Goal: Task Accomplishment & Management: Manage account settings

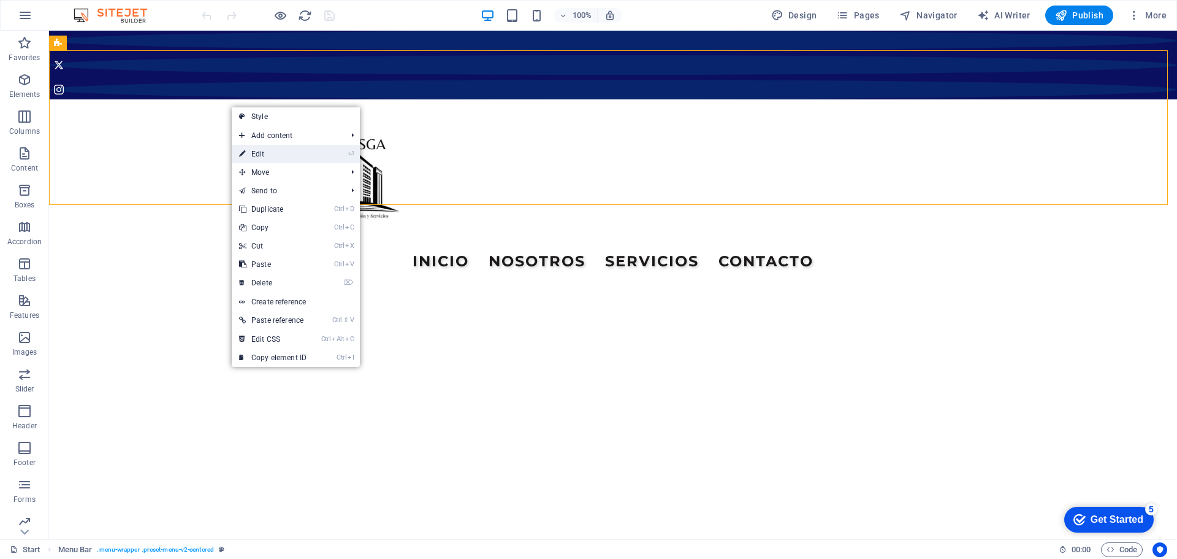
click at [269, 156] on link "⏎ Edit" at bounding box center [273, 154] width 82 height 18
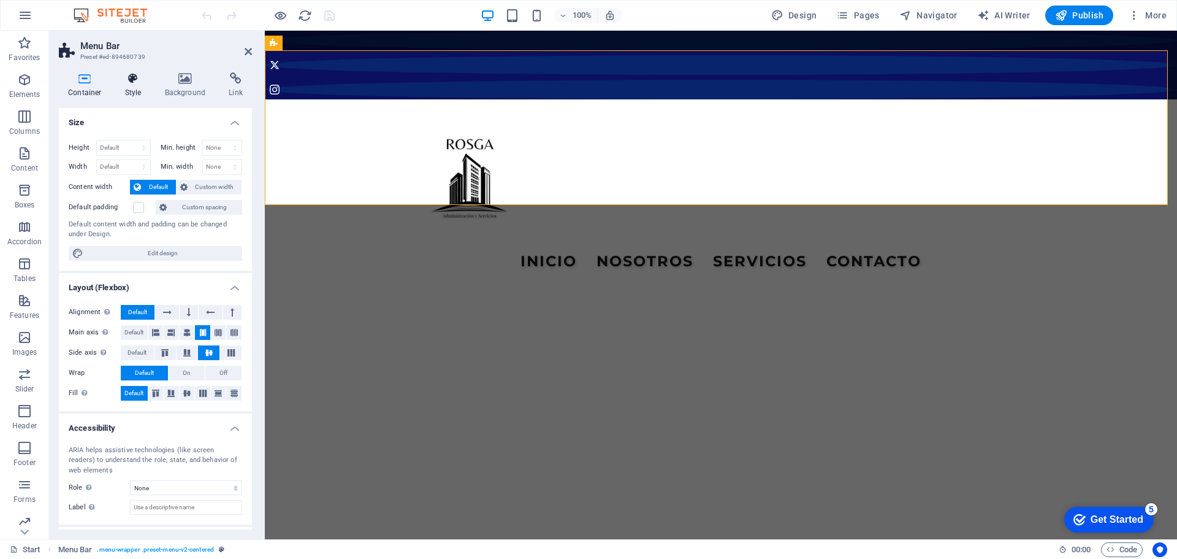
click at [138, 82] on icon at bounding box center [133, 78] width 35 height 12
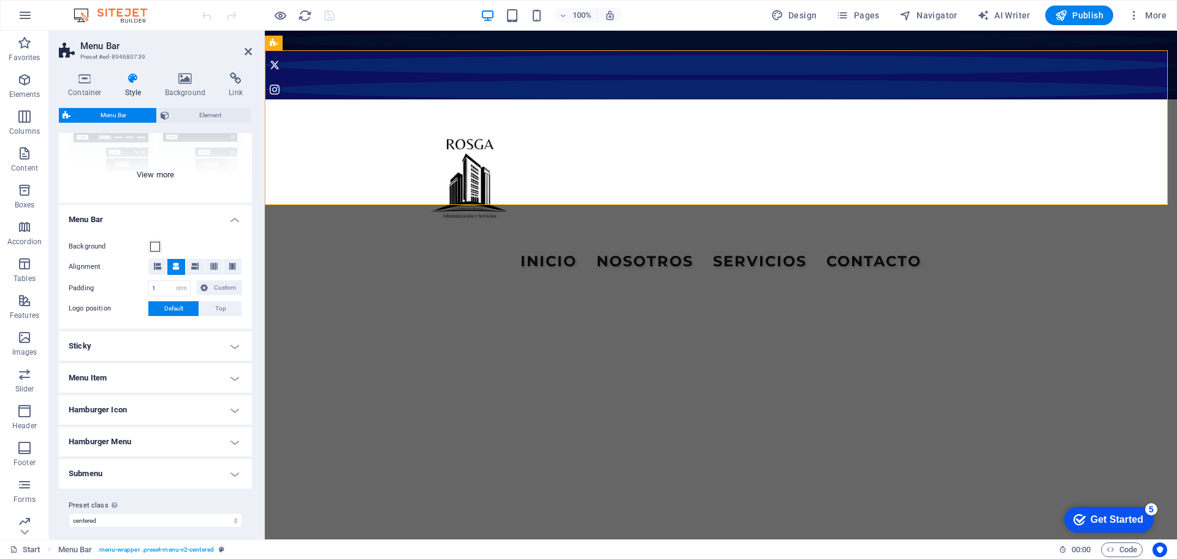
scroll to position [145, 0]
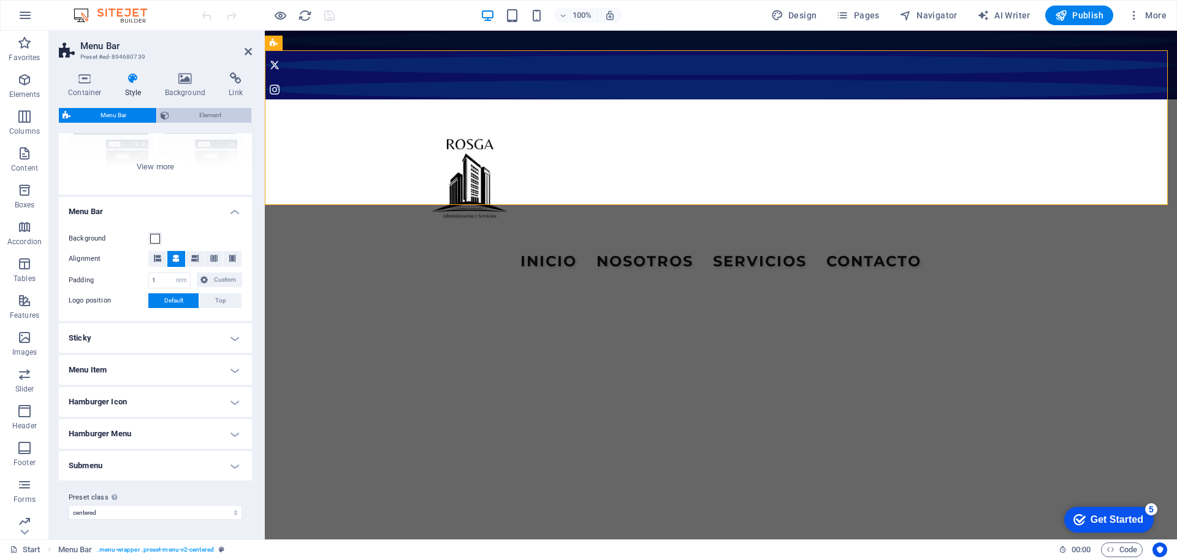
click at [166, 112] on icon at bounding box center [165, 115] width 9 height 15
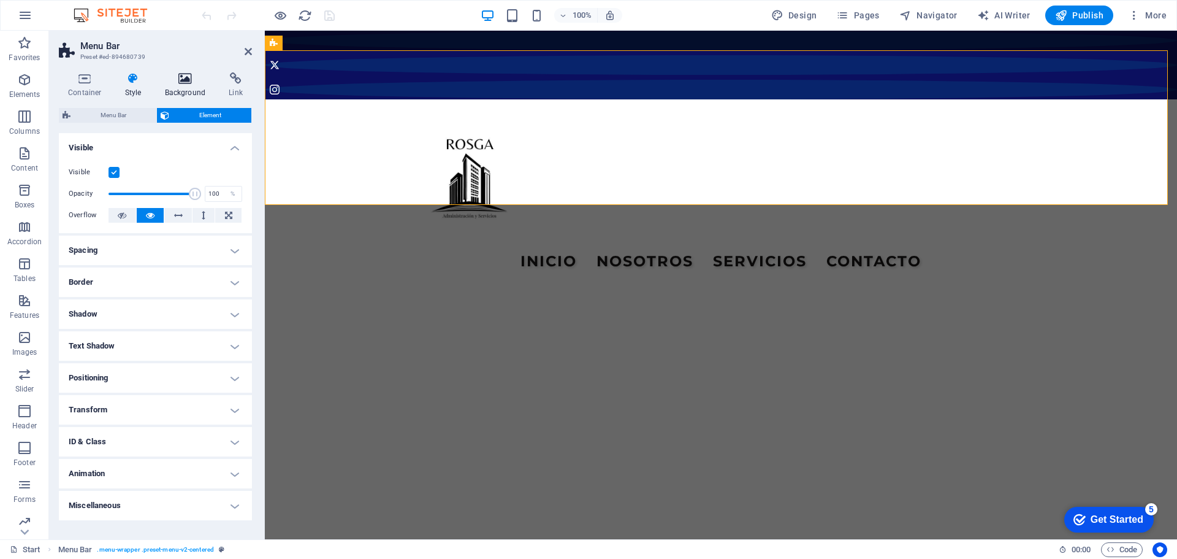
click at [188, 78] on icon at bounding box center [185, 78] width 59 height 12
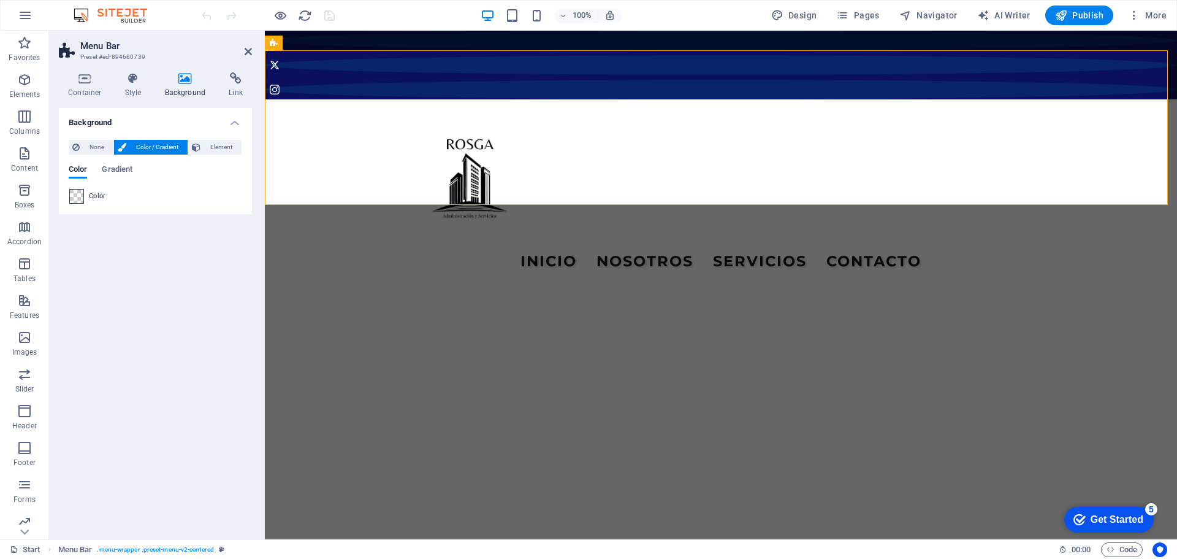
click at [83, 196] on span at bounding box center [76, 195] width 13 height 13
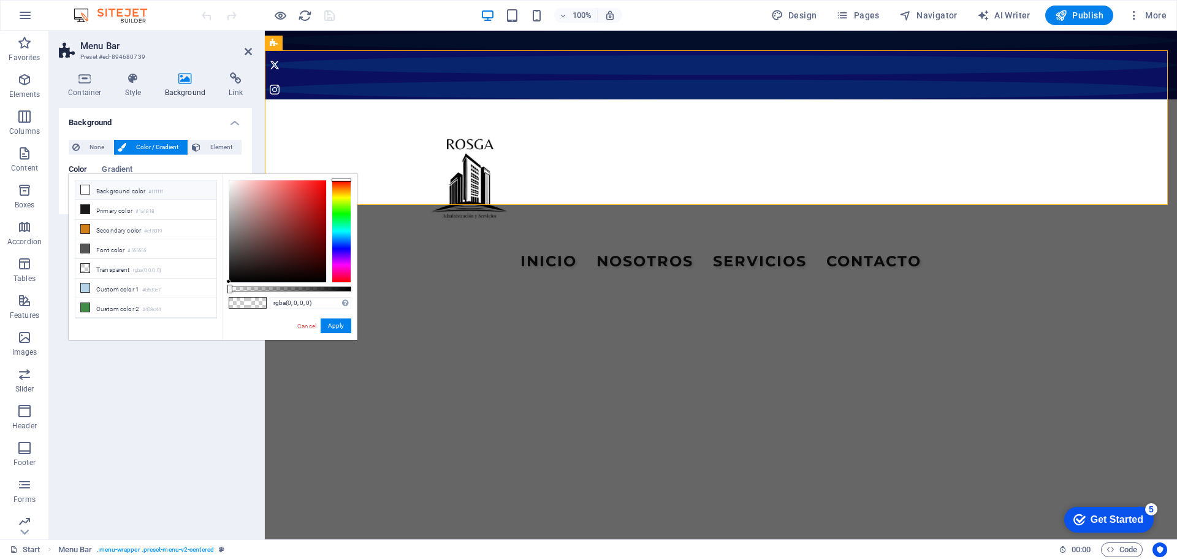
click at [96, 189] on li "Background color #ffffff" at bounding box center [145, 190] width 141 height 20
type input "#ffffff"
click at [340, 321] on button "Apply" at bounding box center [336, 325] width 31 height 15
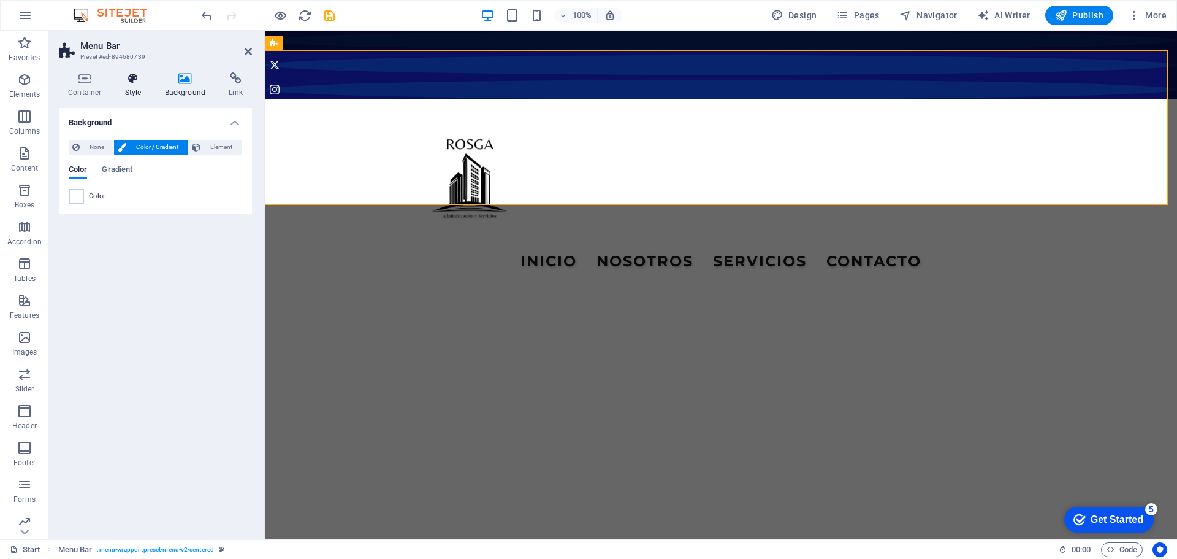
click at [129, 80] on icon at bounding box center [133, 78] width 35 height 12
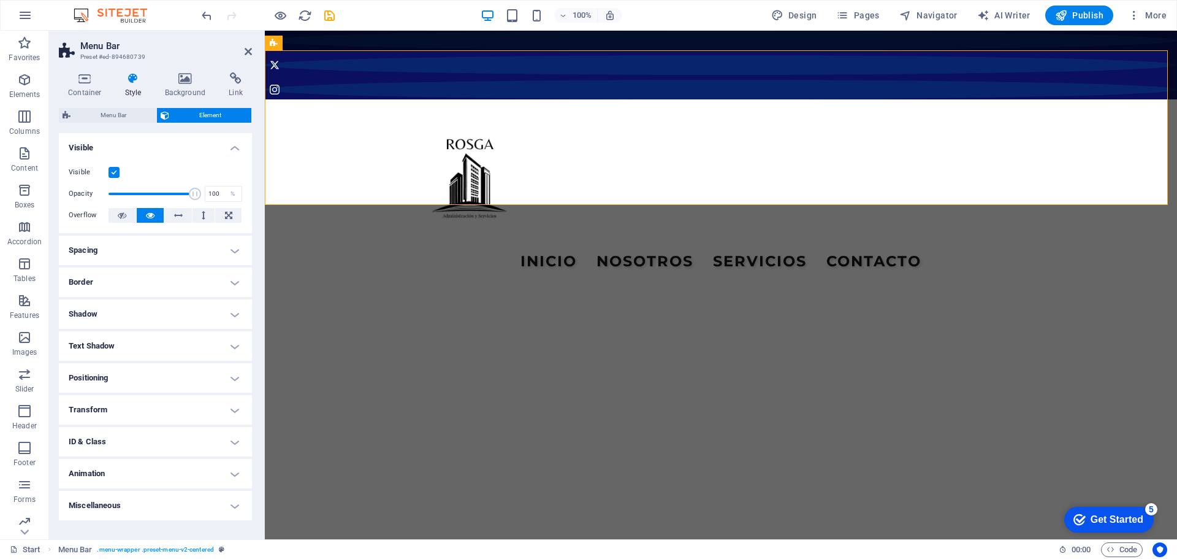
click at [124, 79] on icon at bounding box center [133, 78] width 35 height 12
click at [80, 83] on icon at bounding box center [85, 78] width 52 height 12
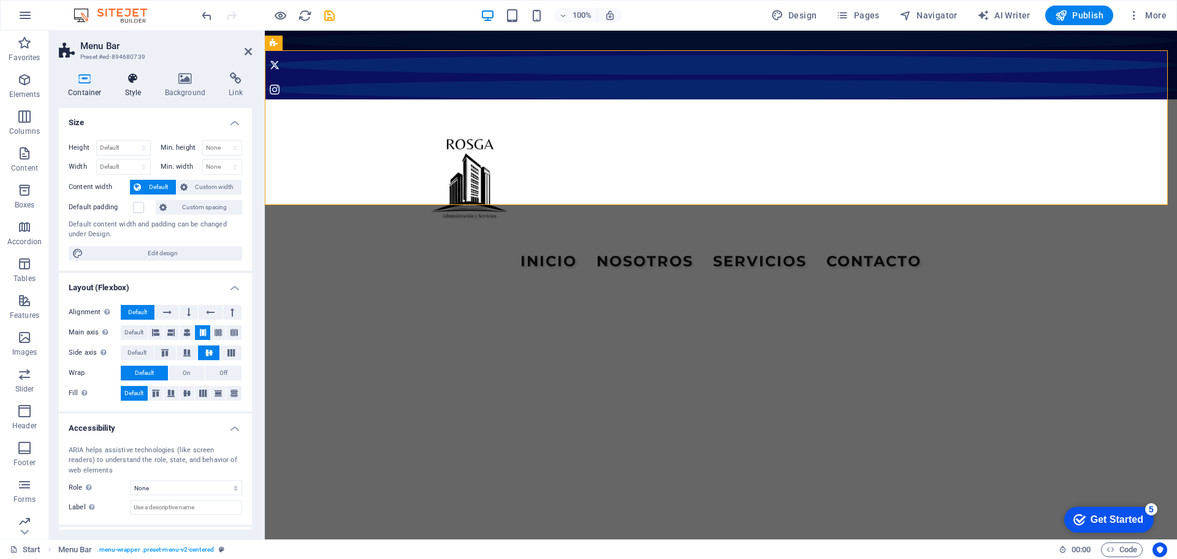
click at [130, 83] on icon at bounding box center [133, 78] width 35 height 12
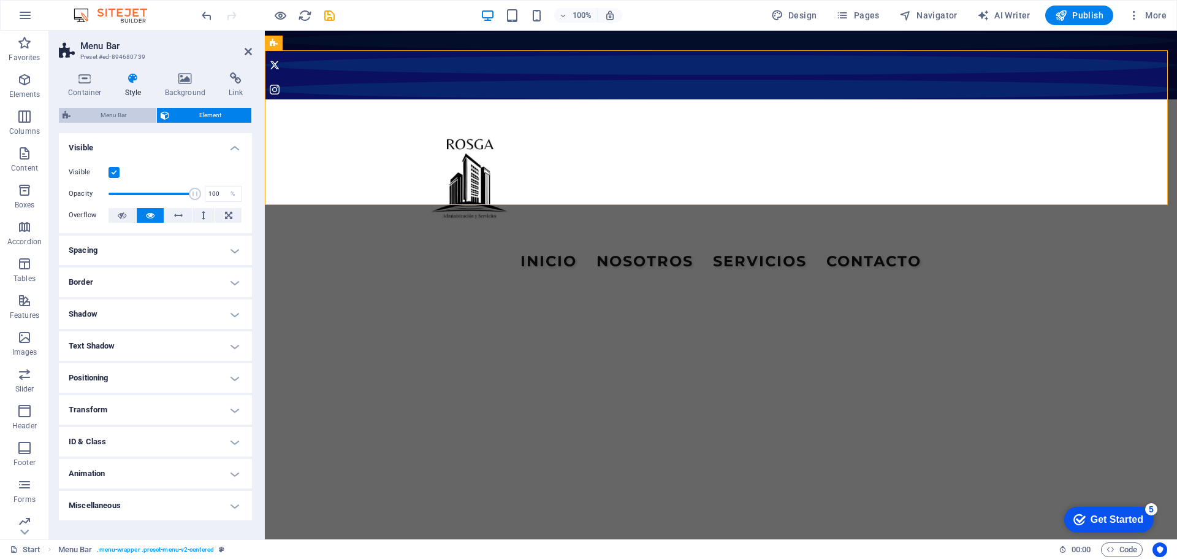
click at [121, 116] on span "Menu Bar" at bounding box center [113, 115] width 78 height 15
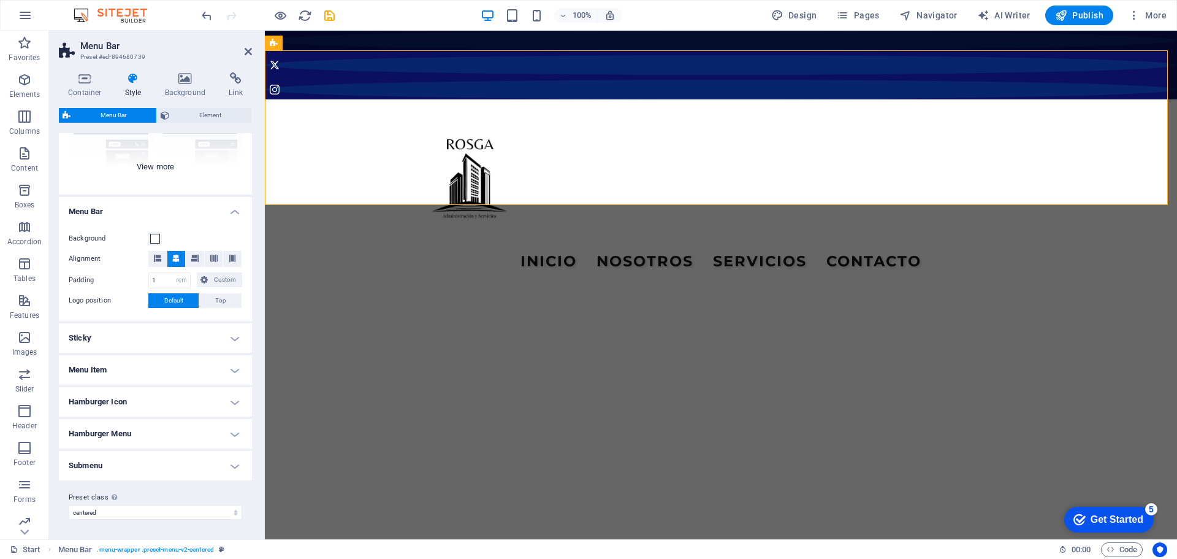
scroll to position [0, 0]
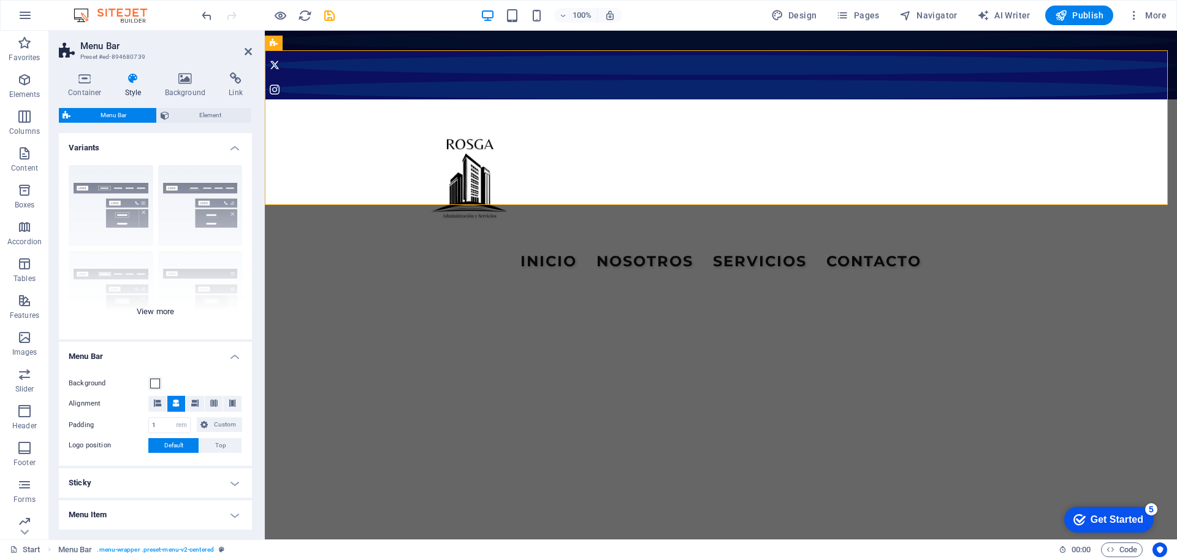
click at [159, 310] on div "Border Centered Default Fixed Loki Trigger Wide XXL" at bounding box center [155, 247] width 193 height 184
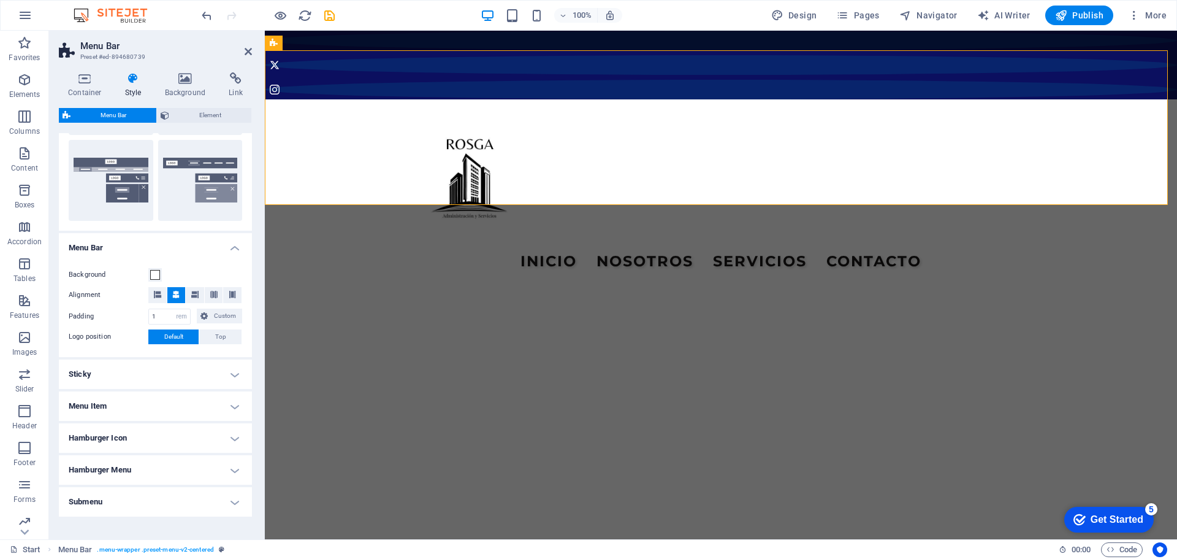
scroll to position [319, 0]
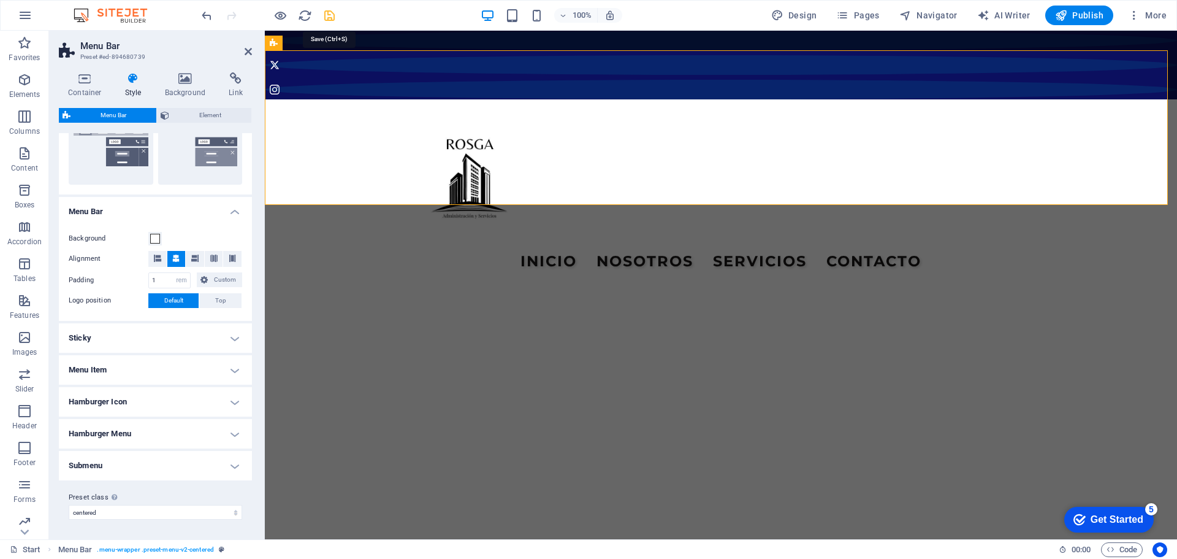
click at [329, 14] on icon "save" at bounding box center [330, 16] width 14 height 14
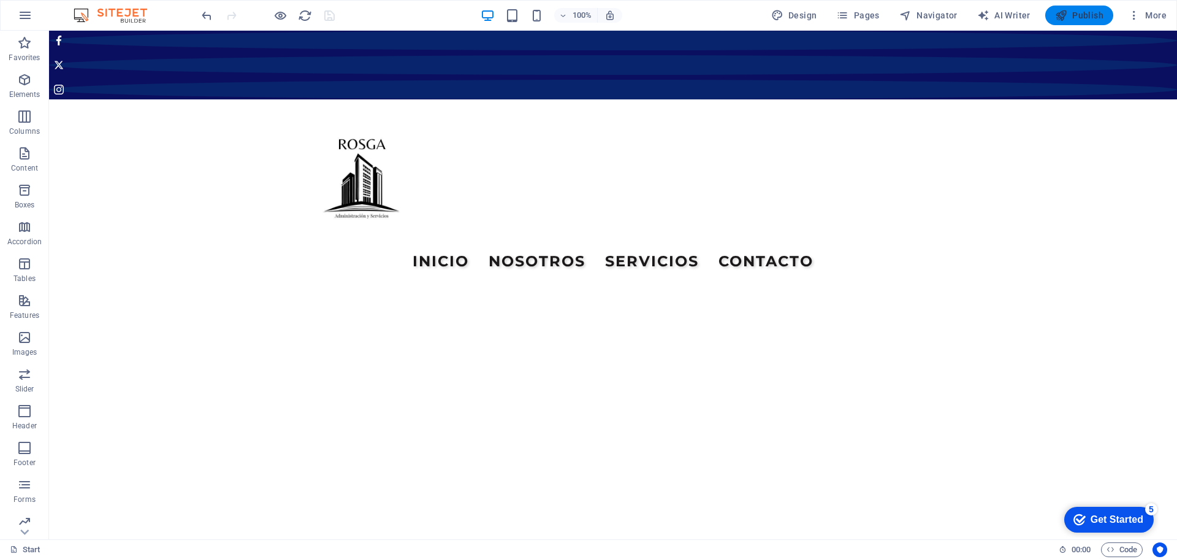
click at [1093, 15] on span "Publish" at bounding box center [1079, 15] width 48 height 12
click at [110, 43] on icon at bounding box center [112, 43] width 7 height 13
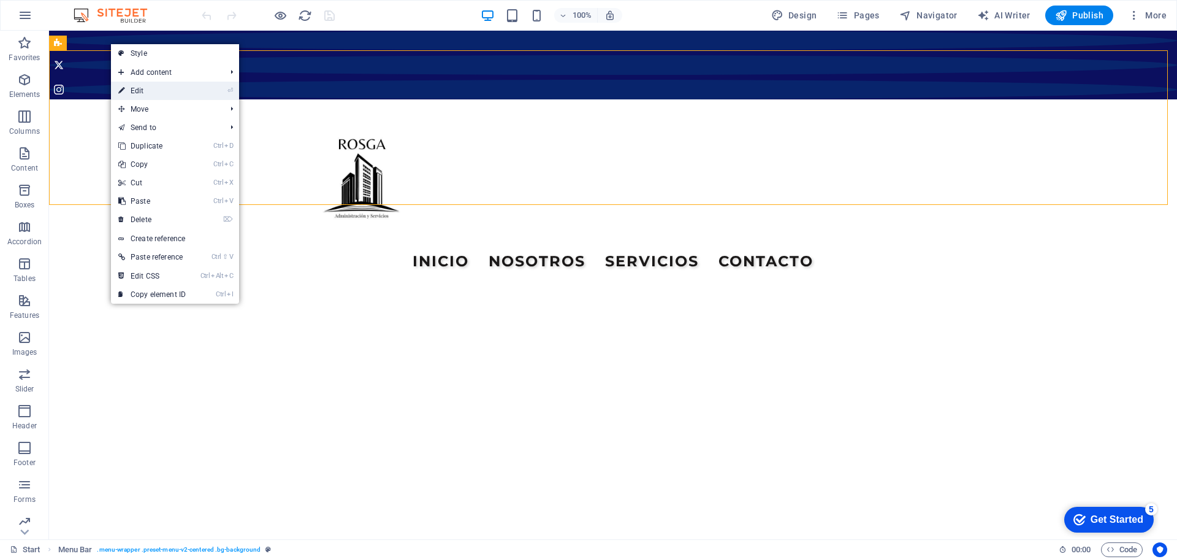
click at [132, 90] on link "⏎ Edit" at bounding box center [152, 91] width 82 height 18
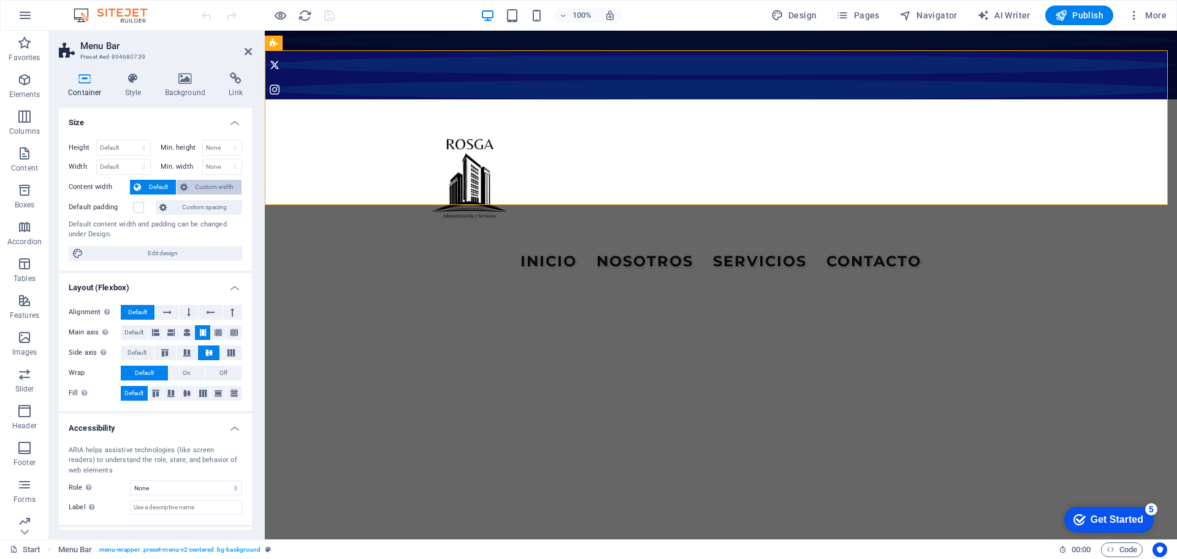
click at [193, 184] on span "Custom width" at bounding box center [214, 187] width 47 height 15
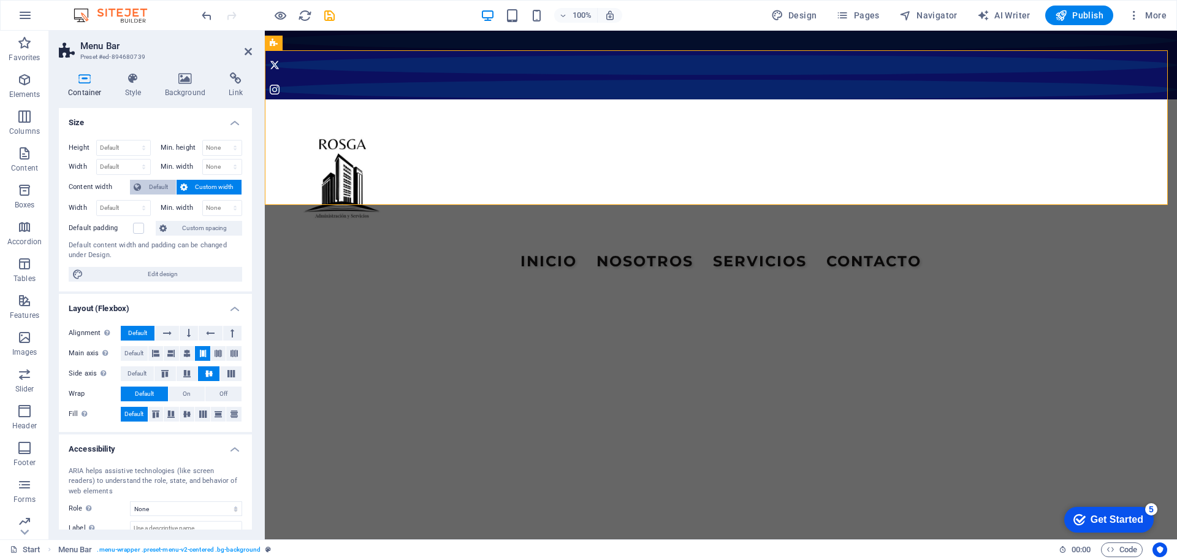
click at [158, 182] on span "Default" at bounding box center [159, 187] width 28 height 15
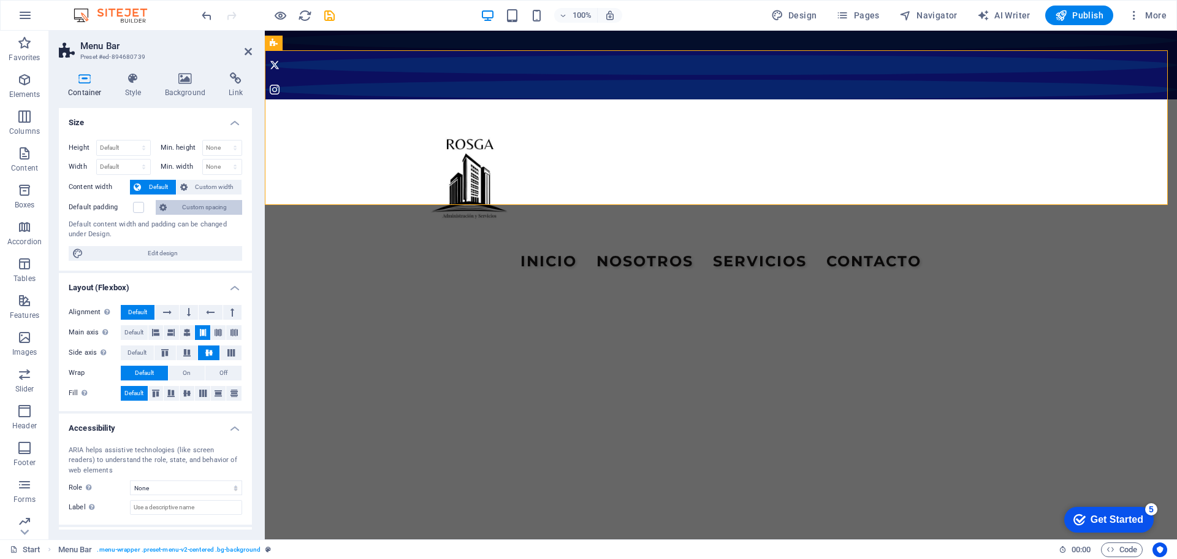
click at [178, 207] on span "Custom spacing" at bounding box center [204, 207] width 68 height 15
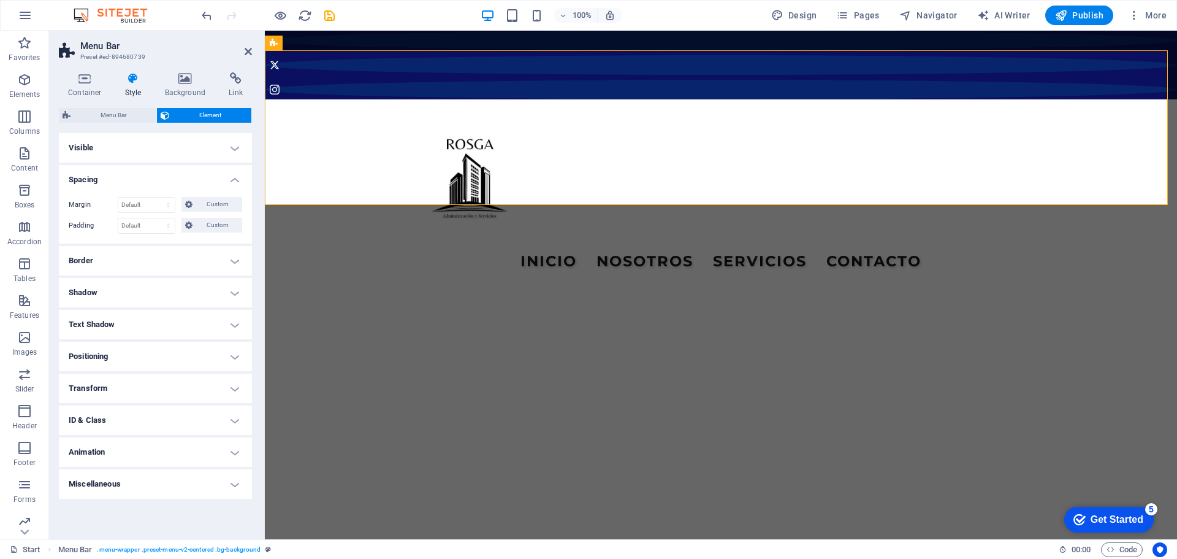
click at [236, 148] on h4 "Visible" at bounding box center [155, 147] width 193 height 29
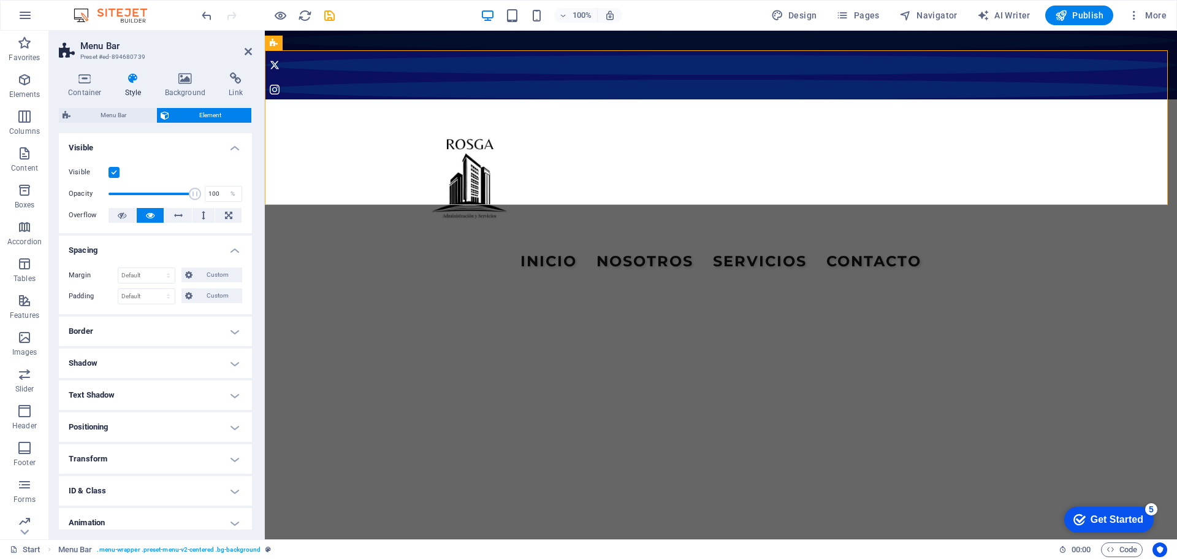
click at [236, 148] on h4 "Visible" at bounding box center [155, 144] width 193 height 22
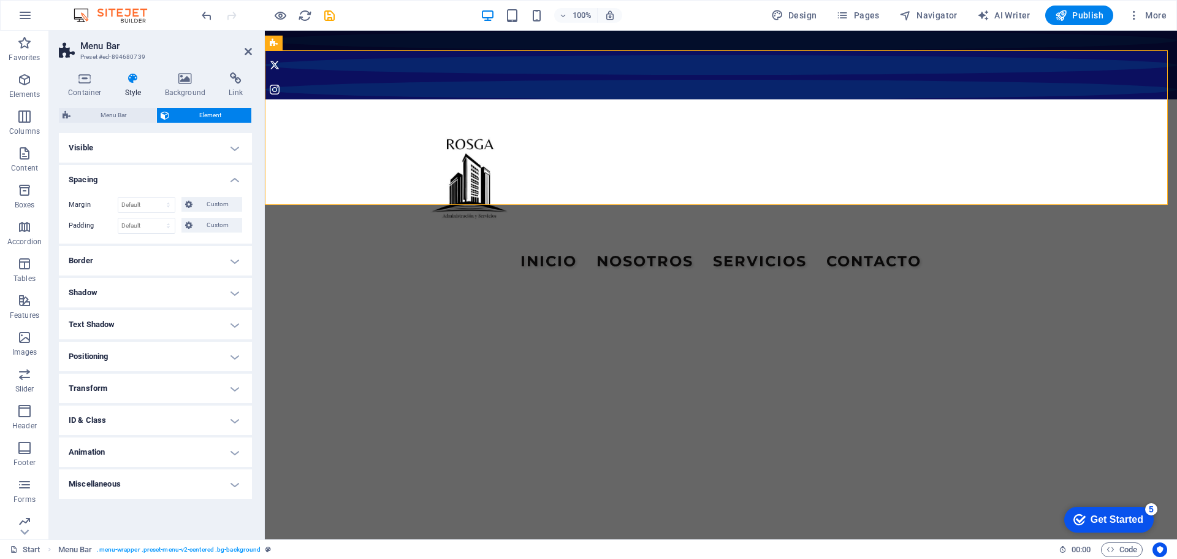
click at [173, 260] on h4 "Border" at bounding box center [155, 260] width 193 height 29
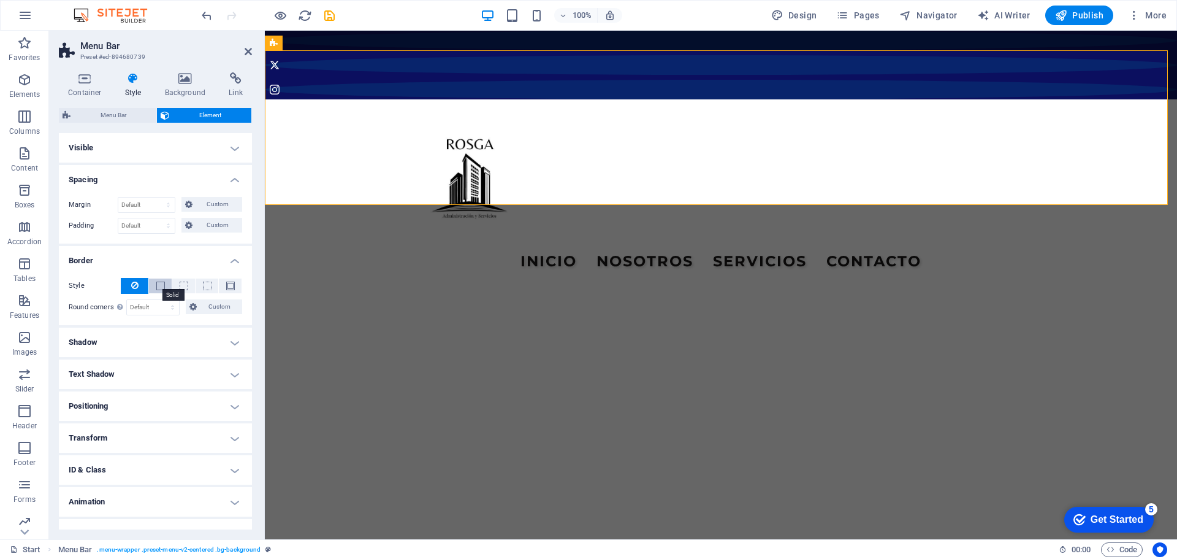
click at [156, 284] on span at bounding box center [160, 285] width 9 height 9
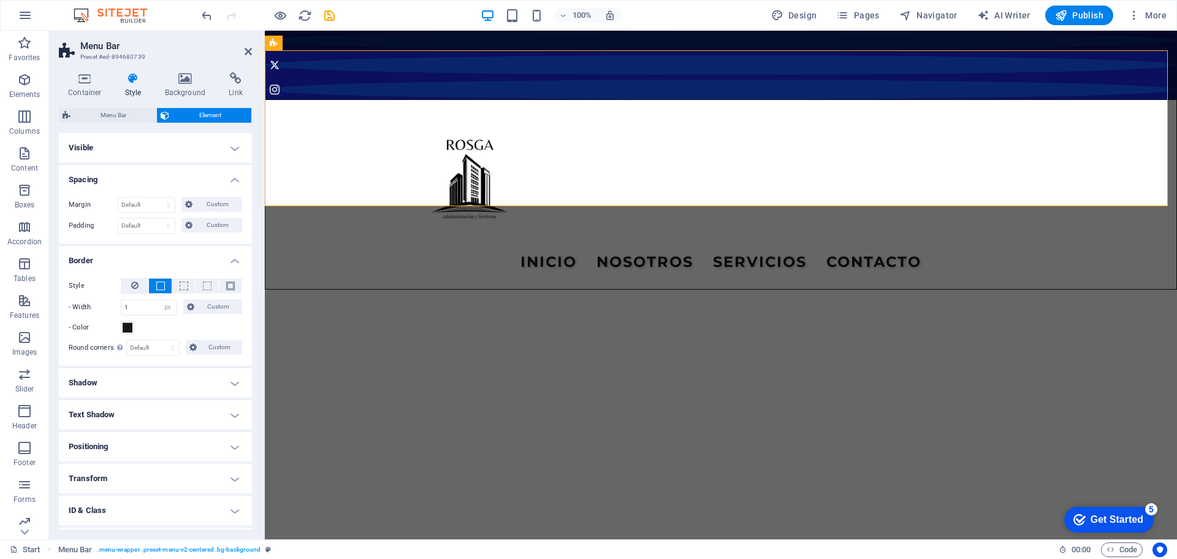
scroll to position [59, 0]
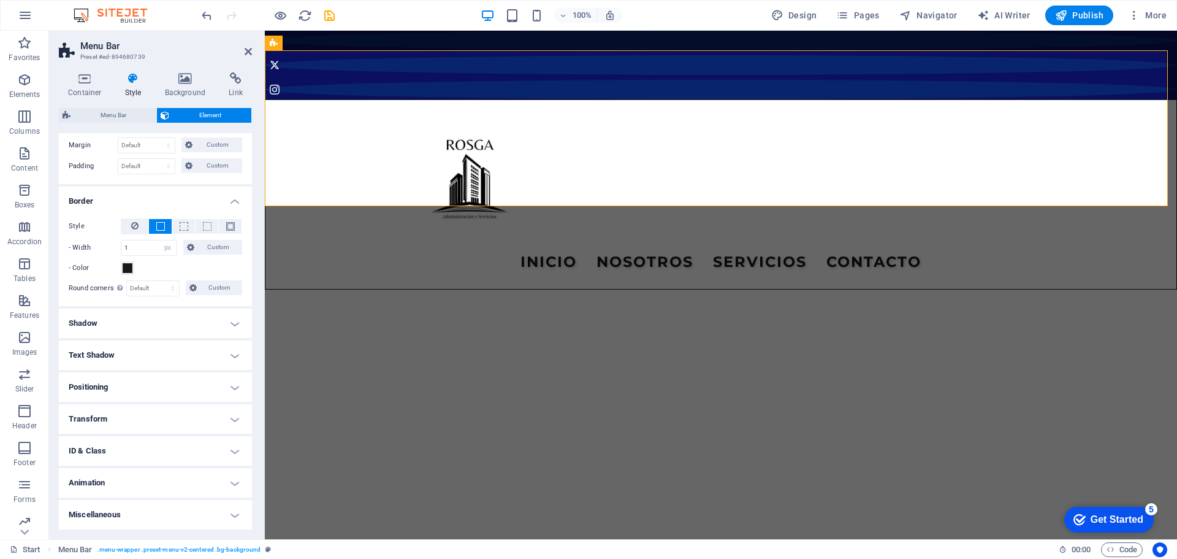
click at [144, 323] on h4 "Shadow" at bounding box center [155, 322] width 193 height 29
click at [133, 379] on h4 "Text Shadow" at bounding box center [155, 382] width 193 height 29
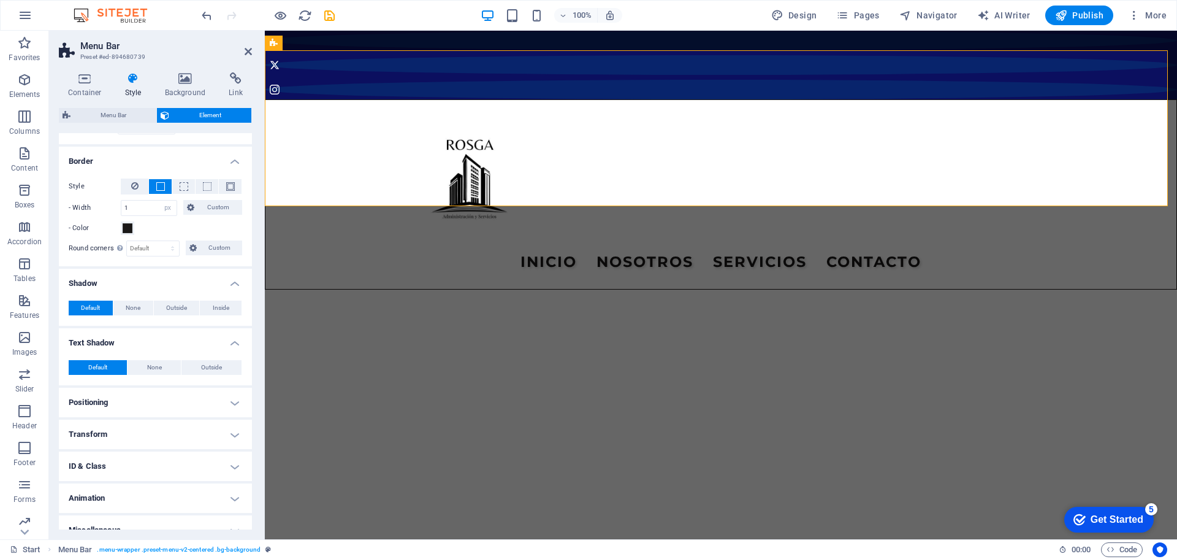
scroll to position [115, 0]
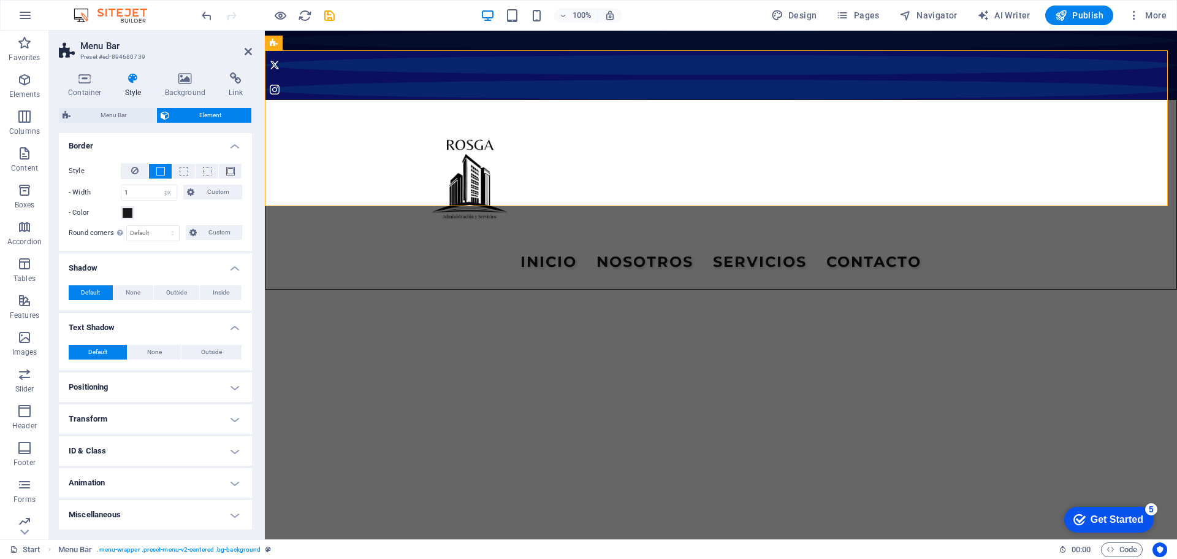
click at [132, 384] on h4 "Positioning" at bounding box center [155, 386] width 193 height 29
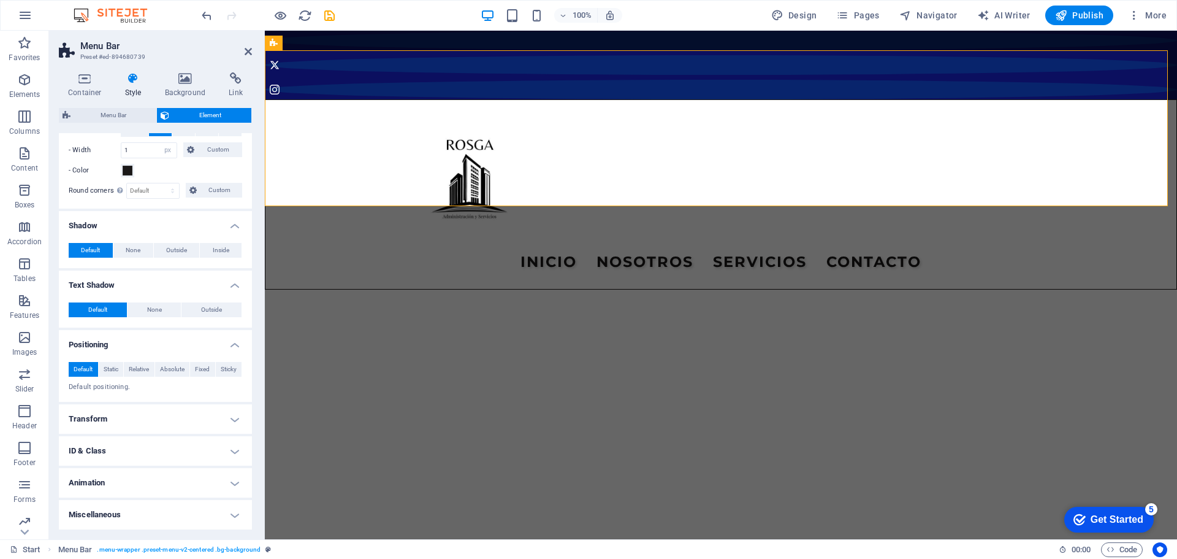
click at [123, 415] on h4 "Transform" at bounding box center [155, 418] width 193 height 29
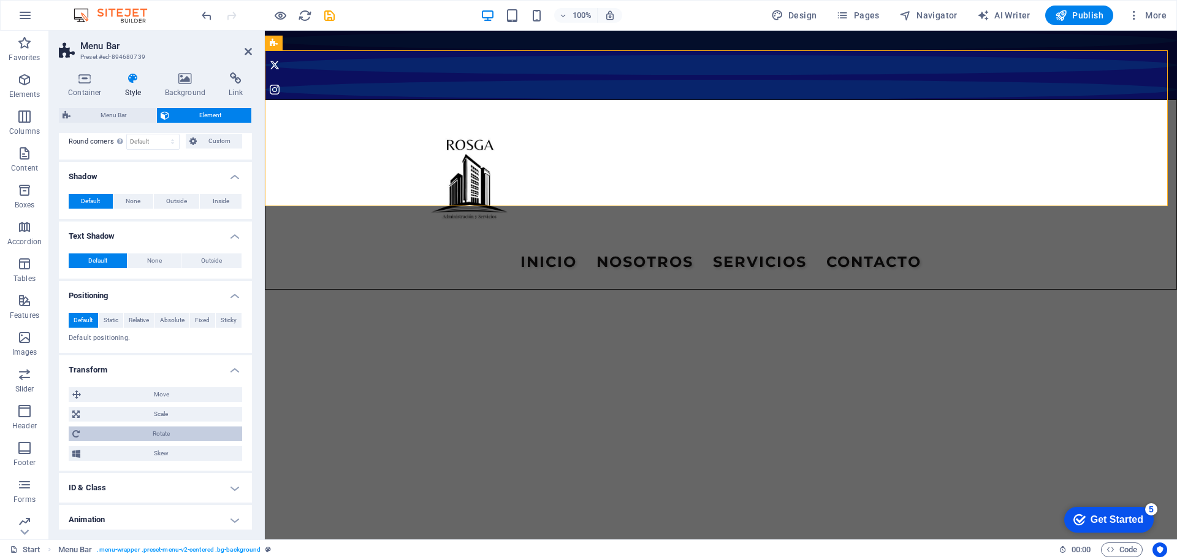
scroll to position [243, 0]
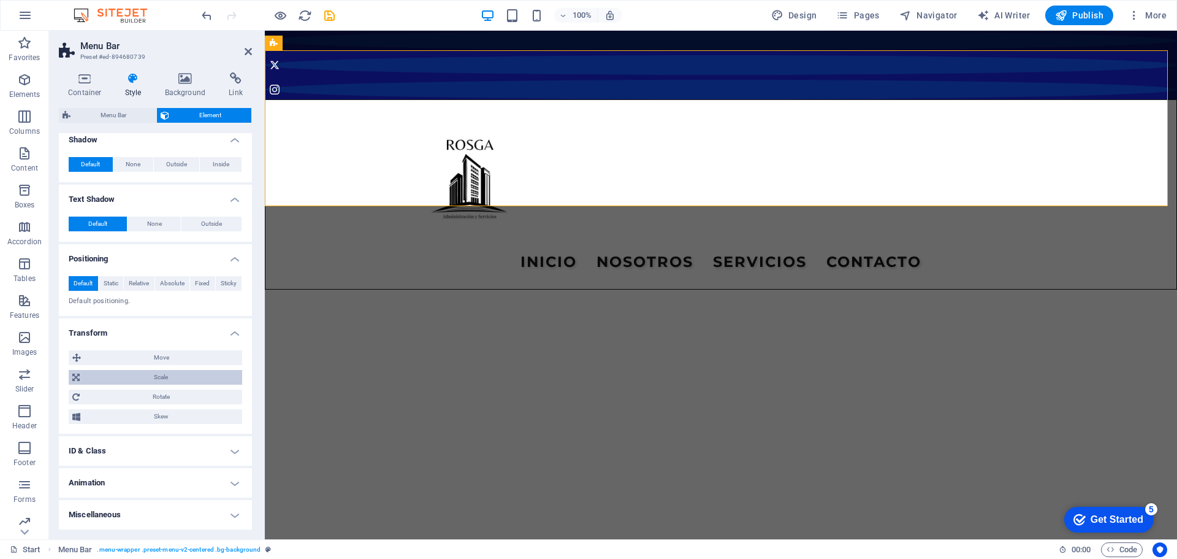
click at [131, 379] on span "Scale" at bounding box center [160, 377] width 155 height 15
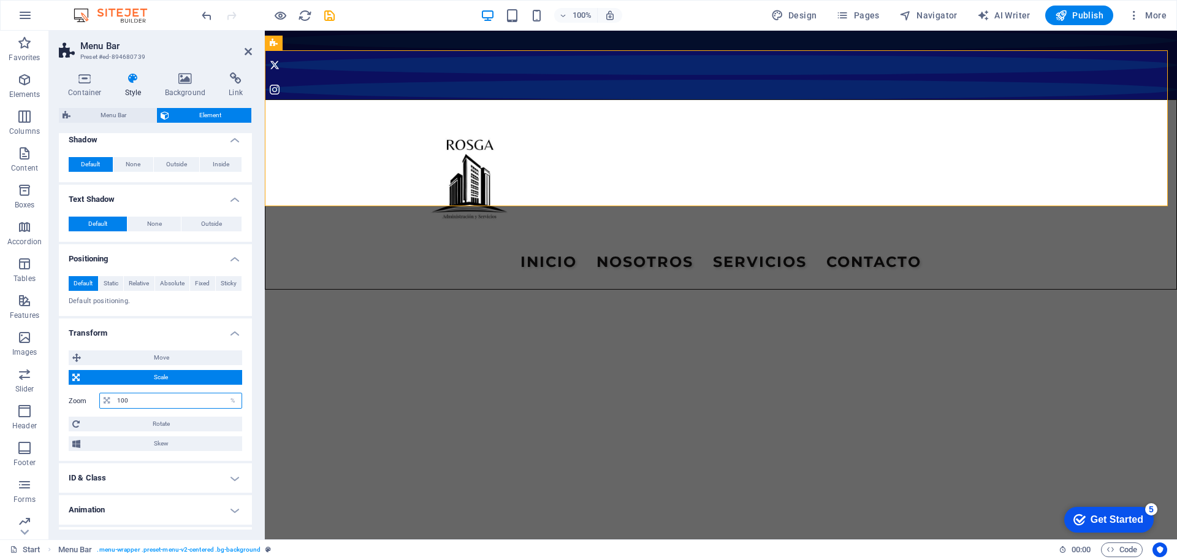
drag, startPoint x: 133, startPoint y: 399, endPoint x: 94, endPoint y: 400, distance: 38.7
click at [94, 400] on div "Zoom 100 %" at bounding box center [156, 400] width 174 height 16
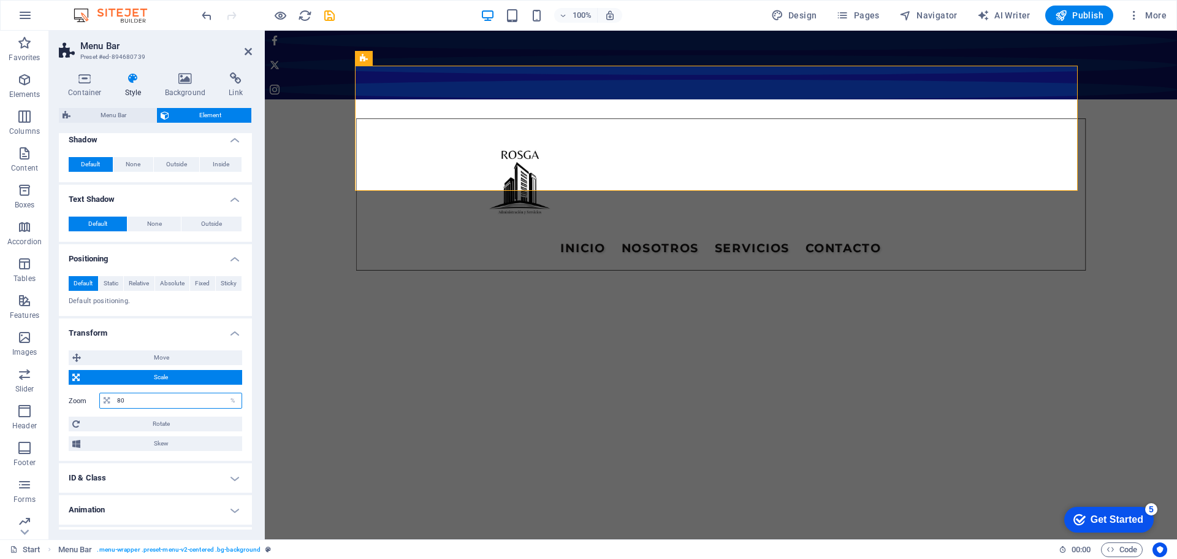
drag, startPoint x: 127, startPoint y: 400, endPoint x: 114, endPoint y: 402, distance: 12.9
click at [114, 402] on input "80" at bounding box center [178, 400] width 128 height 15
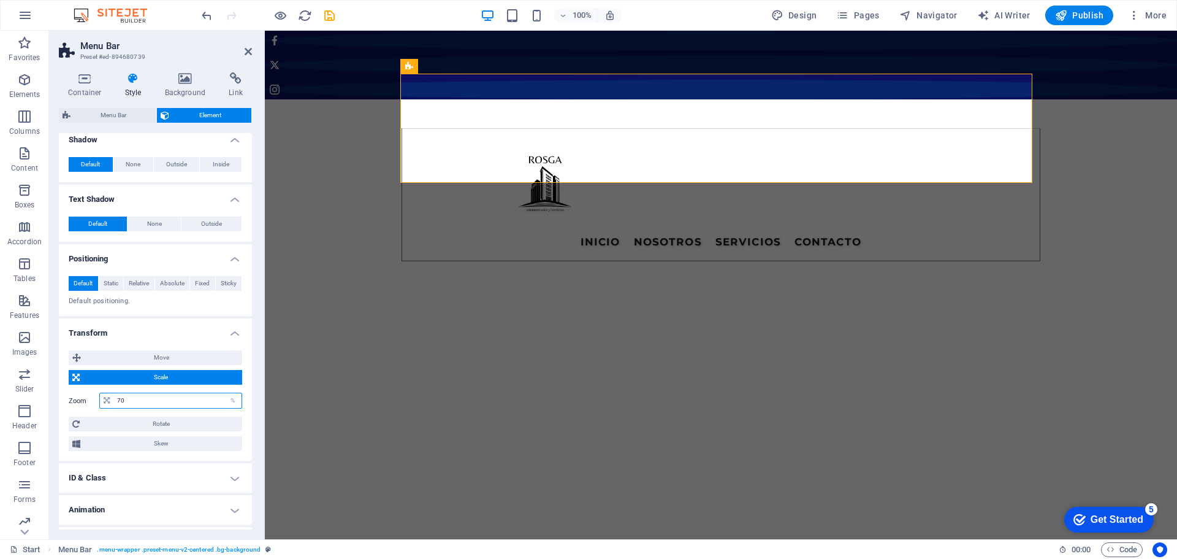
drag, startPoint x: 121, startPoint y: 401, endPoint x: 110, endPoint y: 402, distance: 11.1
click at [110, 402] on div "70 %" at bounding box center [170, 400] width 143 height 16
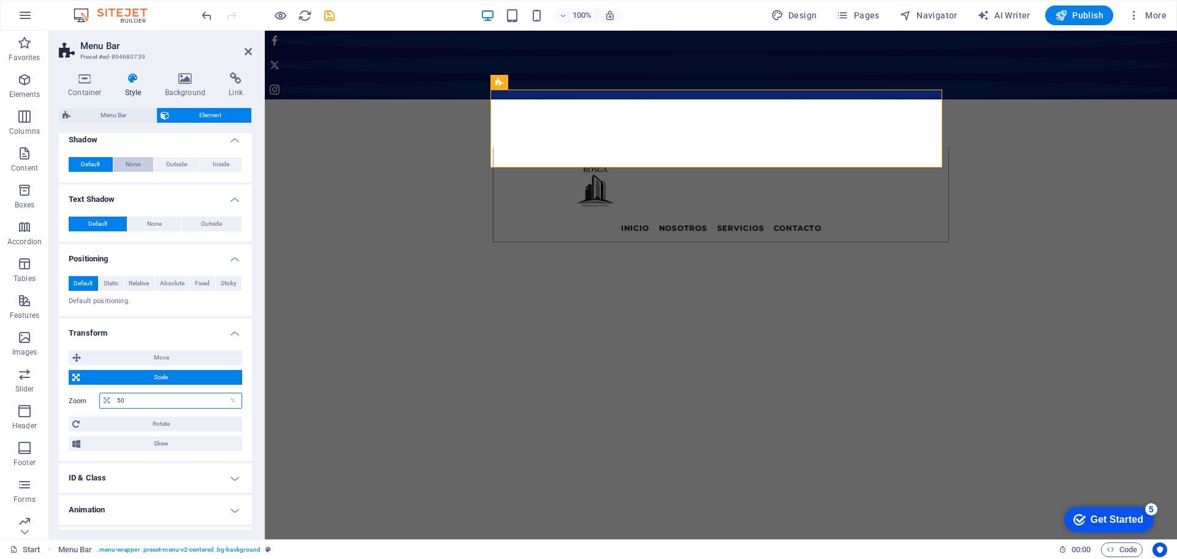
type input "50"
click at [134, 165] on span "None" at bounding box center [133, 164] width 15 height 15
click at [95, 162] on span "Default" at bounding box center [90, 164] width 19 height 15
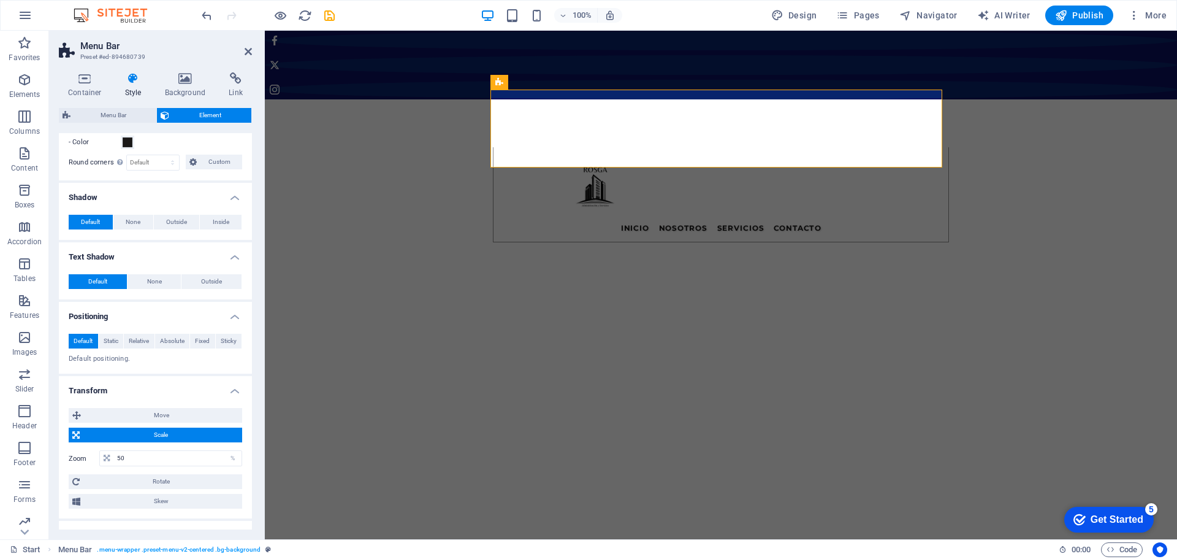
scroll to position [270, 0]
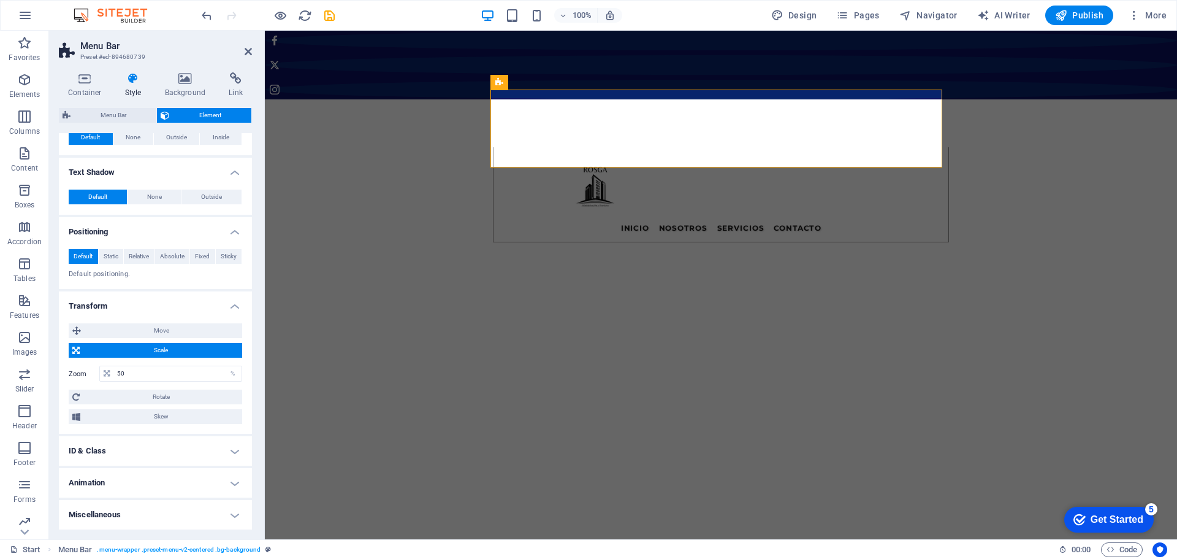
click at [121, 484] on h4 "Animation" at bounding box center [155, 482] width 193 height 29
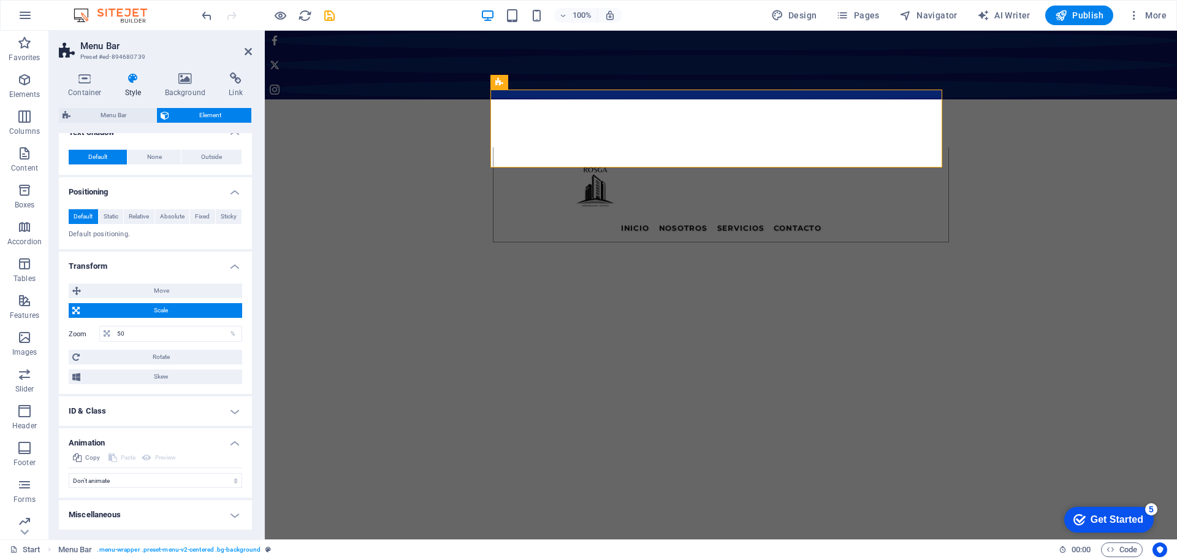
click at [132, 516] on h4 "Miscellaneous" at bounding box center [155, 514] width 193 height 29
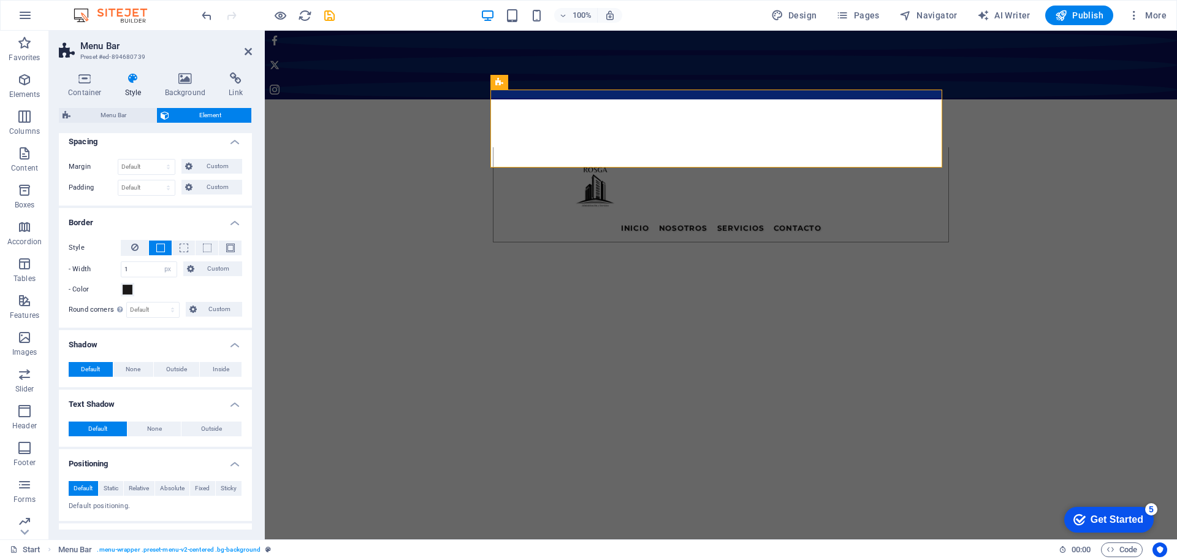
scroll to position [0, 0]
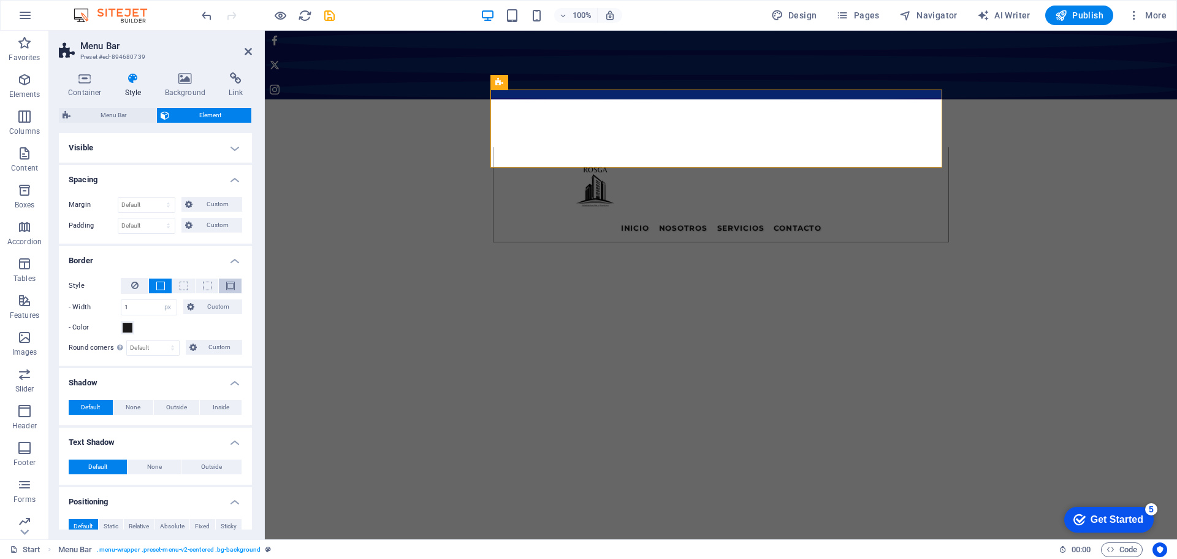
click at [232, 285] on button at bounding box center [230, 285] width 23 height 15
click at [163, 285] on span at bounding box center [160, 285] width 9 height 9
click at [134, 285] on icon at bounding box center [134, 285] width 7 height 15
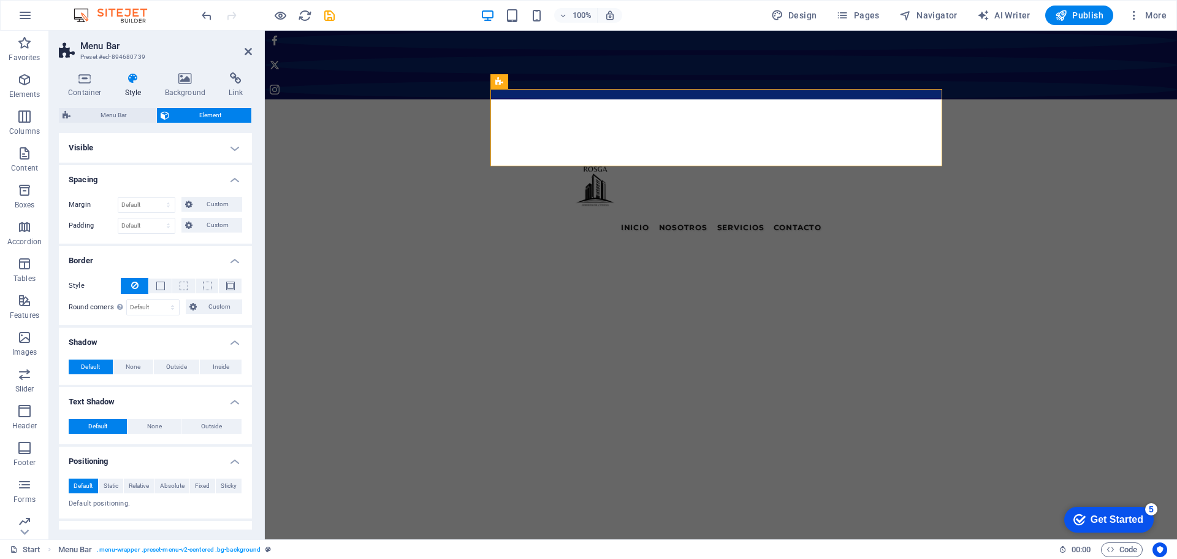
click at [129, 148] on h4 "Visible" at bounding box center [155, 147] width 193 height 29
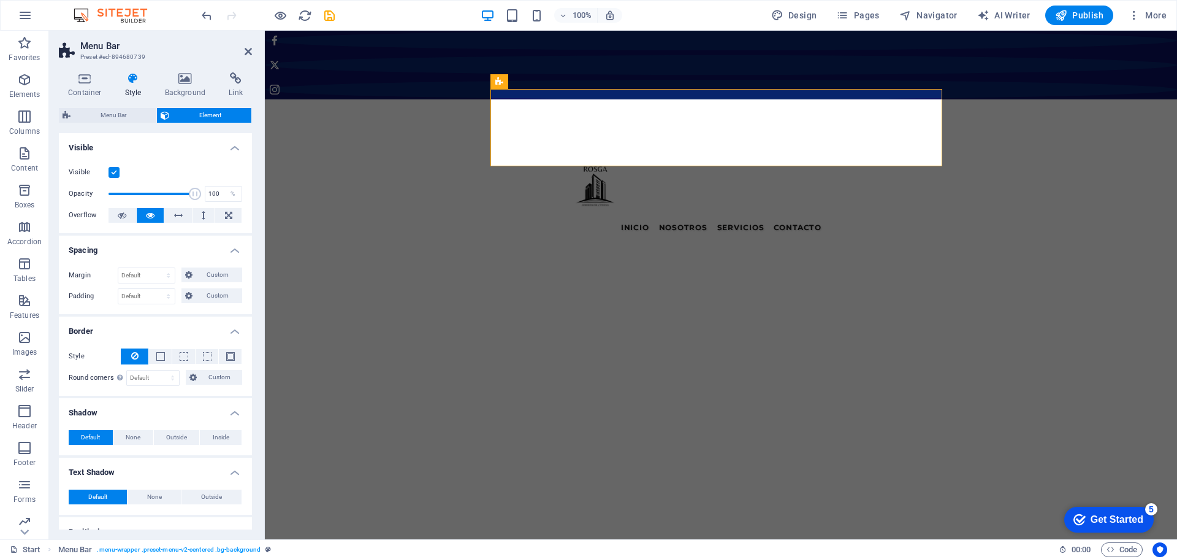
click at [113, 172] on label at bounding box center [114, 172] width 11 height 11
click at [0, 0] on input "Visible" at bounding box center [0, 0] width 0 height 0
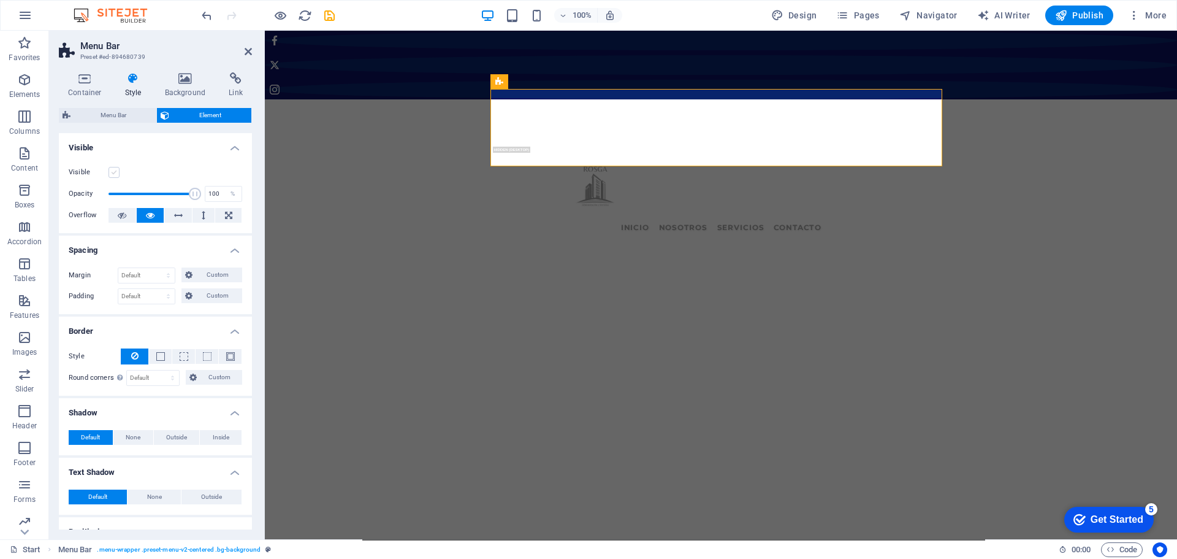
click at [113, 173] on label at bounding box center [114, 172] width 11 height 11
click at [0, 0] on input "Visible" at bounding box center [0, 0] width 0 height 0
click at [119, 116] on span "Menu Bar" at bounding box center [113, 115] width 78 height 15
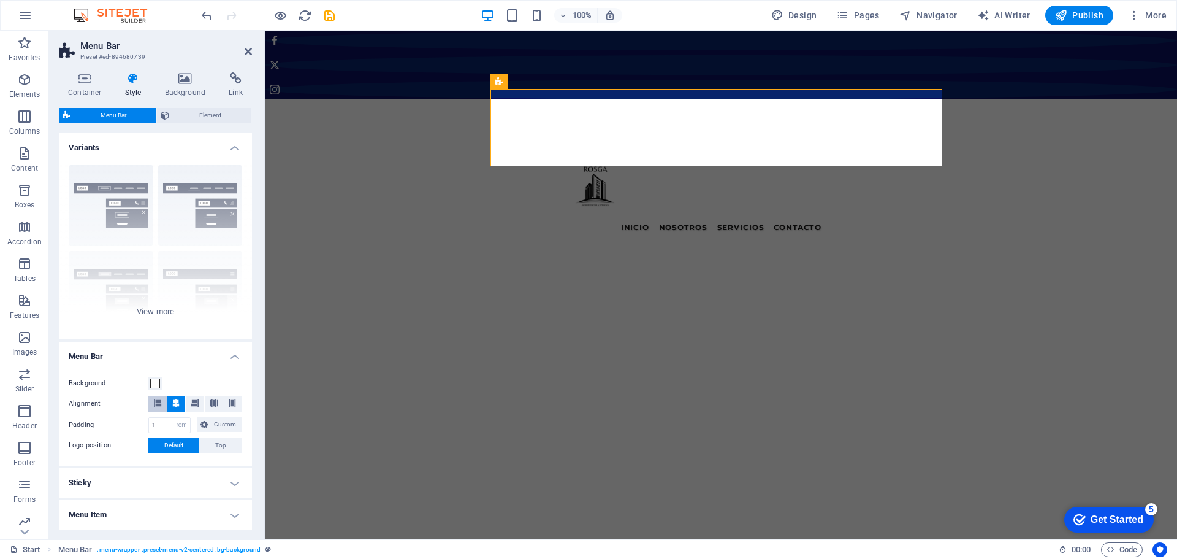
click at [155, 402] on icon at bounding box center [157, 402] width 7 height 7
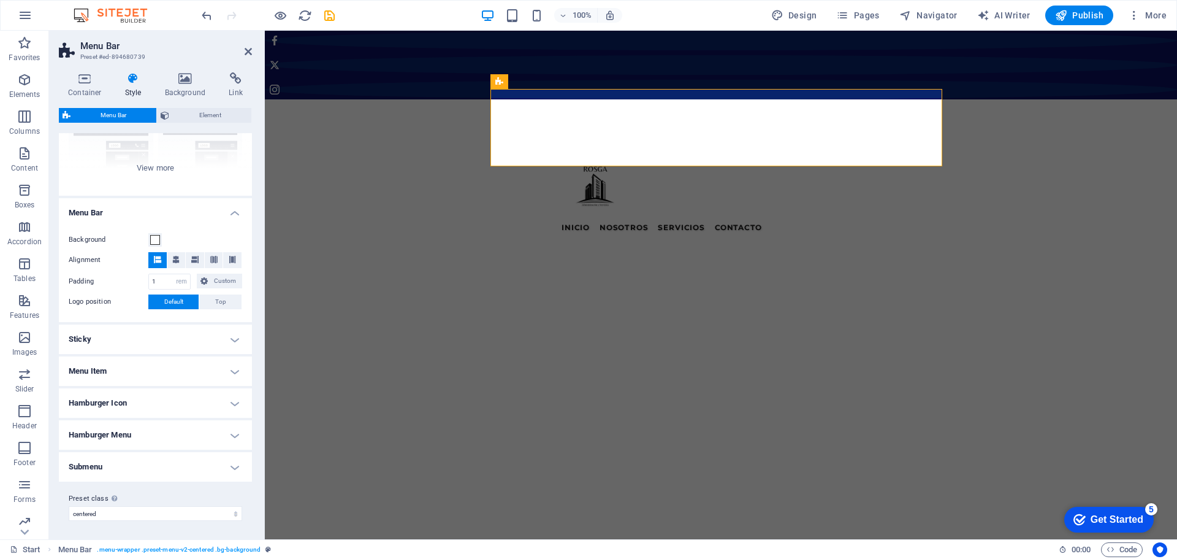
scroll to position [145, 0]
click at [176, 334] on h4 "Sticky" at bounding box center [155, 337] width 193 height 29
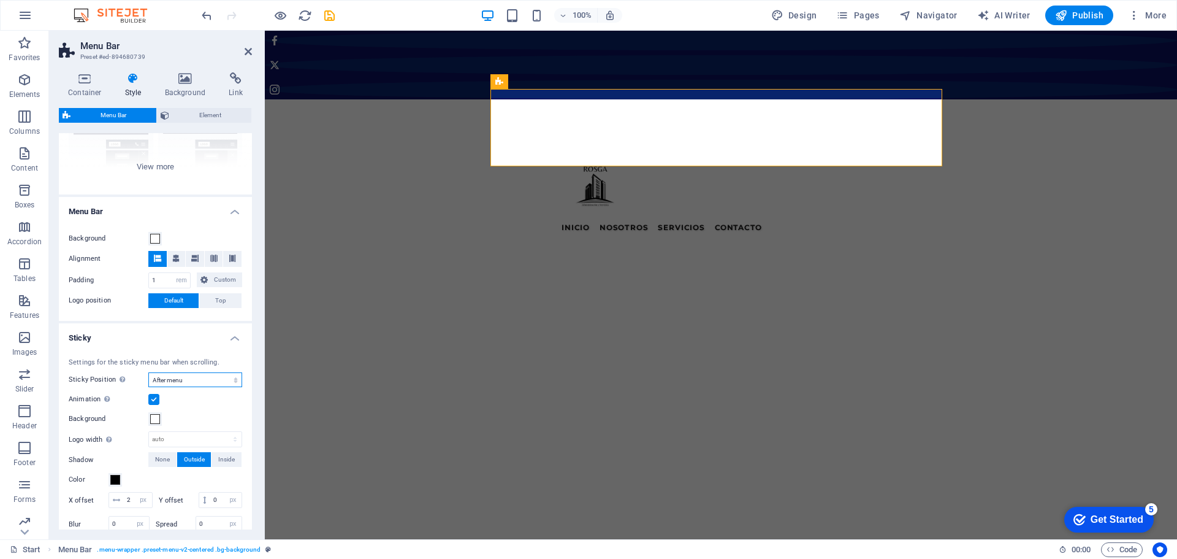
click at [172, 380] on select "Off Instant After menu After banner When scrolling up" at bounding box center [195, 379] width 94 height 15
click at [148, 372] on select "Off Instant After menu After banner When scrolling up" at bounding box center [195, 379] width 94 height 15
click at [174, 376] on select "Off Instant After menu After banner When scrolling up" at bounding box center [195, 379] width 94 height 15
select select "sticky_none"
click at [148, 372] on select "Off Instant After menu After banner When scrolling up" at bounding box center [195, 379] width 94 height 15
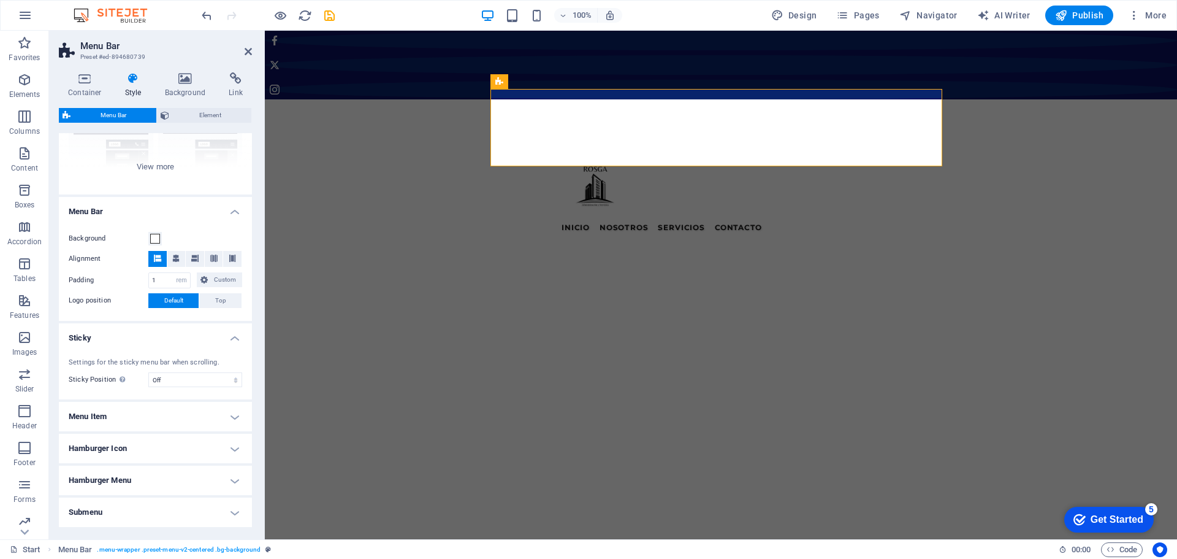
click at [133, 415] on h4 "Menu Item" at bounding box center [155, 416] width 193 height 29
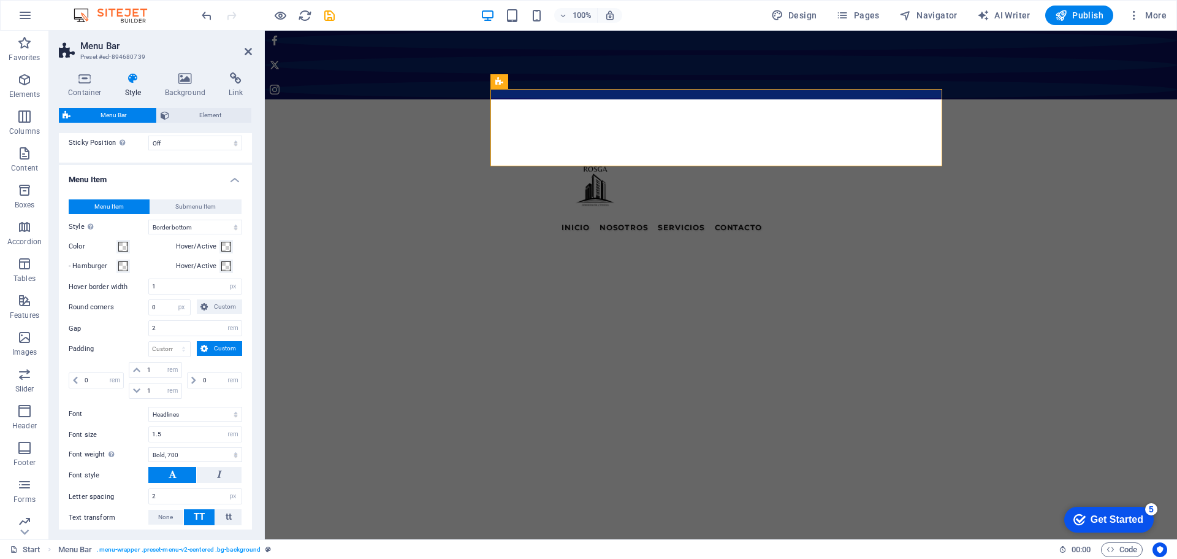
scroll to position [390, 0]
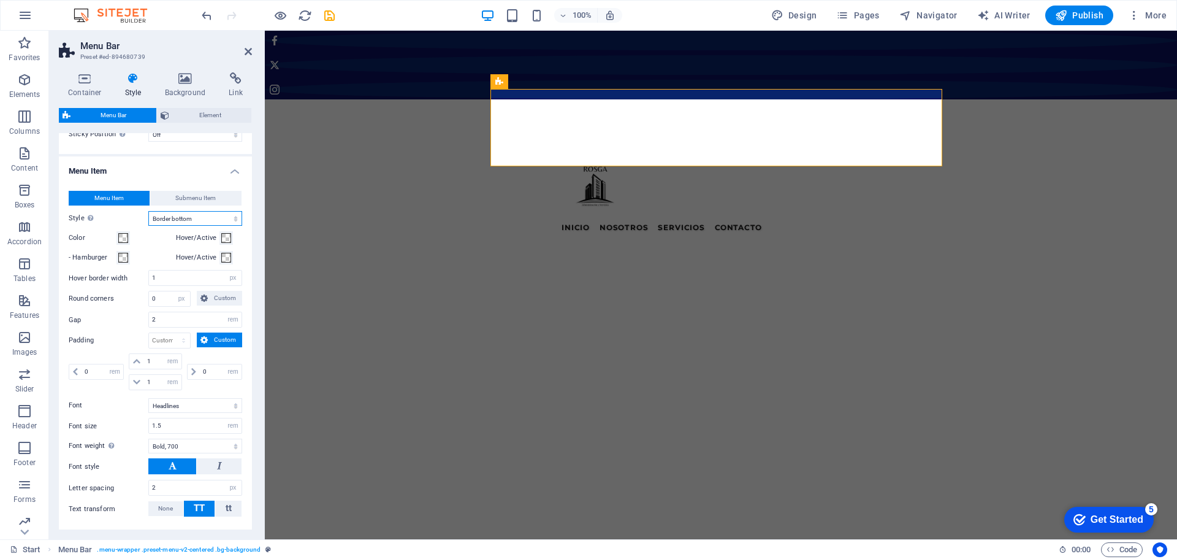
click at [202, 215] on select "Plain Text color Box: Fade Box: Flip vertical Box: Flip horizontal Box: Slide d…" at bounding box center [195, 218] width 94 height 15
click at [148, 211] on select "Plain Text color Box: Fade Box: Flip vertical Box: Flip horizontal Box: Slide d…" at bounding box center [195, 218] width 94 height 15
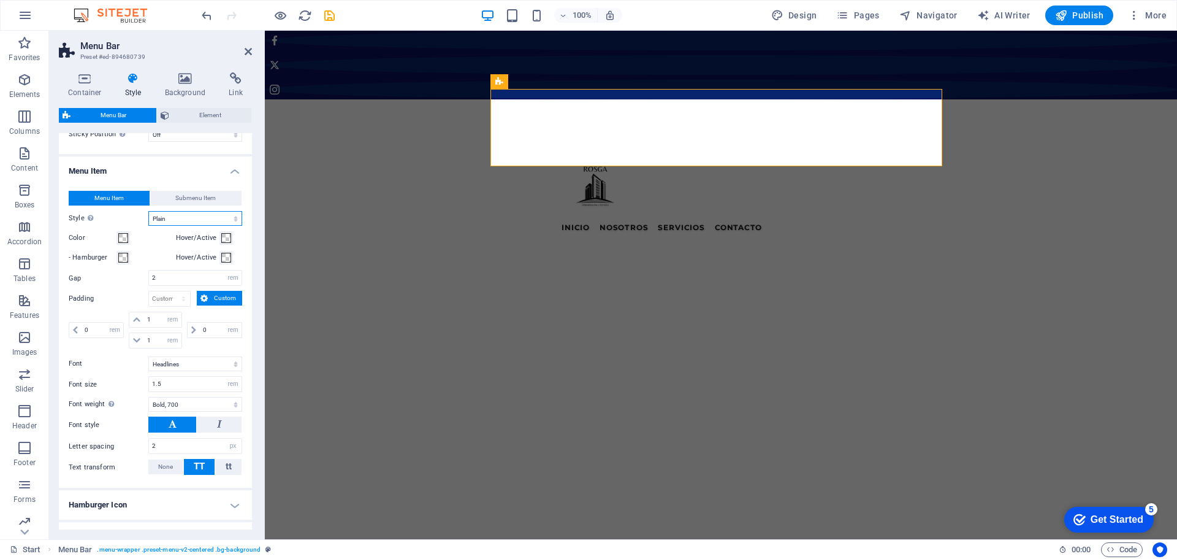
click at [195, 216] on select "Plain Text color Box: Fade Box: Flip vertical Box: Flip horizontal Box: Slide d…" at bounding box center [195, 218] width 94 height 15
select select "hover_text_color"
click at [148, 211] on select "Plain Text color Box: Fade Box: Flip vertical Box: Flip horizontal Box: Slide d…" at bounding box center [195, 218] width 94 height 15
click at [134, 215] on label "Style Switch to preview mode and move the mouse over menu items to test the eff…" at bounding box center [109, 218] width 80 height 15
click at [148, 215] on select "Plain Text color Box: Fade Box: Flip vertical Box: Flip horizontal Box: Slide d…" at bounding box center [195, 218] width 94 height 15
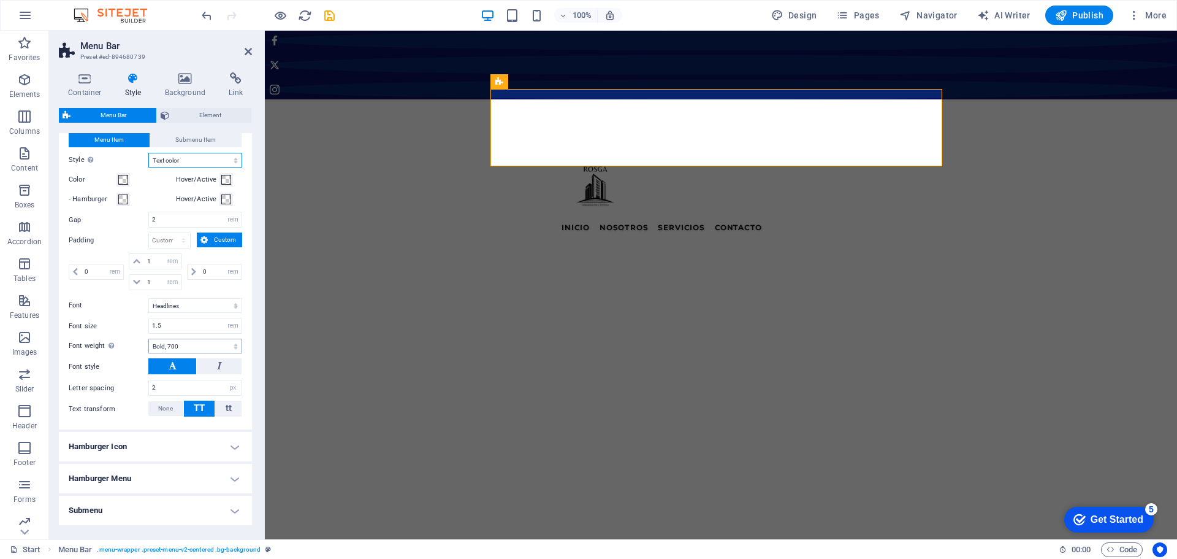
scroll to position [493, 0]
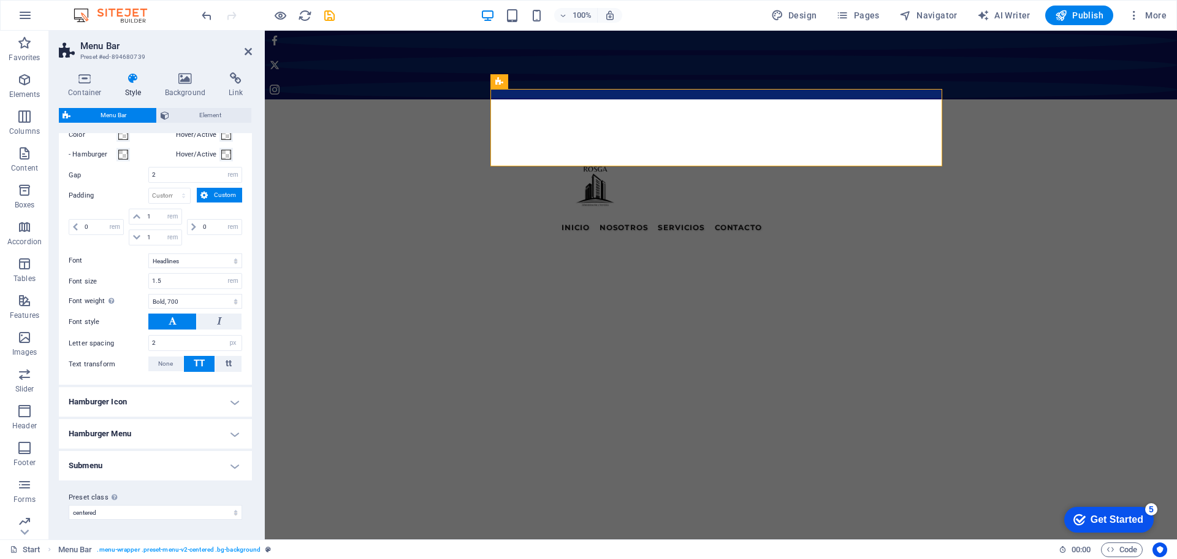
click at [191, 400] on h4 "Hamburger Icon" at bounding box center [155, 401] width 193 height 29
click at [191, 401] on h4 "Hamburger Icon" at bounding box center [155, 398] width 193 height 22
click at [188, 430] on h4 "Hamburger Menu" at bounding box center [155, 433] width 193 height 29
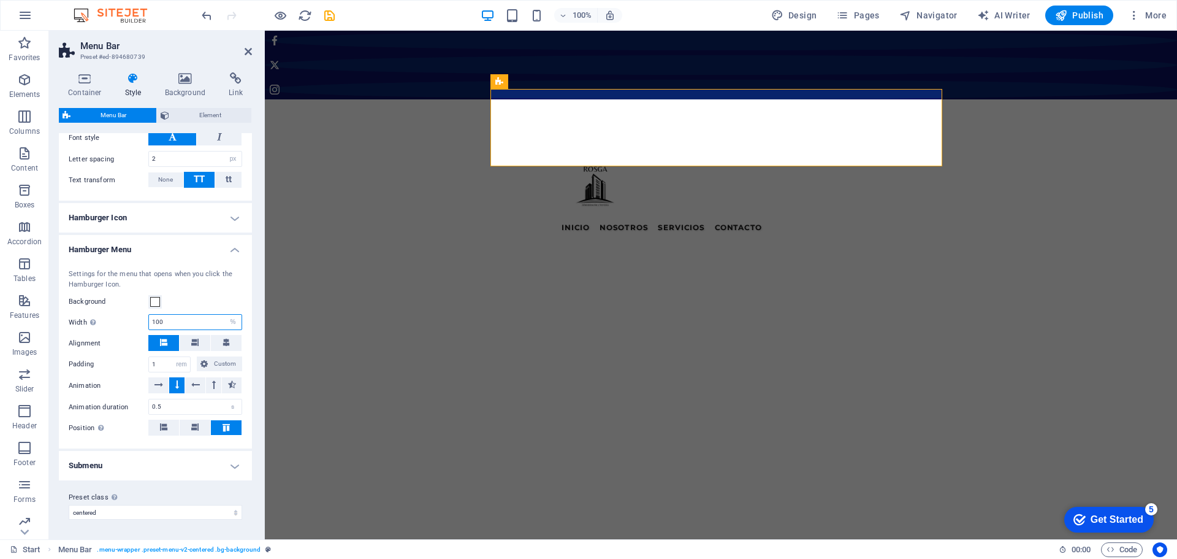
drag, startPoint x: 170, startPoint y: 323, endPoint x: 124, endPoint y: 321, distance: 46.0
click at [124, 321] on div "Width Only when Trigger menu fullscreen is activated 100 auto px rem % vh vw" at bounding box center [156, 322] width 174 height 16
type input "50"
click at [202, 287] on div "Settings for the menu that opens when you click the Hamburger Icon." at bounding box center [156, 279] width 174 height 20
click at [137, 295] on label "Background" at bounding box center [109, 301] width 80 height 15
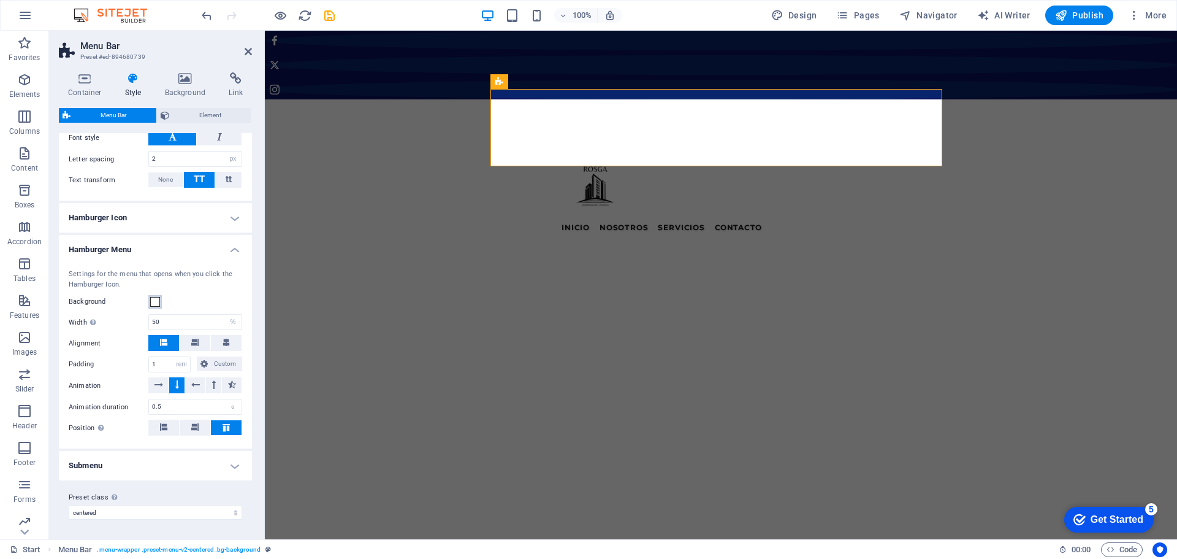
click at [148, 295] on button "Background" at bounding box center [154, 301] width 13 height 13
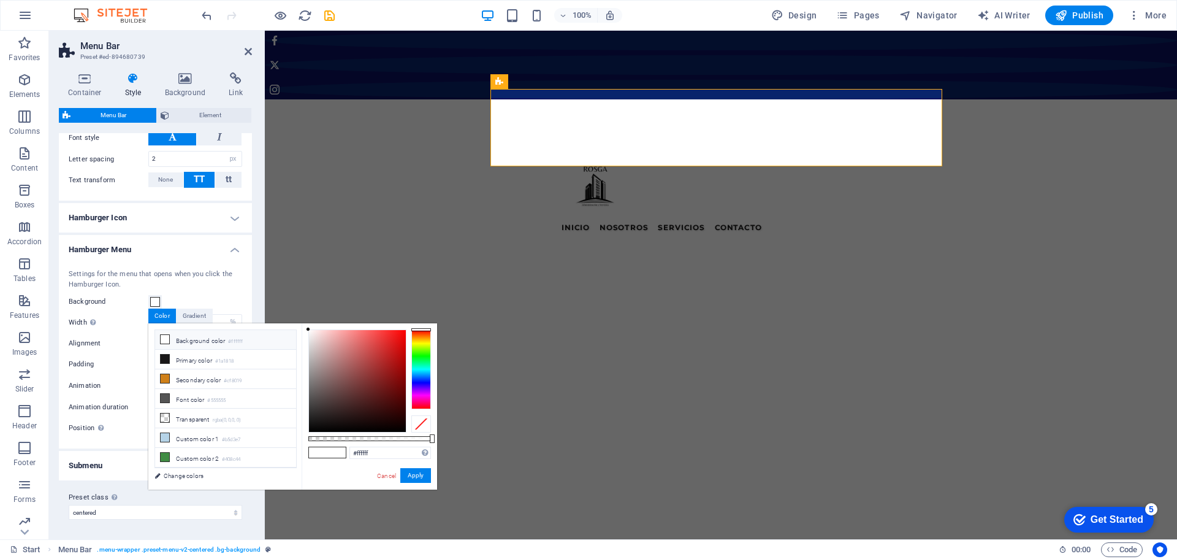
drag, startPoint x: 383, startPoint y: 118, endPoint x: 363, endPoint y: 112, distance: 21.0
click at [123, 332] on div "Settings for the menu that opens when you click the Hamburger Icon. Background …" at bounding box center [155, 352] width 198 height 191
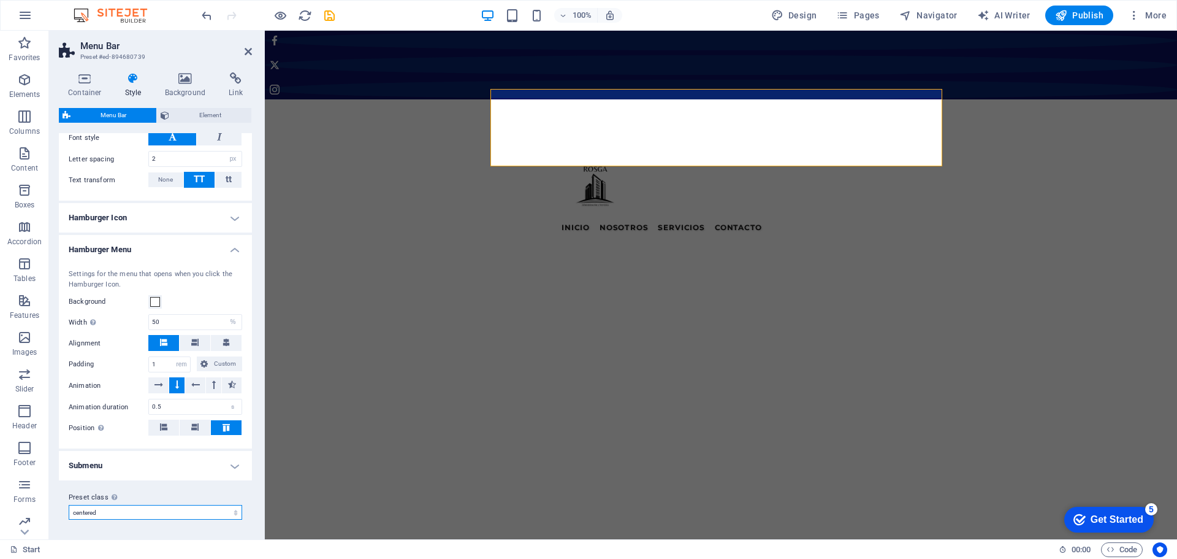
click at [121, 517] on select "default border centered Add preset class" at bounding box center [156, 512] width 174 height 15
select select "preset-menu-v2-border"
click at [69, 519] on select "default border centered Add preset class" at bounding box center [156, 512] width 174 height 15
select select "sticky_reverse"
select select
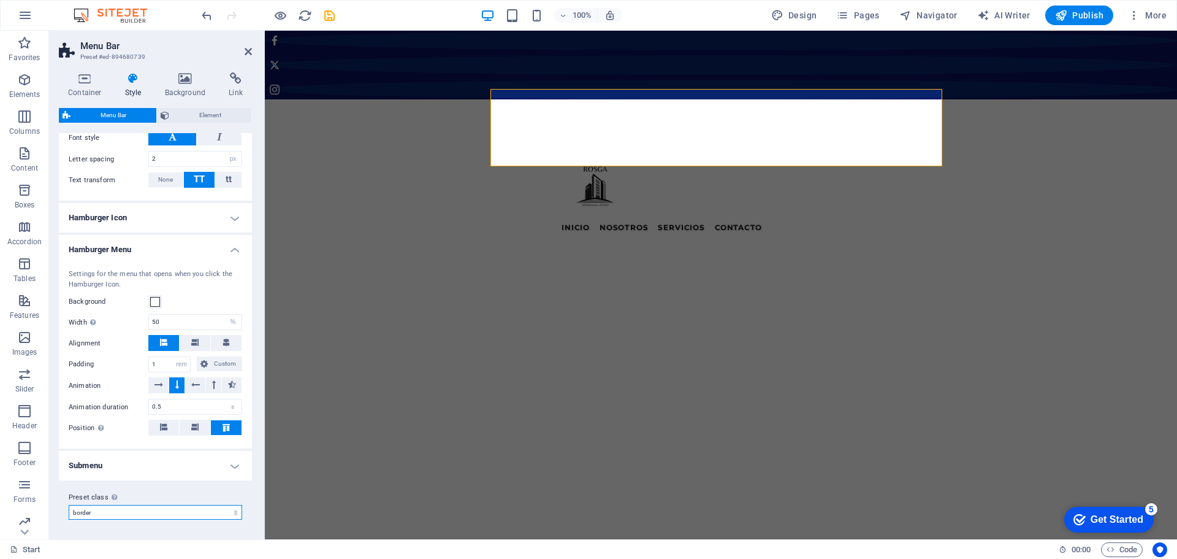
select select "DISABLED_OPTION_VALUE"
type input "0.3"
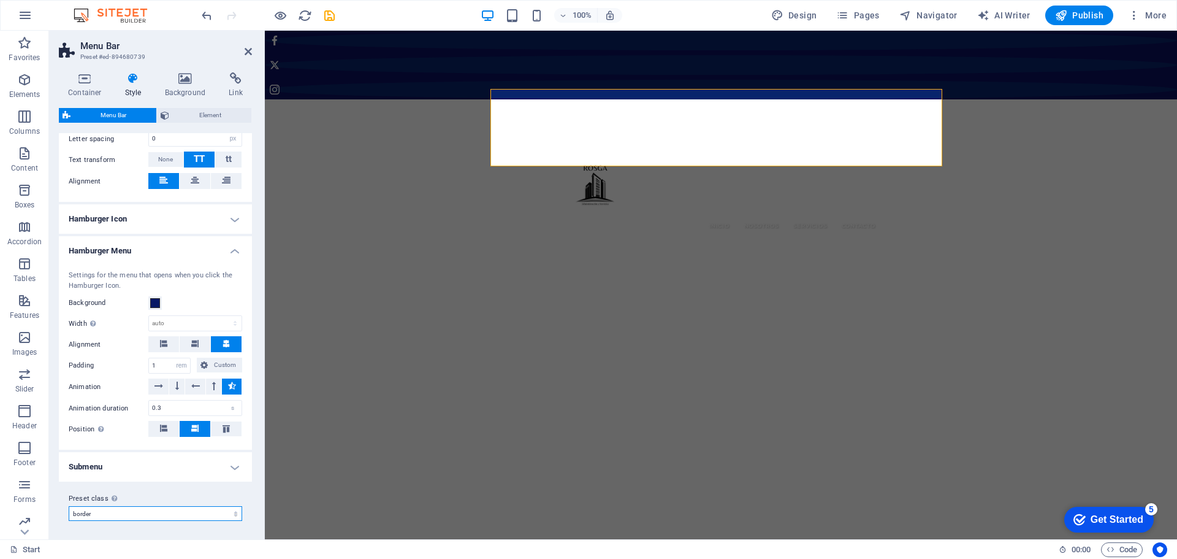
scroll to position [858, 0]
click at [183, 514] on select "default border centered Add preset class" at bounding box center [156, 511] width 174 height 15
select select "preset-menu-v2-centered"
click at [69, 505] on select "default border centered Add preset class" at bounding box center [156, 511] width 174 height 15
select select "sticky_none"
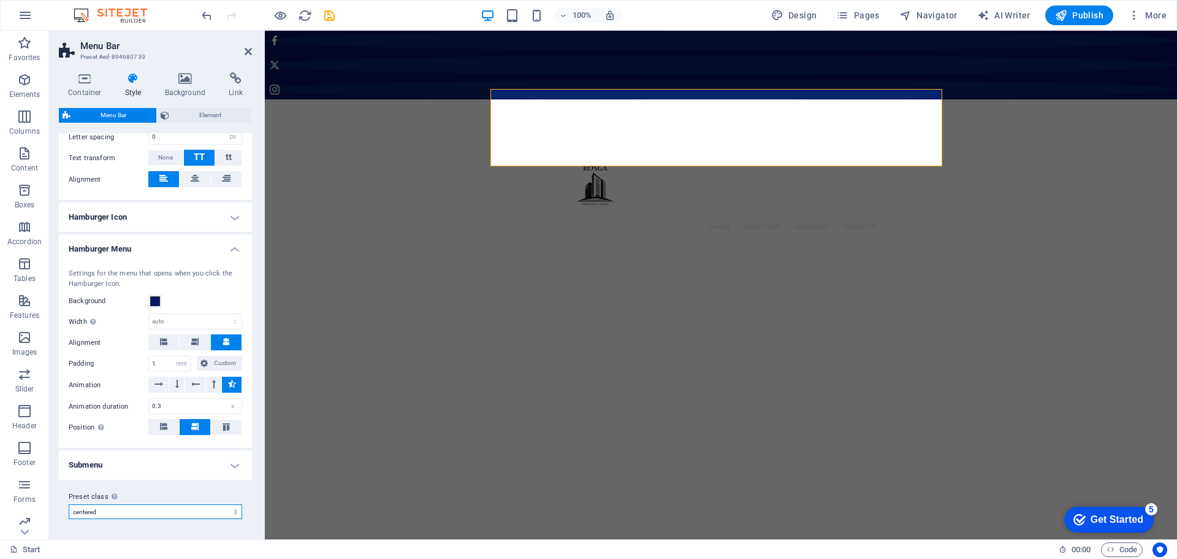
select select
type input "50"
select select "%"
type input "0.5"
select select "preset-menu-v2-centered"
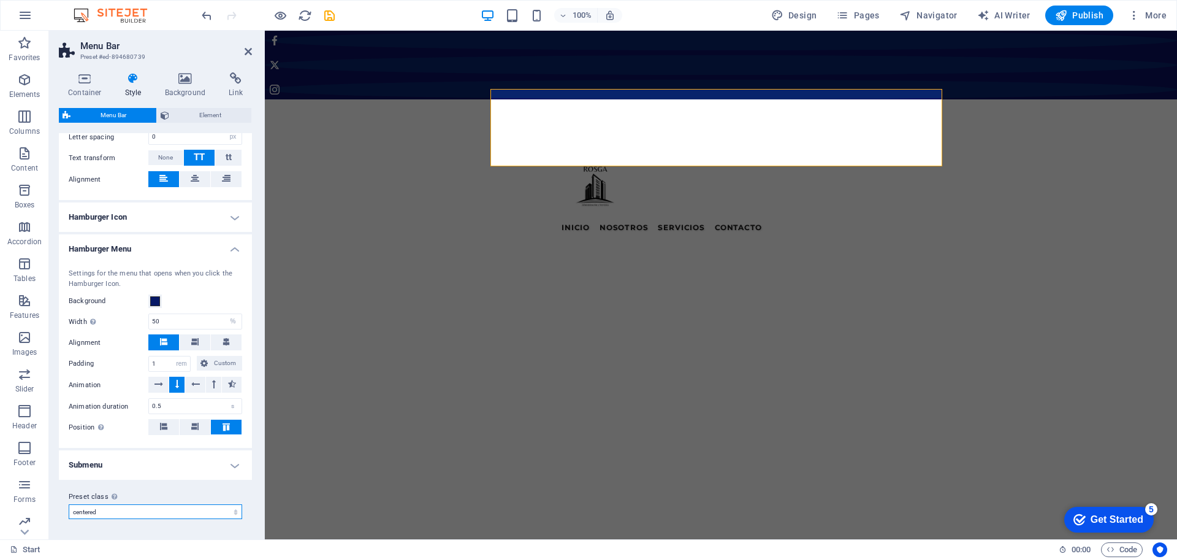
scroll to position [674, 0]
click at [148, 510] on select "default border centered Add preset class" at bounding box center [156, 512] width 174 height 15
click at [69, 505] on select "default border centered Add preset class" at bounding box center [156, 512] width 174 height 15
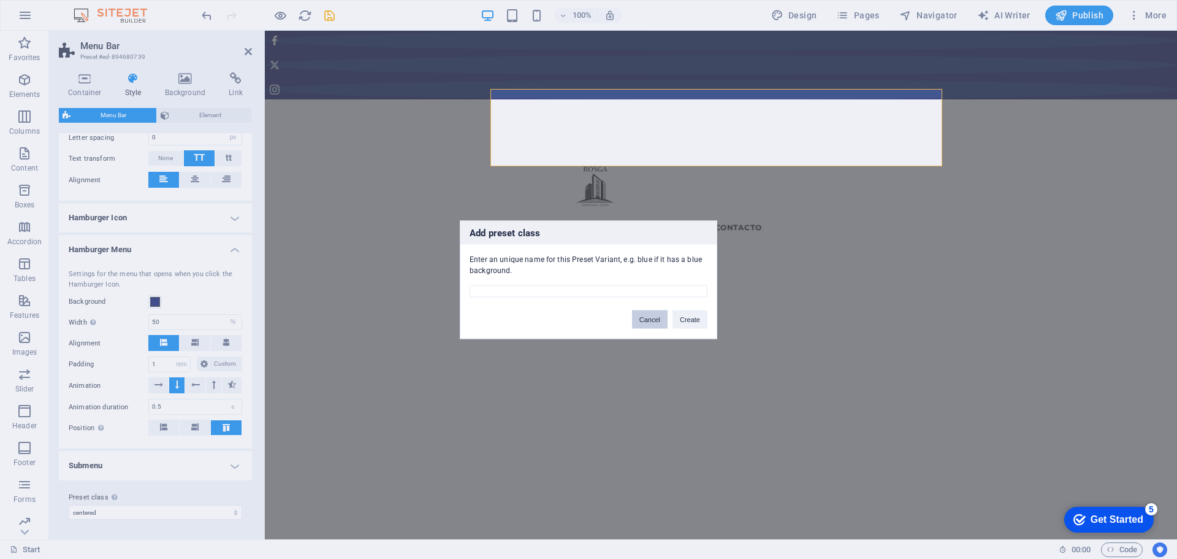
click at [651, 320] on button "Cancel" at bounding box center [650, 319] width 36 height 18
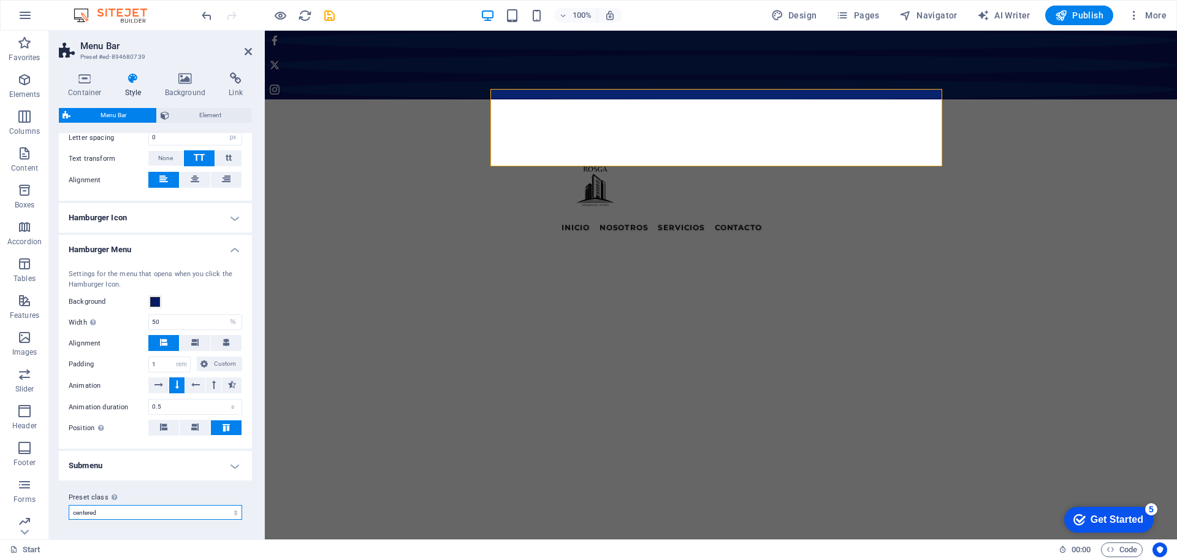
click at [188, 511] on select "default border centered Add preset class" at bounding box center [156, 512] width 174 height 15
select select "preset-menu-v2-default"
click at [69, 505] on select "default border centered Add preset class" at bounding box center [156, 512] width 174 height 15
type input "0"
select select "DISABLED_OPTION_VALUE"
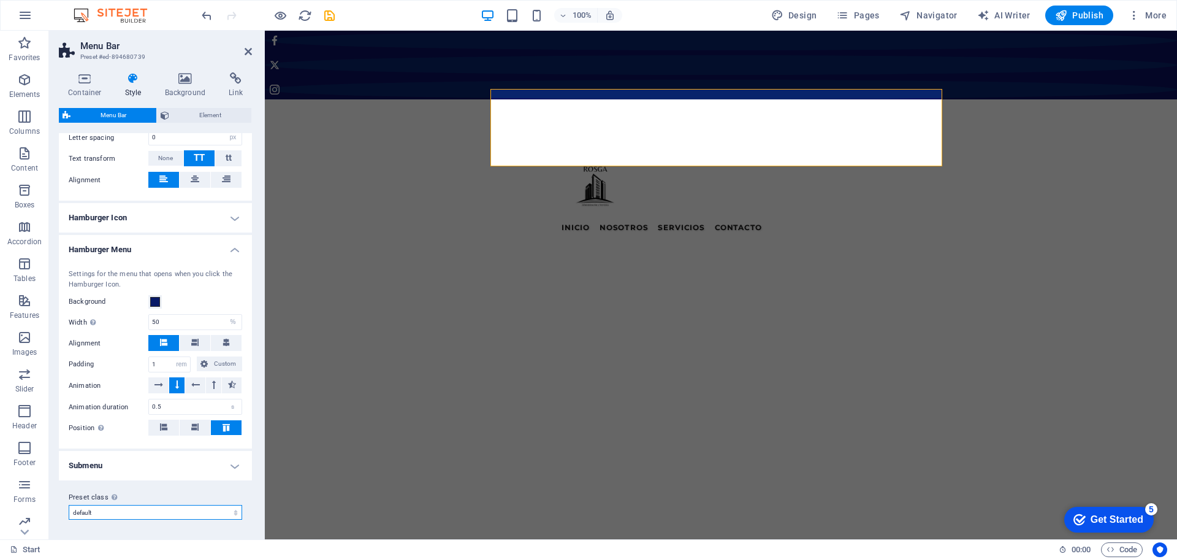
type input "2"
type input "1"
select select "sticky_menu"
type input "2"
type input "4"
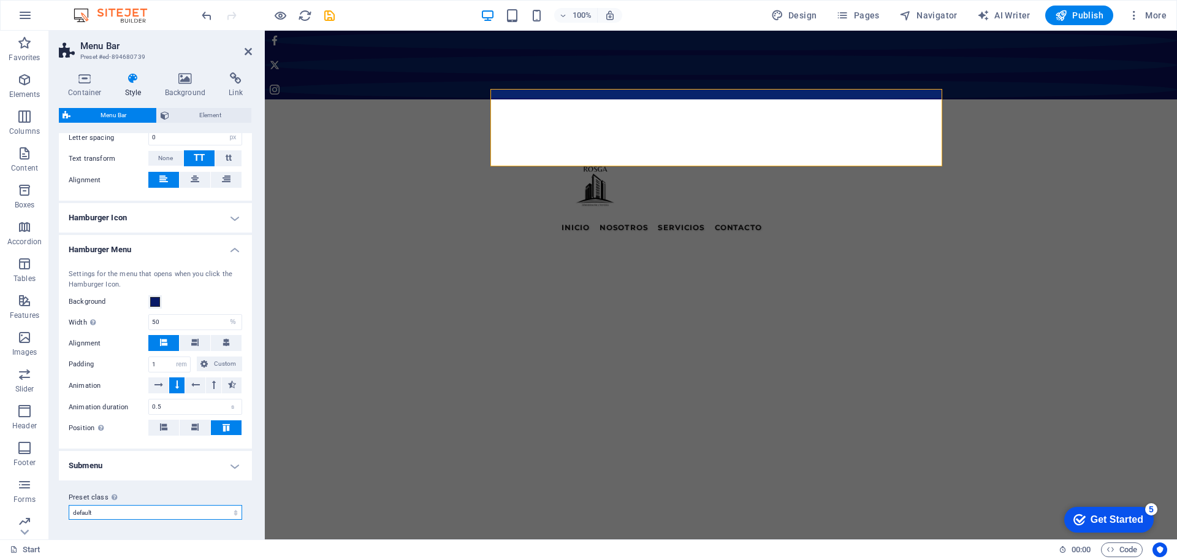
select select
type input "100"
type input "0.3"
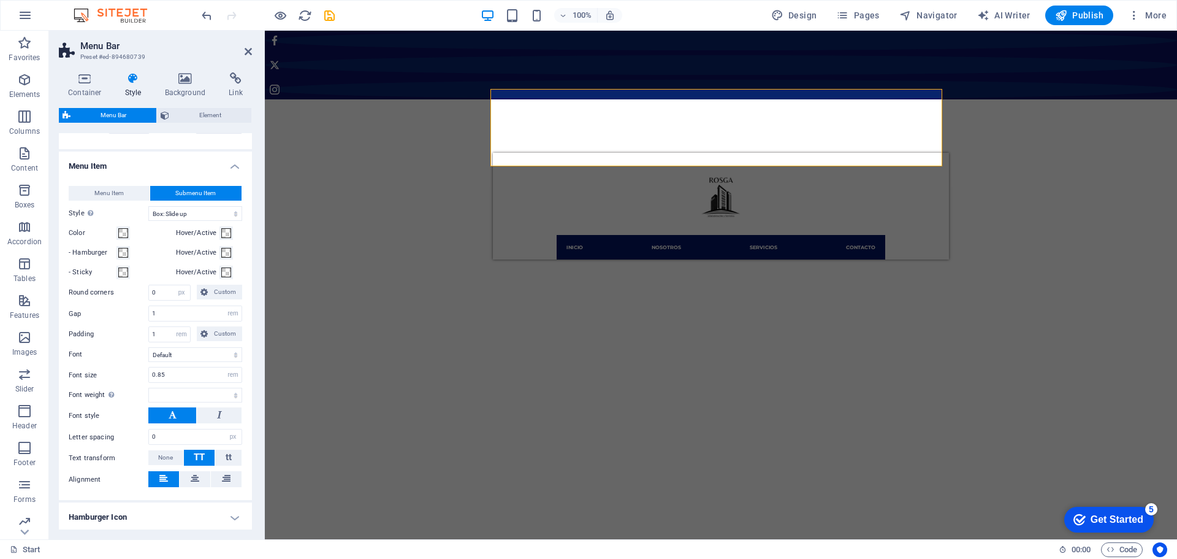
scroll to position [990, 0]
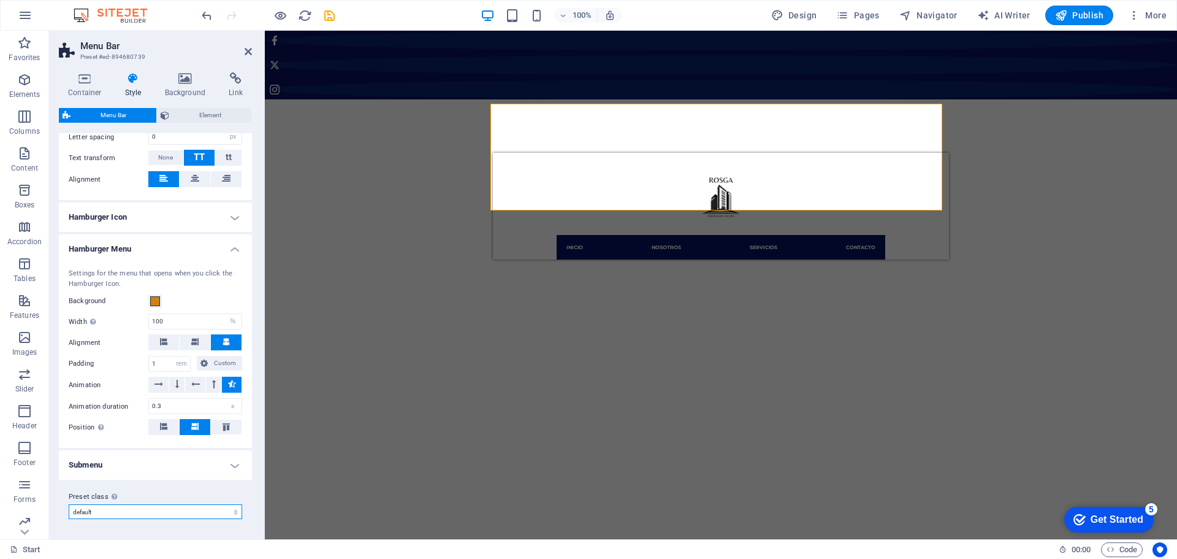
click at [178, 512] on select "default border centered Add preset class" at bounding box center [156, 511] width 174 height 15
select select "preset-menu-v2-border"
click at [69, 505] on select "default border centered Add preset class" at bounding box center [156, 511] width 174 height 15
type input "1"
select select "sticky_reverse"
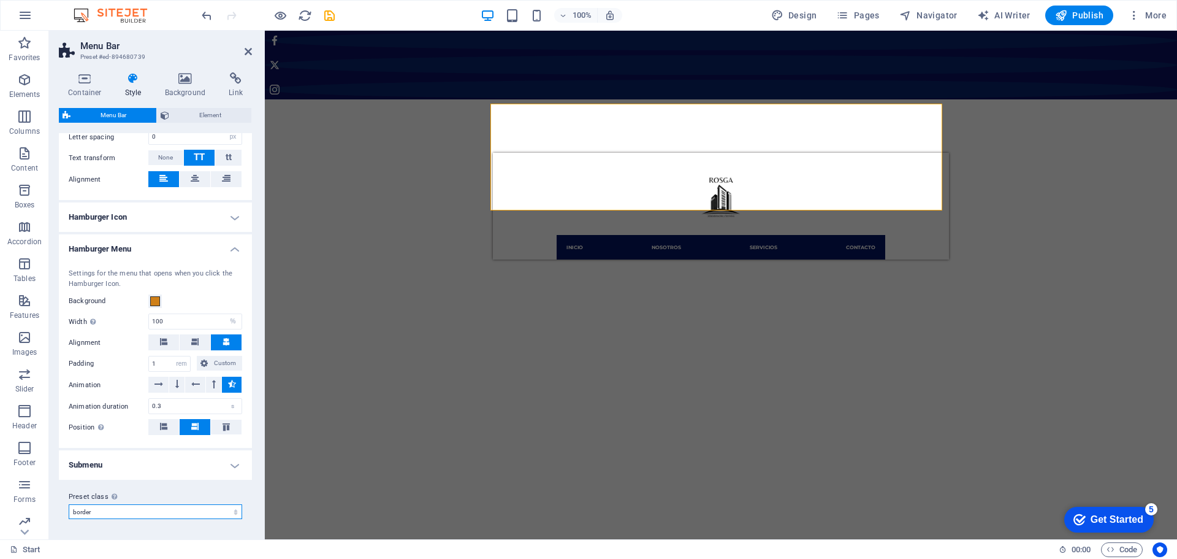
type input "0"
select select
select select "DISABLED_OPTION_VALUE"
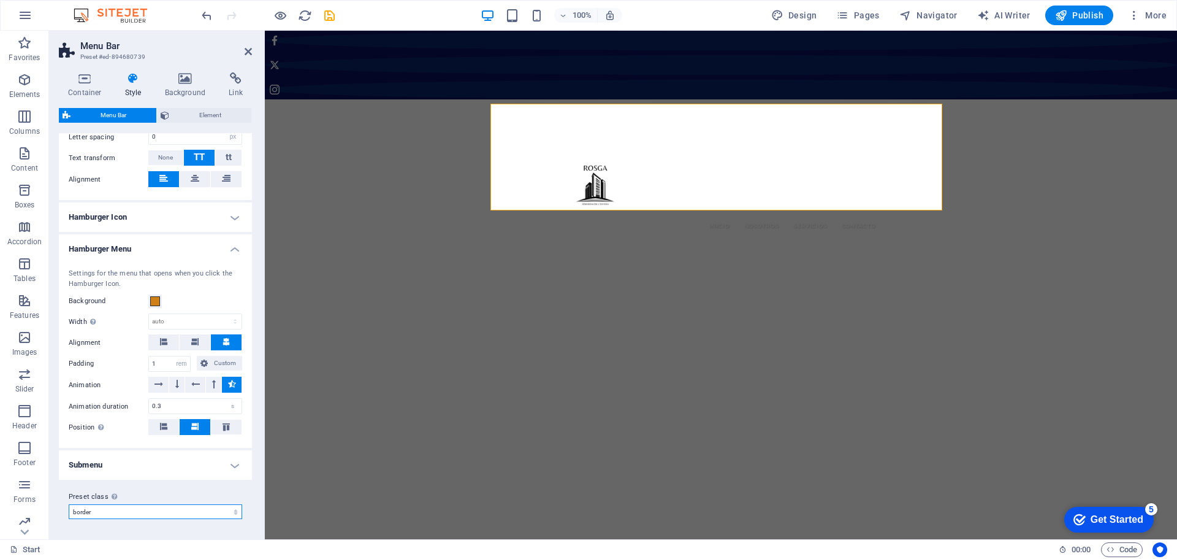
scroll to position [858, 0]
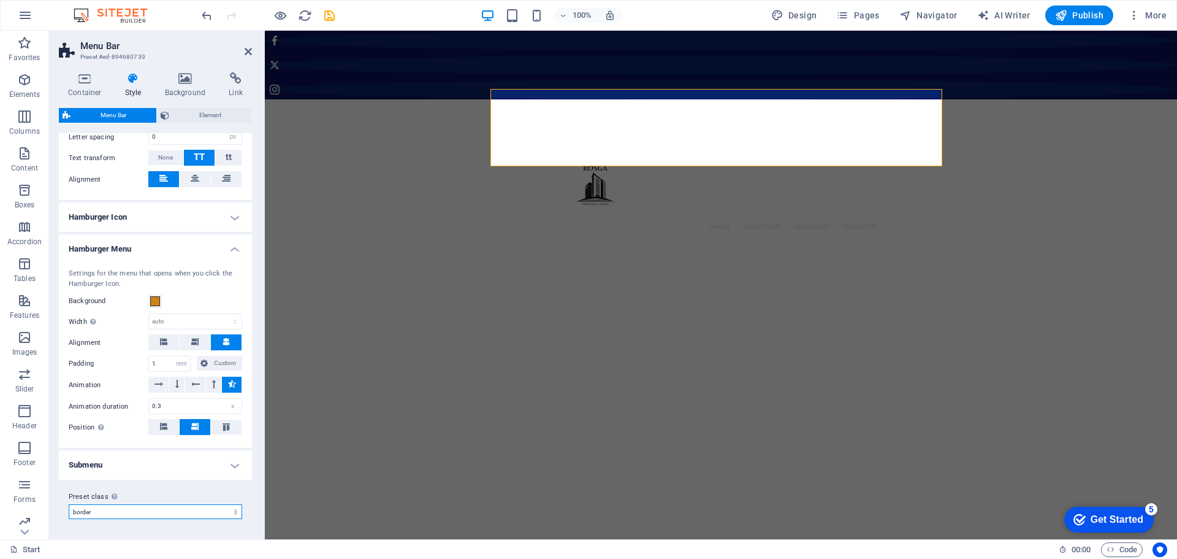
click at [128, 505] on select "default border centered Add preset class" at bounding box center [156, 511] width 174 height 15
select select "preset-menu-v2-centered"
click at [69, 505] on select "default border centered Add preset class" at bounding box center [156, 511] width 174 height 15
select select "sticky_none"
select select
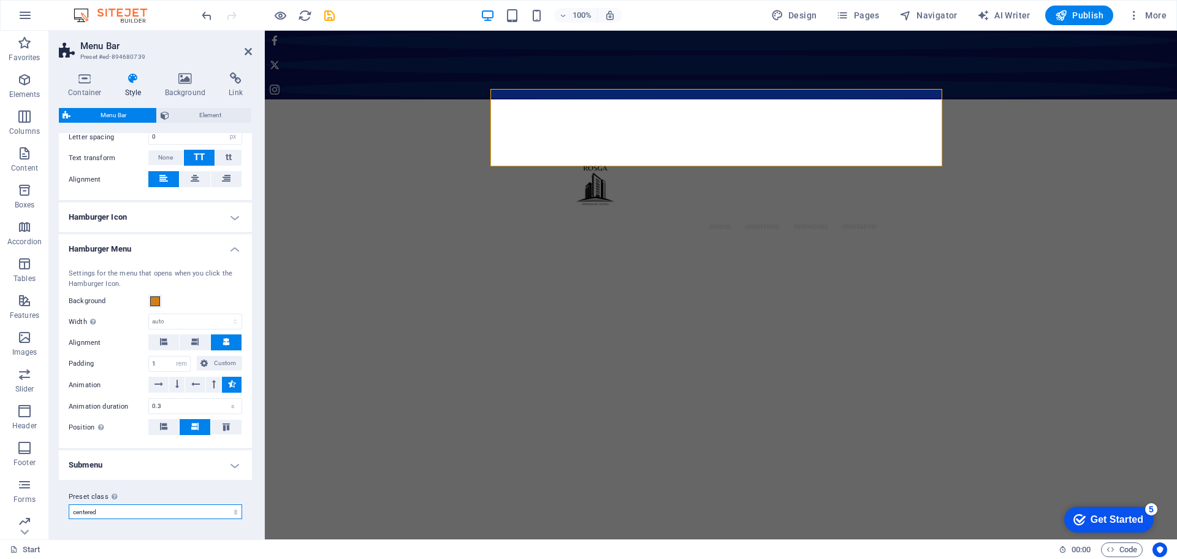
type input "50"
select select "%"
type input "0.5"
select select "preset-menu-v2-centered"
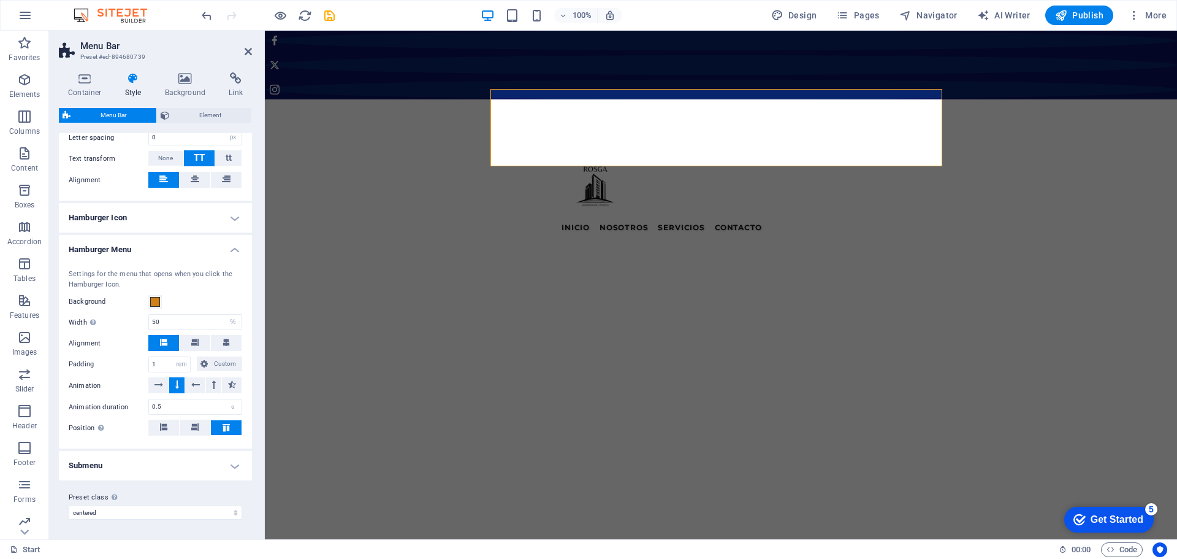
drag, startPoint x: 398, startPoint y: 77, endPoint x: 377, endPoint y: 70, distance: 22.1
click at [172, 111] on button "Element" at bounding box center [204, 115] width 94 height 15
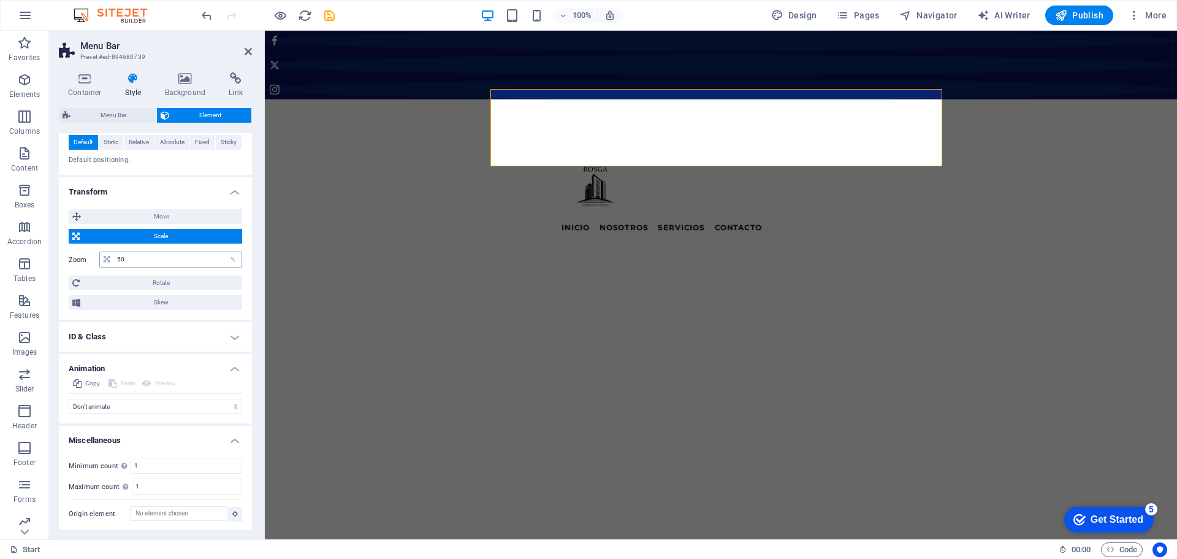
scroll to position [416, 0]
click at [166, 210] on span "Move" at bounding box center [162, 214] width 154 height 15
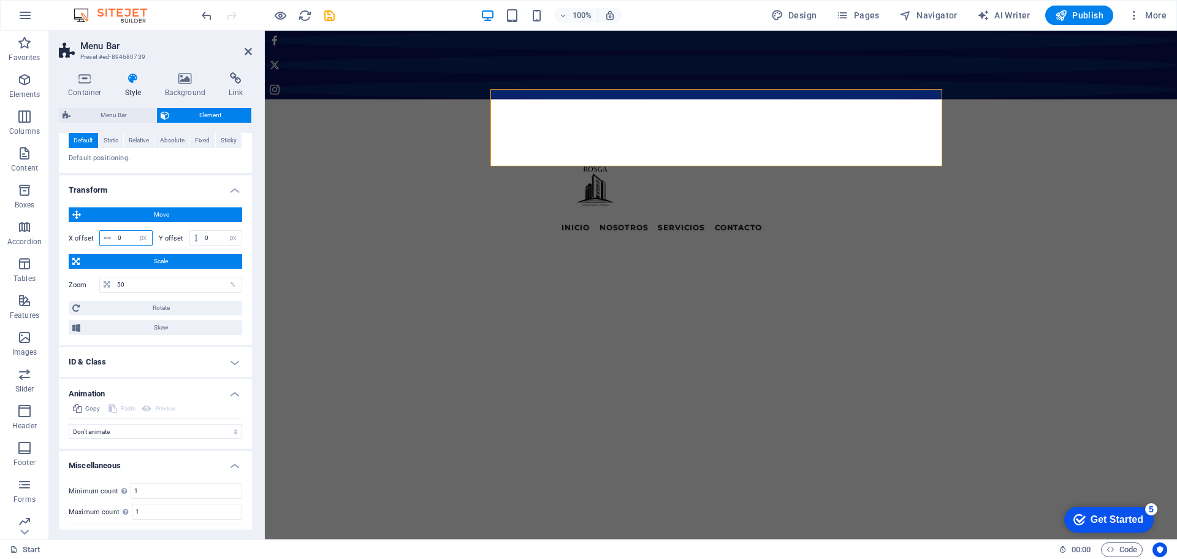
drag, startPoint x: 122, startPoint y: 235, endPoint x: 116, endPoint y: 237, distance: 6.3
click at [116, 237] on input "0" at bounding box center [133, 238] width 37 height 15
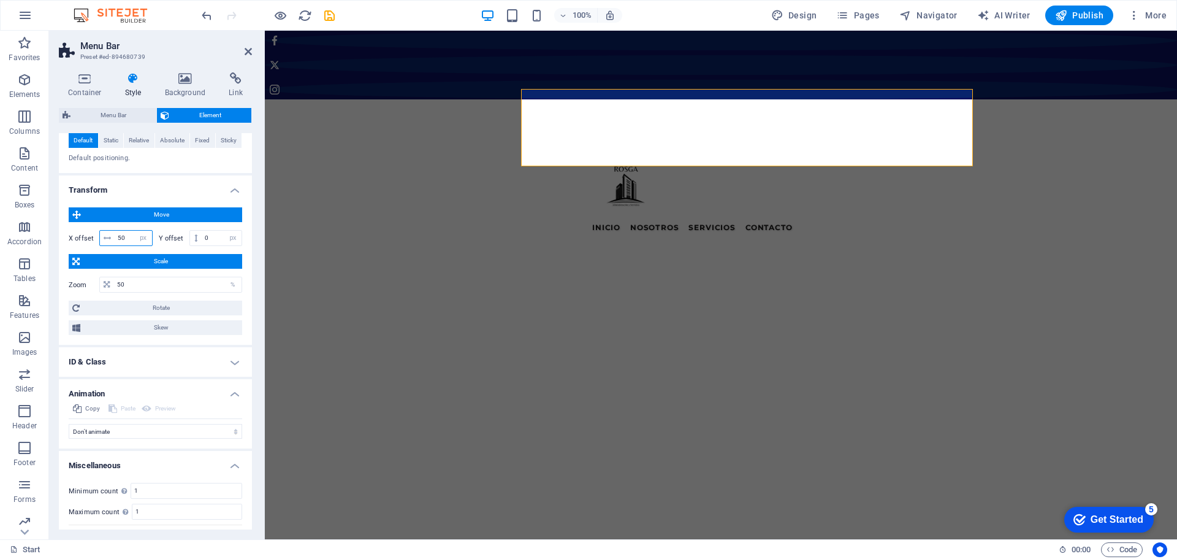
type input "5"
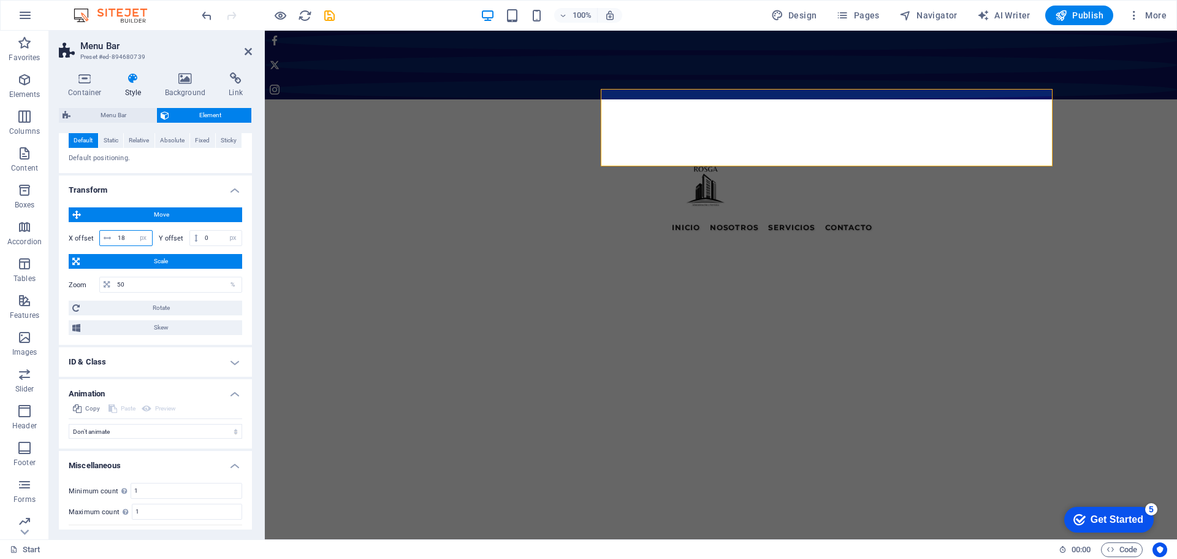
type input "1"
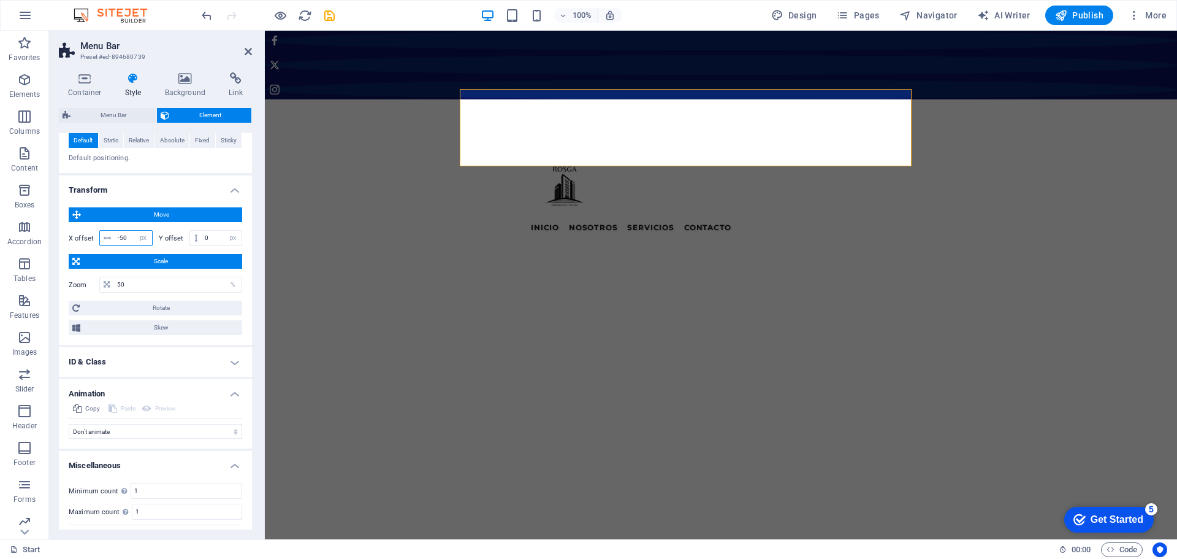
type input "-5"
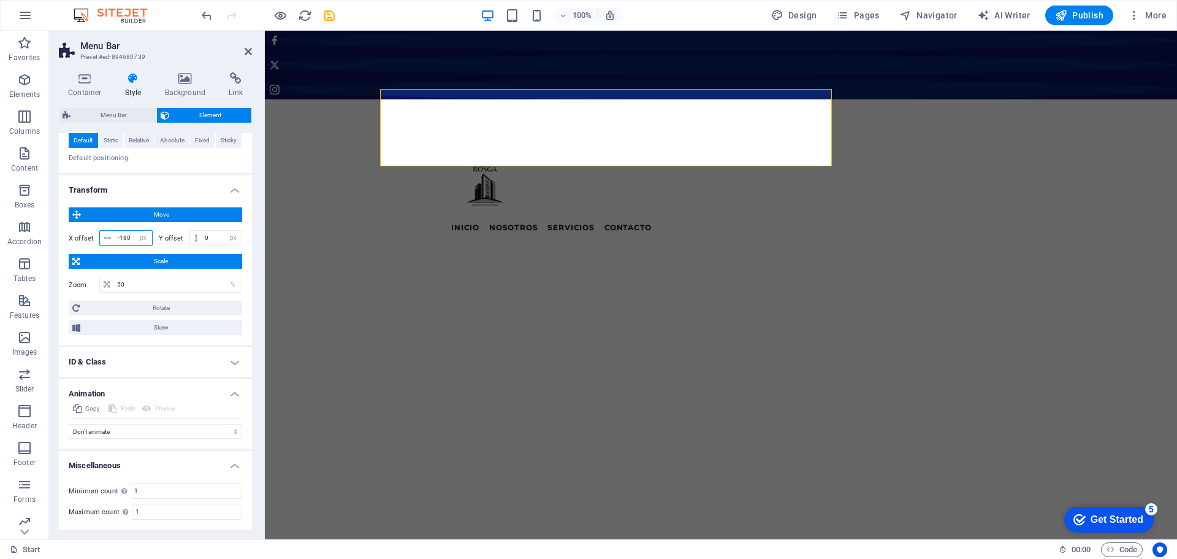
drag, startPoint x: 132, startPoint y: 239, endPoint x: 120, endPoint y: 240, distance: 12.3
click at [120, 240] on input "-180" at bounding box center [133, 238] width 37 height 15
drag, startPoint x: 131, startPoint y: 235, endPoint x: 120, endPoint y: 236, distance: 11.7
click at [120, 236] on input "-200" at bounding box center [133, 238] width 37 height 15
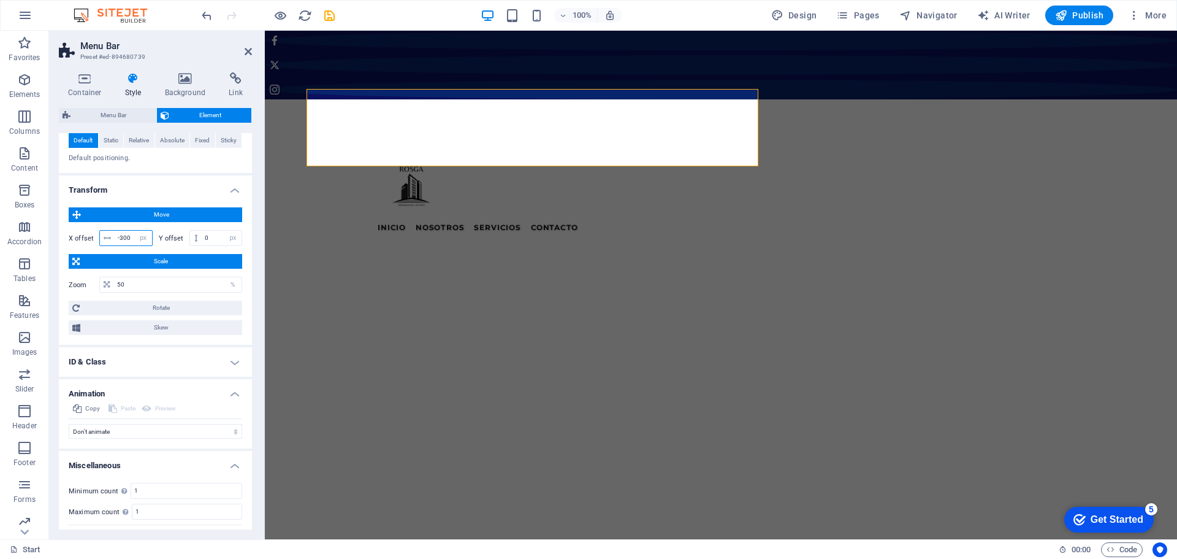
drag, startPoint x: 129, startPoint y: 238, endPoint x: 121, endPoint y: 240, distance: 8.2
click at [121, 240] on input "-300" at bounding box center [133, 238] width 37 height 15
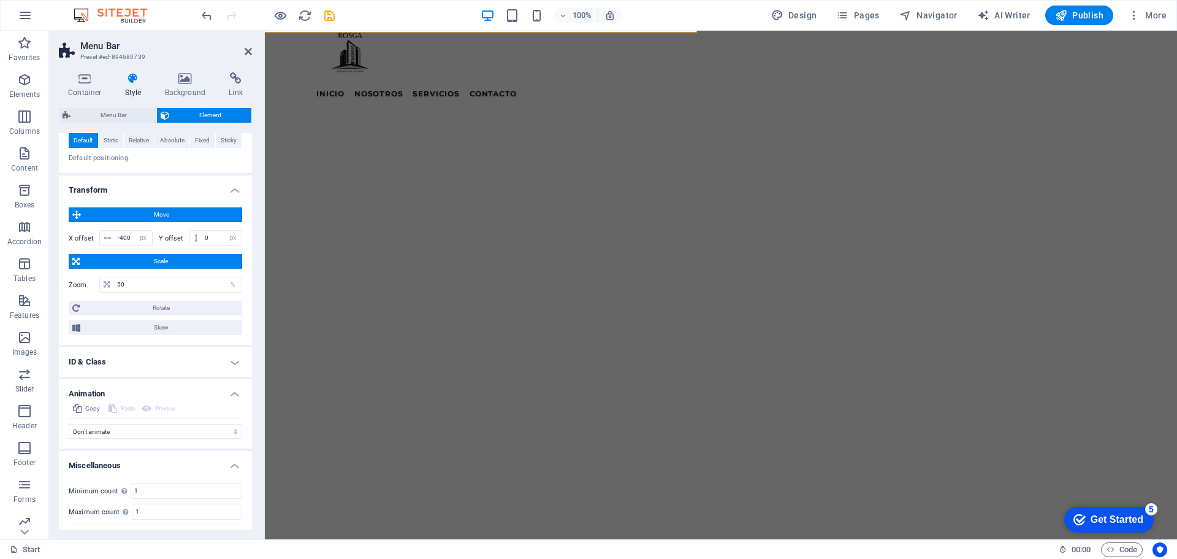
scroll to position [0, 0]
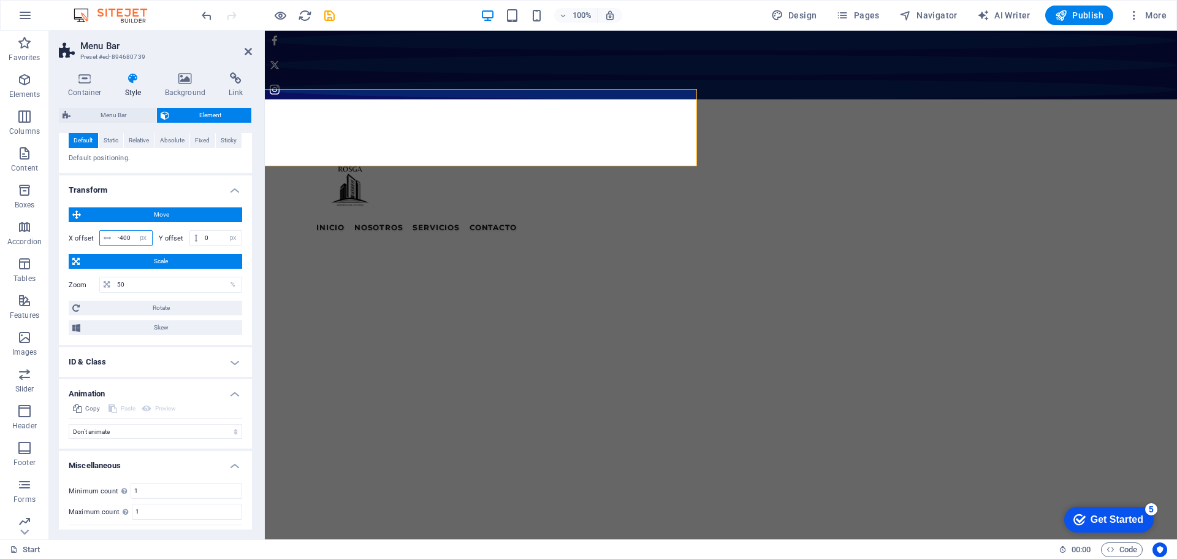
click at [132, 234] on input "-400" at bounding box center [133, 238] width 37 height 15
type input "-4"
type input "-380"
drag, startPoint x: 211, startPoint y: 238, endPoint x: 194, endPoint y: 239, distance: 17.2
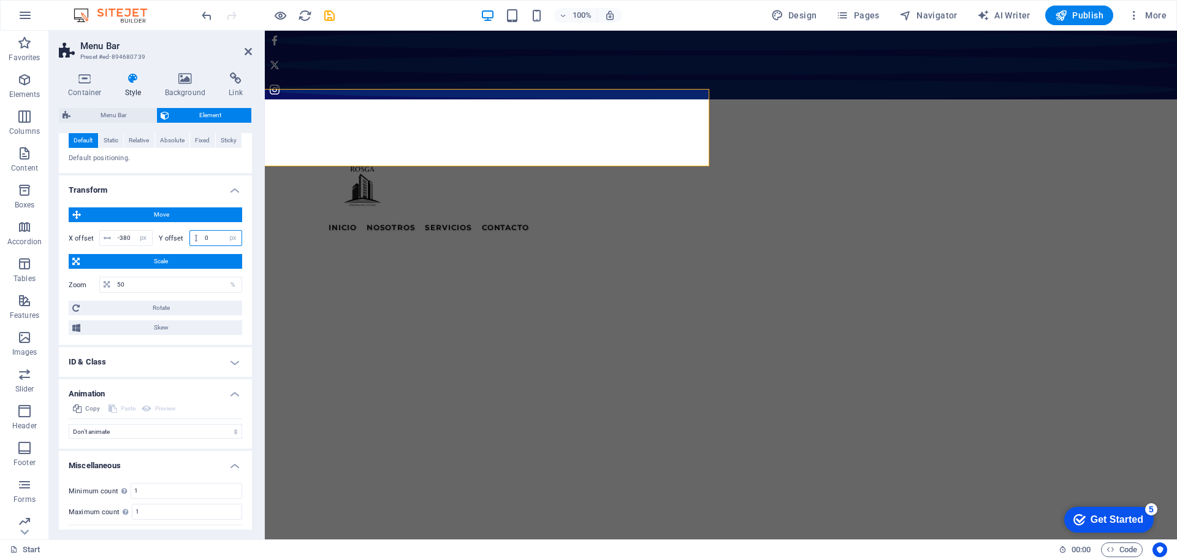
click at [194, 239] on div "0 px rem % em vh vw" at bounding box center [215, 238] width 53 height 16
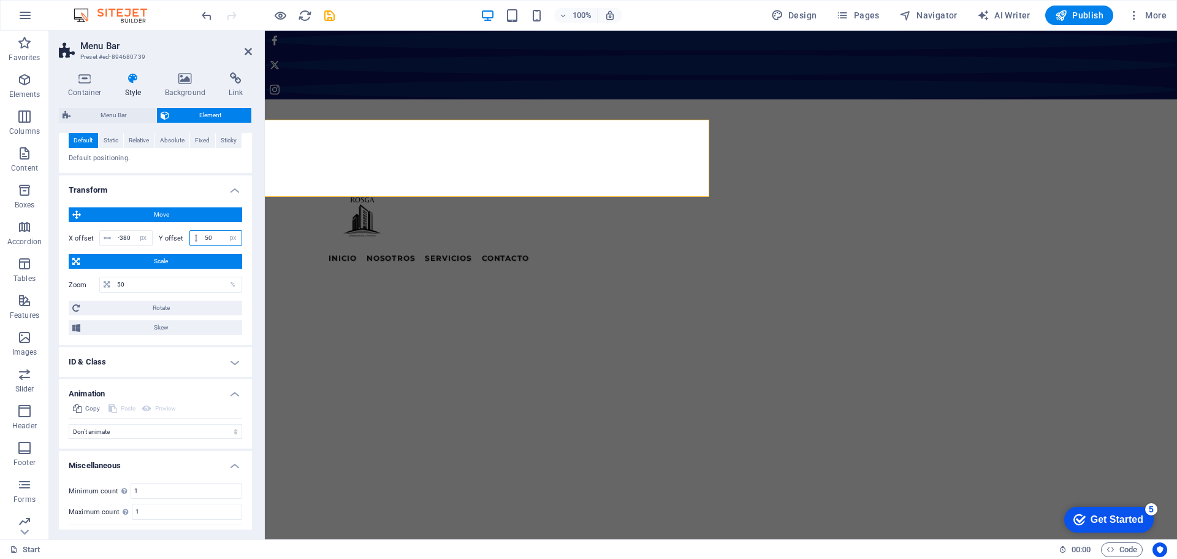
type input "5"
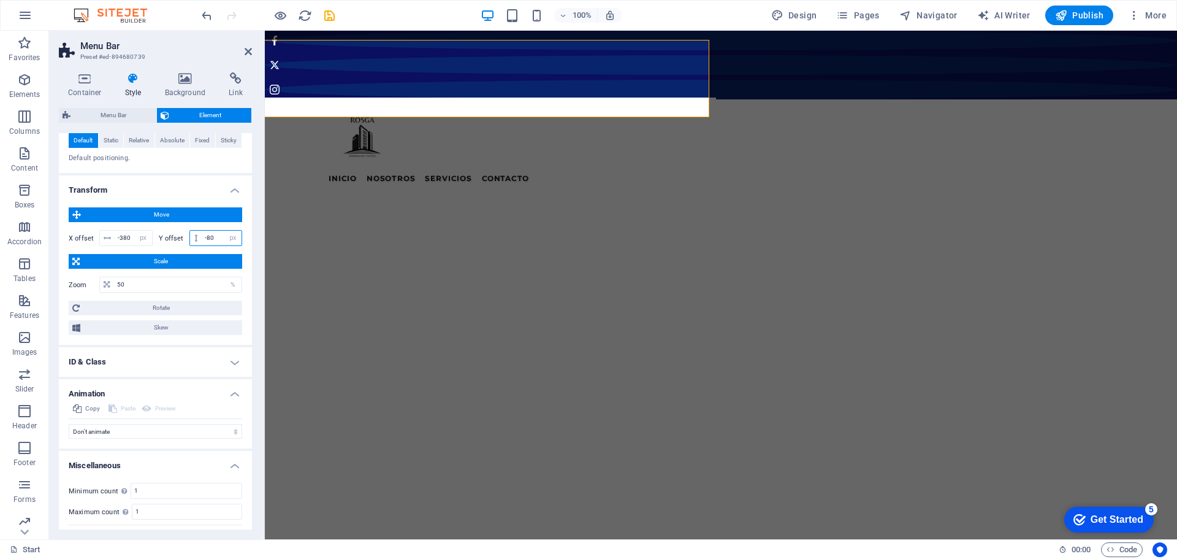
type input "-8"
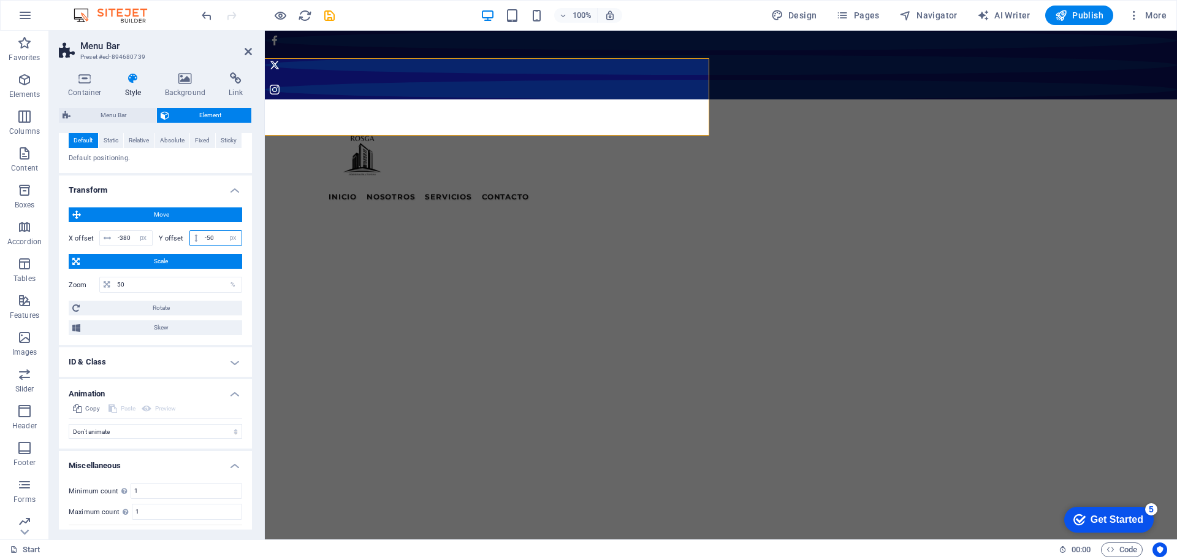
type input "-50"
click at [110, 142] on span "Static" at bounding box center [111, 140] width 15 height 15
click at [129, 140] on span "Relative" at bounding box center [139, 140] width 20 height 15
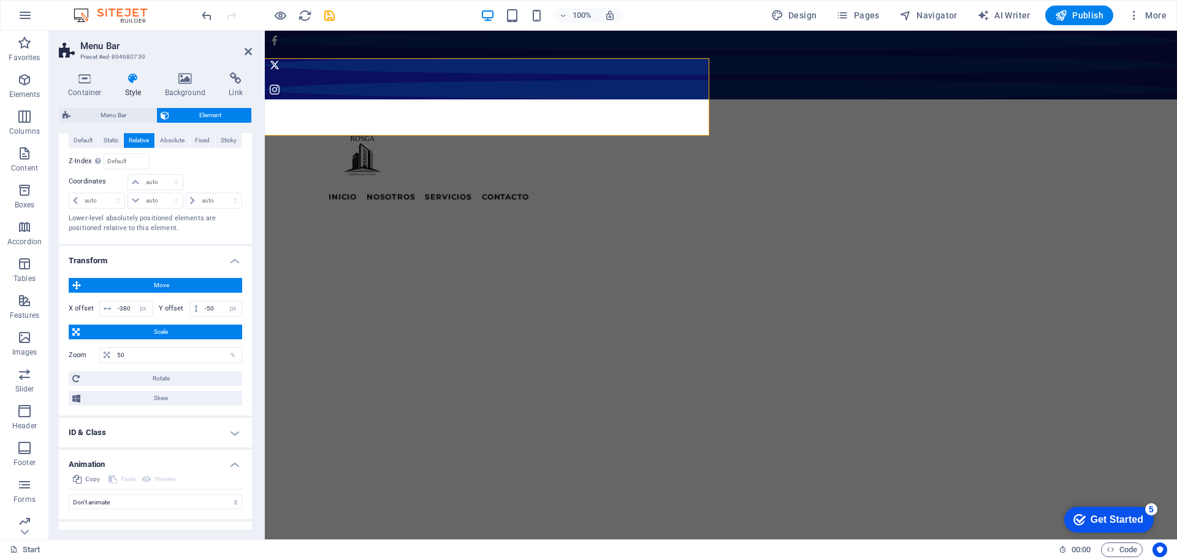
click at [249, 48] on icon at bounding box center [248, 52] width 7 height 10
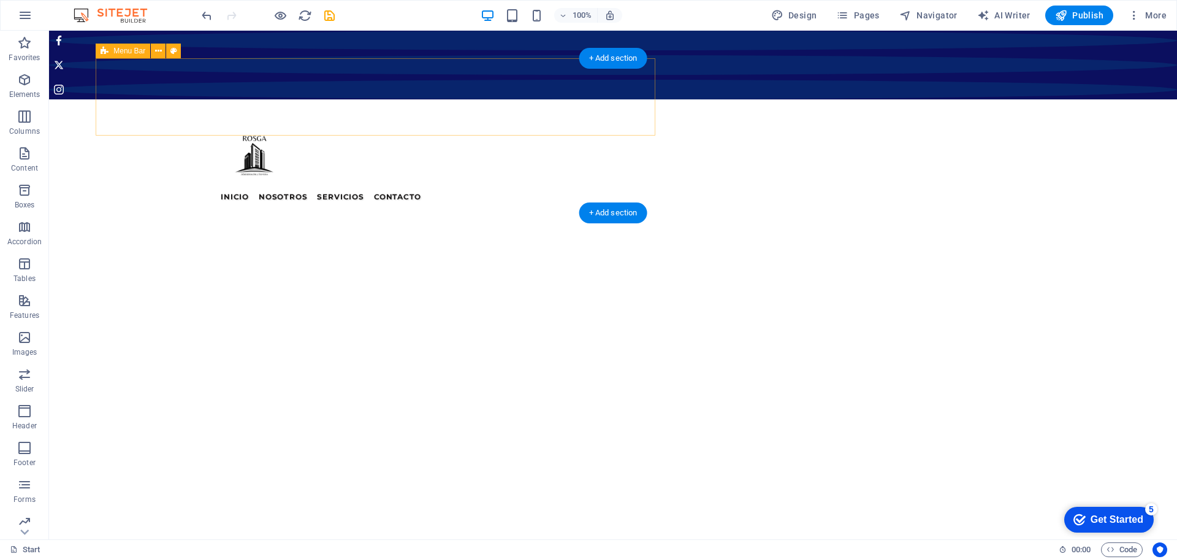
drag, startPoint x: 714, startPoint y: 58, endPoint x: 114, endPoint y: 65, distance: 599.7
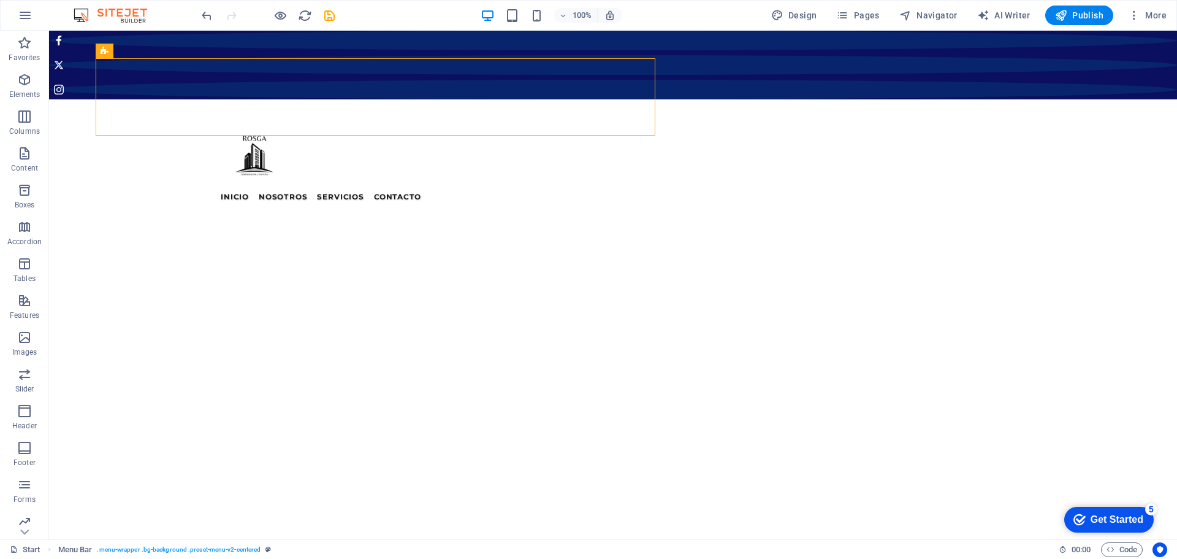
drag, startPoint x: 67, startPoint y: 71, endPoint x: 62, endPoint y: 60, distance: 11.5
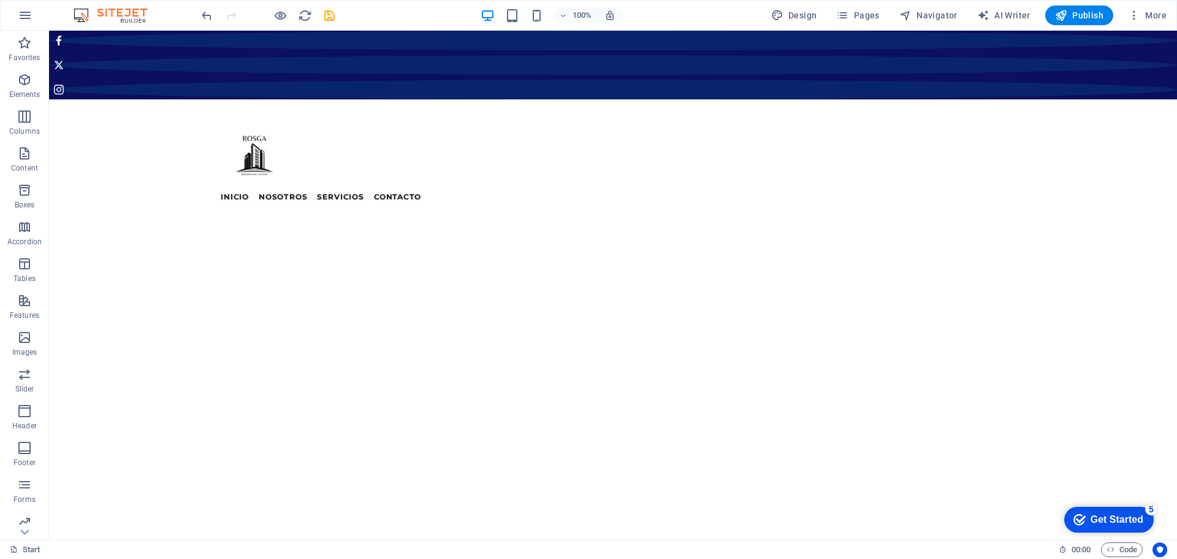
drag, startPoint x: 62, startPoint y: 59, endPoint x: 53, endPoint y: 56, distance: 9.1
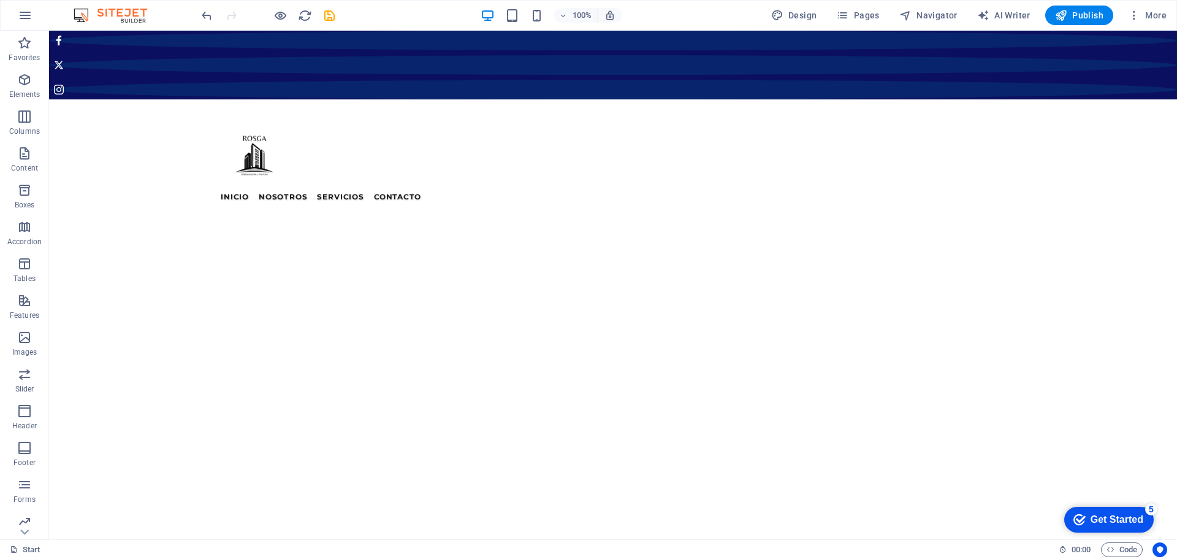
click at [137, 53] on span "Menu Bar" at bounding box center [129, 50] width 32 height 7
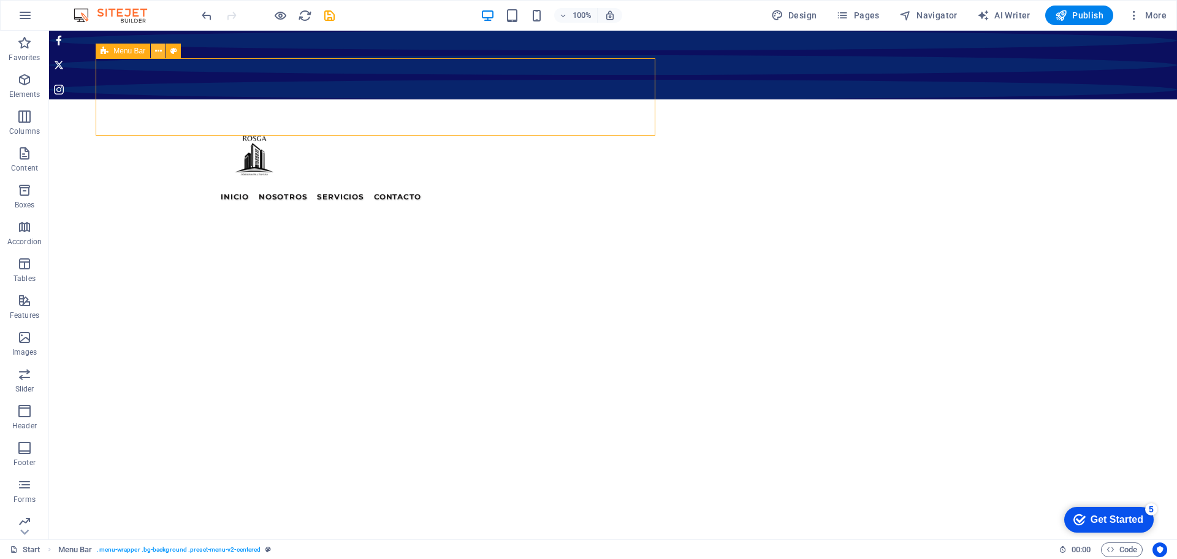
click at [161, 51] on icon at bounding box center [158, 51] width 7 height 13
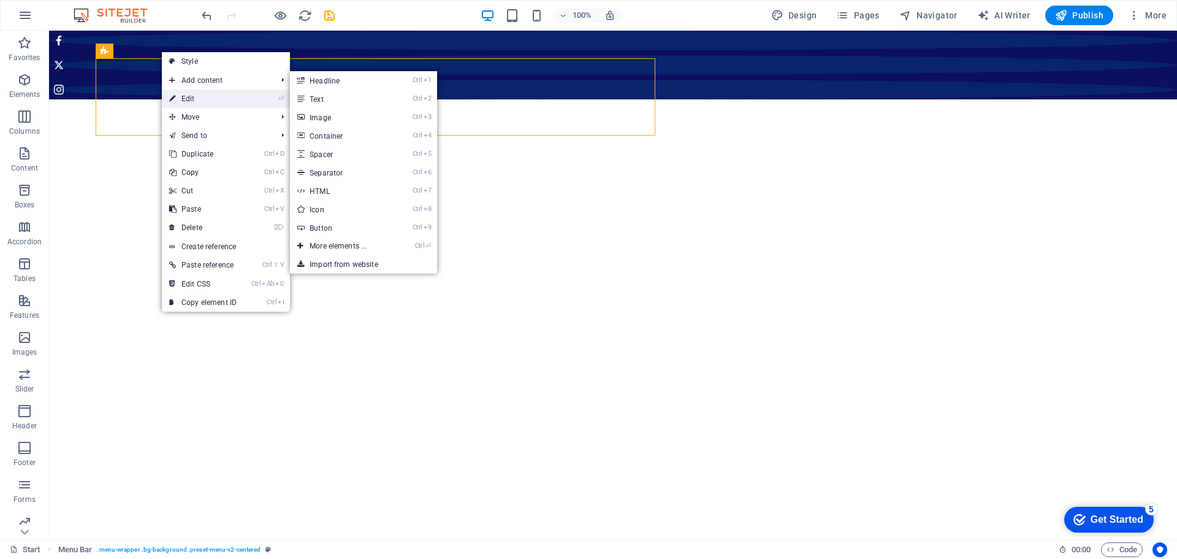
click at [189, 97] on link "⏎ Edit" at bounding box center [203, 99] width 82 height 18
select select "px"
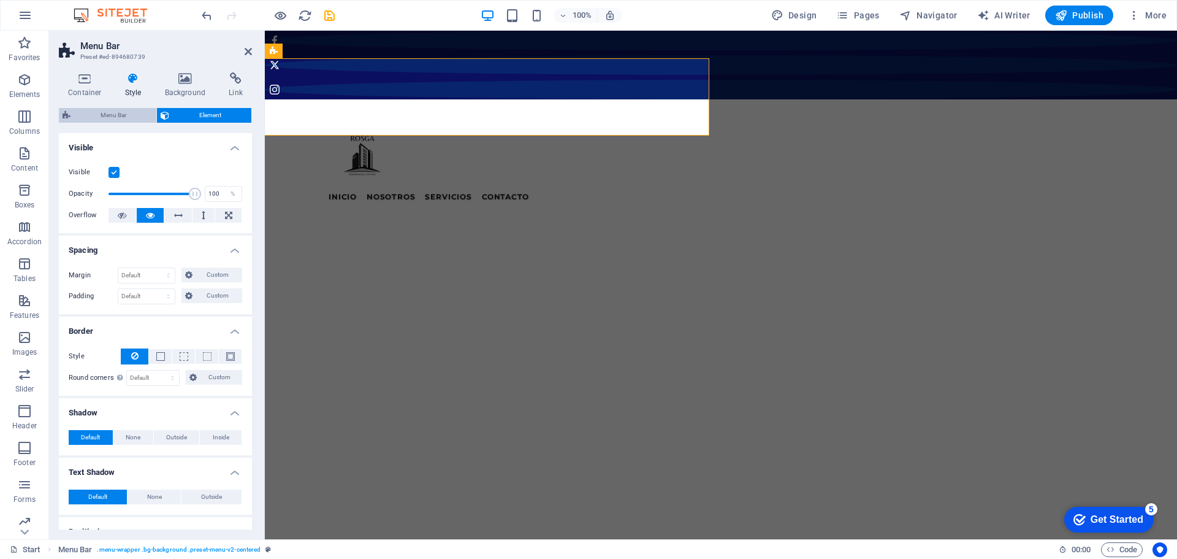
click at [118, 115] on span "Menu Bar" at bounding box center [113, 115] width 78 height 15
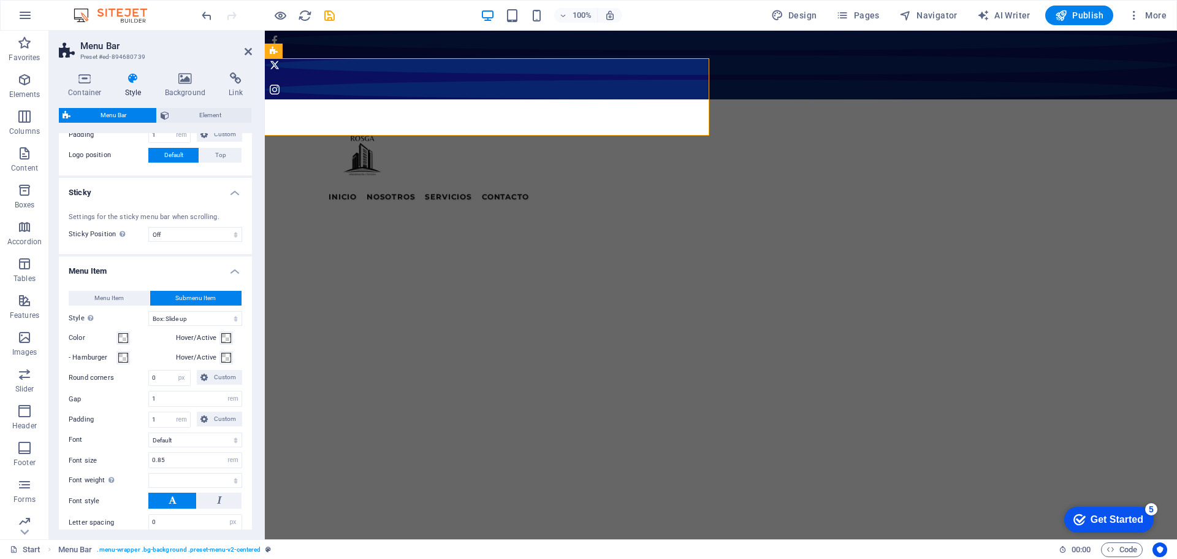
scroll to position [307, 0]
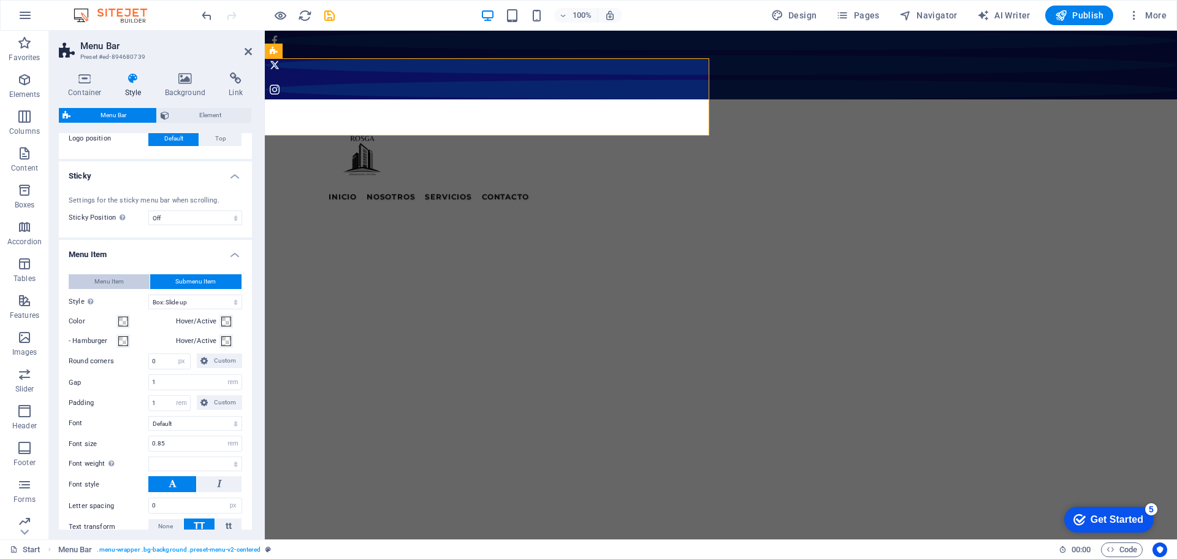
click at [129, 280] on button "Menu Item" at bounding box center [109, 281] width 81 height 15
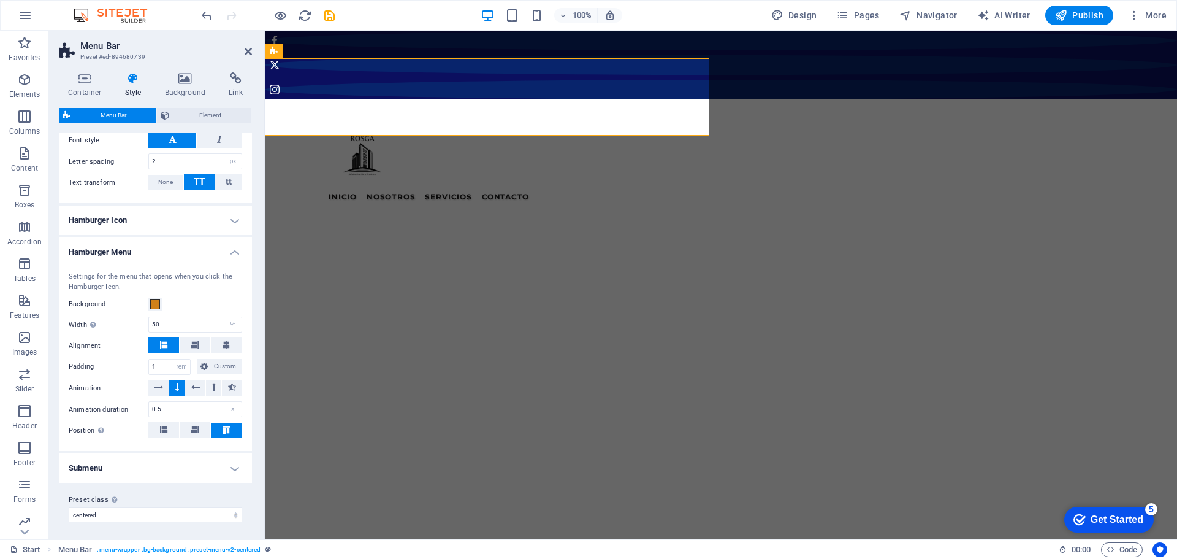
scroll to position [677, 0]
click at [80, 80] on icon at bounding box center [85, 78] width 52 height 12
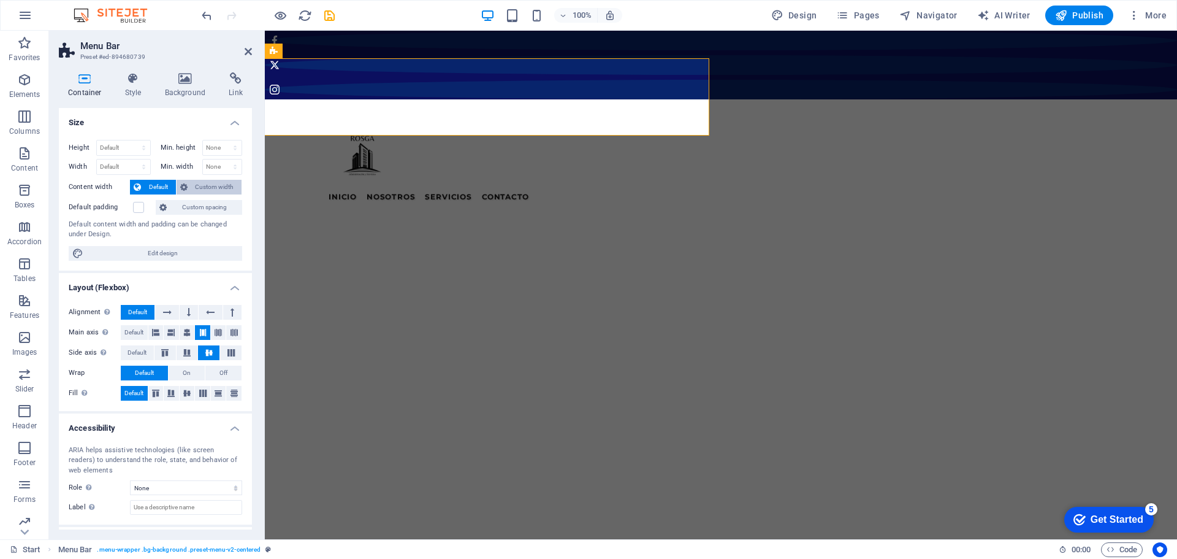
click at [191, 185] on span "Custom width" at bounding box center [214, 187] width 47 height 15
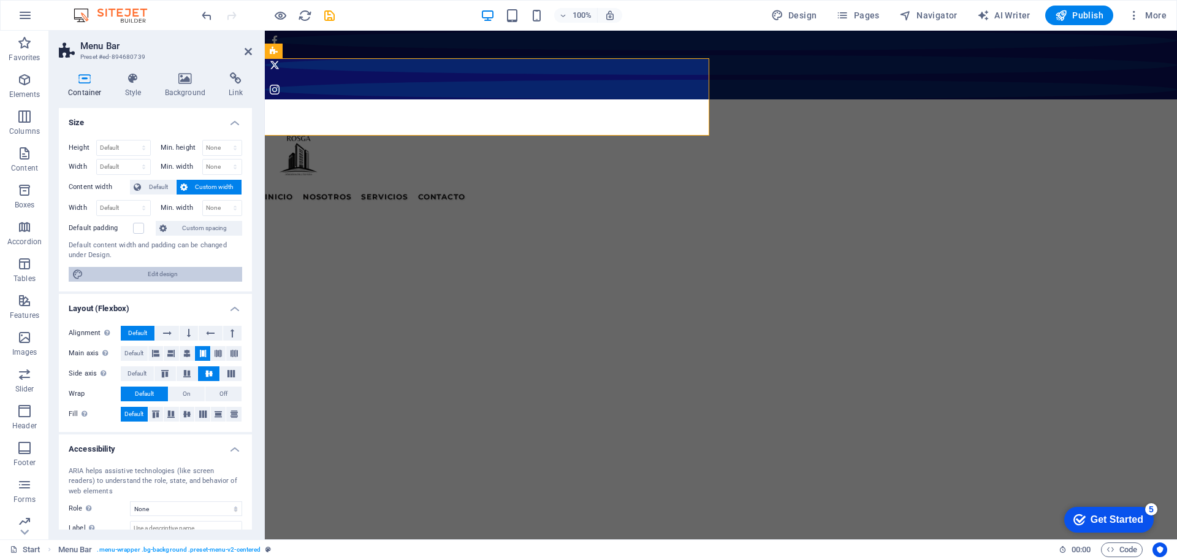
click at [170, 273] on span "Edit design" at bounding box center [162, 274] width 151 height 15
select select "rem"
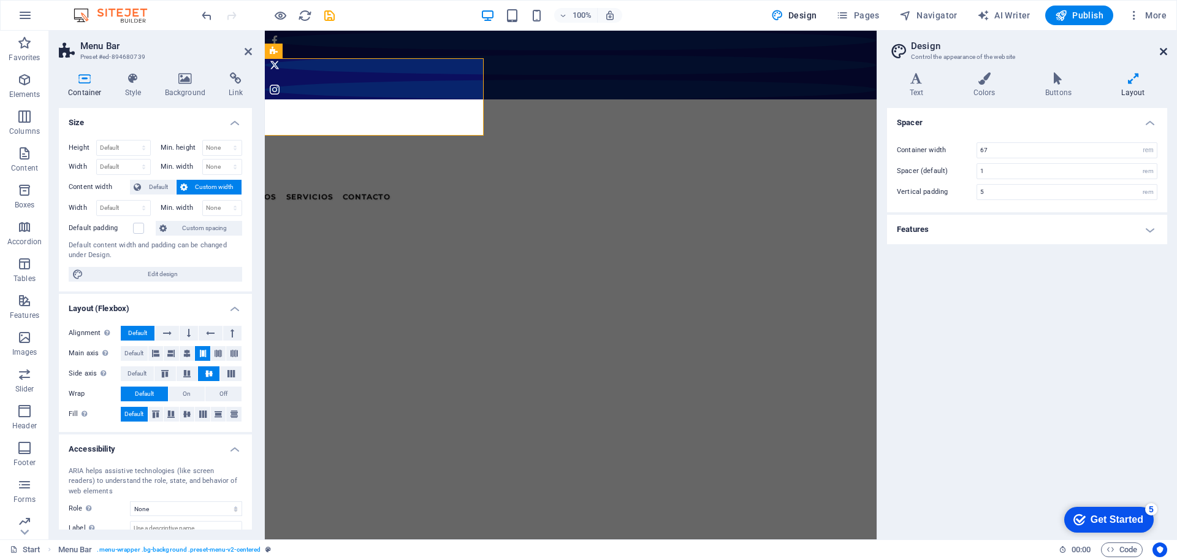
drag, startPoint x: 1163, startPoint y: 49, endPoint x: 751, endPoint y: 84, distance: 413.5
click at [1163, 49] on icon at bounding box center [1163, 52] width 7 height 10
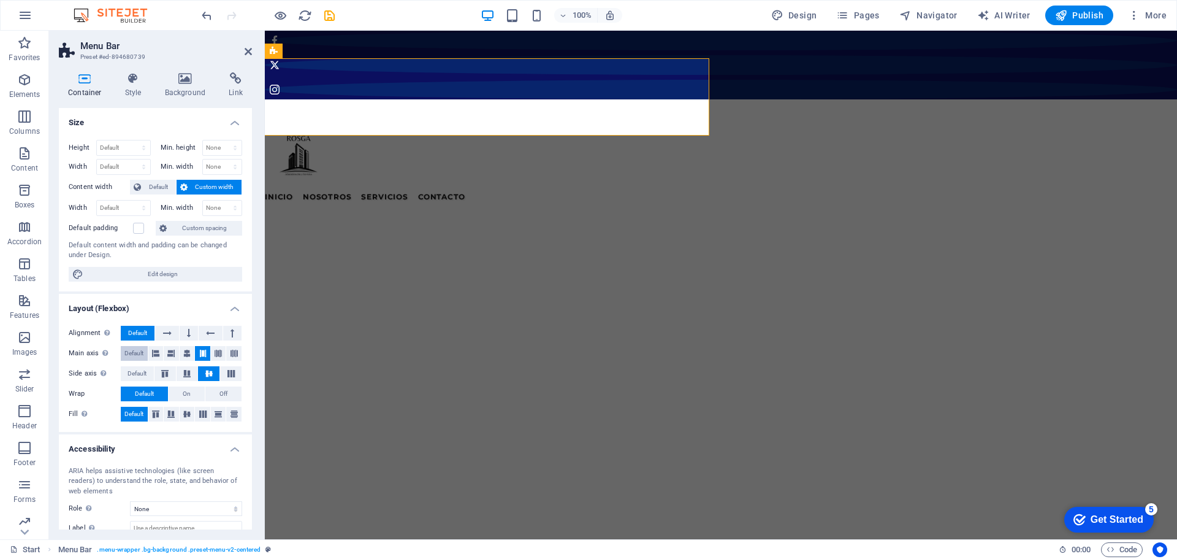
click at [140, 353] on span "Default" at bounding box center [133, 353] width 19 height 15
click at [137, 371] on span "Default" at bounding box center [137, 373] width 19 height 15
click at [161, 370] on icon at bounding box center [165, 373] width 15 height 7
click at [137, 370] on span "Default" at bounding box center [137, 373] width 19 height 15
click at [156, 350] on icon at bounding box center [155, 353] width 7 height 15
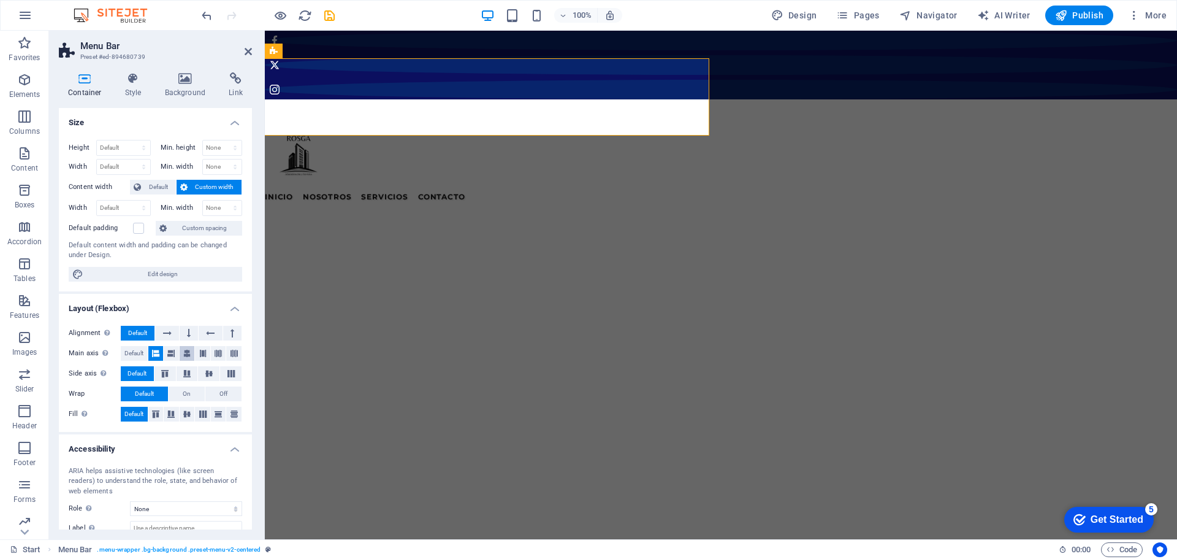
click at [186, 352] on icon at bounding box center [186, 353] width 7 height 15
click at [185, 373] on icon at bounding box center [187, 373] width 15 height 7
click at [205, 371] on icon at bounding box center [209, 373] width 15 height 7
click at [166, 328] on icon at bounding box center [167, 333] width 9 height 15
click at [133, 328] on span "Default" at bounding box center [137, 333] width 19 height 15
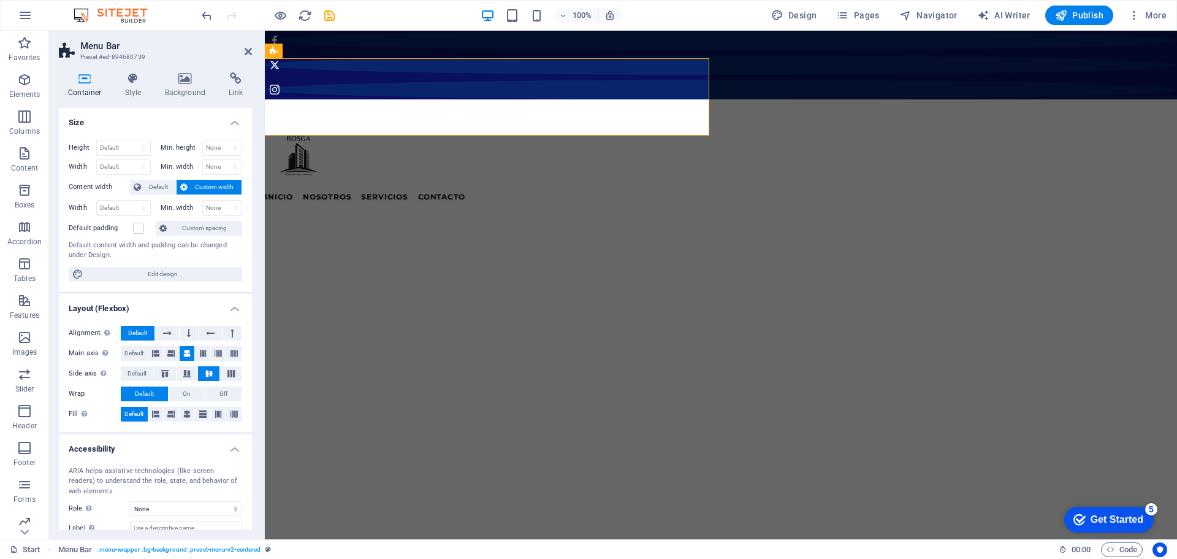
scroll to position [75, 0]
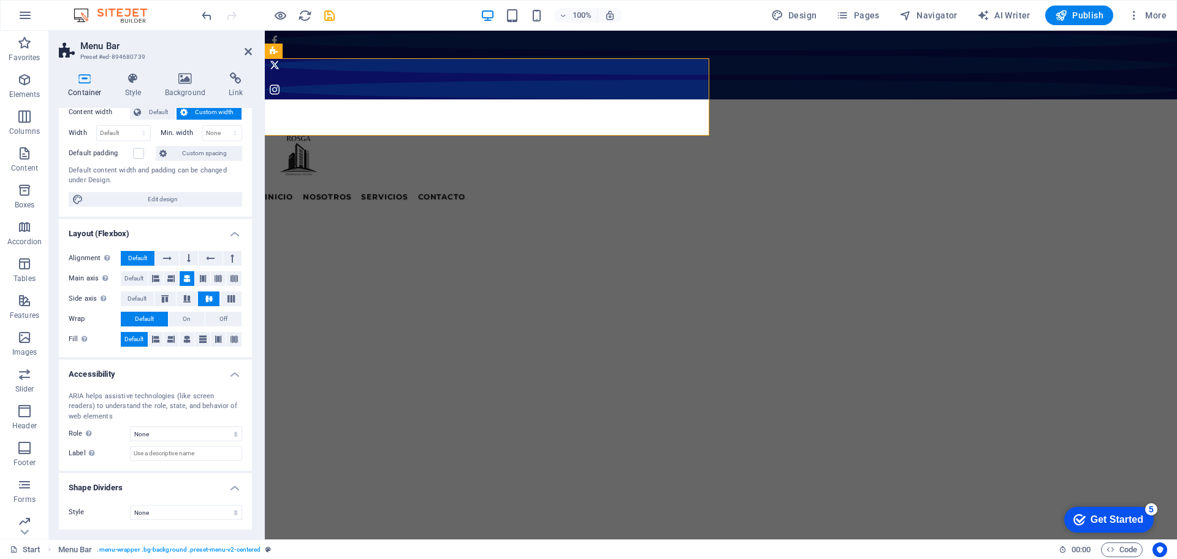
click at [215, 108] on span "Custom width" at bounding box center [214, 112] width 47 height 15
click at [168, 434] on select "None Alert Article Banner Comment Complementary Dialog Footer Header Marquee Pr…" at bounding box center [186, 433] width 112 height 15
click at [169, 434] on select "None Alert Article Banner Comment Complementary Dialog Footer Header Marquee Pr…" at bounding box center [186, 433] width 112 height 15
click at [152, 113] on span "Default" at bounding box center [159, 112] width 28 height 15
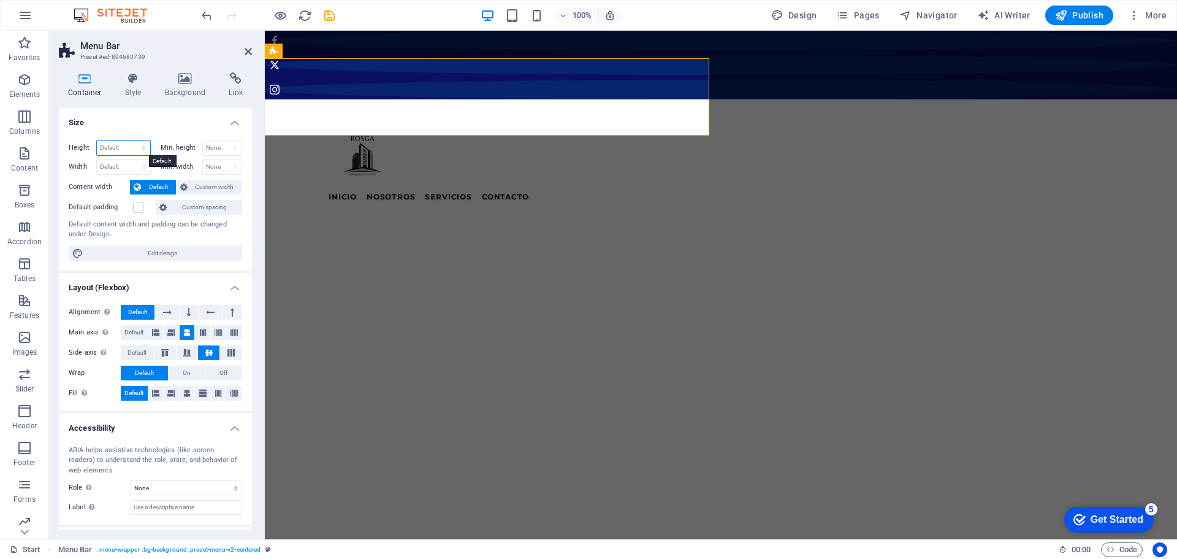
click at [124, 147] on select "Default px rem % vh vw" at bounding box center [123, 147] width 53 height 15
click at [97, 140] on select "Default px rem % vh vw" at bounding box center [123, 147] width 53 height 15
select select "DISABLED_OPTION_VALUE"
click at [126, 164] on select "Default px rem % em vh vw" at bounding box center [123, 166] width 53 height 15
click at [97, 159] on select "Default px rem % em vh vw" at bounding box center [123, 166] width 53 height 15
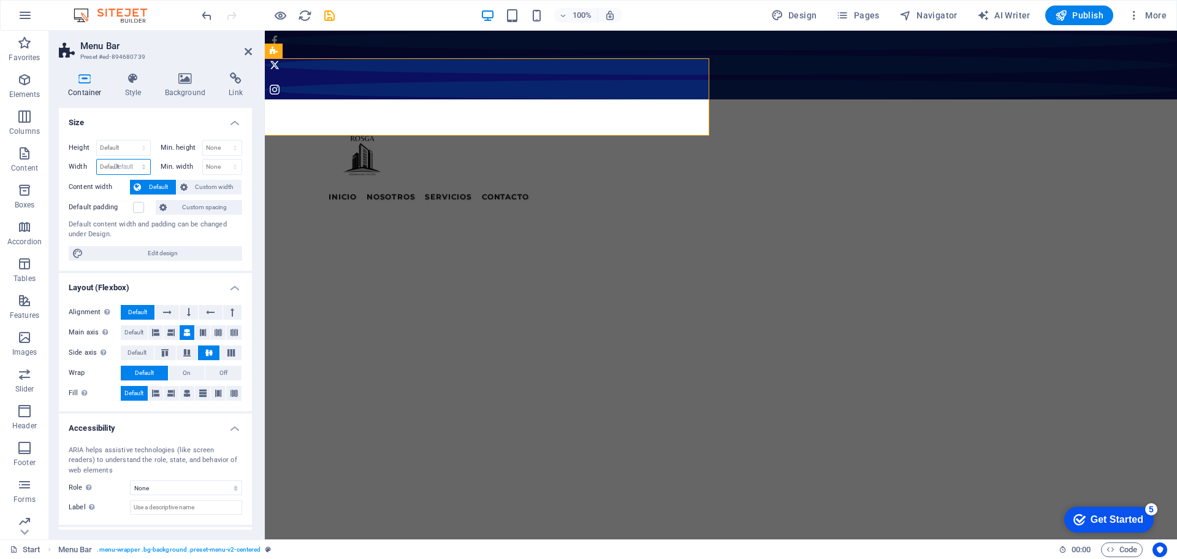
select select "DISABLED_OPTION_VALUE"
click at [226, 149] on select "None px rem % vh vw" at bounding box center [222, 147] width 39 height 15
click at [203, 140] on select "None px rem % vh vw" at bounding box center [222, 147] width 39 height 15
select select "DISABLED_OPTION_VALUE"
click at [216, 163] on select "None px rem % vh vw" at bounding box center [222, 166] width 39 height 15
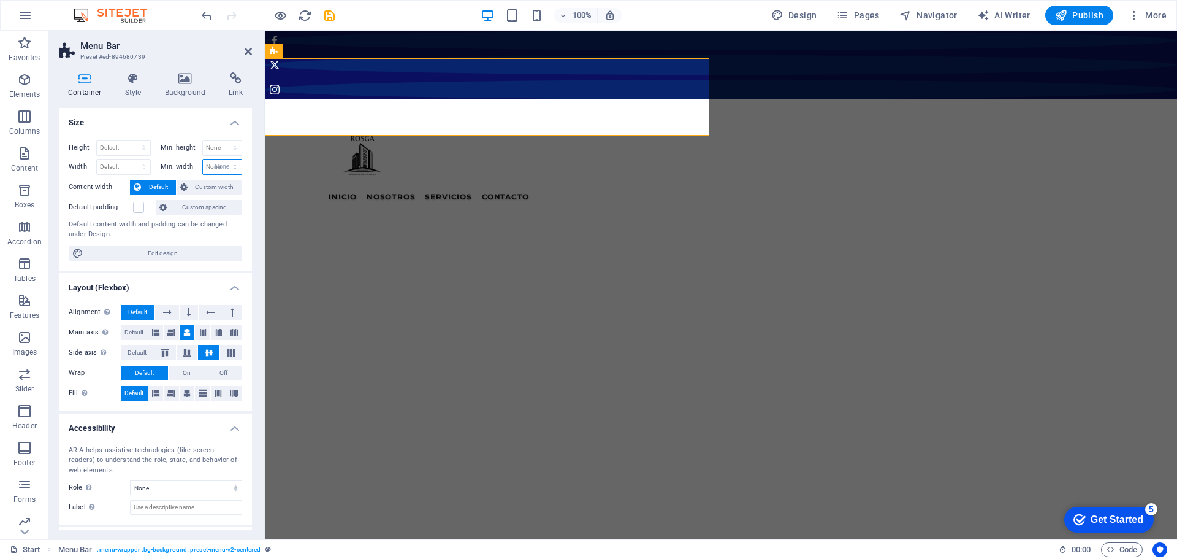
click at [203, 159] on select "None px rem % vh vw" at bounding box center [222, 166] width 39 height 15
select select "DISABLED_OPTION_VALUE"
click at [191, 185] on span "Custom width" at bounding box center [214, 187] width 47 height 15
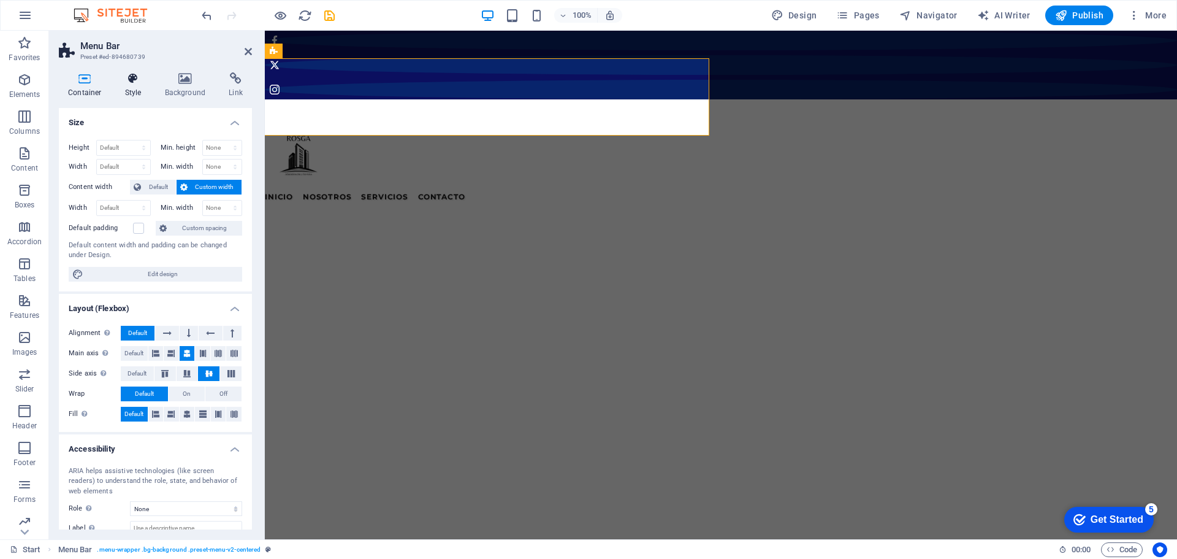
click at [131, 84] on icon at bounding box center [133, 78] width 35 height 12
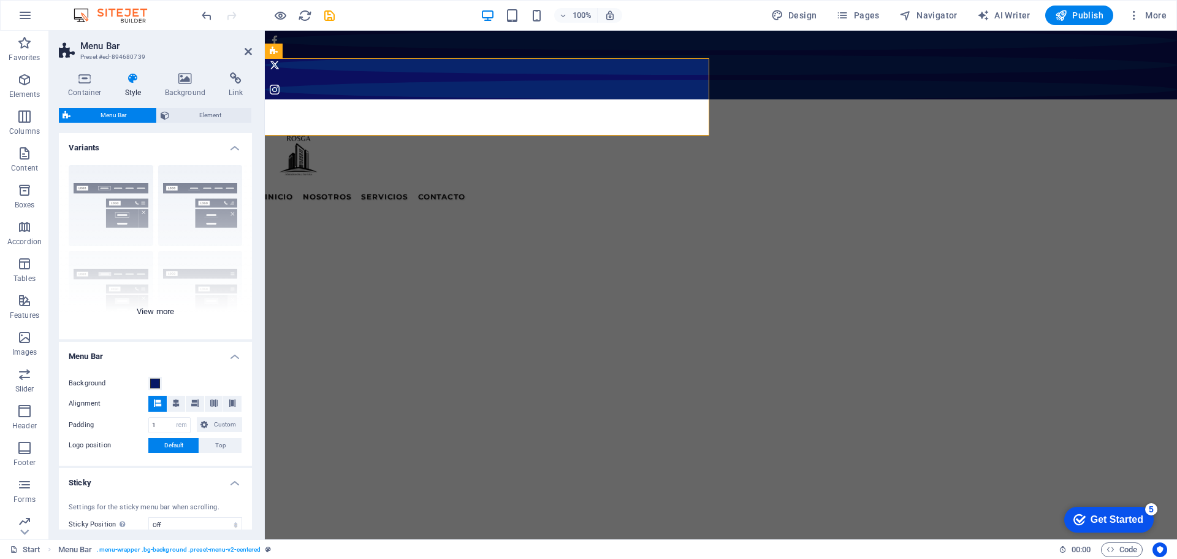
click at [116, 186] on div "Border Centered Default Fixed Loki Trigger Wide XXL" at bounding box center [155, 247] width 193 height 184
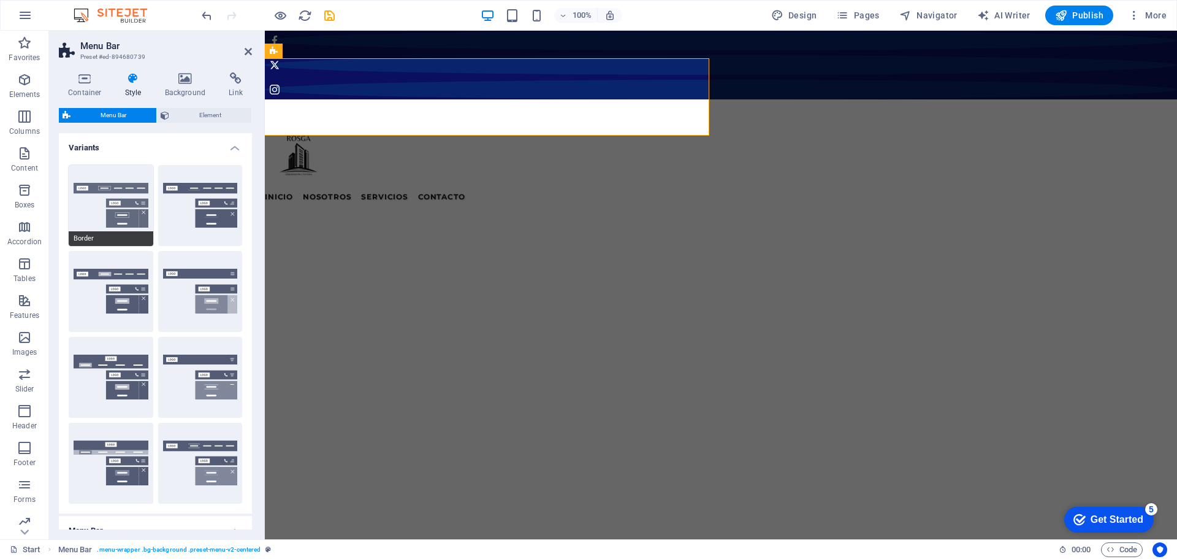
click at [117, 186] on button "Border" at bounding box center [111, 205] width 85 height 81
select select "sticky_reverse"
select select "hover_border"
type input "1"
type input "3"
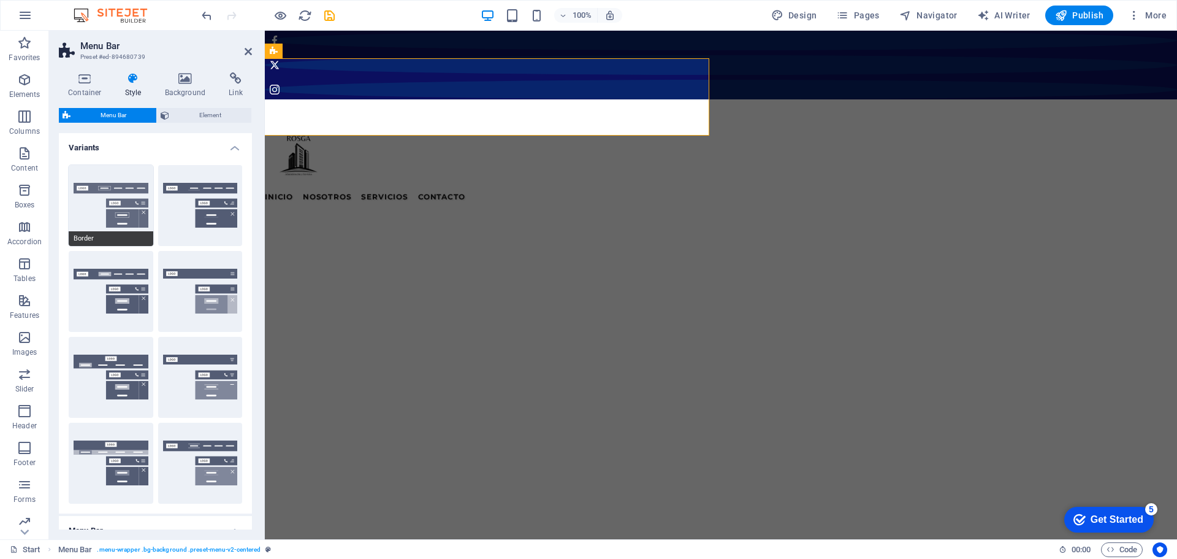
type input "1"
select select "rem"
type input "1"
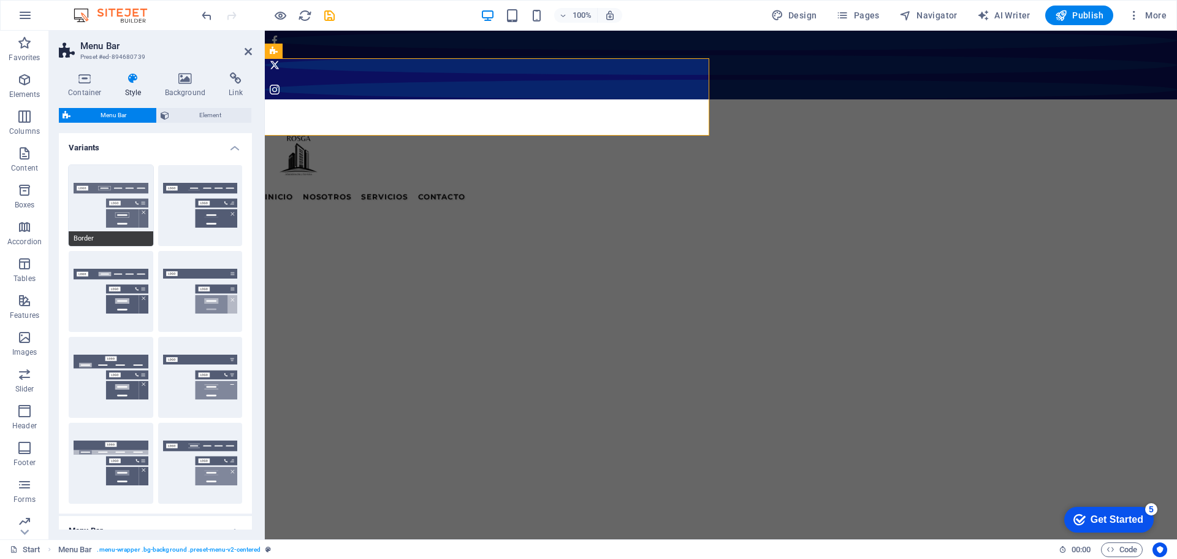
select select "link-special-font"
type input "1.1"
select select "rem"
select select
type input "1"
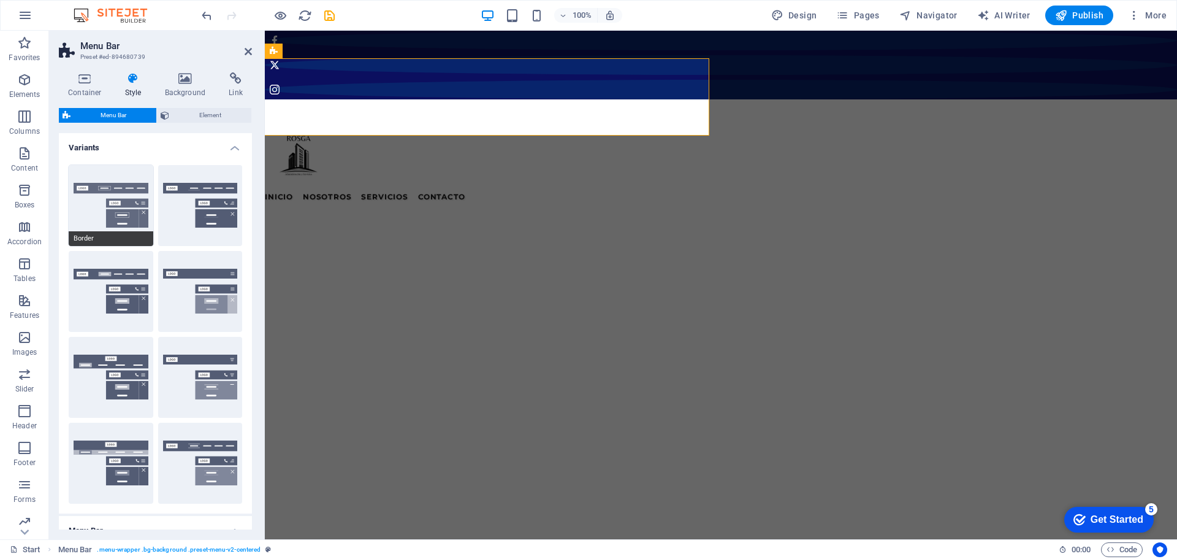
select select "DISABLED_OPTION_VALUE"
type input "0.3"
select select "700"
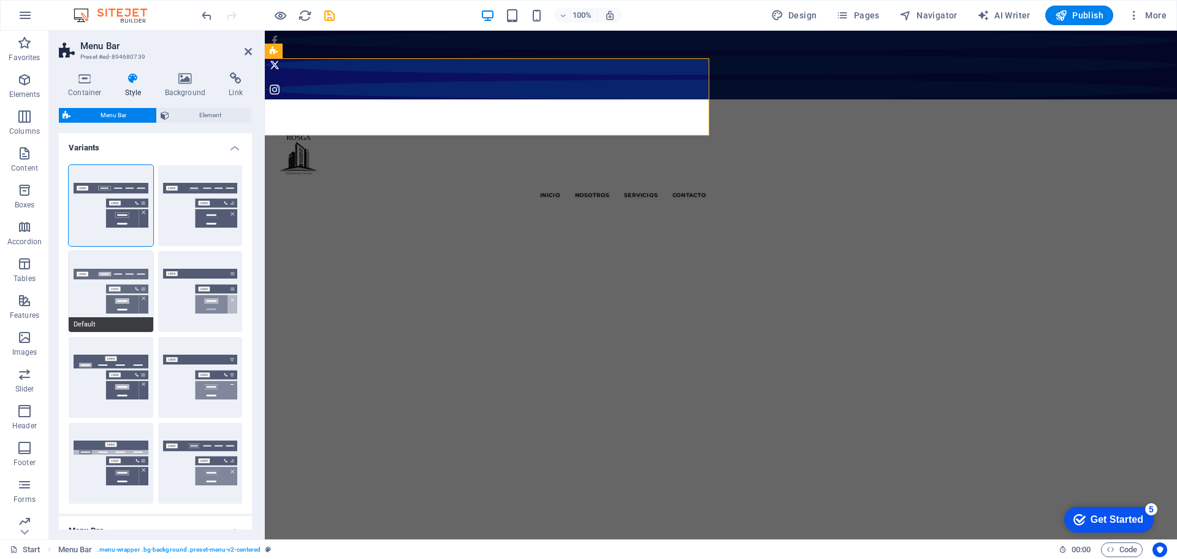
click at [129, 274] on button "Default" at bounding box center [111, 291] width 85 height 81
select select "sticky_menu"
select select "hover_box_bottom"
type input "0"
type input "2"
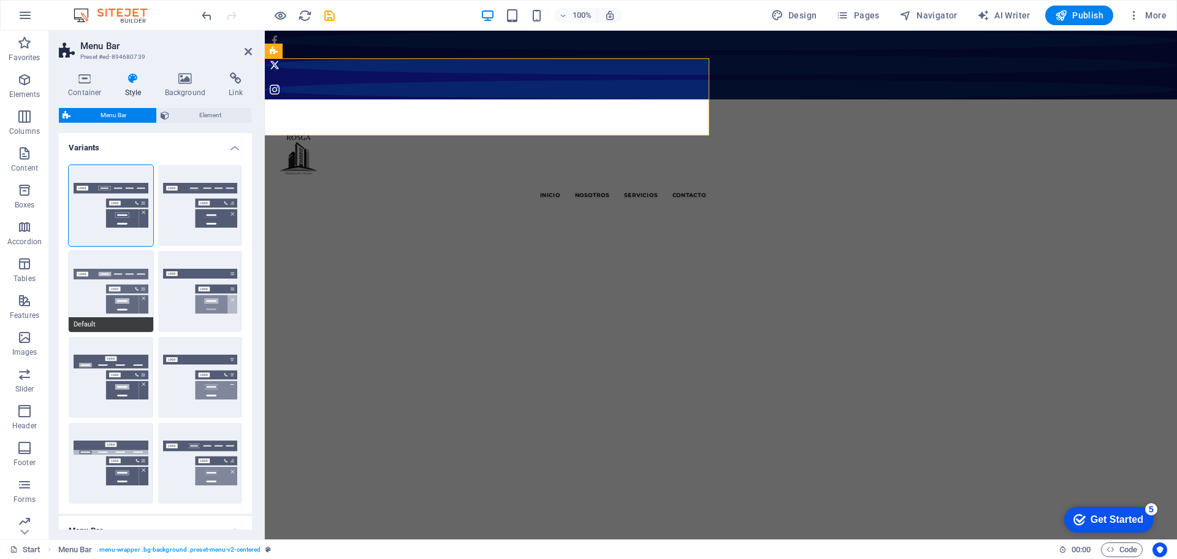
select select "link-default-font"
select select "px"
select select
type input "0"
type input "100"
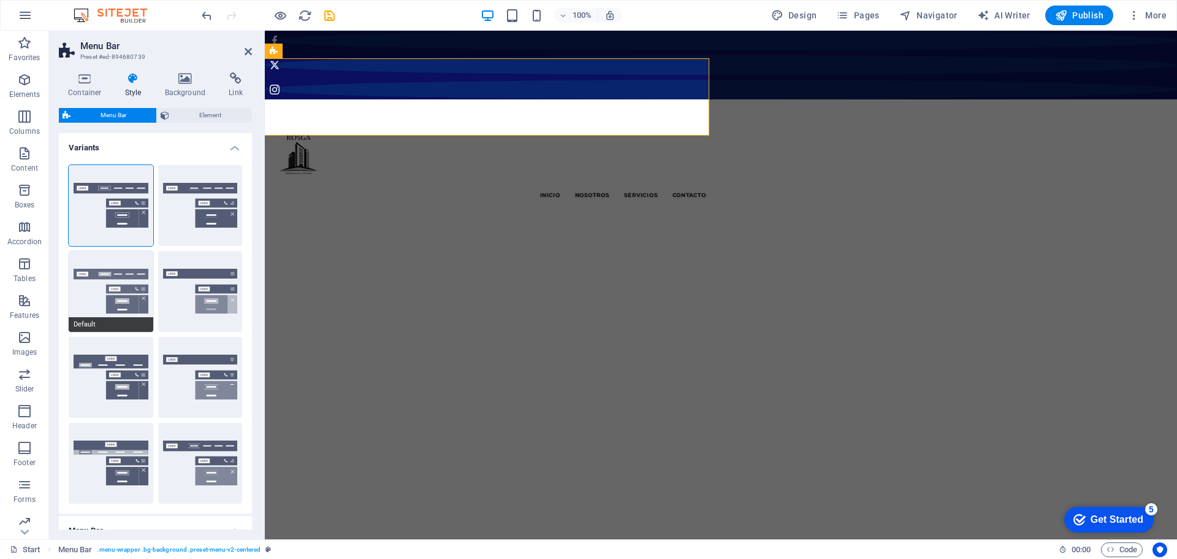
select select "%"
select select
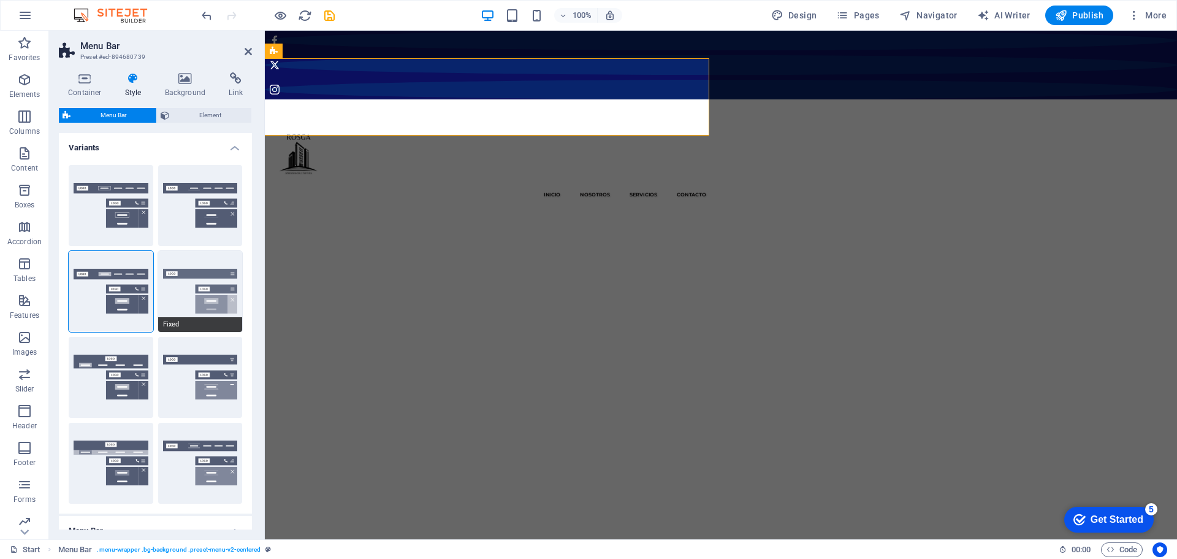
click at [194, 273] on button "Fixed" at bounding box center [200, 291] width 85 height 81
select select "link-special-font"
type input "1.5"
select select "rem"
select select "700"
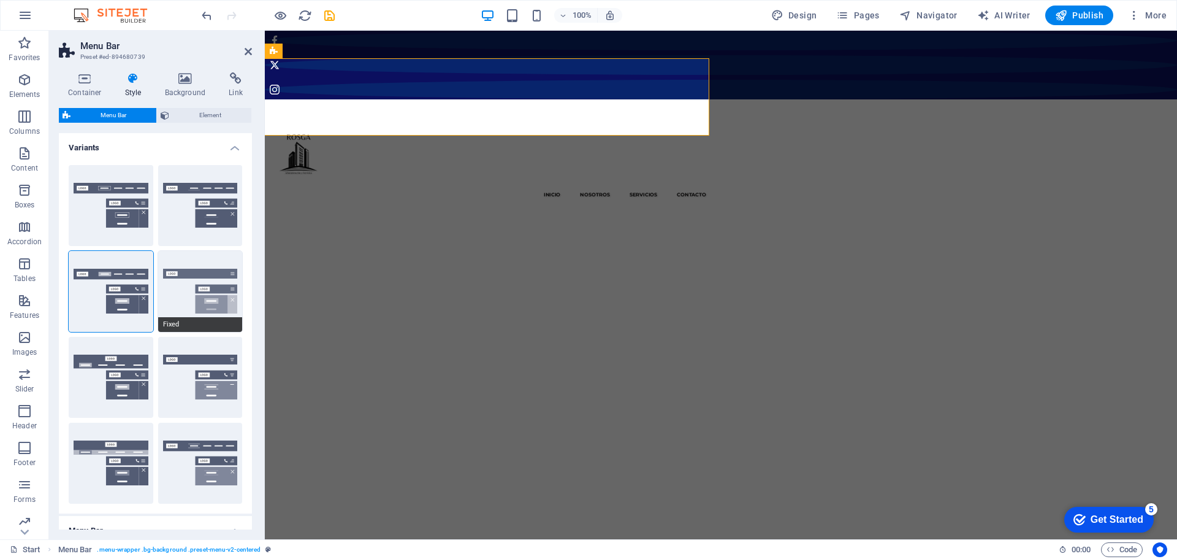
select select "DISABLED_OPTION_VALUE"
type input "0.8"
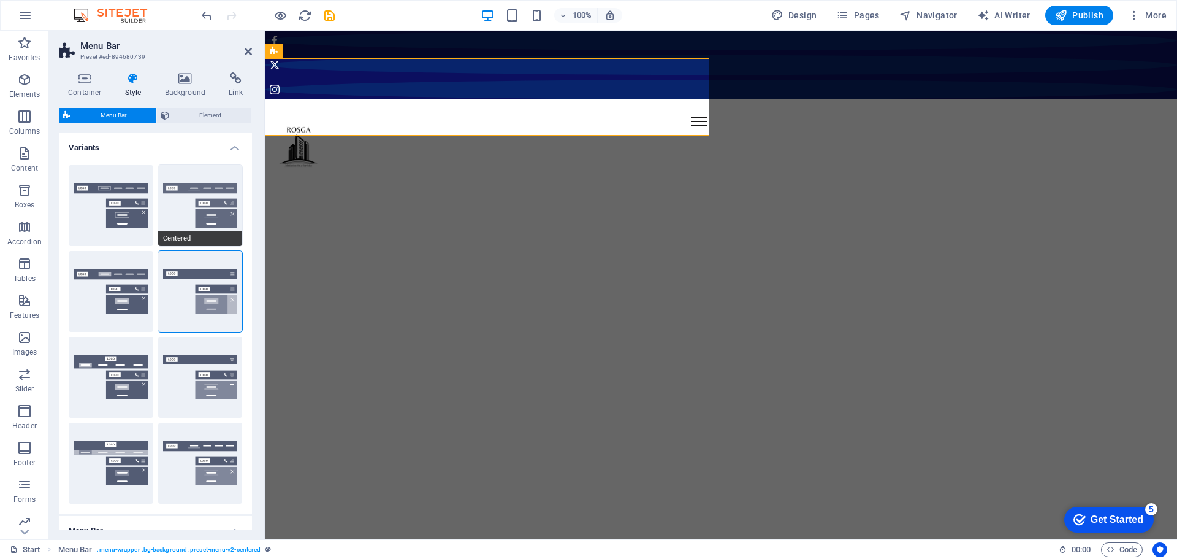
click at [202, 199] on button "Centered" at bounding box center [200, 205] width 85 height 81
select select "hover_border_bottom"
type input "1"
select select "DISABLED_OPTION_VALUE"
type input "0"
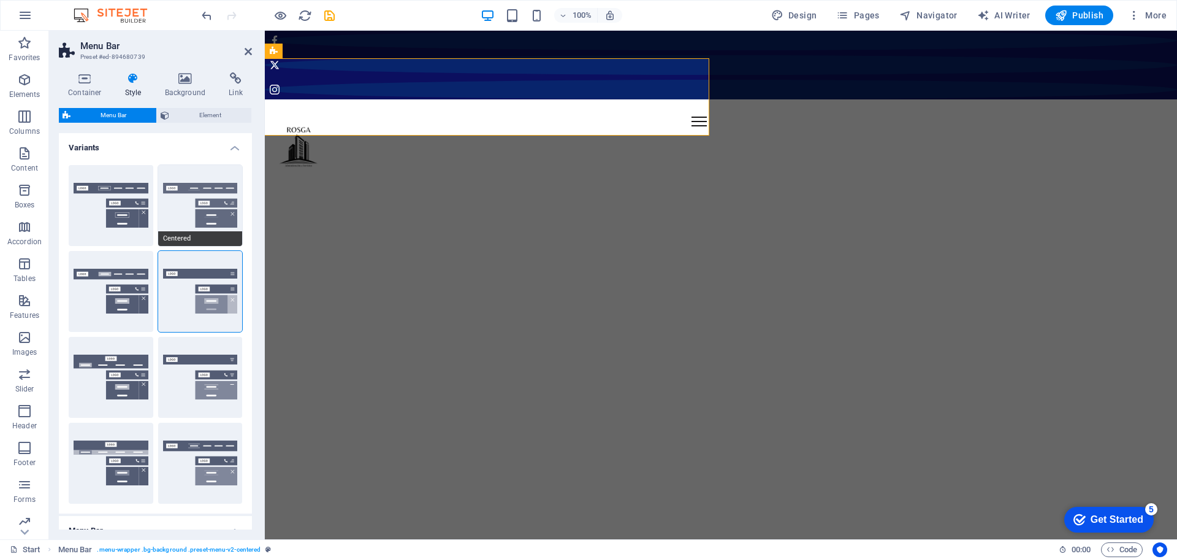
type input "0"
select select "link-special-font"
type input "1.5"
select select "rem"
select select
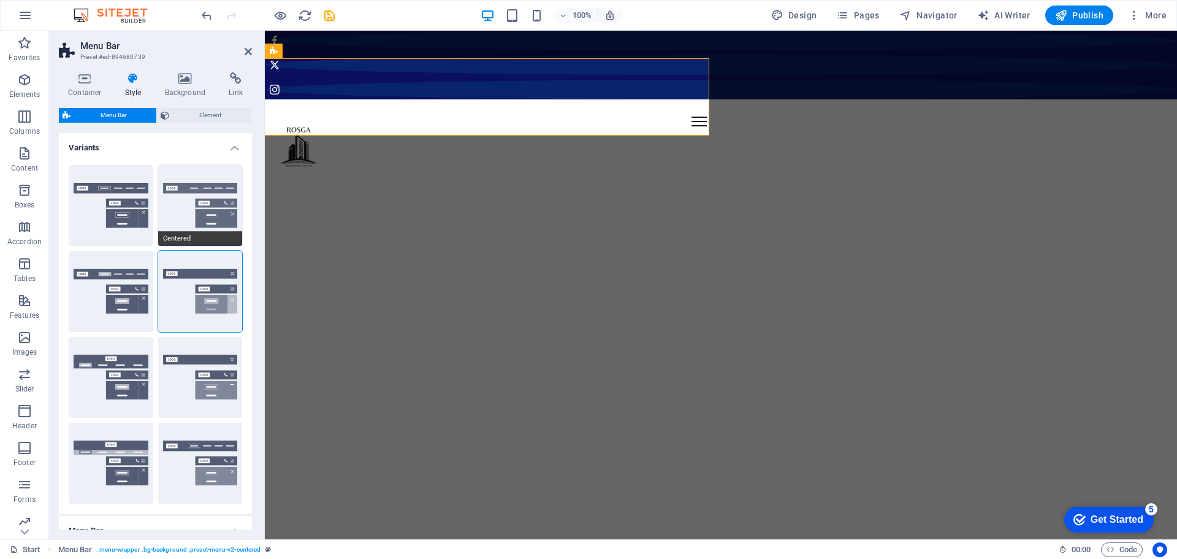
type input "2"
type input "100"
select select "%"
type input "0.5"
select select "700"
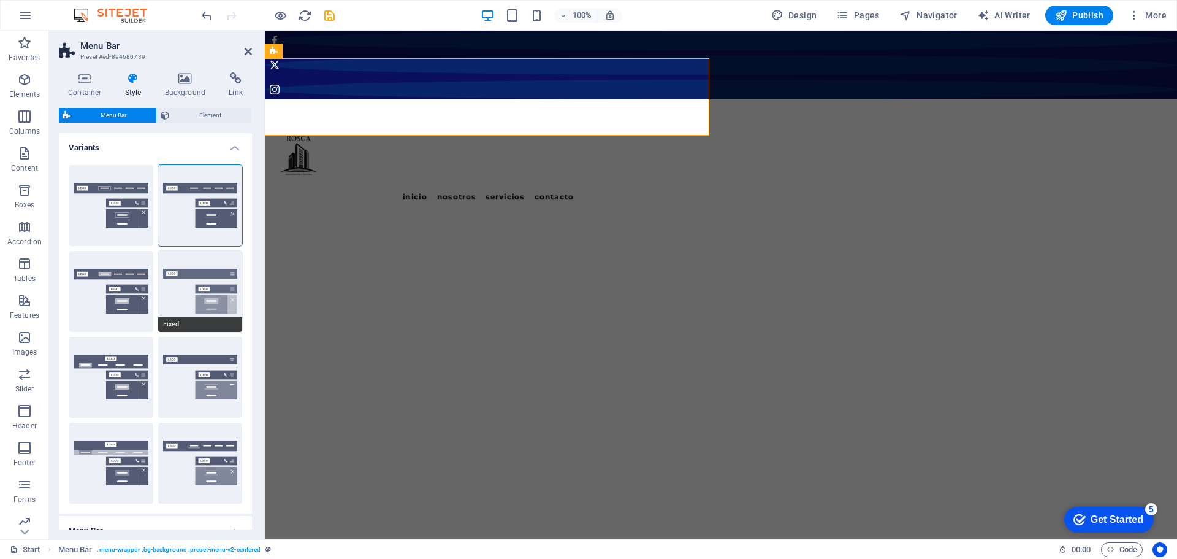
click at [204, 275] on button "Fixed" at bounding box center [200, 291] width 85 height 81
select select "hover_box_bottom"
type input "1"
select select "rem"
type input "1"
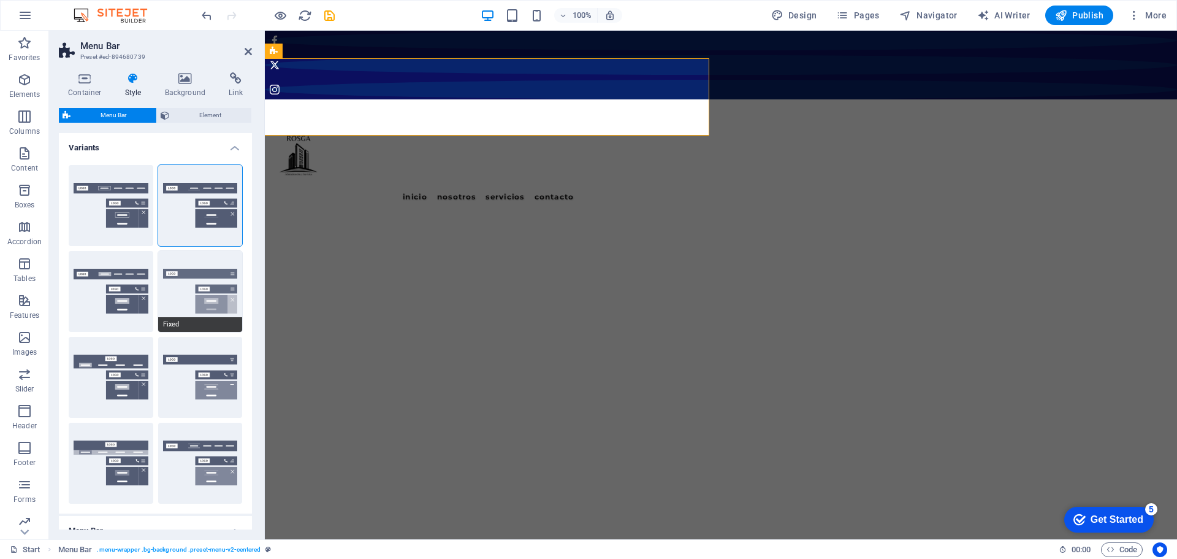
type input "1"
select select "link-special-font"
type input "1.5"
select select "rem"
select select "700"
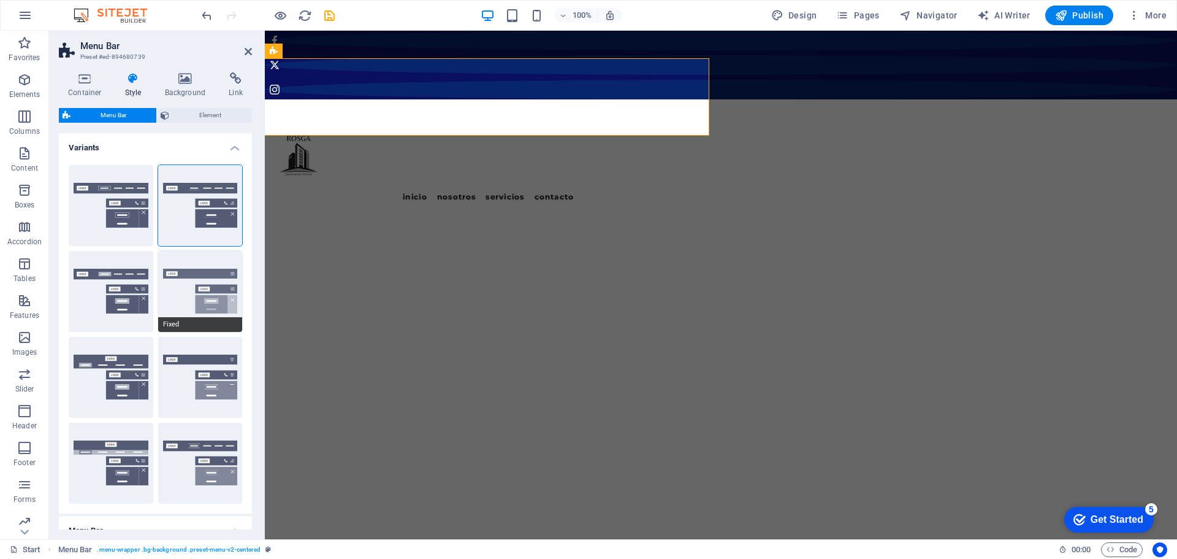
type input "0"
select select "DISABLED_OPTION_VALUE"
type input "0.8"
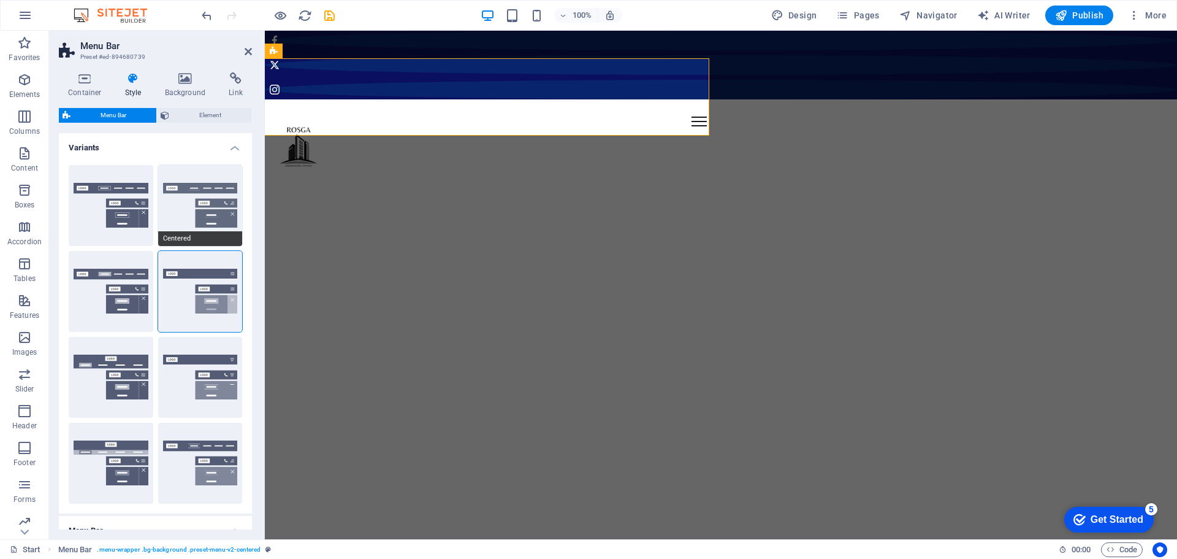
click at [199, 193] on button "Centered" at bounding box center [200, 205] width 85 height 81
select select "hover_border_bottom"
type input "1"
select select "DISABLED_OPTION_VALUE"
type input "0"
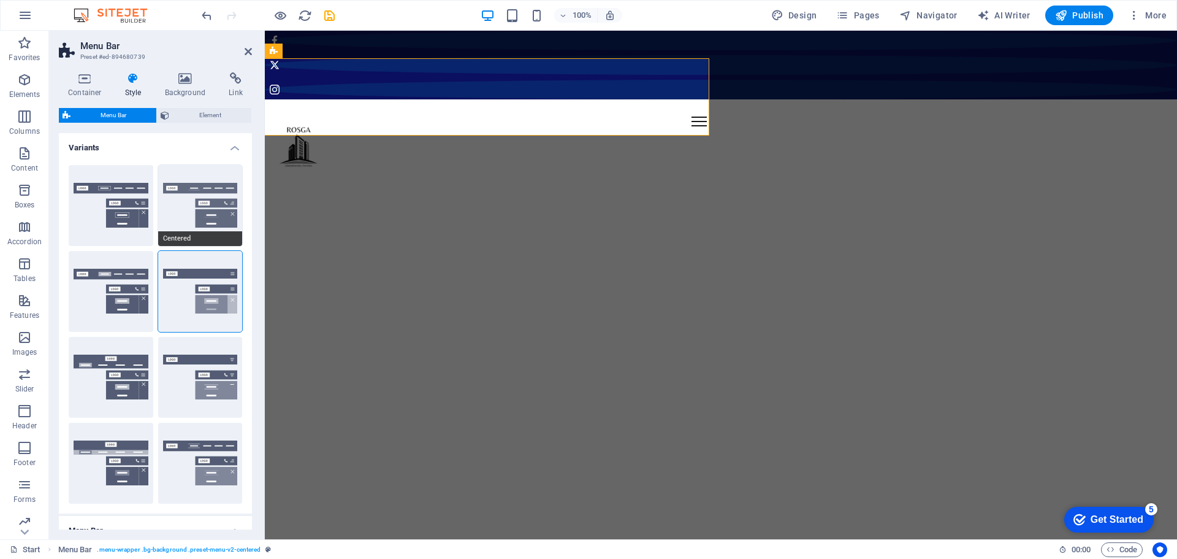
type input "0"
select select "link-special-font"
type input "1.5"
select select "rem"
select select
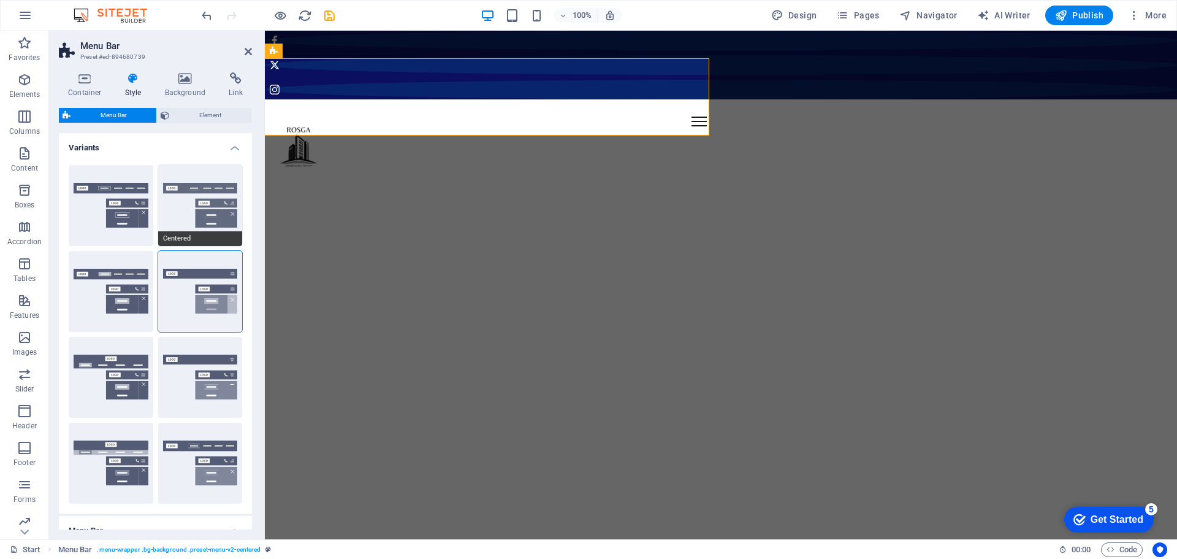
type input "2"
type input "100"
select select "%"
type input "0.5"
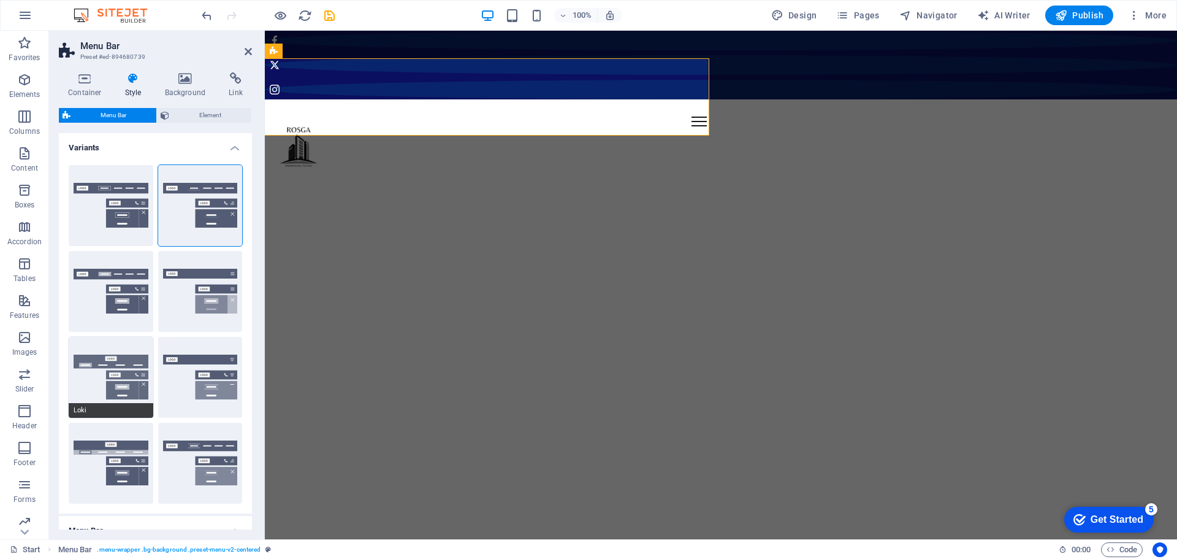
select select "700"
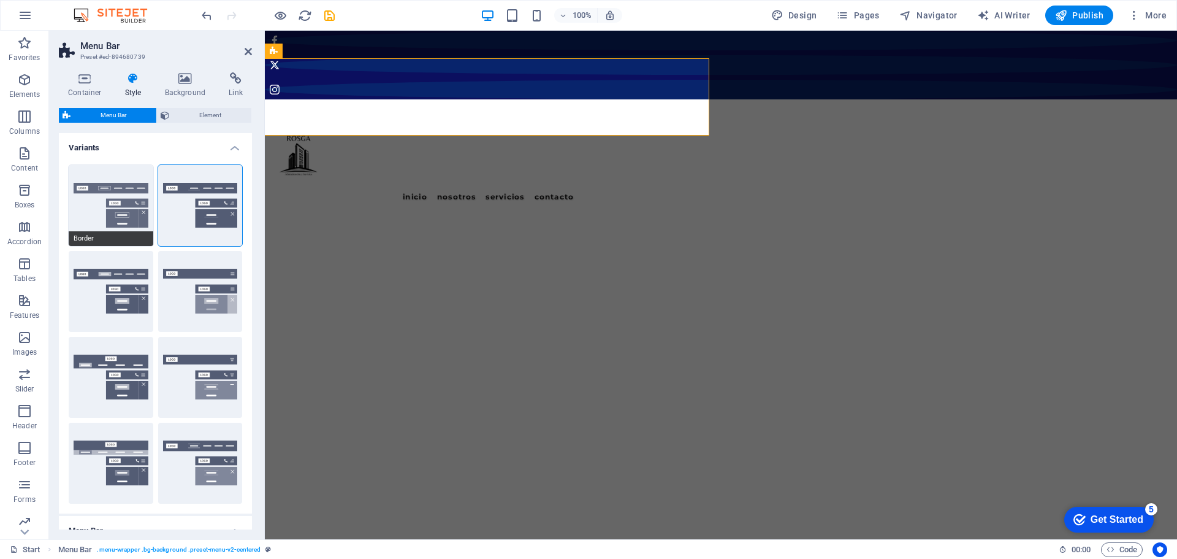
click at [123, 192] on button "Border" at bounding box center [111, 205] width 85 height 81
select select "sticky_reverse"
select select "hover_border"
type input "1"
type input "3"
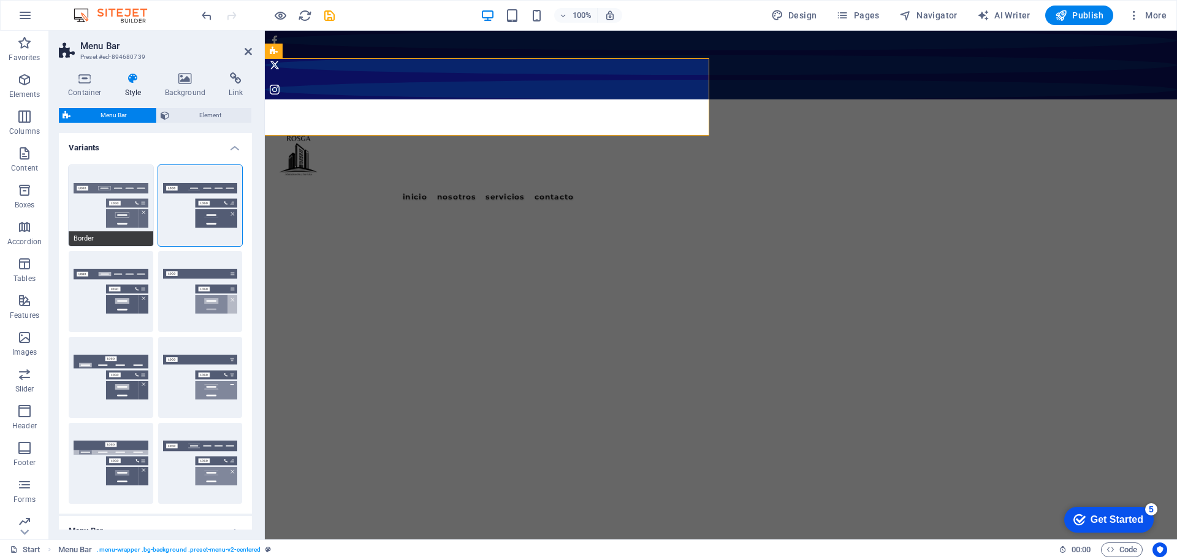
type input "1"
select select "rem"
type input "1"
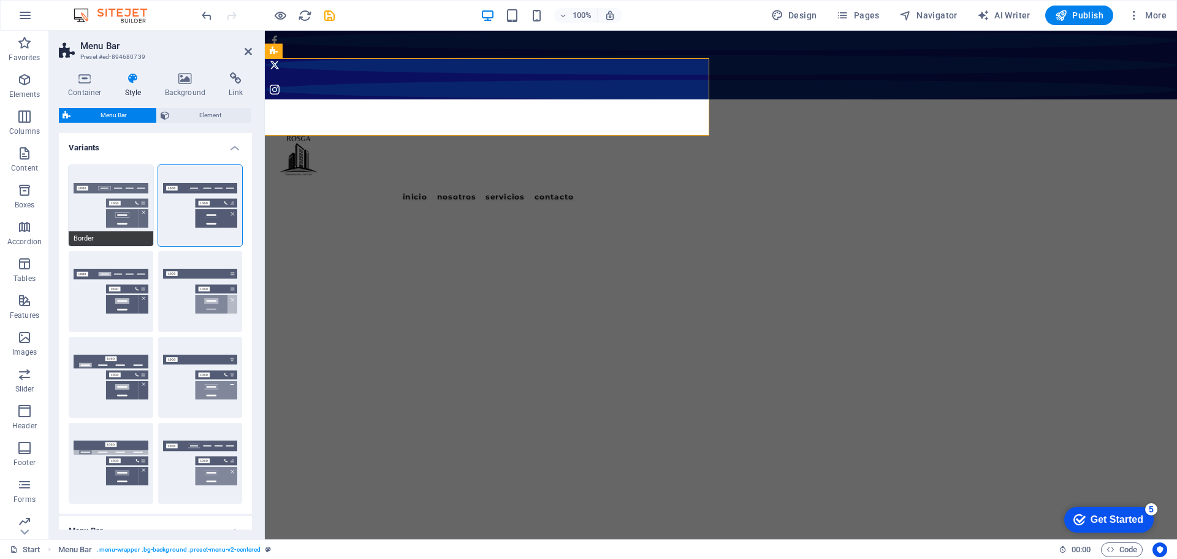
select select "link-special-font"
type input "1.1"
select select "rem"
select select
type input "1"
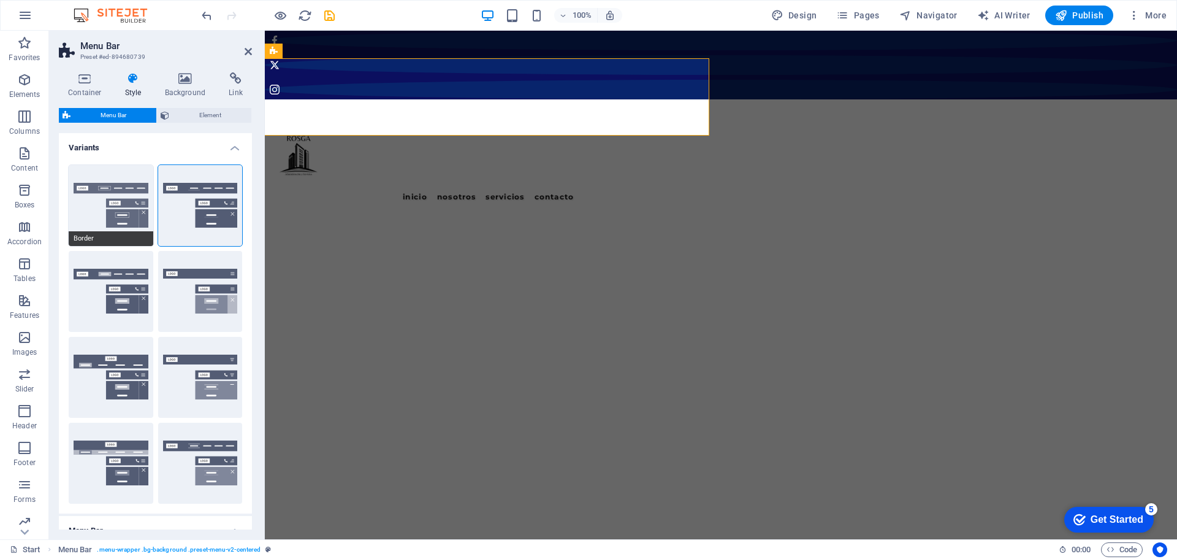
select select "DISABLED_OPTION_VALUE"
type input "0.3"
select select "700"
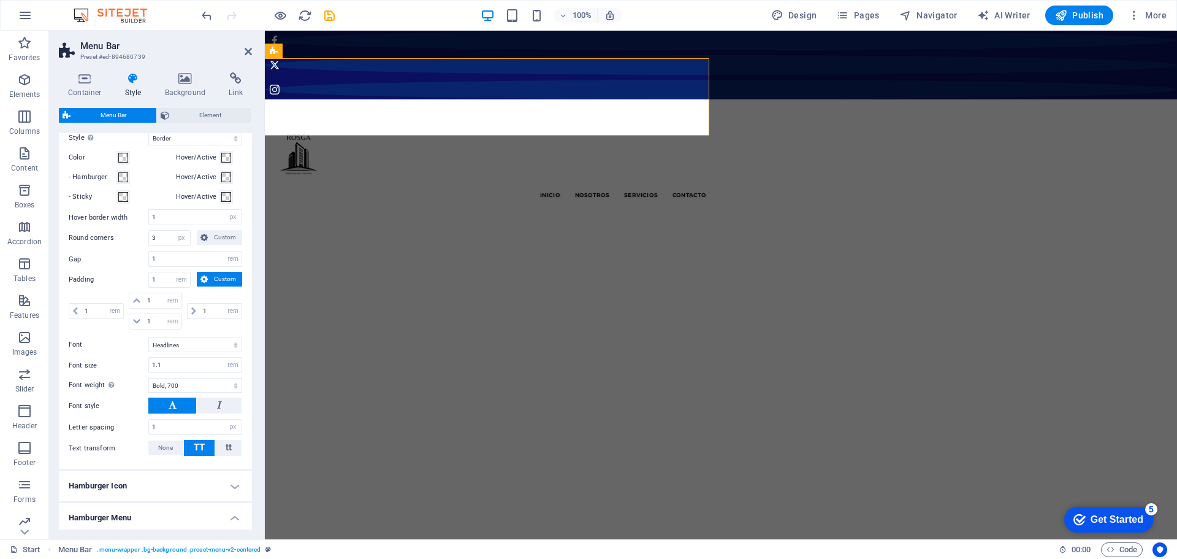
scroll to position [797, 0]
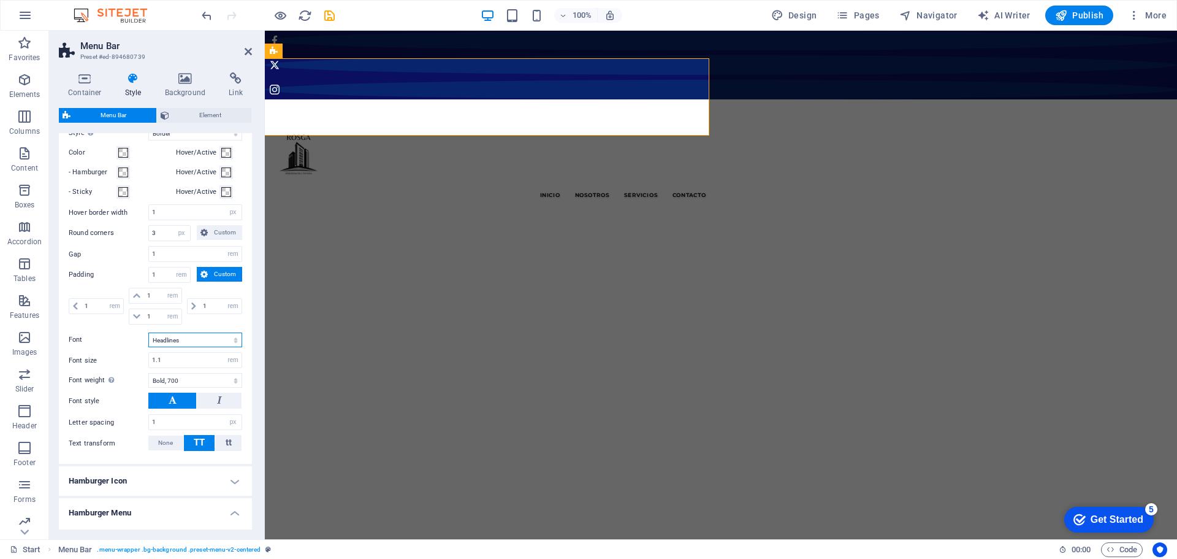
click at [190, 347] on select "Default Headlines" at bounding box center [195, 339] width 94 height 15
select select "link-default-font"
click at [148, 347] on select "Default Headlines" at bounding box center [195, 339] width 94 height 15
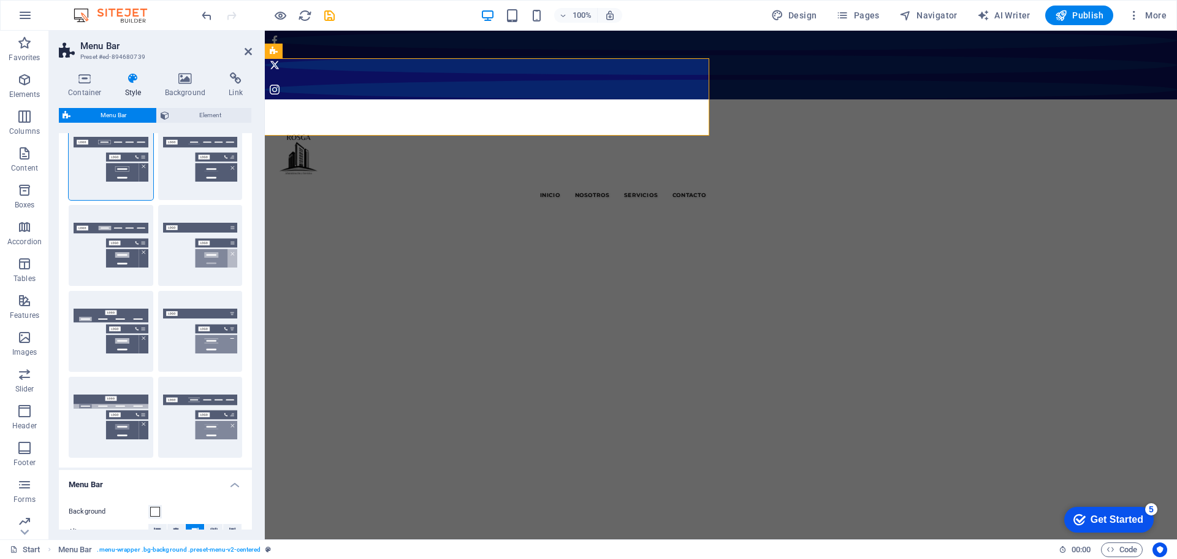
scroll to position [0, 0]
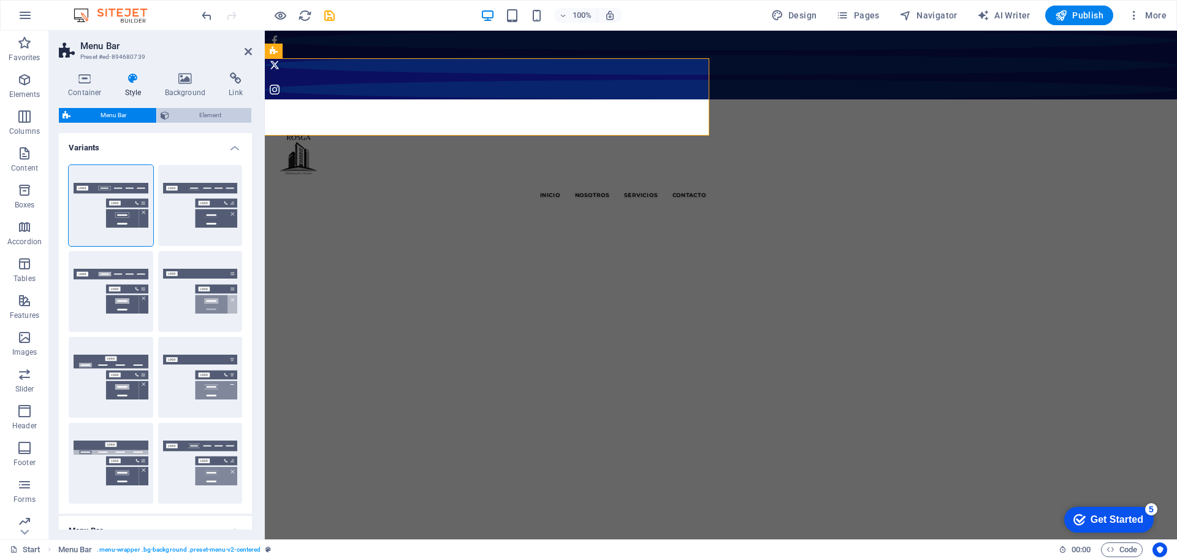
click at [175, 113] on span "Element" at bounding box center [210, 115] width 75 height 15
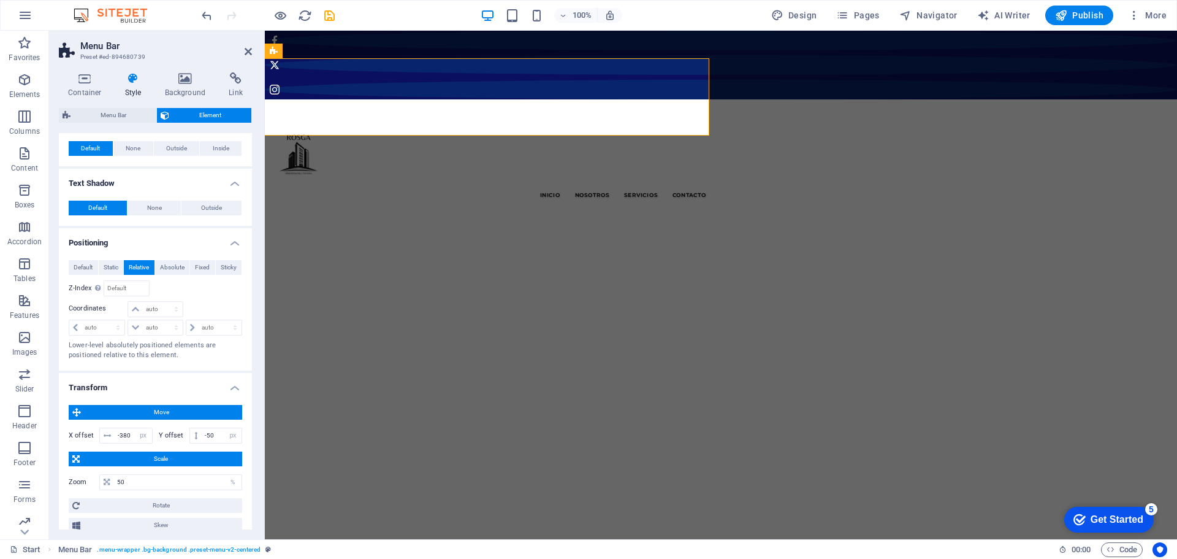
scroll to position [307, 0]
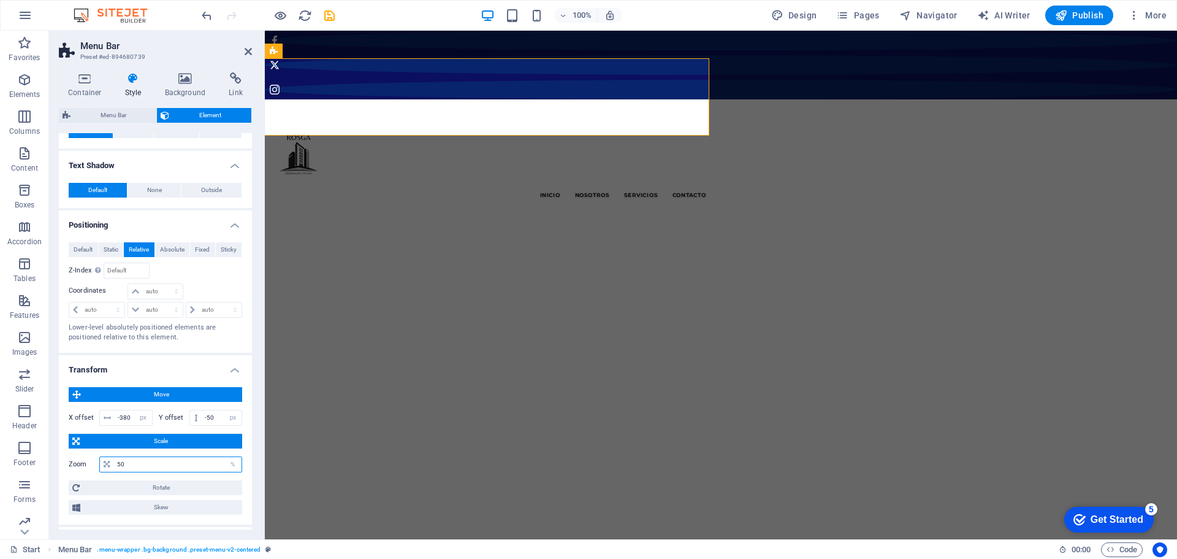
drag, startPoint x: 128, startPoint y: 466, endPoint x: 109, endPoint y: 468, distance: 19.1
click at [109, 468] on div "50 %" at bounding box center [170, 464] width 143 height 16
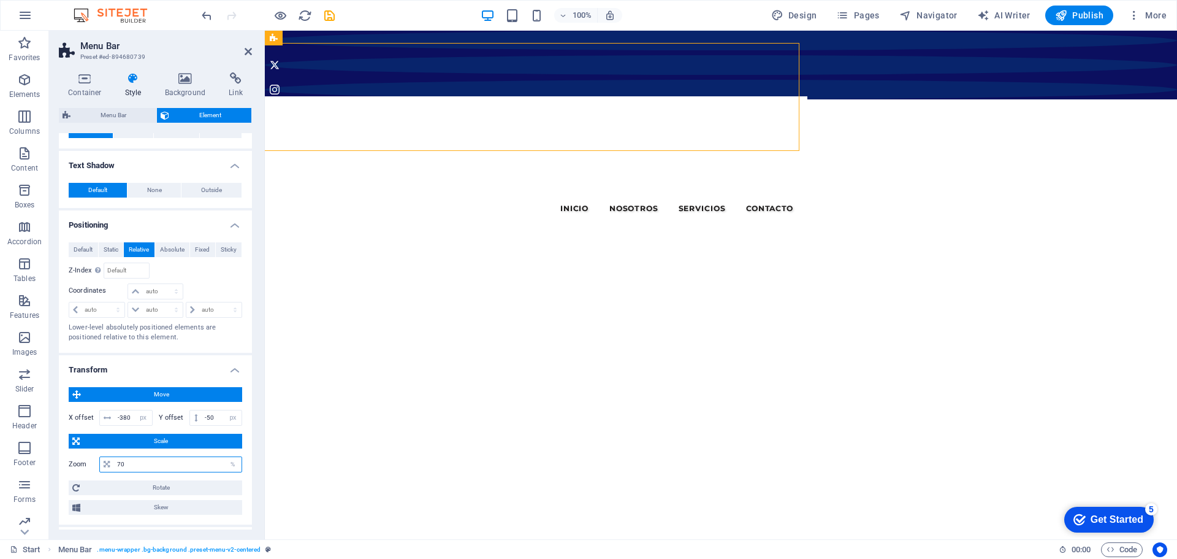
drag, startPoint x: 570, startPoint y: 71, endPoint x: 411, endPoint y: 90, distance: 159.9
type input "70"
click at [123, 420] on input "-380" at bounding box center [133, 417] width 37 height 15
drag, startPoint x: 213, startPoint y: 417, endPoint x: 207, endPoint y: 419, distance: 7.0
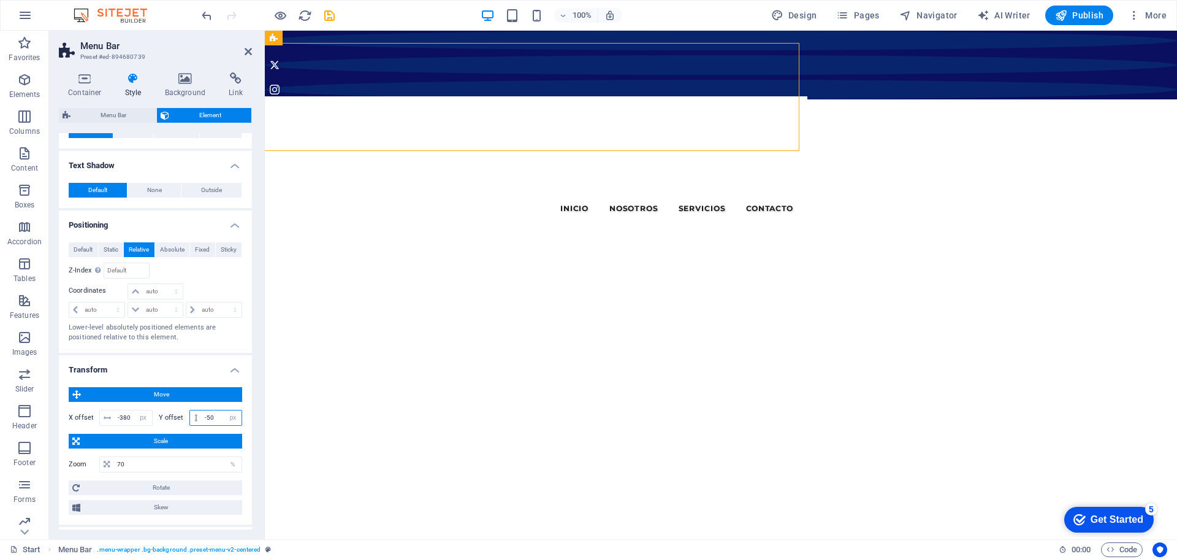
click at [207, 419] on input "-50" at bounding box center [222, 417] width 40 height 15
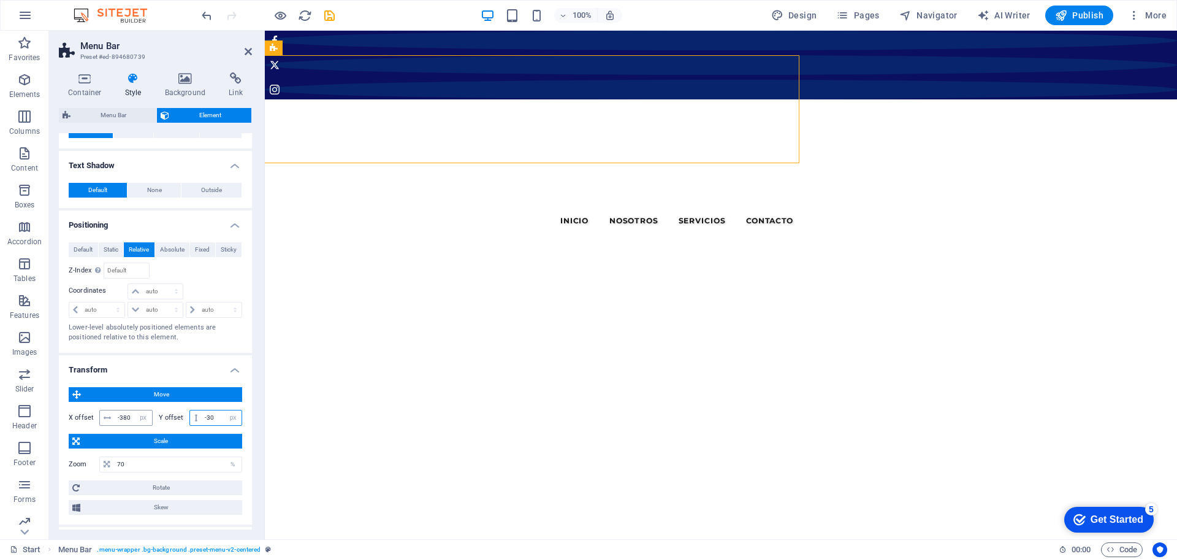
type input "-30"
drag, startPoint x: 131, startPoint y: 415, endPoint x: 120, endPoint y: 415, distance: 10.4
click at [120, 415] on input "-380" at bounding box center [133, 417] width 37 height 15
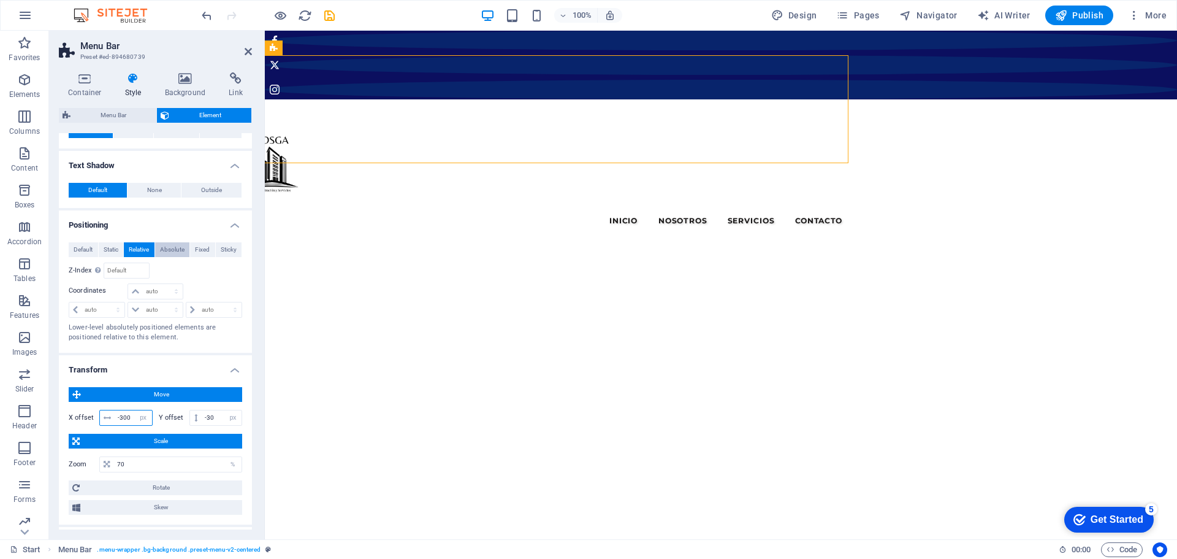
type input "-300"
click at [175, 252] on span "Absolute" at bounding box center [172, 249] width 25 height 15
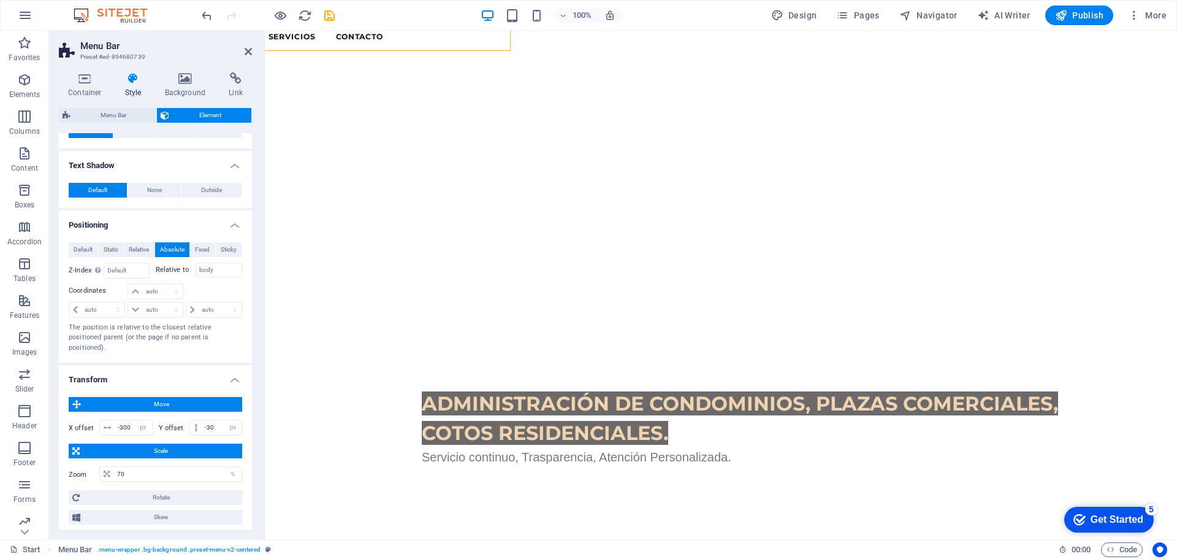
scroll to position [0, 0]
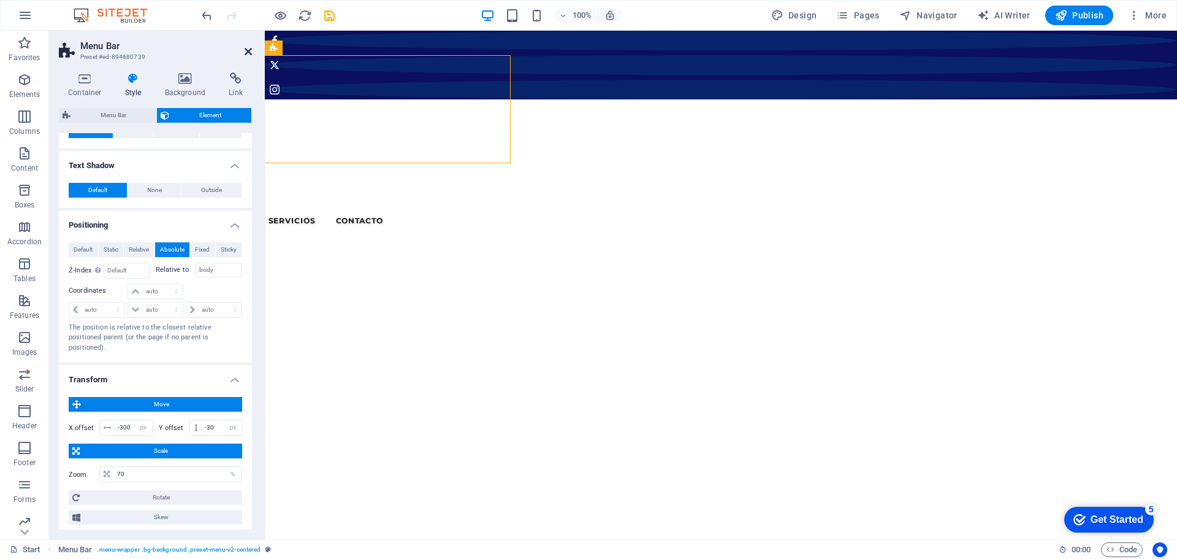
drag, startPoint x: 247, startPoint y: 50, endPoint x: 197, endPoint y: 21, distance: 57.4
click at [247, 50] on icon at bounding box center [248, 52] width 7 height 10
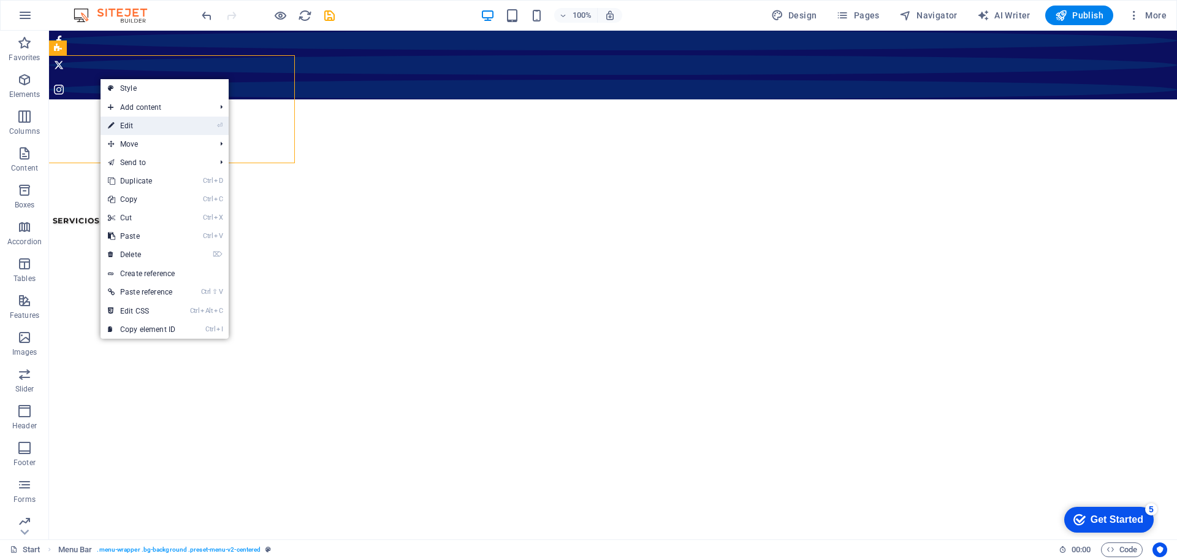
click at [123, 126] on link "⏎ Edit" at bounding box center [142, 126] width 82 height 18
select select "px"
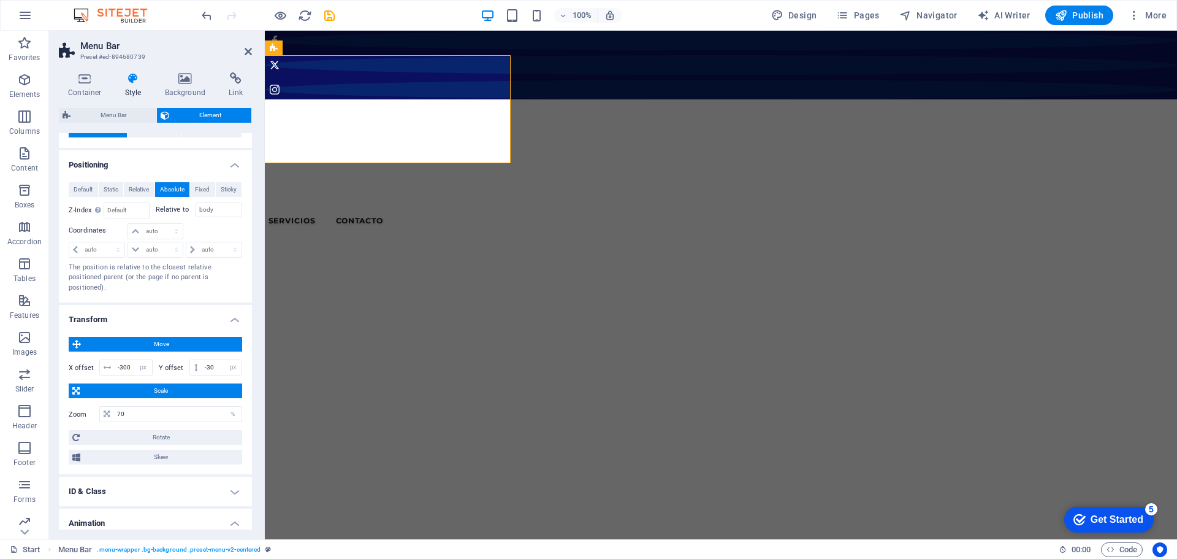
scroll to position [368, 0]
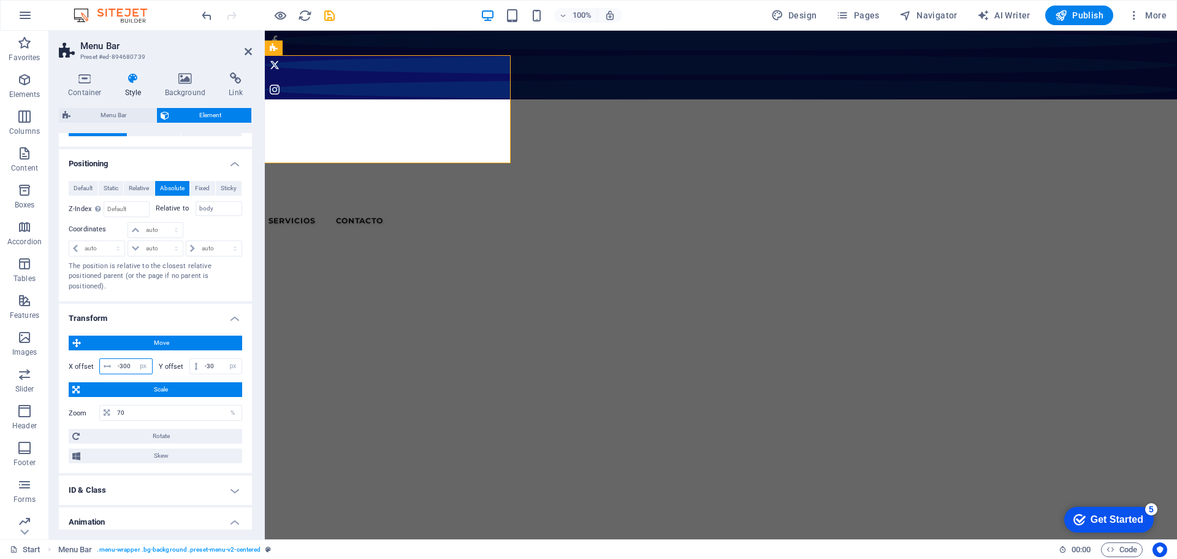
drag, startPoint x: 130, startPoint y: 367, endPoint x: 121, endPoint y: 367, distance: 9.2
click at [121, 367] on input "-300" at bounding box center [133, 366] width 37 height 15
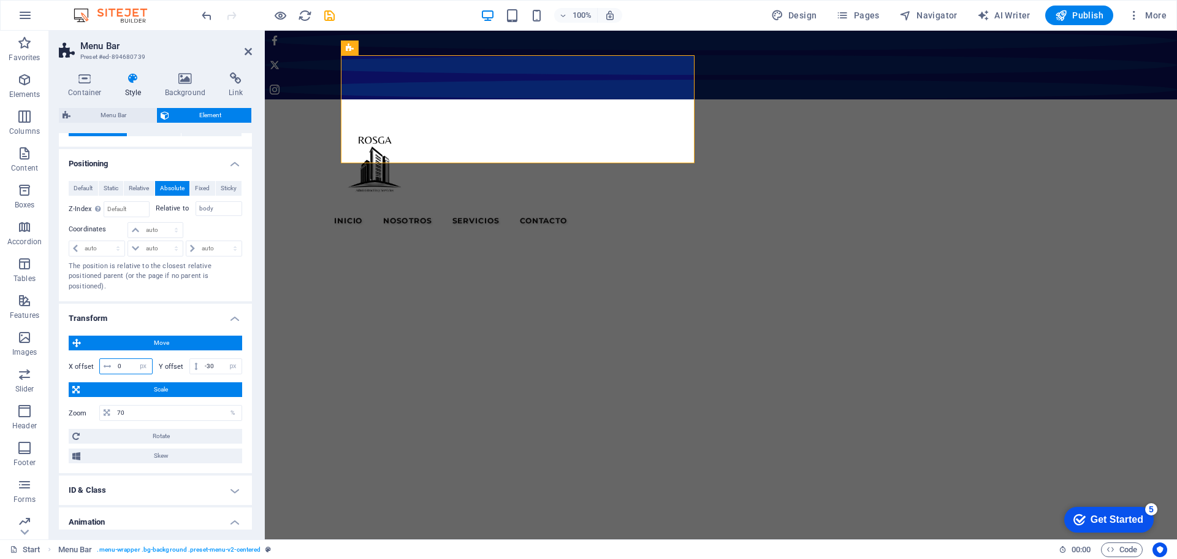
type input "0"
click at [124, 389] on span "Scale" at bounding box center [160, 389] width 155 height 15
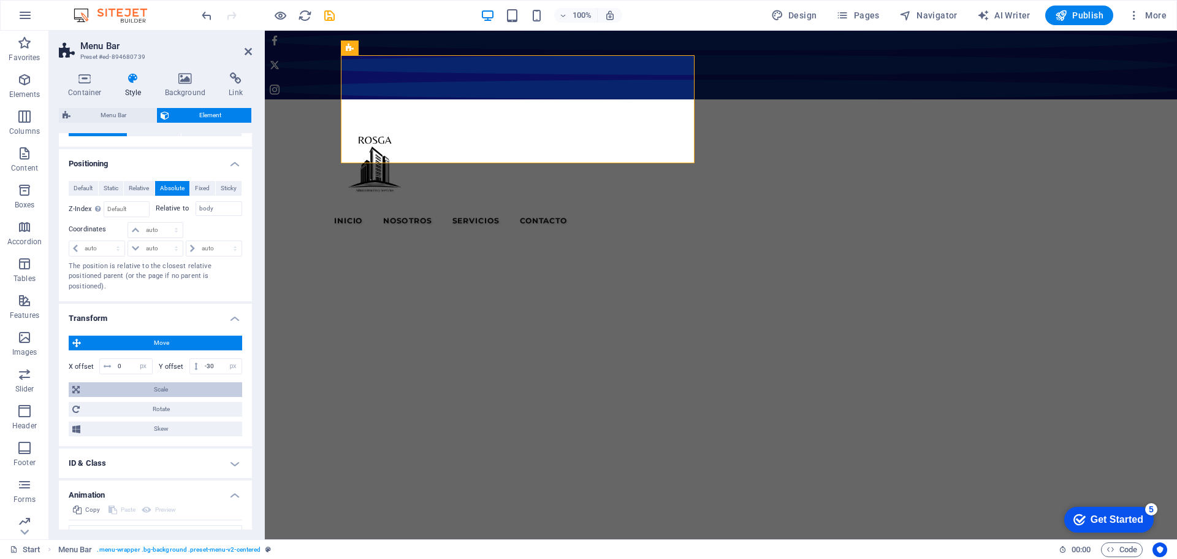
click at [124, 389] on span "Scale" at bounding box center [160, 389] width 155 height 15
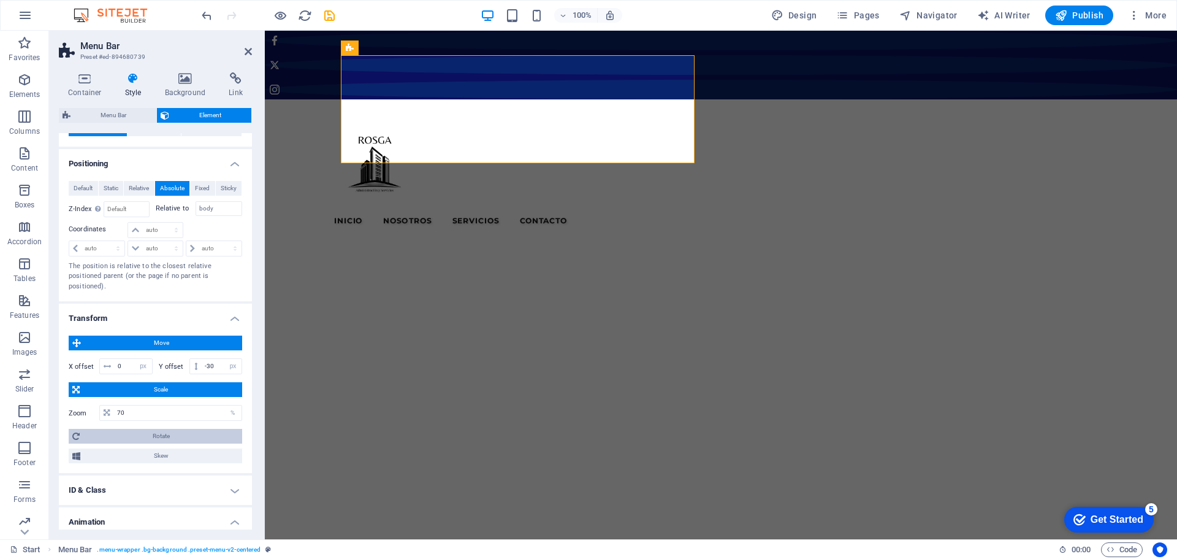
click at [105, 440] on span "Rotate" at bounding box center [160, 436] width 155 height 15
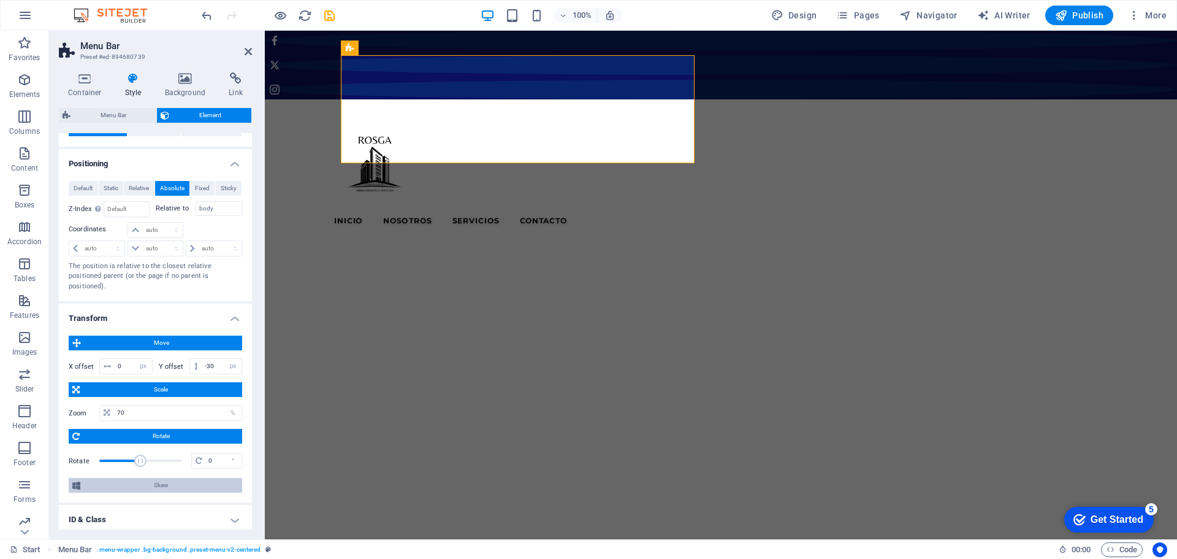
click at [103, 482] on span "Skew" at bounding box center [161, 485] width 155 height 15
drag, startPoint x: 218, startPoint y: 366, endPoint x: 191, endPoint y: 366, distance: 27.0
click at [191, 366] on div "-30 px rem % em vh vw" at bounding box center [215, 366] width 53 height 16
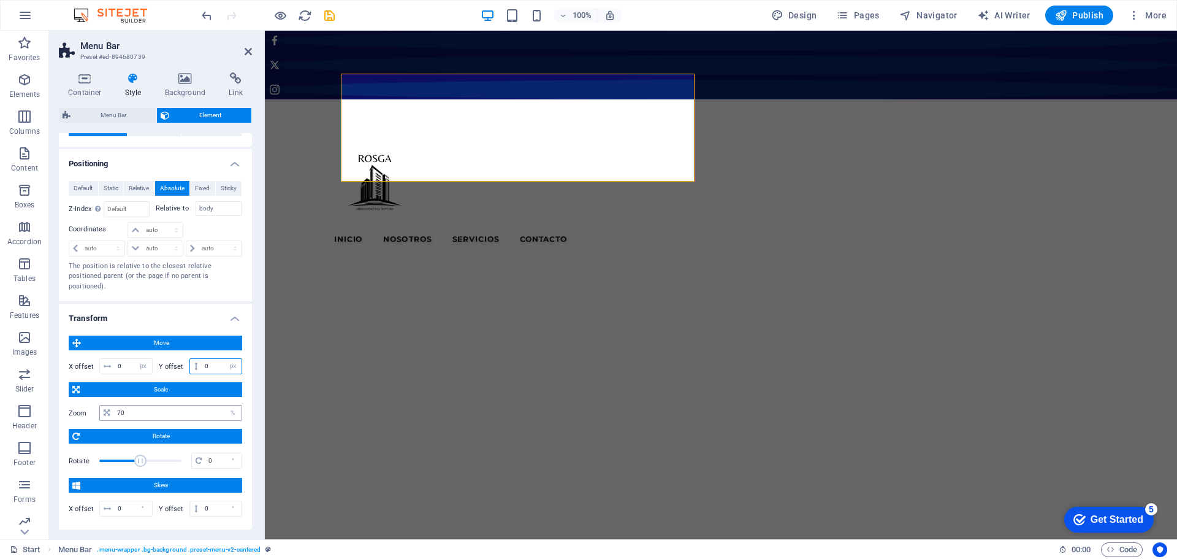
type input "0"
drag, startPoint x: 131, startPoint y: 408, endPoint x: 105, endPoint y: 411, distance: 25.9
click at [105, 411] on div "70 %" at bounding box center [170, 413] width 143 height 16
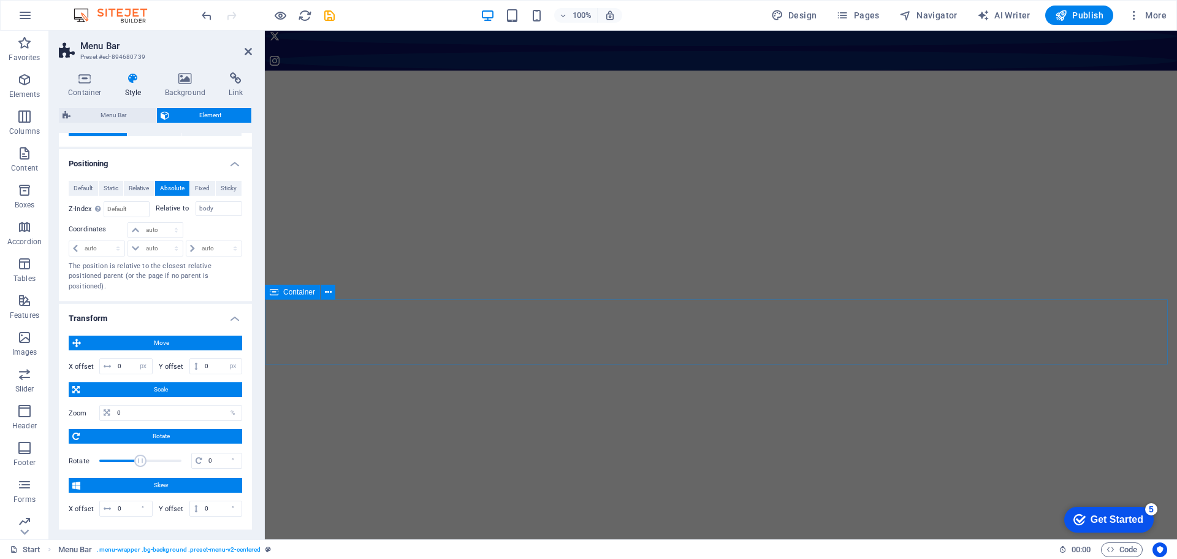
scroll to position [0, 0]
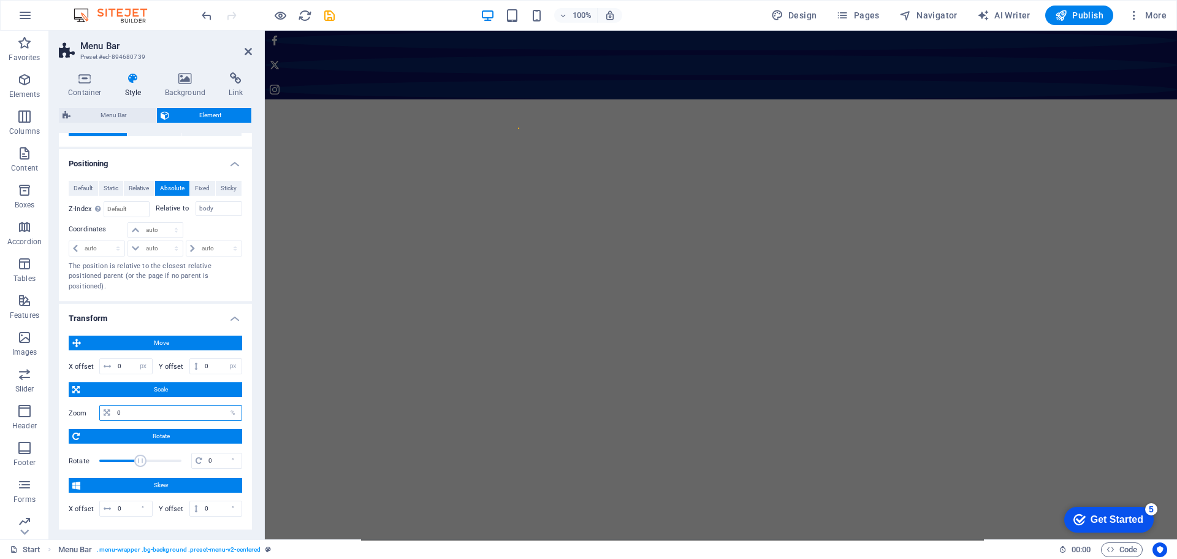
drag, startPoint x: 125, startPoint y: 411, endPoint x: 97, endPoint y: 407, distance: 28.4
click at [97, 407] on div "Zoom 0 %" at bounding box center [156, 413] width 174 height 16
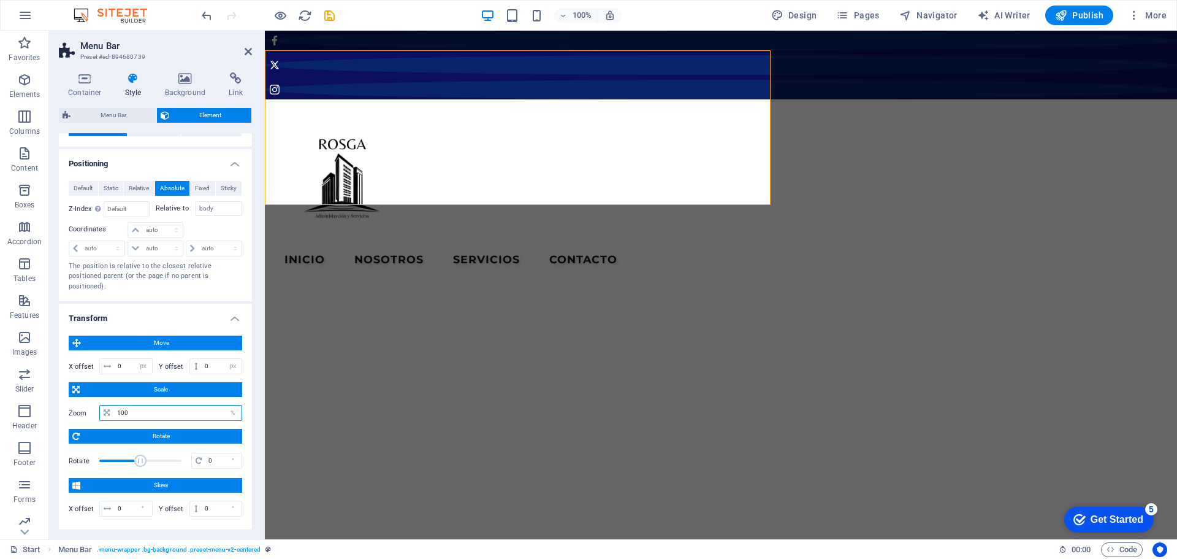
drag, startPoint x: 135, startPoint y: 409, endPoint x: 113, endPoint y: 407, distance: 21.6
click at [114, 407] on input "100" at bounding box center [178, 412] width 128 height 15
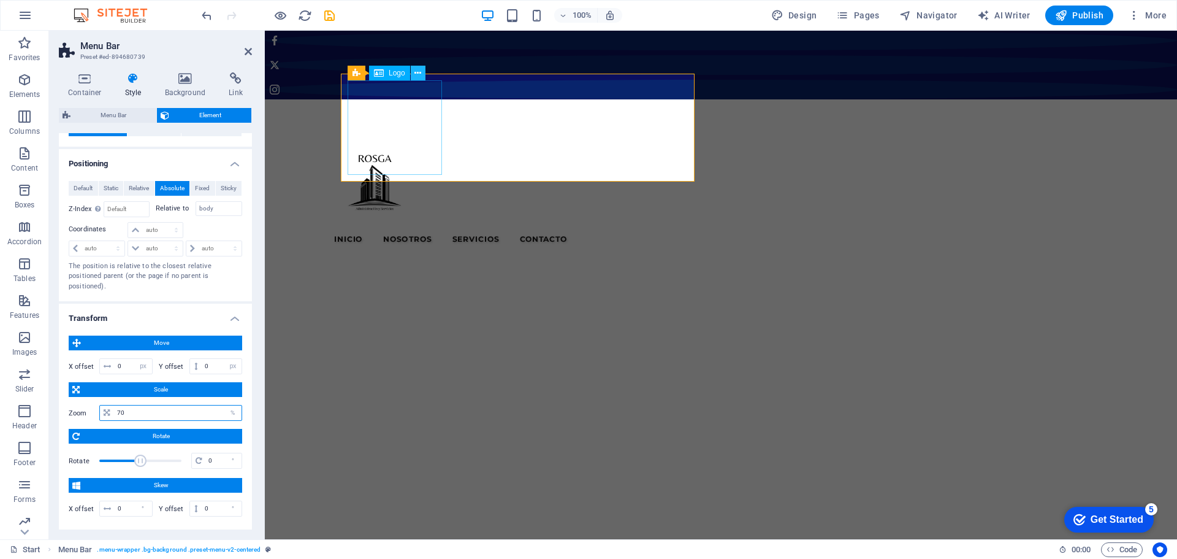
type input "70"
click at [420, 70] on icon at bounding box center [418, 73] width 7 height 13
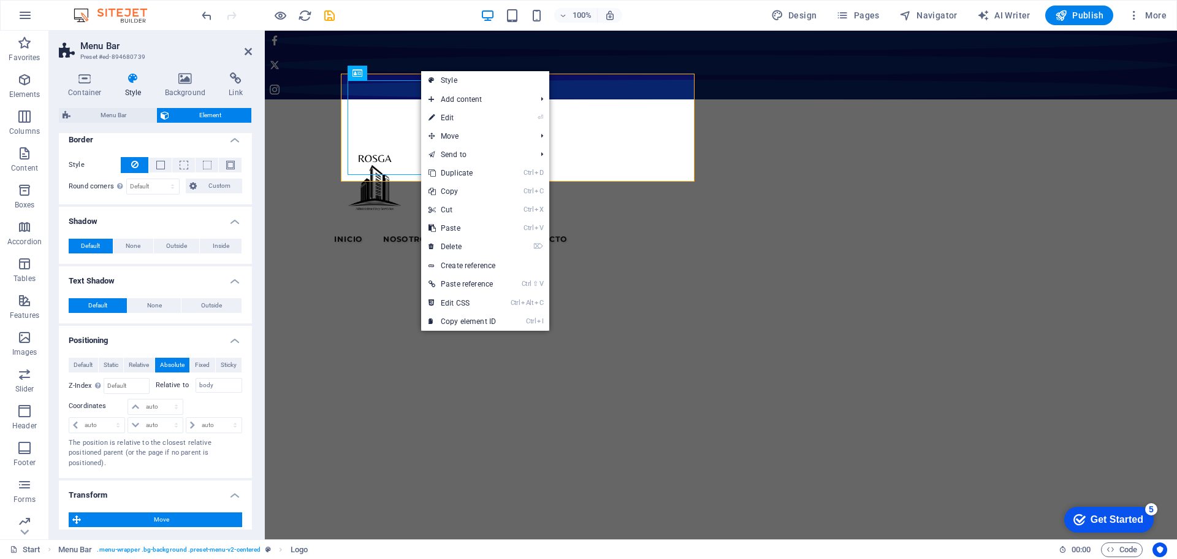
scroll to position [212, 0]
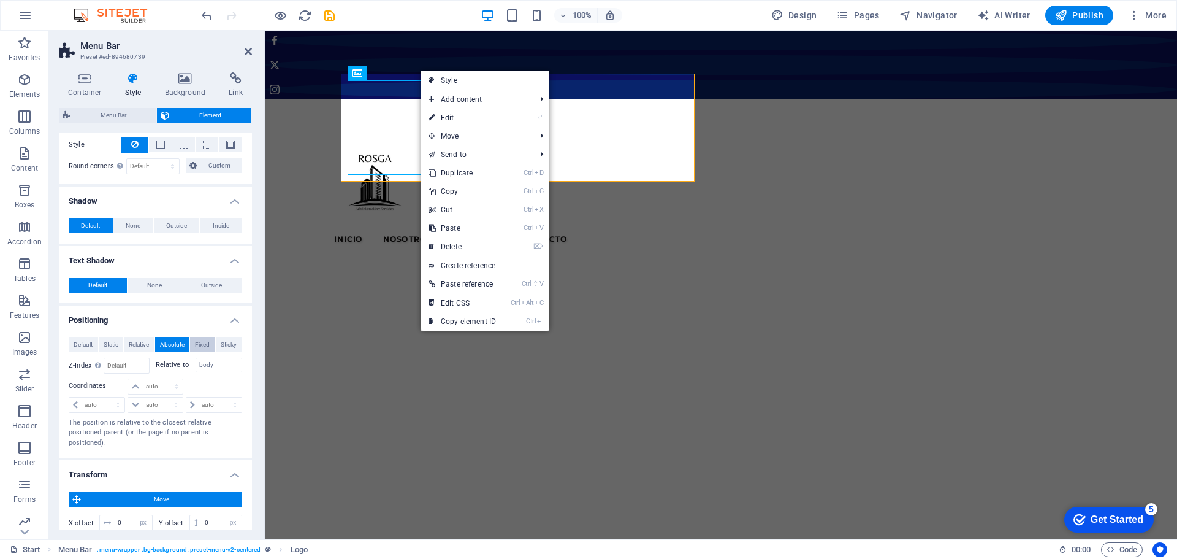
click at [196, 338] on span "Fixed" at bounding box center [202, 344] width 15 height 15
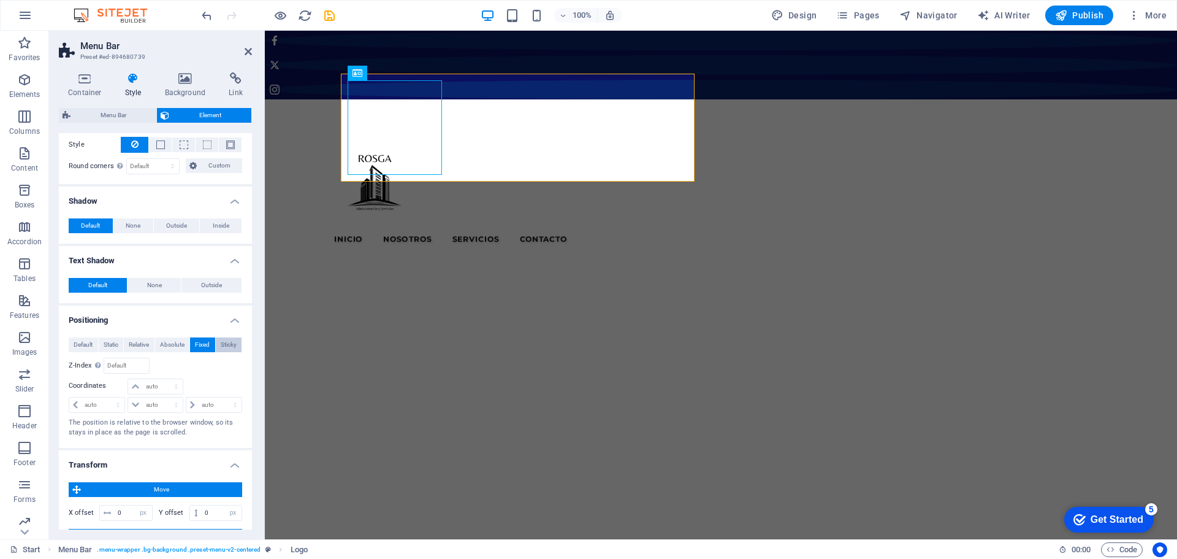
click at [226, 341] on span "Sticky" at bounding box center [229, 344] width 16 height 15
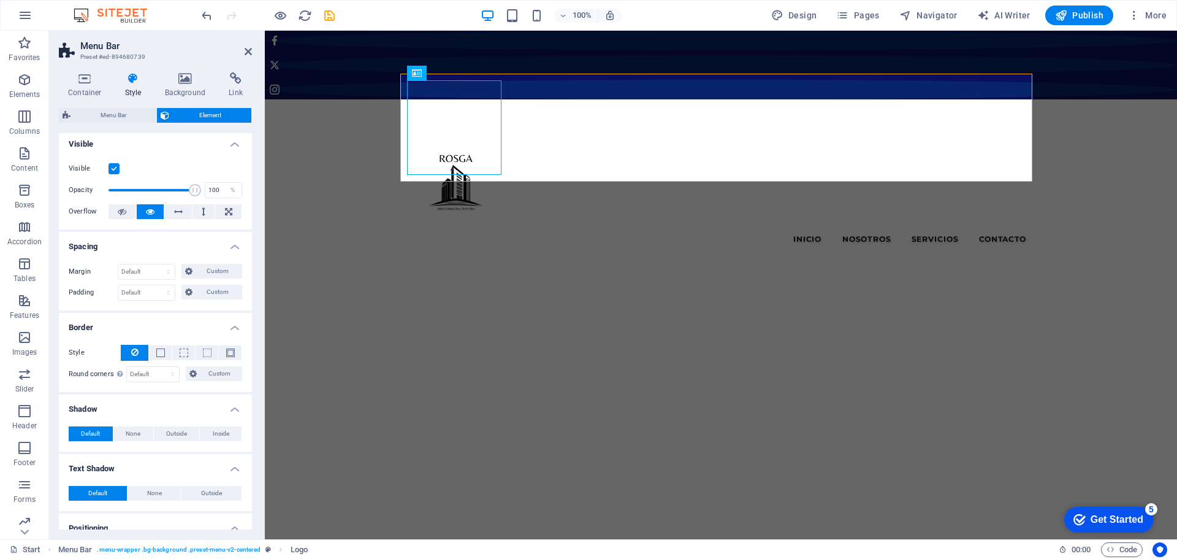
scroll to position [0, 0]
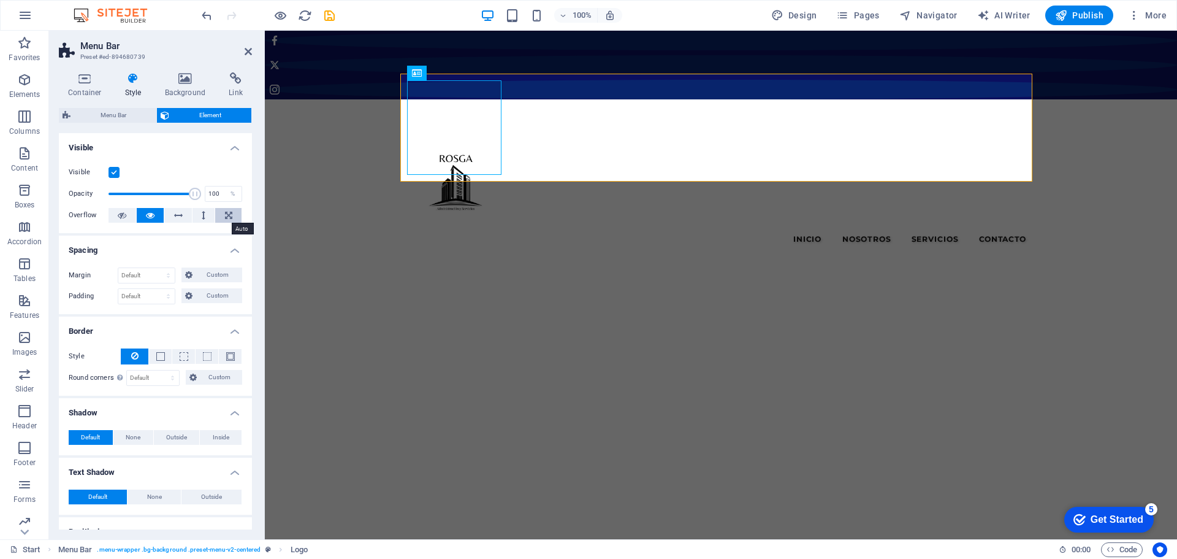
click at [226, 213] on icon at bounding box center [228, 215] width 7 height 15
click at [178, 218] on icon at bounding box center [178, 215] width 9 height 15
click at [149, 212] on icon at bounding box center [150, 215] width 9 height 15
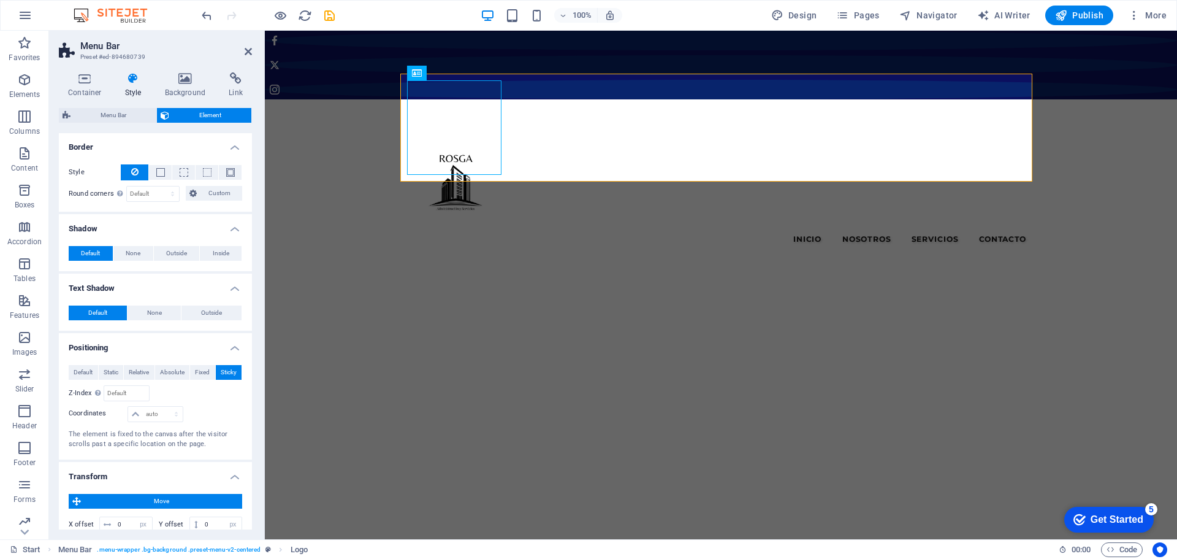
scroll to position [368, 0]
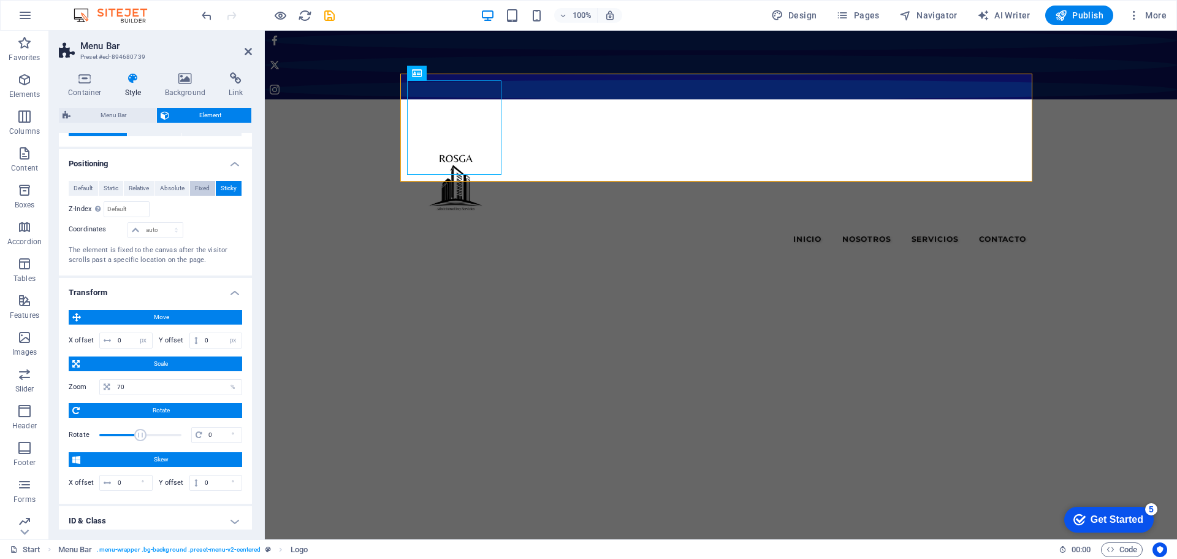
click at [202, 188] on span "Fixed" at bounding box center [202, 188] width 15 height 15
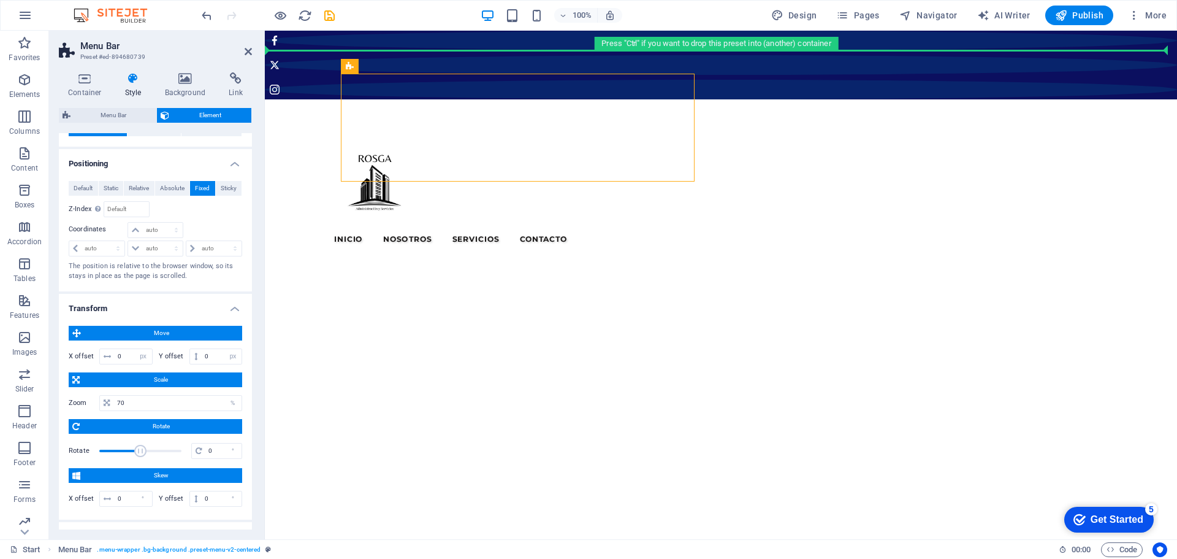
drag, startPoint x: 451, startPoint y: 77, endPoint x: 446, endPoint y: 40, distance: 37.2
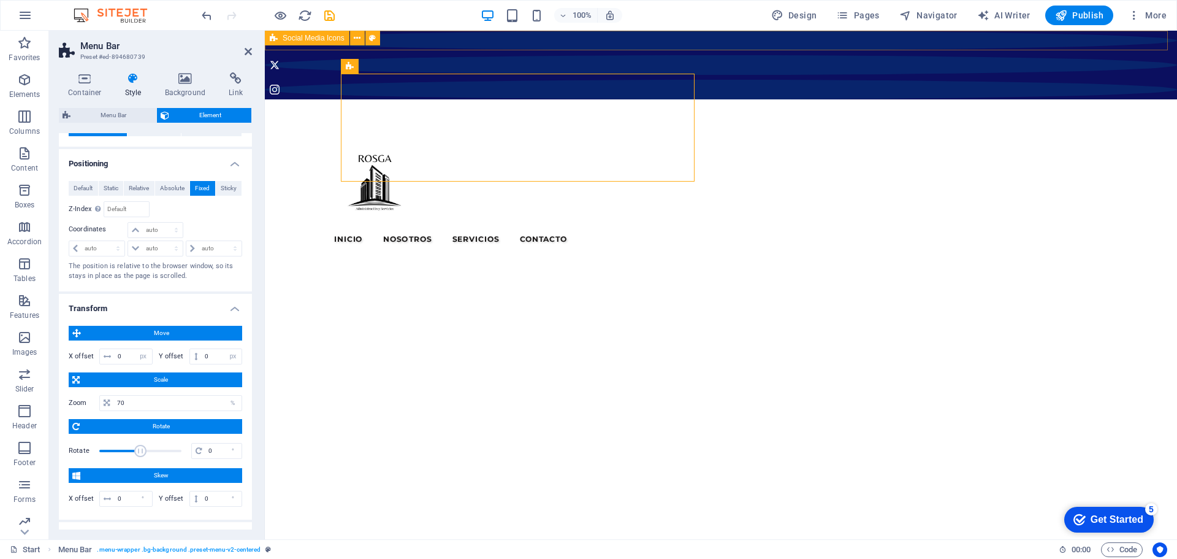
drag, startPoint x: 667, startPoint y: 96, endPoint x: 403, endPoint y: 39, distance: 269.0
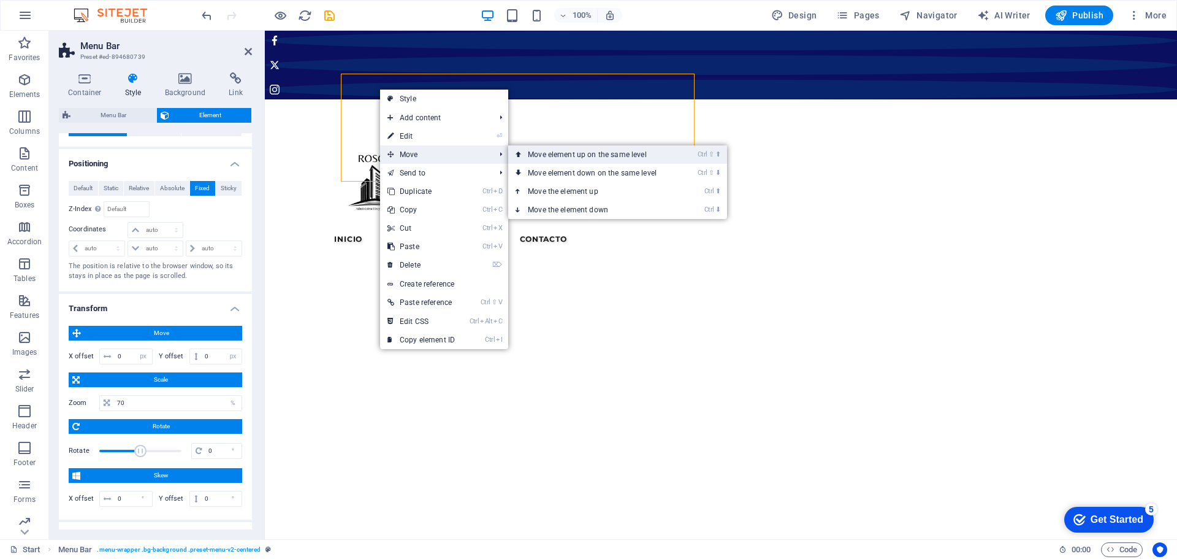
click at [535, 153] on link "Ctrl ⇧ ⬆ Move element up on the same level" at bounding box center [594, 154] width 173 height 18
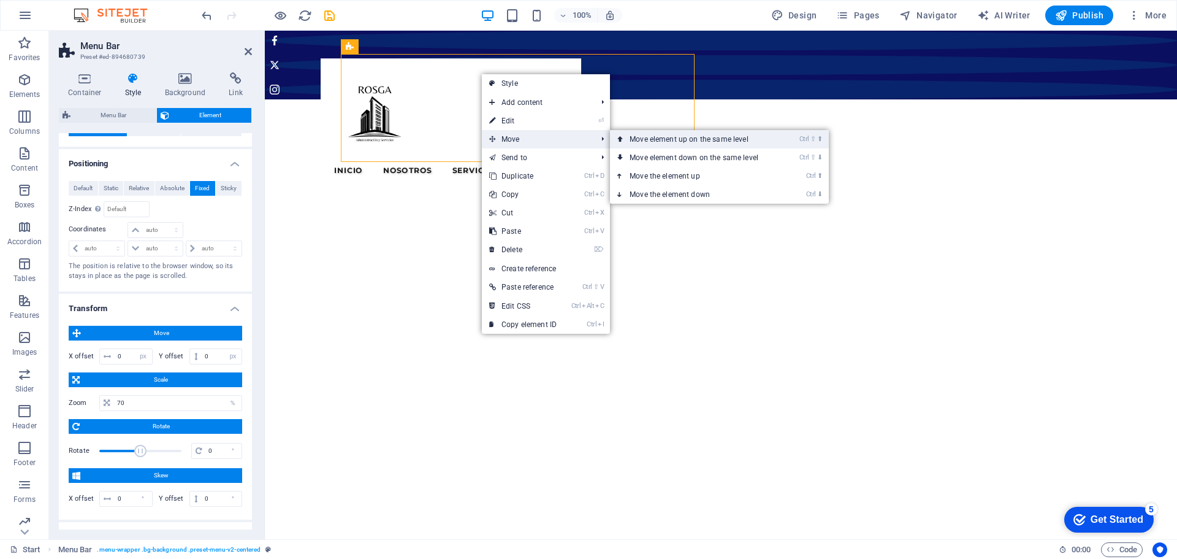
click at [641, 138] on link "Ctrl ⇧ ⬆ Move element up on the same level" at bounding box center [696, 139] width 173 height 18
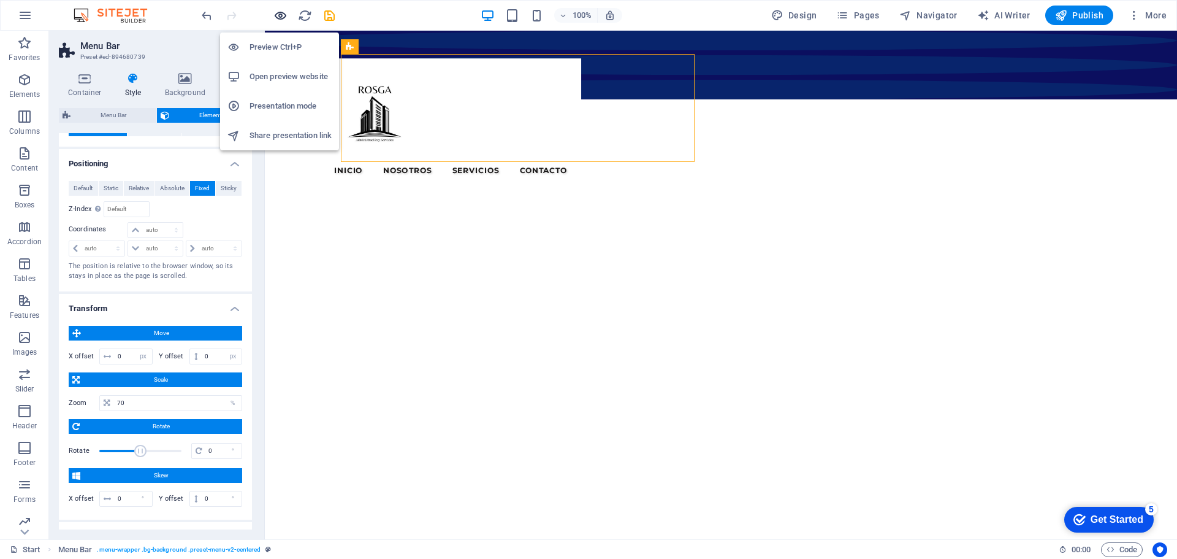
click at [277, 13] on icon "button" at bounding box center [280, 16] width 14 height 14
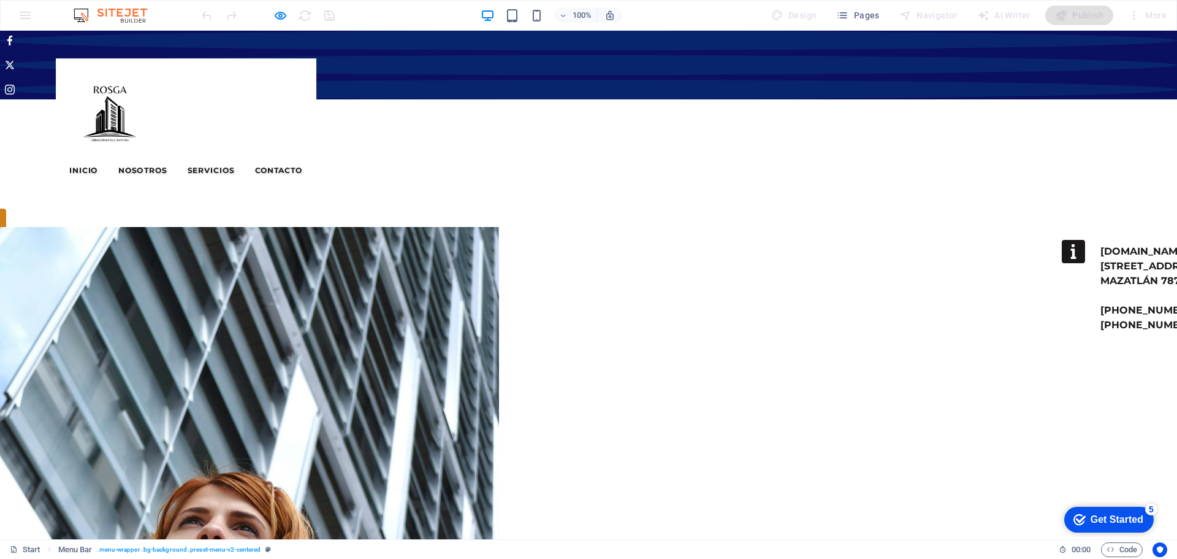
click at [105, 159] on link "Inicio" at bounding box center [84, 169] width 42 height 21
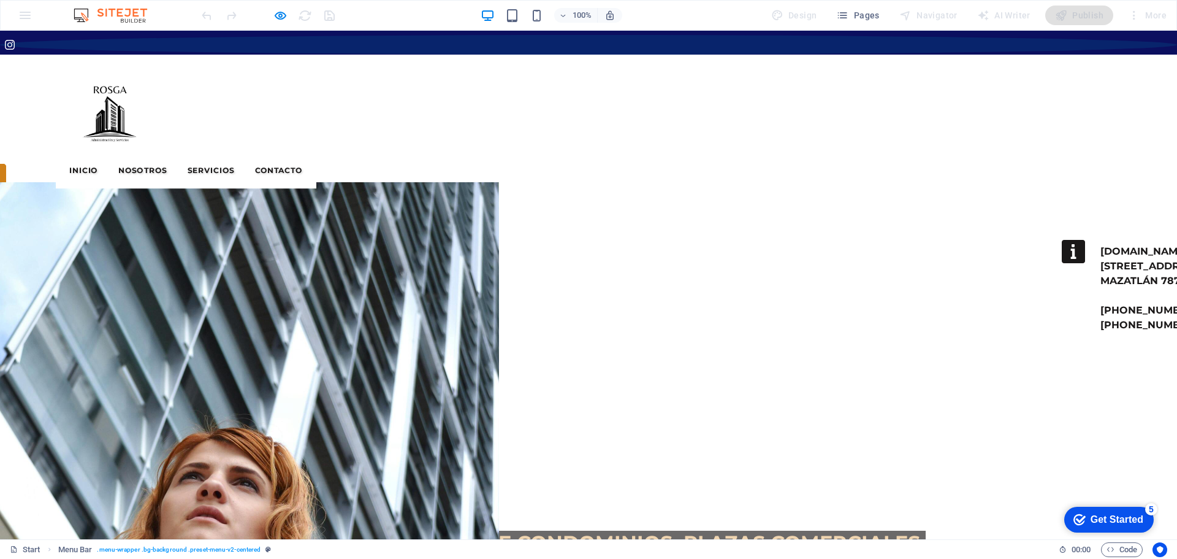
scroll to position [0, 0]
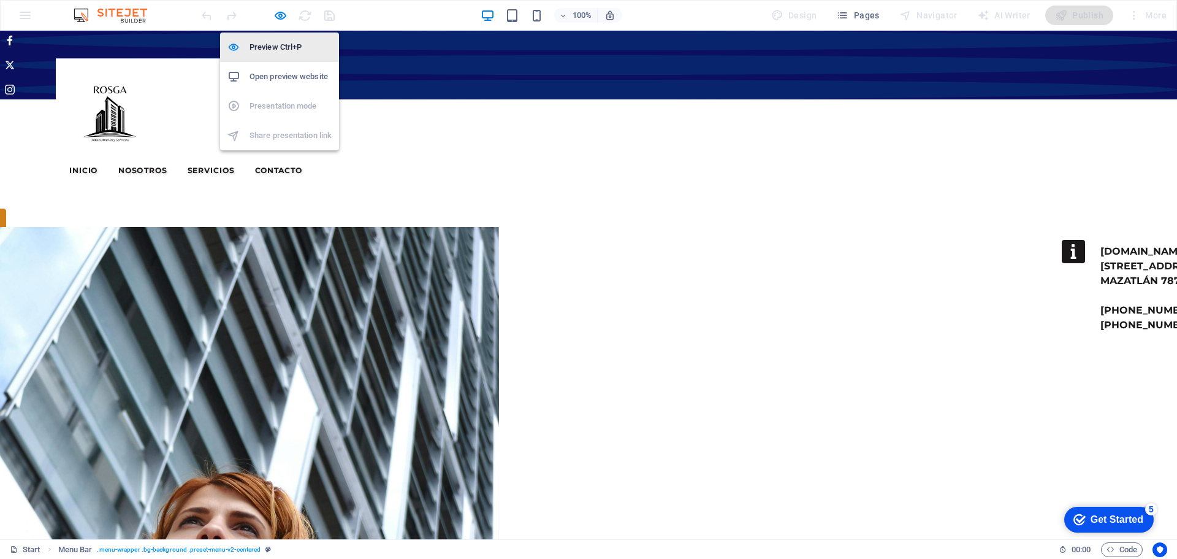
click at [271, 51] on h6 "Preview Ctrl+P" at bounding box center [291, 47] width 82 height 15
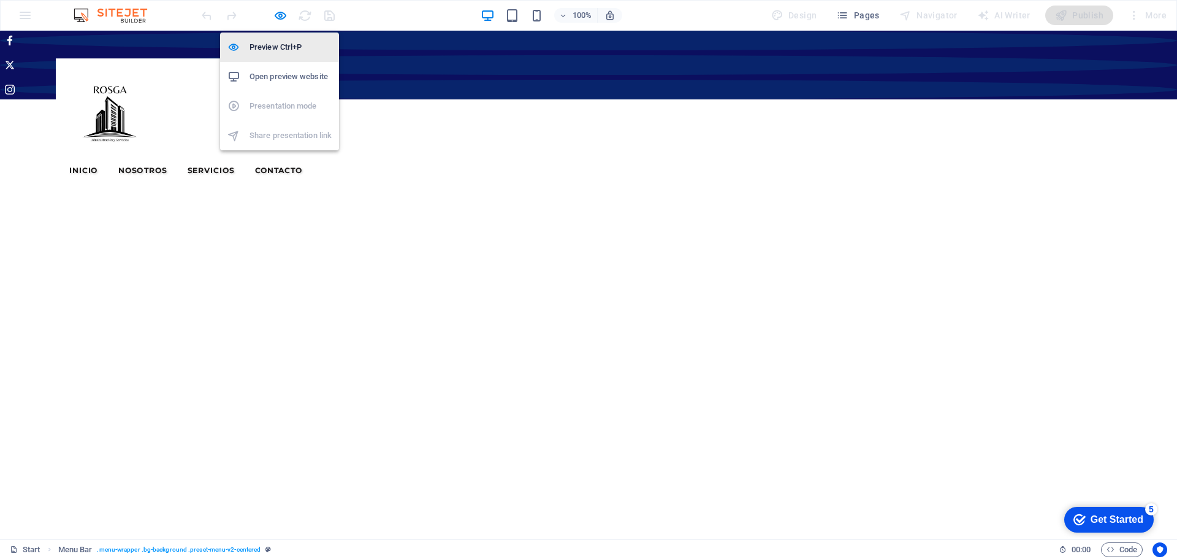
select select "px"
select select "rem"
select select "sticky_reverse"
select select "px"
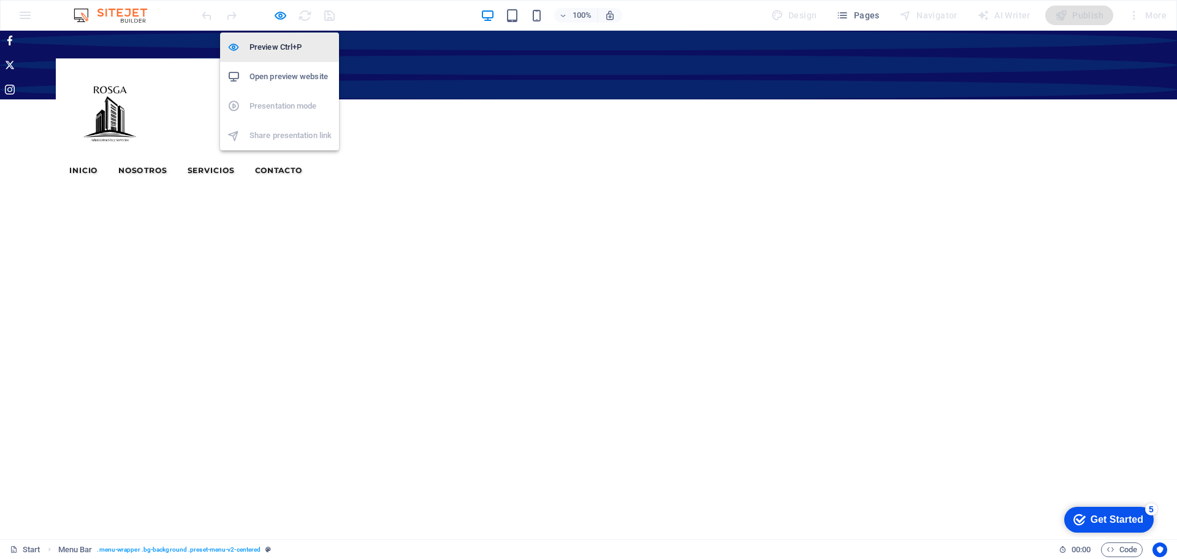
select select "px"
select select "hover_border"
select select "px"
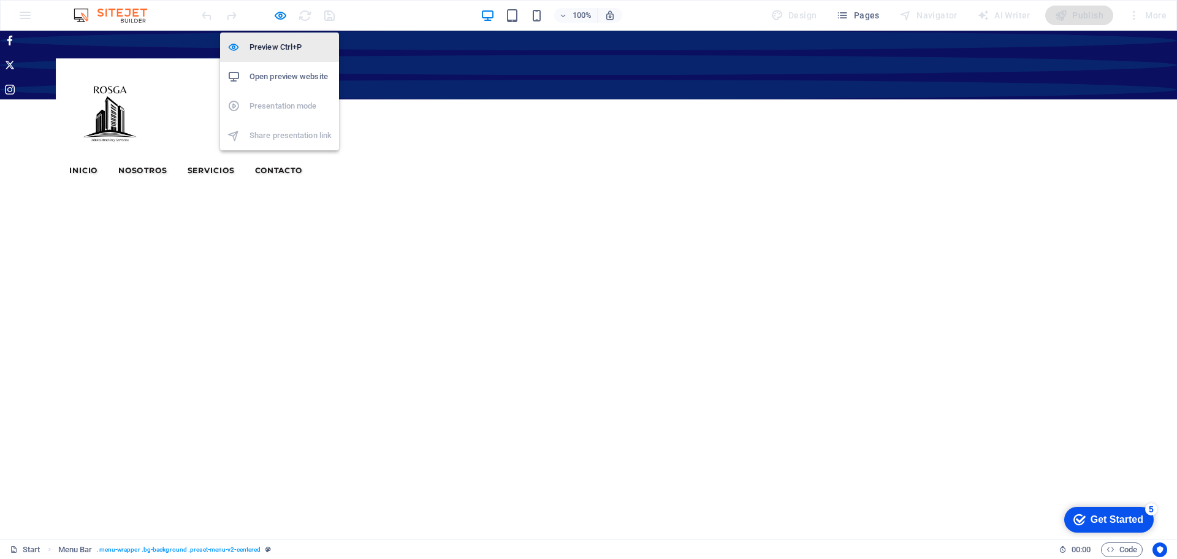
select select "px"
select select "rem"
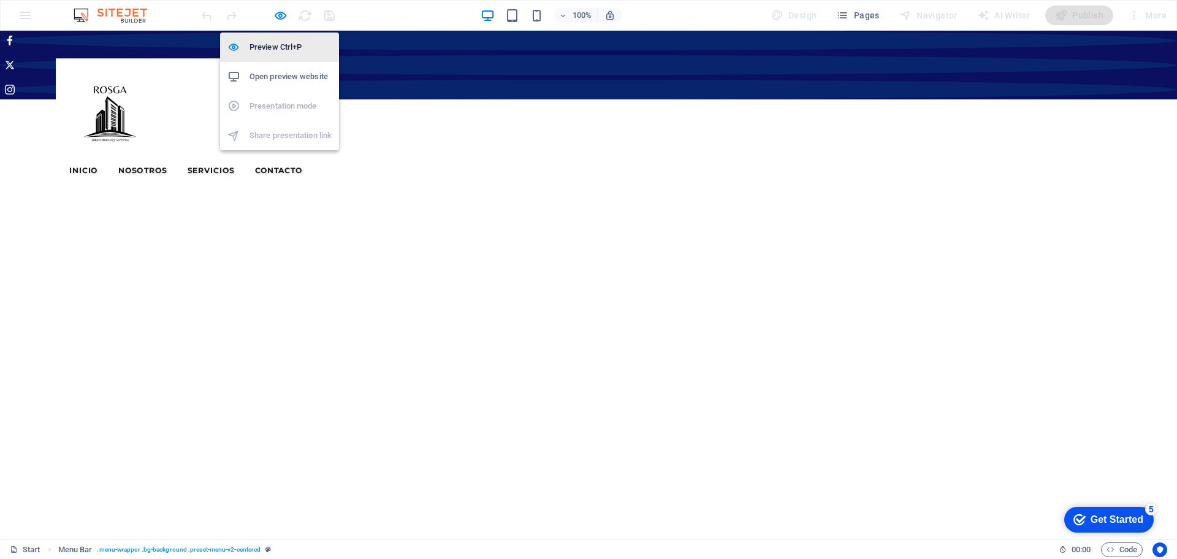
select select "rem"
select select "700"
select select "px"
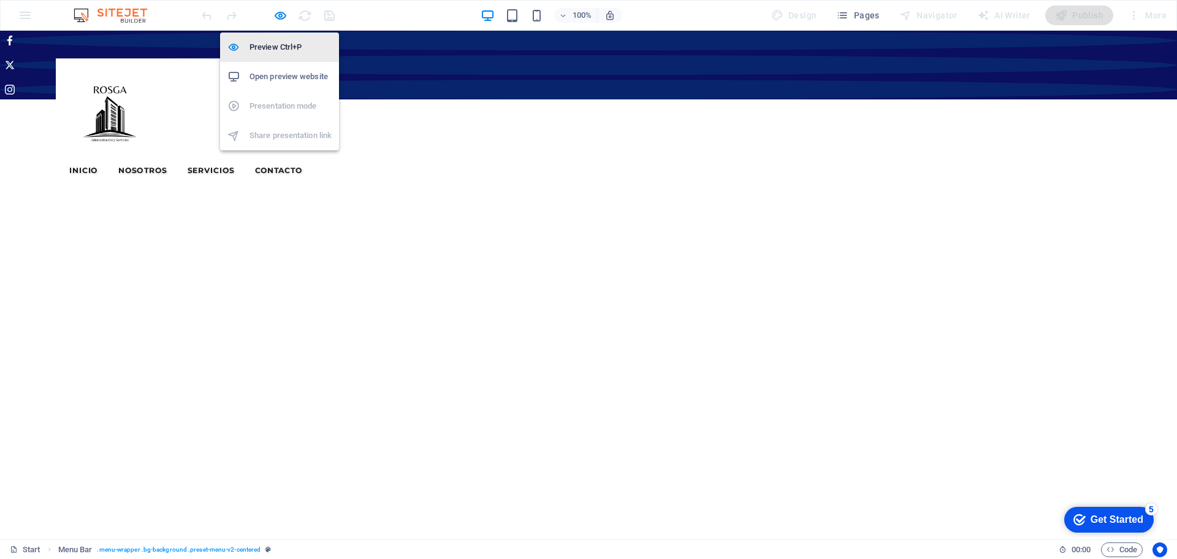
select select "rem"
select select "preset-menu-v2-centered"
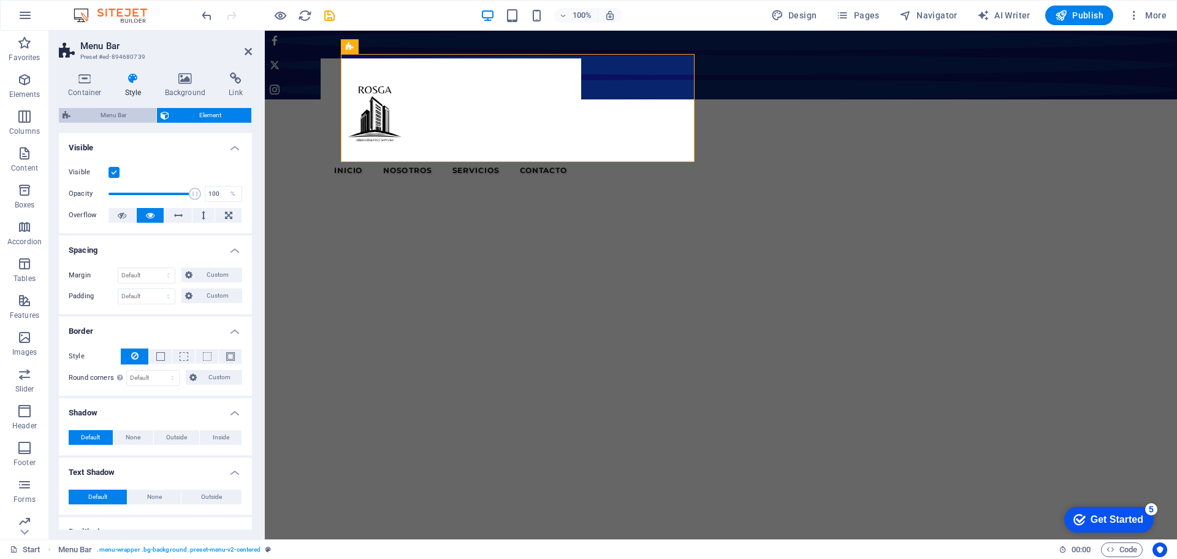
click at [126, 111] on span "Menu Bar" at bounding box center [113, 115] width 78 height 15
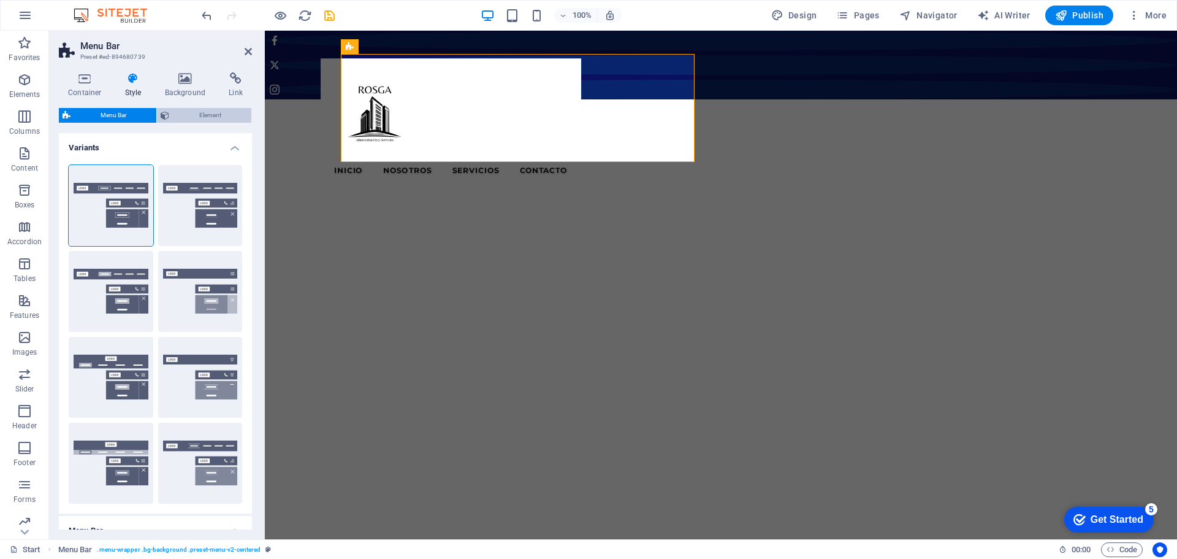
click at [193, 110] on span "Element" at bounding box center [210, 115] width 75 height 15
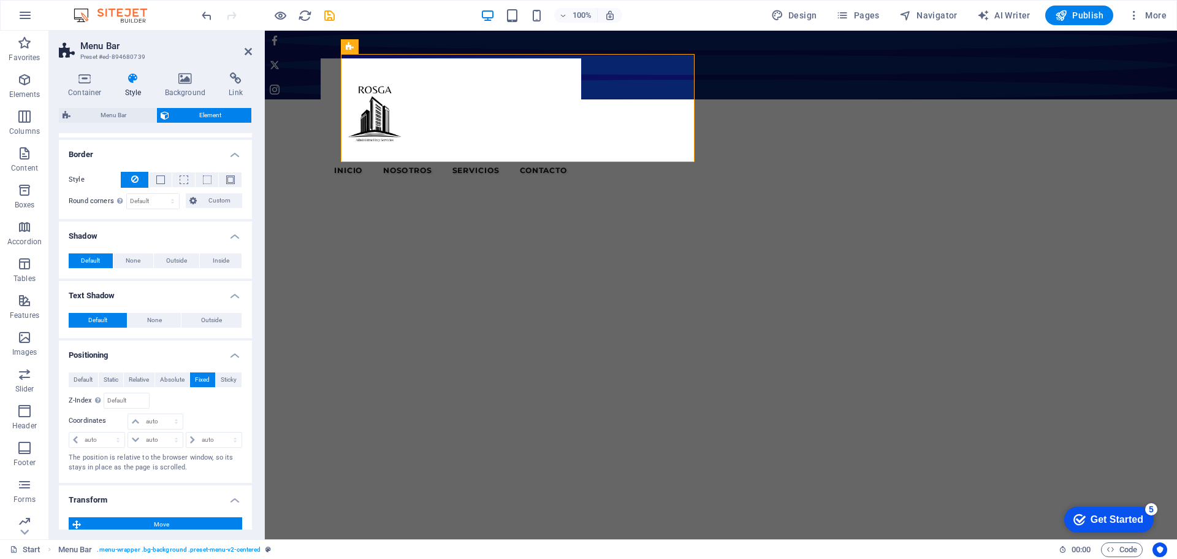
scroll to position [307, 0]
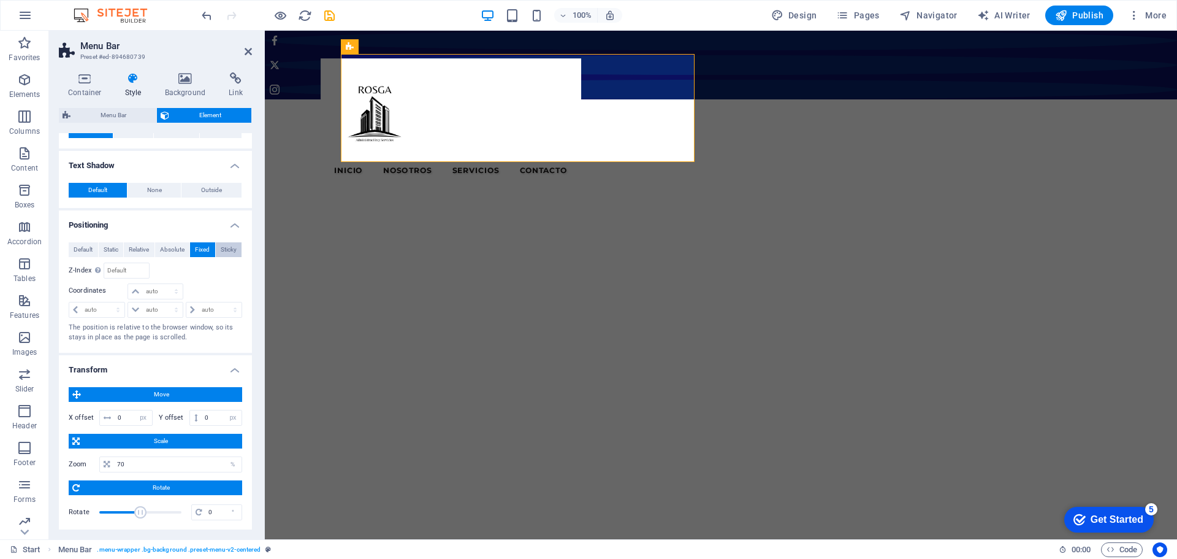
click at [221, 248] on span "Sticky" at bounding box center [229, 249] width 16 height 15
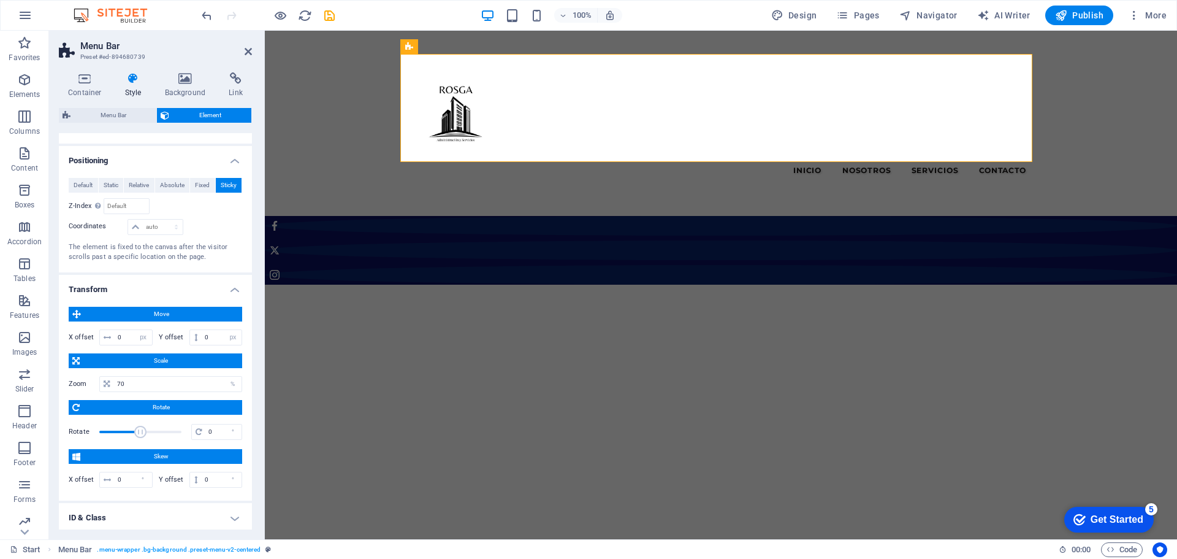
scroll to position [247, 0]
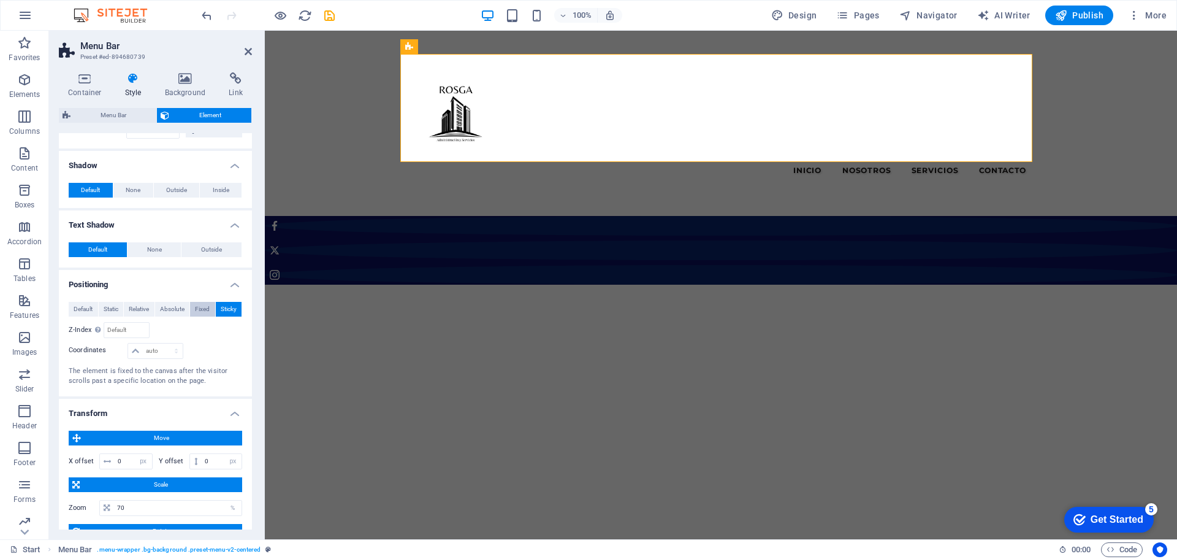
click at [202, 309] on span "Fixed" at bounding box center [202, 309] width 15 height 15
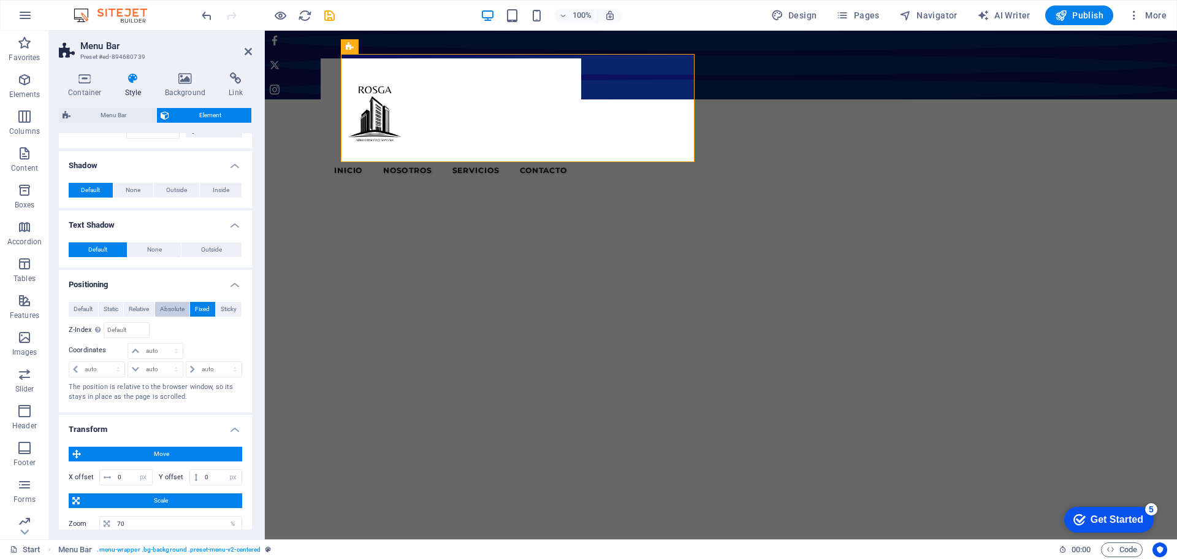
click at [170, 304] on span "Absolute" at bounding box center [172, 309] width 25 height 15
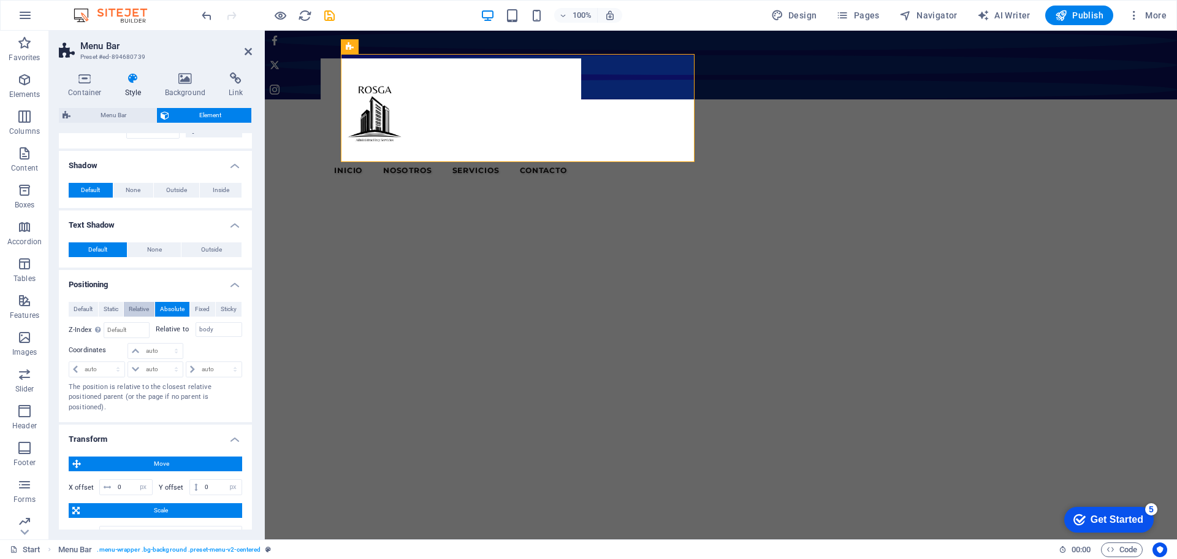
click at [135, 307] on span "Relative" at bounding box center [139, 309] width 20 height 15
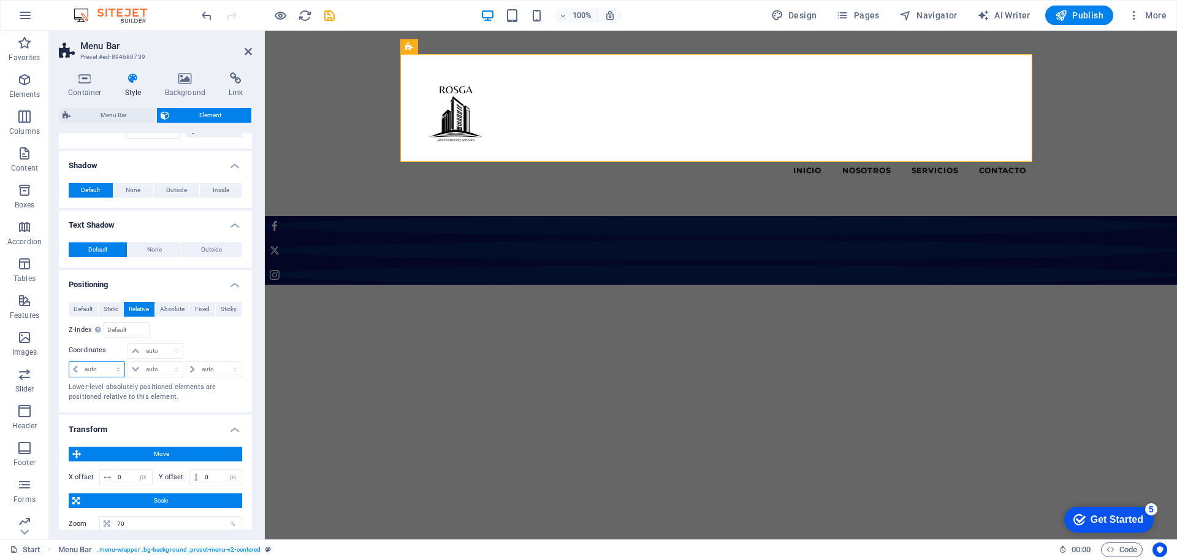
click at [75, 367] on select "auto px rem % em" at bounding box center [96, 369] width 55 height 15
click at [76, 369] on select "auto px rem % em" at bounding box center [96, 369] width 55 height 15
click at [120, 331] on input "number" at bounding box center [126, 330] width 44 height 15
type input "86"
drag, startPoint x: 116, startPoint y: 326, endPoint x: 85, endPoint y: 328, distance: 31.3
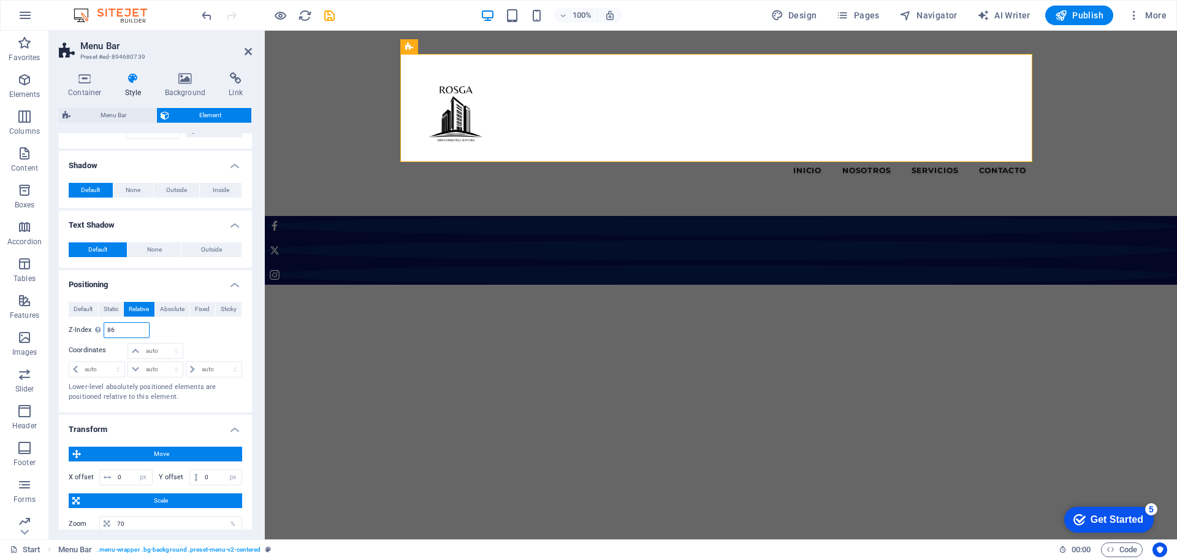
click at [86, 326] on div "Z-Index Sets the order of the element from back to front. The higher the value,…" at bounding box center [109, 330] width 81 height 16
click at [117, 304] on span "Static" at bounding box center [111, 309] width 15 height 15
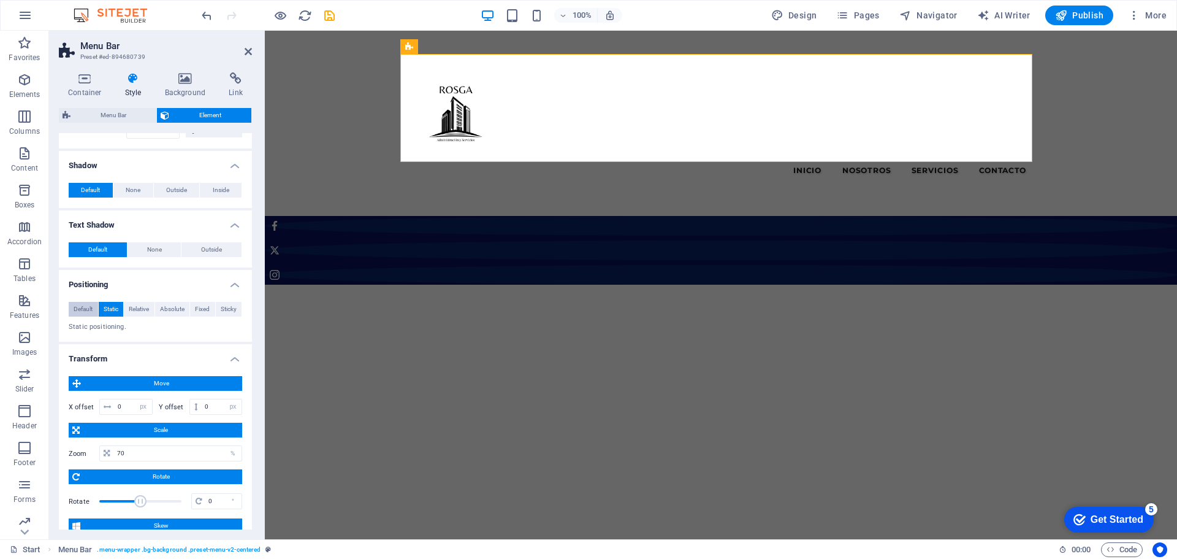
click at [83, 308] on span "Default" at bounding box center [83, 309] width 19 height 15
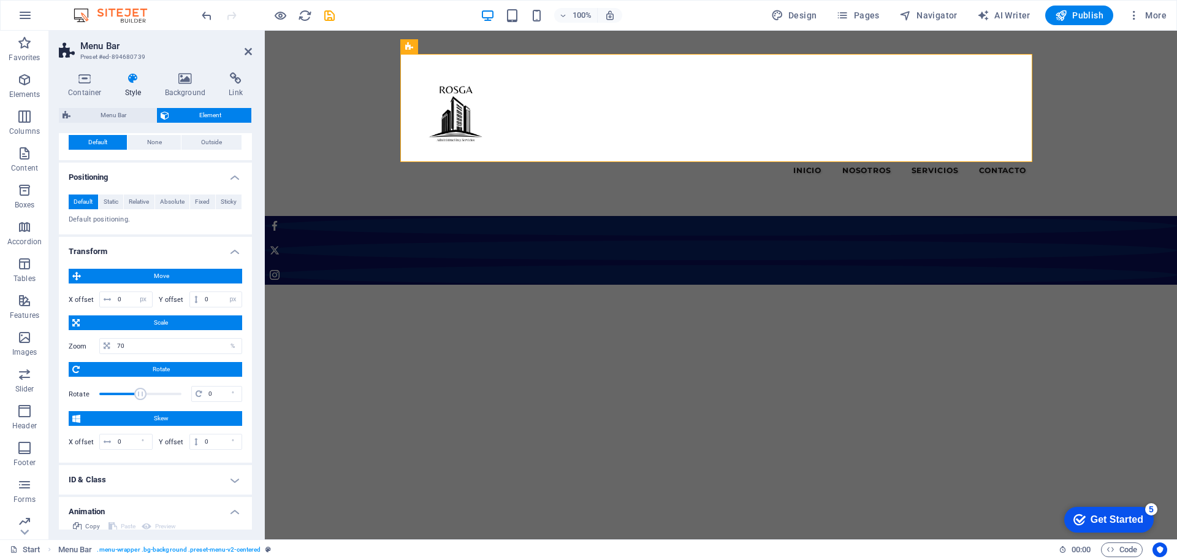
scroll to position [254, 0]
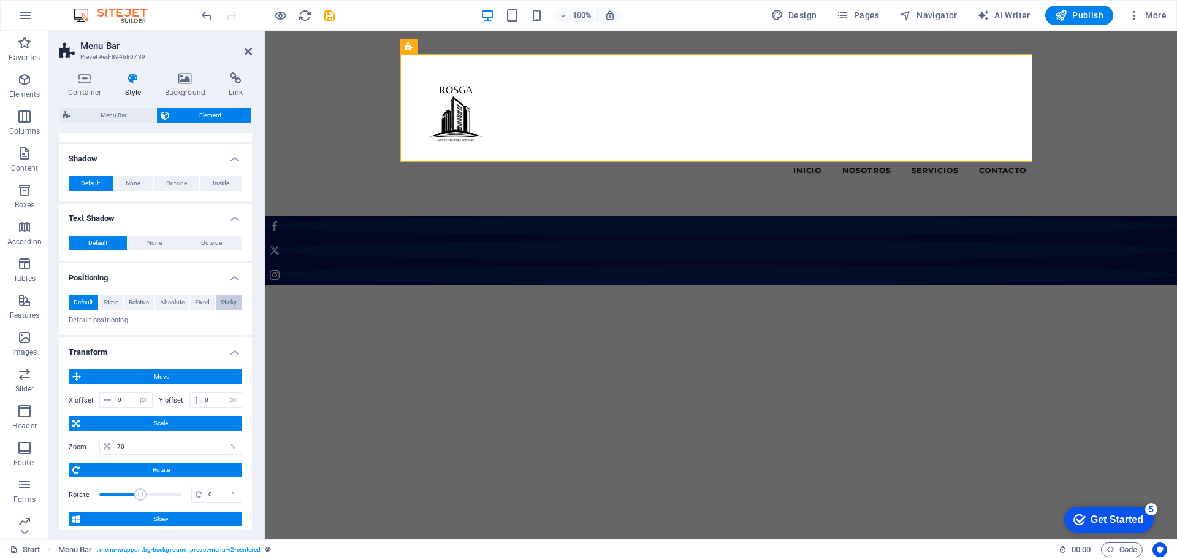
click at [221, 302] on span "Sticky" at bounding box center [229, 302] width 16 height 15
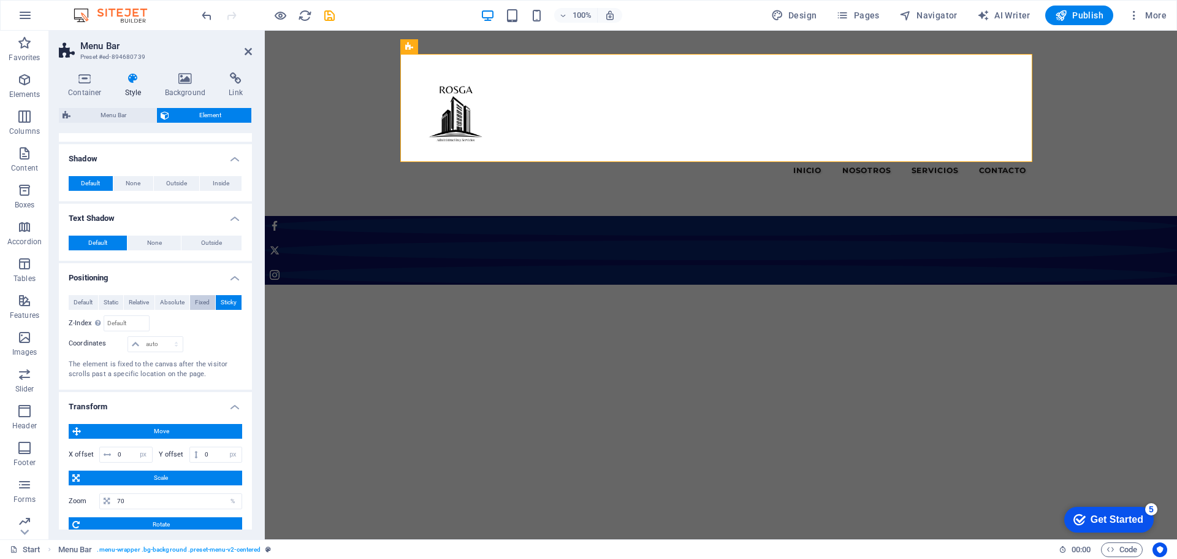
click at [206, 303] on span "Fixed" at bounding box center [202, 302] width 15 height 15
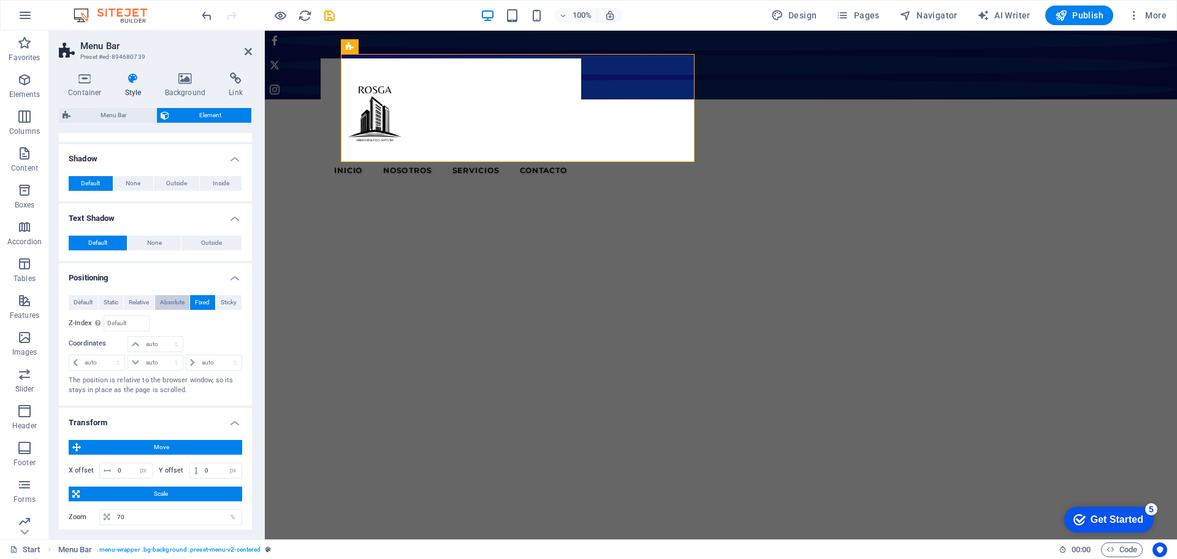
click at [174, 302] on span "Absolute" at bounding box center [172, 302] width 25 height 15
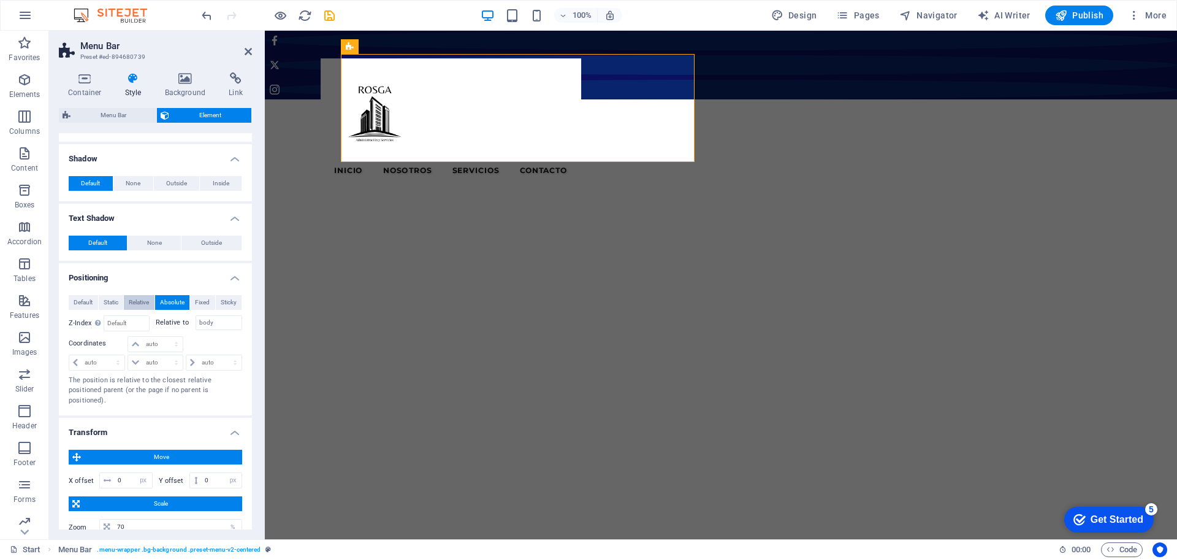
click at [136, 303] on span "Relative" at bounding box center [139, 302] width 20 height 15
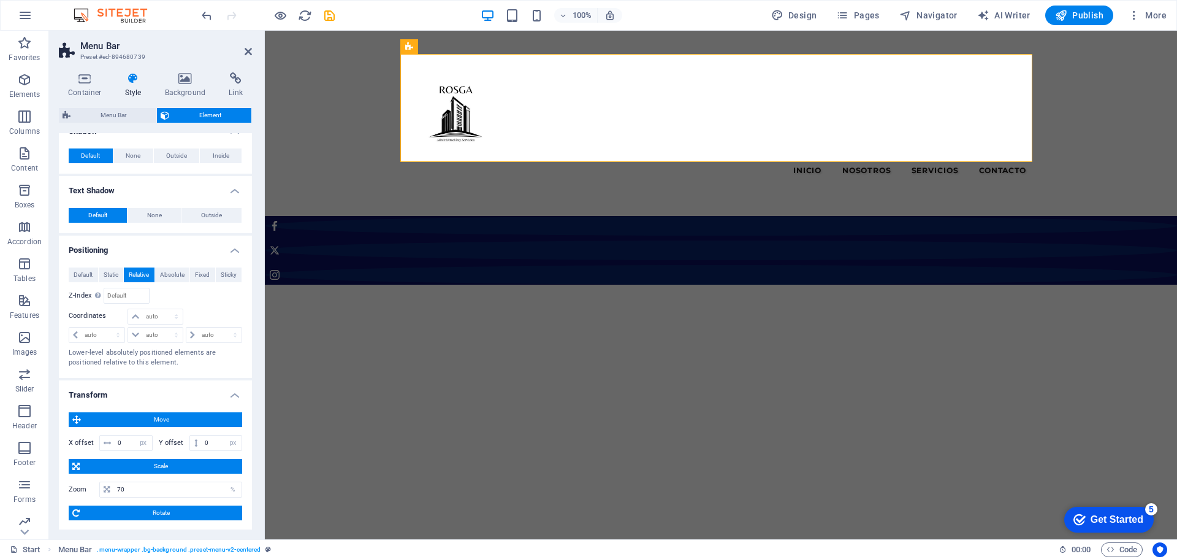
scroll to position [193, 0]
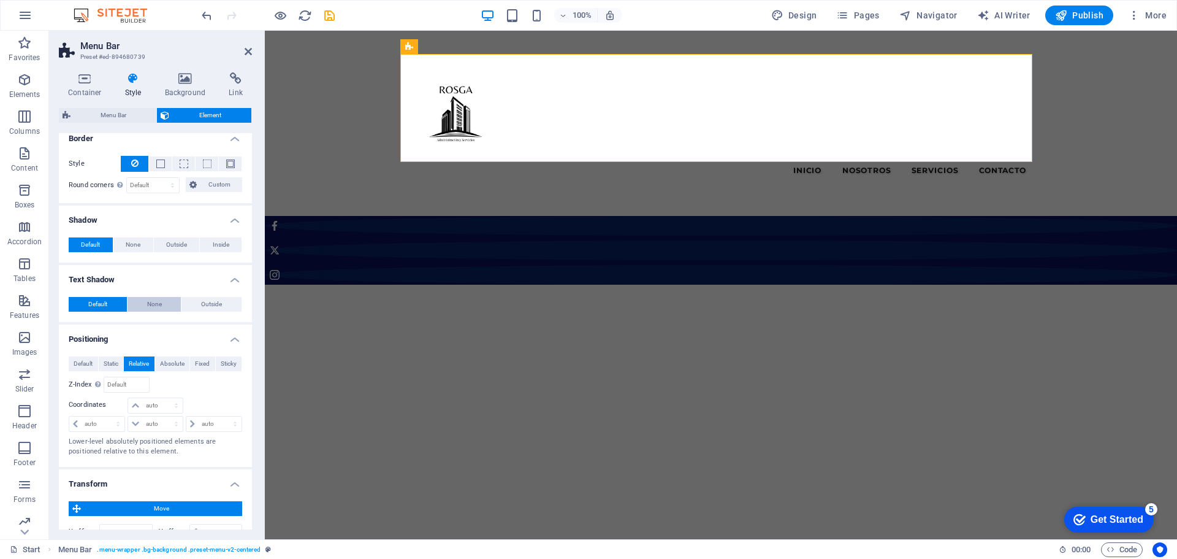
click at [148, 301] on span "None" at bounding box center [154, 304] width 15 height 15
click at [204, 299] on span "Outside" at bounding box center [211, 304] width 21 height 15
type input "2"
type input "4"
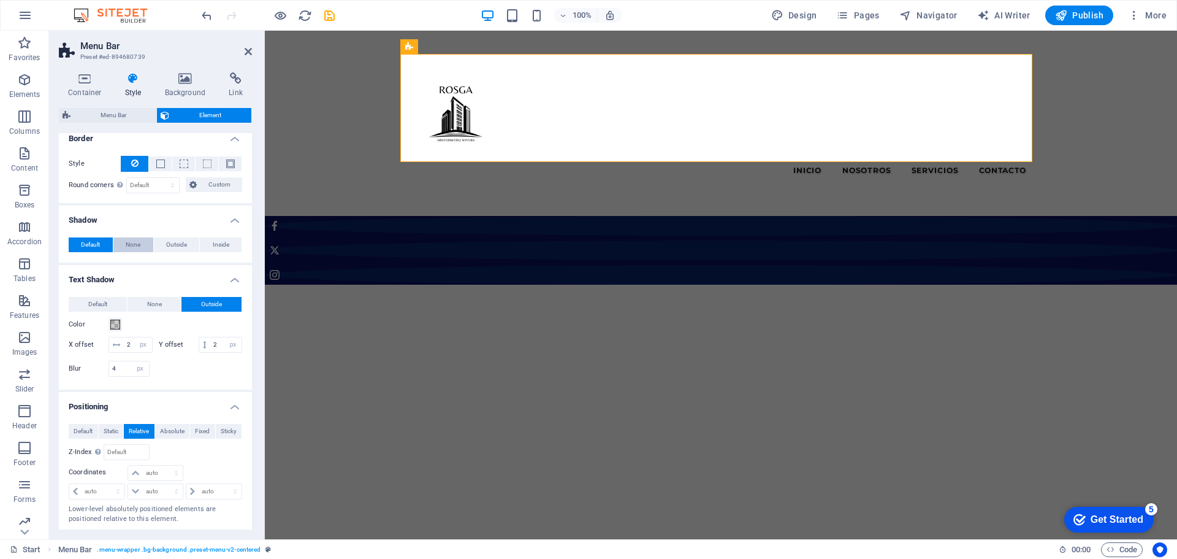
click at [131, 242] on span "None" at bounding box center [133, 244] width 15 height 15
click at [182, 244] on span "Outside" at bounding box center [176, 244] width 21 height 15
type input "2"
type input "4"
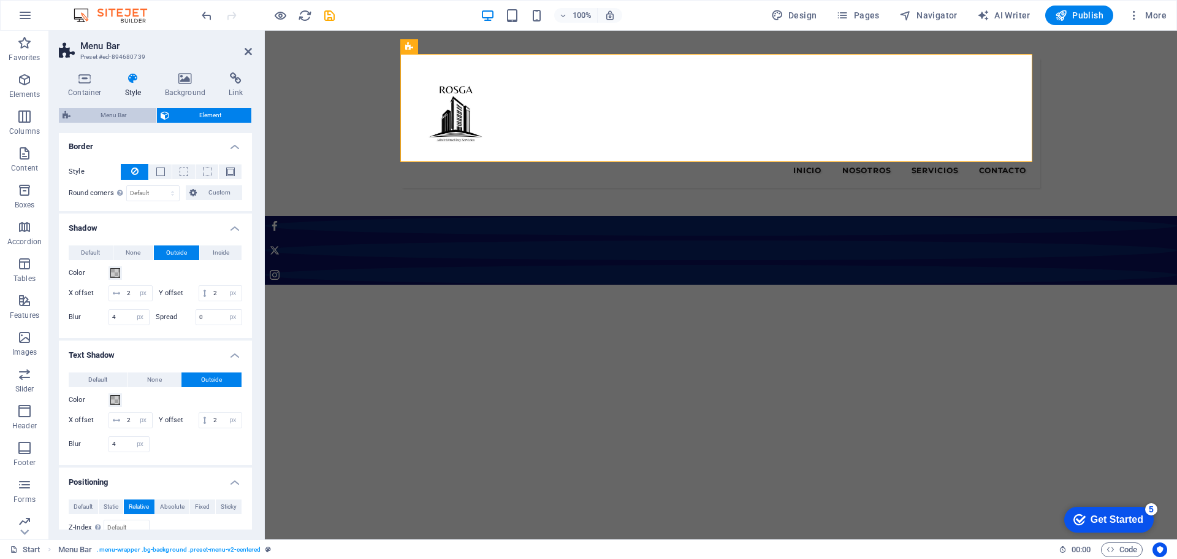
scroll to position [62, 0]
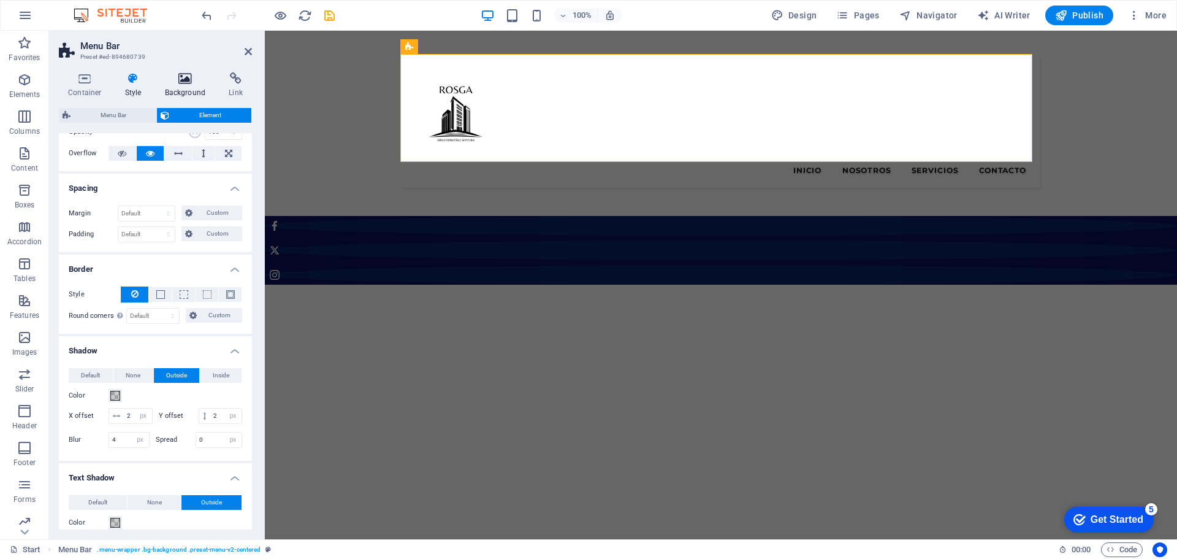
click at [193, 76] on icon at bounding box center [185, 78] width 59 height 12
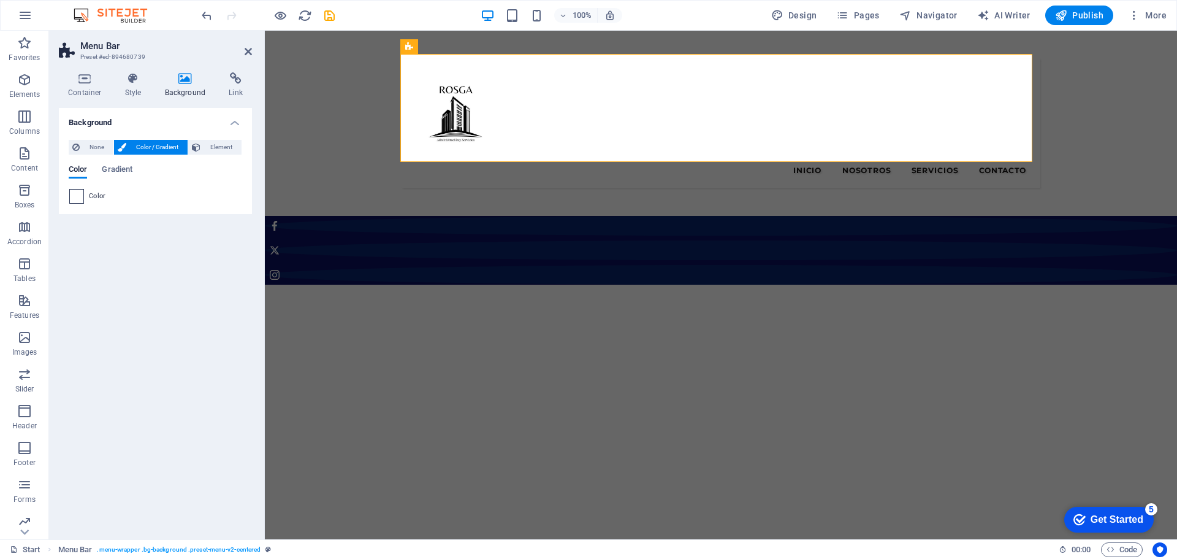
click at [75, 196] on span at bounding box center [76, 195] width 13 height 13
type input "#ffffff"
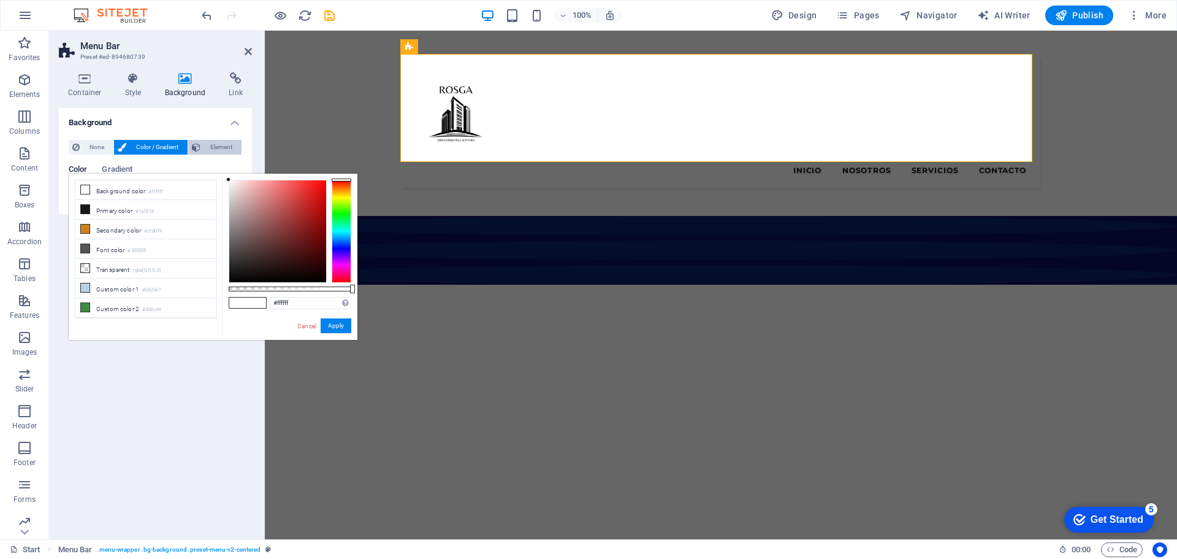
click at [220, 145] on span "Element" at bounding box center [221, 147] width 34 height 15
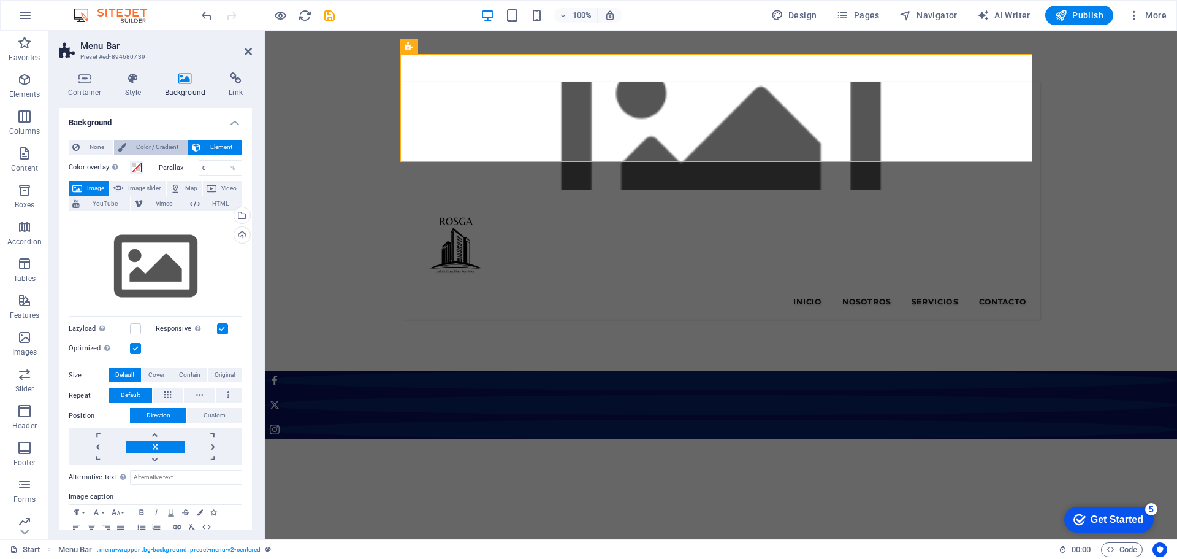
click at [156, 147] on span "Color / Gradient" at bounding box center [157, 147] width 54 height 15
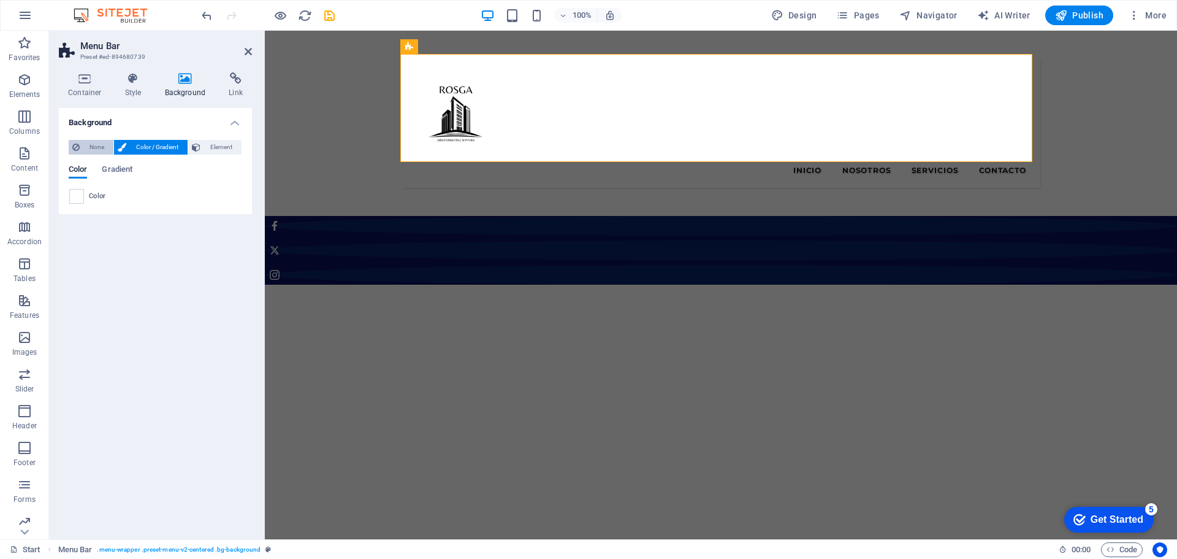
click at [91, 145] on span "None" at bounding box center [96, 147] width 26 height 15
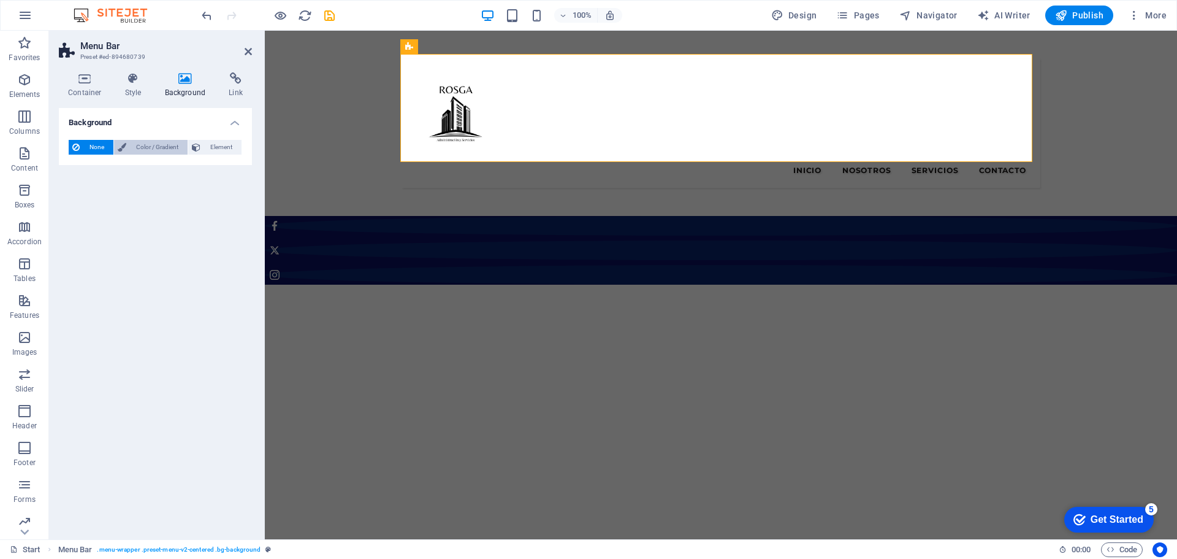
click at [137, 142] on span "Color / Gradient" at bounding box center [157, 147] width 54 height 15
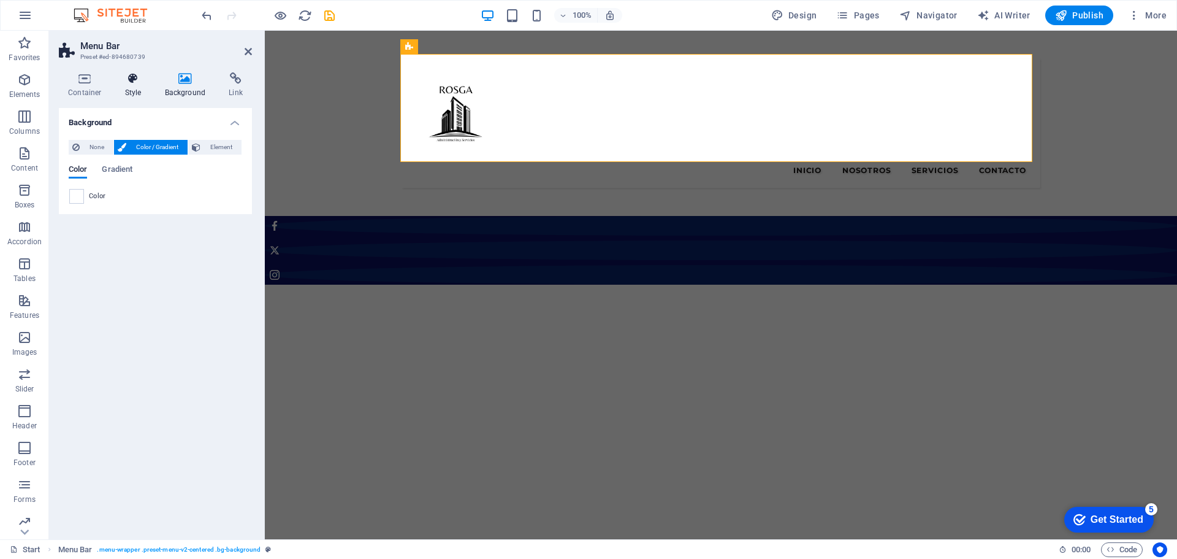
click at [128, 80] on icon at bounding box center [133, 78] width 35 height 12
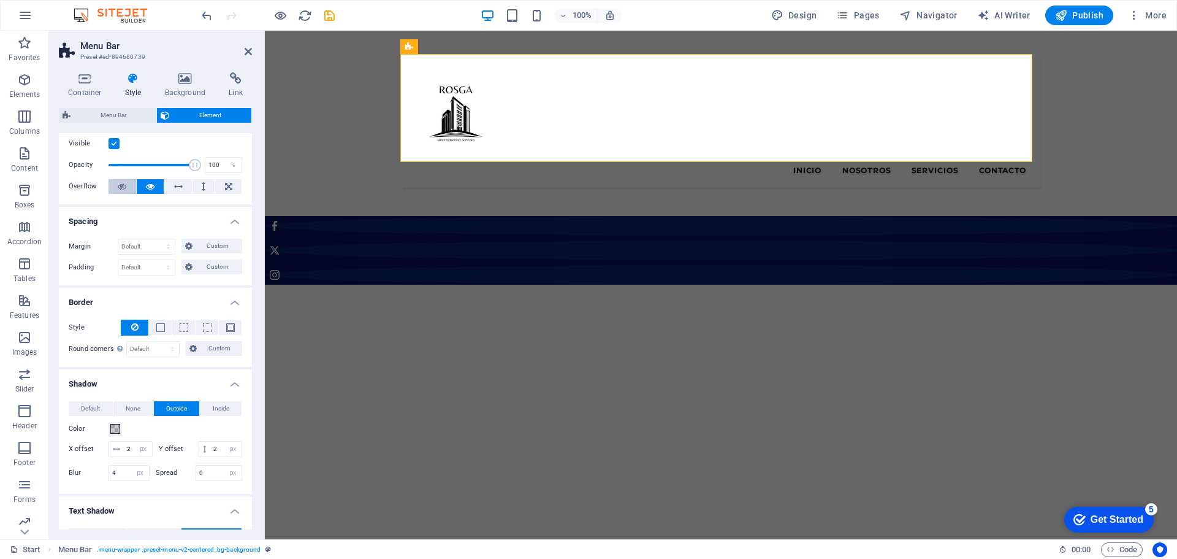
scroll to position [0, 0]
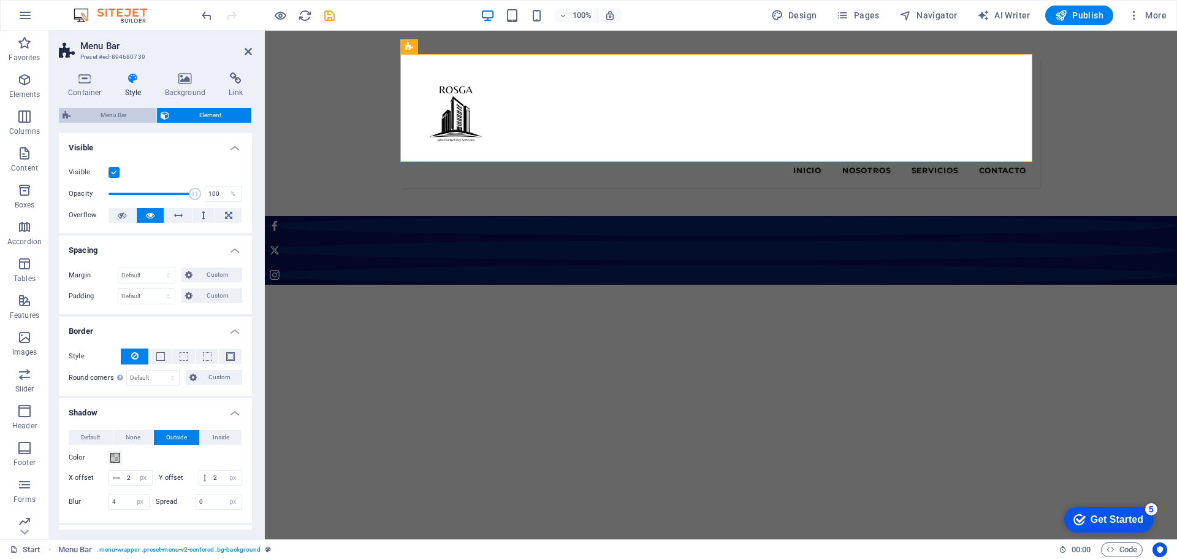
click at [126, 117] on span "Menu Bar" at bounding box center [113, 115] width 78 height 15
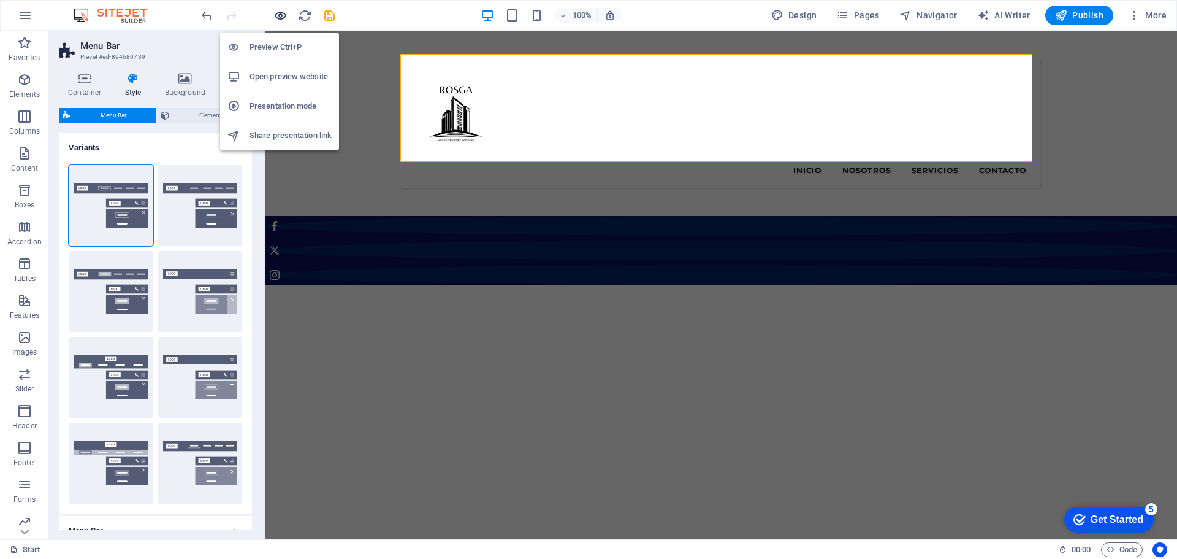
click at [282, 16] on icon "button" at bounding box center [280, 16] width 14 height 14
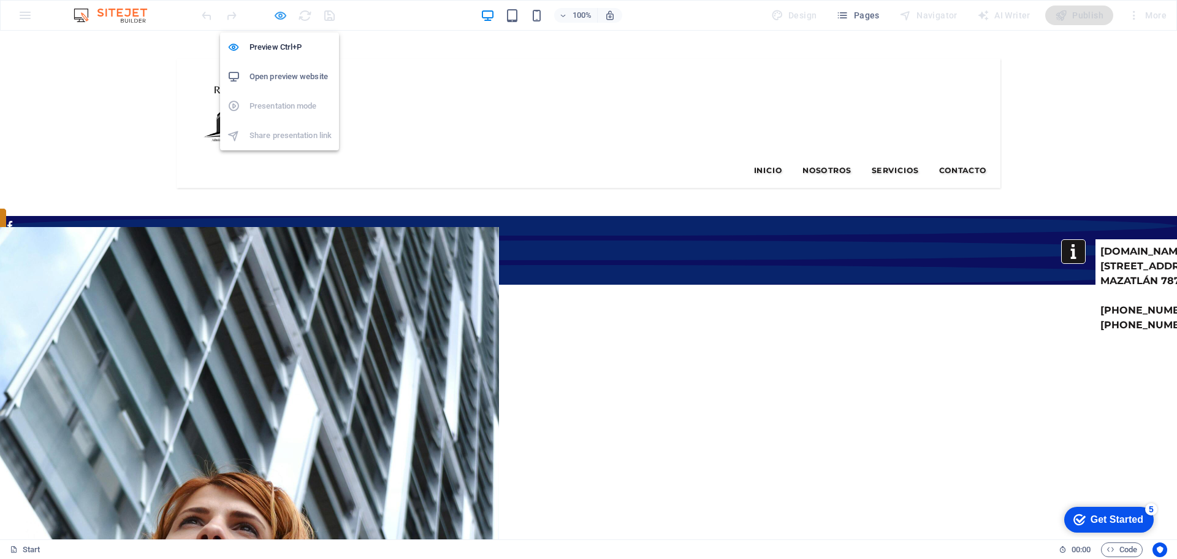
click at [282, 12] on icon "button" at bounding box center [280, 16] width 14 height 14
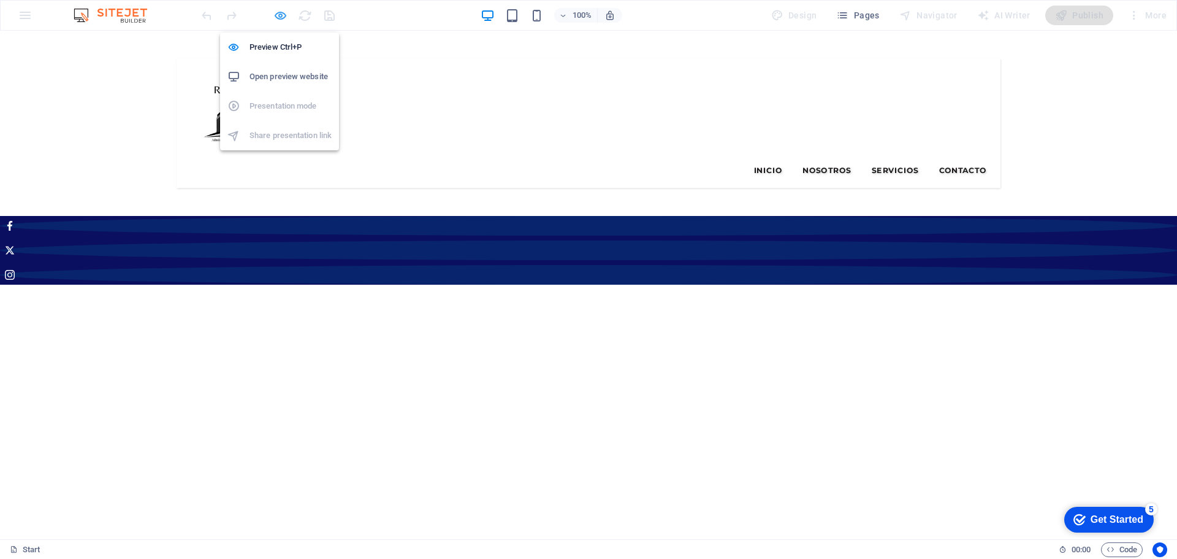
select select "rem"
select select "sticky_reverse"
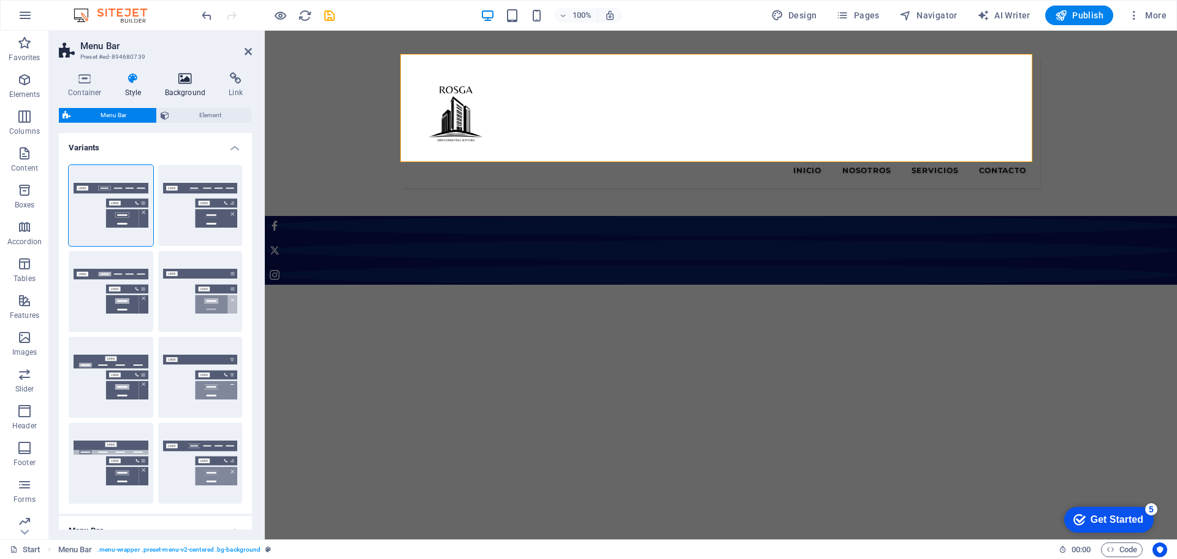
click at [174, 77] on icon at bounding box center [185, 78] width 59 height 12
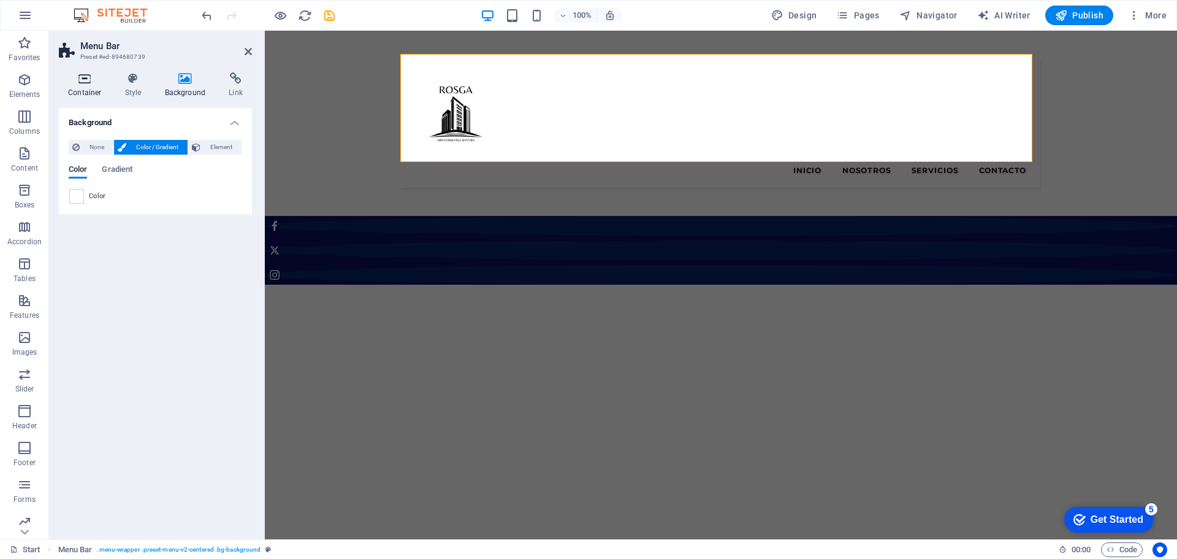
click at [80, 85] on h4 "Container" at bounding box center [87, 85] width 57 height 26
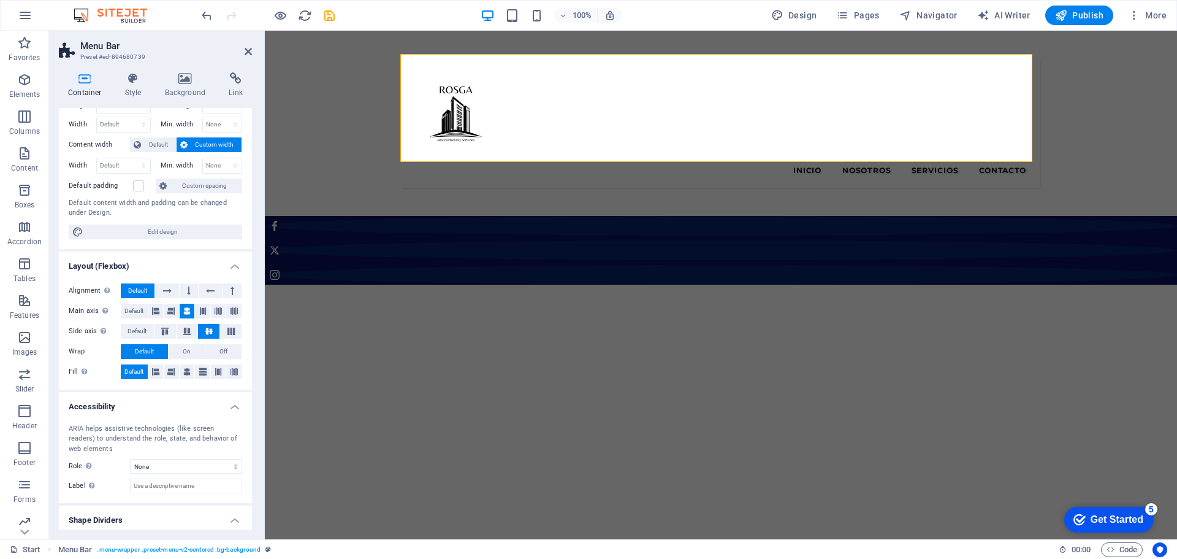
scroll to position [75, 0]
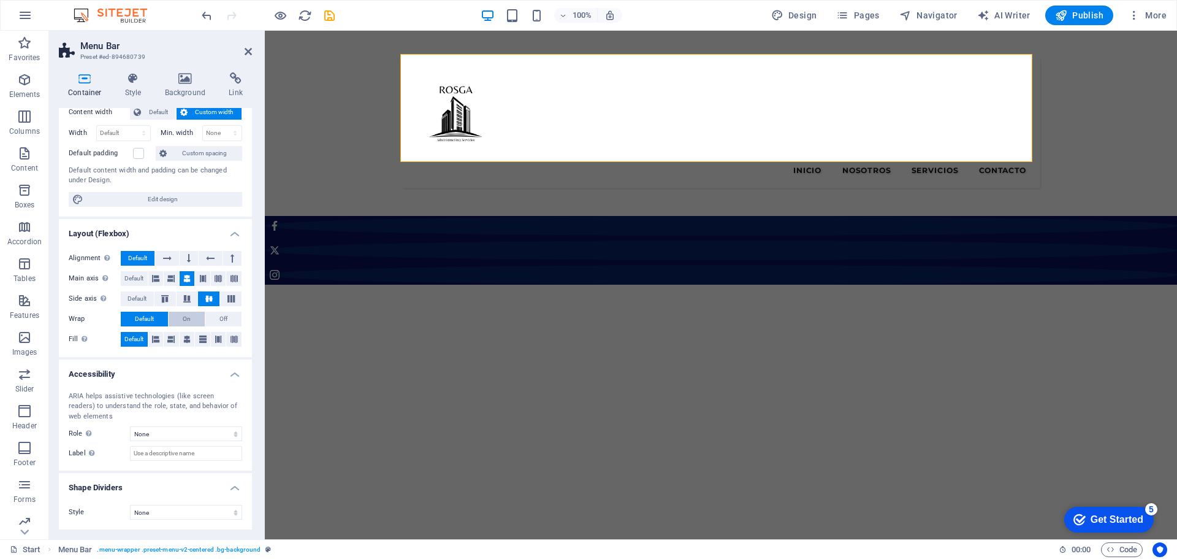
click at [185, 319] on span "On" at bounding box center [187, 318] width 8 height 15
click at [221, 315] on span "Off" at bounding box center [224, 318] width 8 height 15
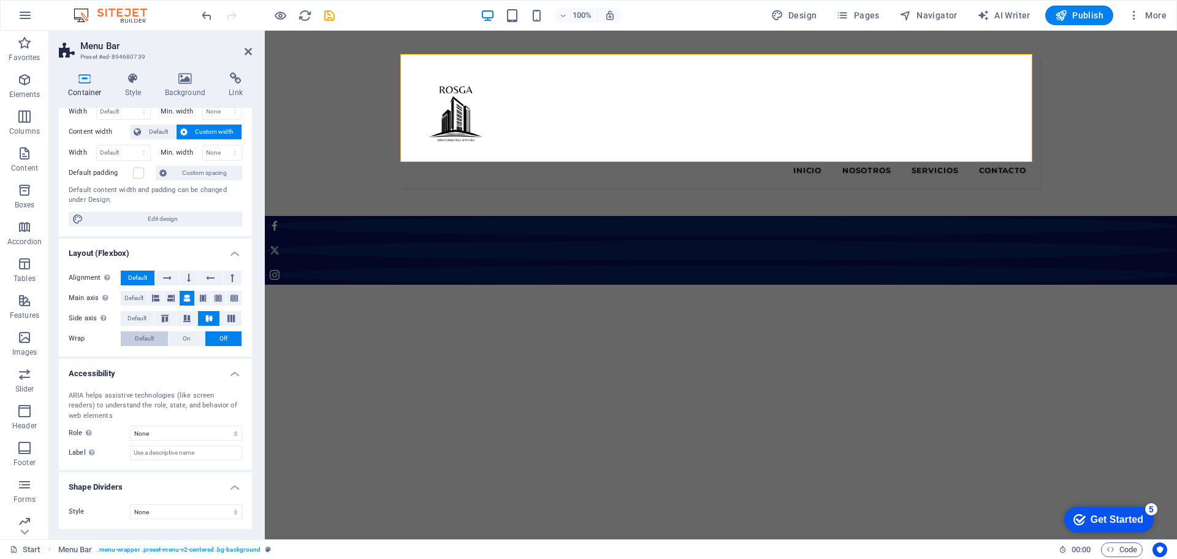
drag, startPoint x: 138, startPoint y: 341, endPoint x: 139, endPoint y: 334, distance: 7.4
click at [139, 336] on span "Default" at bounding box center [144, 338] width 19 height 15
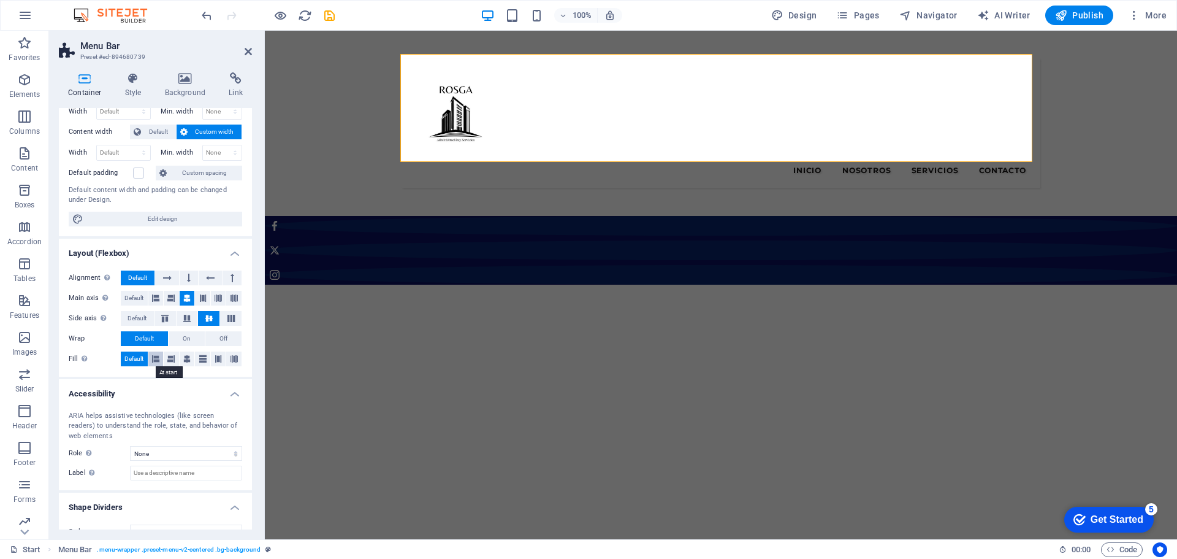
click at [153, 358] on icon at bounding box center [155, 358] width 7 height 15
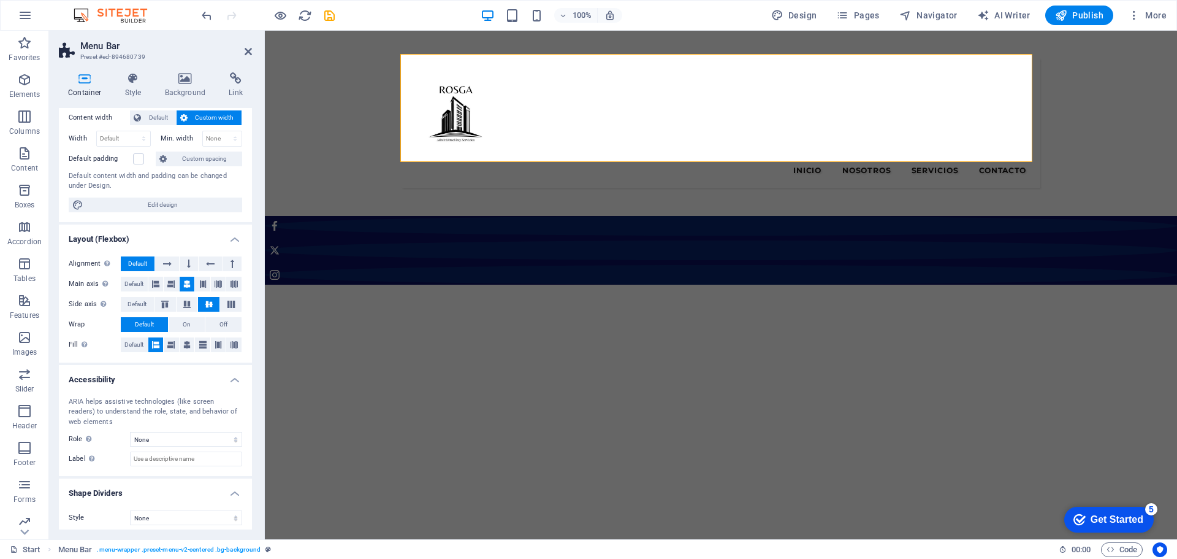
scroll to position [75, 0]
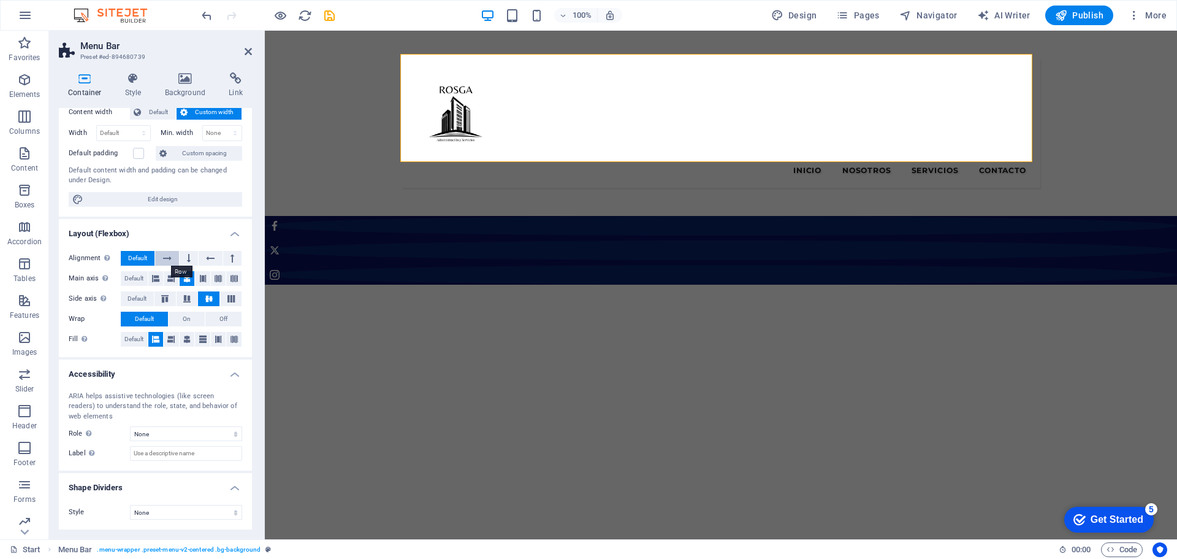
click at [168, 259] on icon at bounding box center [167, 258] width 9 height 15
click at [188, 254] on icon at bounding box center [189, 258] width 4 height 15
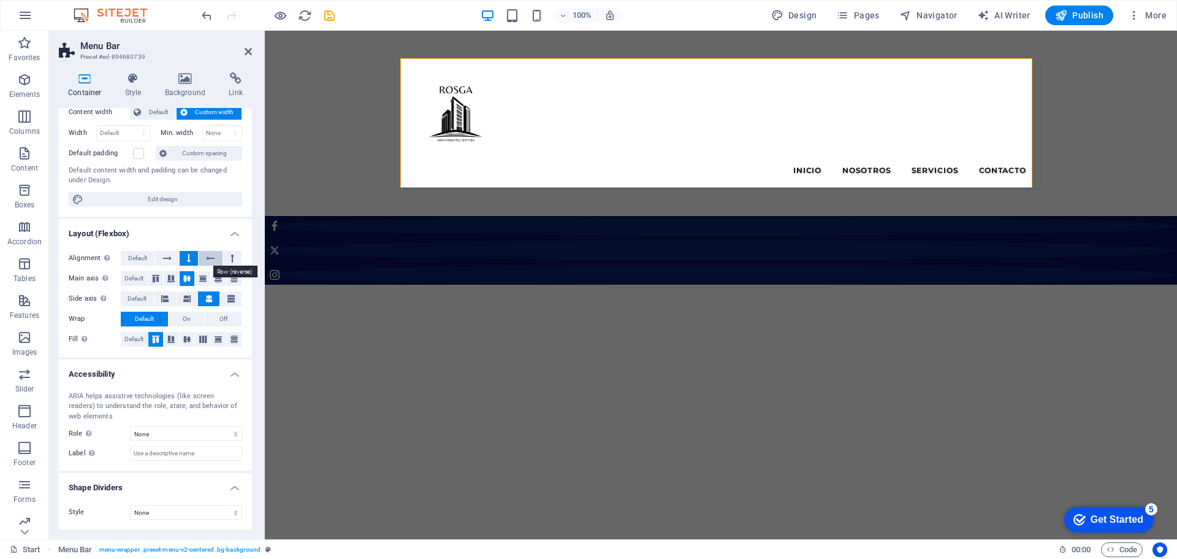
click at [210, 256] on icon at bounding box center [210, 258] width 9 height 15
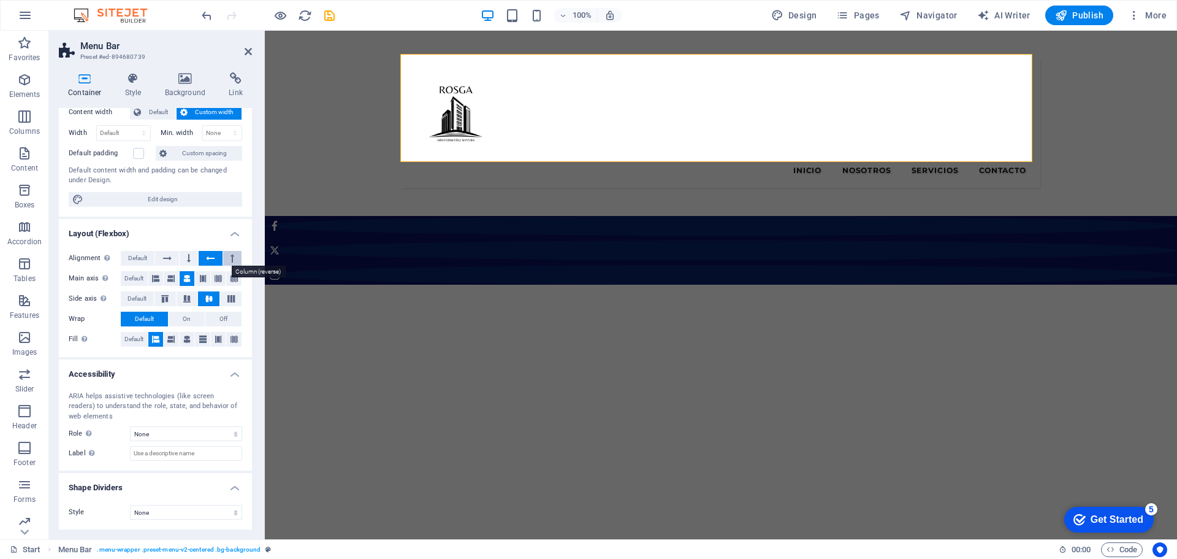
click at [232, 256] on icon at bounding box center [233, 258] width 4 height 15
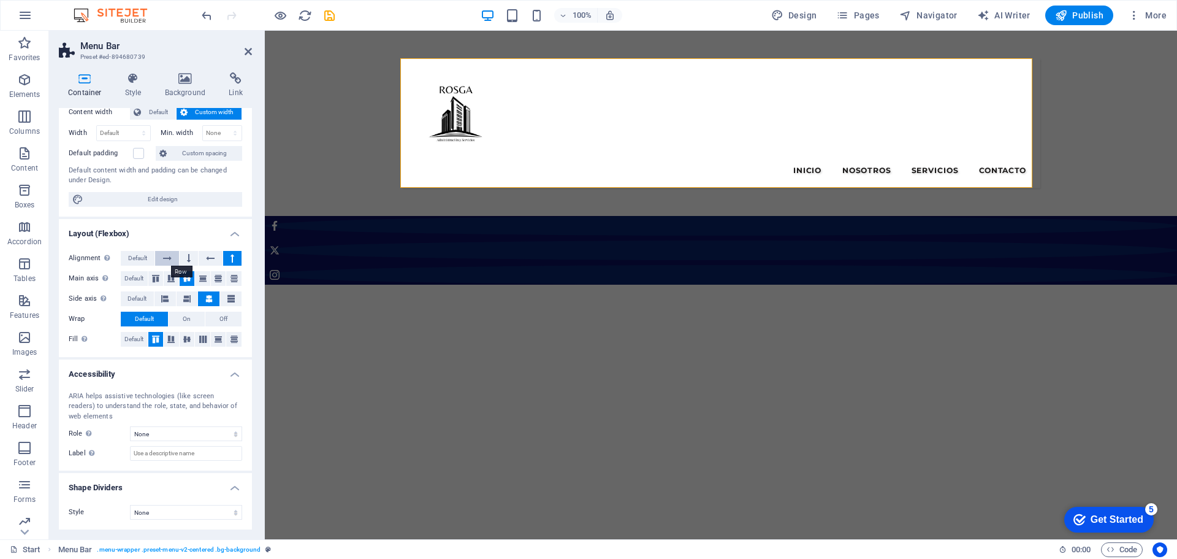
click at [161, 256] on button at bounding box center [166, 258] width 23 height 15
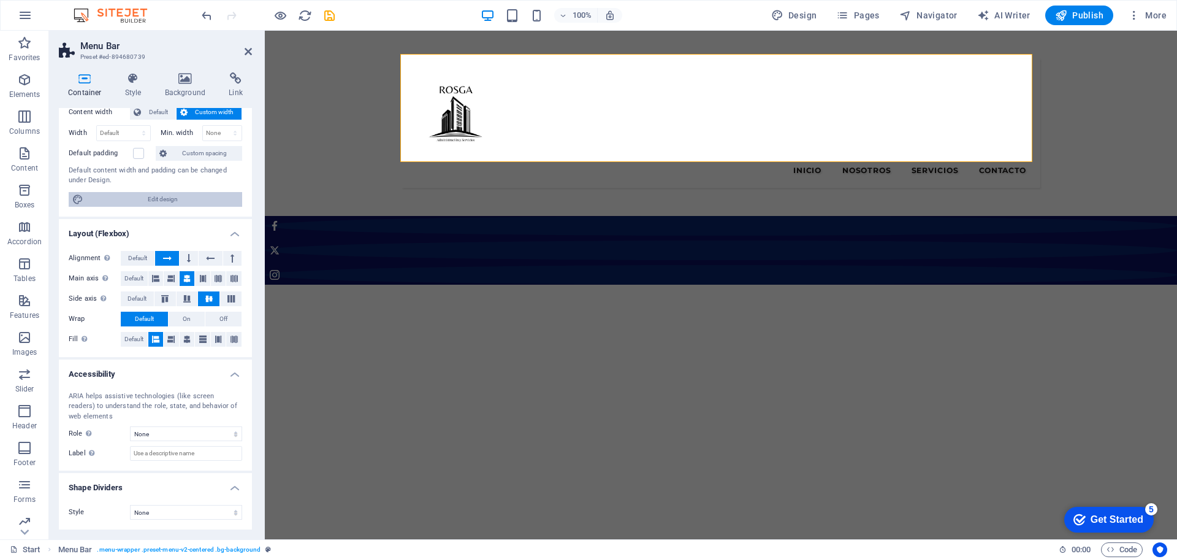
click at [170, 200] on span "Edit design" at bounding box center [162, 199] width 151 height 15
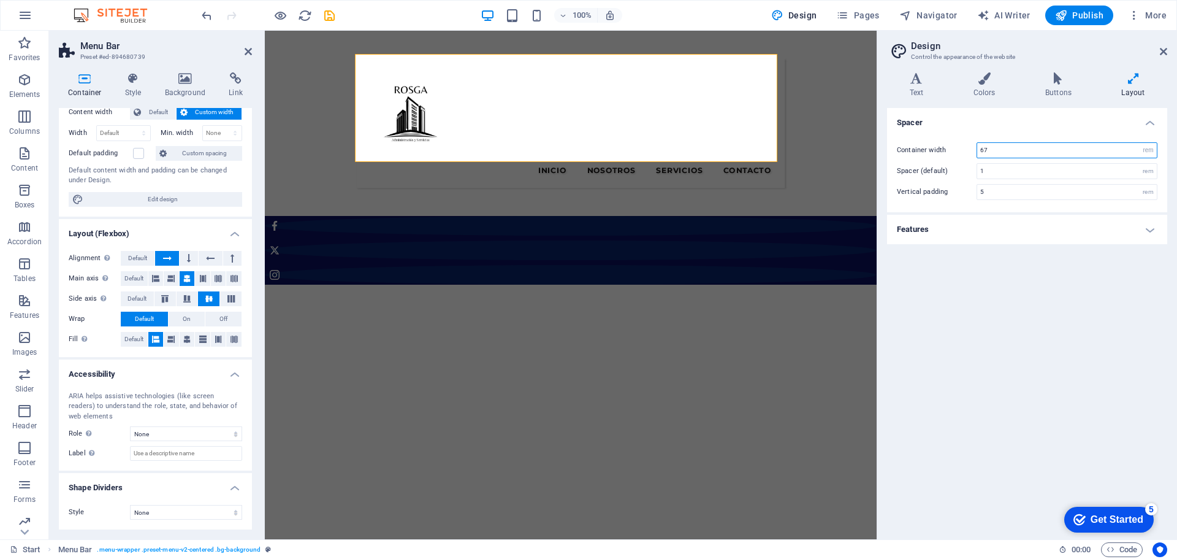
drag, startPoint x: 1006, startPoint y: 148, endPoint x: 971, endPoint y: 143, distance: 35.4
click at [971, 143] on div "Container width 67 rem px" at bounding box center [1027, 150] width 261 height 16
click at [1080, 286] on div "Spacer Container width 100 rem px Spacer (default) 1 rem Vertical padding 5 rem…" at bounding box center [1027, 318] width 280 height 421
click at [1003, 148] on input "100" at bounding box center [1067, 150] width 180 height 15
click at [999, 145] on input "100" at bounding box center [1067, 150] width 180 height 15
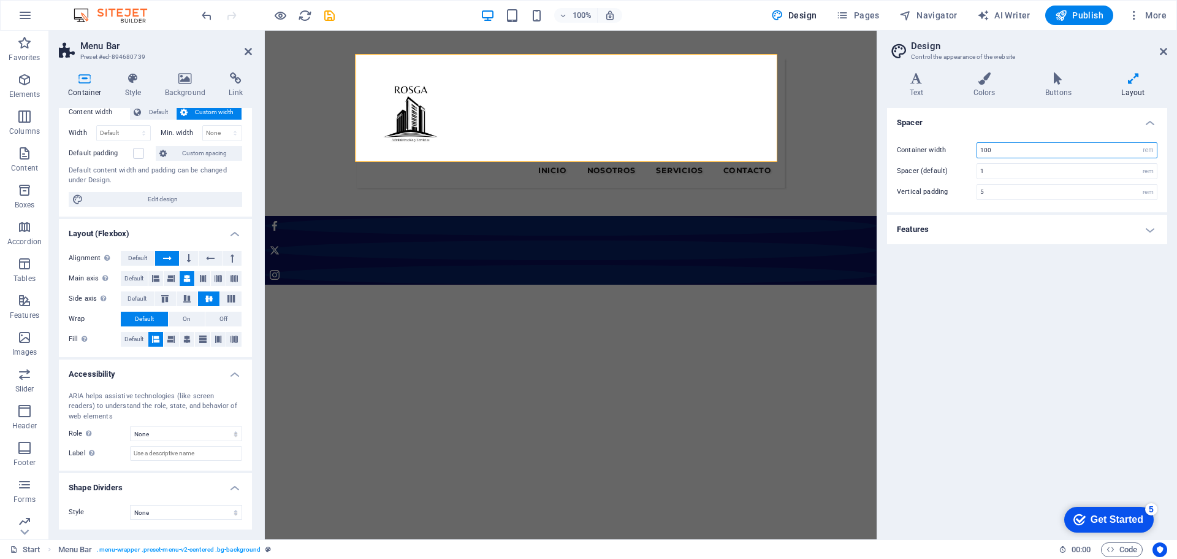
drag, startPoint x: 968, startPoint y: 153, endPoint x: 948, endPoint y: 153, distance: 19.6
click at [948, 153] on div "Container width 100 rem px" at bounding box center [1027, 150] width 261 height 16
click at [985, 278] on div "Spacer Container width 67 rem px Spacer (default) 1 rem Vertical padding 5 rem …" at bounding box center [1027, 318] width 280 height 421
click at [771, 137] on div "Menu Inicio Nosotros Servicios Contacto" at bounding box center [571, 122] width 429 height 129
click at [984, 84] on icon at bounding box center [984, 78] width 67 height 12
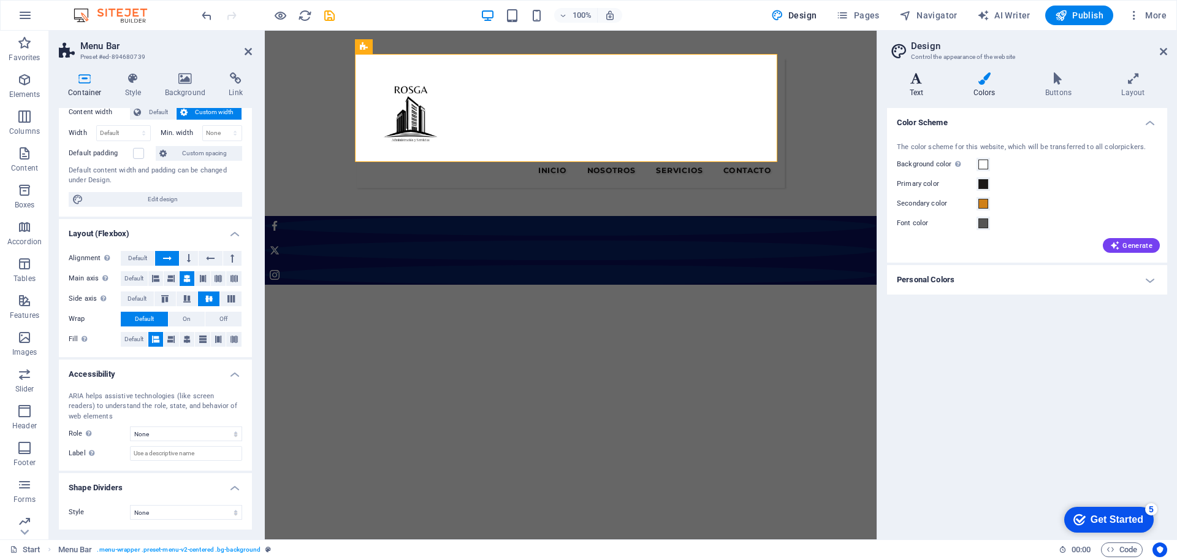
click at [928, 80] on icon at bounding box center [916, 78] width 59 height 12
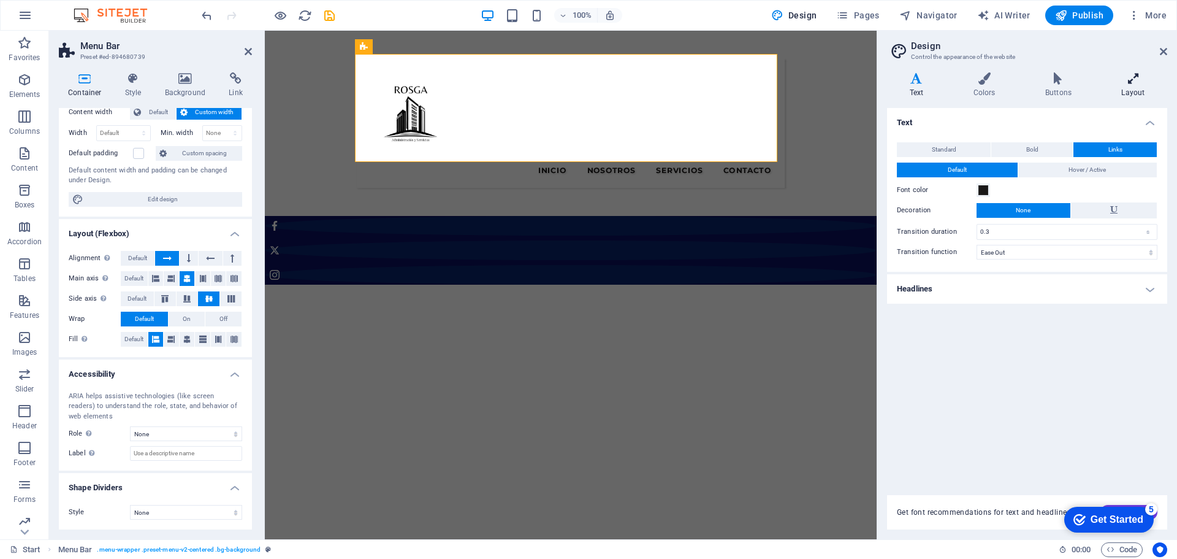
click at [1130, 80] on icon at bounding box center [1133, 78] width 68 height 12
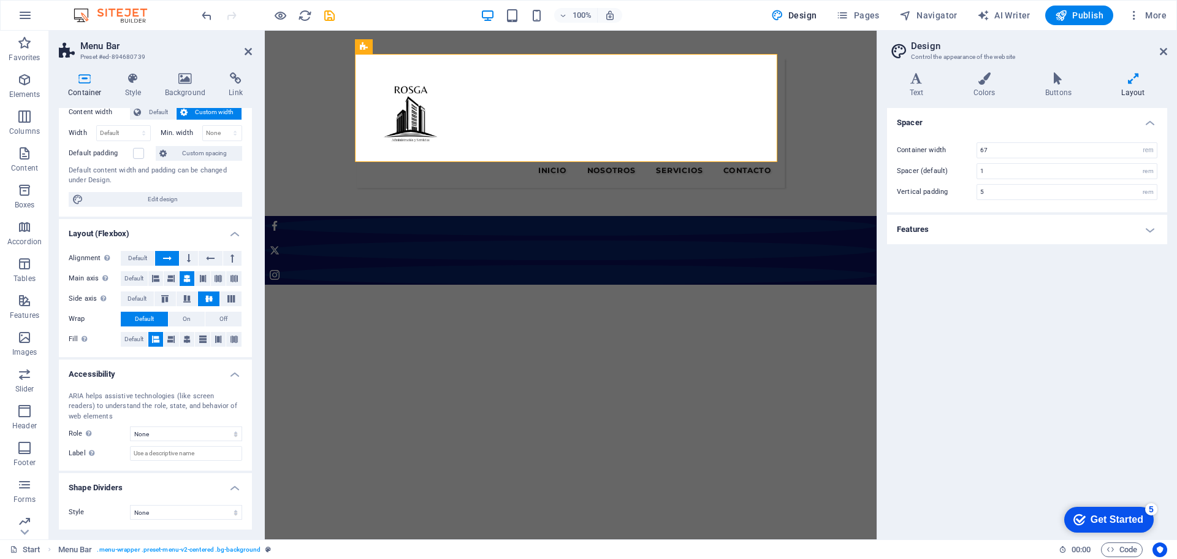
click at [1027, 225] on h4 "Features" at bounding box center [1027, 229] width 280 height 29
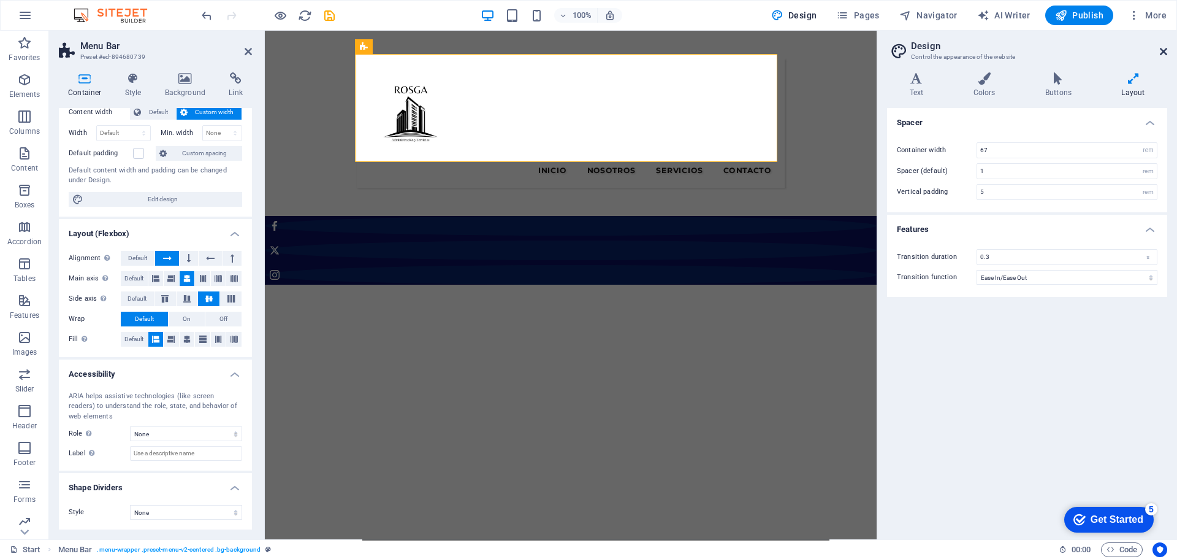
click at [1165, 49] on icon at bounding box center [1163, 52] width 7 height 10
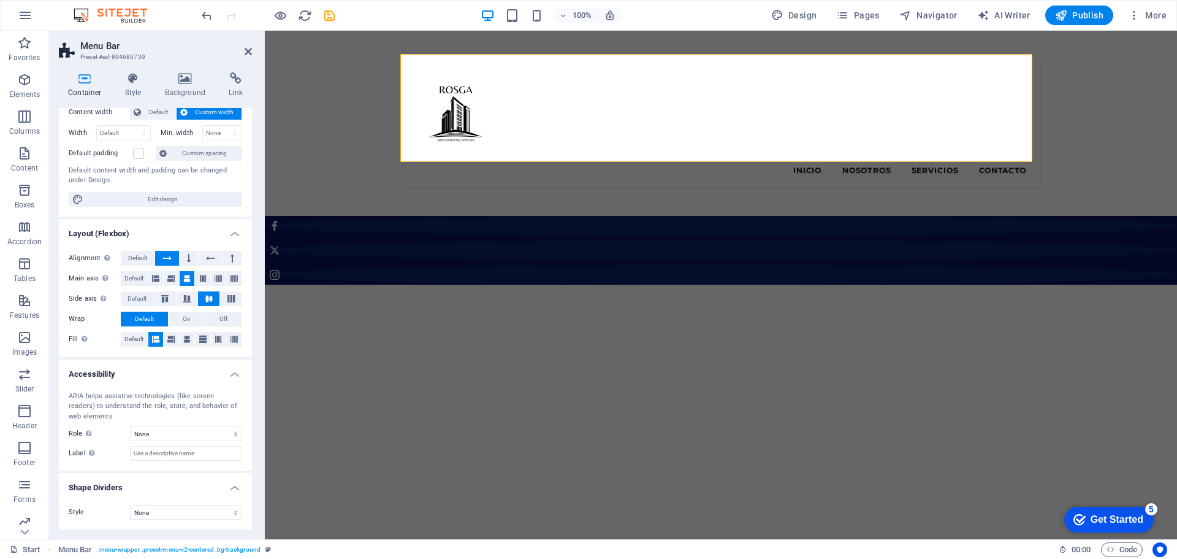
drag, startPoint x: 453, startPoint y: 40, endPoint x: 425, endPoint y: 44, distance: 27.8
drag, startPoint x: 425, startPoint y: 44, endPoint x: 409, endPoint y: 77, distance: 36.7
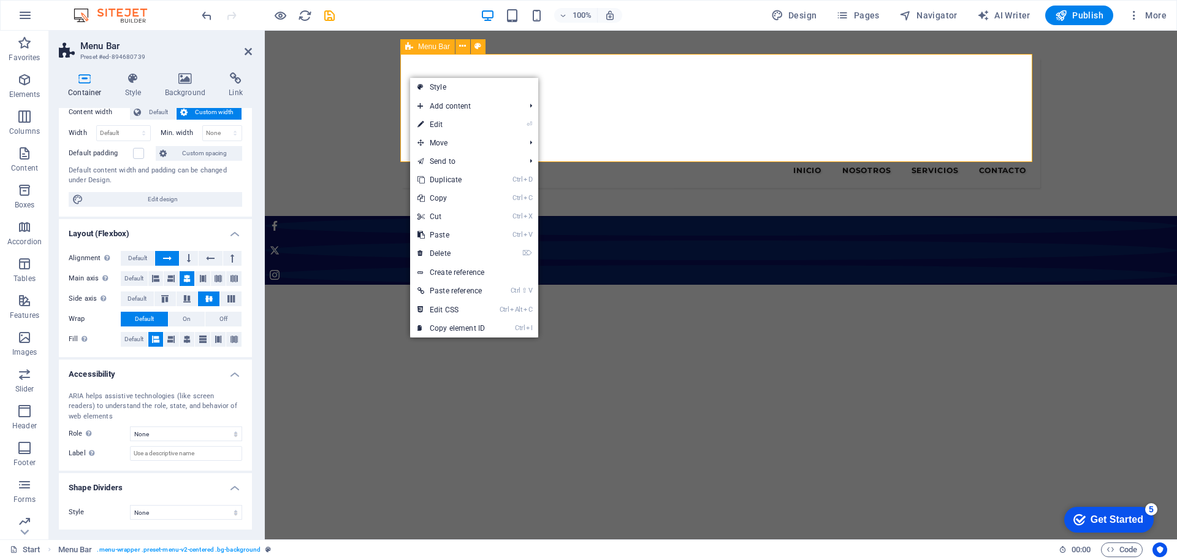
click at [411, 58] on div "Menu Inicio Nosotros Servicios Contacto" at bounding box center [721, 122] width 639 height 129
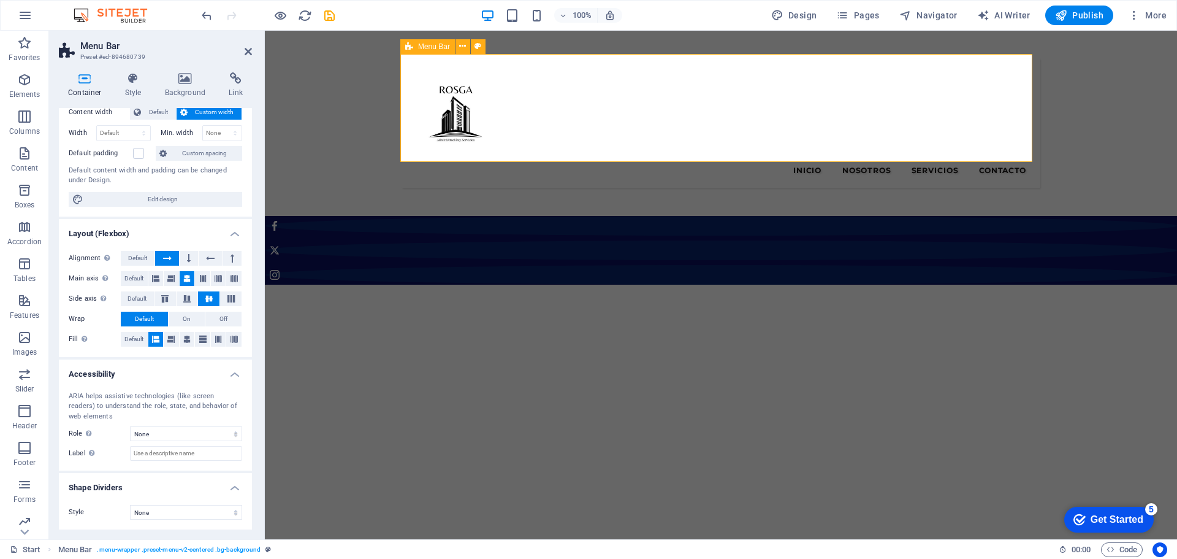
click at [434, 48] on span "Menu Bar" at bounding box center [434, 46] width 32 height 7
click at [464, 47] on icon at bounding box center [462, 46] width 7 height 13
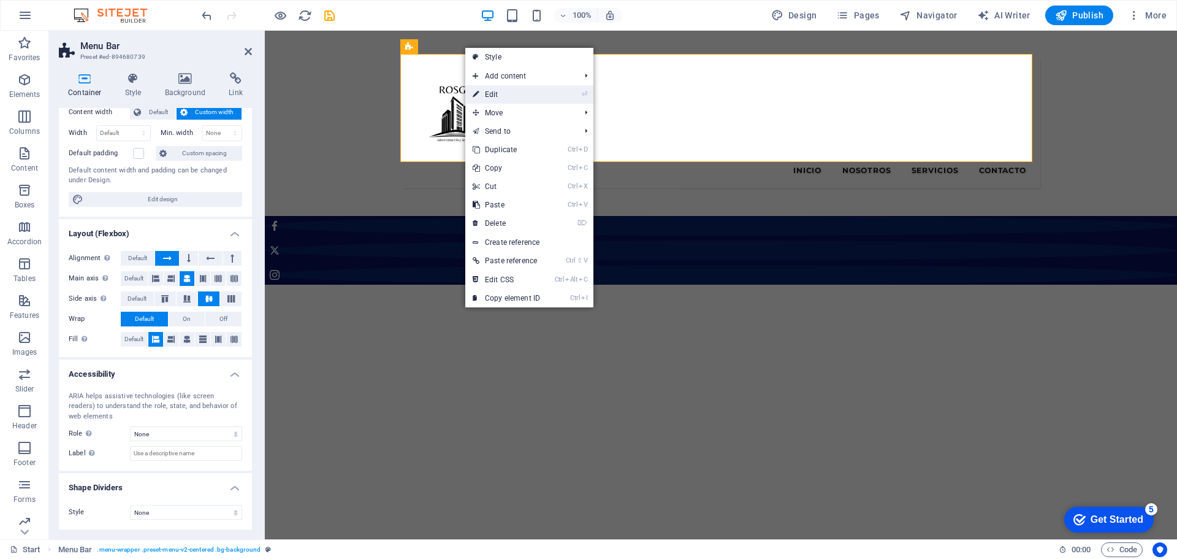
click at [484, 88] on link "⏎ Edit" at bounding box center [506, 94] width 82 height 18
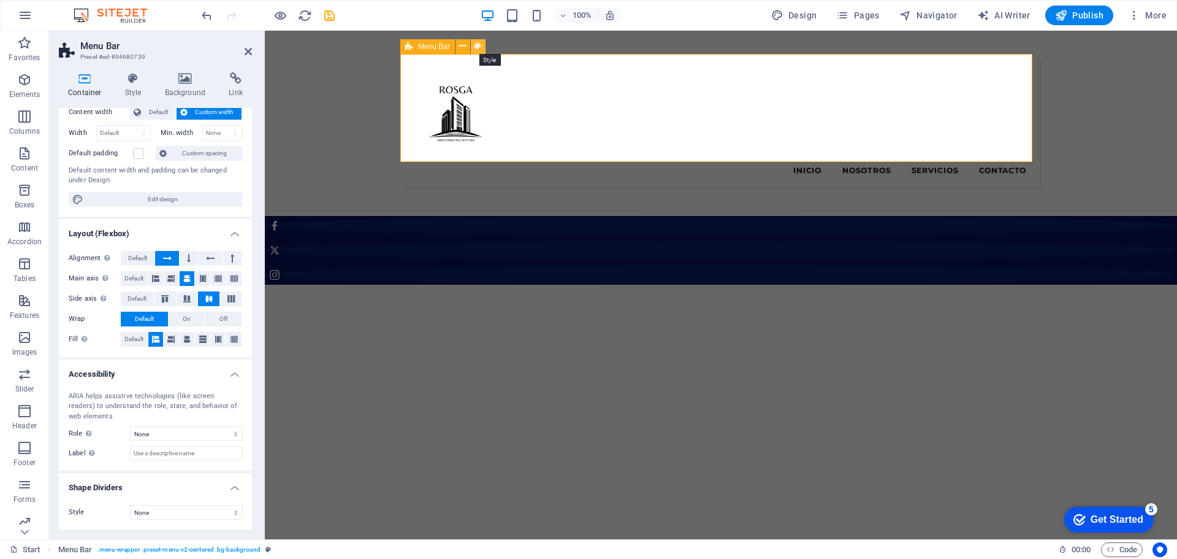
click at [477, 45] on icon at bounding box center [478, 46] width 7 height 13
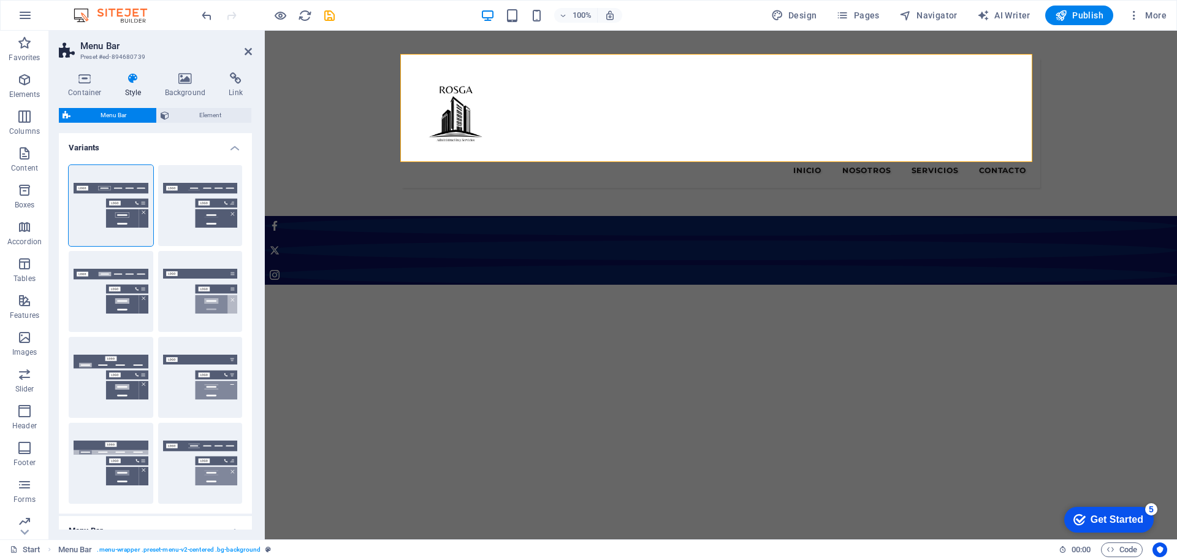
scroll to position [368, 0]
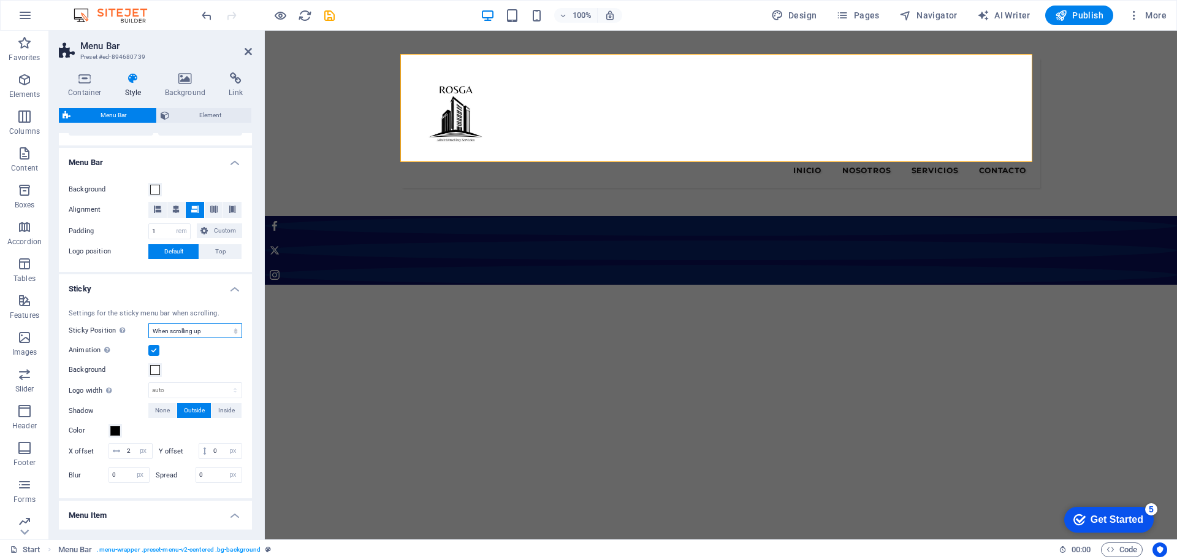
click at [196, 330] on select "Off Instant After menu After banner When scrolling up" at bounding box center [195, 330] width 94 height 15
click at [148, 323] on select "Off Instant After menu After banner When scrolling up" at bounding box center [195, 330] width 94 height 15
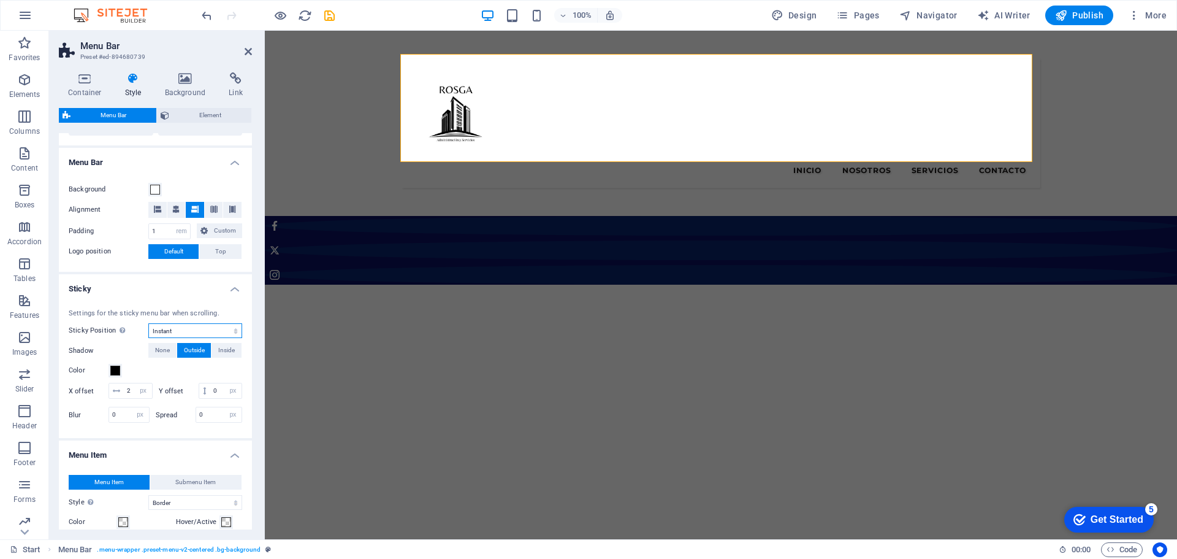
click at [200, 327] on select "Off Instant After menu After banner When scrolling up" at bounding box center [195, 330] width 94 height 15
click at [148, 323] on select "Off Instant After menu After banner When scrolling up" at bounding box center [195, 330] width 94 height 15
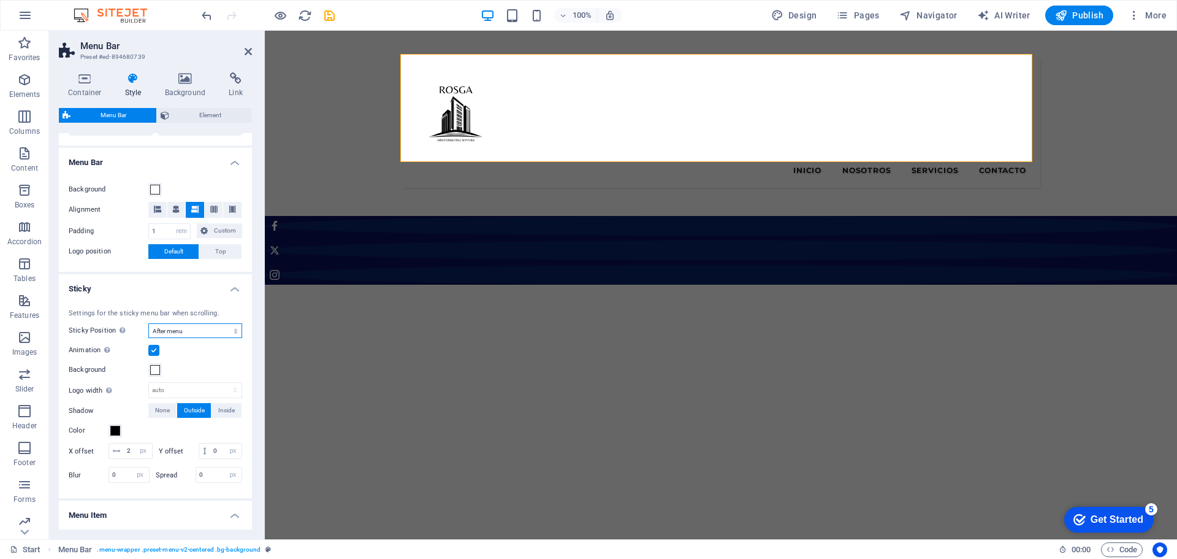
click at [197, 325] on select "Off Instant After menu After banner When scrolling up" at bounding box center [195, 330] width 94 height 15
click at [148, 323] on select "Off Instant After menu After banner When scrolling up" at bounding box center [195, 330] width 94 height 15
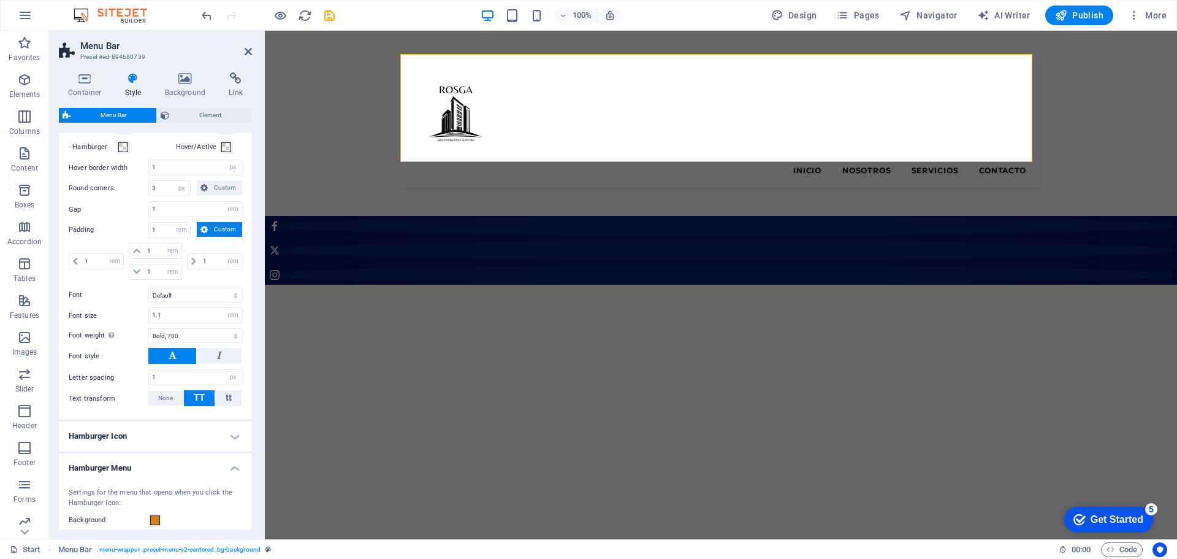
scroll to position [858, 0]
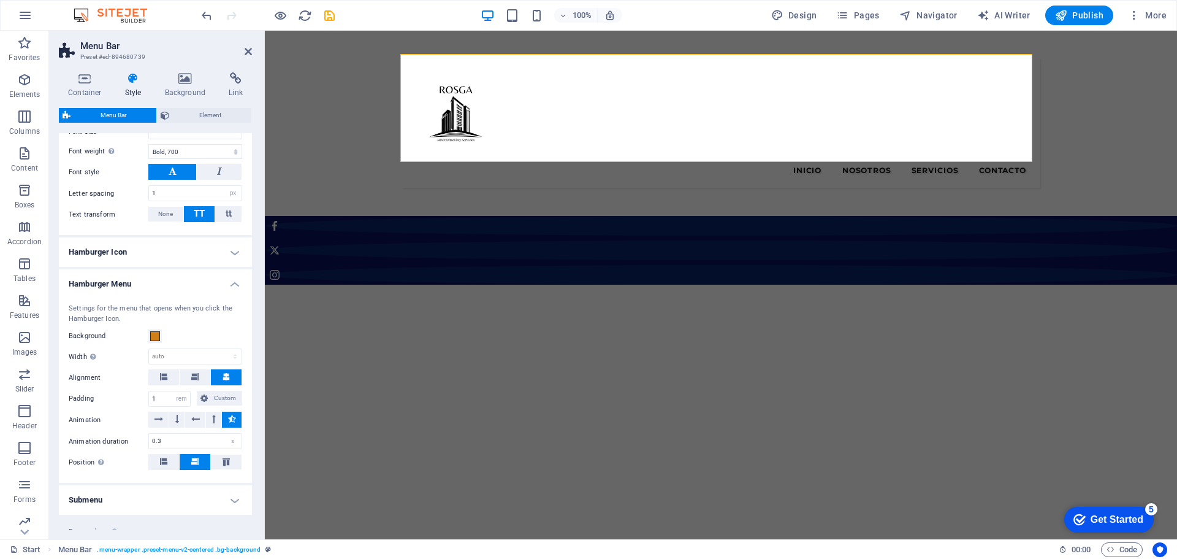
click at [191, 251] on h4 "Hamburger Icon" at bounding box center [155, 251] width 193 height 29
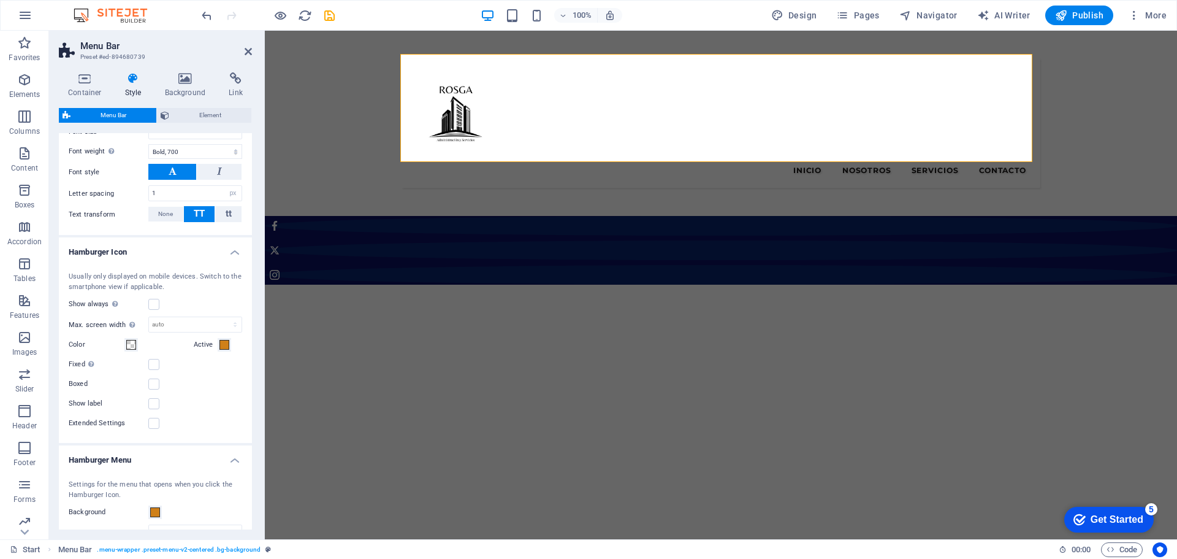
click at [191, 251] on h4 "Hamburger Icon" at bounding box center [155, 248] width 193 height 22
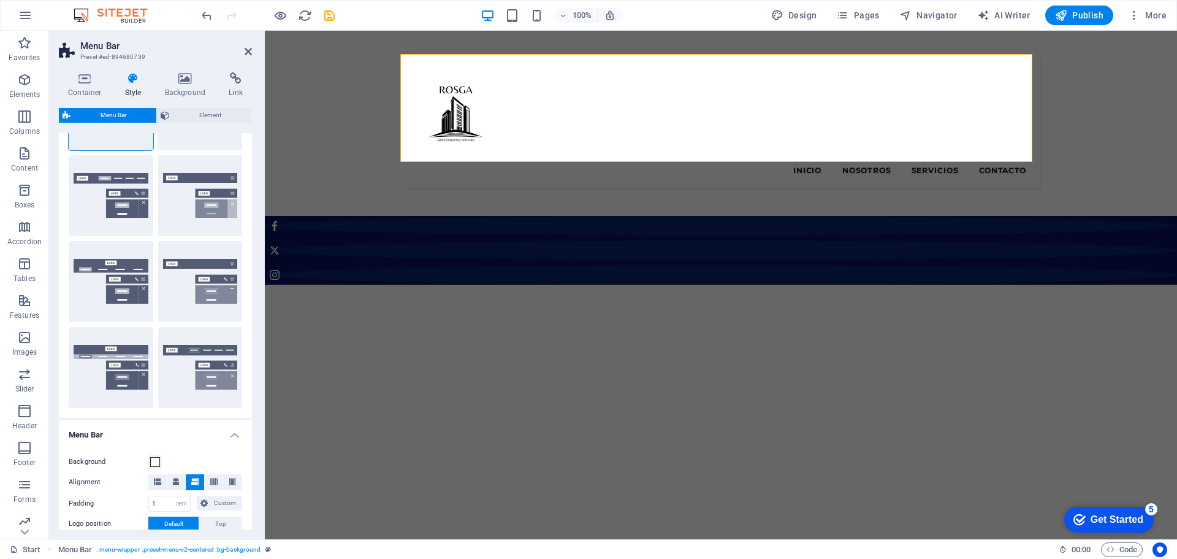
scroll to position [0, 0]
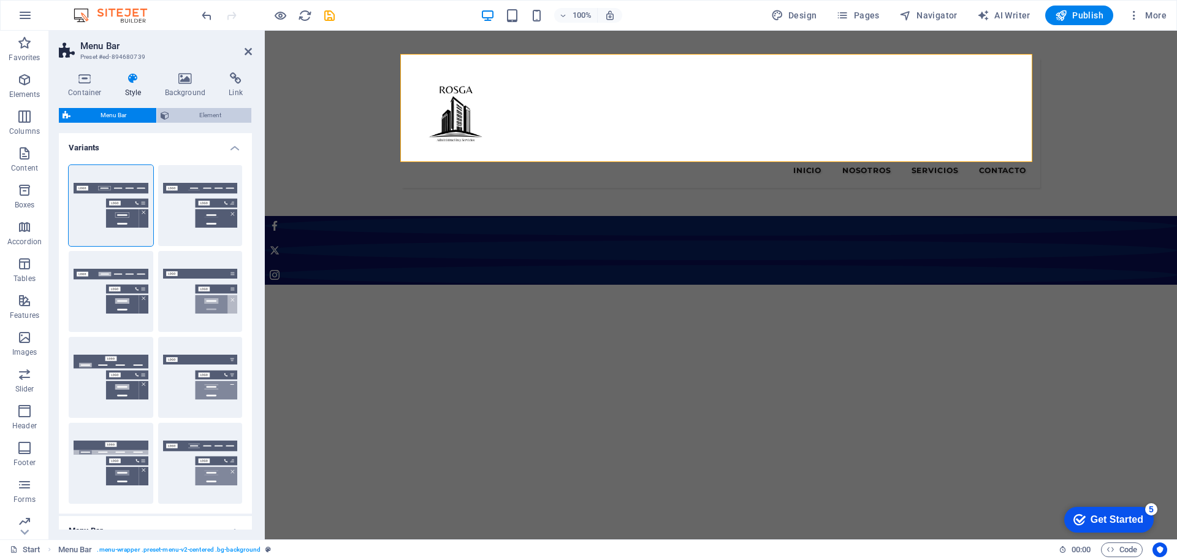
click at [168, 115] on icon at bounding box center [165, 115] width 9 height 15
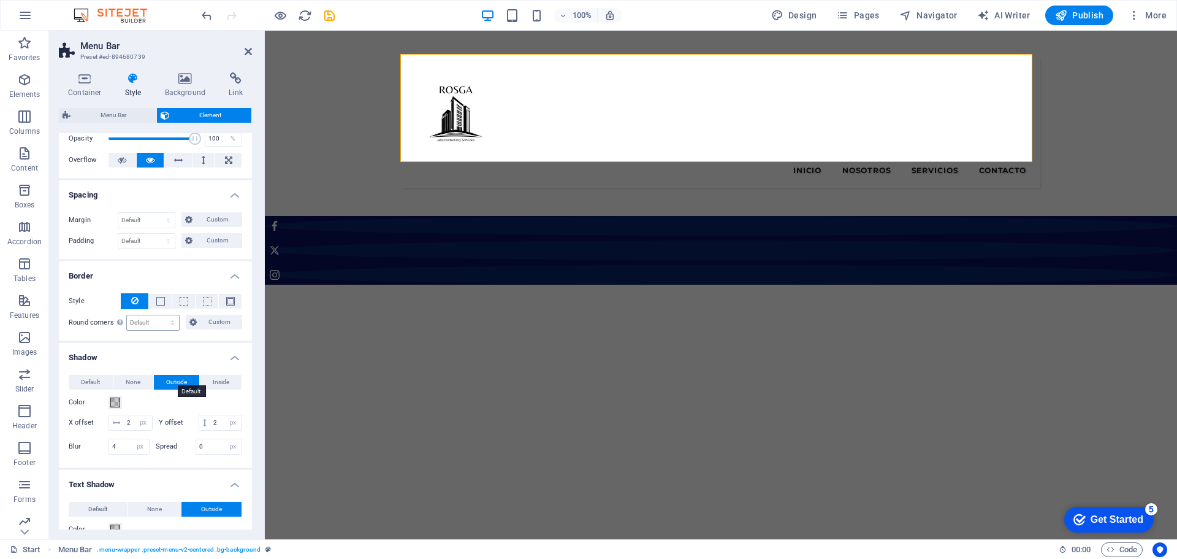
scroll to position [123, 0]
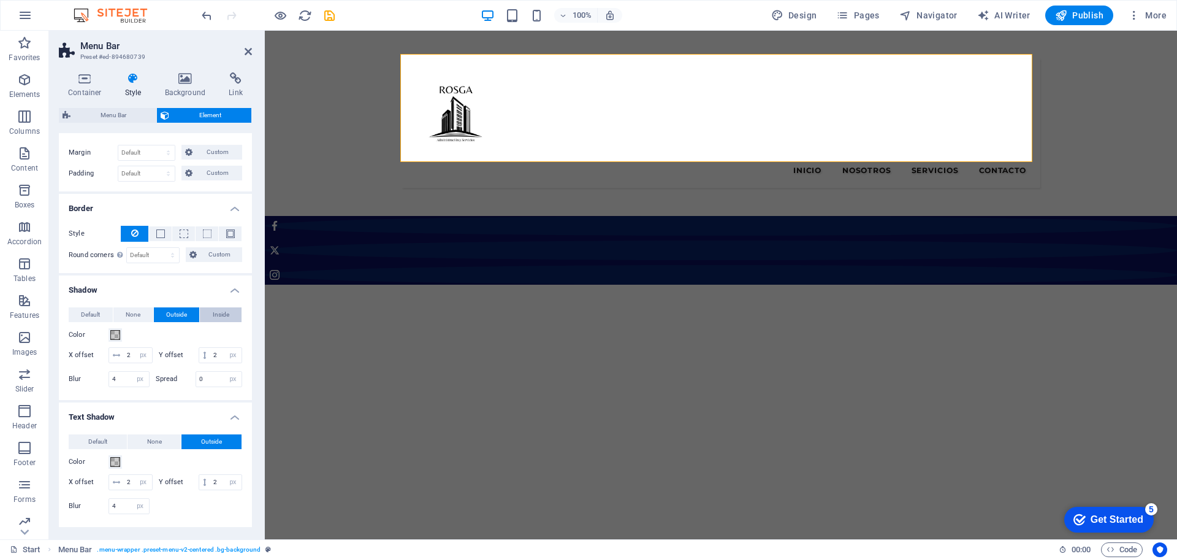
click at [215, 308] on span "Inside" at bounding box center [221, 314] width 17 height 15
click at [132, 315] on span "None" at bounding box center [133, 314] width 15 height 15
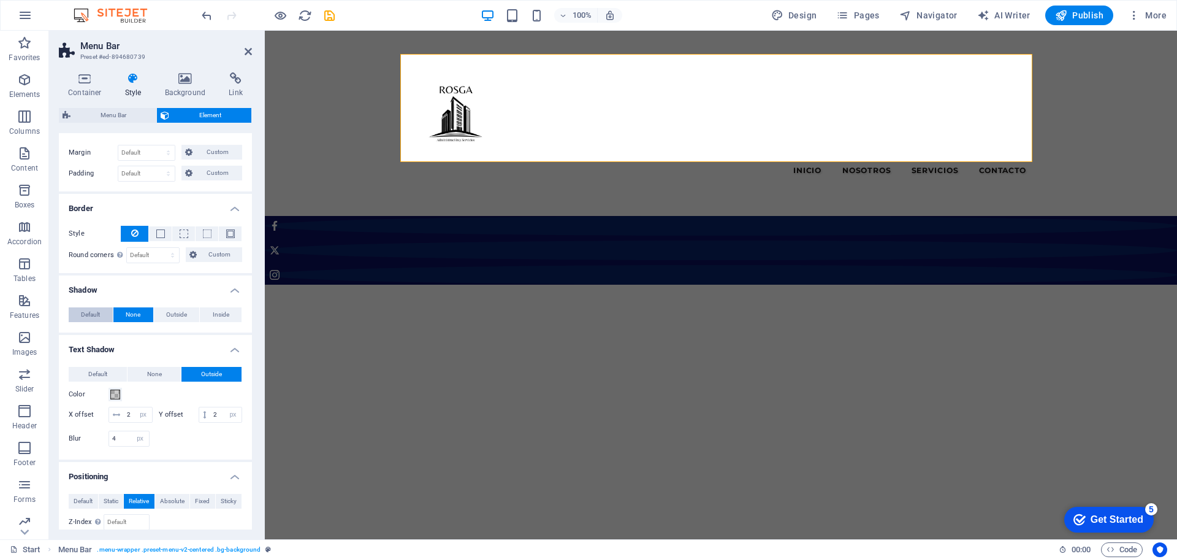
click at [80, 313] on button "Default" at bounding box center [91, 314] width 44 height 15
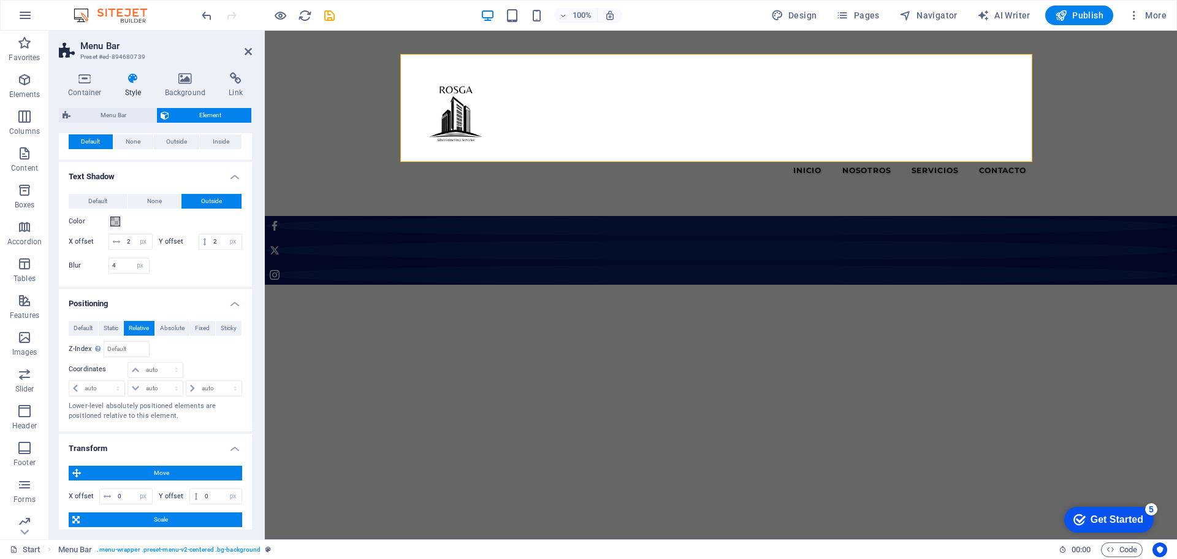
scroll to position [307, 0]
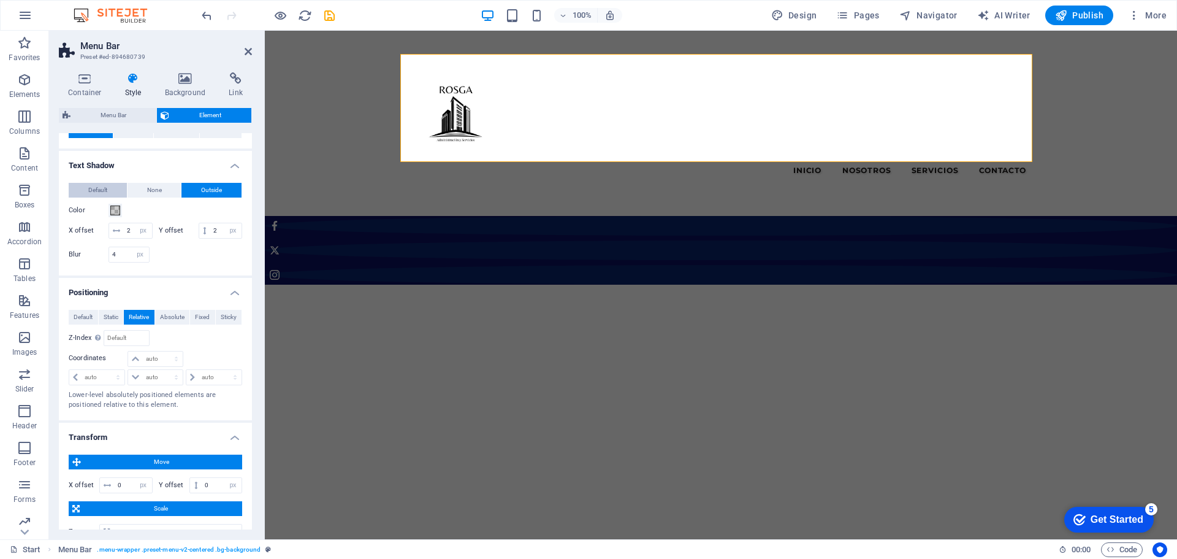
click at [96, 188] on span "Default" at bounding box center [97, 190] width 19 height 15
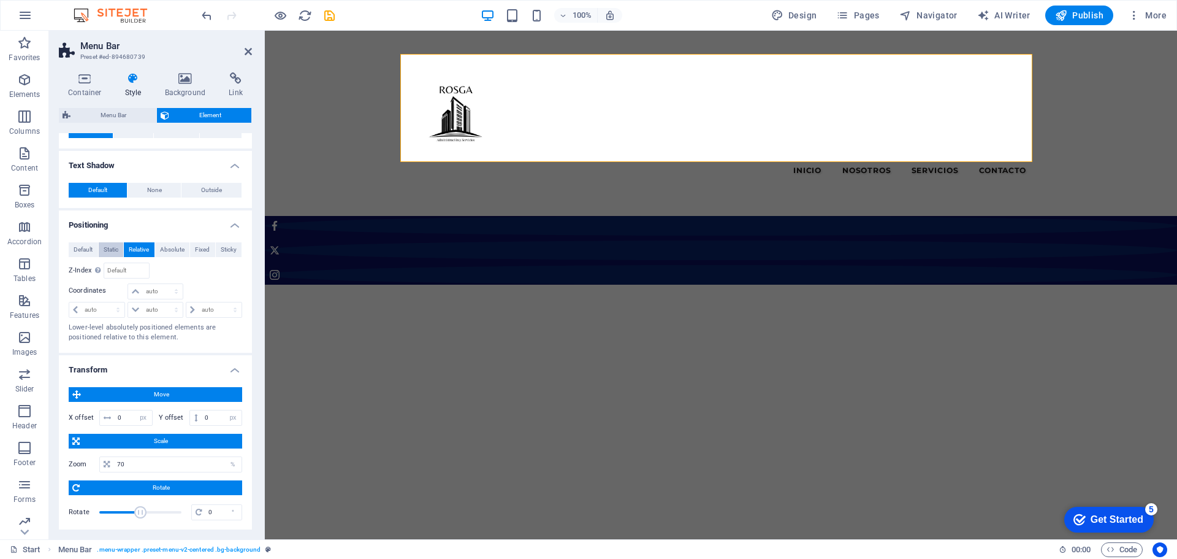
click at [108, 248] on span "Static" at bounding box center [111, 249] width 15 height 15
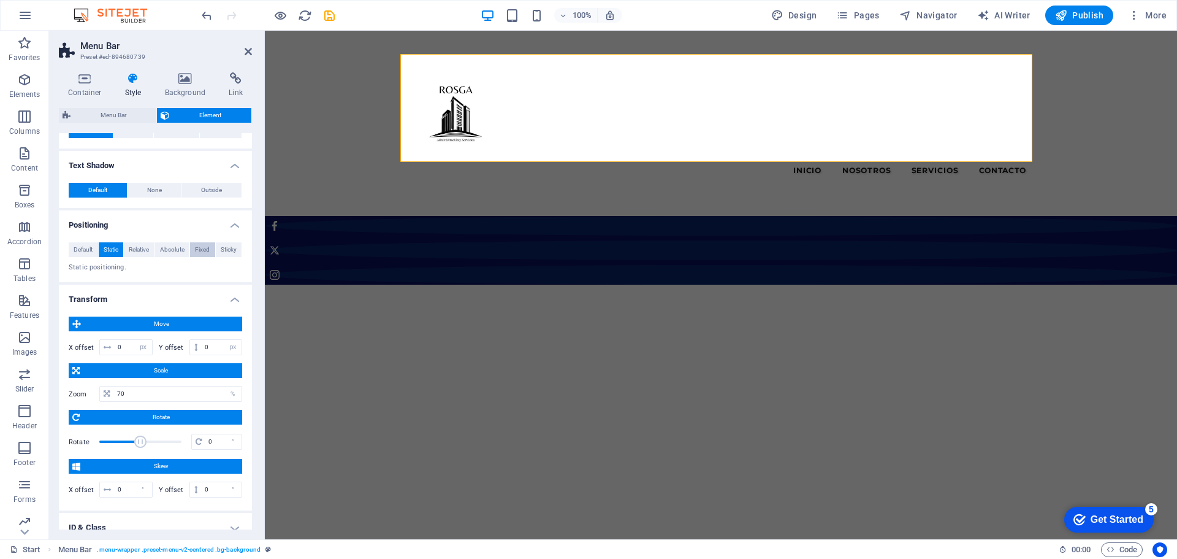
click at [197, 246] on span "Fixed" at bounding box center [202, 249] width 15 height 15
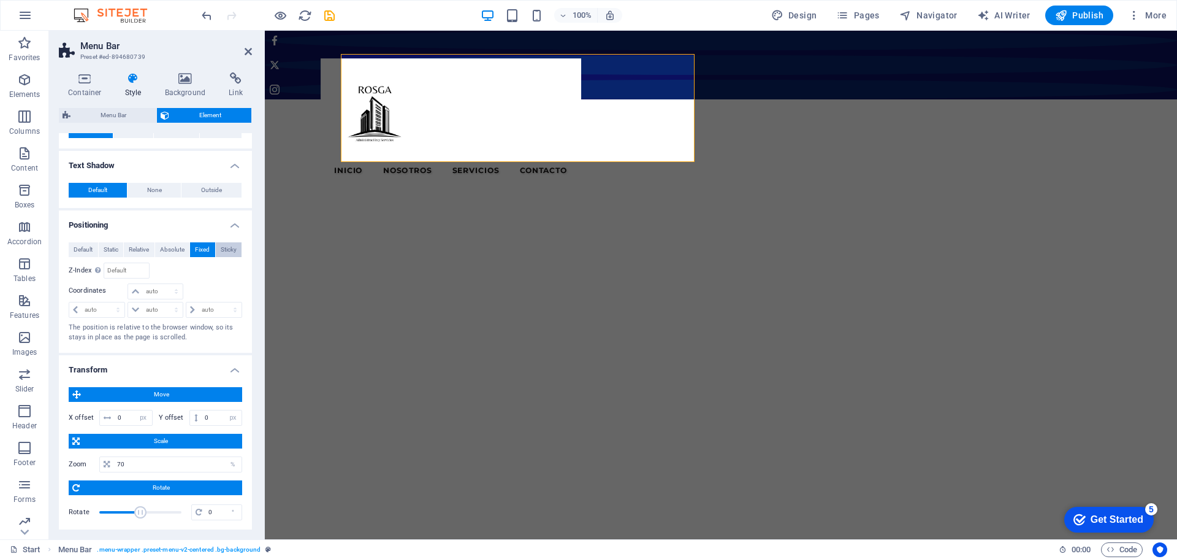
click at [226, 250] on span "Sticky" at bounding box center [229, 249] width 16 height 15
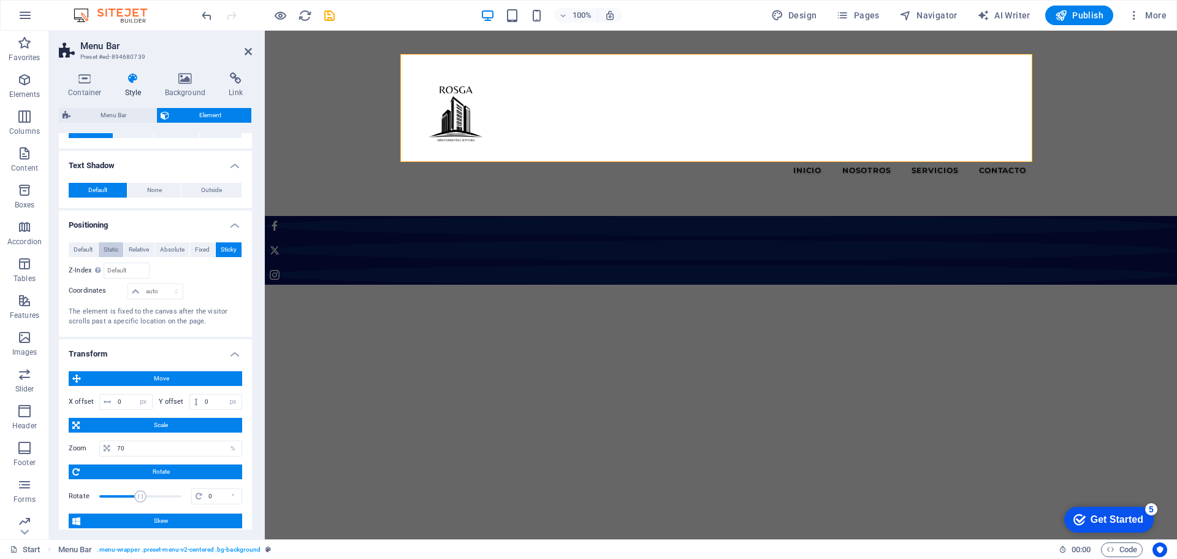
click at [106, 250] on span "Static" at bounding box center [111, 249] width 15 height 15
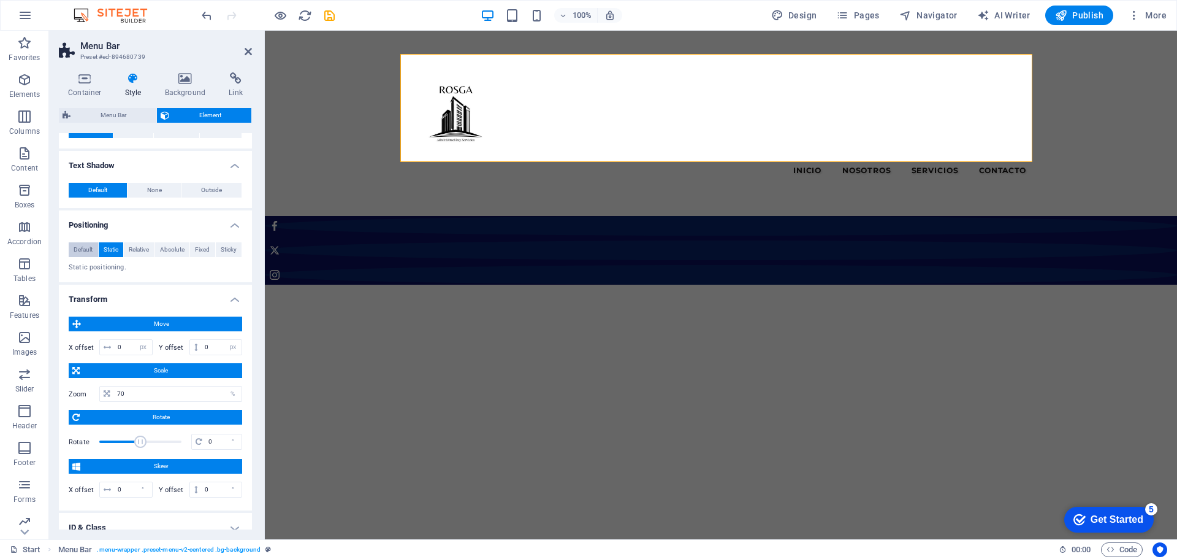
click at [85, 250] on span "Default" at bounding box center [83, 249] width 19 height 15
click at [118, 247] on span "Static" at bounding box center [111, 249] width 15 height 15
click at [125, 347] on input "0" at bounding box center [133, 347] width 37 height 15
drag, startPoint x: 125, startPoint y: 347, endPoint x: 113, endPoint y: 347, distance: 12.3
click at [113, 347] on div "0 px rem % em vh vw" at bounding box center [125, 347] width 53 height 16
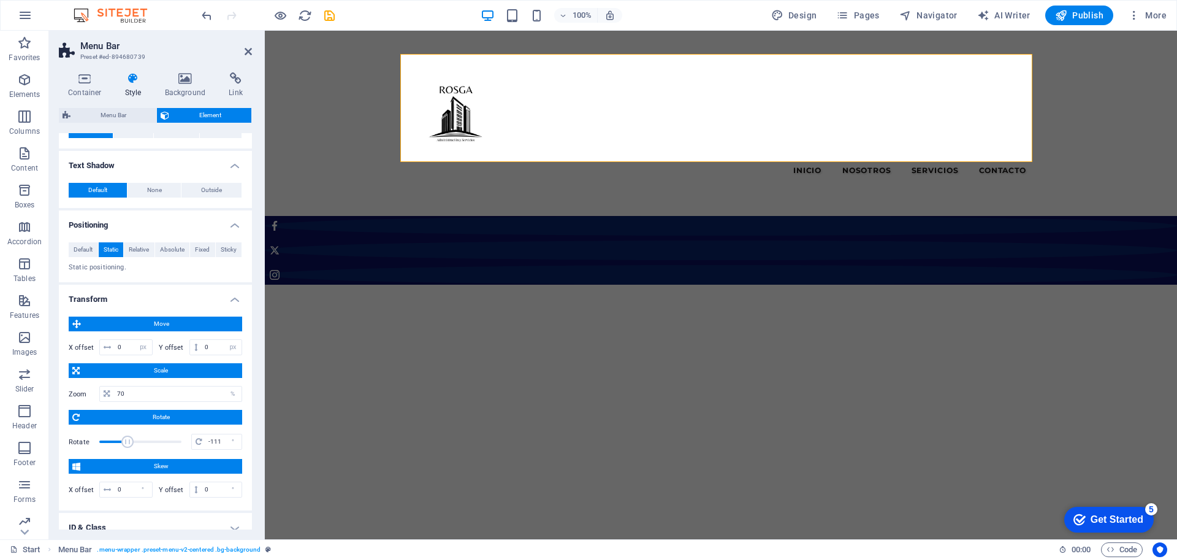
drag, startPoint x: 137, startPoint y: 438, endPoint x: 127, endPoint y: 439, distance: 10.4
click at [127, 439] on span at bounding box center [127, 441] width 12 height 12
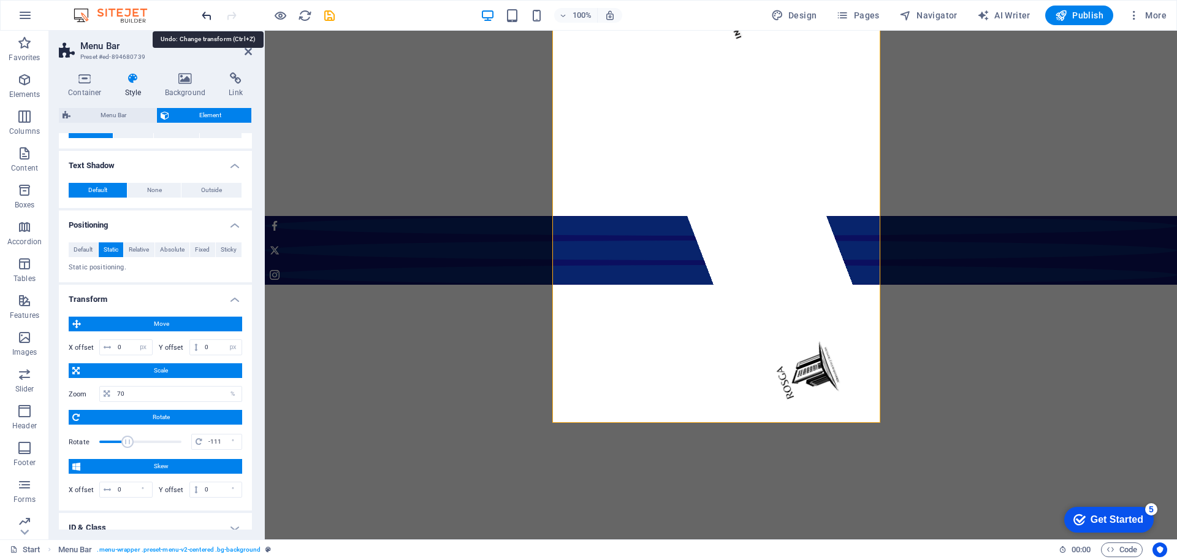
click at [208, 12] on icon "undo" at bounding box center [207, 16] width 14 height 14
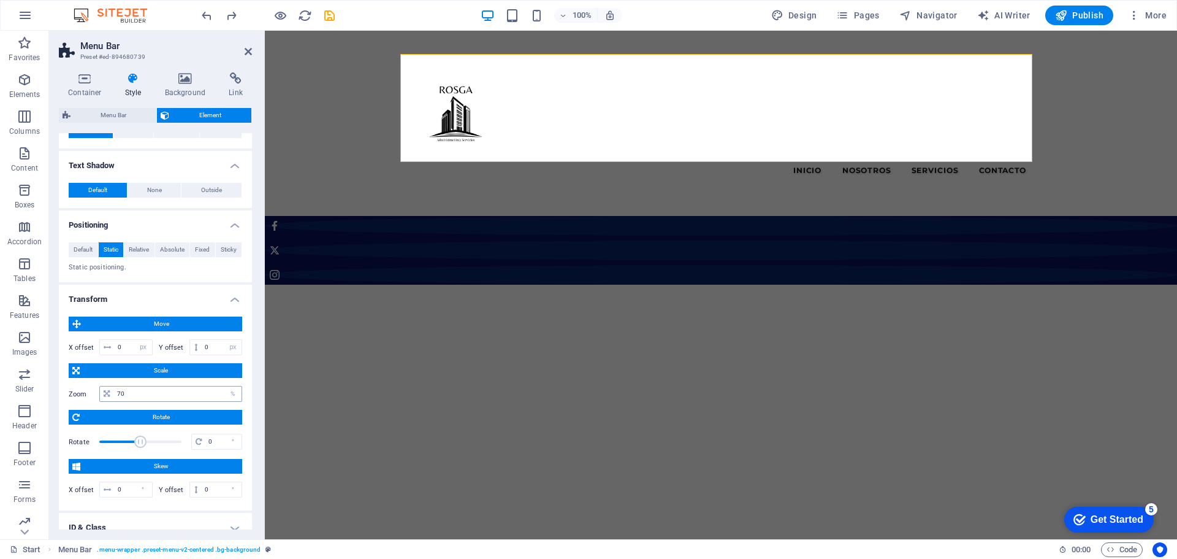
scroll to position [429, 0]
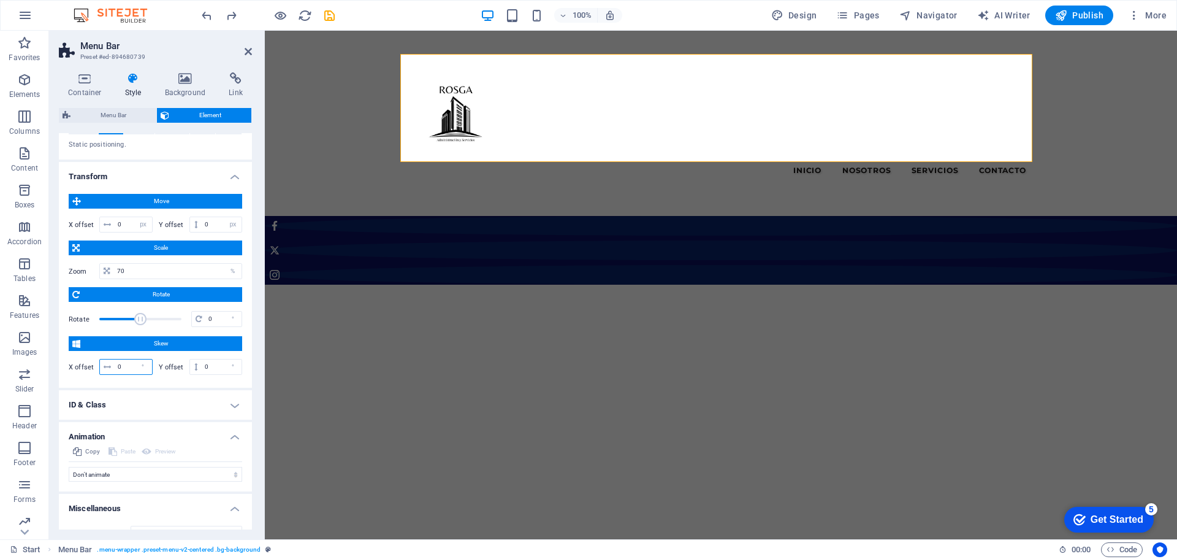
click at [117, 368] on input "0" at bounding box center [133, 366] width 37 height 15
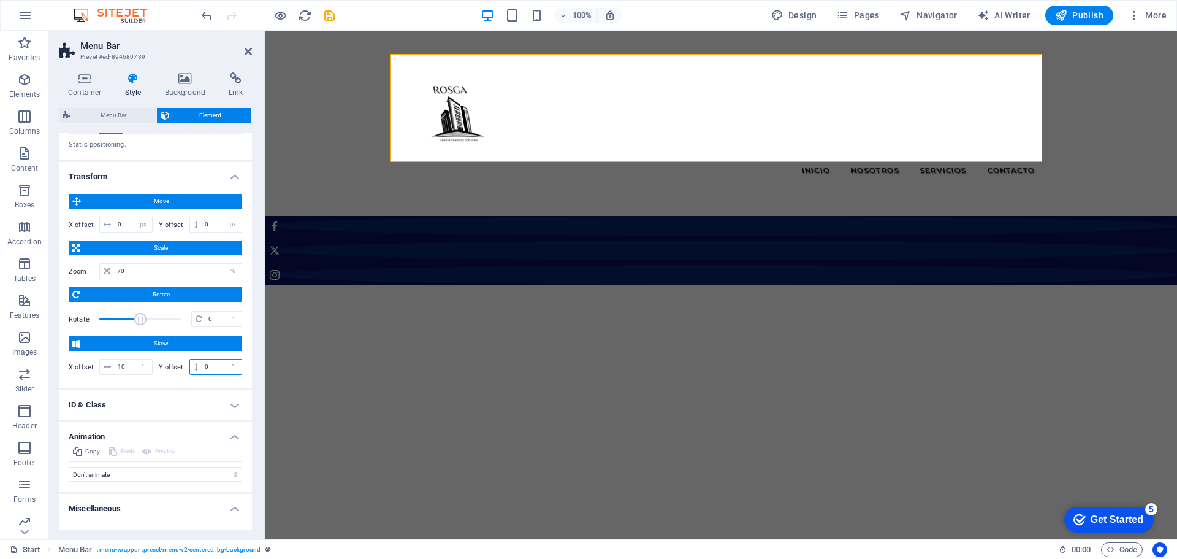
drag, startPoint x: 207, startPoint y: 365, endPoint x: 196, endPoint y: 364, distance: 11.8
click at [196, 364] on div "0 °" at bounding box center [215, 367] width 53 height 16
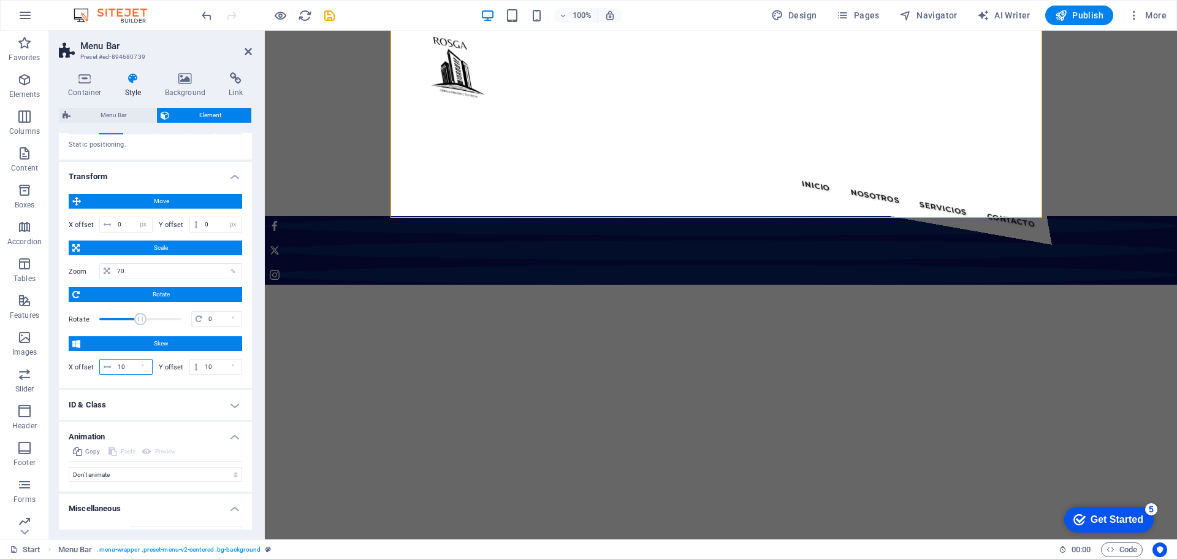
click at [105, 367] on div "10 °" at bounding box center [125, 367] width 53 height 16
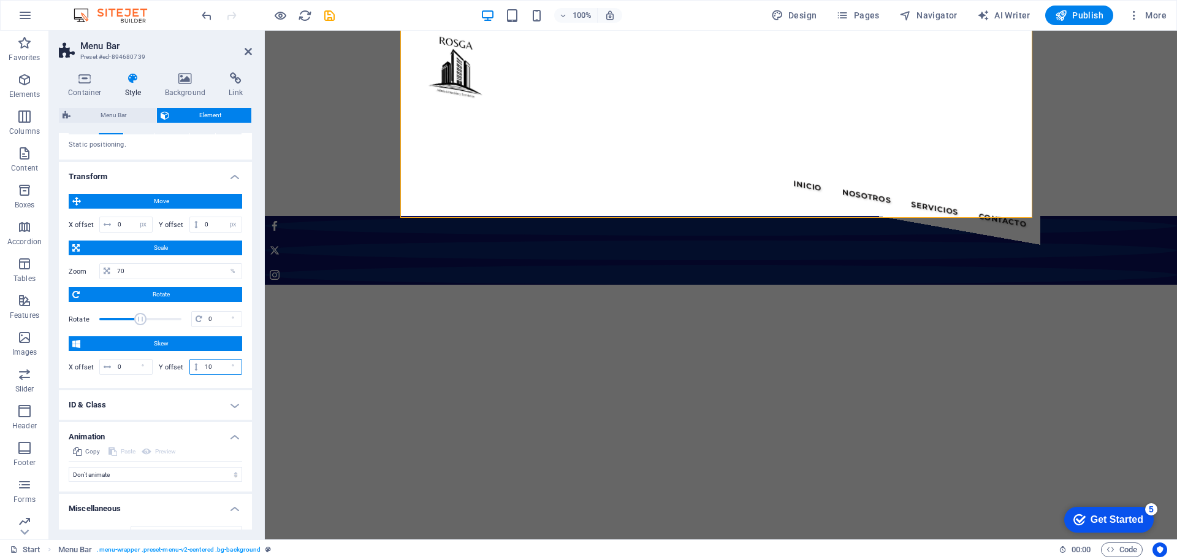
drag, startPoint x: 216, startPoint y: 361, endPoint x: 188, endPoint y: 362, distance: 28.2
click at [189, 362] on div "10 °" at bounding box center [215, 367] width 53 height 16
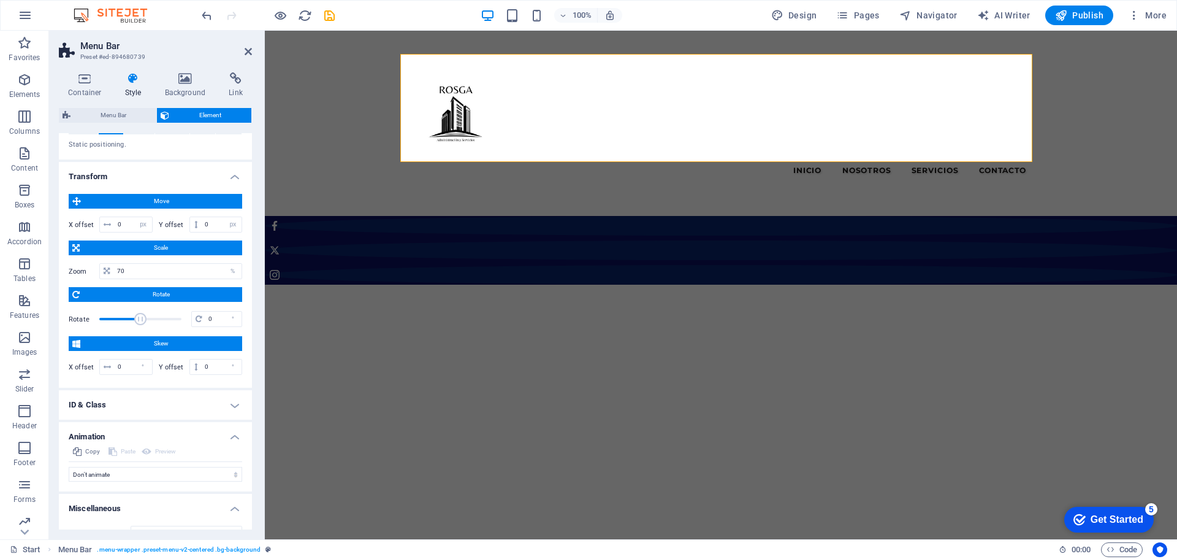
click at [78, 381] on div "Move X offset 0 px rem % em vh vw Y offset 0 px rem % em vh vw Scale Zoom 70 % …" at bounding box center [155, 286] width 193 height 204
drag, startPoint x: 132, startPoint y: 273, endPoint x: 116, endPoint y: 269, distance: 16.5
click at [116, 269] on input "70" at bounding box center [178, 271] width 128 height 15
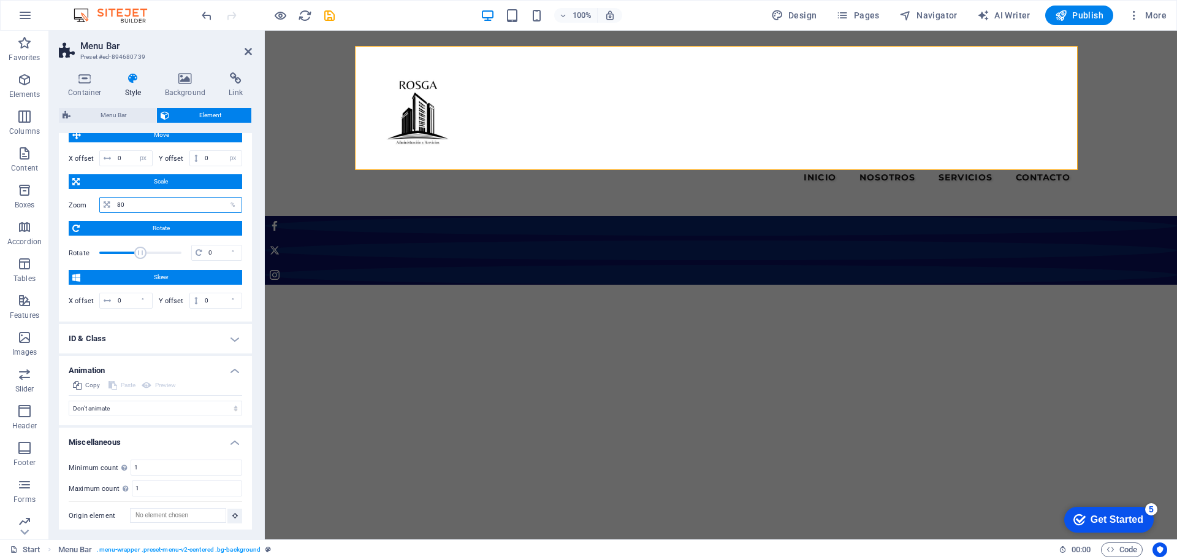
scroll to position [499, 0]
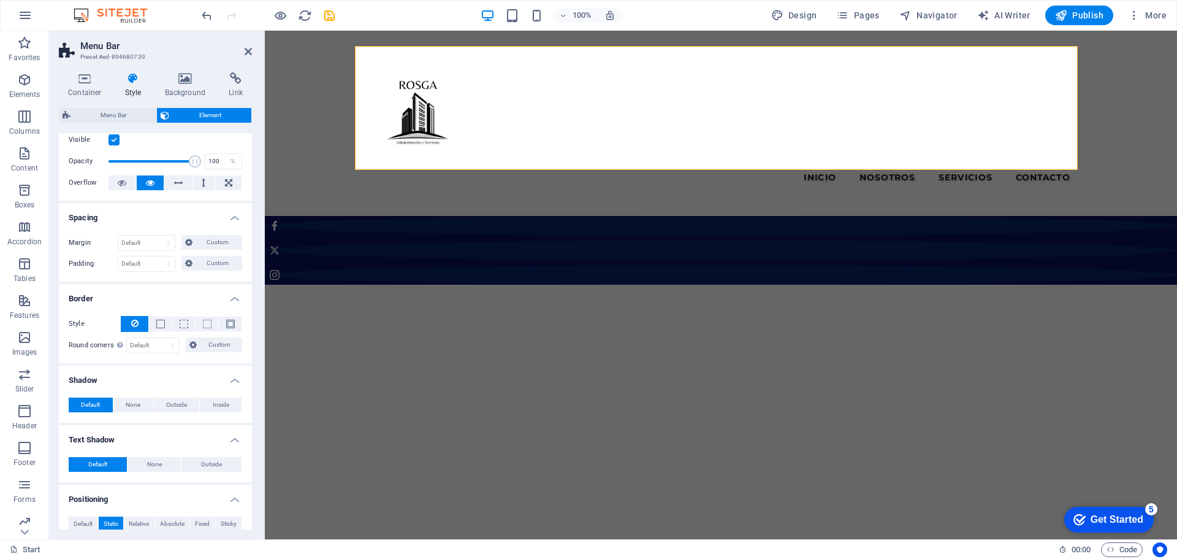
scroll to position [0, 0]
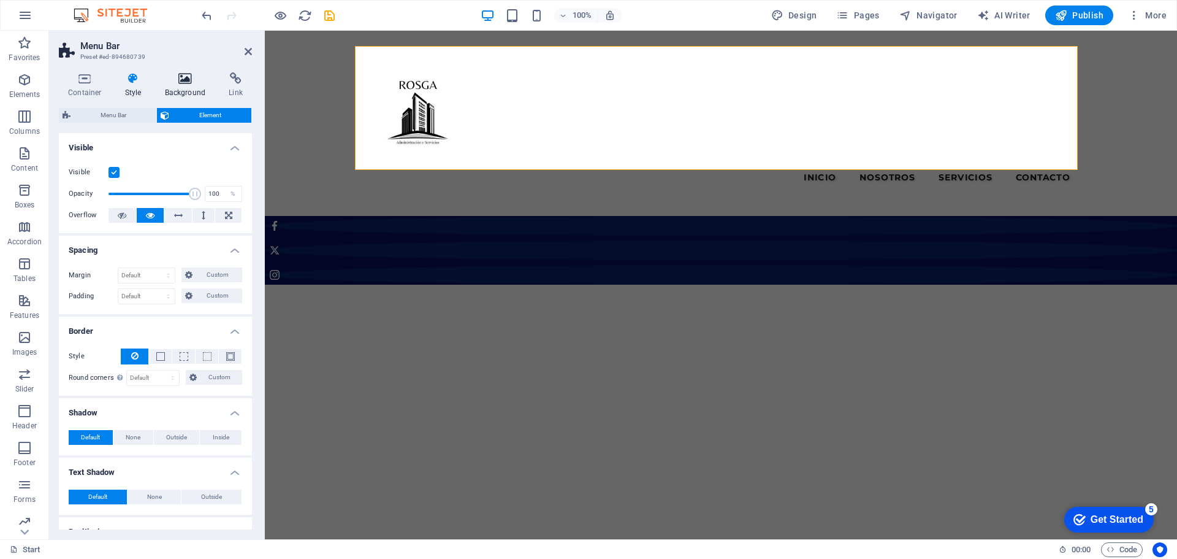
click at [185, 77] on icon at bounding box center [185, 78] width 59 height 12
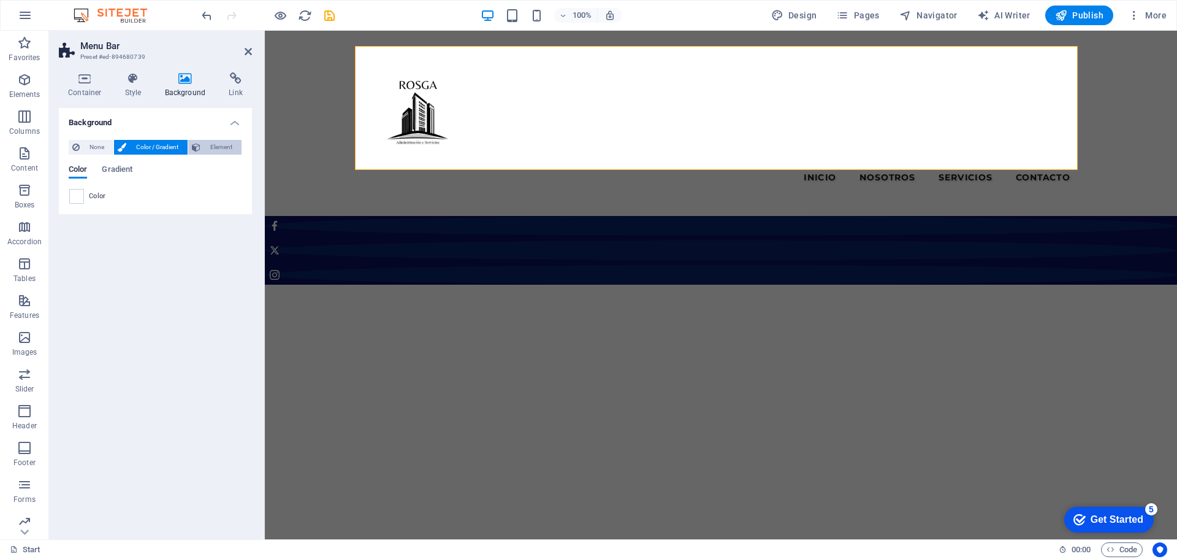
click at [217, 143] on span "Element" at bounding box center [221, 147] width 34 height 15
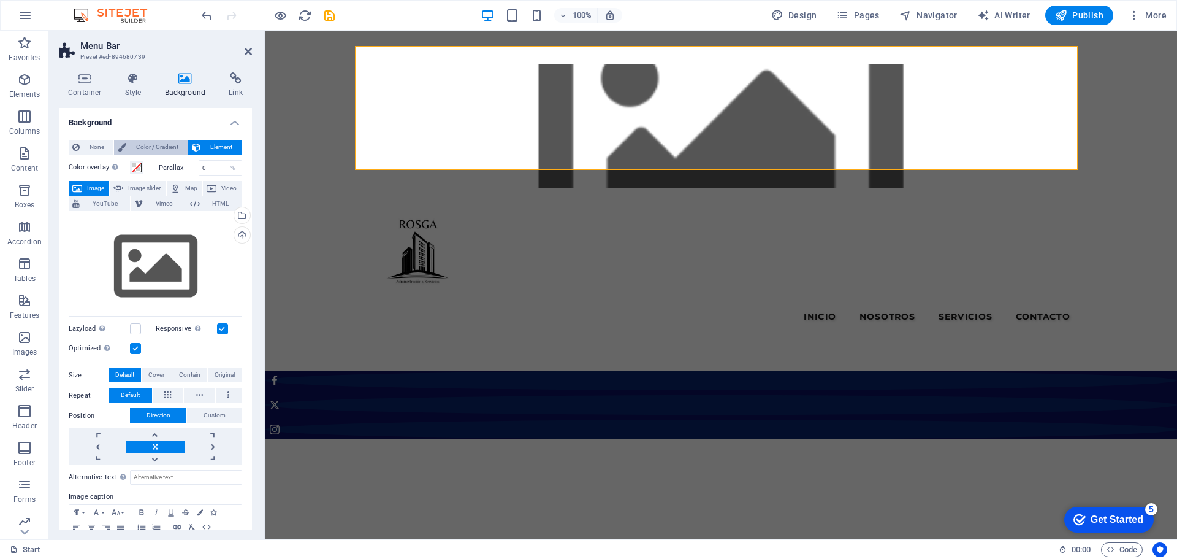
click at [162, 145] on span "Color / Gradient" at bounding box center [157, 147] width 54 height 15
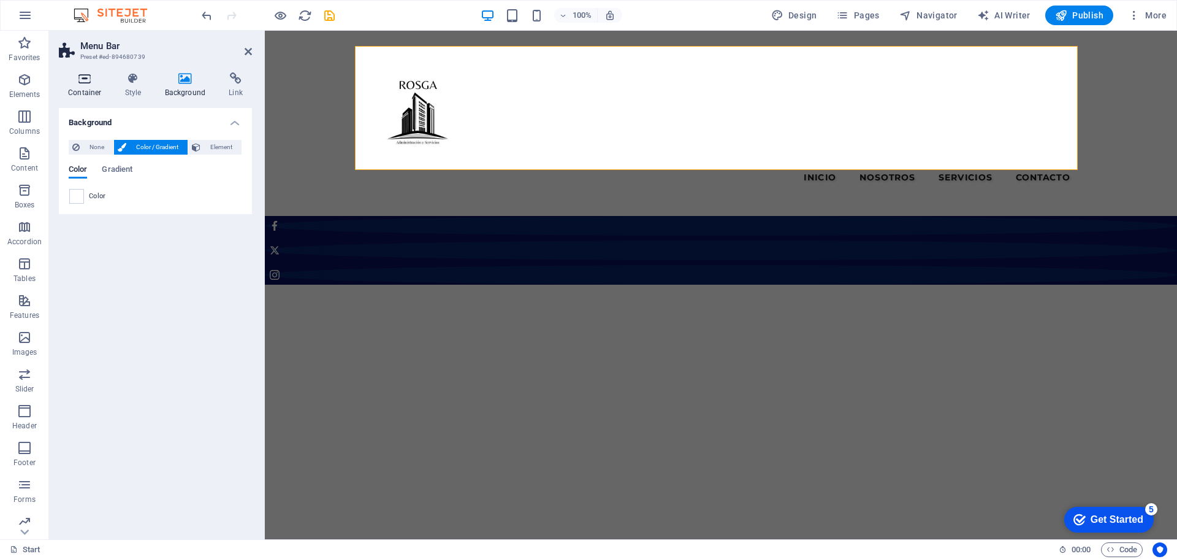
click at [83, 76] on icon at bounding box center [85, 78] width 52 height 12
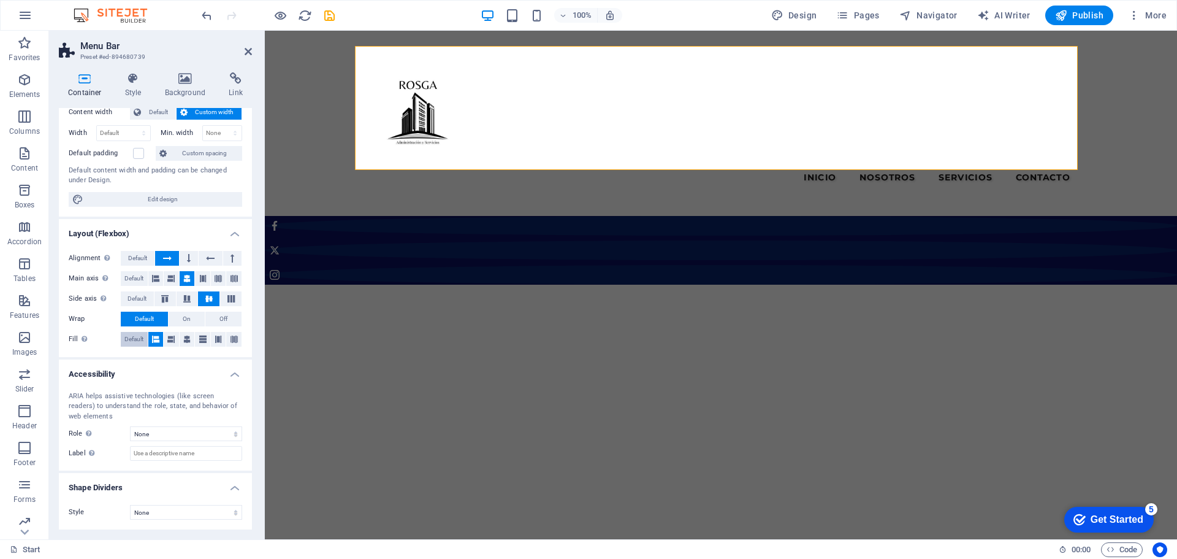
click at [134, 338] on span "Default" at bounding box center [133, 339] width 19 height 15
click at [131, 261] on span "Default" at bounding box center [137, 258] width 19 height 15
click at [132, 275] on span "Default" at bounding box center [133, 278] width 19 height 15
click at [134, 294] on span "Default" at bounding box center [137, 298] width 19 height 15
click at [164, 294] on button at bounding box center [165, 298] width 21 height 15
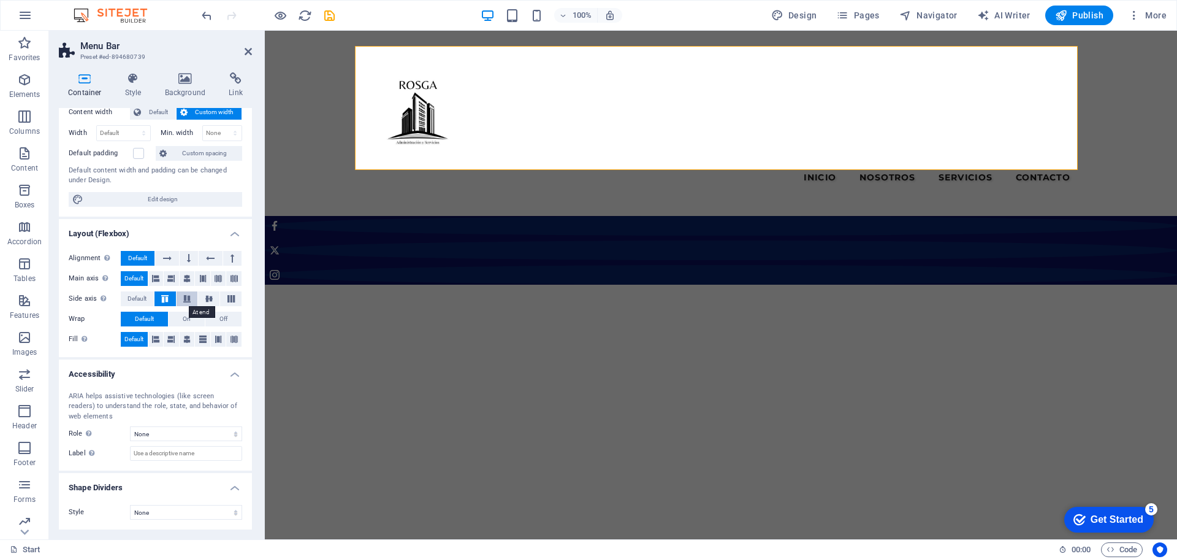
click at [182, 297] on icon at bounding box center [187, 298] width 15 height 7
click at [203, 295] on icon at bounding box center [209, 298] width 15 height 7
click at [231, 274] on icon at bounding box center [234, 278] width 7 height 15
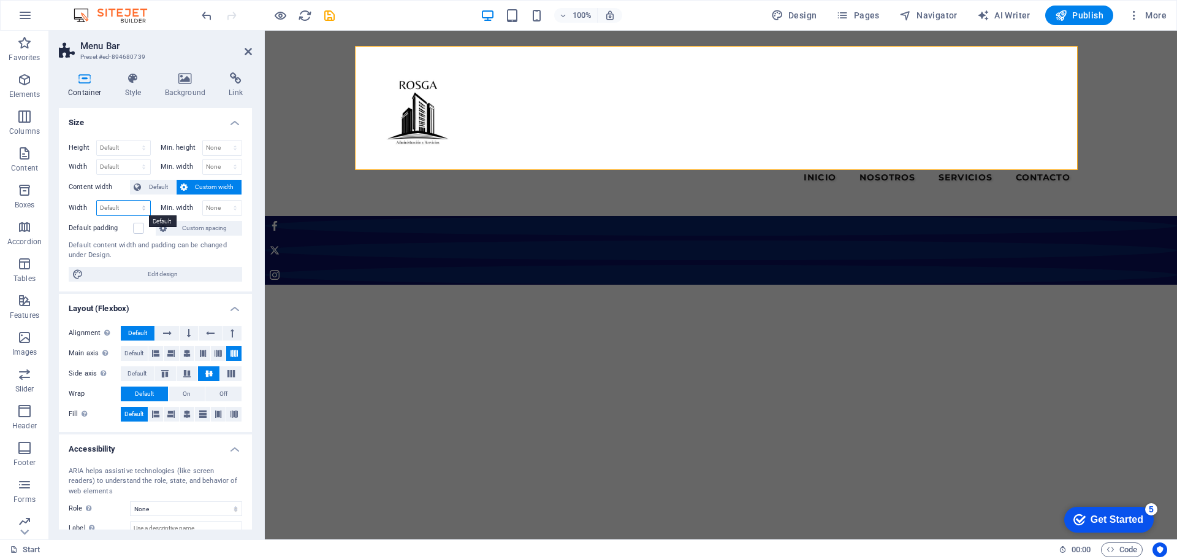
click at [122, 205] on select "Default px rem % em vh vw" at bounding box center [123, 208] width 53 height 15
click at [200, 231] on span "Custom spacing" at bounding box center [204, 228] width 68 height 15
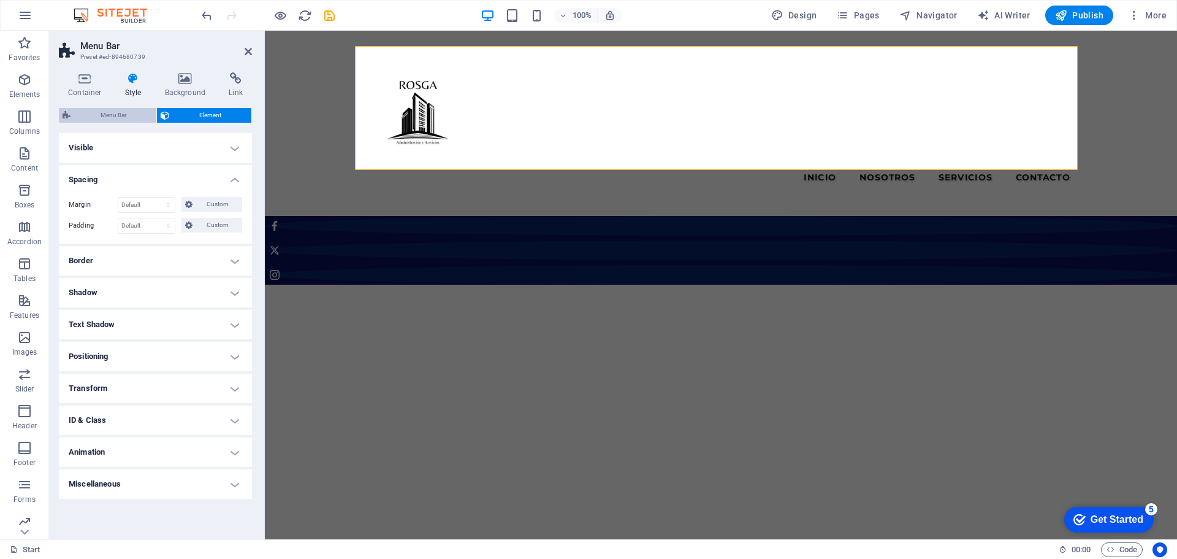
click at [124, 109] on span "Menu Bar" at bounding box center [113, 115] width 78 height 15
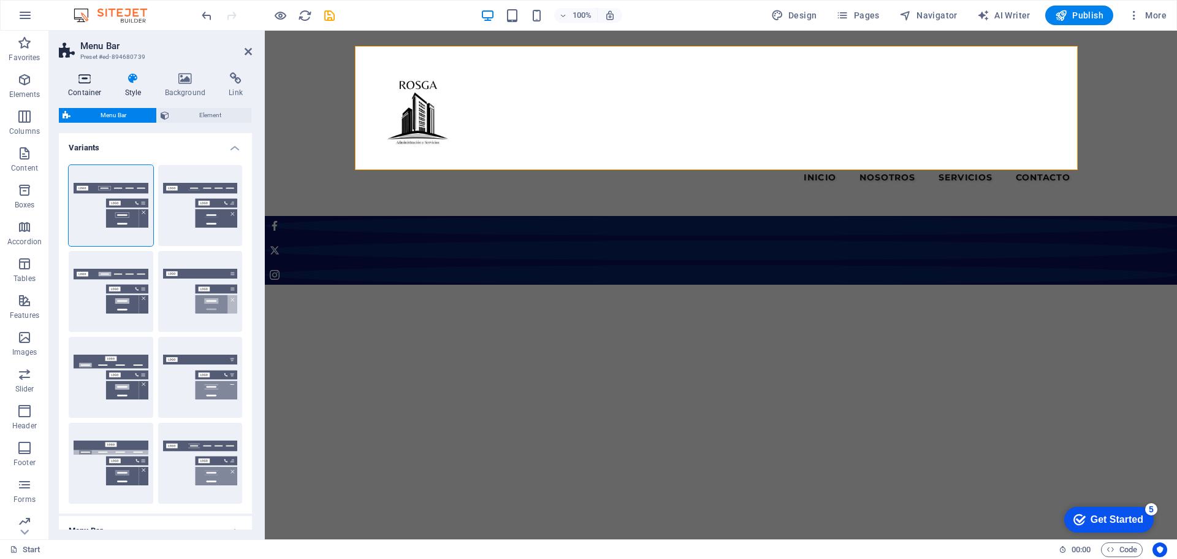
click at [77, 76] on icon at bounding box center [85, 78] width 52 height 12
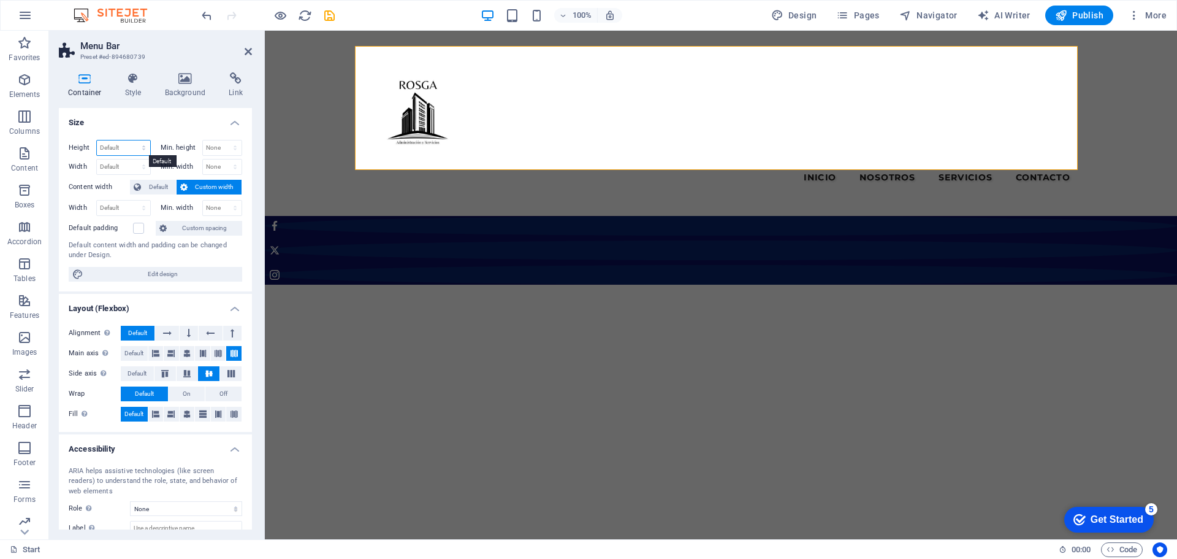
click at [131, 147] on select "Default px rem % vh vw" at bounding box center [123, 147] width 53 height 15
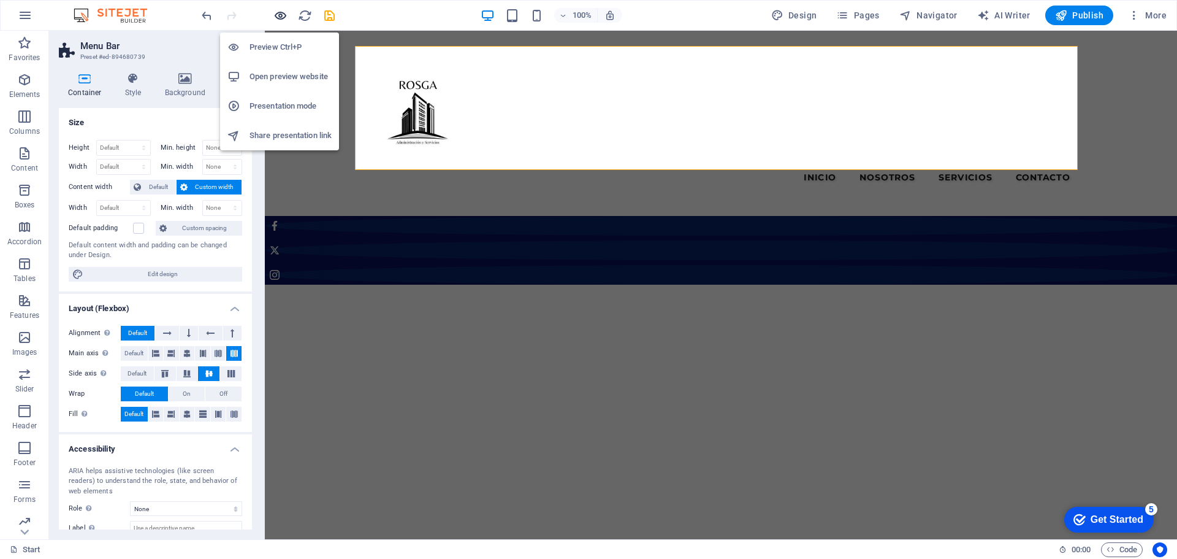
click at [279, 15] on icon "button" at bounding box center [280, 16] width 14 height 14
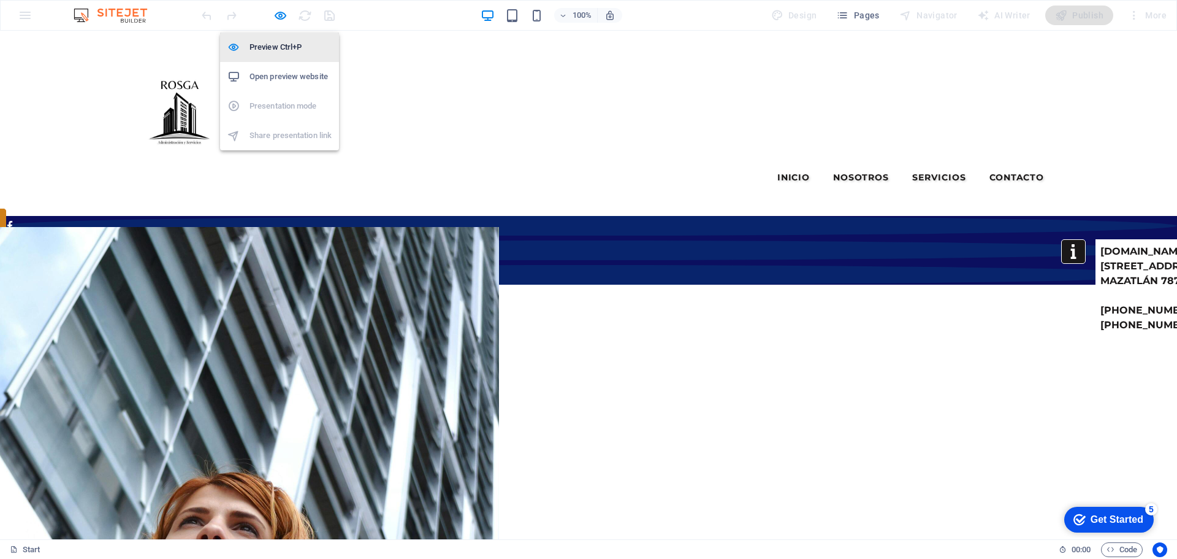
click at [274, 43] on h6 "Preview Ctrl+P" at bounding box center [291, 47] width 82 height 15
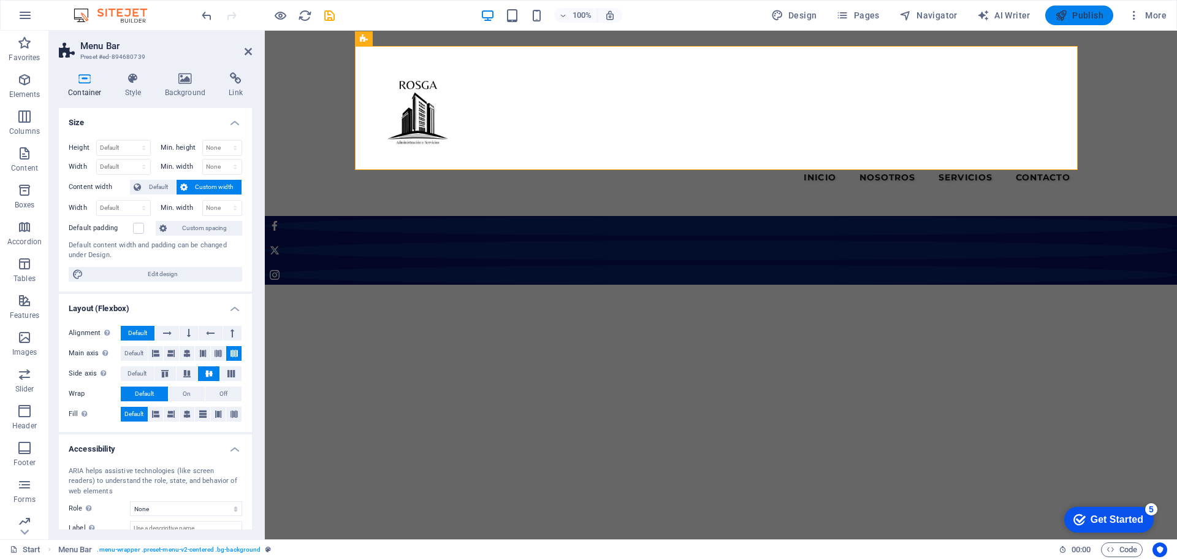
click at [1079, 12] on span "Publish" at bounding box center [1079, 15] width 48 height 12
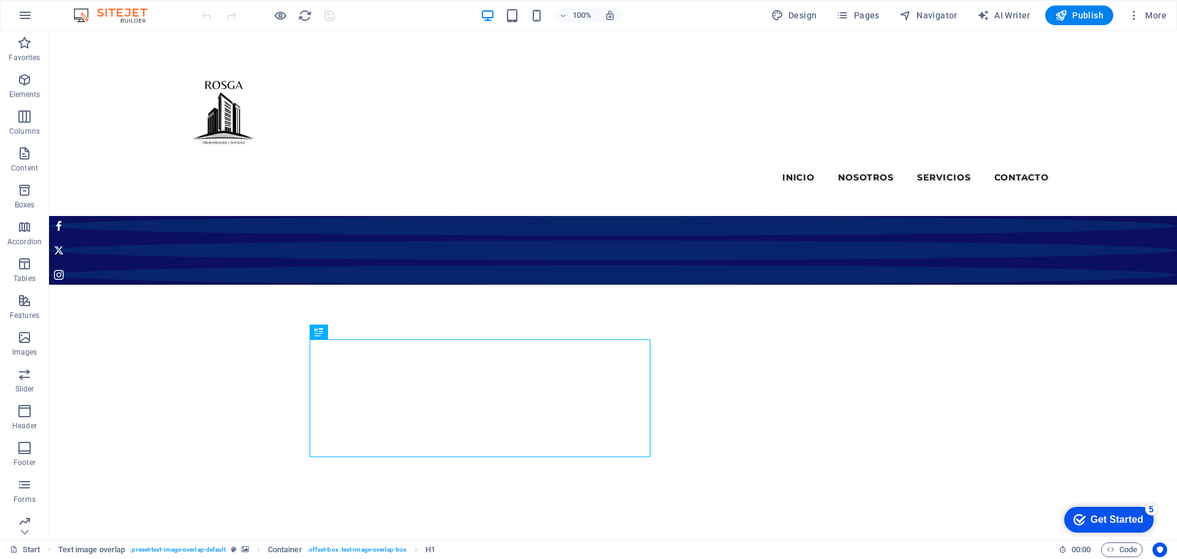
drag, startPoint x: 93, startPoint y: 123, endPoint x: 492, endPoint y: 147, distance: 399.3
click at [492, 147] on div "Menu Inicio Nosotros Servicios Contacto" at bounding box center [613, 123] width 903 height 148
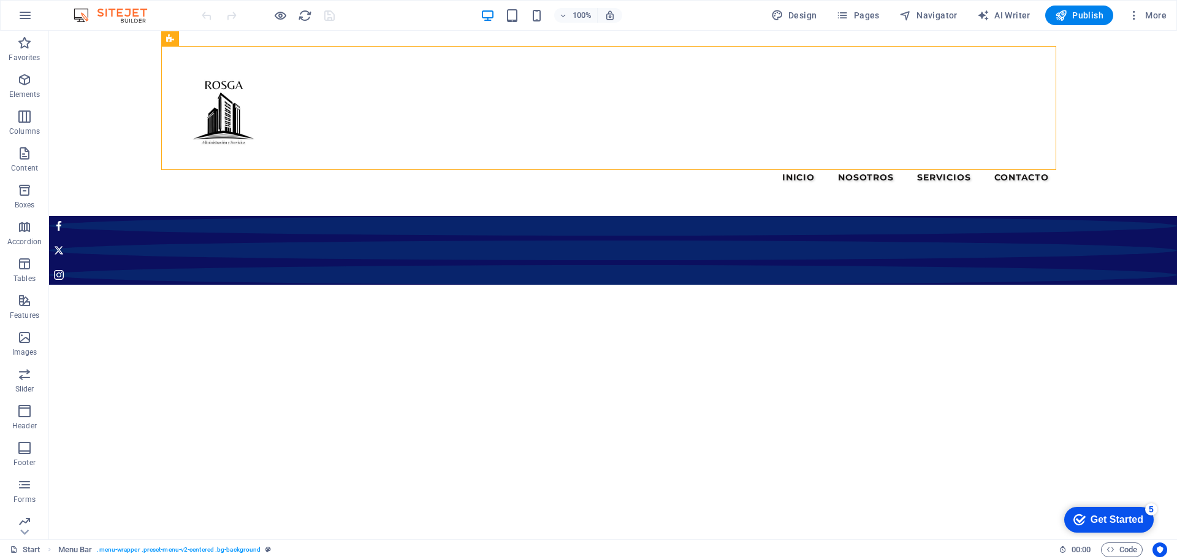
drag, startPoint x: 109, startPoint y: 100, endPoint x: 83, endPoint y: 80, distance: 32.9
drag, startPoint x: 83, startPoint y: 80, endPoint x: 114, endPoint y: 52, distance: 42.1
drag, startPoint x: 114, startPoint y: 52, endPoint x: 533, endPoint y: 53, distance: 418.8
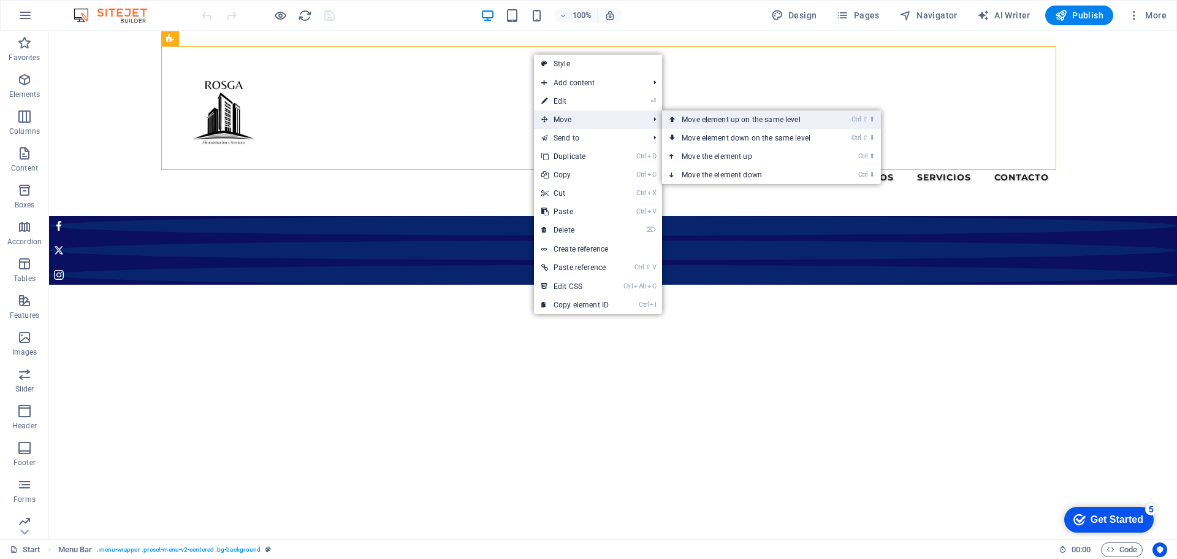
click at [738, 118] on link "Ctrl ⇧ ⬆ Move element up on the same level" at bounding box center [748, 119] width 173 height 18
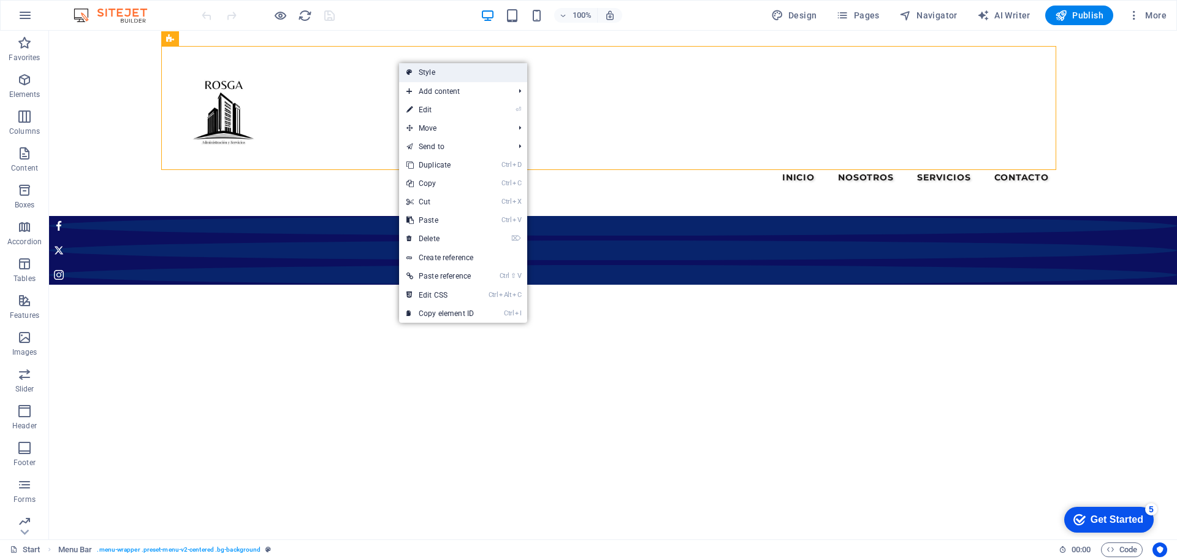
click at [429, 69] on link "Style" at bounding box center [463, 72] width 128 height 18
select select "rem"
select select "preset-menu-v2-centered"
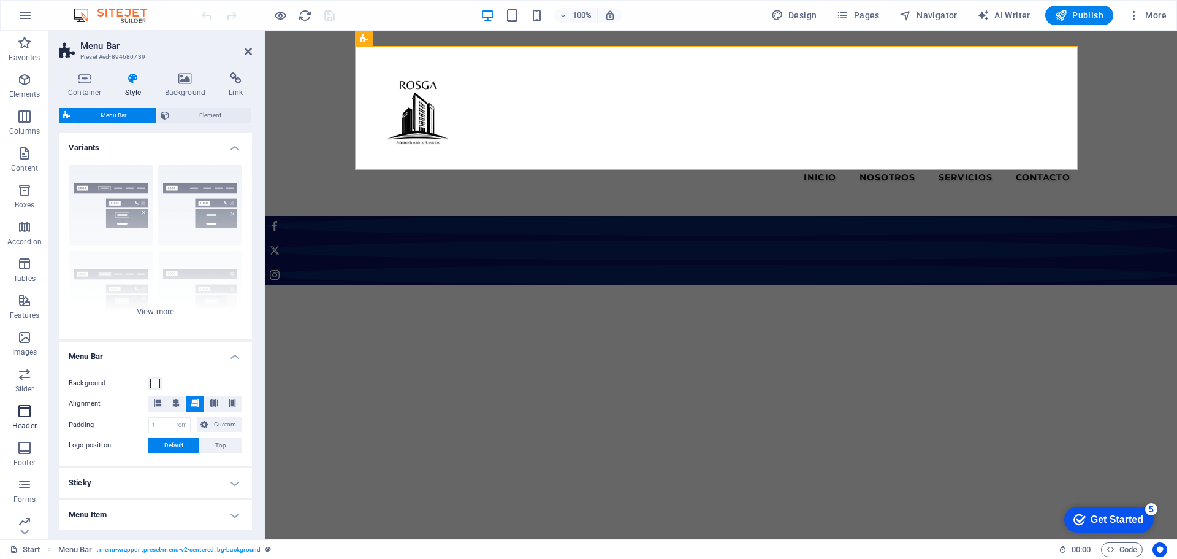
drag, startPoint x: 42, startPoint y: 35, endPoint x: 26, endPoint y: 414, distance: 379.3
click at [26, 414] on icon "button" at bounding box center [24, 410] width 15 height 15
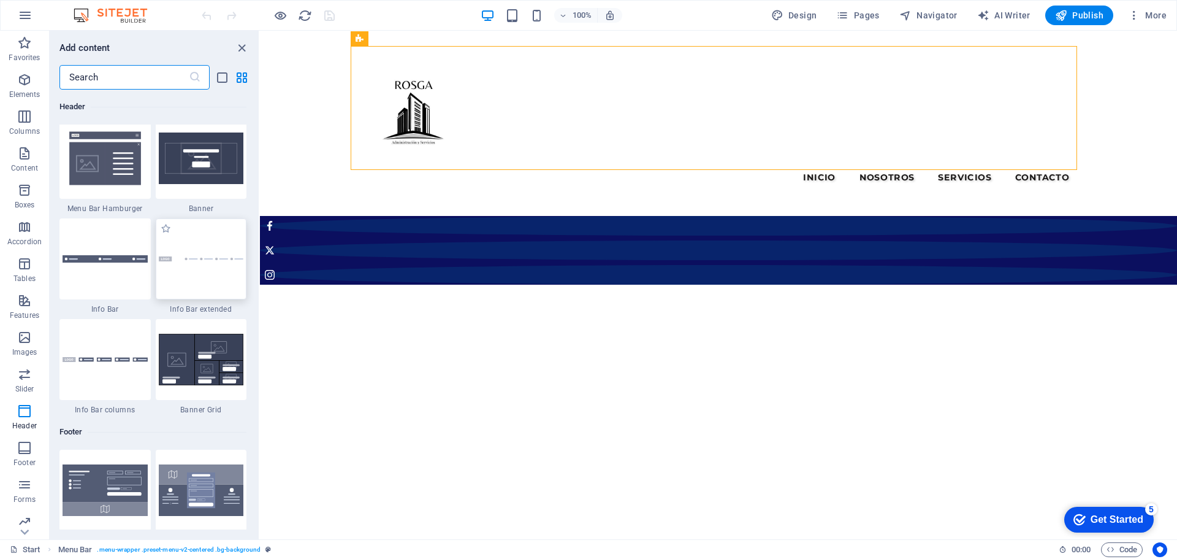
scroll to position [7813, 0]
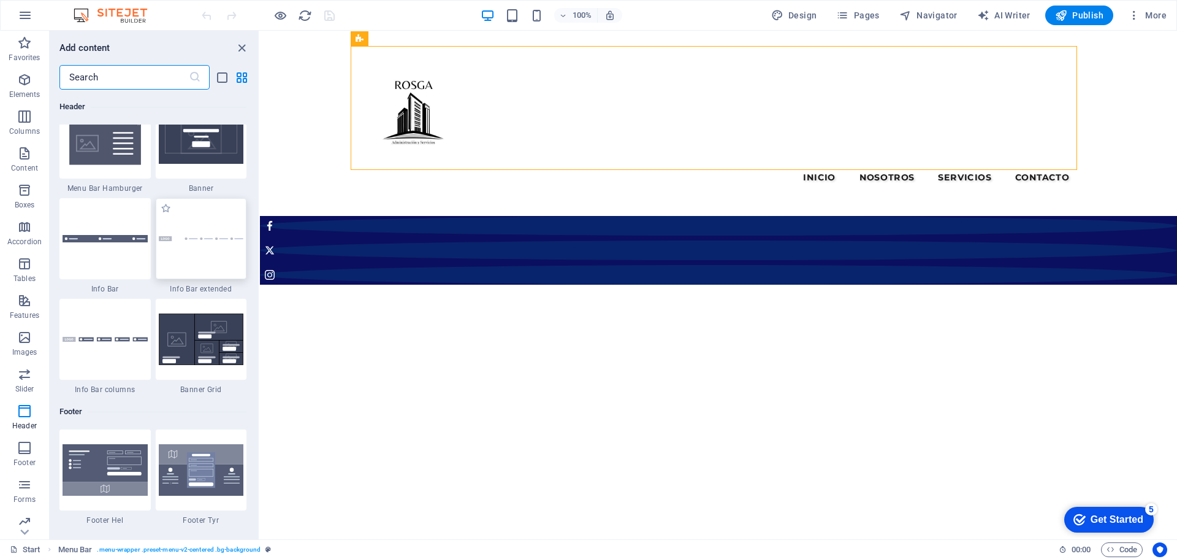
click at [201, 242] on div at bounding box center [201, 238] width 91 height 81
click at [260, 242] on div "Drag here to replace the existing content. Press “Ctrl” if you want to create a…" at bounding box center [718, 285] width 917 height 508
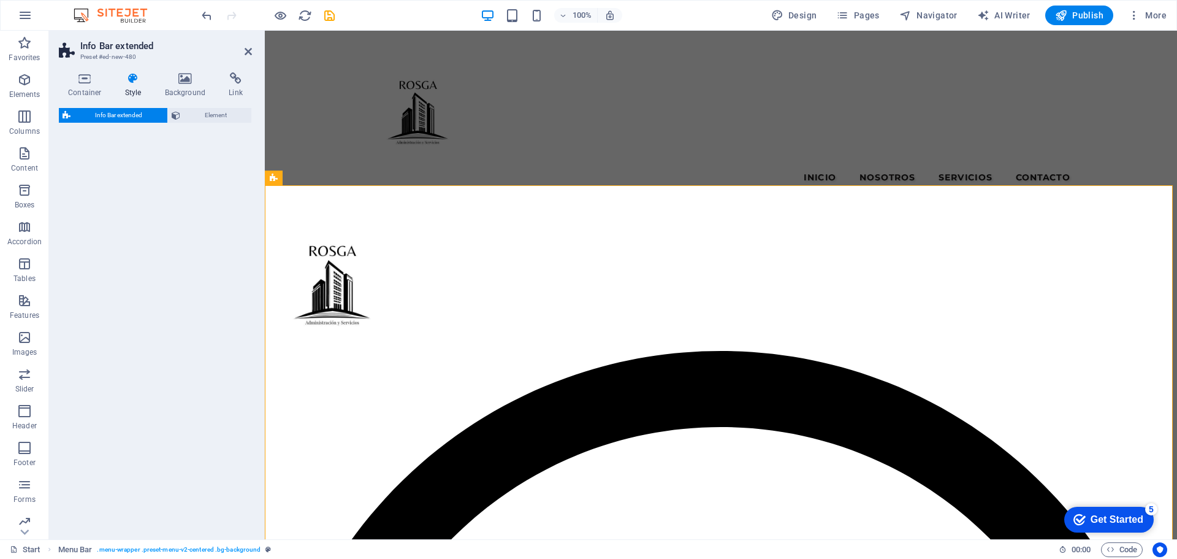
select select "rem"
select select "preset-info-bar-extended-default"
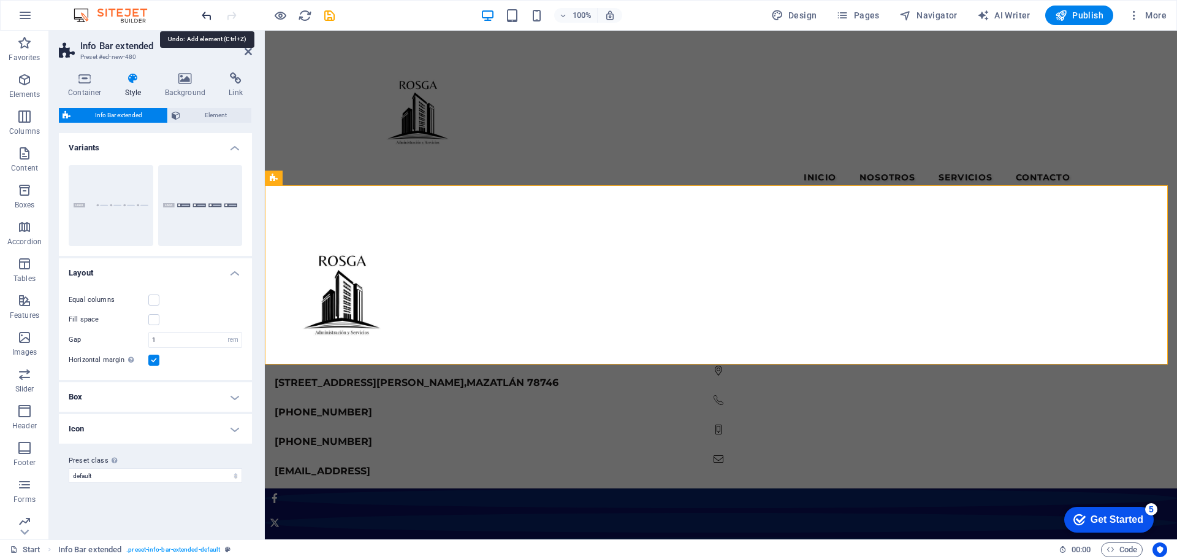
click at [207, 15] on icon "undo" at bounding box center [207, 16] width 14 height 14
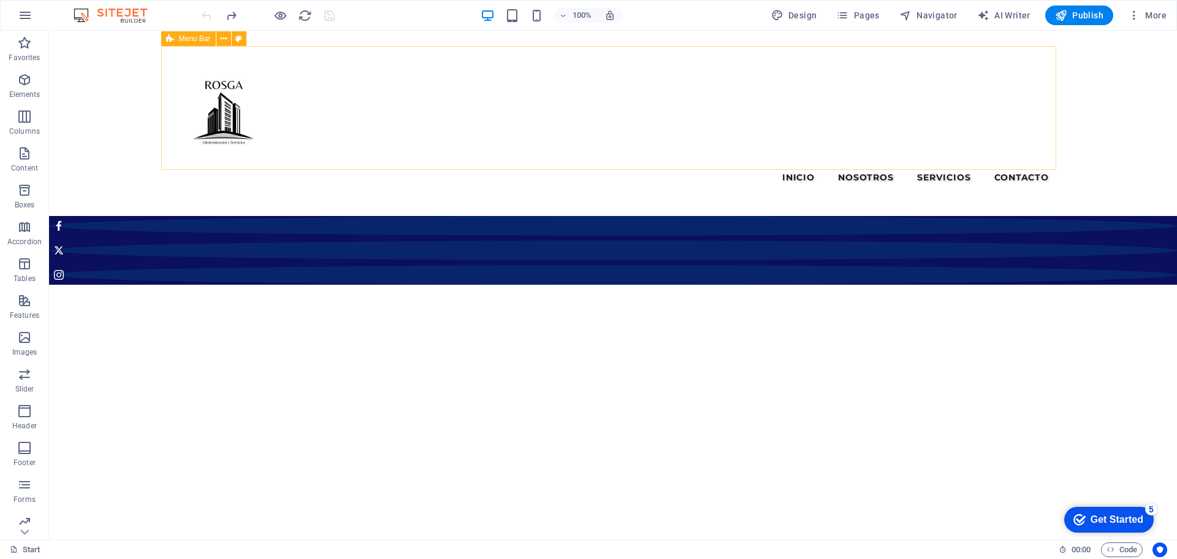
click at [200, 39] on span "Menu Bar" at bounding box center [195, 38] width 32 height 7
select select "rem"
select select "preset-menu-v2-centered"
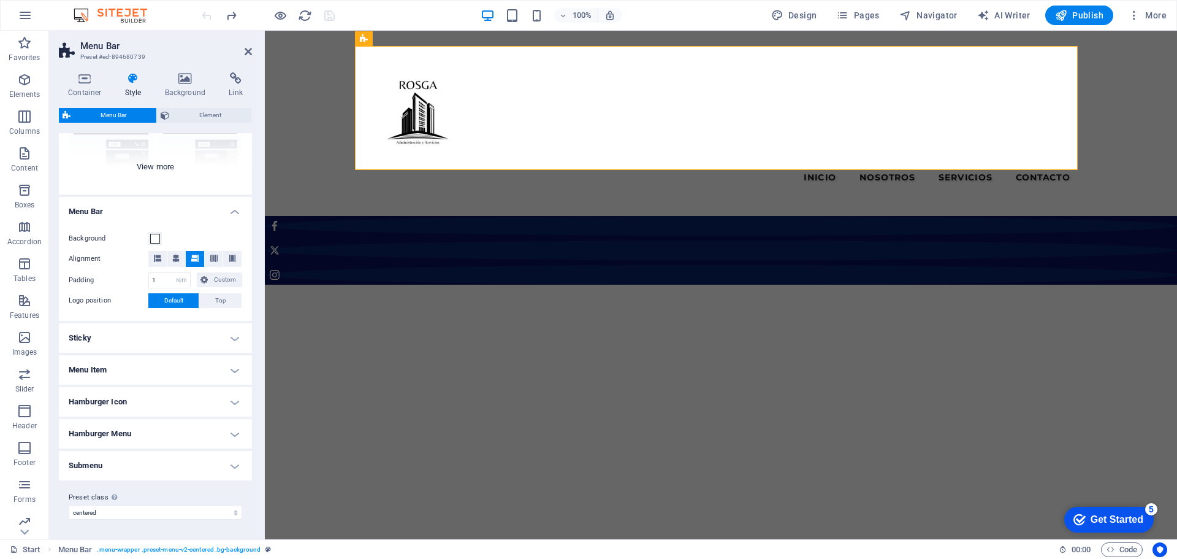
scroll to position [83, 0]
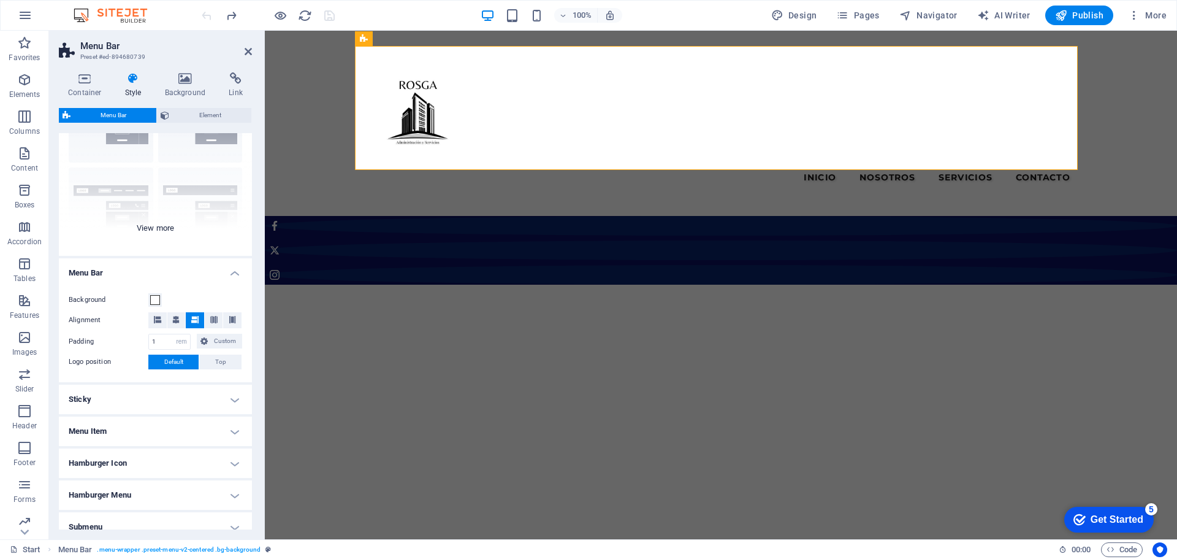
click at [152, 230] on div "Border Centered Default Fixed Loki Trigger Wide XXL" at bounding box center [155, 164] width 193 height 184
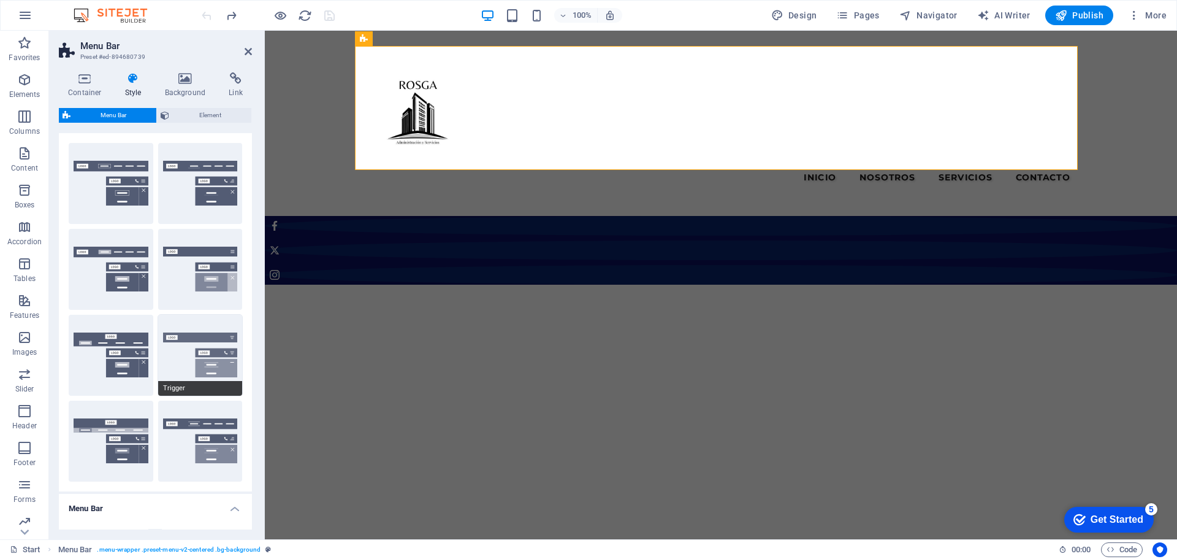
scroll to position [0, 0]
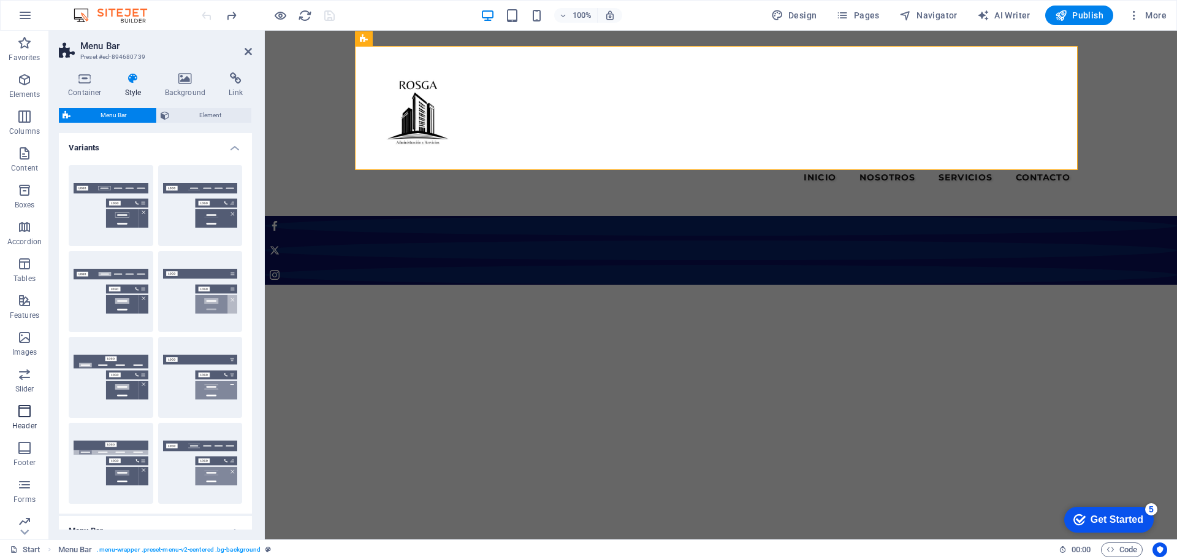
click at [31, 412] on icon "button" at bounding box center [24, 410] width 15 height 15
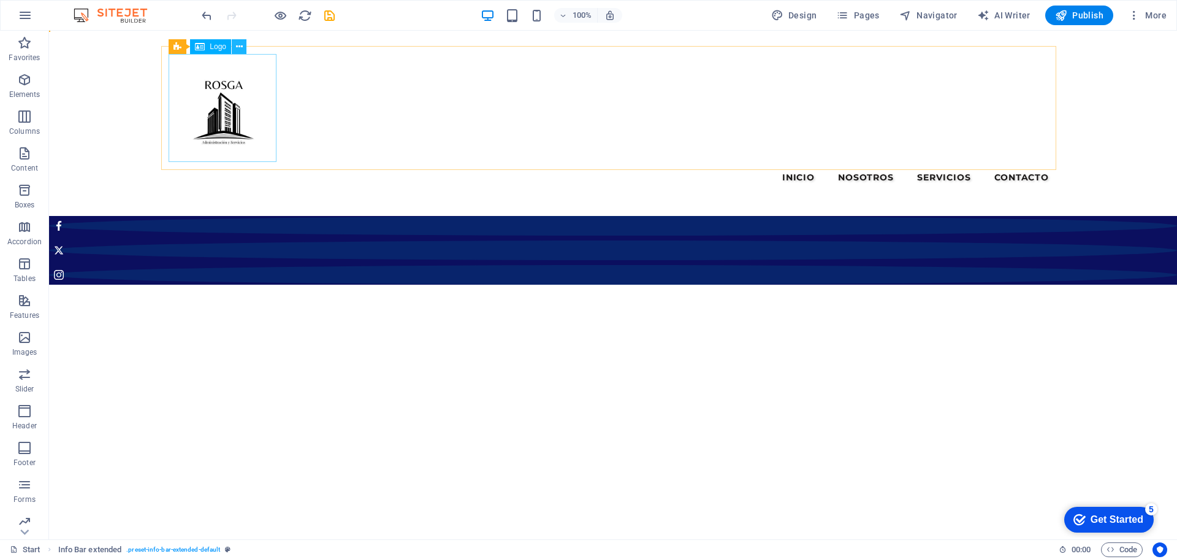
click at [237, 47] on icon at bounding box center [239, 46] width 7 height 13
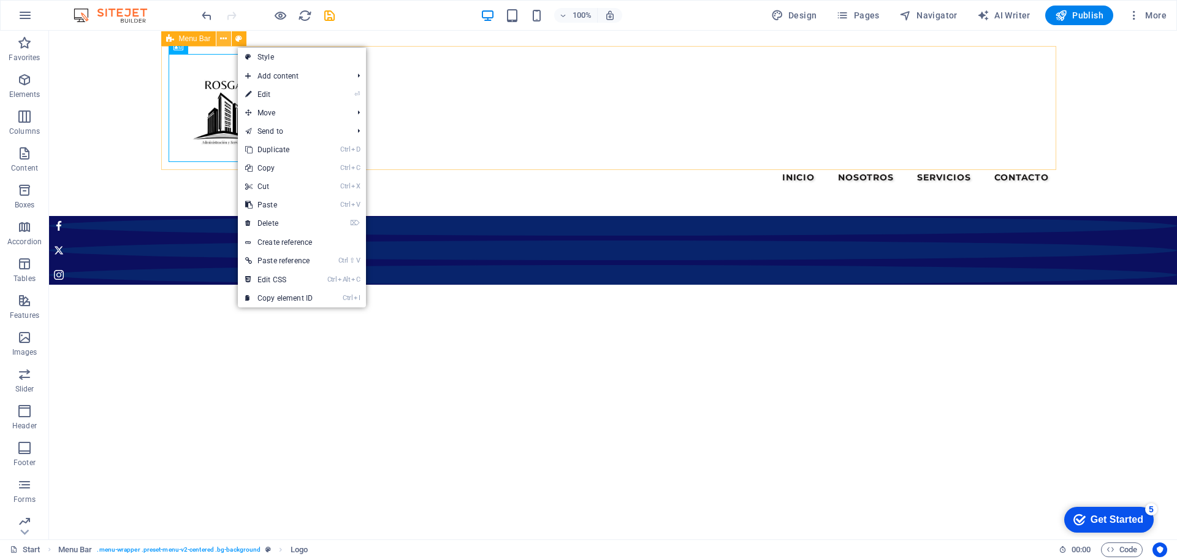
click at [222, 39] on icon at bounding box center [223, 38] width 7 height 13
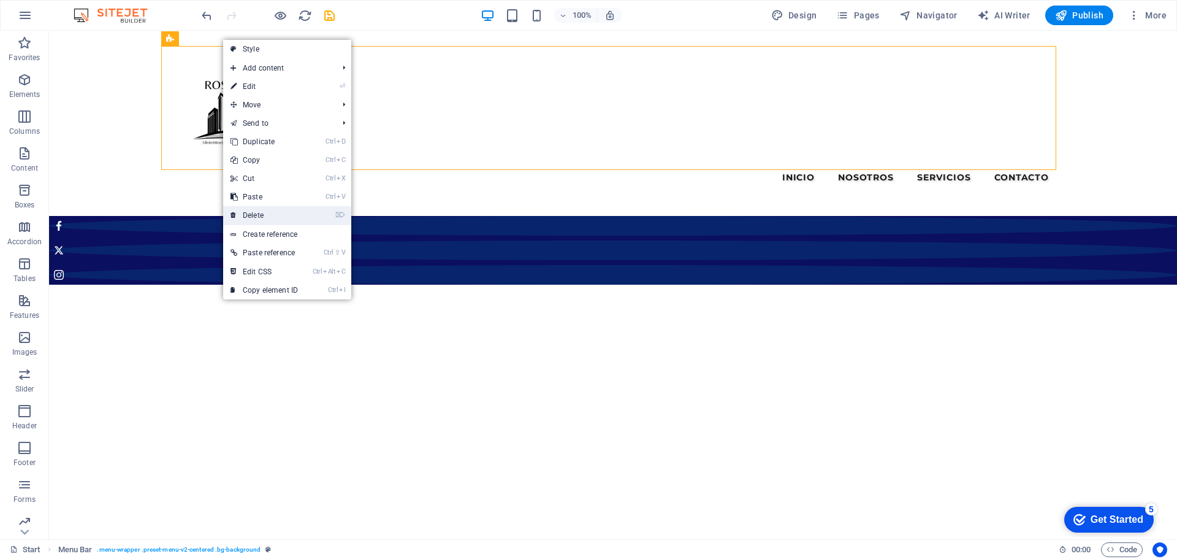
click at [256, 213] on link "⌦ Delete" at bounding box center [264, 215] width 82 height 18
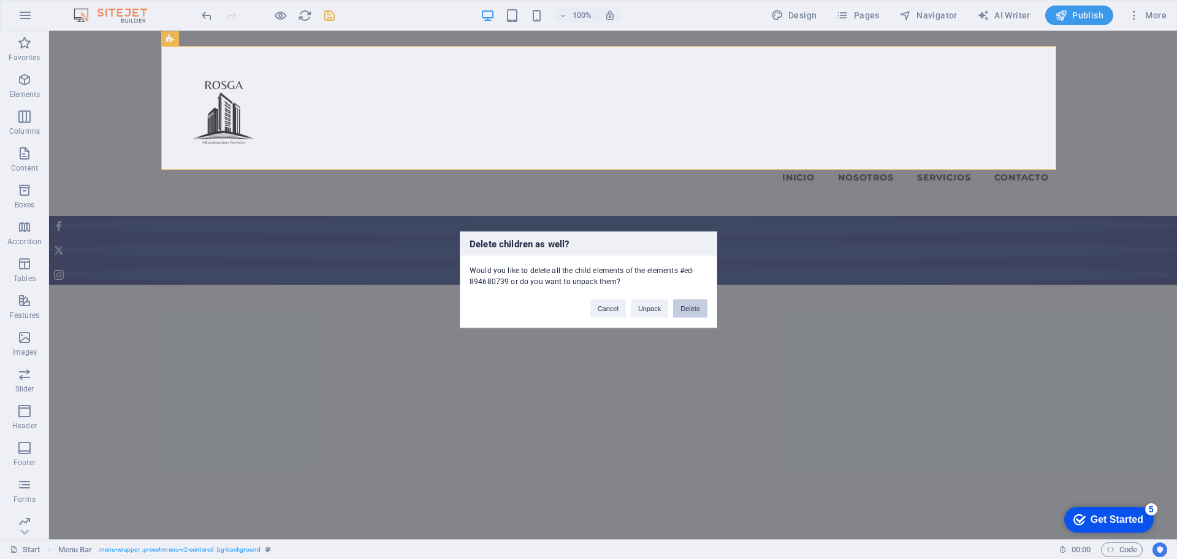
click at [692, 314] on button "Delete" at bounding box center [690, 308] width 34 height 18
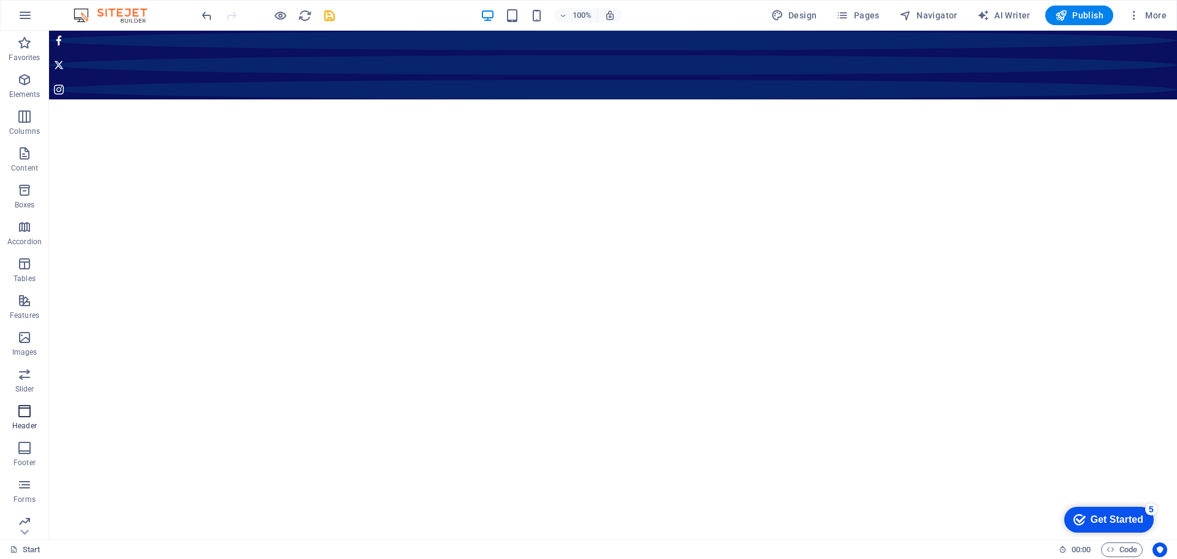
click at [21, 411] on icon "button" at bounding box center [24, 410] width 15 height 15
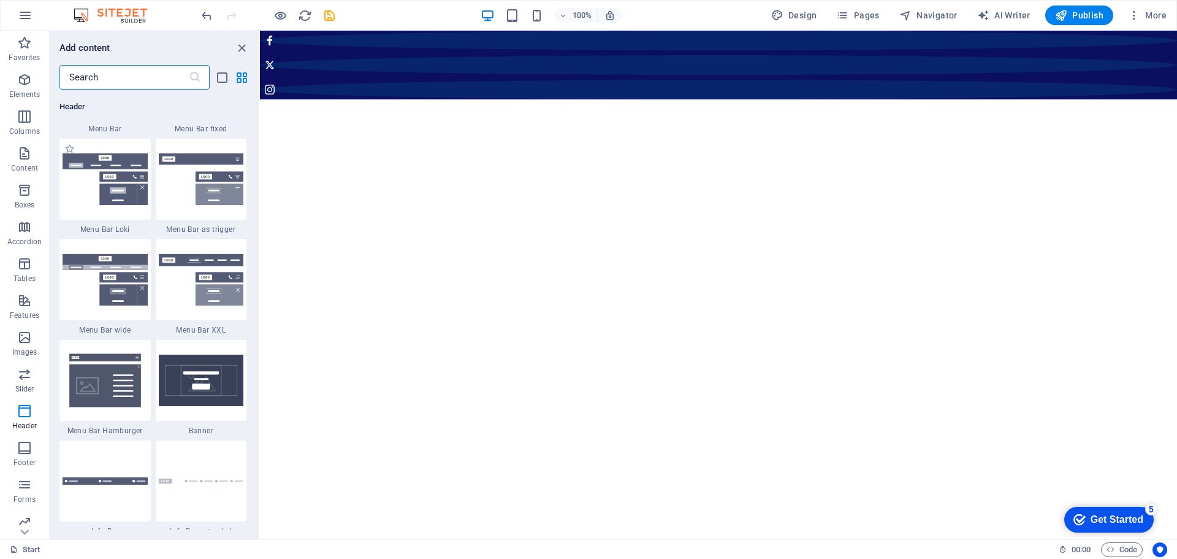
scroll to position [7629, 0]
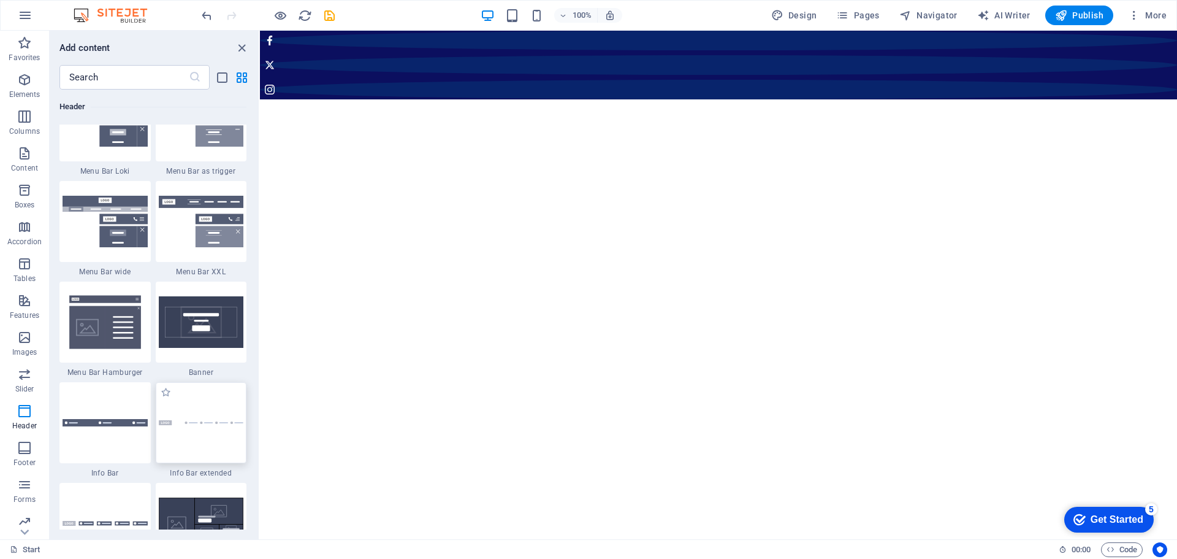
click at [176, 407] on div at bounding box center [201, 422] width 91 height 81
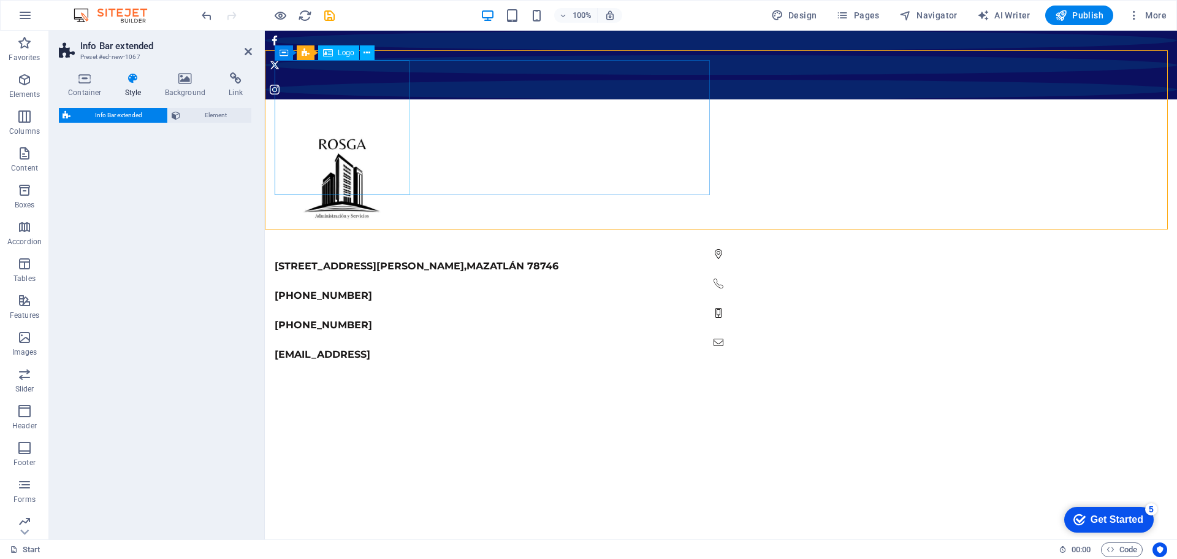
select select "rem"
select select "preset-info-bar-extended-default"
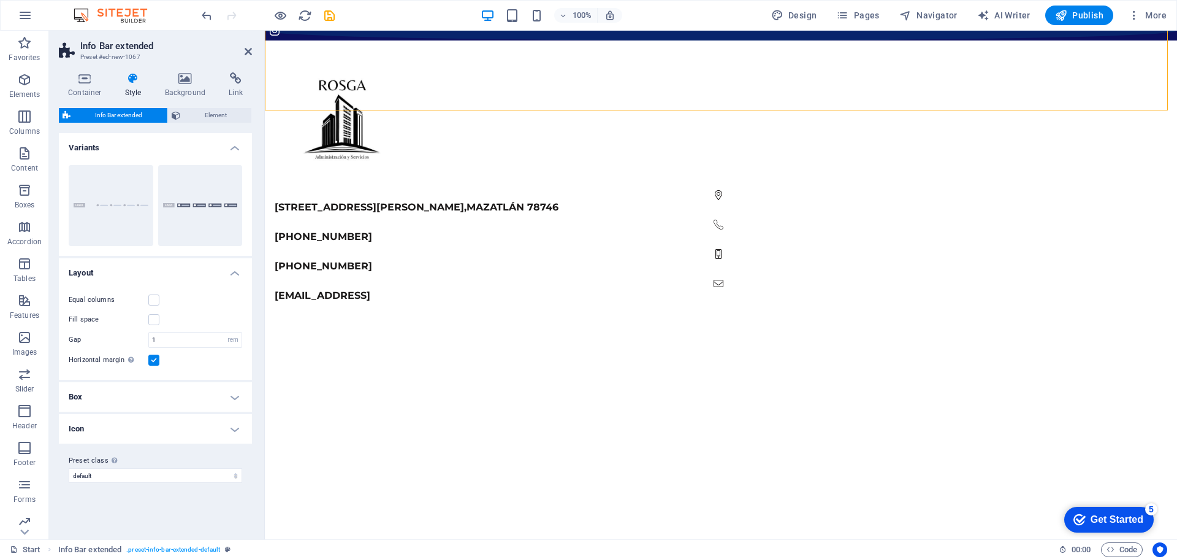
scroll to position [0, 0]
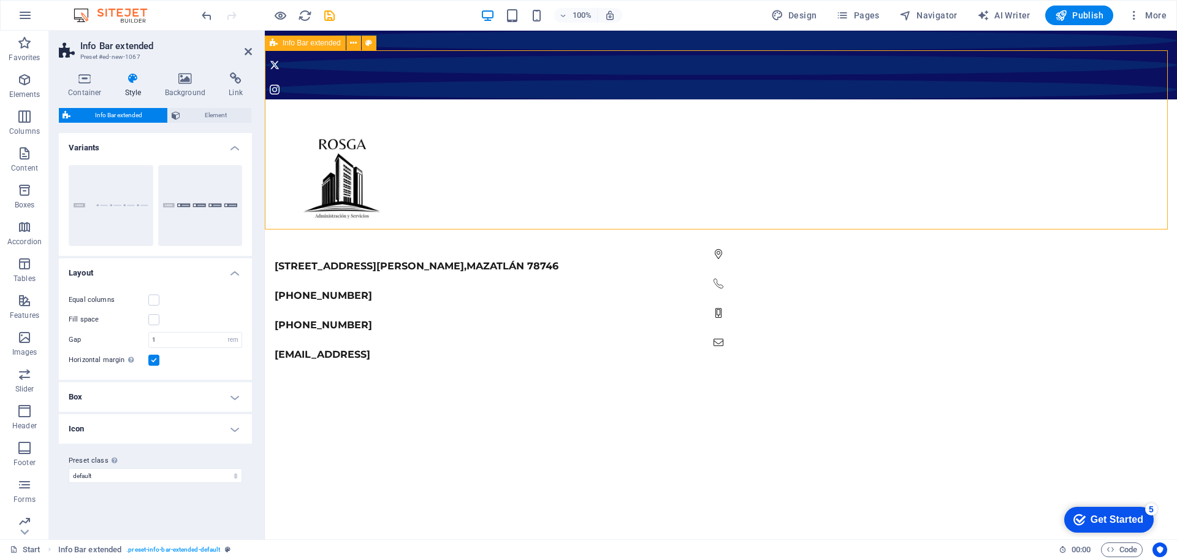
click at [421, 99] on div "2131 William Barton Dr , Mazatlán 78746 669- 545-0960 669-545-0960 cc0cc17ee94a…" at bounding box center [721, 235] width 912 height 272
click at [201, 15] on icon "undo" at bounding box center [207, 16] width 14 height 14
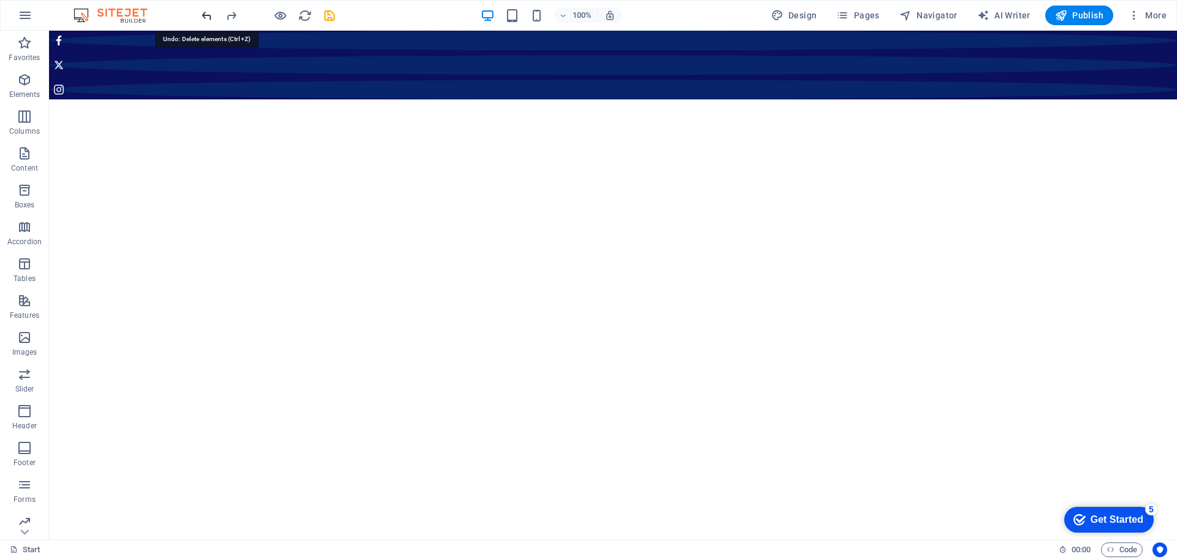
click at [204, 15] on icon "undo" at bounding box center [207, 16] width 14 height 14
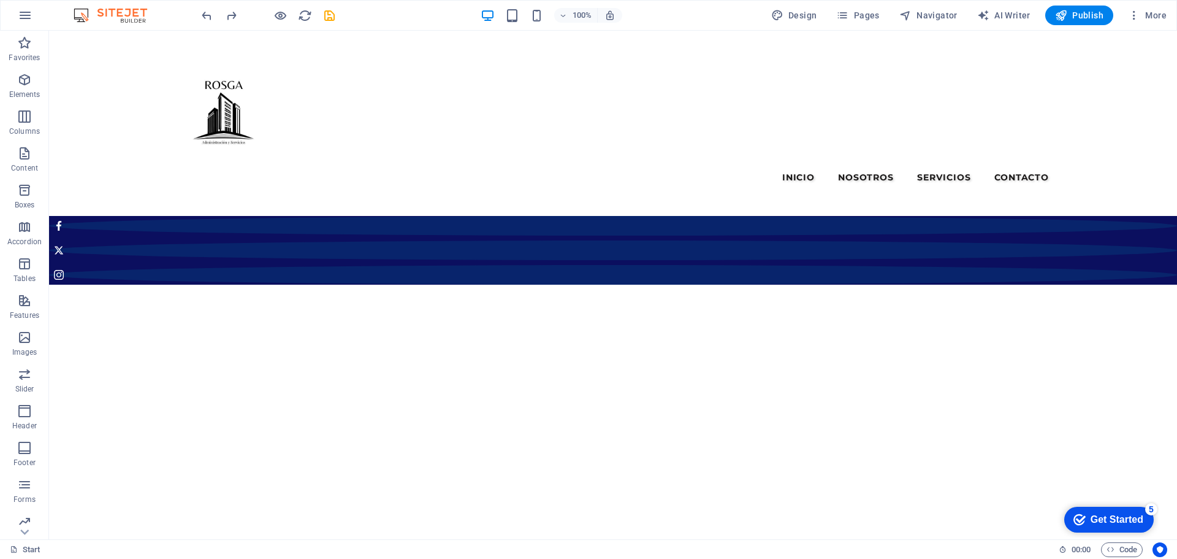
drag, startPoint x: 81, startPoint y: 75, endPoint x: 71, endPoint y: 53, distance: 24.2
click at [197, 40] on span "Menu Bar" at bounding box center [195, 38] width 32 height 7
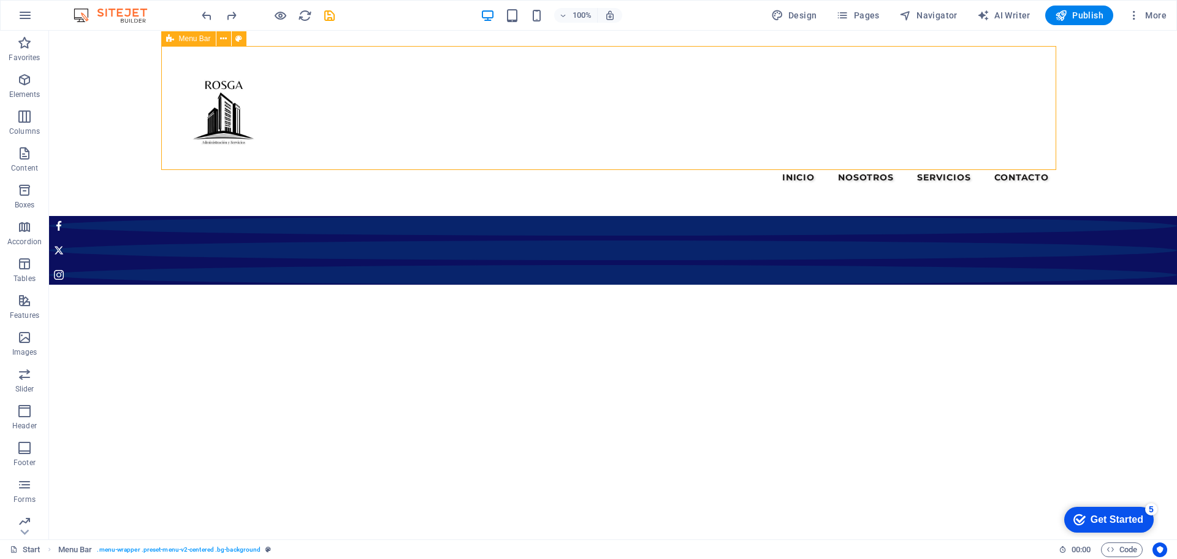
click at [197, 40] on span "Menu Bar" at bounding box center [195, 38] width 32 height 7
select select "rem"
select select "preset-menu-v2-centered"
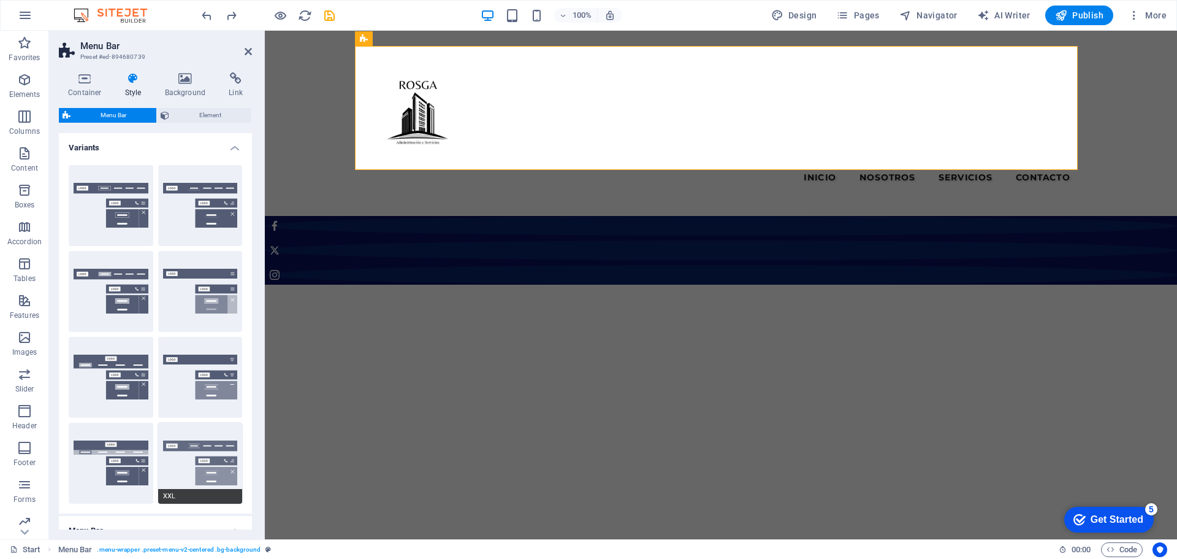
click at [191, 443] on button "XXL" at bounding box center [200, 462] width 85 height 81
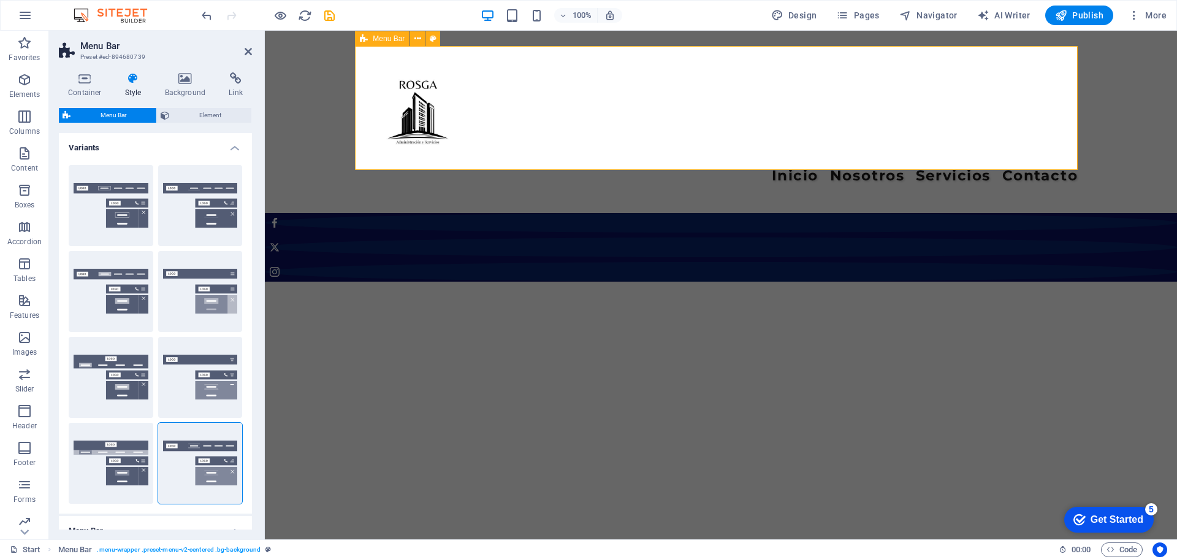
click at [397, 39] on span "Menu Bar" at bounding box center [389, 38] width 32 height 7
click at [207, 181] on button "Centered" at bounding box center [200, 205] width 85 height 81
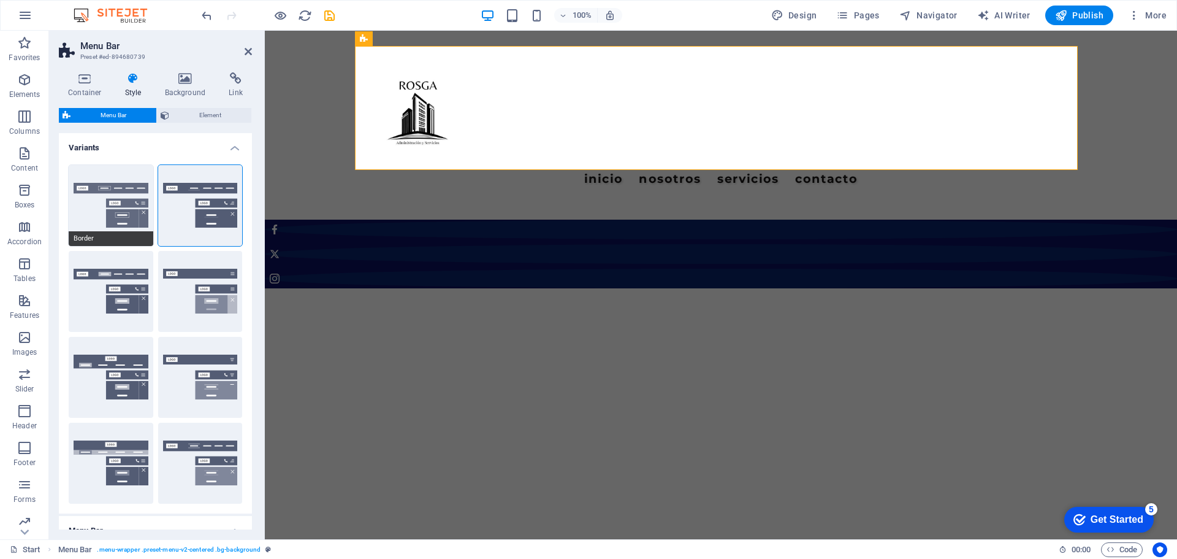
click at [118, 180] on button "Border" at bounding box center [111, 205] width 85 height 81
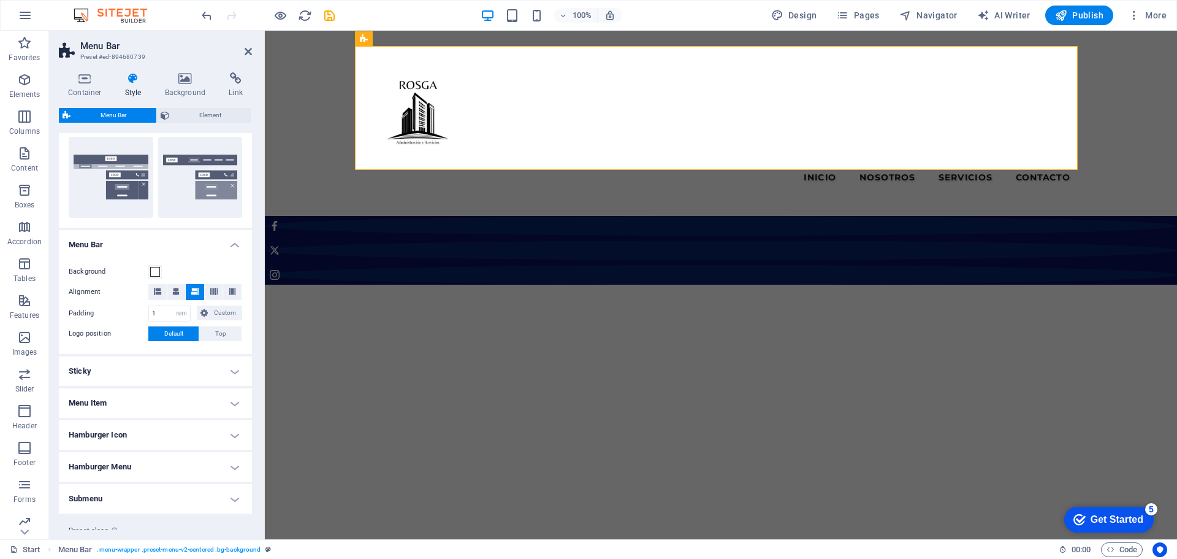
scroll to position [319, 0]
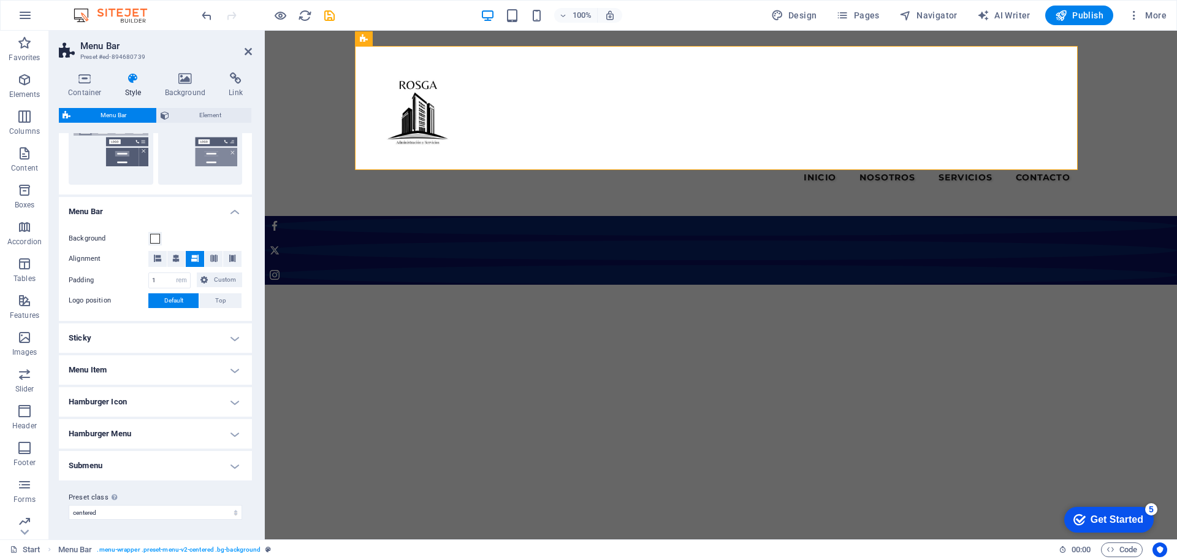
click at [142, 369] on h4 "Menu Item" at bounding box center [155, 369] width 193 height 29
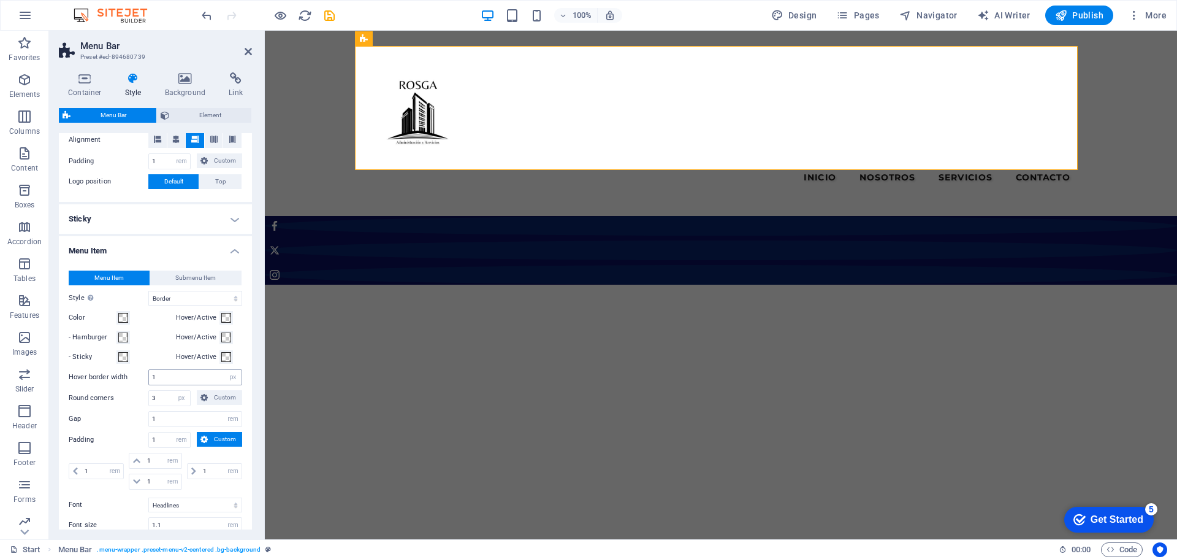
scroll to position [441, 0]
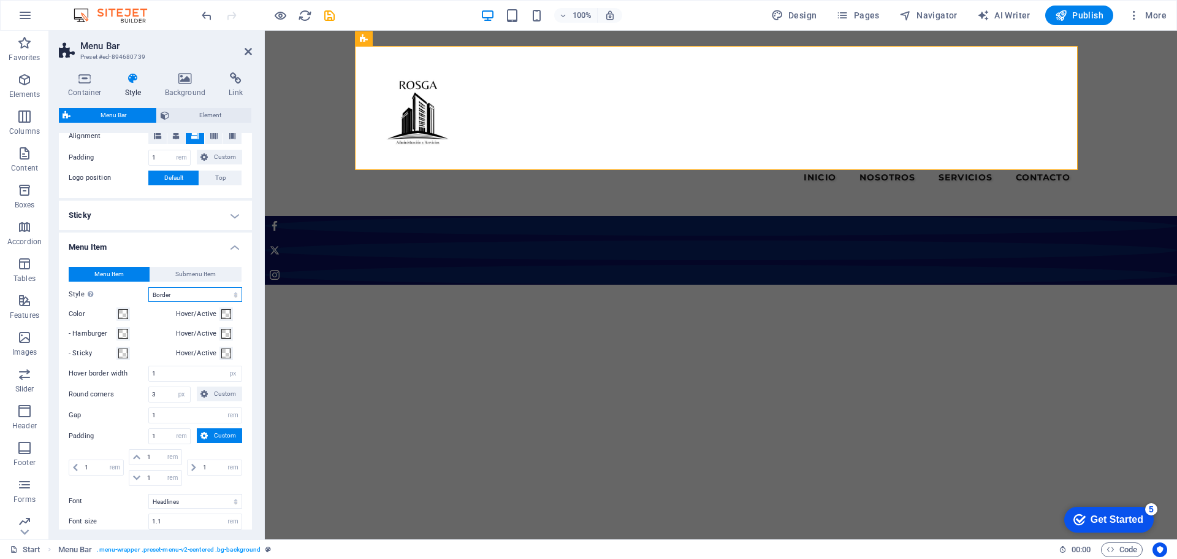
click at [201, 296] on select "Plain Text color Box: Fade Box: Flip vertical Box: Flip horizontal Box: Slide d…" at bounding box center [195, 294] width 94 height 15
select select "hover_none"
click at [148, 287] on select "Plain Text color Box: Fade Box: Flip vertical Box: Flip horizontal Box: Slide d…" at bounding box center [195, 294] width 94 height 15
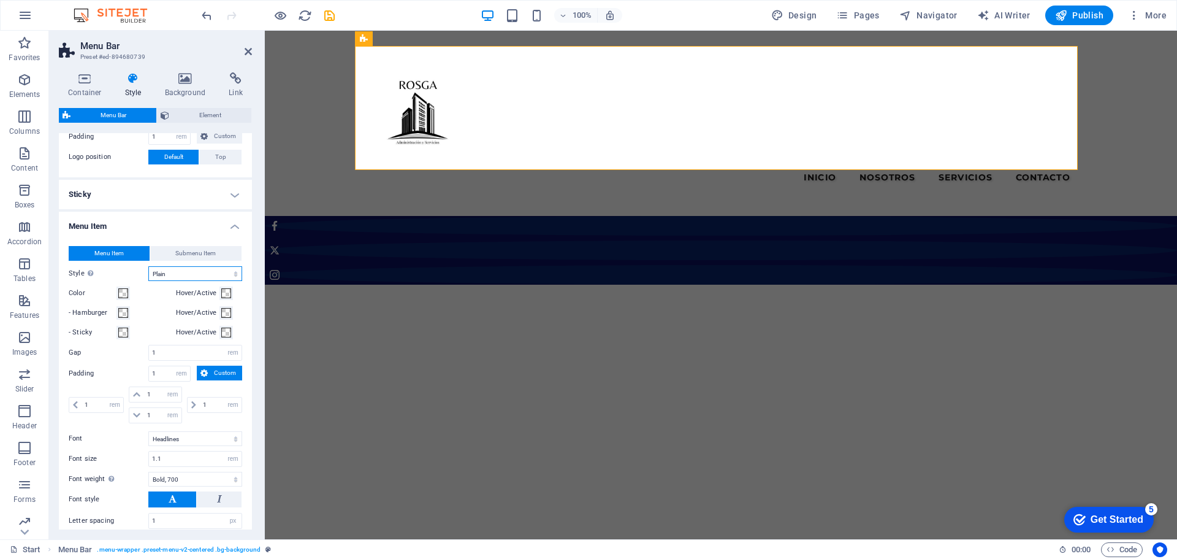
scroll to position [518, 0]
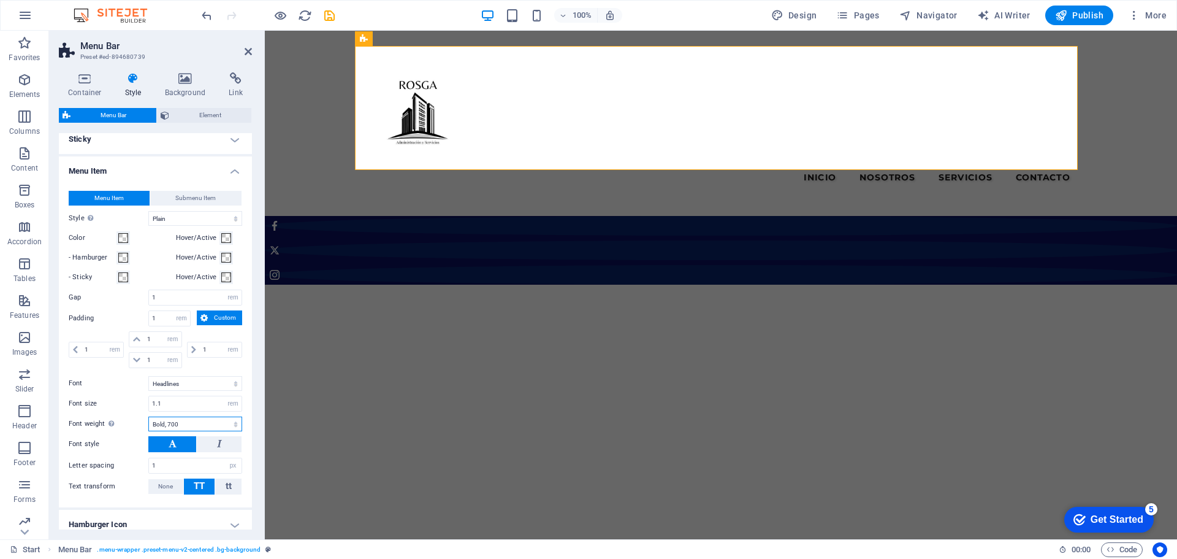
click at [197, 424] on select "Thin, 100 Extra-light, 200 Light, 300 Regular, 400 Medium, 500 Semi-bold, 600 B…" at bounding box center [195, 423] width 94 height 15
click at [148, 416] on select "Thin, 100 Extra-light, 200 Light, 300 Regular, 400 Medium, 500 Semi-bold, 600 B…" at bounding box center [195, 423] width 94 height 15
click at [188, 426] on select "Thin, 100 Extra-light, 200 Light, 300 Regular, 400 Medium, 500 Semi-bold, 600 B…" at bounding box center [195, 423] width 94 height 15
click at [148, 416] on select "Thin, 100 Extra-light, 200 Light, 300 Regular, 400 Medium, 500 Semi-bold, 600 B…" at bounding box center [195, 423] width 94 height 15
click at [208, 425] on select "Thin, 100 Extra-light, 200 Light, 300 Regular, 400 Medium, 500 Semi-bold, 600 B…" at bounding box center [195, 423] width 94 height 15
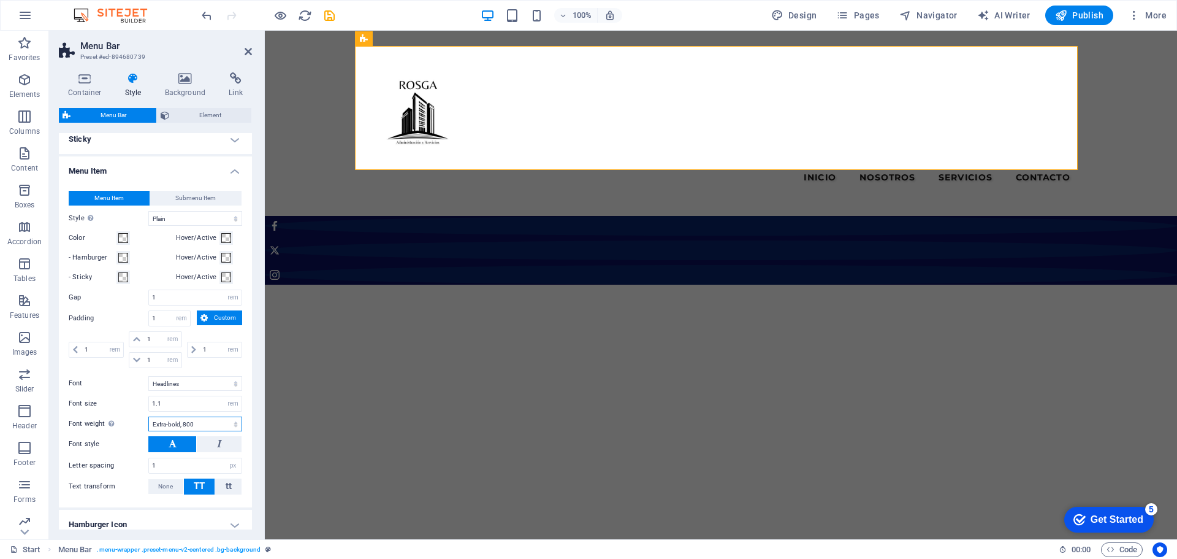
select select "900"
click at [148, 416] on select "Thin, 100 Extra-light, 200 Light, 300 Regular, 400 Medium, 500 Semi-bold, 600 B…" at bounding box center [195, 423] width 94 height 15
click at [201, 381] on select "Default Headlines" at bounding box center [195, 383] width 94 height 15
select select "link-default-font"
click at [148, 376] on select "Default Headlines" at bounding box center [195, 383] width 94 height 15
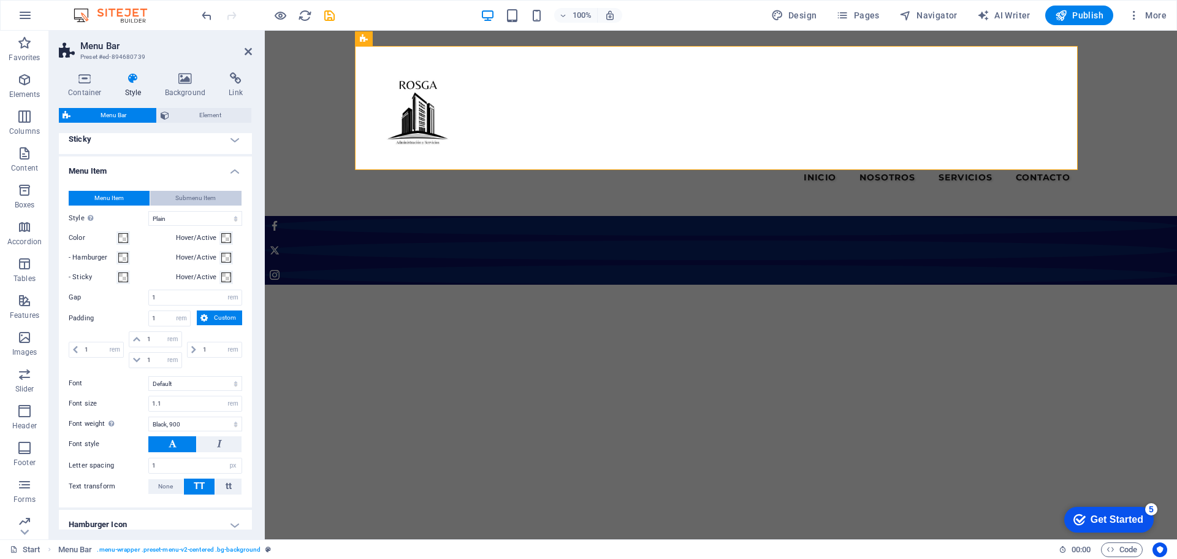
click at [186, 199] on span "Submenu Item" at bounding box center [195, 198] width 40 height 15
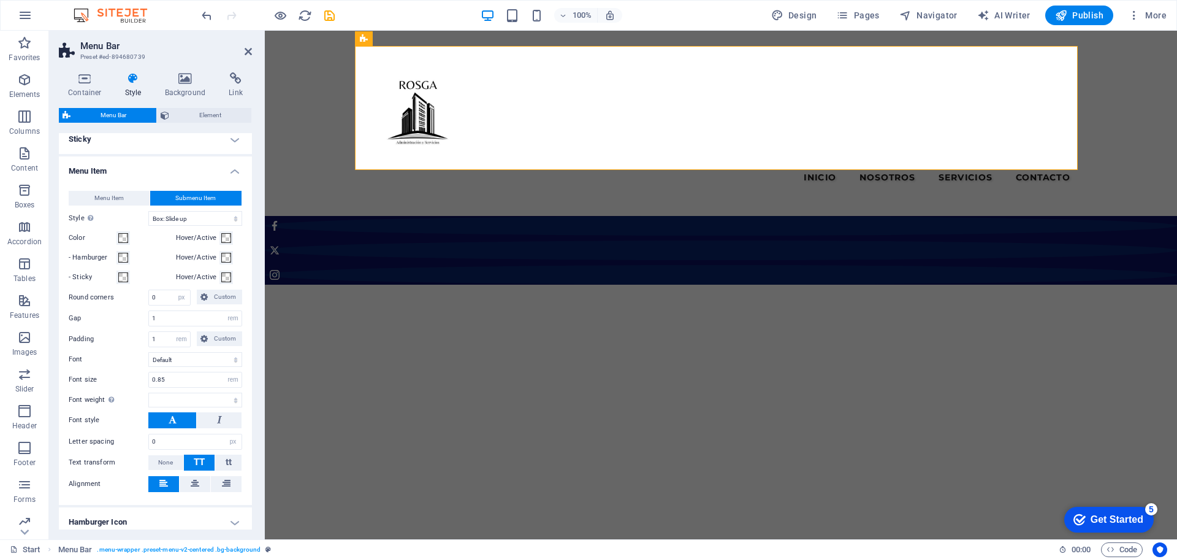
select select
click at [130, 199] on button "Menu Item" at bounding box center [109, 198] width 81 height 15
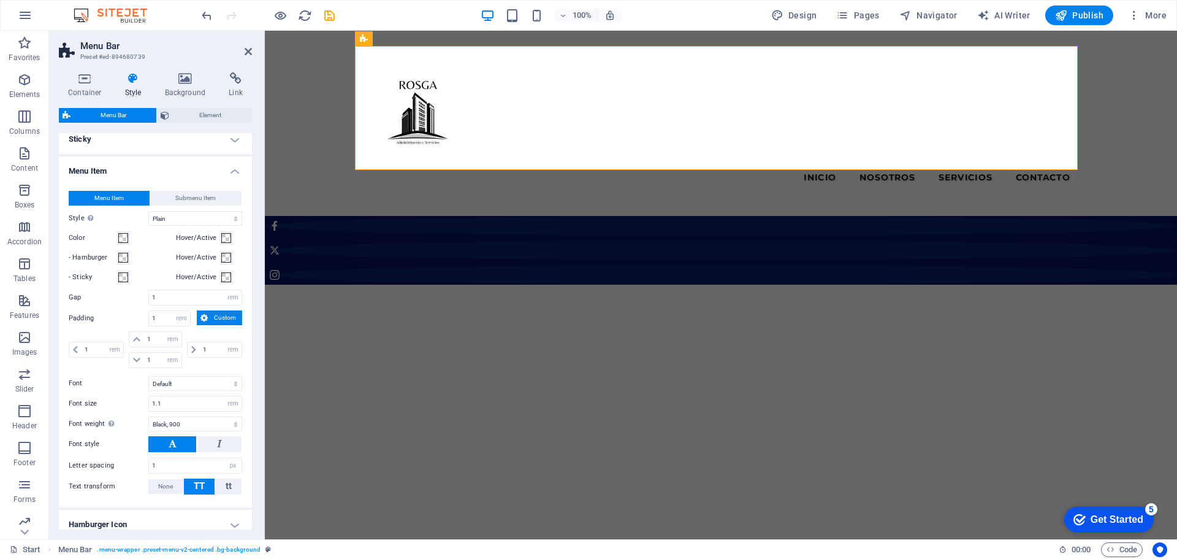
click at [152, 142] on h4 "Sticky" at bounding box center [155, 138] width 193 height 29
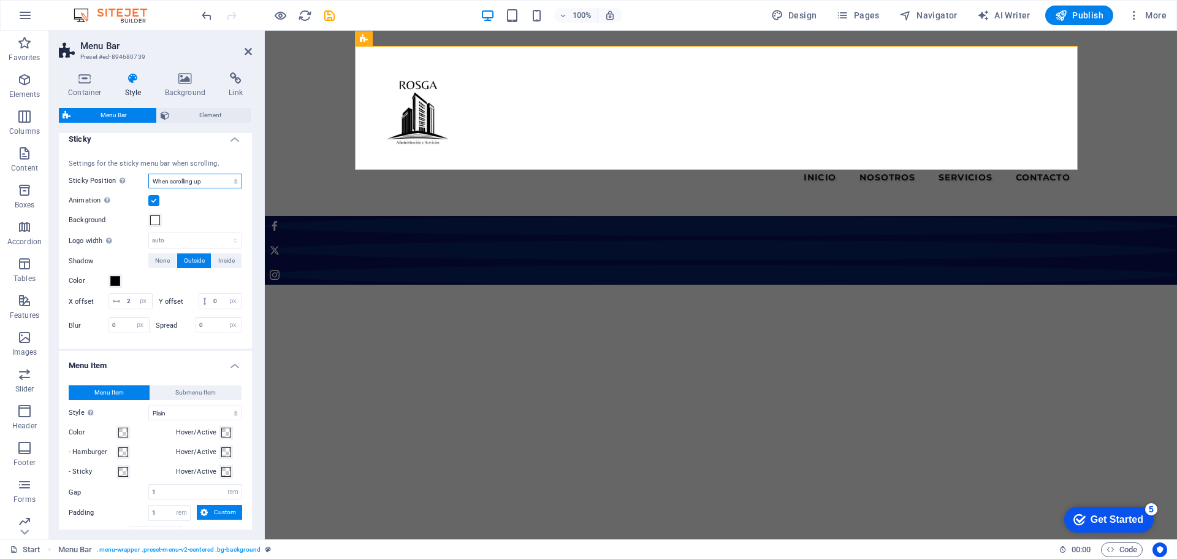
click at [201, 181] on select "Off Instant After menu After banner When scrolling up" at bounding box center [195, 181] width 94 height 15
select select "sticky_none"
click at [148, 174] on select "Off Instant After menu After banner When scrolling up" at bounding box center [195, 181] width 94 height 15
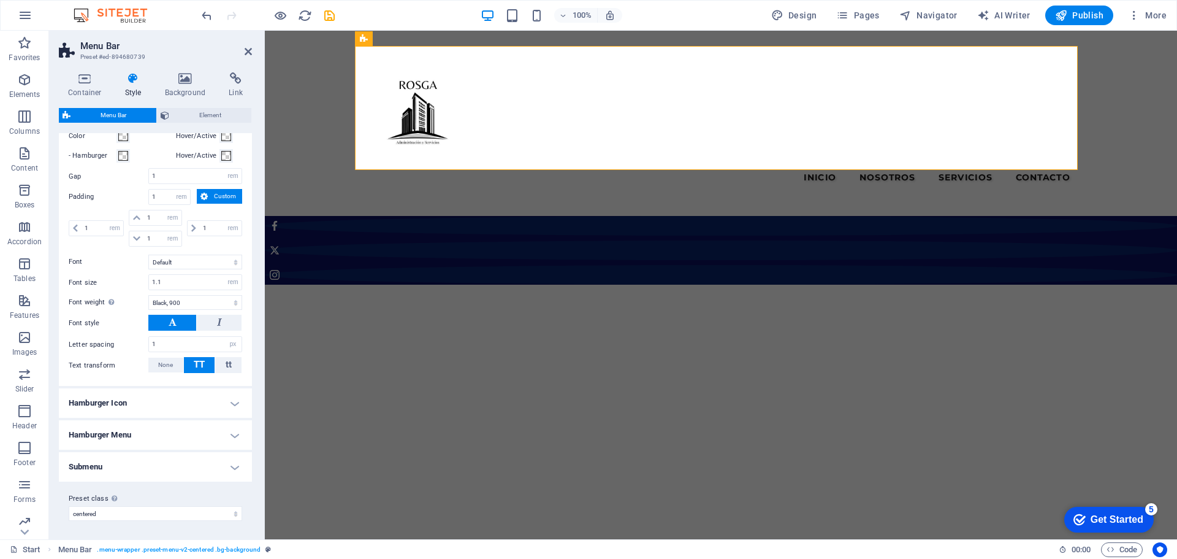
scroll to position [667, 0]
click at [148, 437] on h4 "Hamburger Menu" at bounding box center [155, 433] width 193 height 29
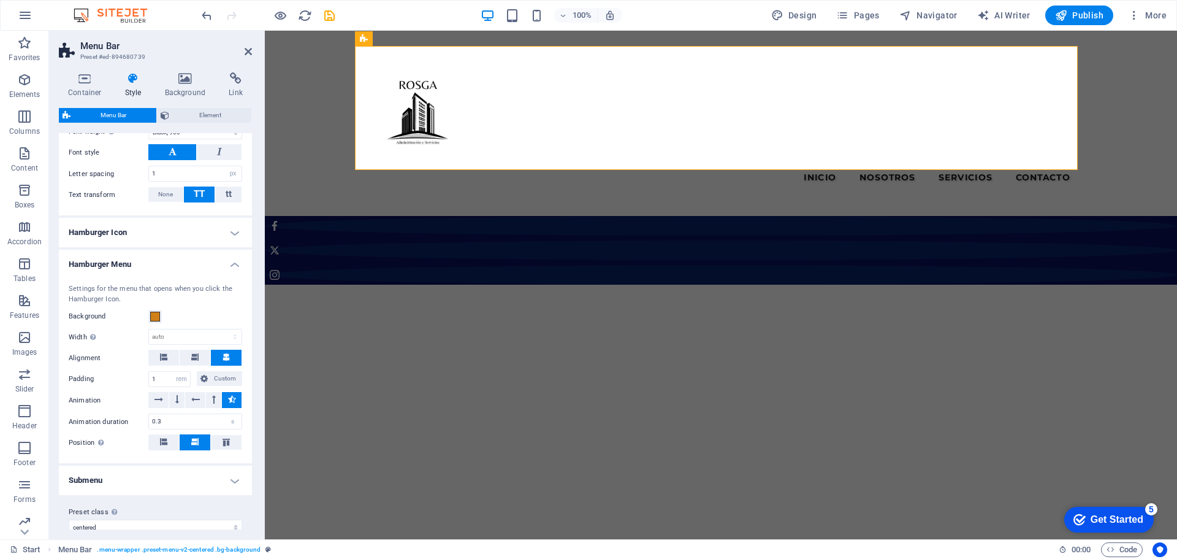
scroll to position [851, 0]
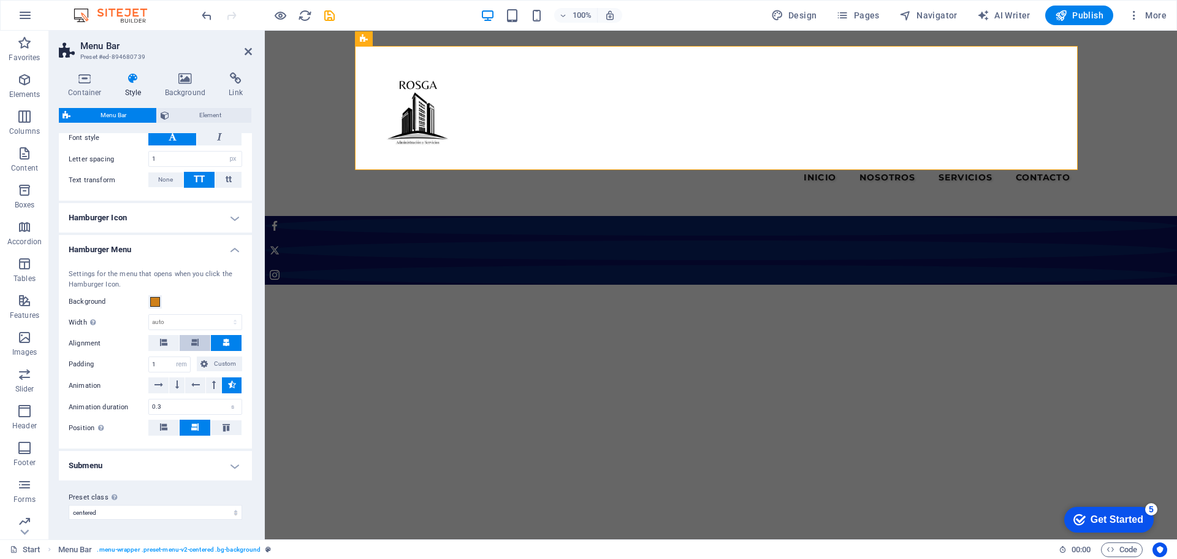
click at [189, 343] on button at bounding box center [195, 343] width 31 height 16
click at [138, 459] on h4 "Submenu" at bounding box center [155, 465] width 193 height 29
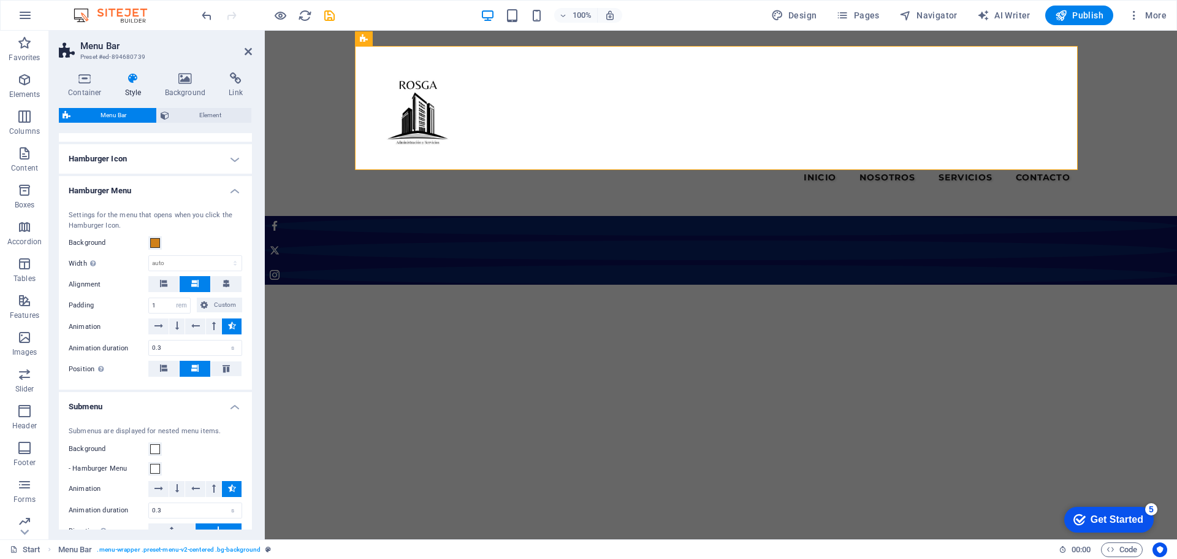
scroll to position [1045, 0]
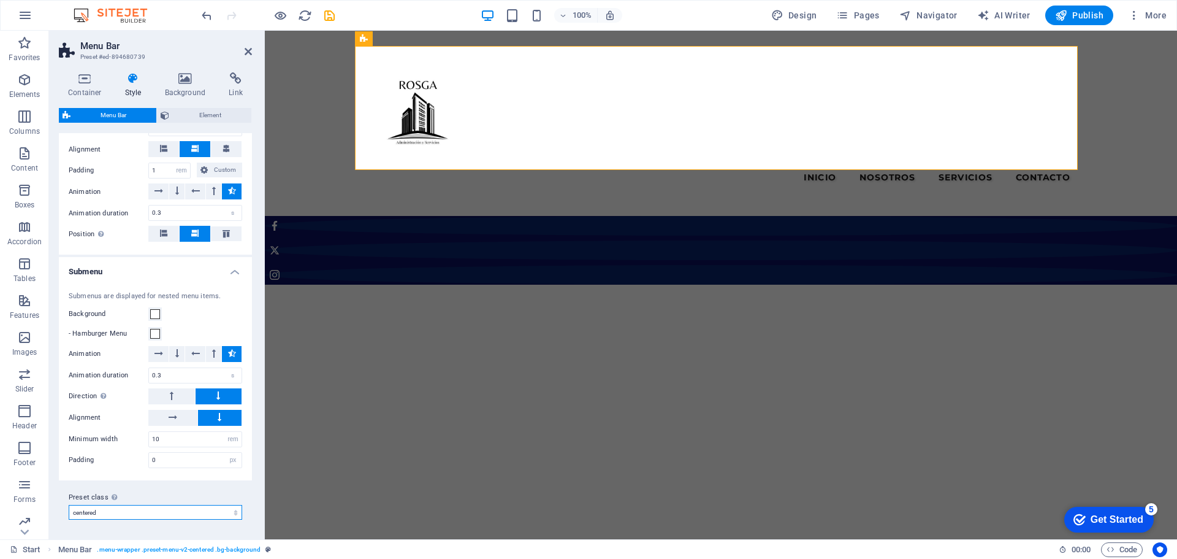
click at [111, 513] on select "default border centered Add preset class" at bounding box center [156, 512] width 174 height 15
select select "preset-menu-v2-default"
click at [69, 519] on select "default border centered Add preset class" at bounding box center [156, 512] width 174 height 15
type input "0"
select select "DISABLED_OPTION_VALUE"
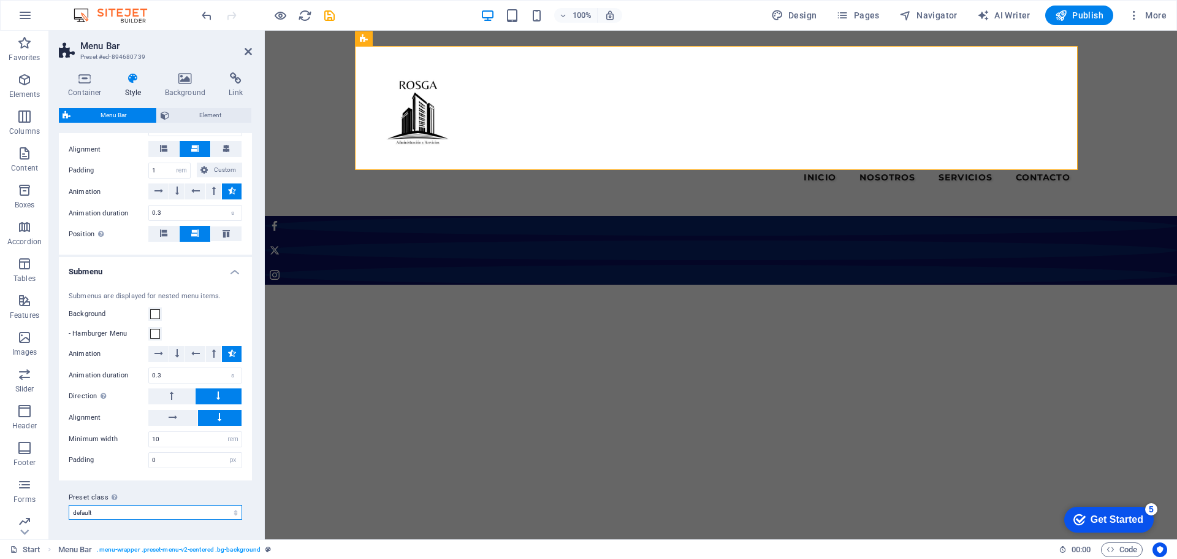
type input "2"
type input "1"
select select "sticky_menu"
type input "2"
type input "4"
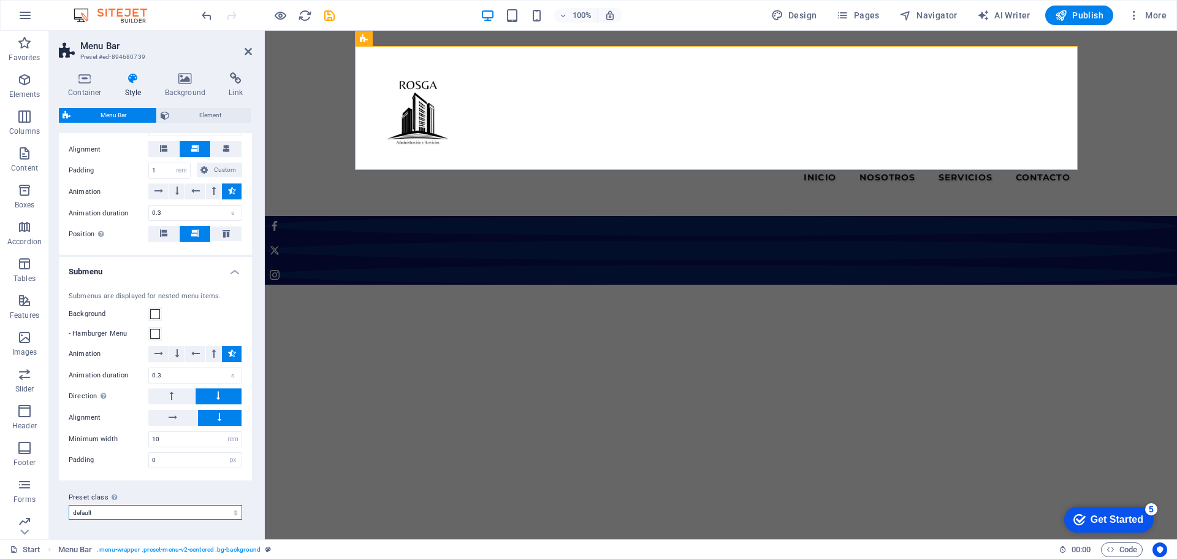
select select "hover_box_bottom"
type input "0"
type input "2"
type input "16"
select select "px"
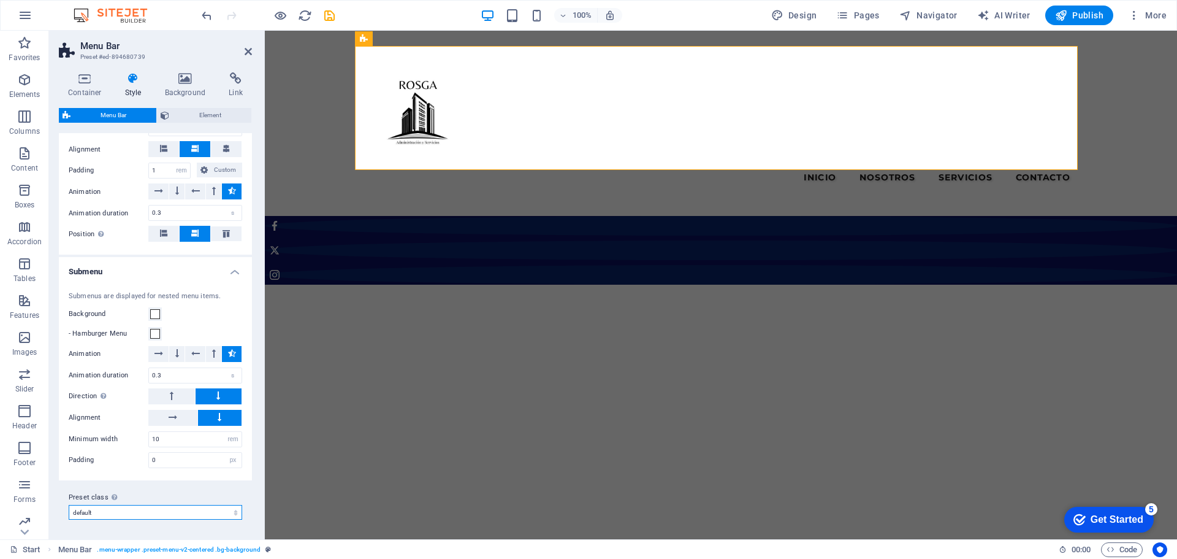
select select "700"
type input "0"
type input "100"
select select "%"
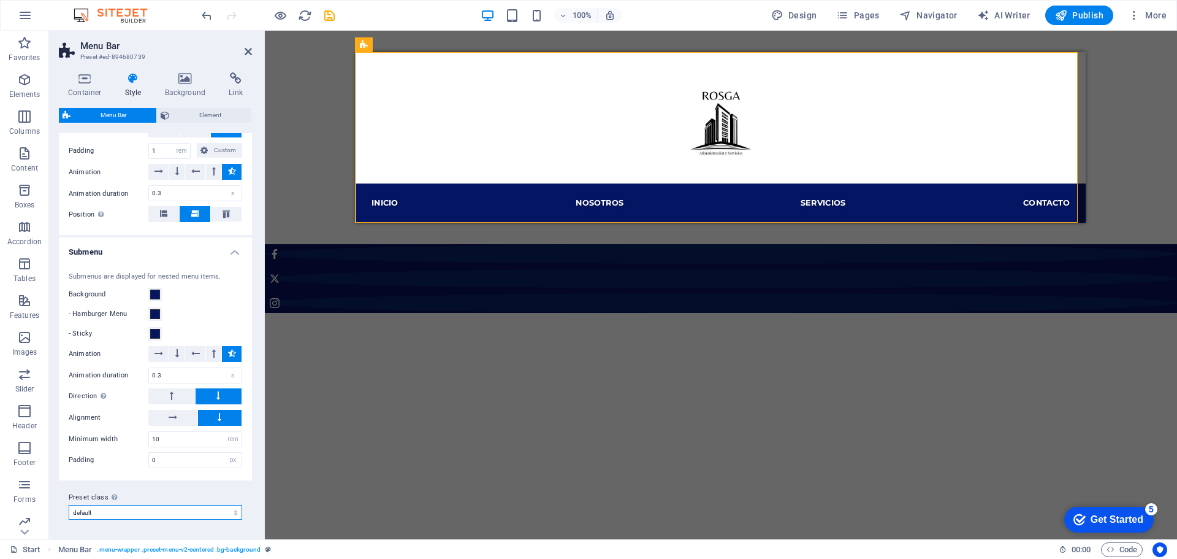
scroll to position [1401, 0]
click at [178, 507] on select "default border centered Add preset class" at bounding box center [156, 512] width 174 height 15
select select "preset-menu-v2-border"
click at [69, 505] on select "default border centered Add preset class" at bounding box center [156, 512] width 174 height 15
type input "1"
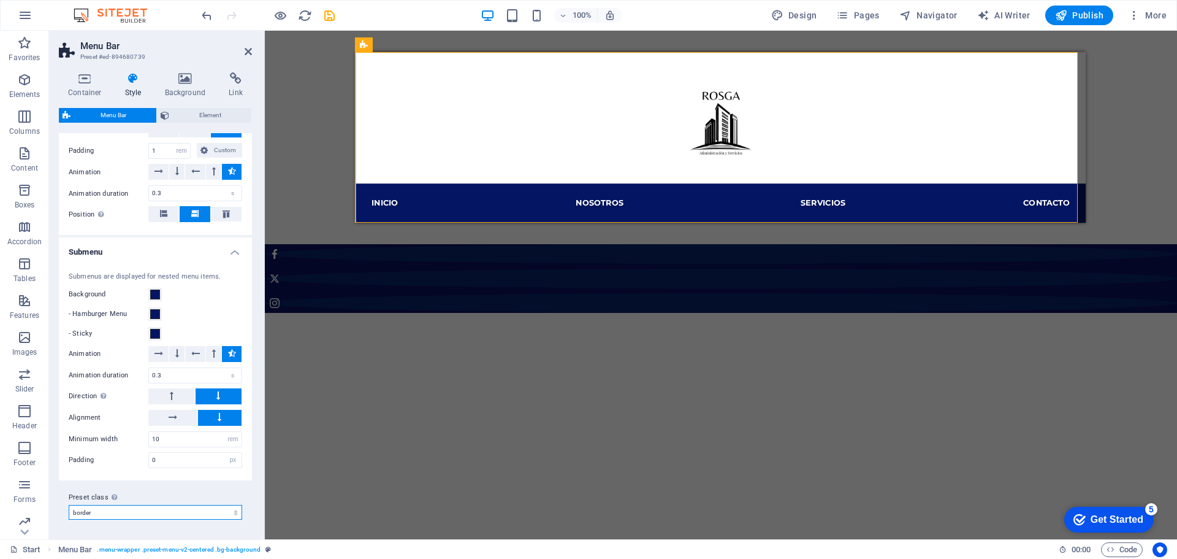
select select "sticky_reverse"
type input "0"
select select
select select "DISABLED_OPTION_VALUE"
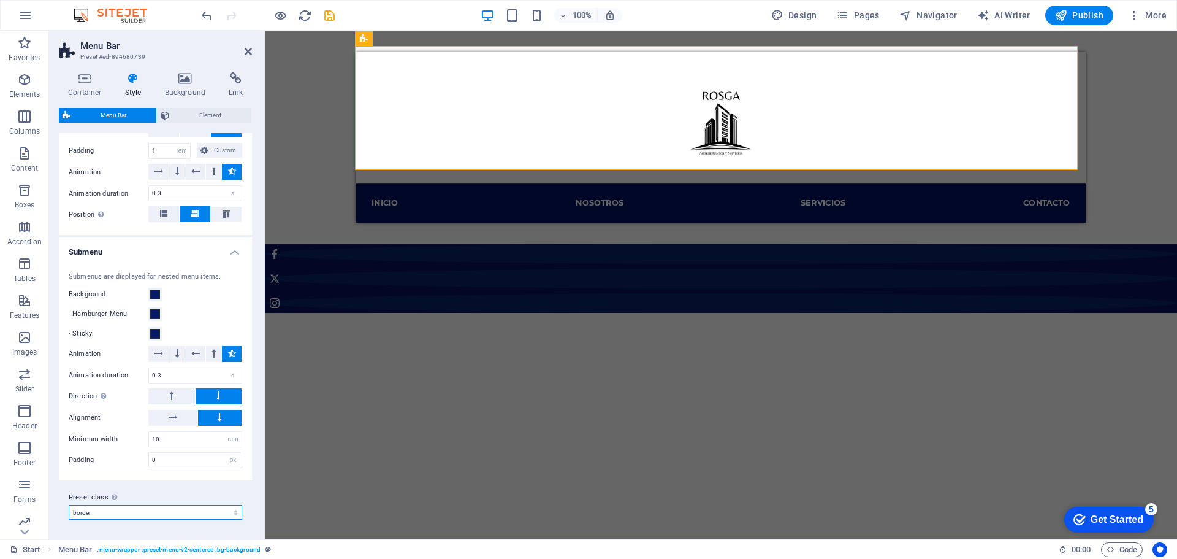
scroll to position [1245, 0]
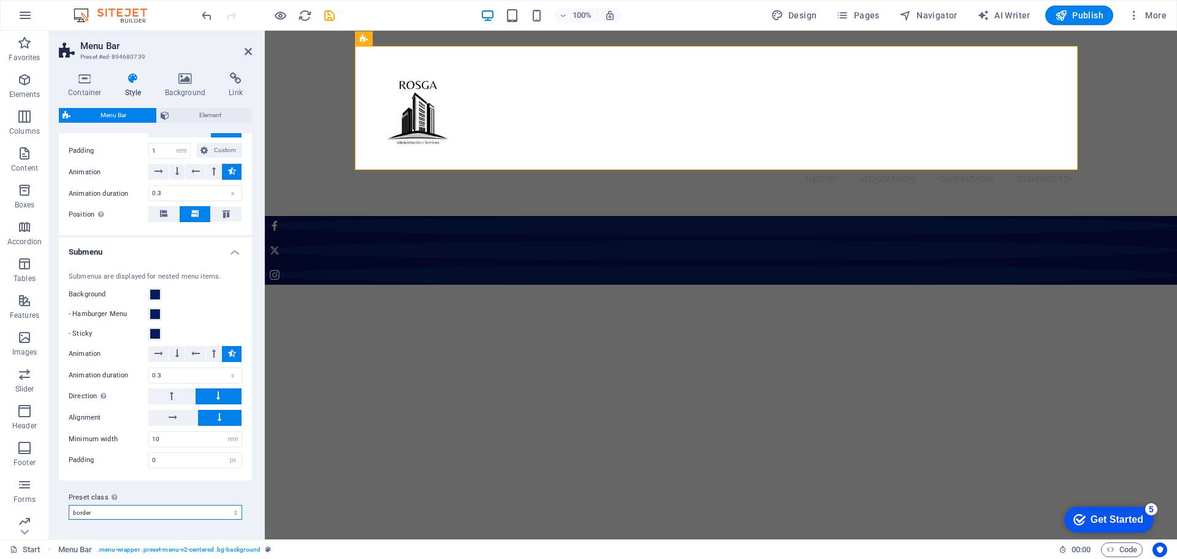
click at [160, 513] on select "default border centered Add preset class" at bounding box center [156, 512] width 174 height 15
select select "preset-menu-v2-centered"
click at [69, 505] on select "default border centered Add preset class" at bounding box center [156, 512] width 174 height 15
select select "sticky_none"
select select "hover_none"
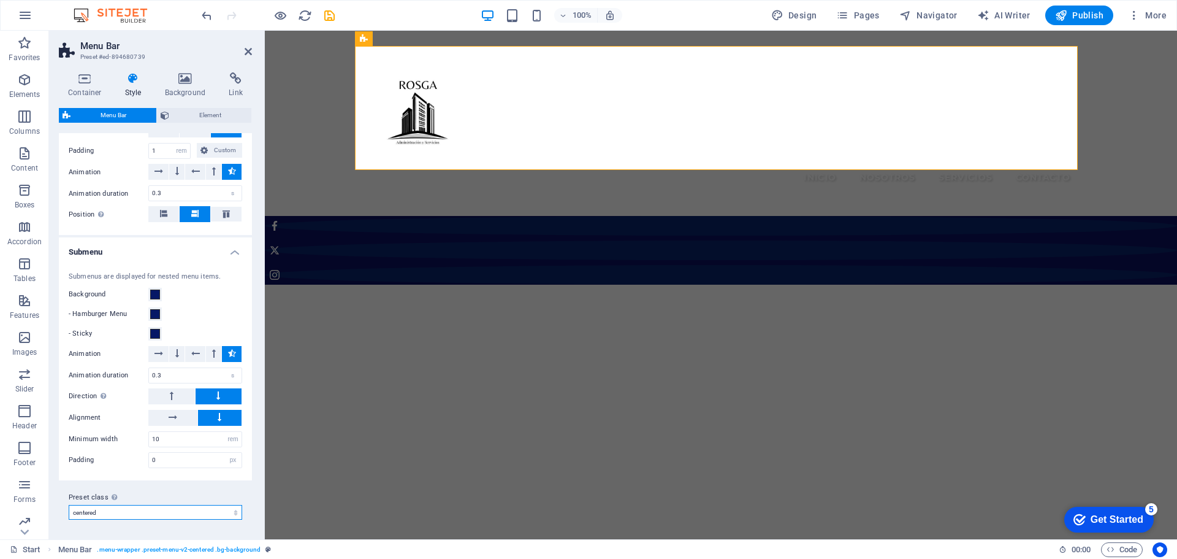
select select "link-default-font"
select select "900"
select select "preset-menu-v2-centered"
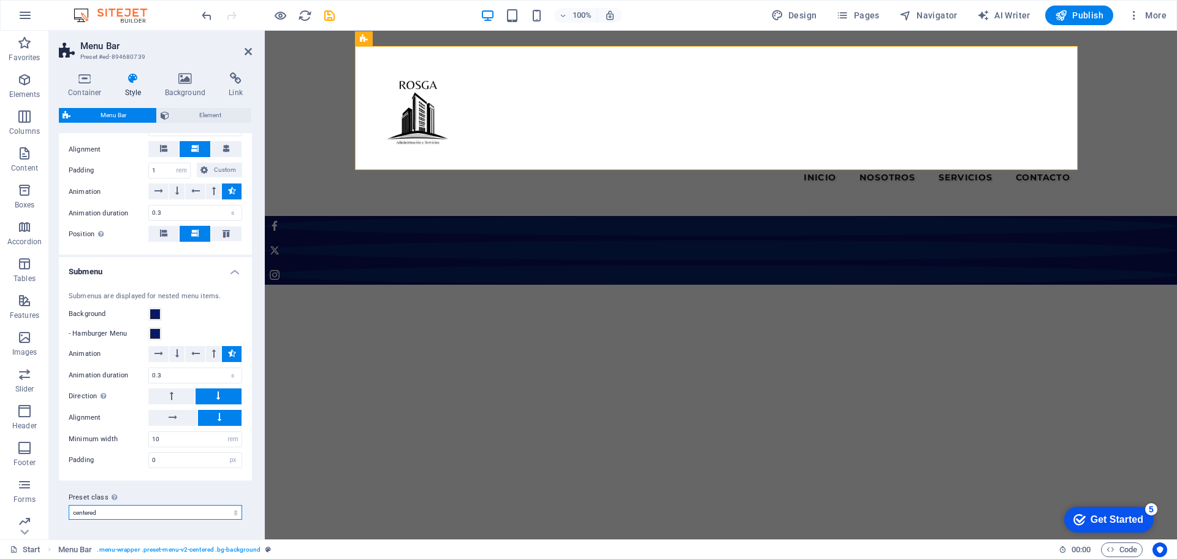
scroll to position [1045, 0]
click at [148, 513] on select "default border centered Add preset class" at bounding box center [156, 512] width 174 height 15
click at [69, 505] on select "default border centered Add preset class" at bounding box center [156, 512] width 174 height 15
select select "preset-menu-v2-centered"
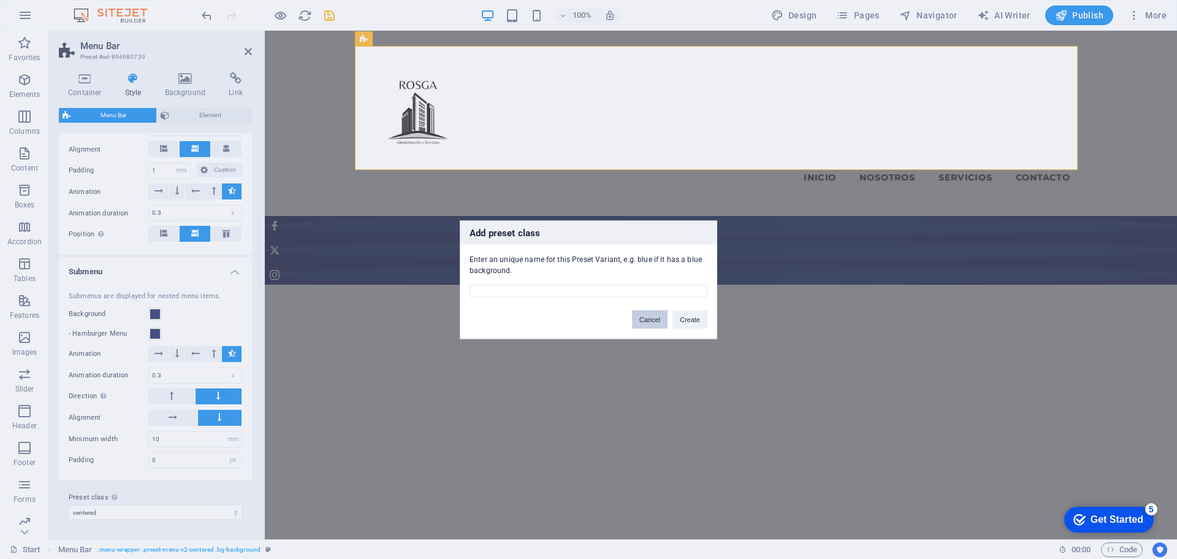
click at [657, 319] on button "Cancel" at bounding box center [650, 319] width 36 height 18
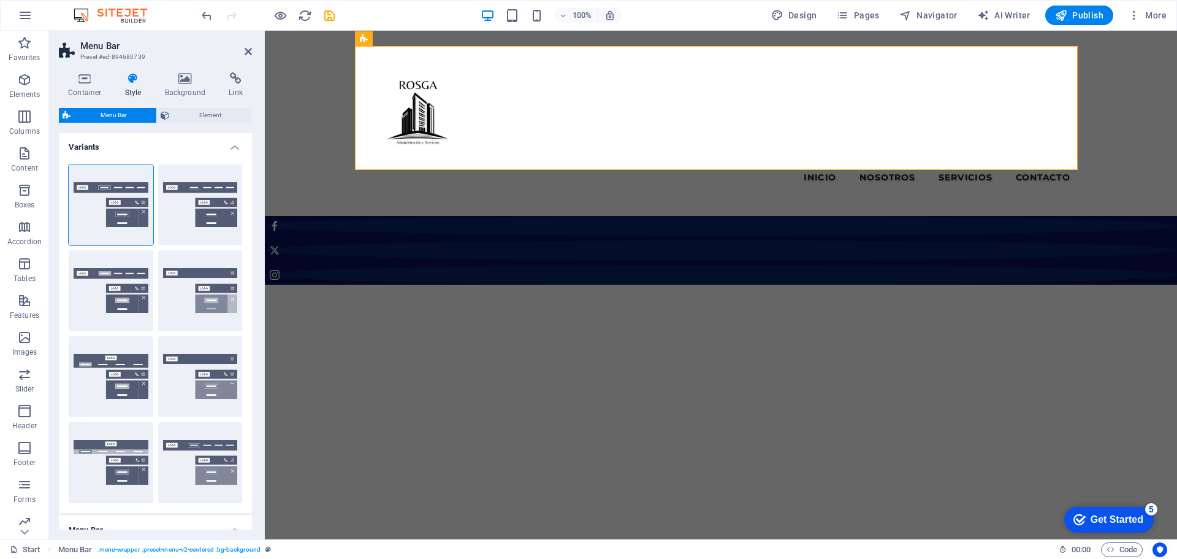
scroll to position [0, 0]
drag, startPoint x: 54, startPoint y: 34, endPoint x: 193, endPoint y: 110, distance: 158.6
click at [193, 110] on span "Element" at bounding box center [210, 115] width 75 height 15
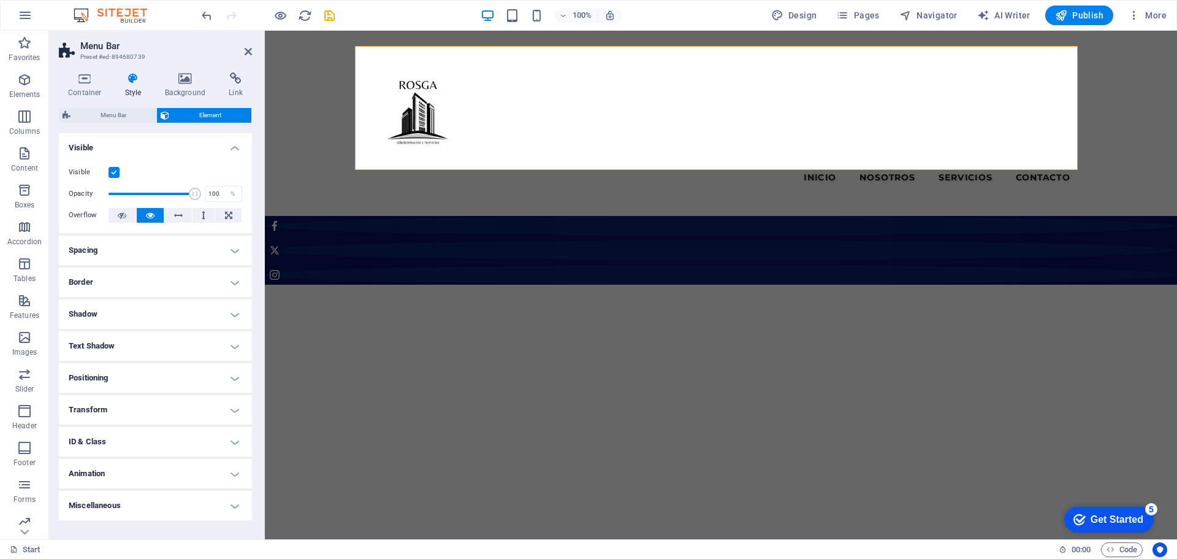
click at [177, 245] on h4 "Spacing" at bounding box center [155, 249] width 193 height 29
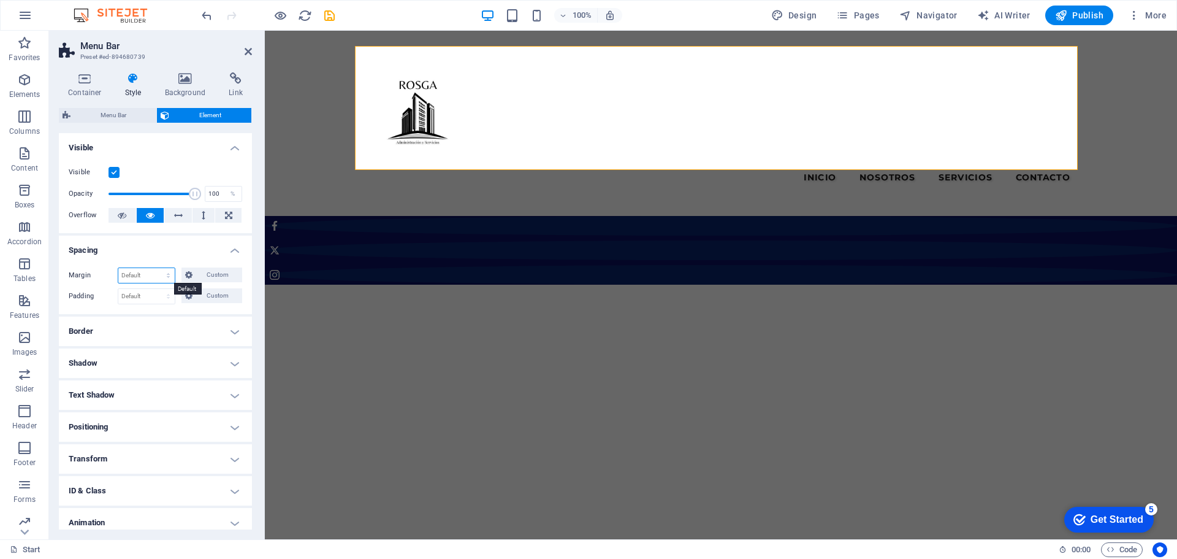
click at [150, 275] on select "Default auto px % rem vw vh Custom" at bounding box center [146, 275] width 56 height 15
click at [118, 268] on select "Default auto px % rem vw vh Custom" at bounding box center [146, 275] width 56 height 15
select select "DISABLED_OPTION_VALUE"
click at [142, 297] on select "Default px rem % vh vw Custom" at bounding box center [146, 296] width 56 height 15
select select "px"
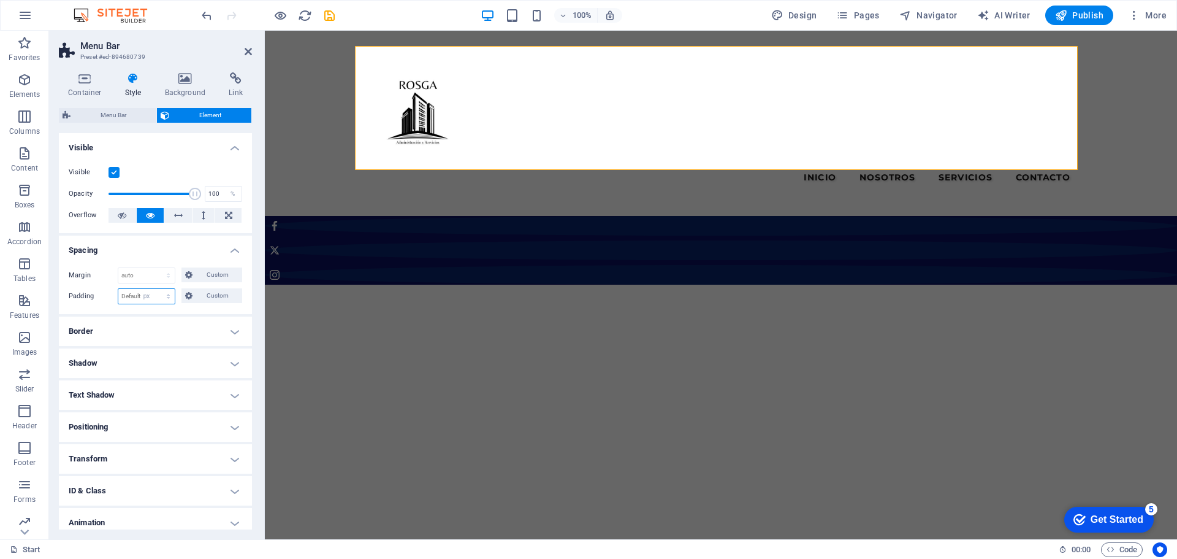
click at [156, 289] on select "Default px rem % vh vw Custom" at bounding box center [146, 296] width 56 height 15
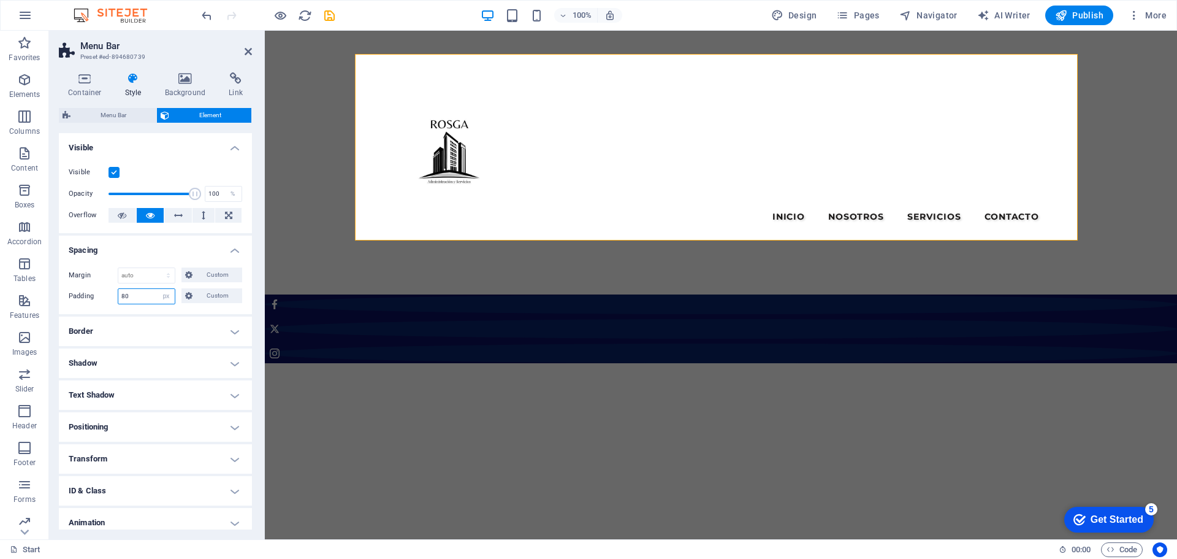
drag, startPoint x: 142, startPoint y: 300, endPoint x: 99, endPoint y: 297, distance: 43.1
click at [99, 297] on div "Padding 80 Default px rem % vh vw Custom Custom" at bounding box center [156, 296] width 174 height 16
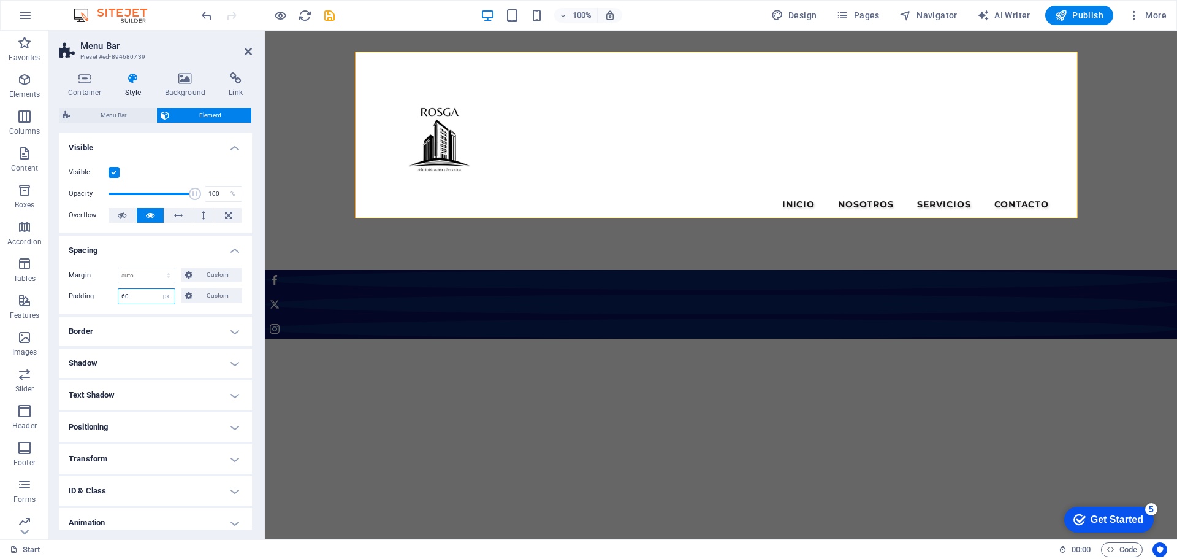
drag, startPoint x: 134, startPoint y: 293, endPoint x: 83, endPoint y: 293, distance: 51.5
click at [83, 293] on div "Padding 60 Default px rem % vh vw Custom Custom" at bounding box center [156, 296] width 174 height 16
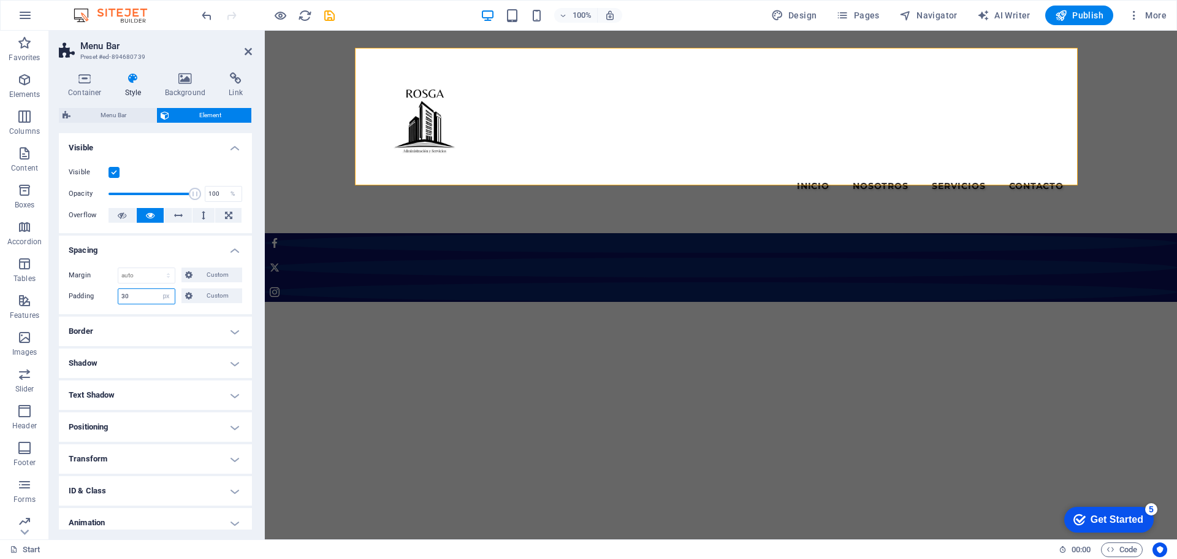
drag, startPoint x: 134, startPoint y: 296, endPoint x: 109, endPoint y: 296, distance: 25.8
click at [109, 296] on div "Padding 30 Default px rem % vh vw Custom Custom" at bounding box center [156, 296] width 174 height 16
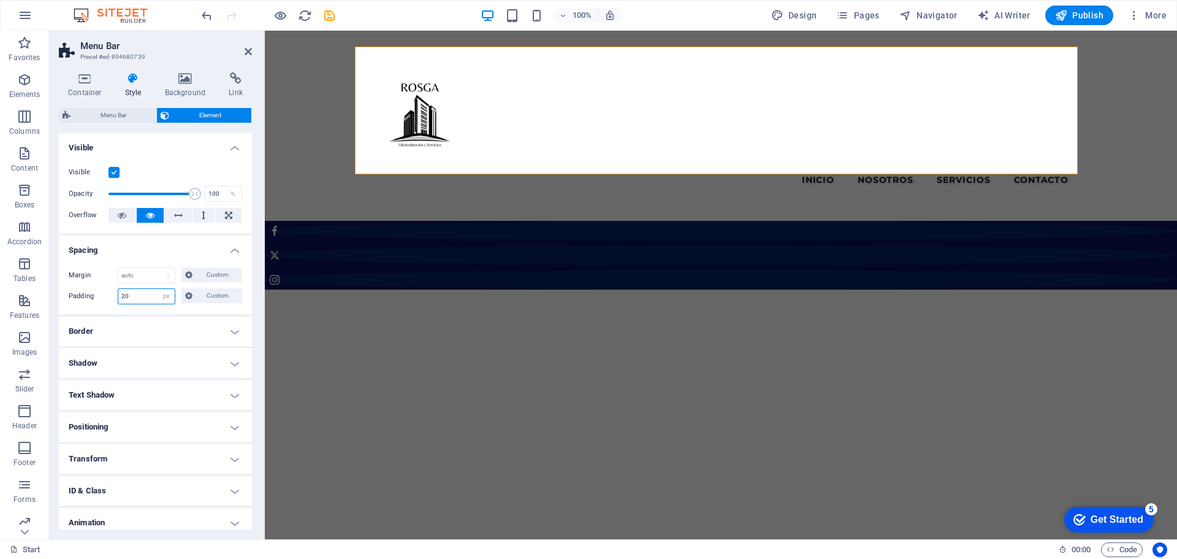
drag, startPoint x: 132, startPoint y: 297, endPoint x: 105, endPoint y: 297, distance: 27.0
click at [105, 297] on div "Padding 20 Default px rem % vh vw Custom Custom" at bounding box center [156, 296] width 174 height 16
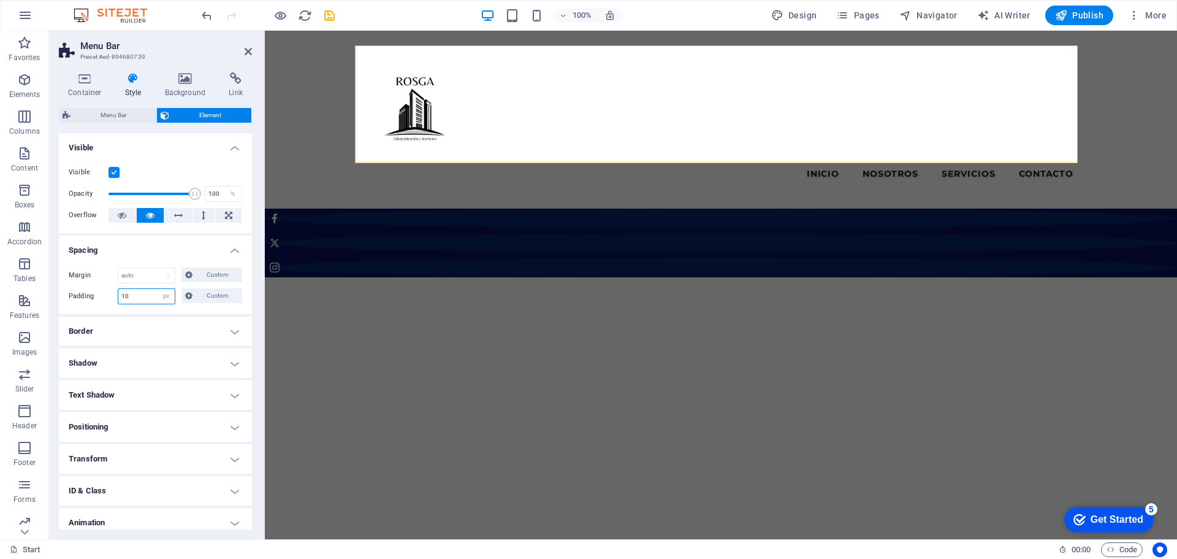
drag, startPoint x: 118, startPoint y: 297, endPoint x: 108, endPoint y: 297, distance: 9.8
click at [108, 297] on div "Padding 10 Default px rem % vh vw Custom Custom" at bounding box center [156, 296] width 174 height 16
type input "0"
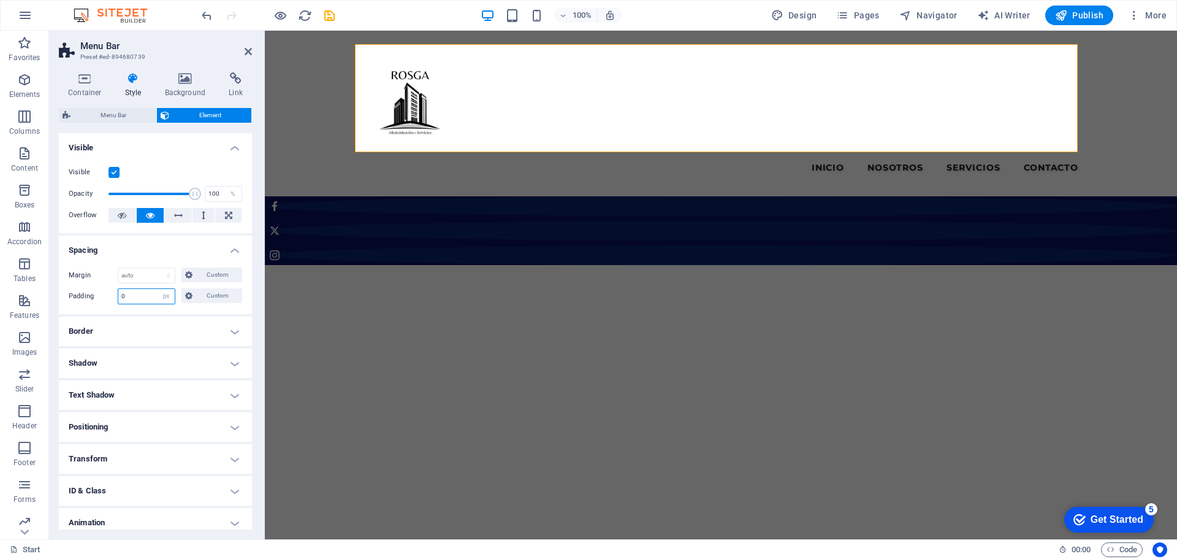
drag, startPoint x: 137, startPoint y: 299, endPoint x: 104, endPoint y: 298, distance: 33.7
click at [104, 298] on div "Padding 0 Default px rem % vh vw Custom Custom" at bounding box center [156, 296] width 174 height 16
type input "10"
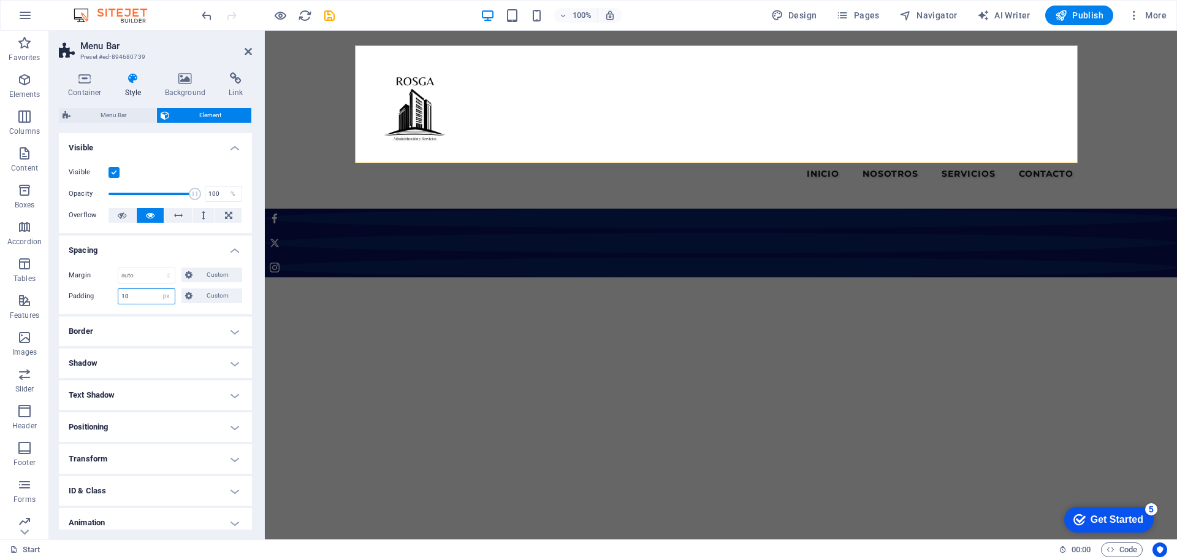
click at [101, 297] on div "Padding 10 Default px rem % vh vw Custom Custom" at bounding box center [156, 296] width 174 height 16
drag, startPoint x: 147, startPoint y: 297, endPoint x: 91, endPoint y: 297, distance: 55.2
click at [91, 297] on div "Padding 10 Default px rem % vh vw Custom Custom" at bounding box center [156, 296] width 174 height 16
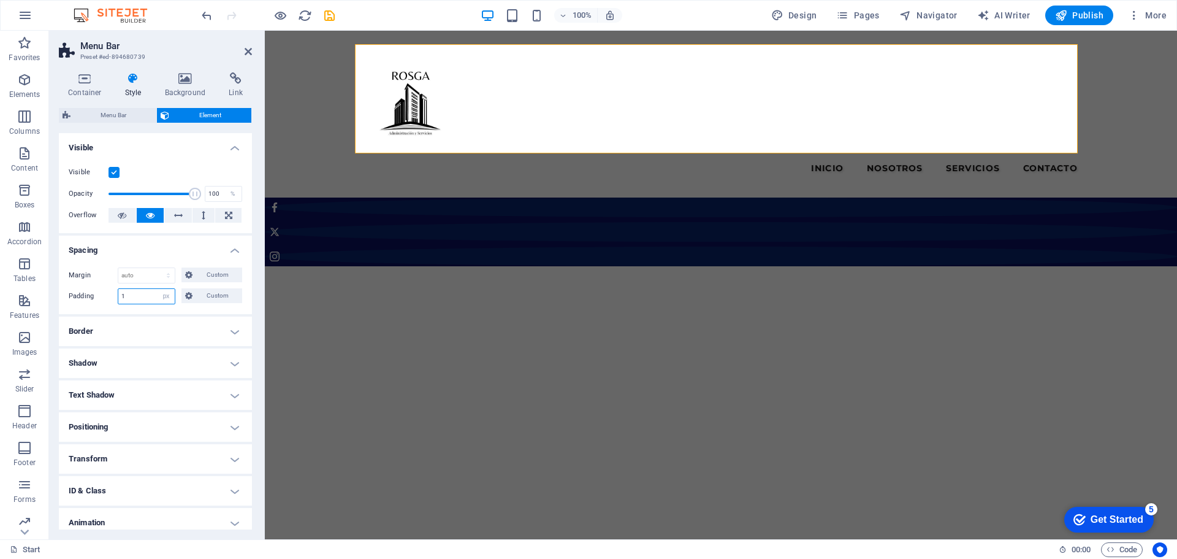
drag, startPoint x: 138, startPoint y: 296, endPoint x: 96, endPoint y: 296, distance: 41.7
click at [96, 296] on div "Padding 1 Default px rem % vh vw Custom Custom" at bounding box center [156, 296] width 174 height 16
type input "0"
click at [112, 301] on label "Padding" at bounding box center [93, 296] width 49 height 15
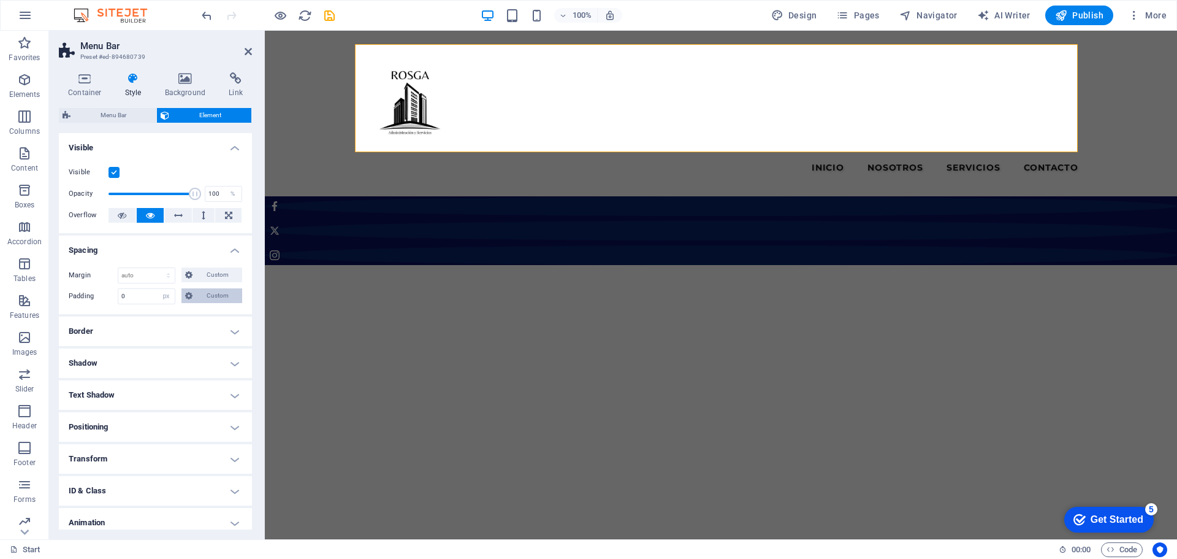
click at [192, 292] on button "Custom" at bounding box center [212, 295] width 61 height 15
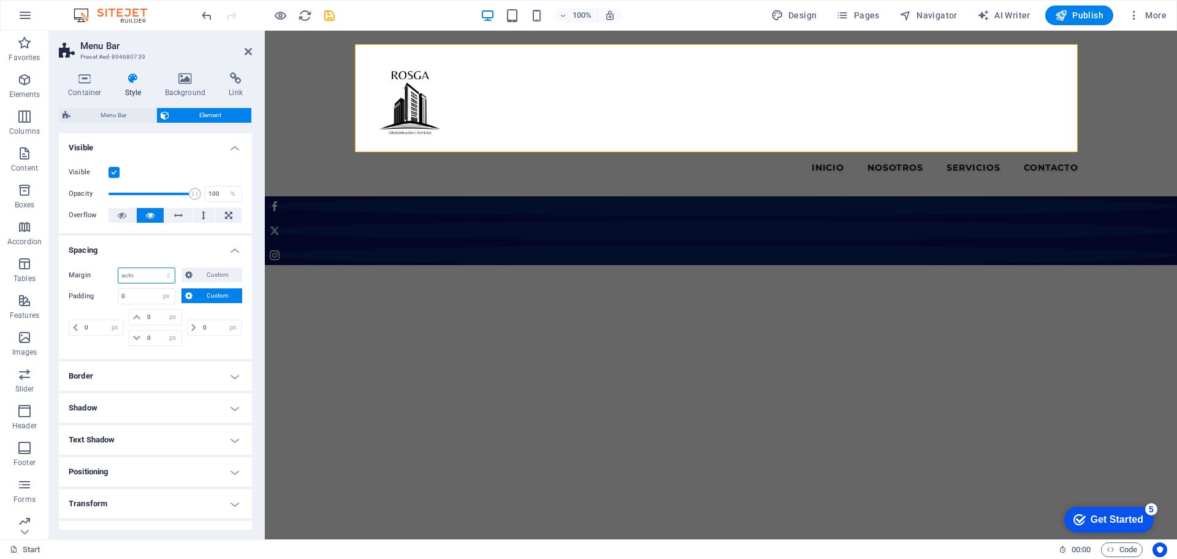
click at [141, 270] on select "Default auto px % rem vw vh Custom" at bounding box center [146, 275] width 56 height 15
select select "%"
click at [156, 268] on select "Default auto px % rem vw vh Custom" at bounding box center [146, 275] width 56 height 15
type input "0"
click at [167, 272] on select "Default auto px % rem vw vh Custom" at bounding box center [166, 275] width 17 height 15
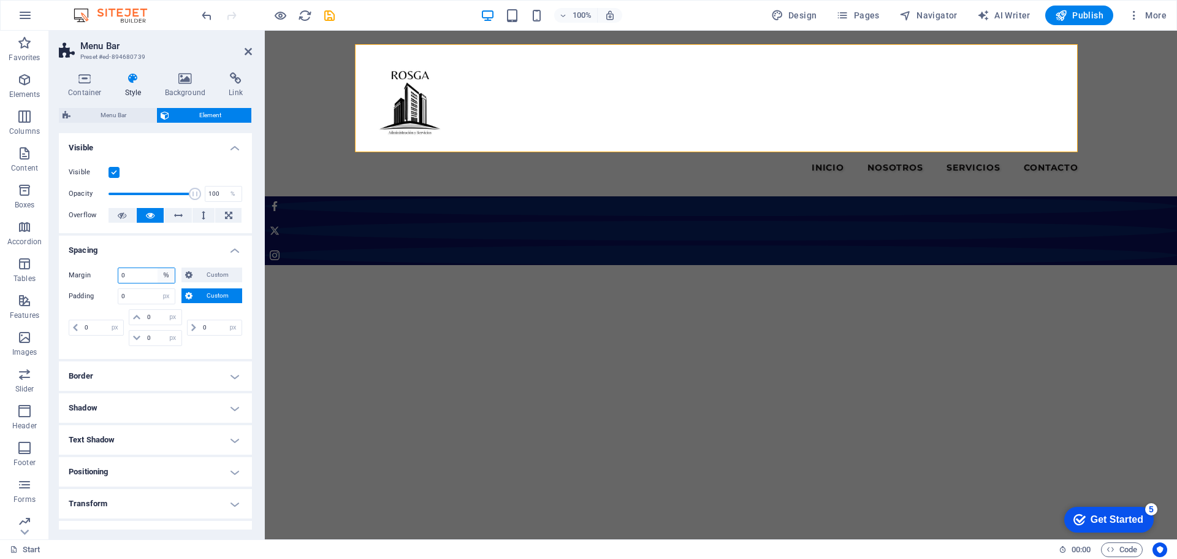
select select "default"
click at [158, 268] on select "Default auto px % rem vw vh Custom" at bounding box center [166, 275] width 17 height 15
click at [166, 271] on select "Default auto px % rem vw vh Custom" at bounding box center [146, 275] width 56 height 15
click at [118, 268] on select "Default auto px % rem vw vh Custom" at bounding box center [146, 275] width 56 height 15
select select "DISABLED_OPTION_VALUE"
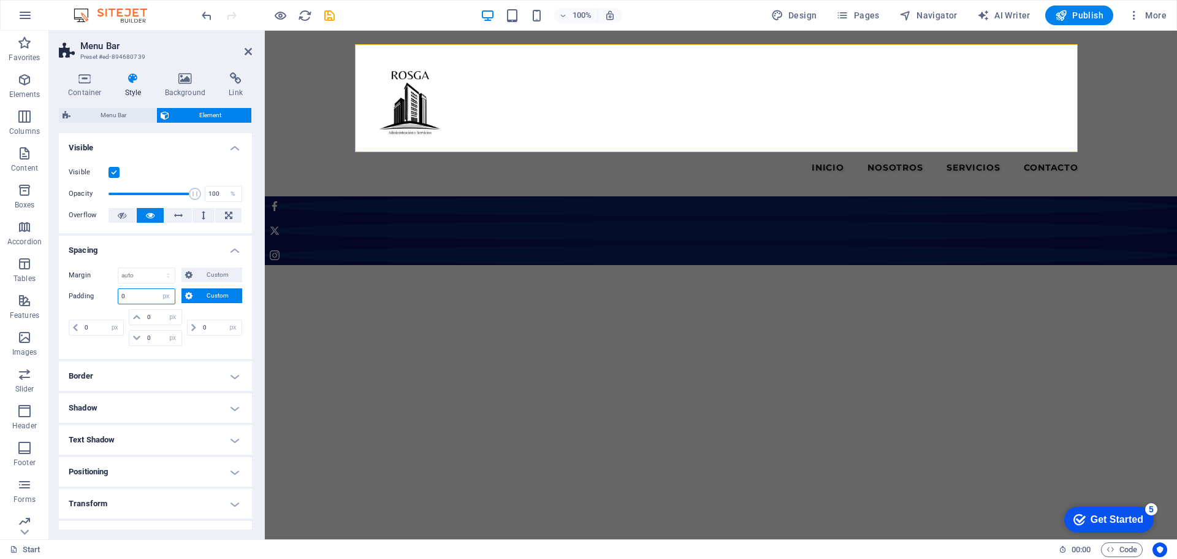
drag, startPoint x: 134, startPoint y: 298, endPoint x: 111, endPoint y: 298, distance: 23.3
click at [111, 298] on div "Padding 0 Default px rem % vh vw Custom Custom" at bounding box center [156, 296] width 174 height 16
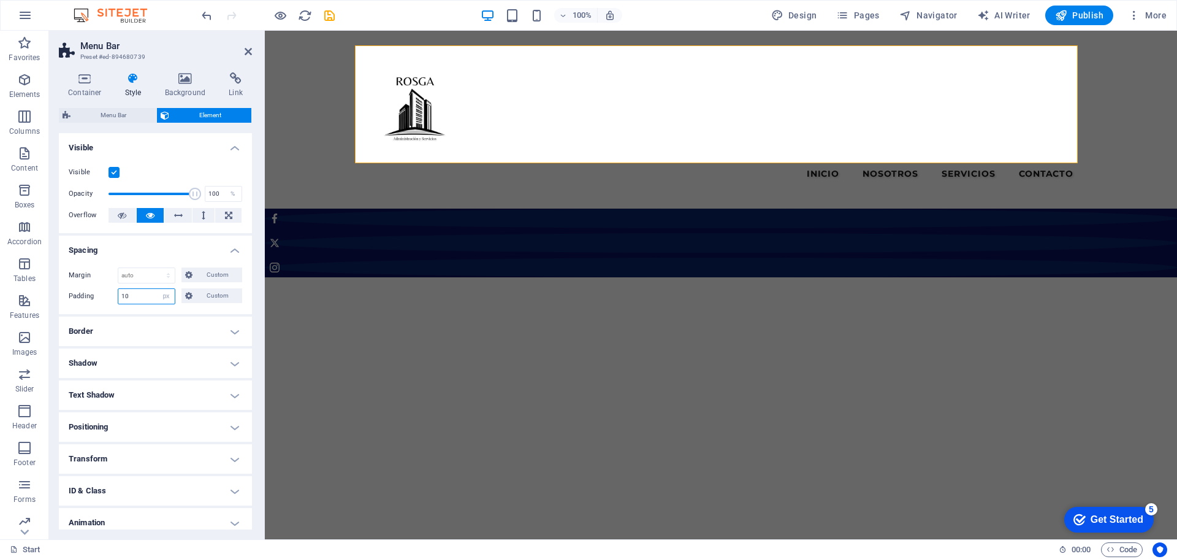
drag, startPoint x: 149, startPoint y: 302, endPoint x: 81, endPoint y: 303, distance: 68.1
click at [81, 303] on div "Padding 10 Default px rem % vh vw Custom Custom" at bounding box center [156, 296] width 174 height 16
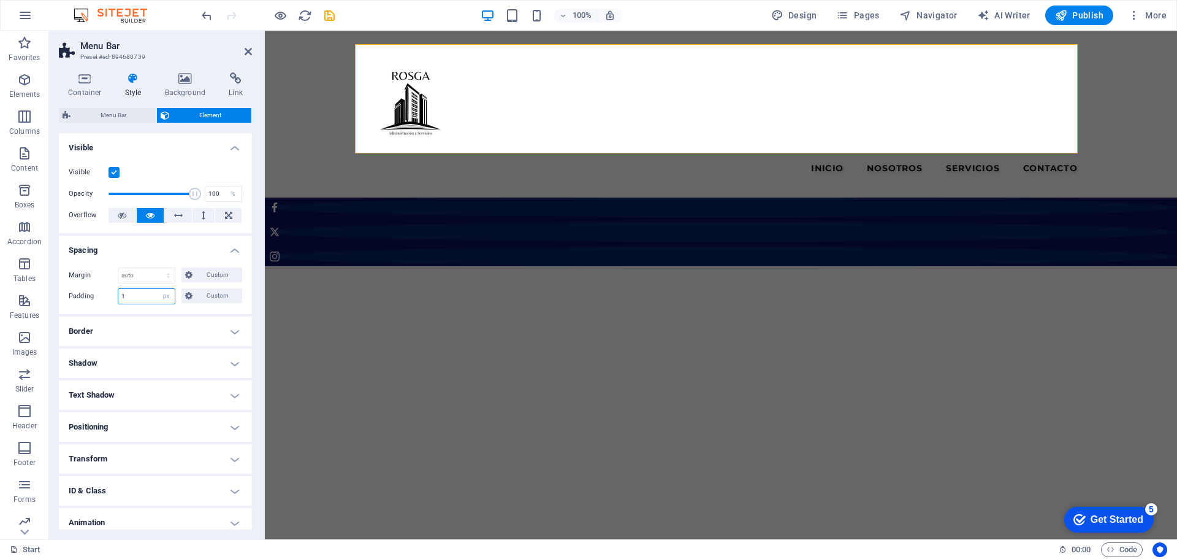
type input "1"
click at [126, 331] on h4 "Border" at bounding box center [155, 330] width 193 height 29
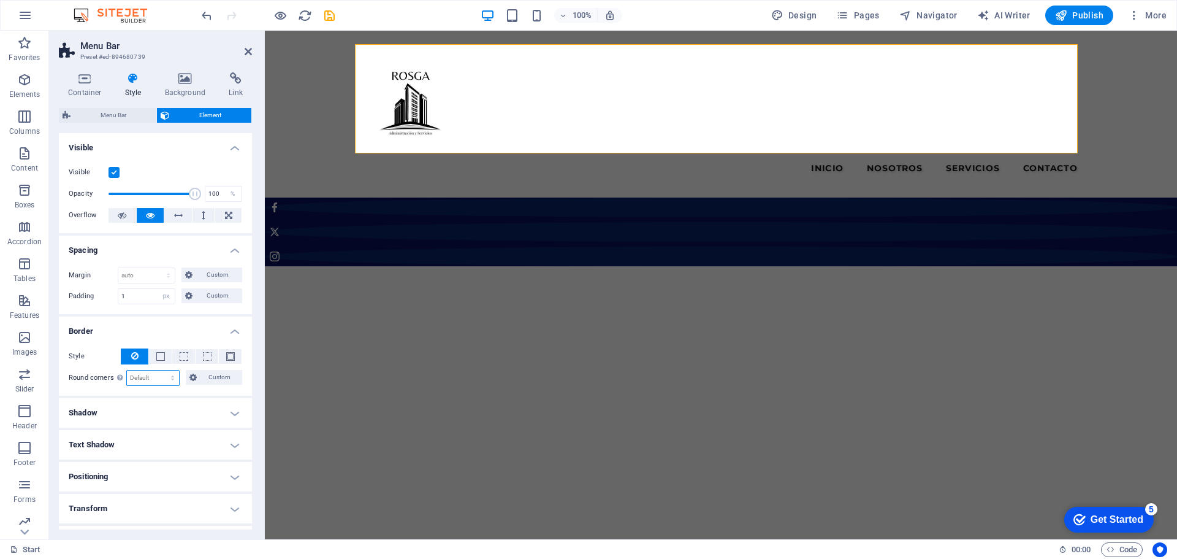
click at [142, 375] on select "Default px rem % vh vw Custom" at bounding box center [153, 377] width 52 height 15
select select "px"
click at [161, 370] on select "Default px rem % vh vw Custom" at bounding box center [153, 377] width 52 height 15
click at [91, 377] on div "Round corners For background overlay and background images, the overflow must b…" at bounding box center [156, 378] width 174 height 16
type input "0"
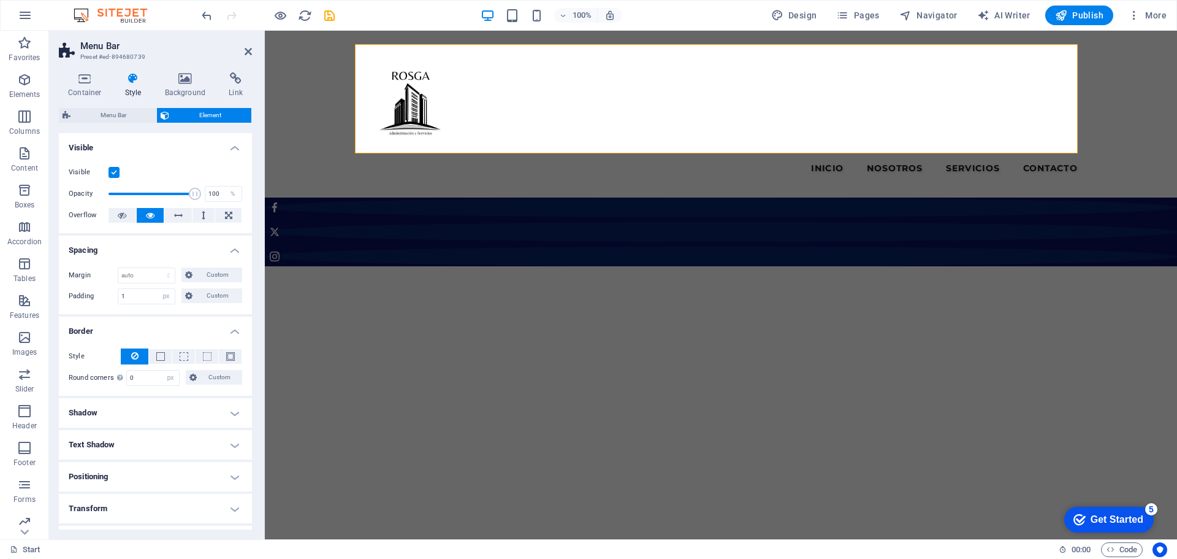
click at [93, 365] on div "Style - Width 1 auto px rem % vh vw Custom Custom 1 auto px rem % vh vw 1 auto …" at bounding box center [155, 366] width 193 height 57
click at [85, 403] on h4 "Shadow" at bounding box center [155, 412] width 193 height 29
click at [193, 436] on button "Outside" at bounding box center [177, 437] width 46 height 15
type input "2"
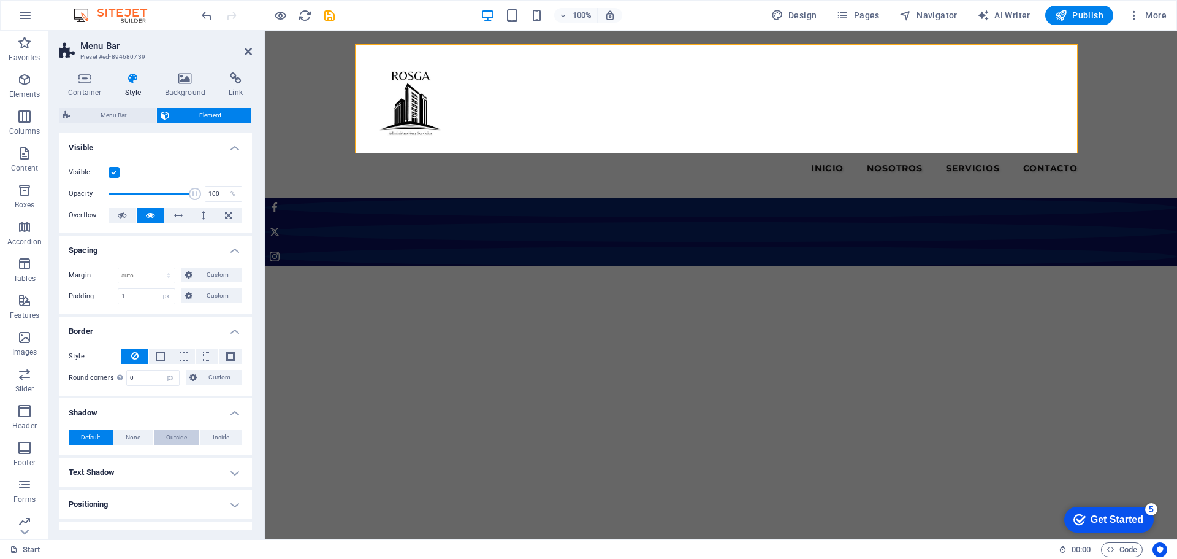
type input "4"
click at [95, 435] on span "Default" at bounding box center [90, 437] width 19 height 15
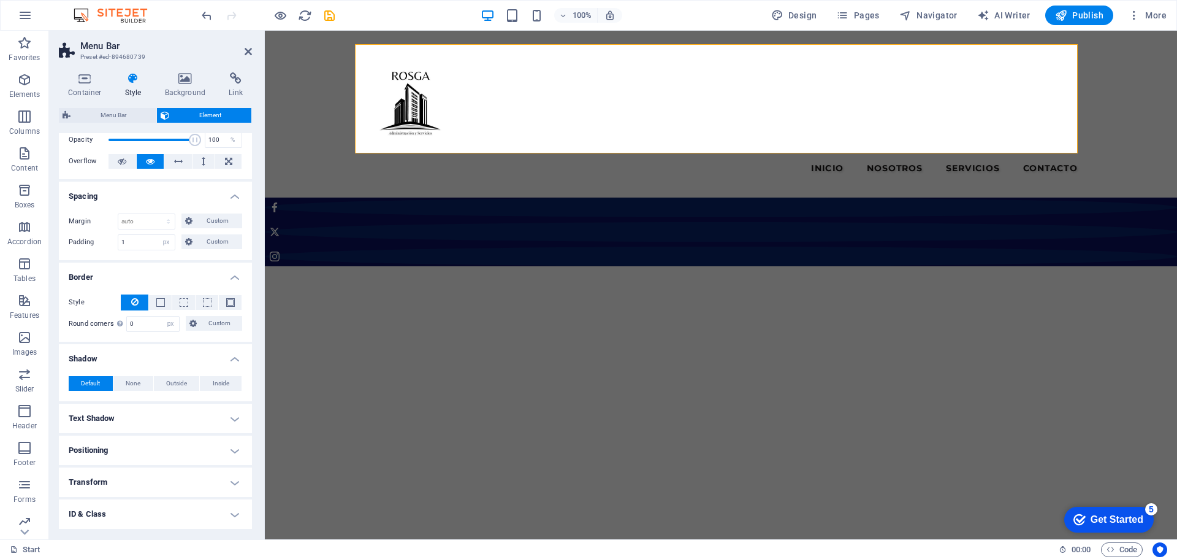
scroll to position [117, 0]
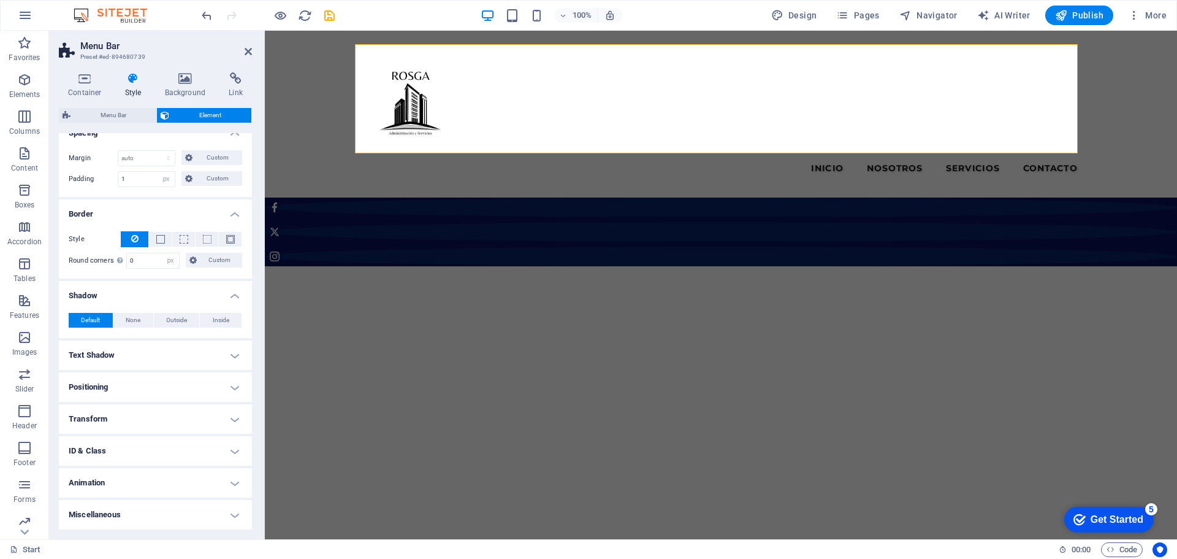
click at [207, 385] on h4 "Positioning" at bounding box center [155, 386] width 193 height 29
click at [137, 411] on span "Relative" at bounding box center [139, 411] width 20 height 15
click at [169, 411] on span "Absolute" at bounding box center [172, 411] width 25 height 15
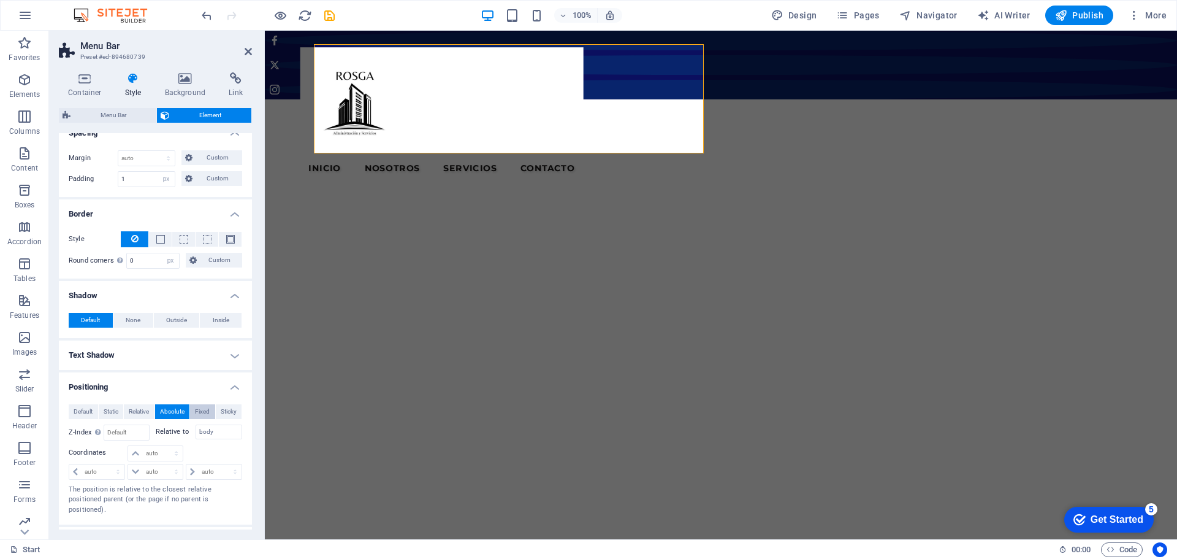
click at [205, 410] on span "Fixed" at bounding box center [202, 411] width 15 height 15
click at [224, 414] on span "Sticky" at bounding box center [229, 411] width 16 height 15
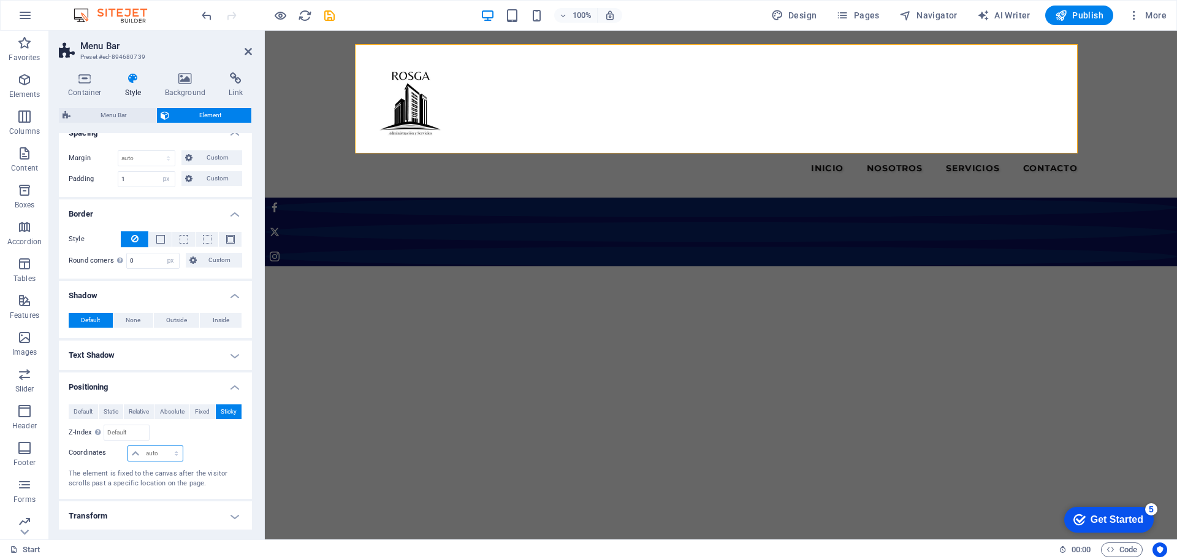
click at [147, 453] on select "auto px rem % em" at bounding box center [155, 453] width 54 height 15
select select "px"
click at [164, 446] on select "auto px rem % em" at bounding box center [155, 453] width 54 height 15
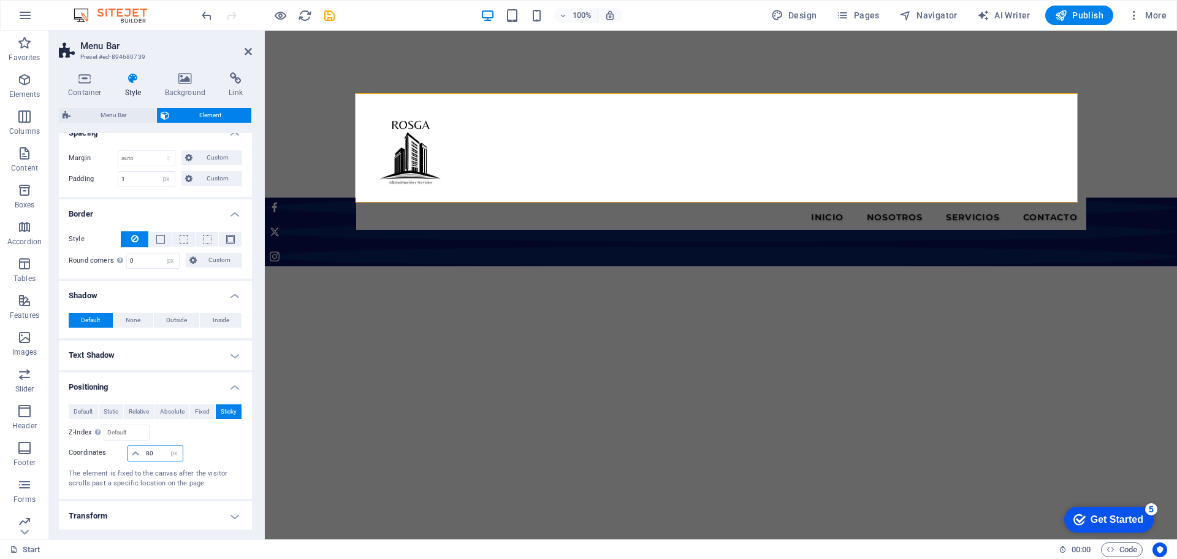
drag, startPoint x: 152, startPoint y: 451, endPoint x: 132, endPoint y: 448, distance: 20.0
click at [132, 448] on div "80 auto px rem % em" at bounding box center [155, 453] width 55 height 16
type input "0"
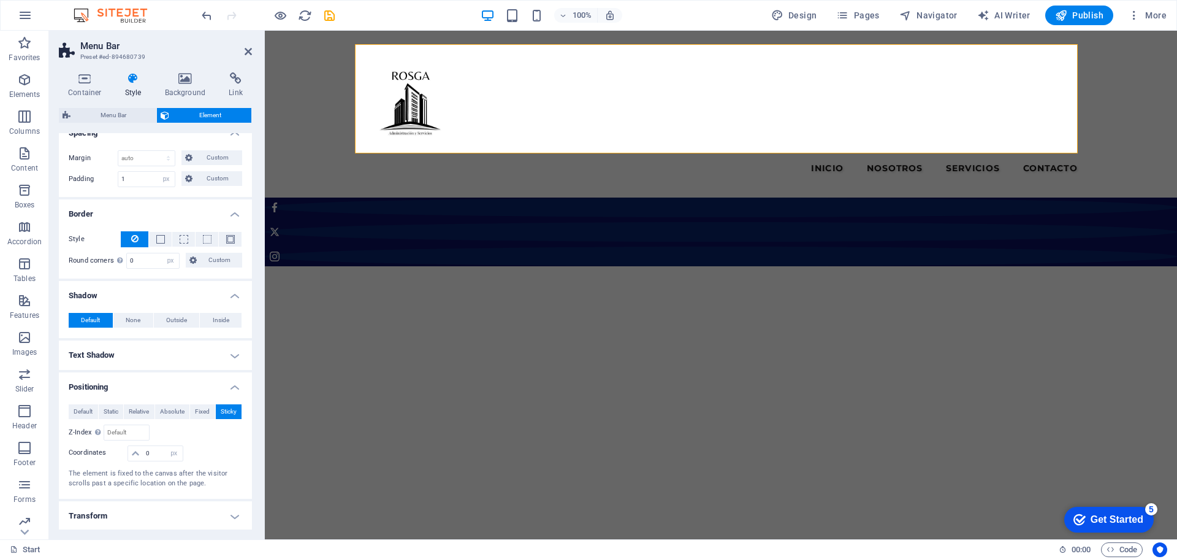
click at [207, 443] on div "Default Static Relative Absolute Fixed Sticky Z-Index Sets the order of the ele…" at bounding box center [156, 446] width 174 height 85
click at [83, 410] on span "Default" at bounding box center [83, 411] width 19 height 15
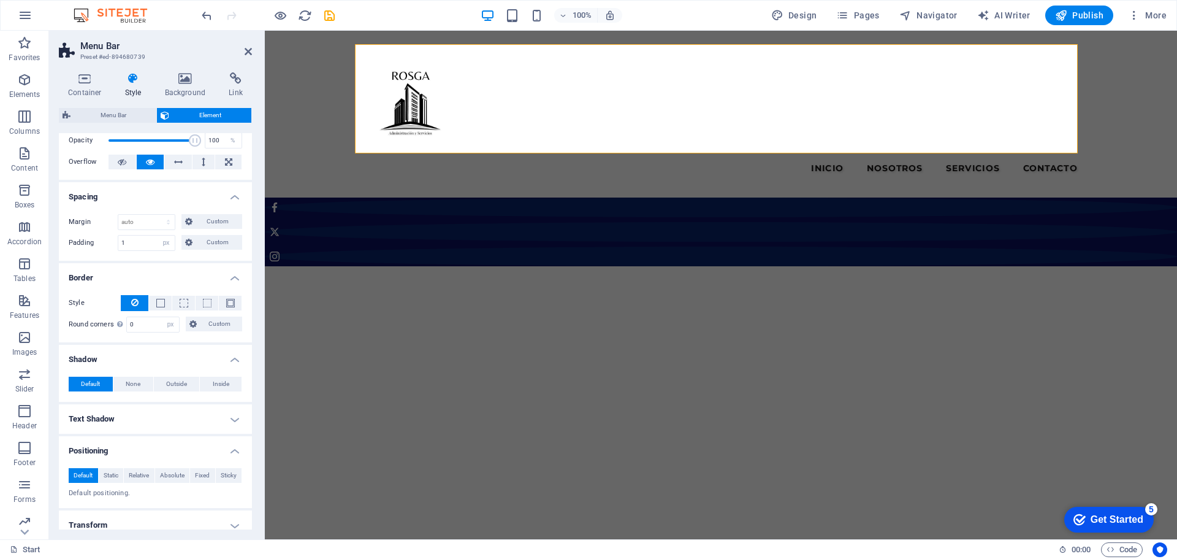
scroll to position [159, 0]
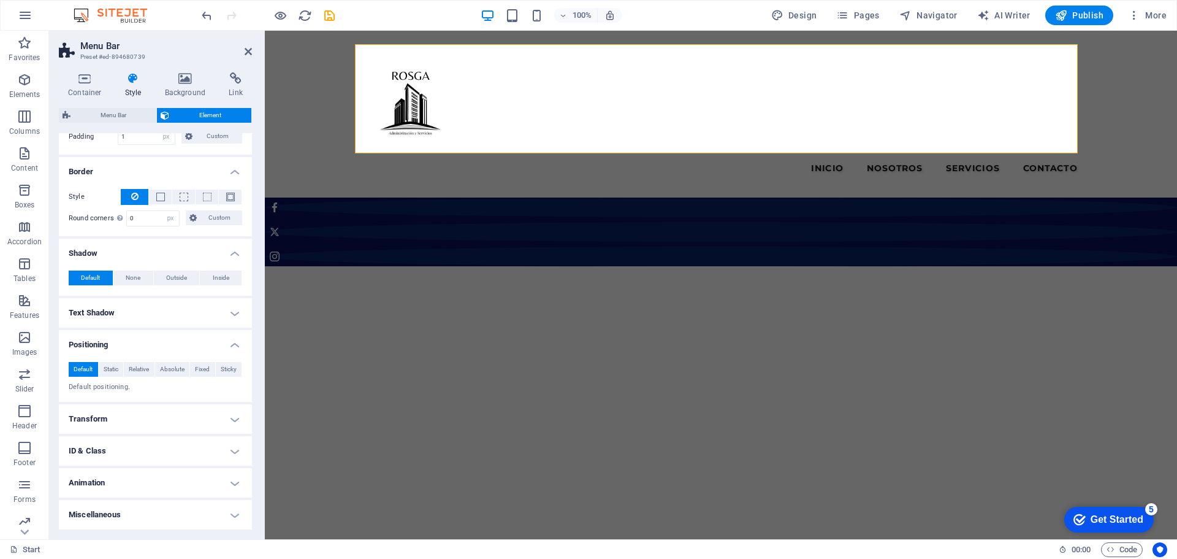
click at [197, 483] on h4 "Animation" at bounding box center [155, 482] width 193 height 29
click at [195, 418] on h4 "Transform" at bounding box center [155, 418] width 193 height 29
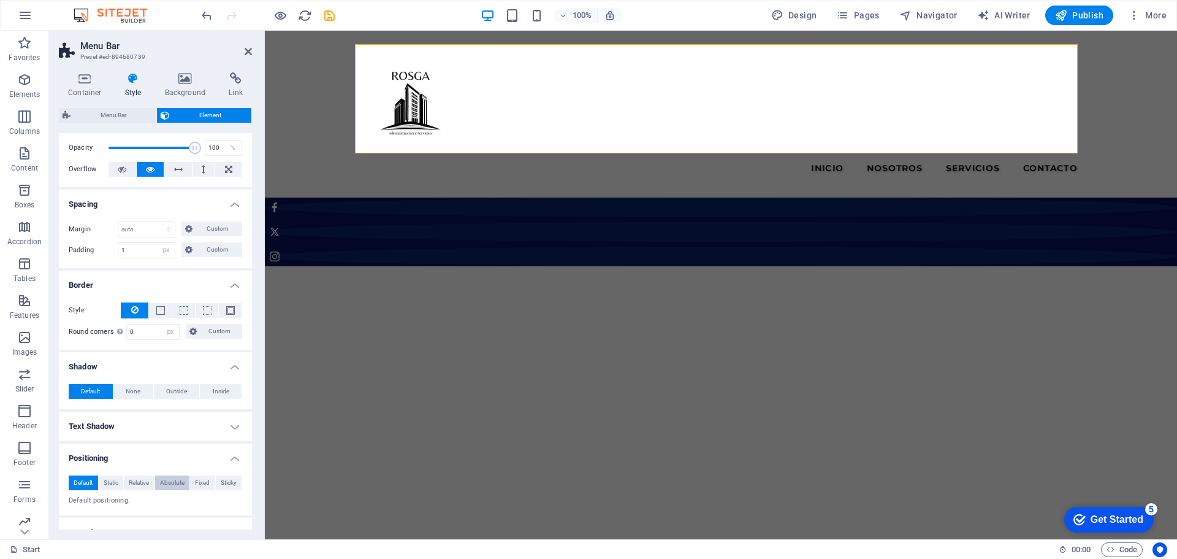
scroll to position [0, 0]
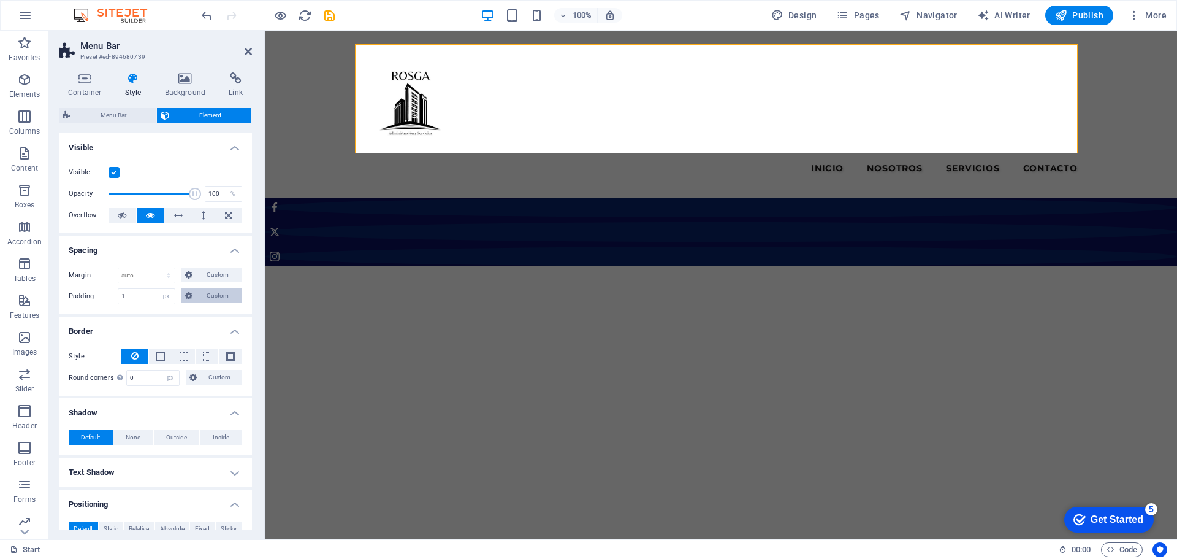
click at [208, 297] on span "Custom" at bounding box center [217, 295] width 42 height 15
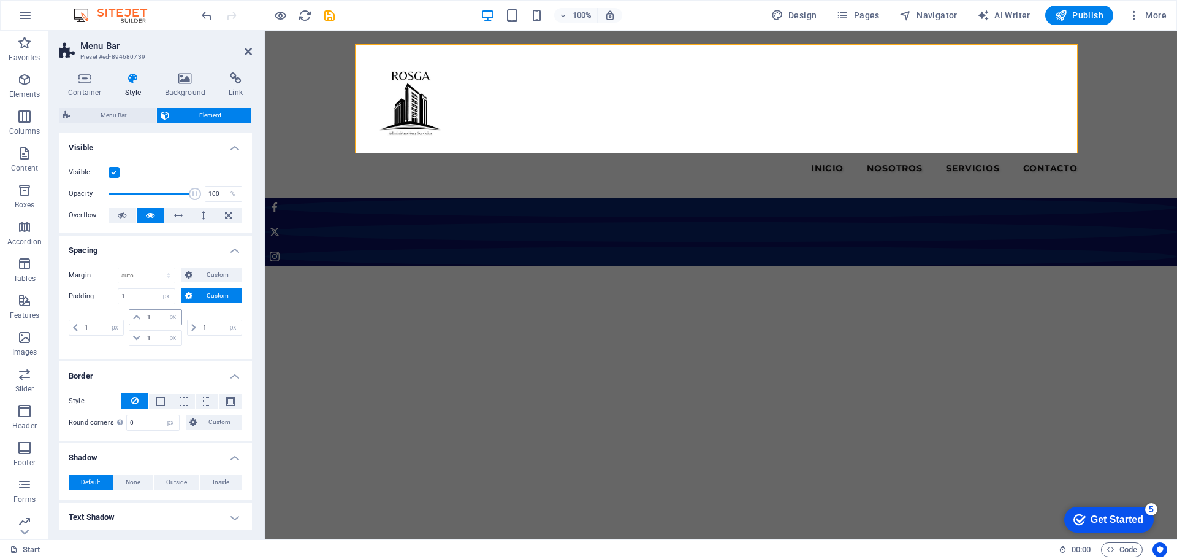
click at [137, 317] on icon at bounding box center [136, 316] width 7 height 7
click at [136, 317] on icon at bounding box center [136, 316] width 7 height 7
drag, startPoint x: 157, startPoint y: 317, endPoint x: 125, endPoint y: 317, distance: 31.9
click at [125, 317] on div "1 px rem % vh vw 1 px rem % vh vw 1 px rem % vh vw 1 px rem % vh vw" at bounding box center [156, 327] width 174 height 37
type input "0"
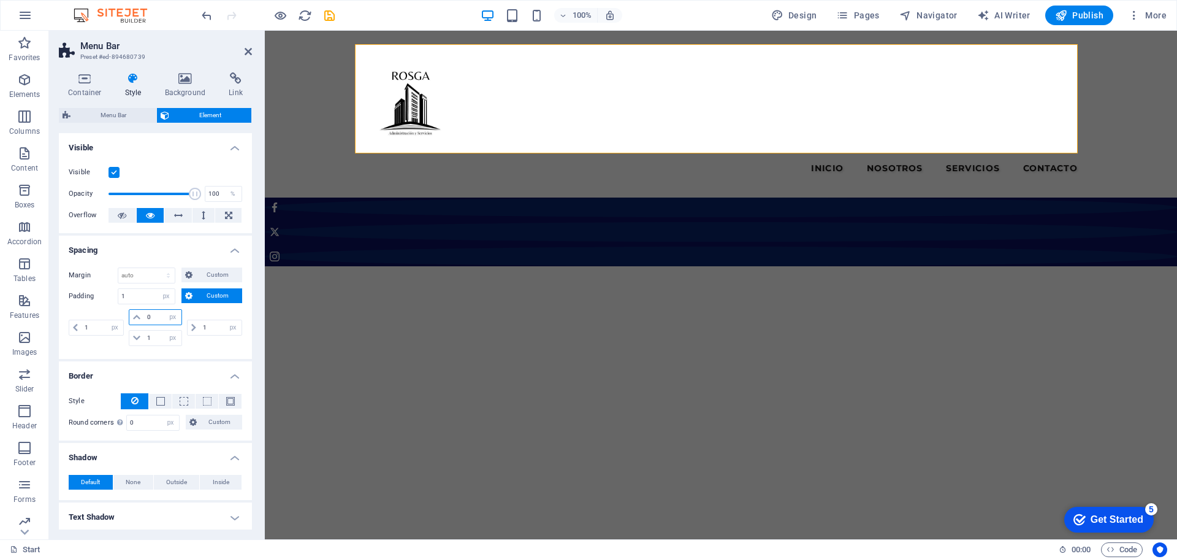
select select "DISABLED_OPTION_VALUE"
type input "0"
click at [164, 351] on div "Margin Default auto px % rem vw vh Custom Custom auto px % rem vw vh auto px % …" at bounding box center [155, 308] width 193 height 101
drag, startPoint x: 154, startPoint y: 334, endPoint x: 126, endPoint y: 334, distance: 27.6
click at [126, 334] on div "0 px rem % vh vw 1 px rem % vh vw" at bounding box center [155, 327] width 58 height 37
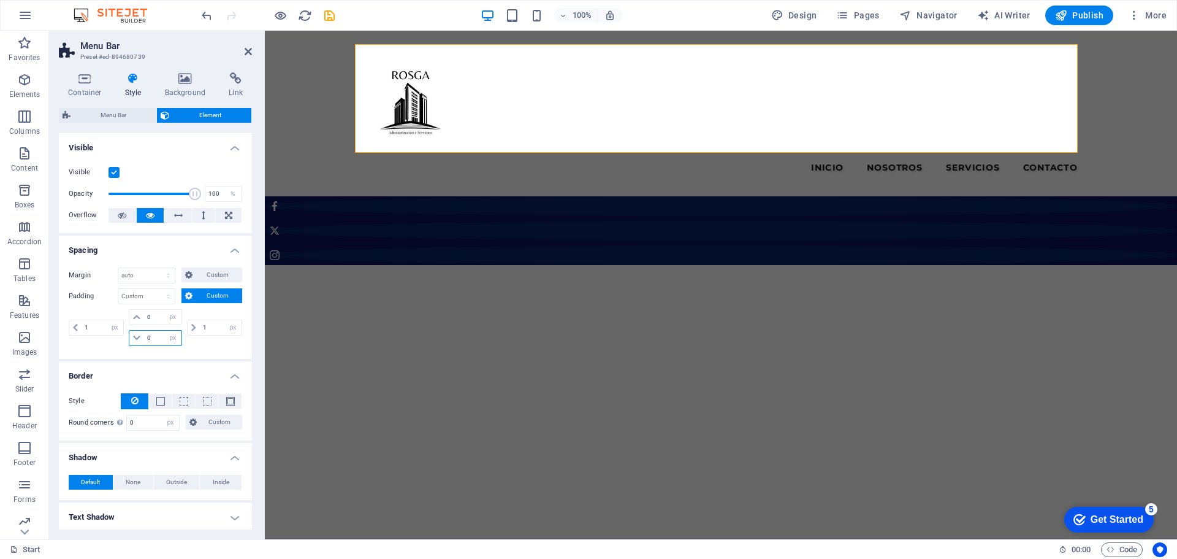
type input "0"
click at [206, 358] on div "Margin Default auto px % rem vw vh Custom Custom auto px % rem vw vh auto px % …" at bounding box center [155, 308] width 193 height 101
click at [162, 253] on h4 "Spacing" at bounding box center [155, 246] width 193 height 22
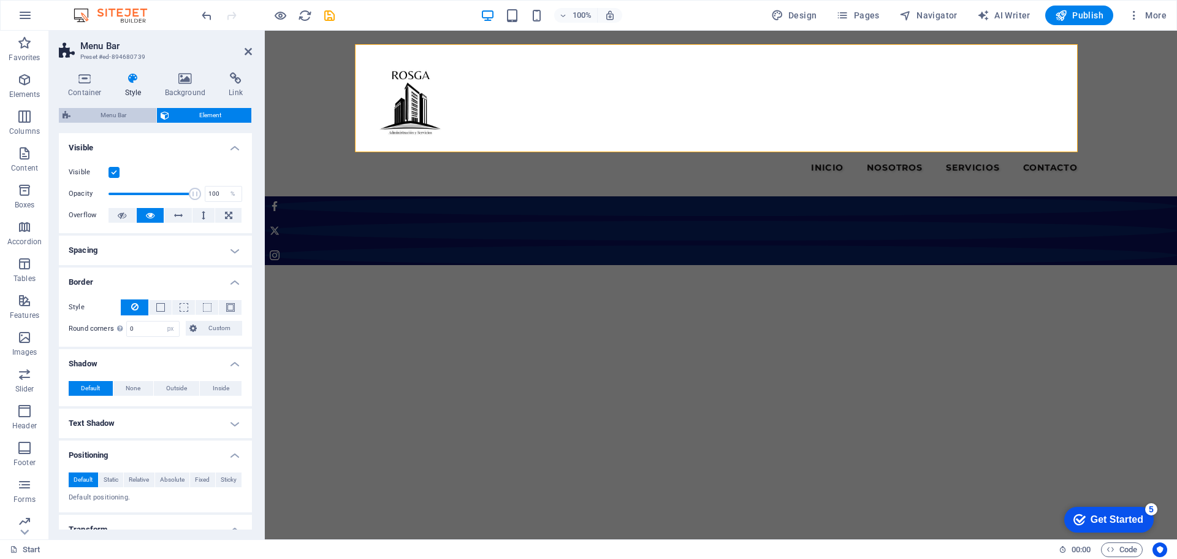
click at [113, 113] on span "Menu Bar" at bounding box center [113, 115] width 78 height 15
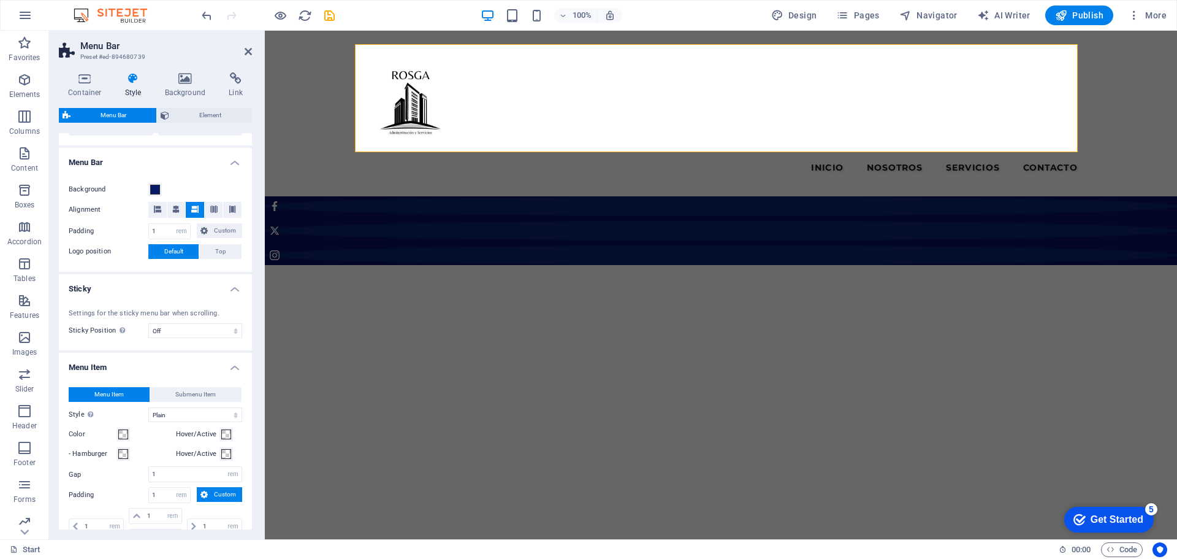
scroll to position [429, 0]
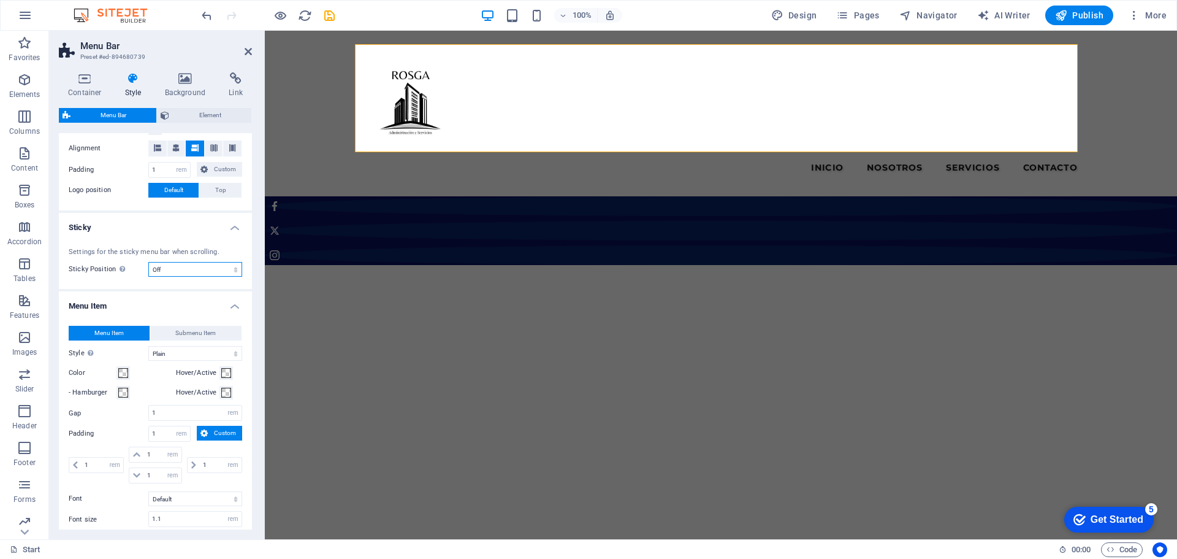
click at [164, 267] on select "Off Instant After menu After banner When scrolling up" at bounding box center [195, 269] width 94 height 15
select select "sticky_instant"
click at [148, 262] on select "Off Instant After menu After banner When scrolling up" at bounding box center [195, 269] width 94 height 15
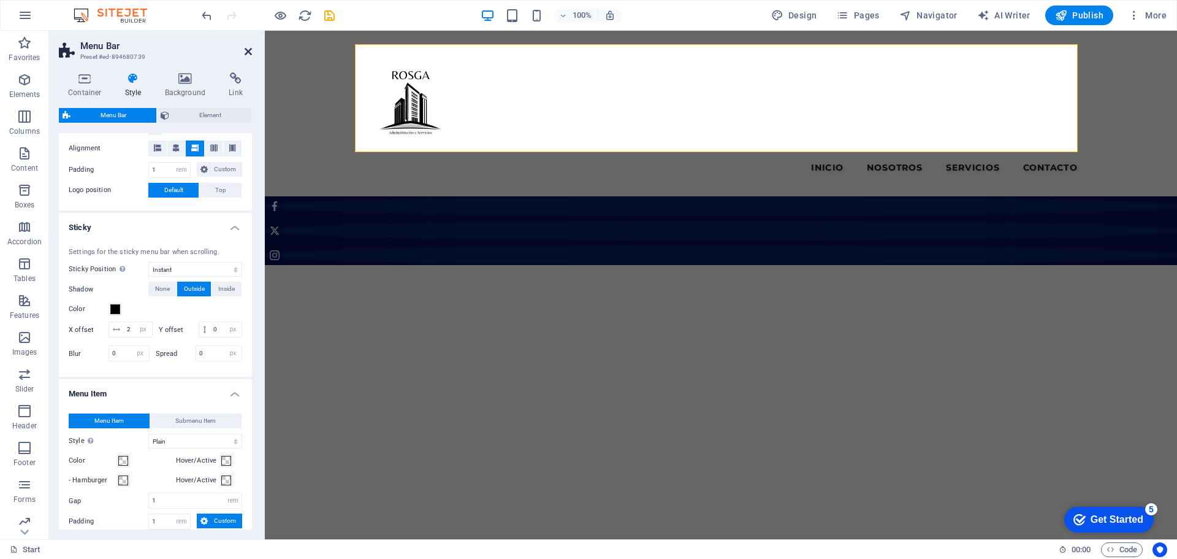
click at [247, 52] on icon at bounding box center [248, 52] width 7 height 10
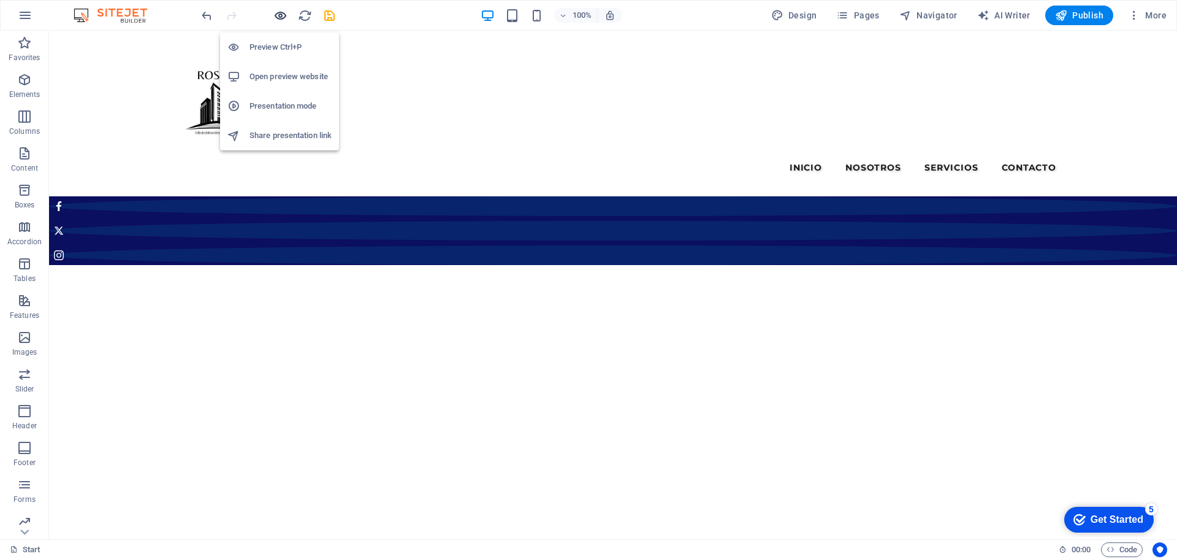
click at [280, 9] on icon "button" at bounding box center [280, 16] width 14 height 14
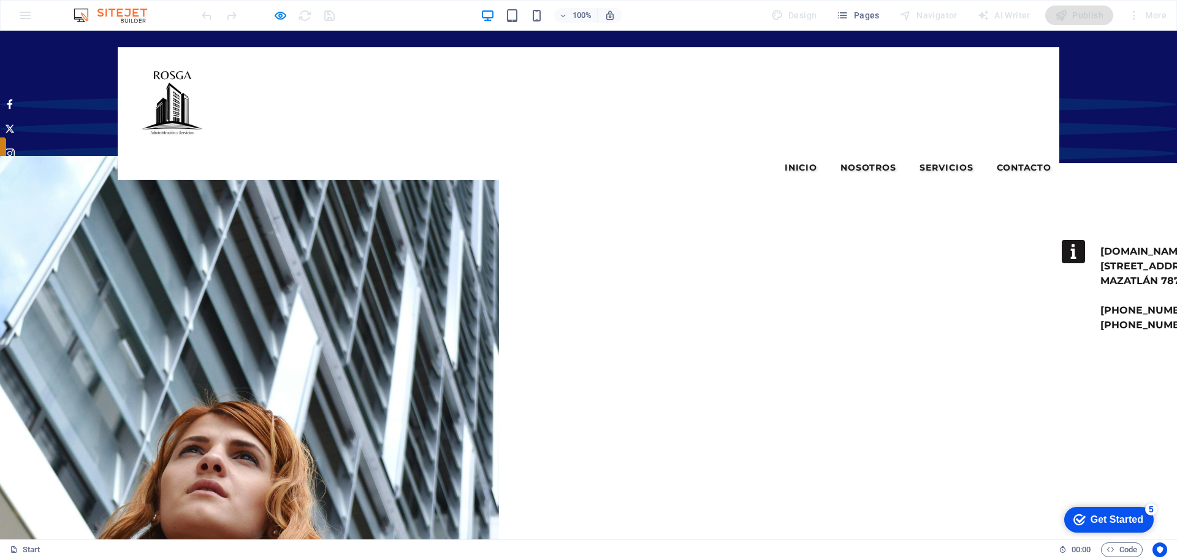
scroll to position [0, 0]
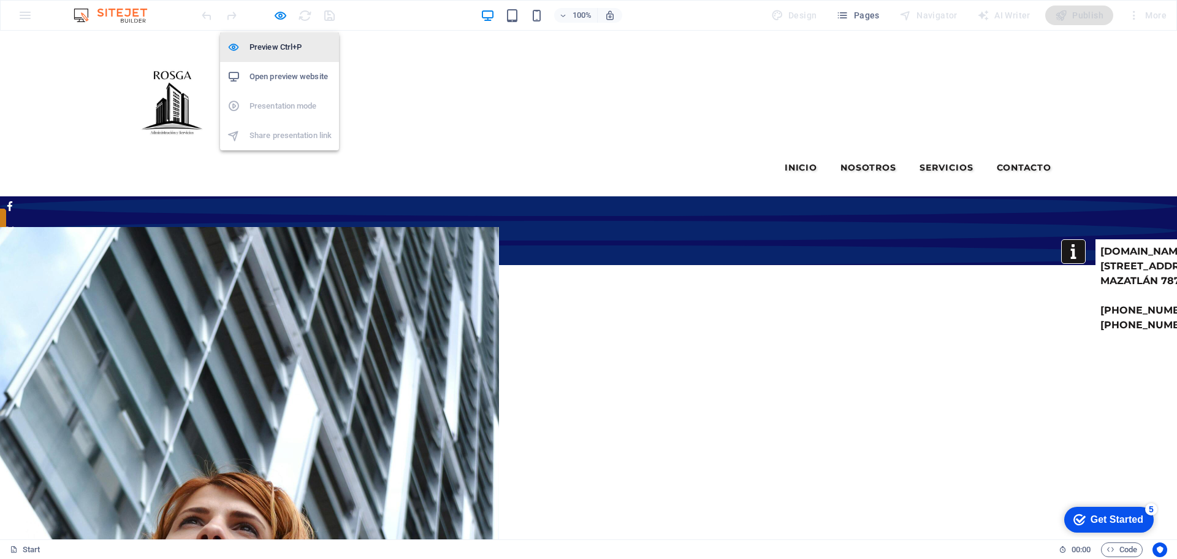
click at [275, 45] on h6 "Preview Ctrl+P" at bounding box center [291, 47] width 82 height 15
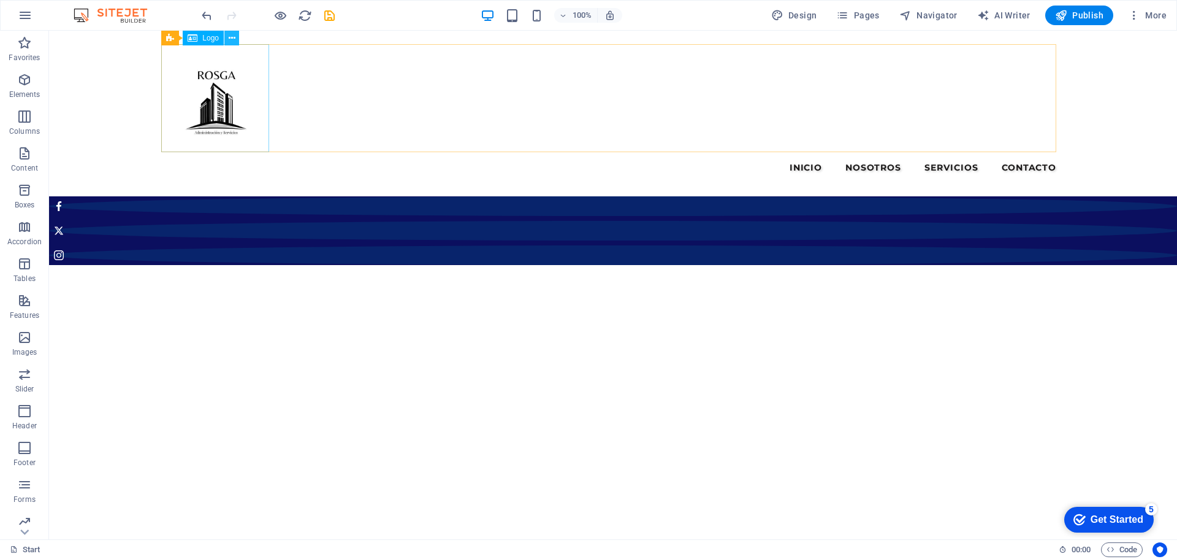
click at [233, 40] on icon at bounding box center [232, 38] width 7 height 13
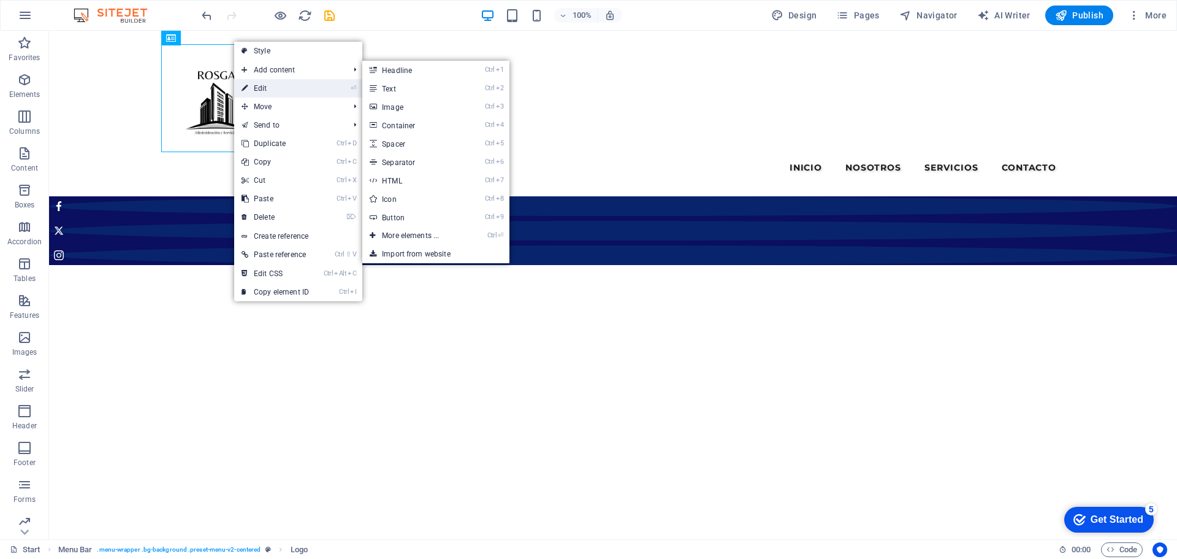
click at [262, 87] on link "⏎ Edit" at bounding box center [275, 88] width 82 height 18
select select "px"
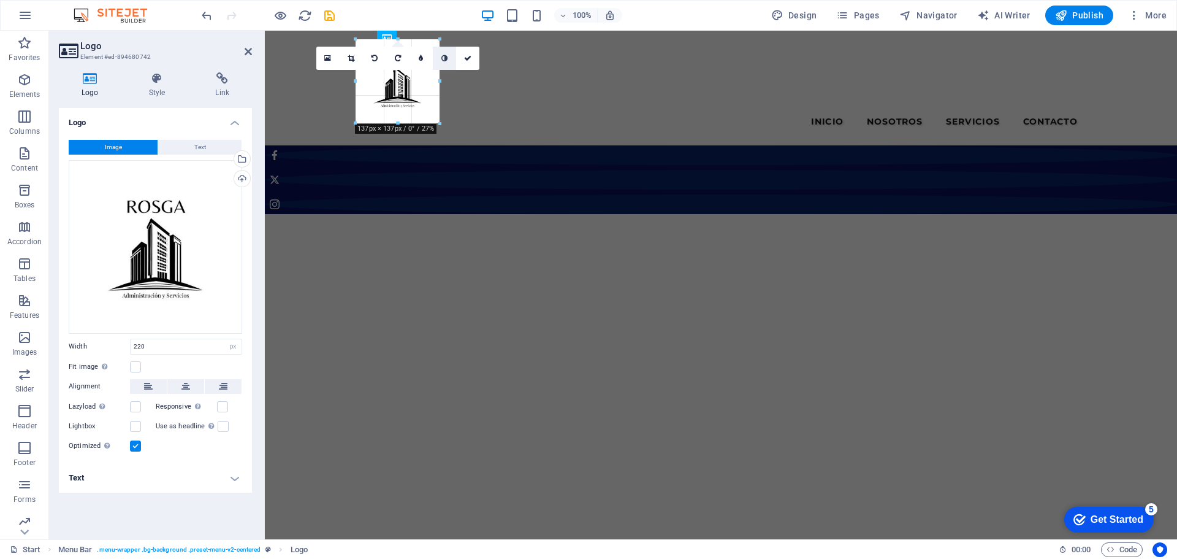
drag, startPoint x: 490, startPoint y: 180, endPoint x: 436, endPoint y: 69, distance: 123.4
type input "137"
click at [465, 55] on icon at bounding box center [467, 58] width 7 height 7
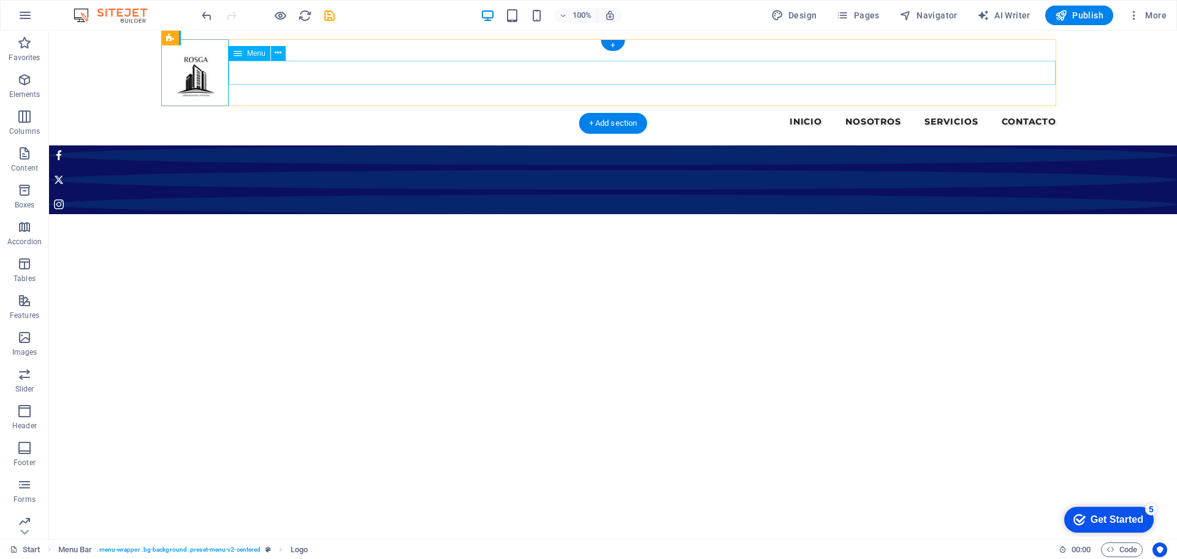
click at [260, 109] on nav "Inicio Nosotros Servicios Contacto" at bounding box center [612, 121] width 901 height 25
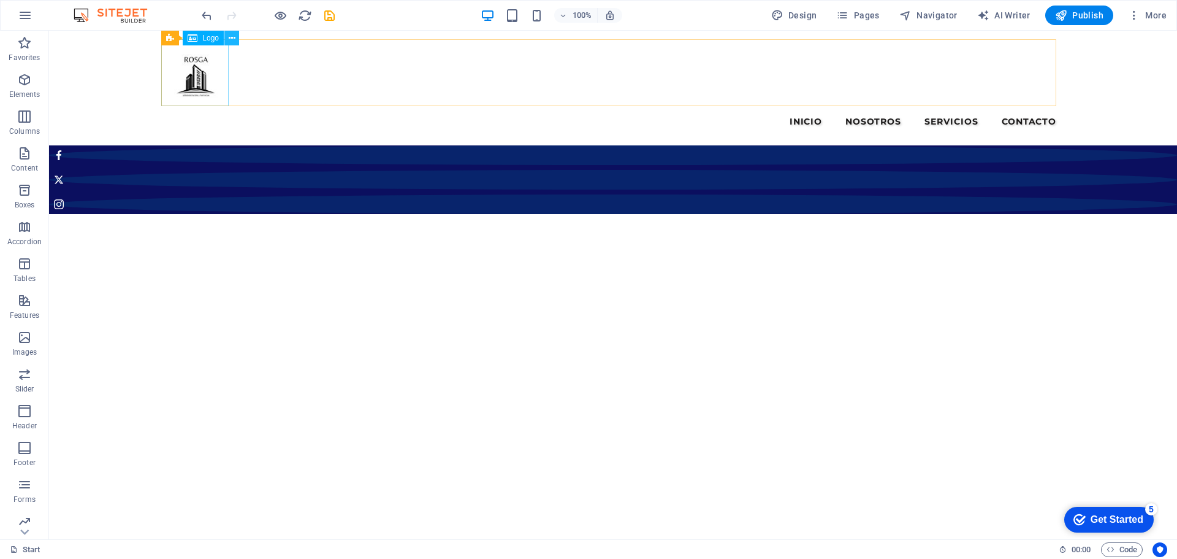
click at [234, 36] on icon at bounding box center [232, 38] width 7 height 13
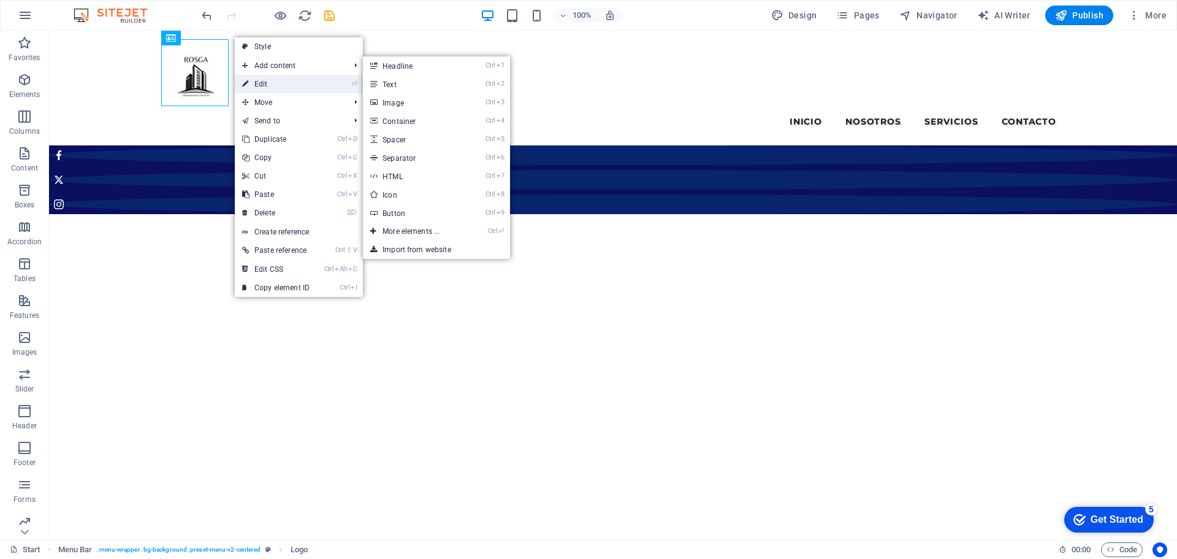
click at [254, 83] on link "⏎ Edit" at bounding box center [276, 84] width 82 height 18
select select "px"
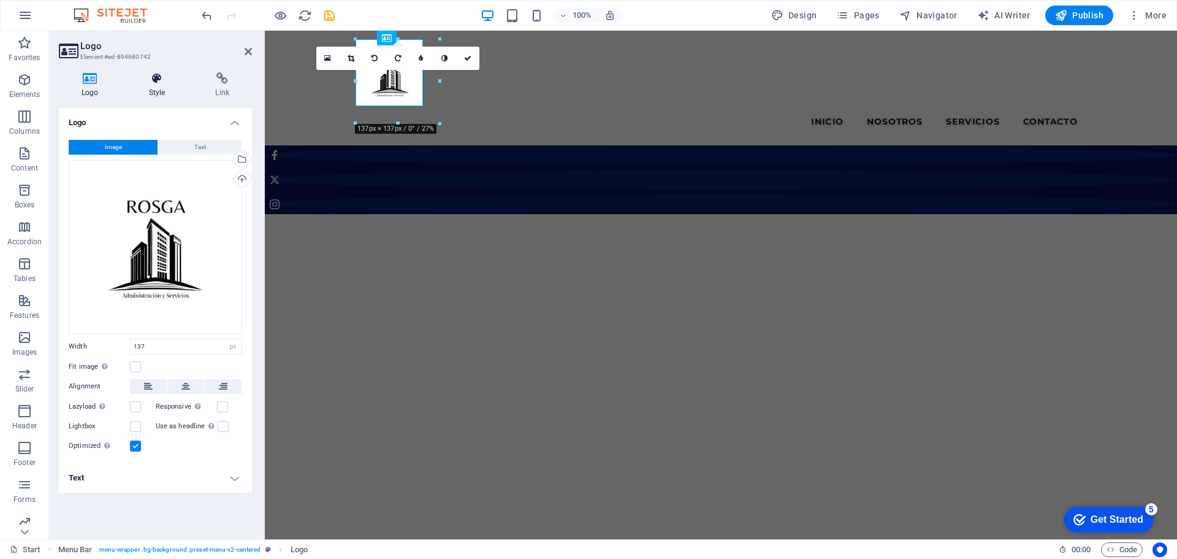
click at [158, 81] on icon at bounding box center [157, 78] width 62 height 12
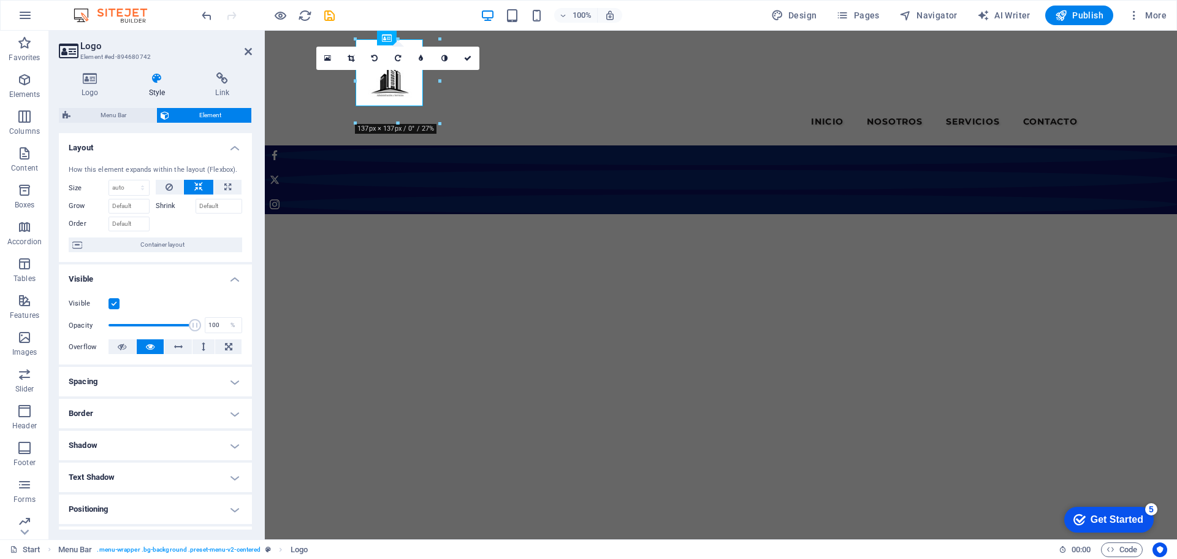
click at [480, 109] on nav "Inicio Nosotros Servicios Contacto" at bounding box center [721, 121] width 729 height 25
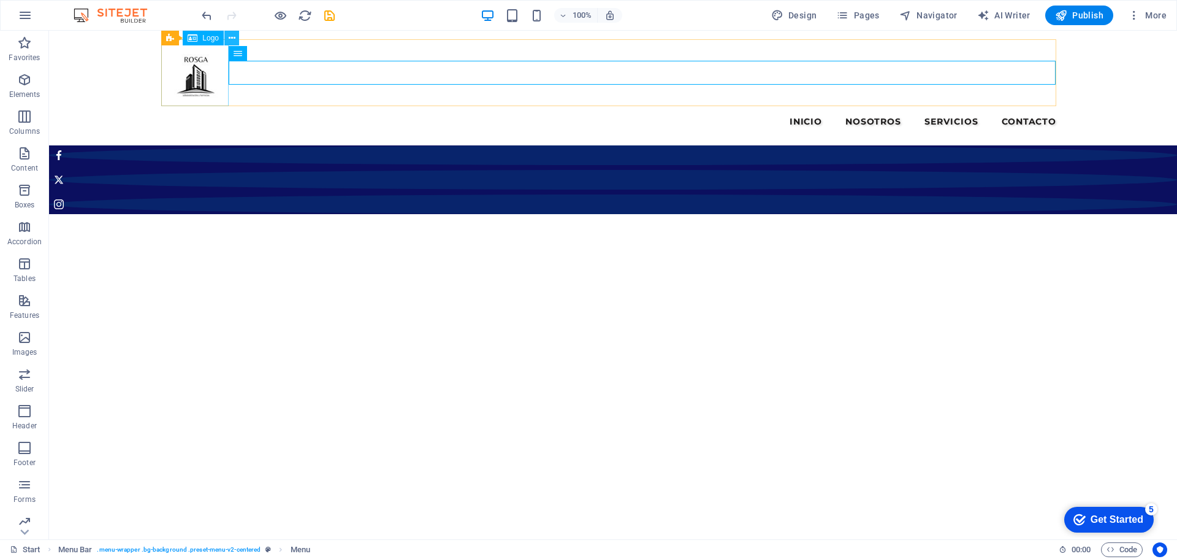
click at [230, 36] on icon at bounding box center [232, 38] width 7 height 13
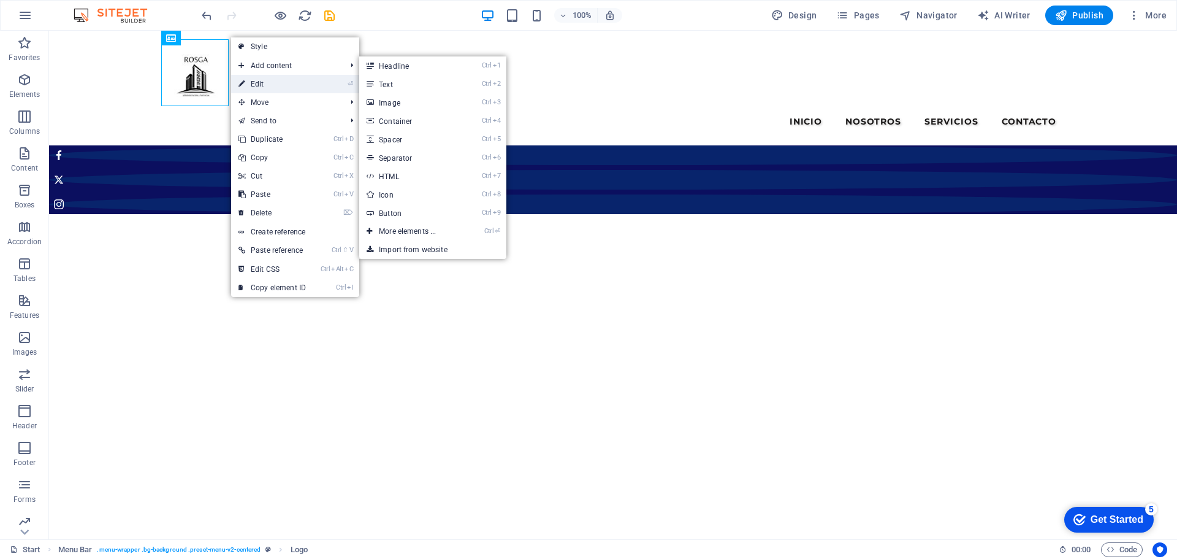
click at [249, 79] on link "⏎ Edit" at bounding box center [272, 84] width 82 height 18
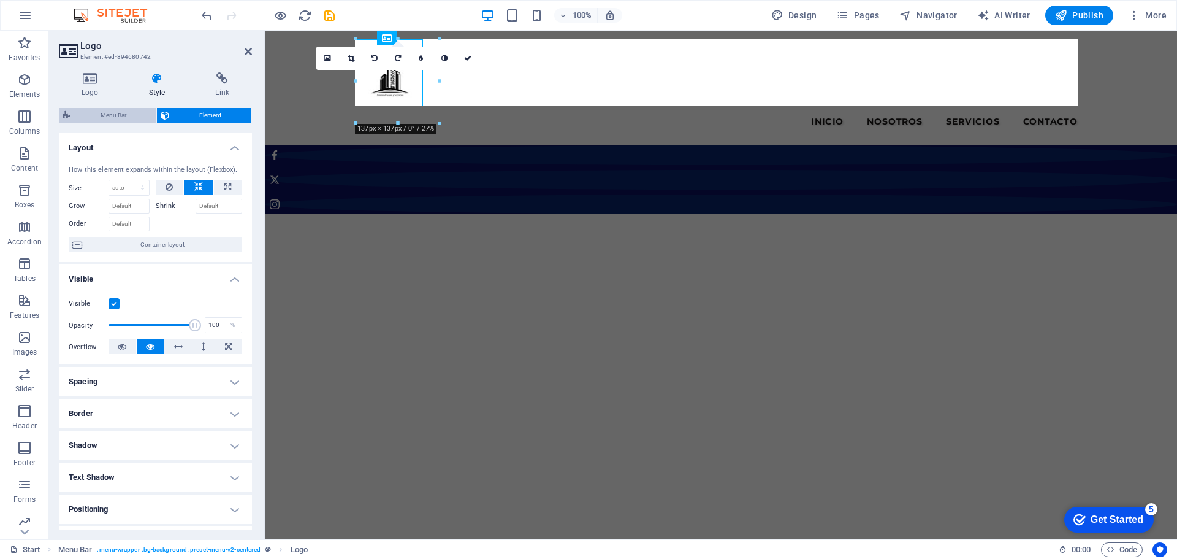
click at [109, 113] on span "Menu Bar" at bounding box center [113, 115] width 78 height 15
select select "rem"
select select "sticky_instant"
select select "px"
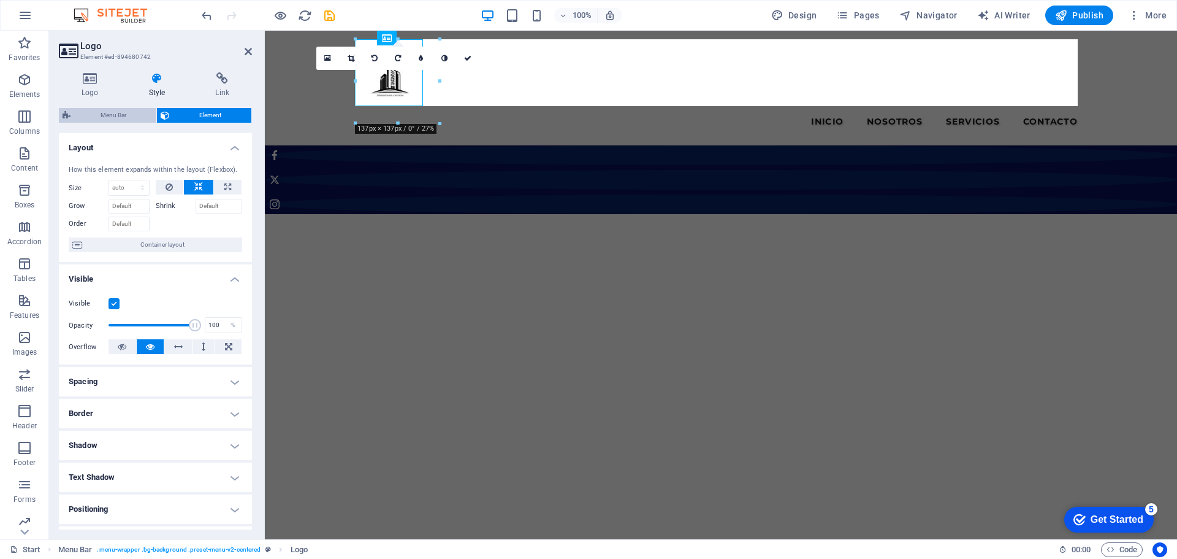
select select "px"
select select "rem"
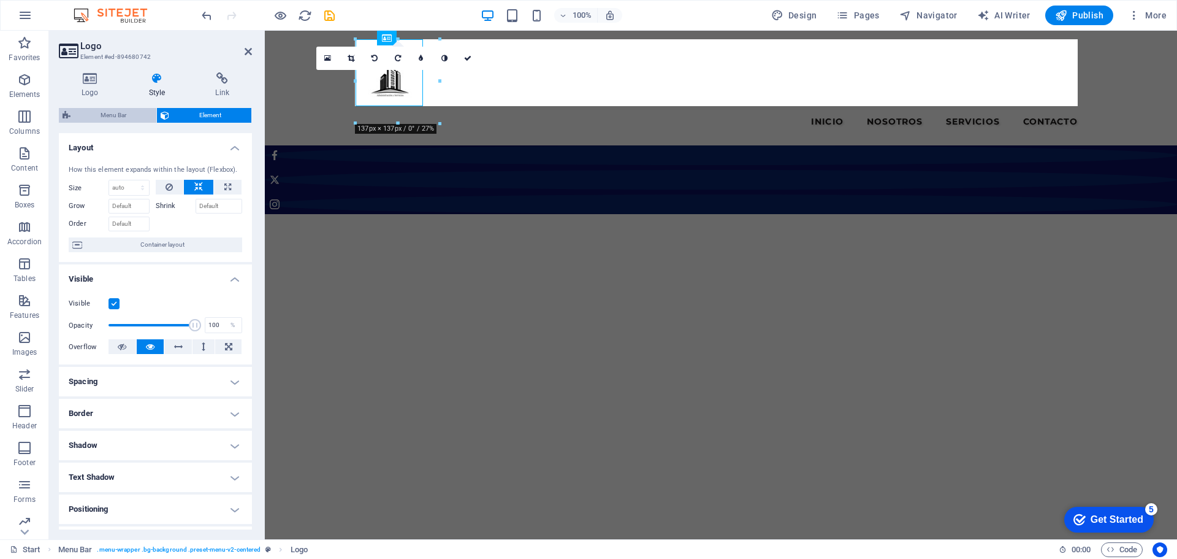
select select "rem"
select select "900"
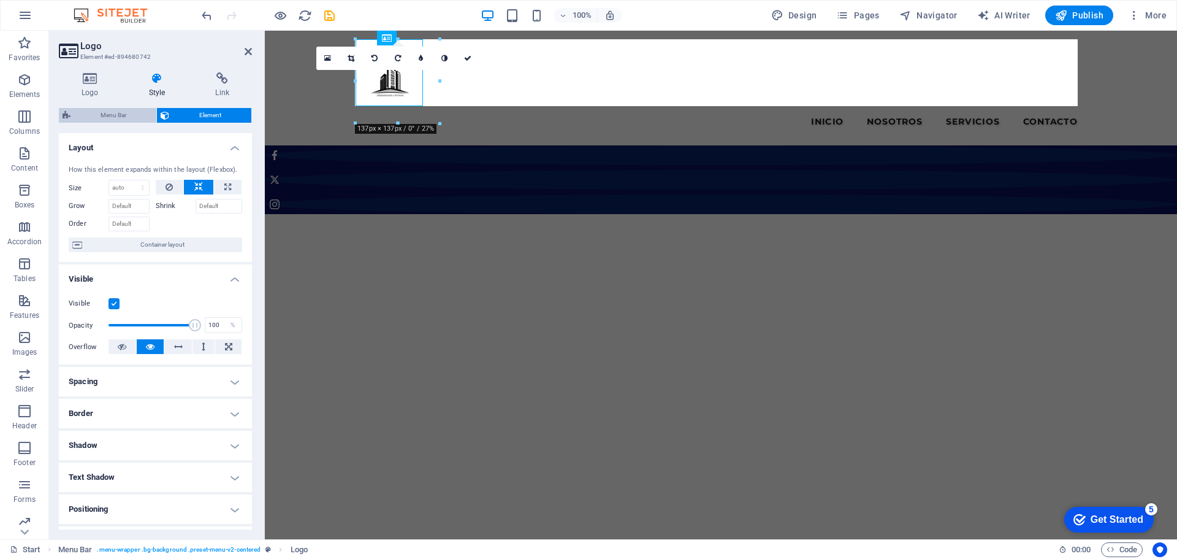
select select "px"
select select "rem"
select select "px"
select select "preset-menu-v2-centered"
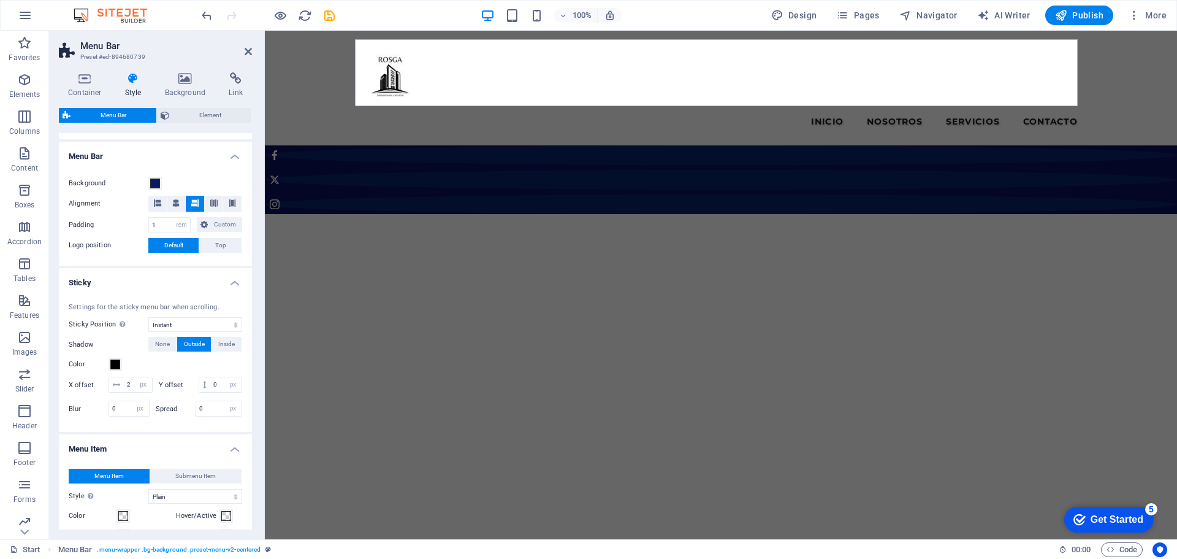
scroll to position [491, 0]
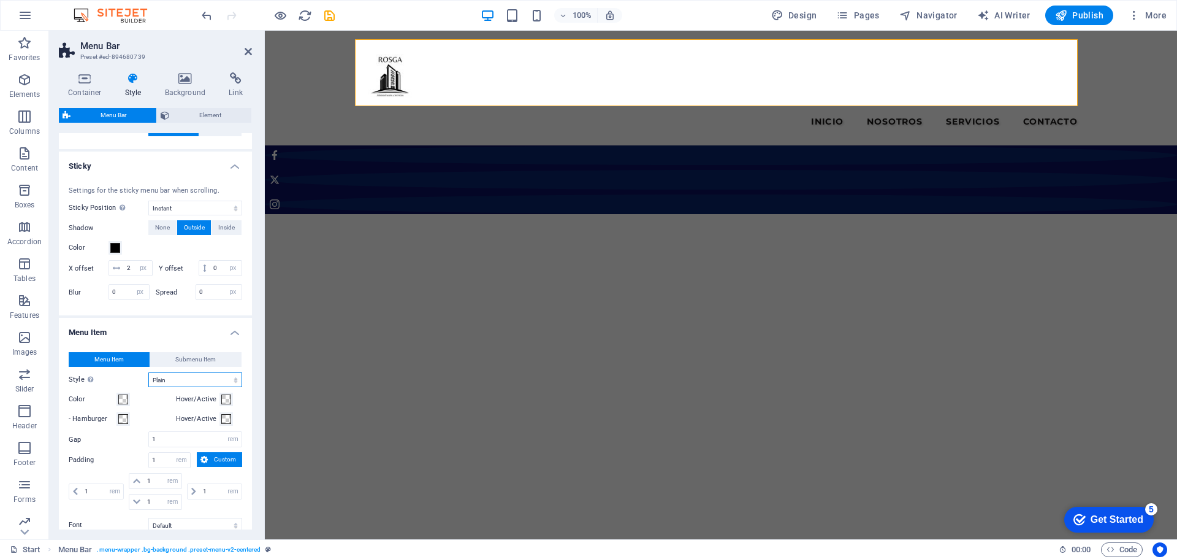
click at [183, 387] on select "Plain Text color Box: Fade Box: Flip vertical Box: Flip horizontal Box: Slide d…" at bounding box center [195, 379] width 94 height 15
select select "hover_border"
click at [148, 387] on select "Plain Text color Box: Fade Box: Flip vertical Box: Flip horizontal Box: Slide d…" at bounding box center [195, 379] width 94 height 15
click at [188, 208] on select "Off Instant After menu After banner When scrolling up" at bounding box center [195, 208] width 94 height 15
select select "sticky_none"
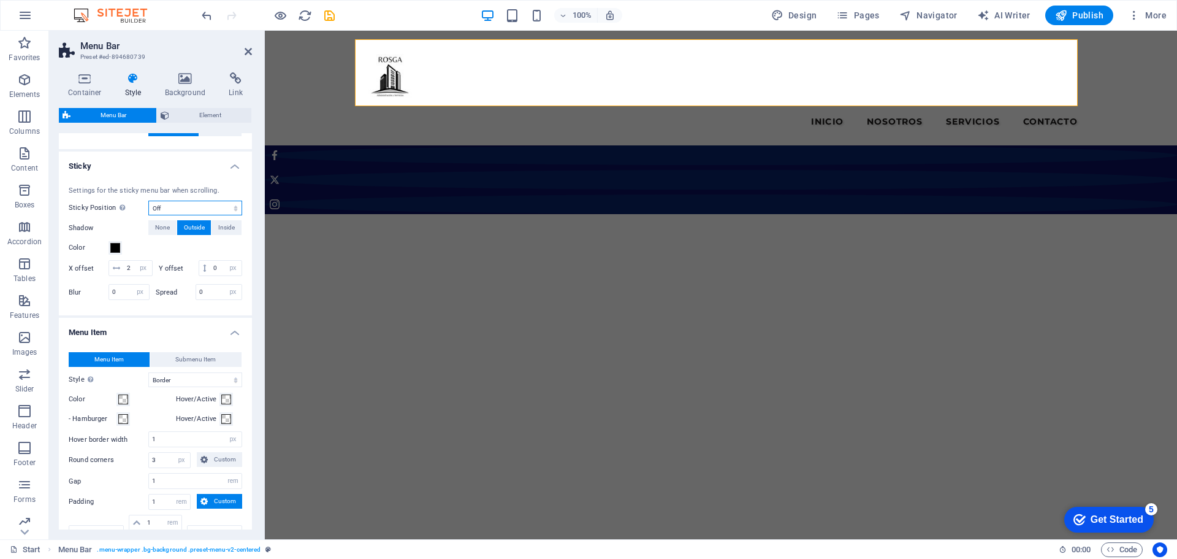
click at [148, 201] on select "Off Instant After menu After banner When scrolling up" at bounding box center [195, 208] width 94 height 15
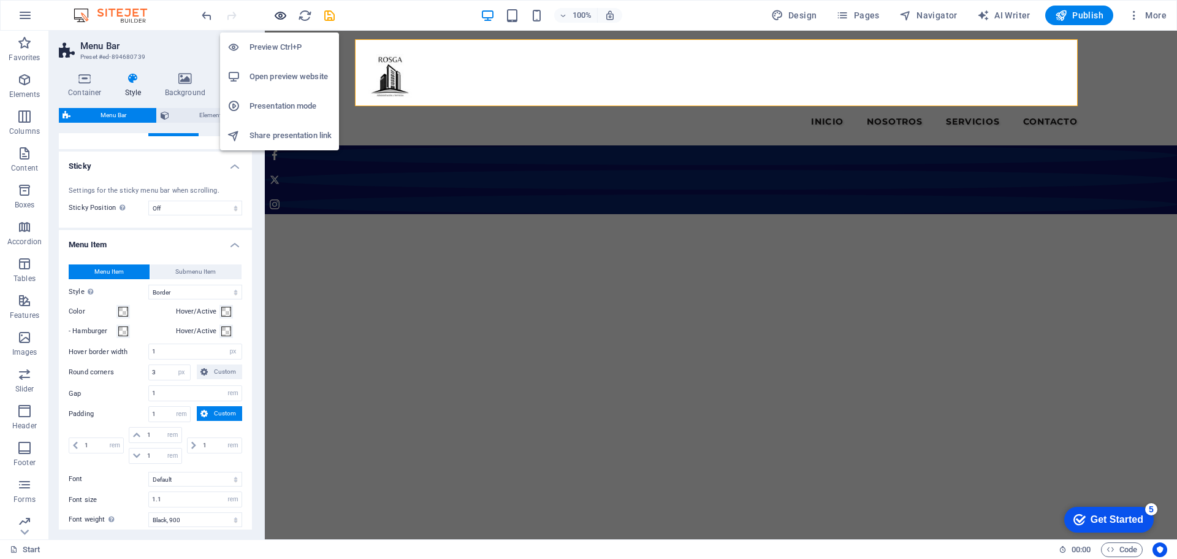
click at [279, 14] on icon "button" at bounding box center [280, 16] width 14 height 14
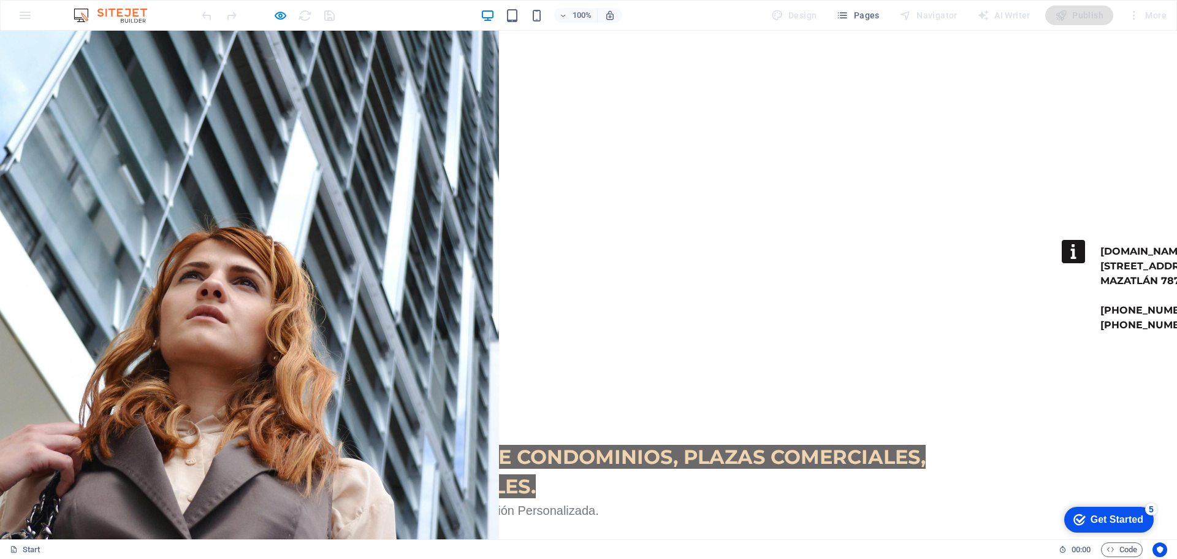
scroll to position [0, 0]
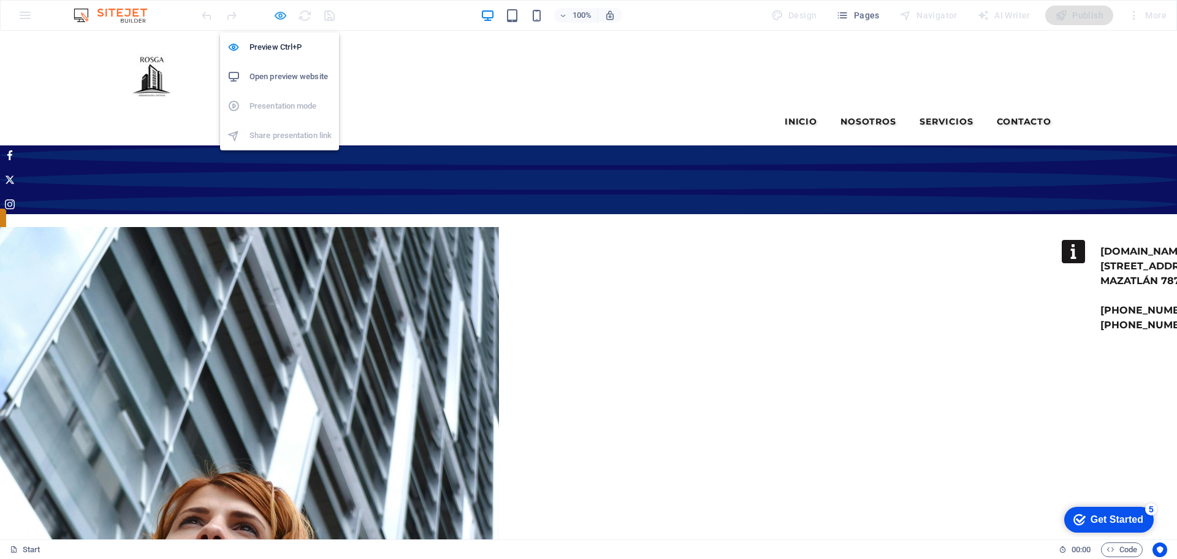
click at [280, 13] on icon "button" at bounding box center [280, 16] width 14 height 14
select select "rem"
select select "hover_border"
select select "px"
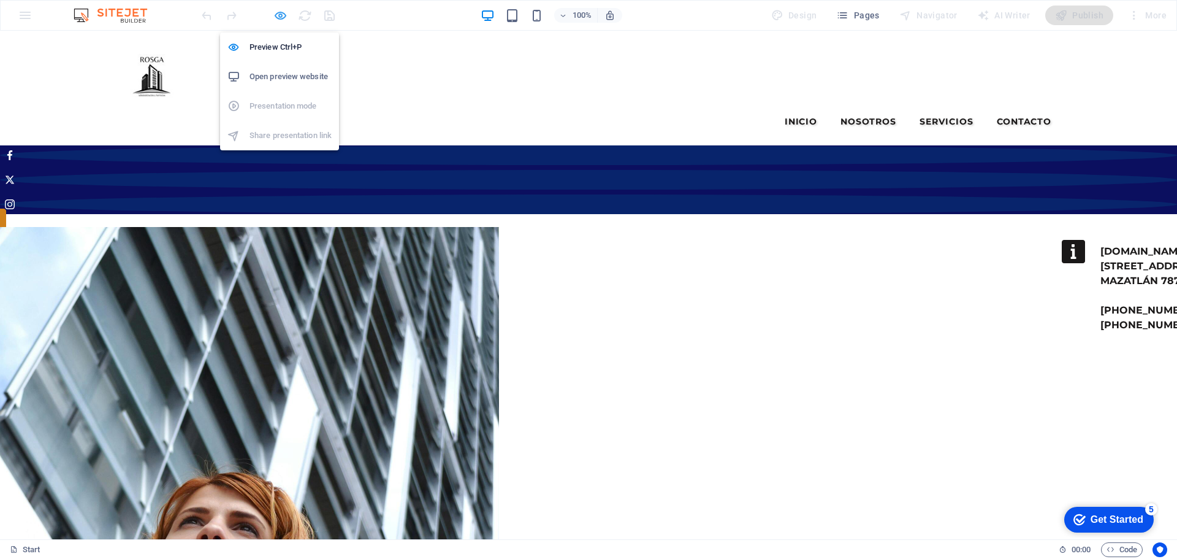
select select "rem"
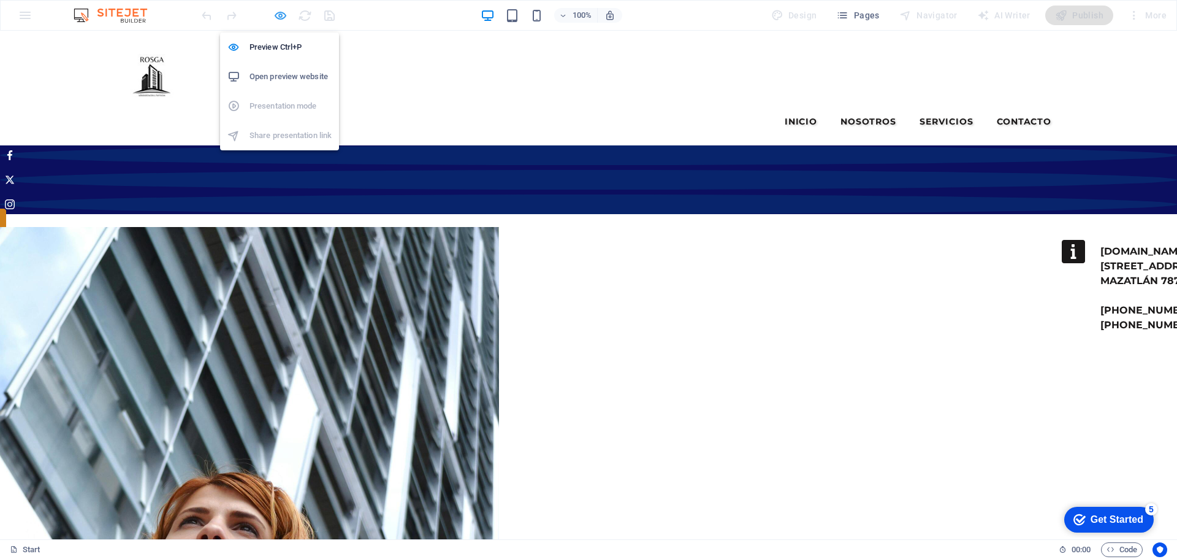
select select "rem"
select select "900"
select select "px"
select select "rem"
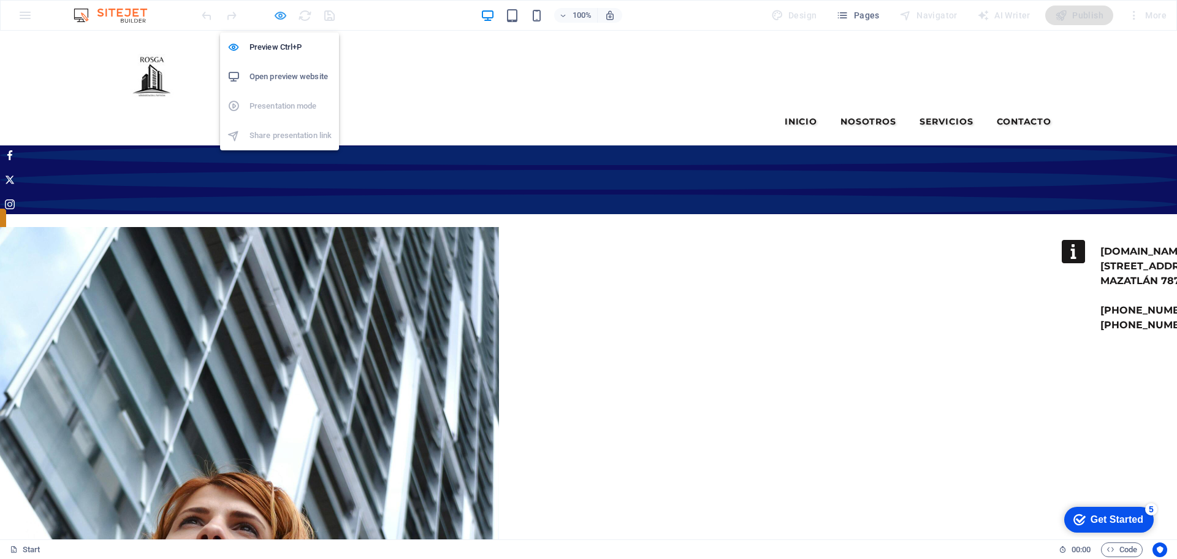
select select "rem"
select select "px"
select select "preset-menu-v2-centered"
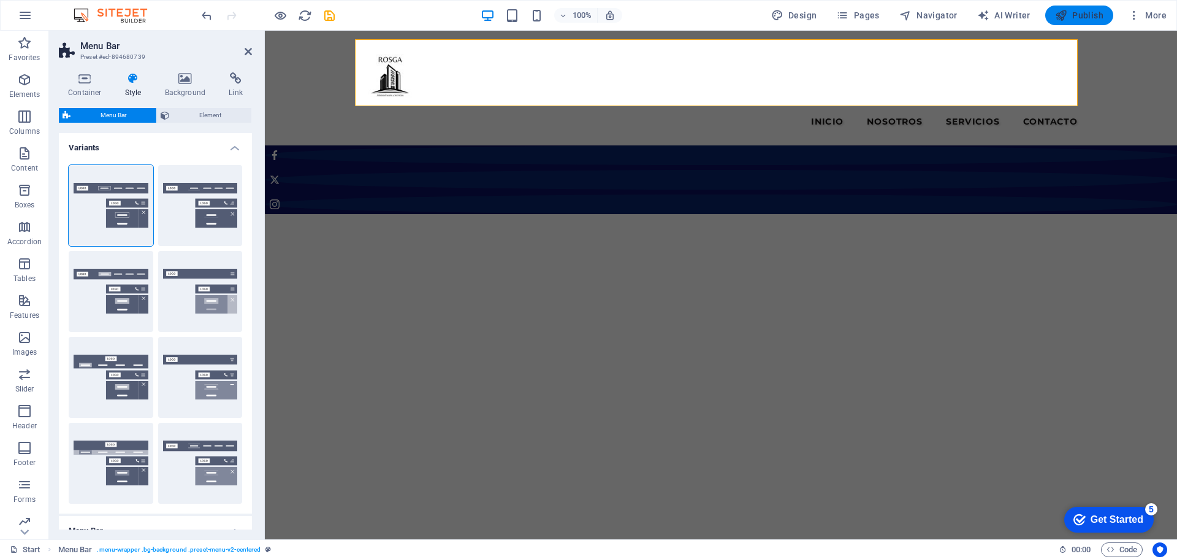
click at [1065, 13] on icon "button" at bounding box center [1061, 15] width 12 height 12
select select "rem"
select select "hover_border"
select select "px"
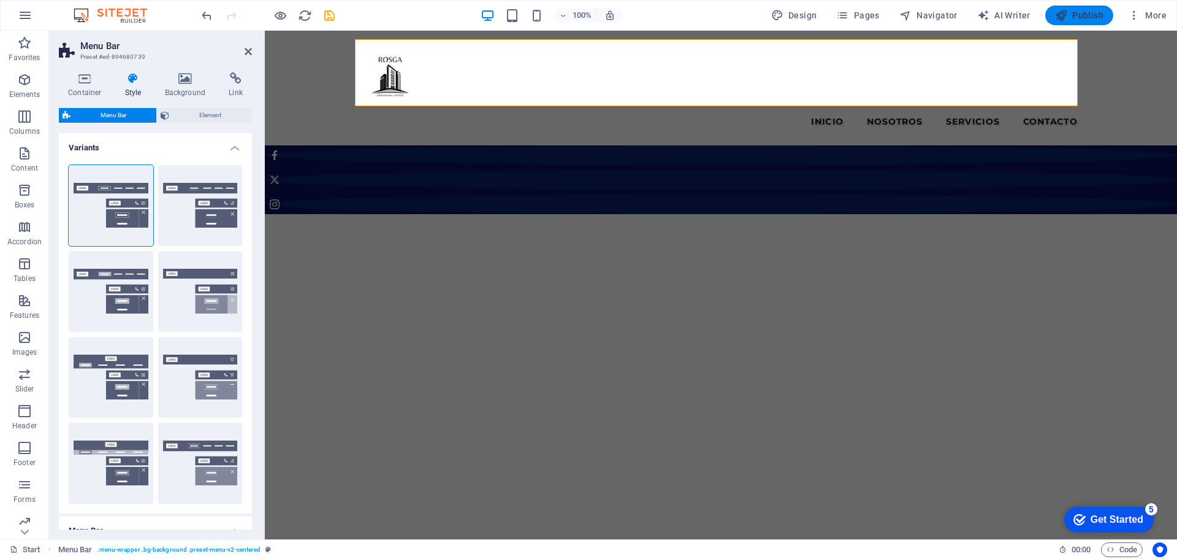
select select "rem"
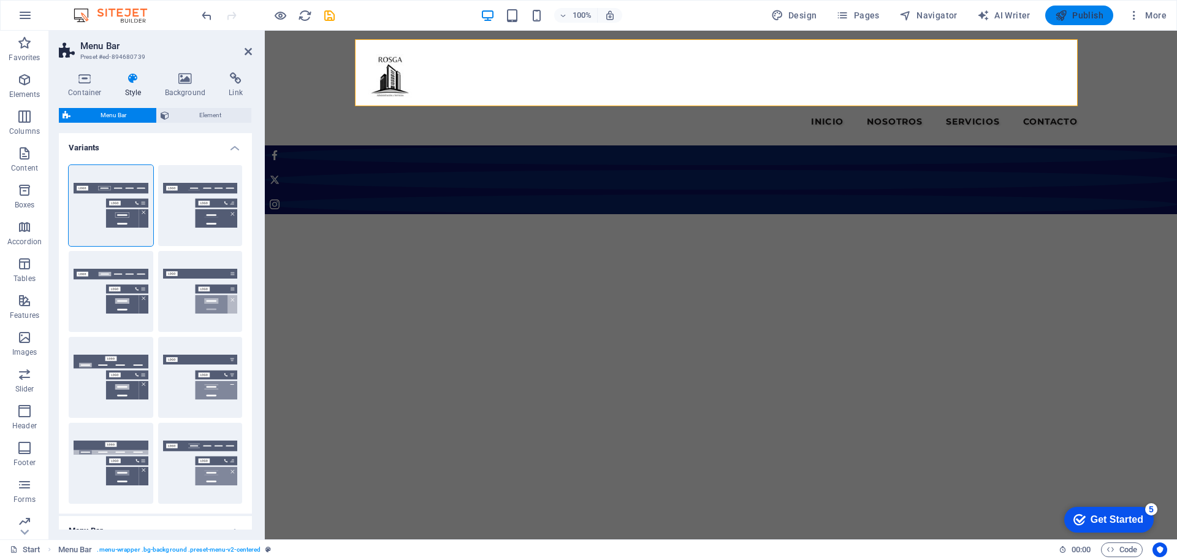
select select "rem"
select select "900"
select select "px"
select select "rem"
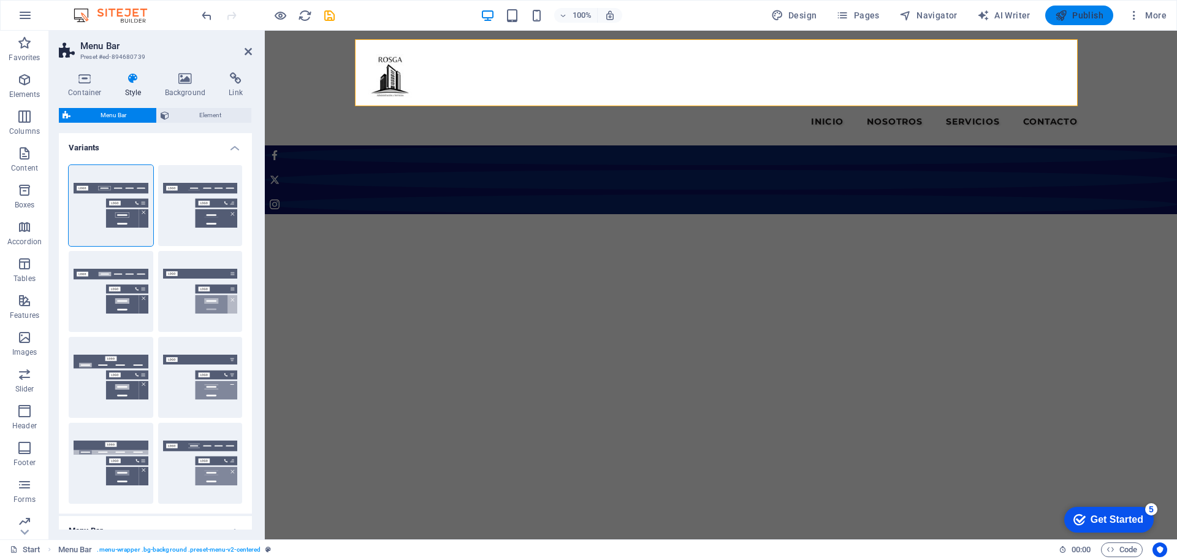
select select "rem"
select select "px"
select select "preset-menu-v2-centered"
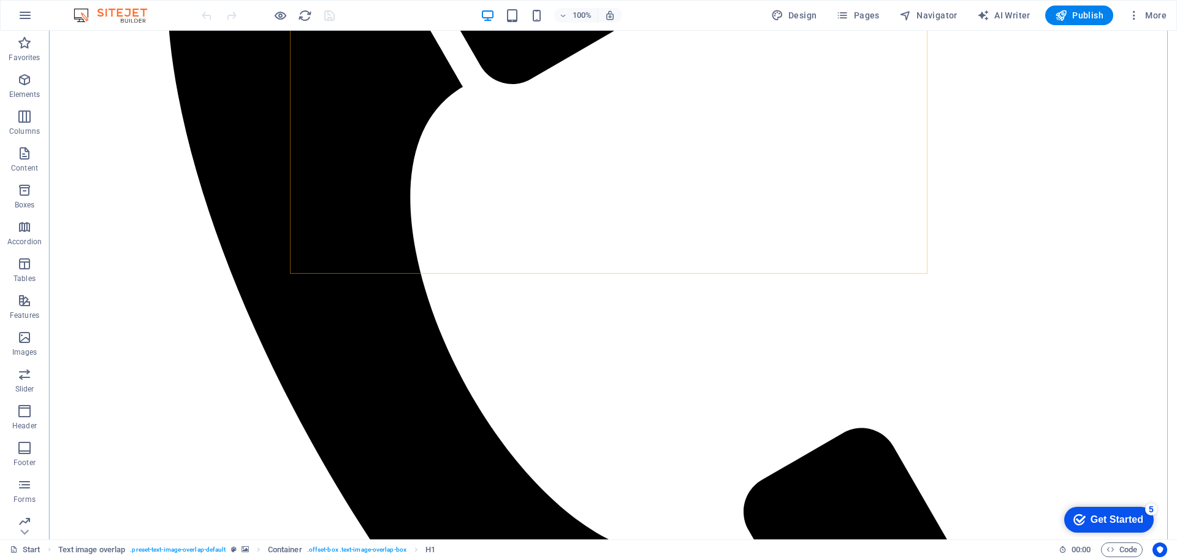
scroll to position [674, 0]
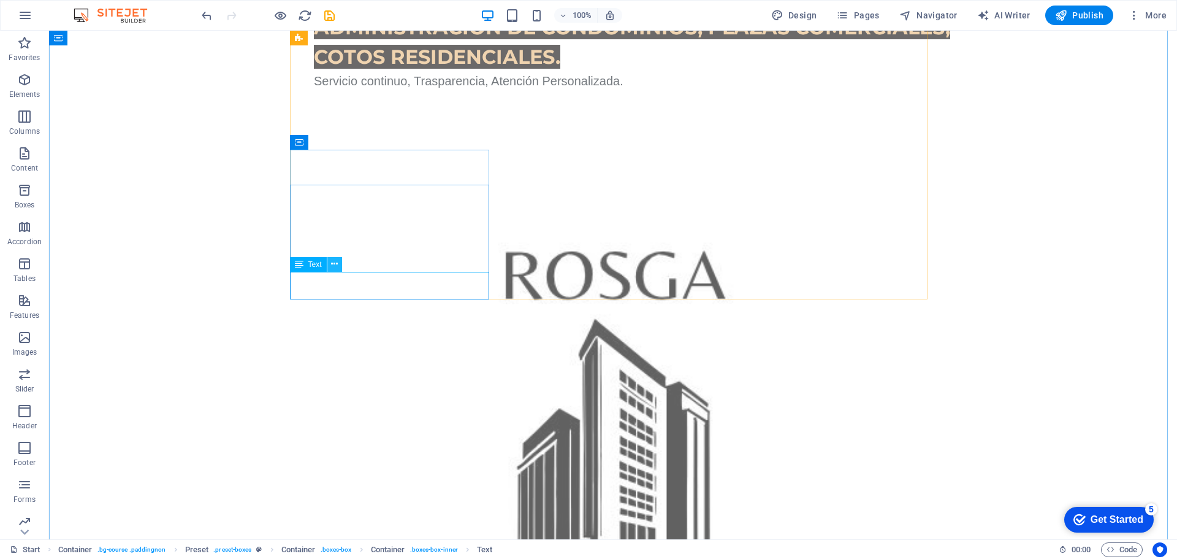
click at [334, 265] on icon at bounding box center [334, 264] width 7 height 13
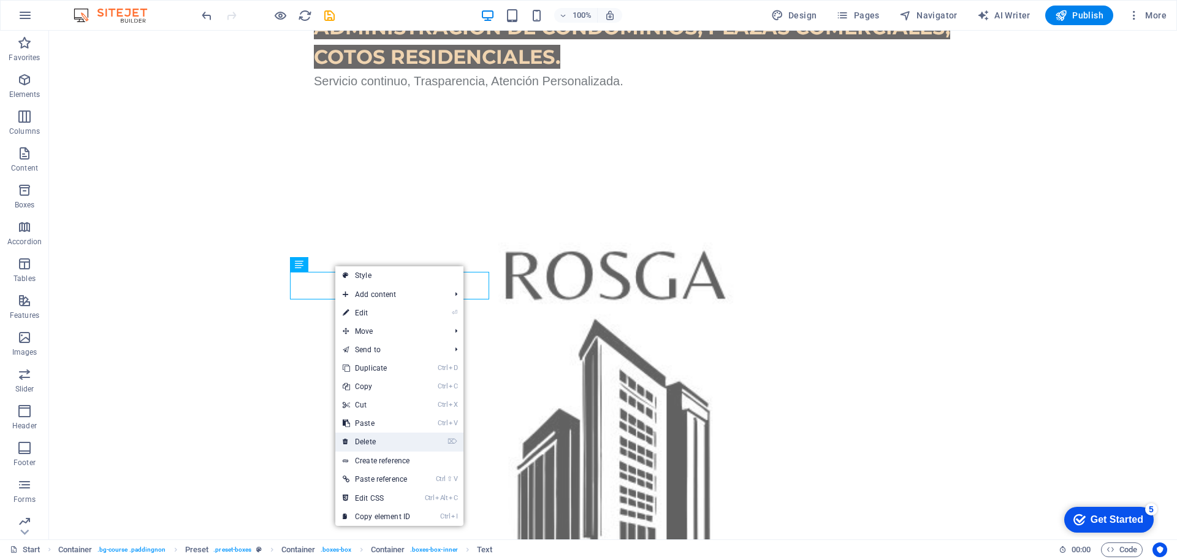
click at [362, 437] on link "⌦ Delete" at bounding box center [376, 441] width 82 height 18
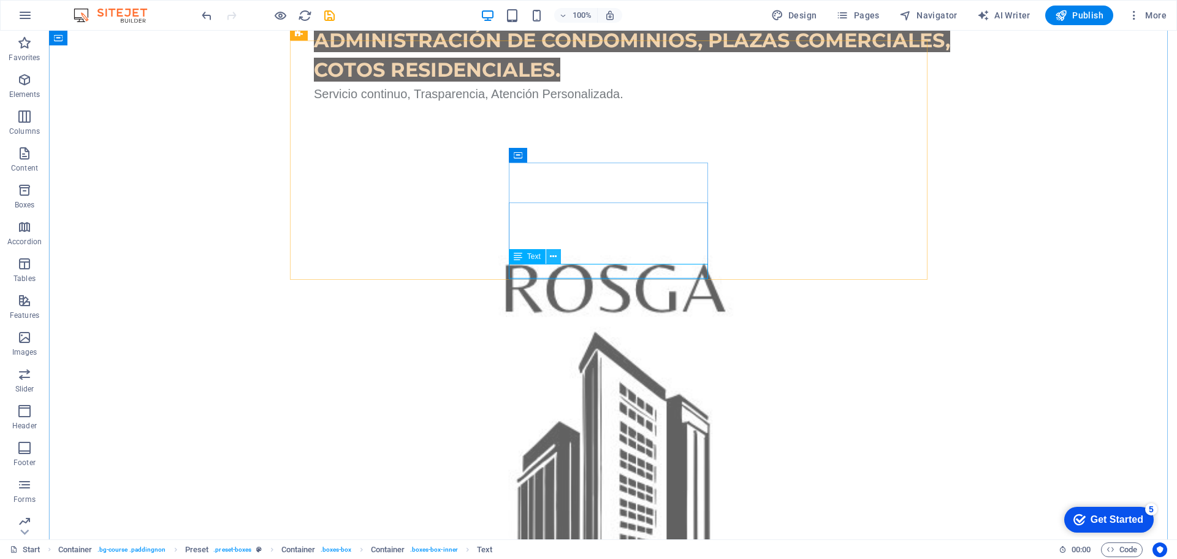
click at [551, 256] on icon at bounding box center [553, 256] width 7 height 13
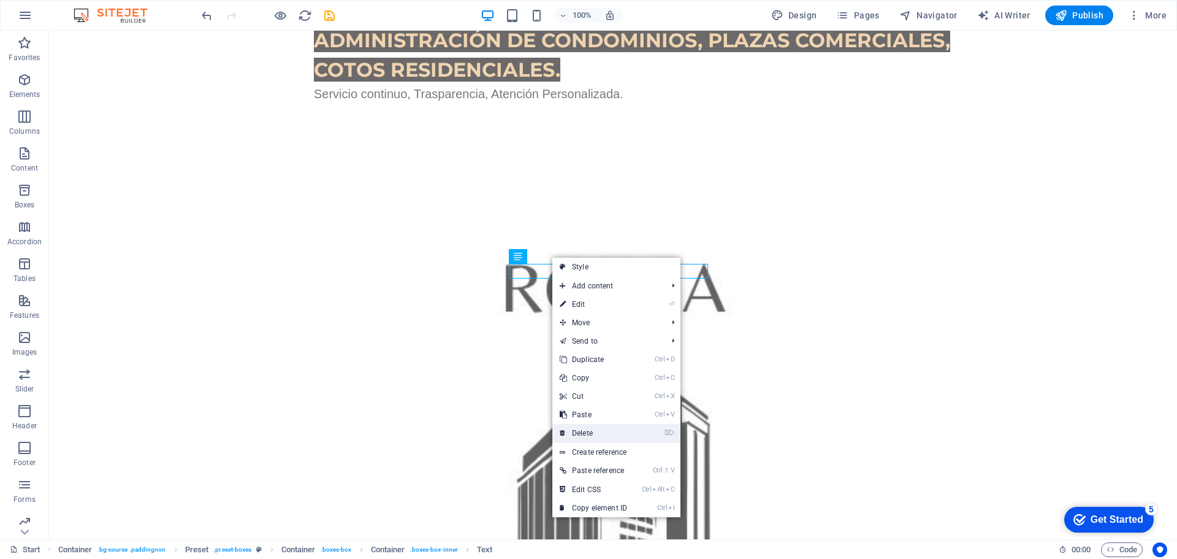
click at [578, 434] on link "⌦ Delete" at bounding box center [593, 433] width 82 height 18
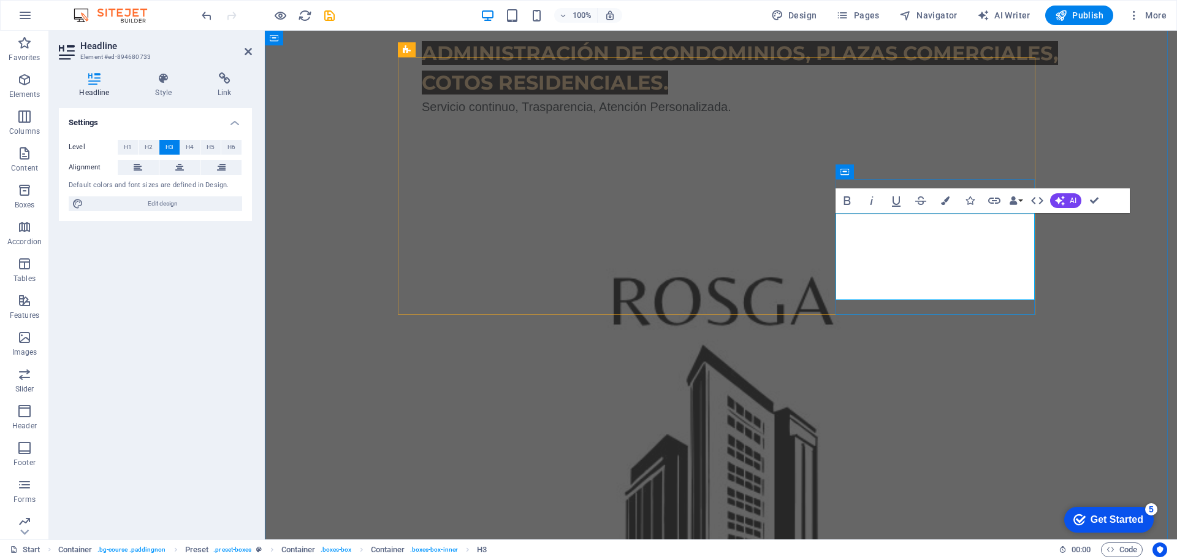
scroll to position [645, 0]
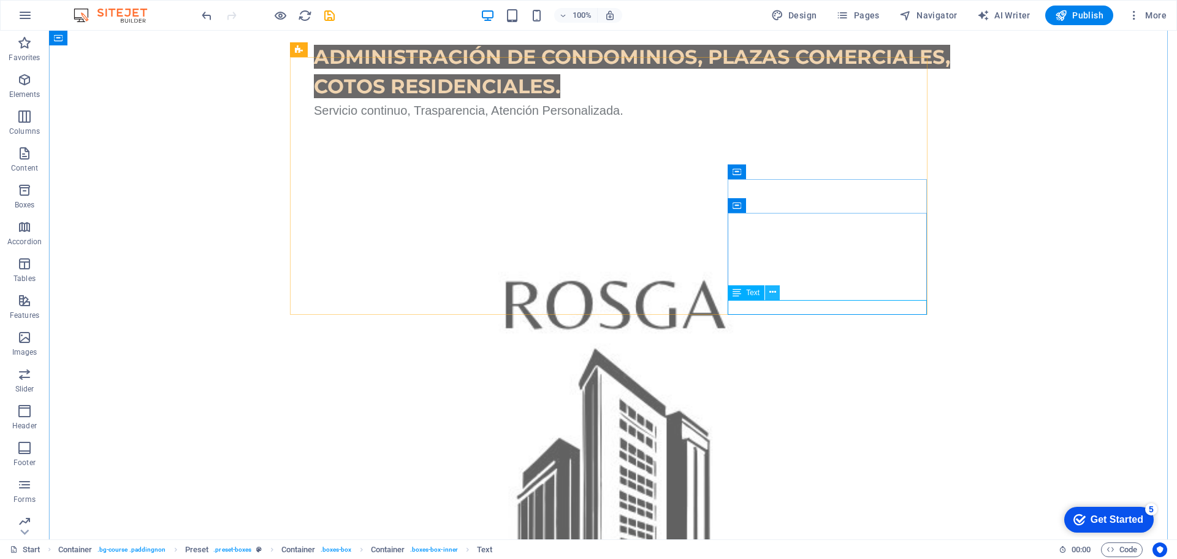
click at [771, 294] on icon at bounding box center [773, 292] width 7 height 13
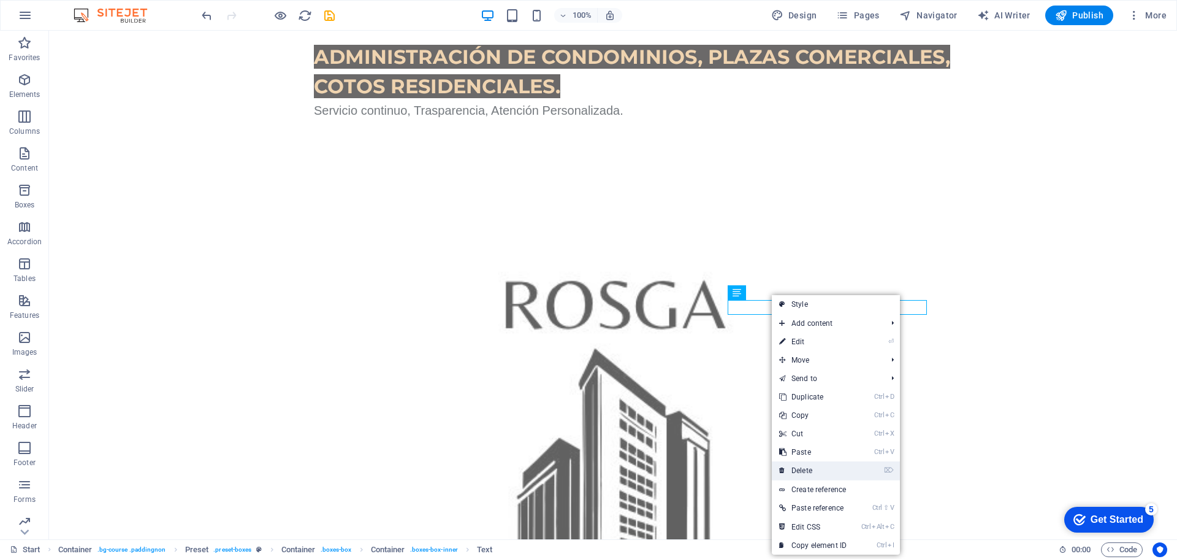
click at [811, 471] on link "⌦ Delete" at bounding box center [813, 470] width 82 height 18
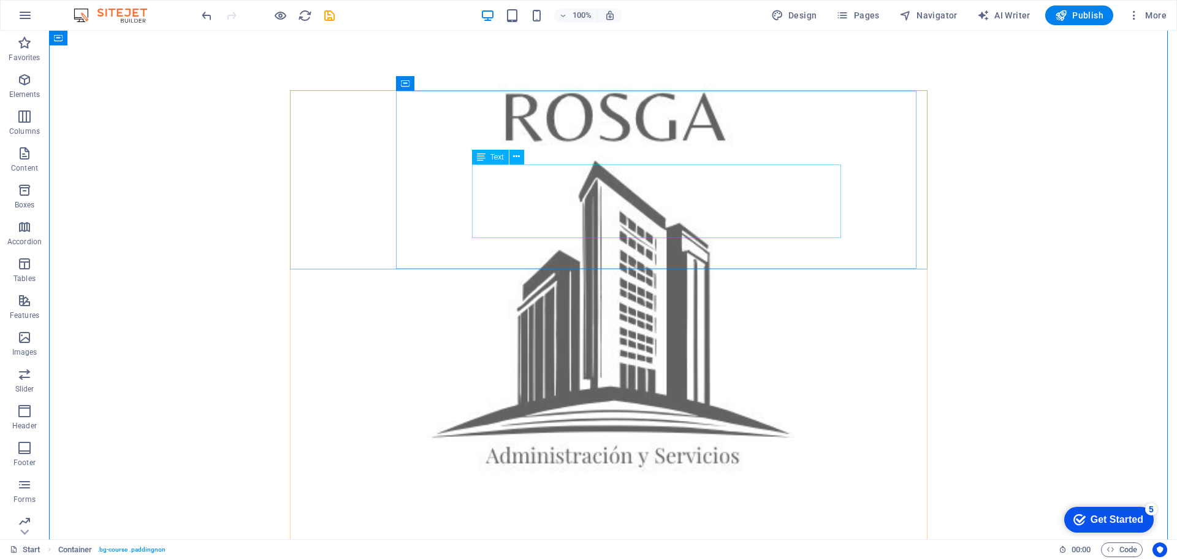
scroll to position [890, 0]
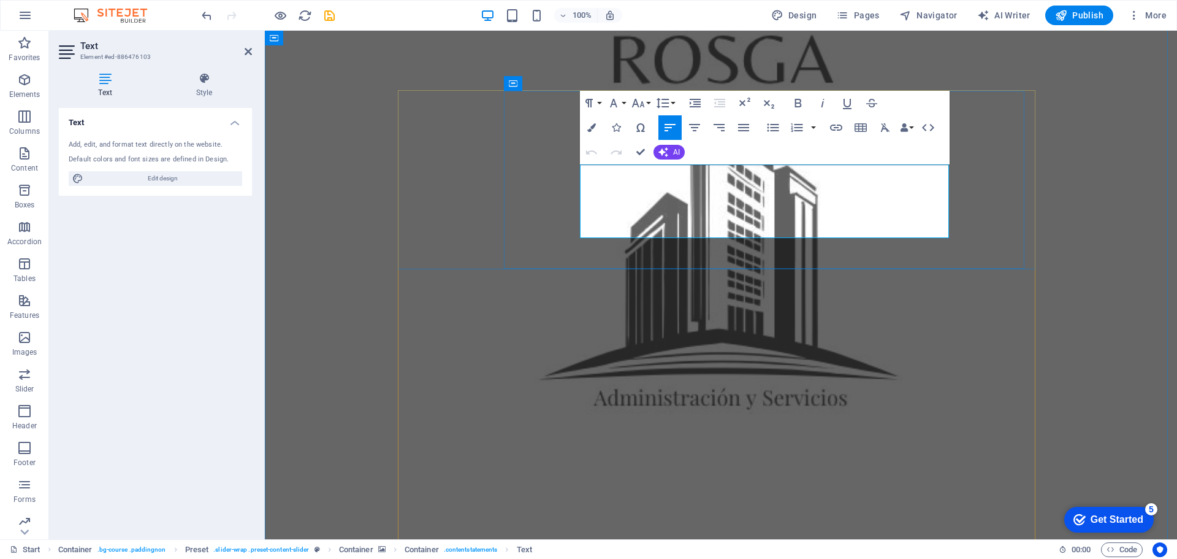
drag, startPoint x: 821, startPoint y: 171, endPoint x: 836, endPoint y: 174, distance: 15.0
click at [637, 102] on icon "button" at bounding box center [638, 103] width 13 height 9
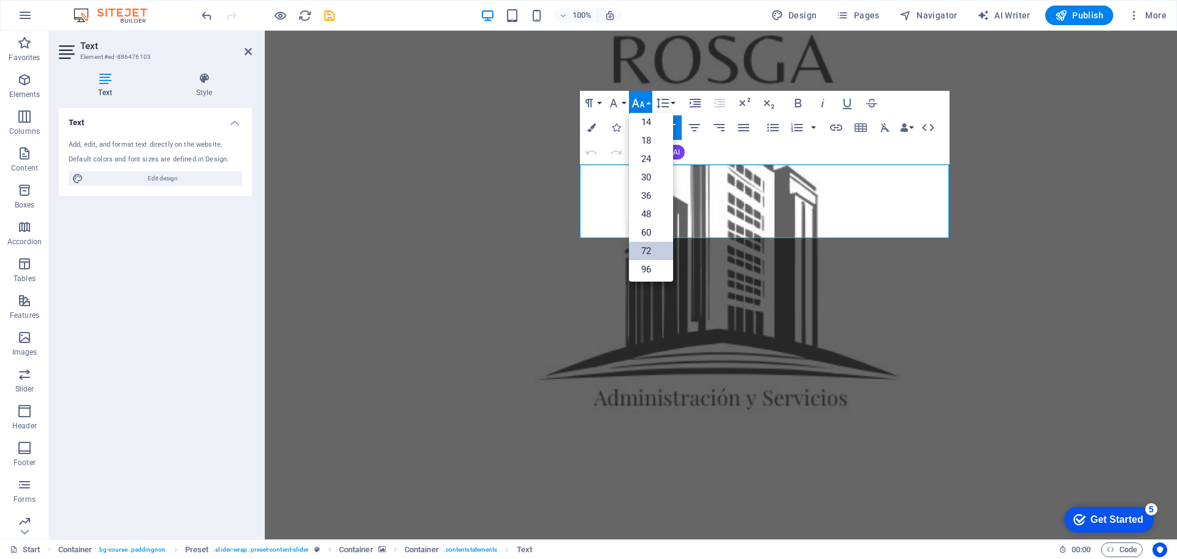
scroll to position [99, 0]
click at [653, 228] on link "60" at bounding box center [651, 230] width 44 height 18
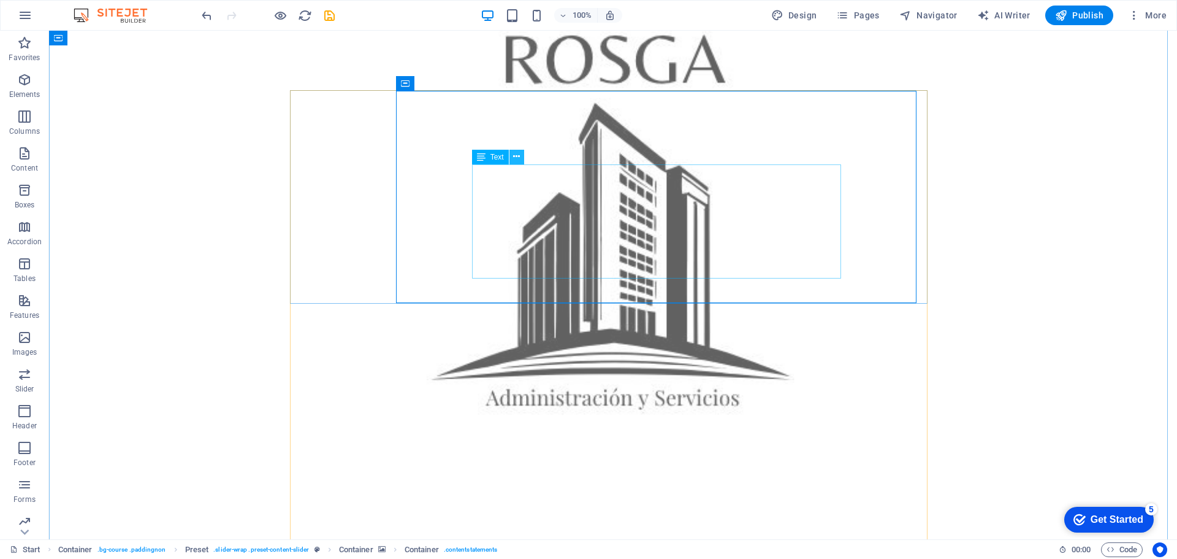
click at [519, 158] on icon at bounding box center [516, 156] width 7 height 13
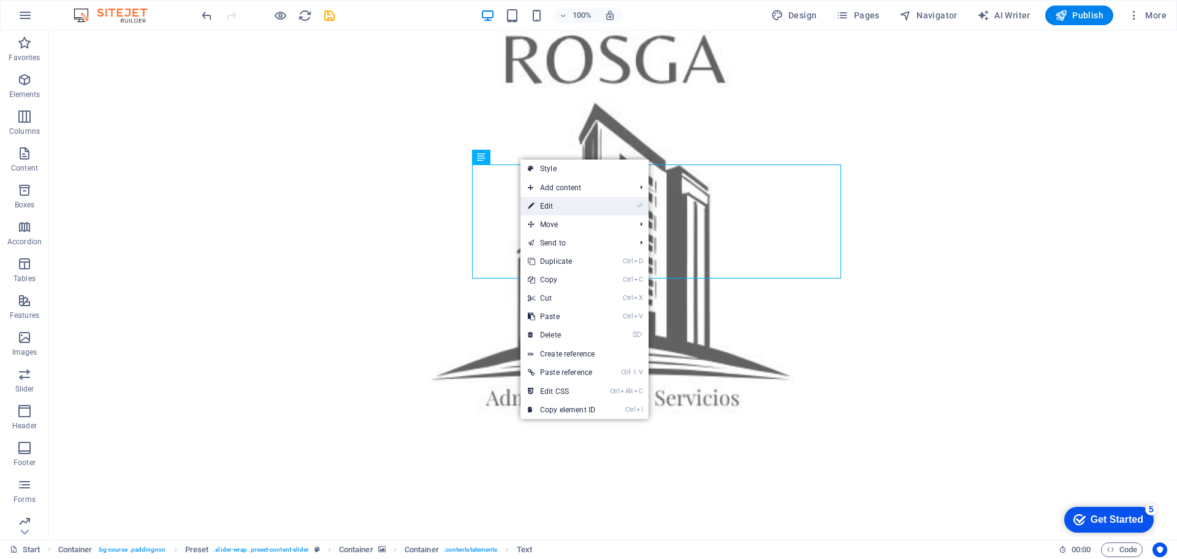
click at [550, 205] on link "⏎ Edit" at bounding box center [562, 206] width 82 height 18
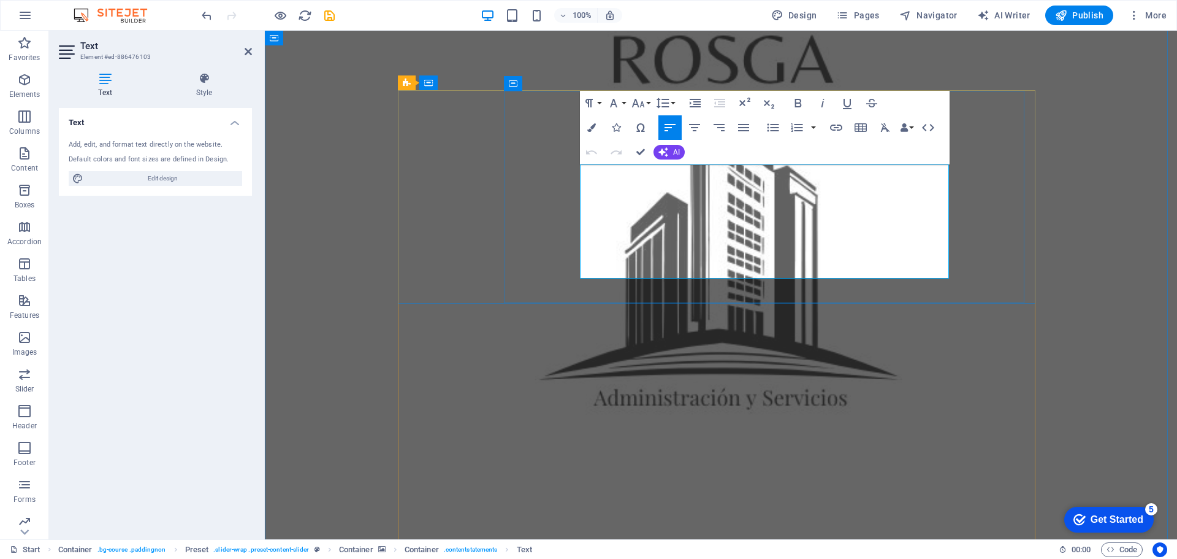
drag, startPoint x: 870, startPoint y: 204, endPoint x: 898, endPoint y: 204, distance: 28.2
click at [645, 101] on icon "button" at bounding box center [638, 103] width 15 height 15
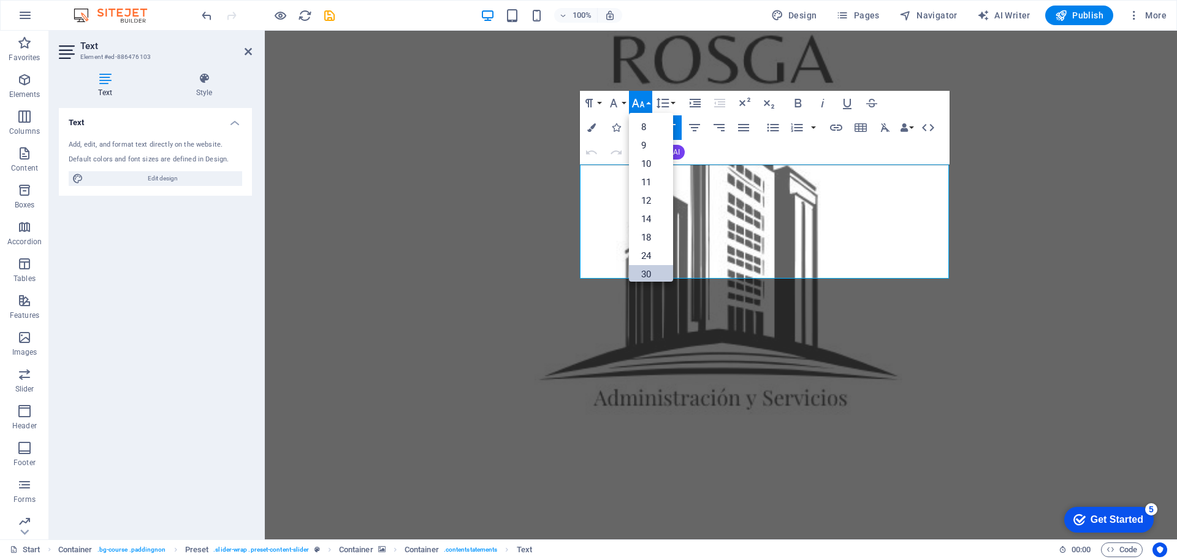
click at [643, 269] on link "30" at bounding box center [651, 274] width 44 height 18
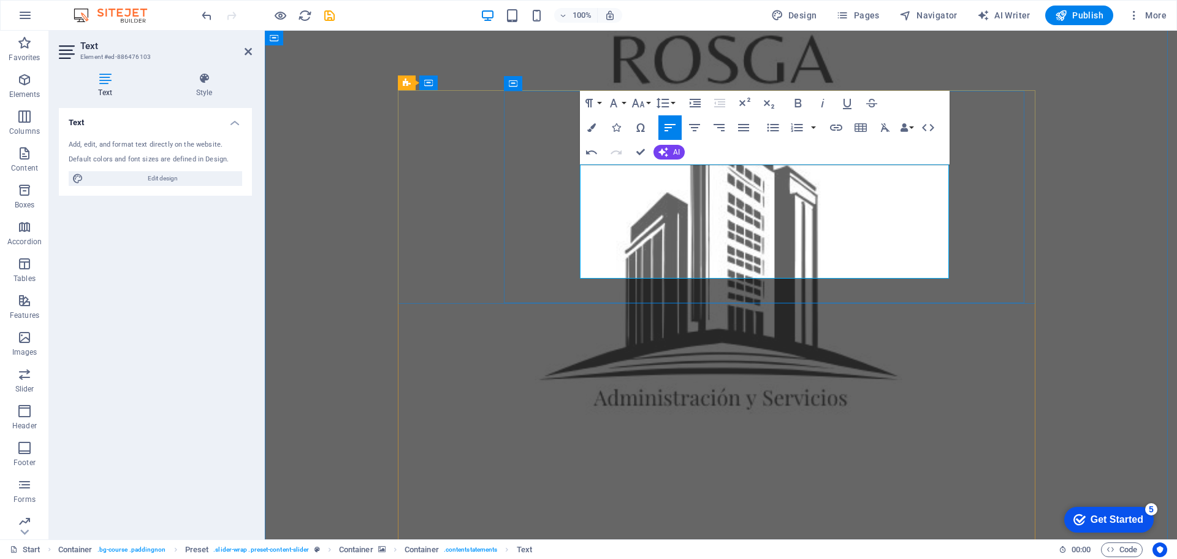
drag, startPoint x: 703, startPoint y: 201, endPoint x: 754, endPoint y: 207, distance: 51.9
click at [640, 102] on icon "button" at bounding box center [638, 103] width 15 height 15
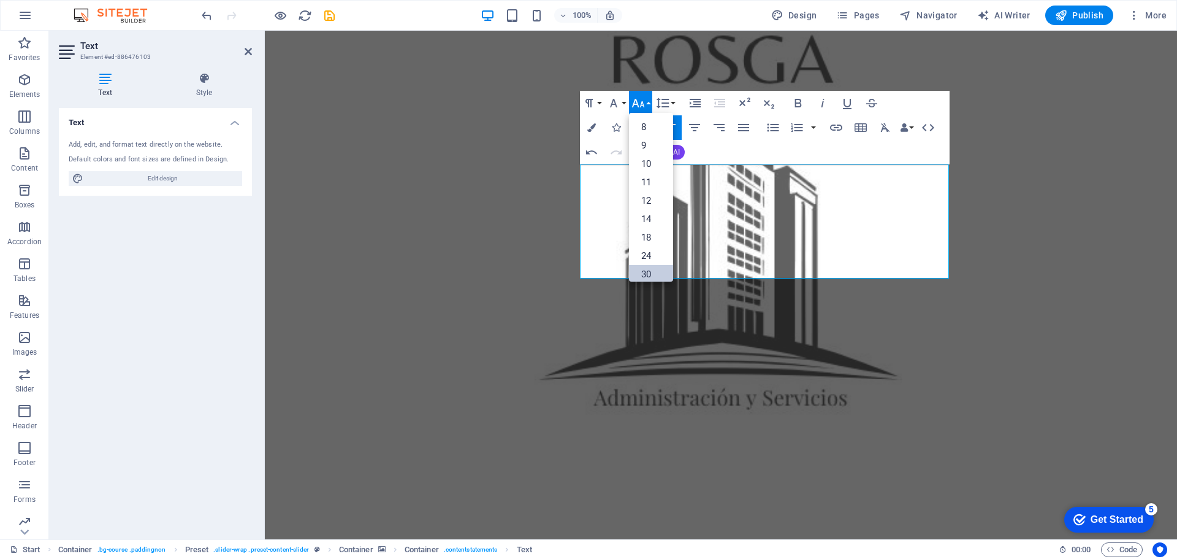
click at [648, 270] on link "30" at bounding box center [651, 274] width 44 height 18
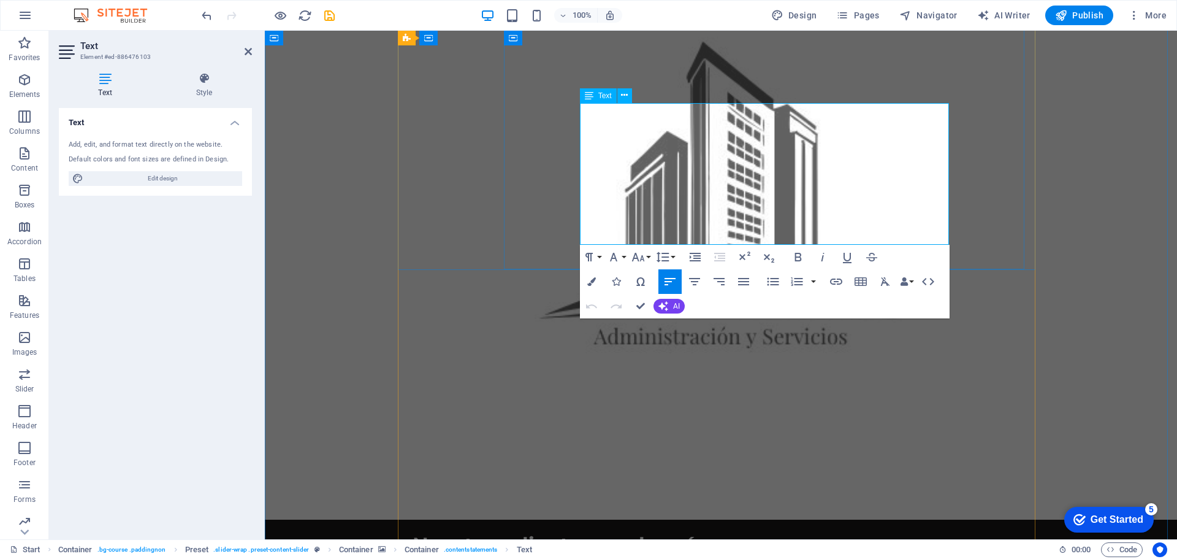
drag, startPoint x: 876, startPoint y: 132, endPoint x: 895, endPoint y: 132, distance: 19.0
click at [647, 256] on button "Font Size" at bounding box center [640, 257] width 23 height 25
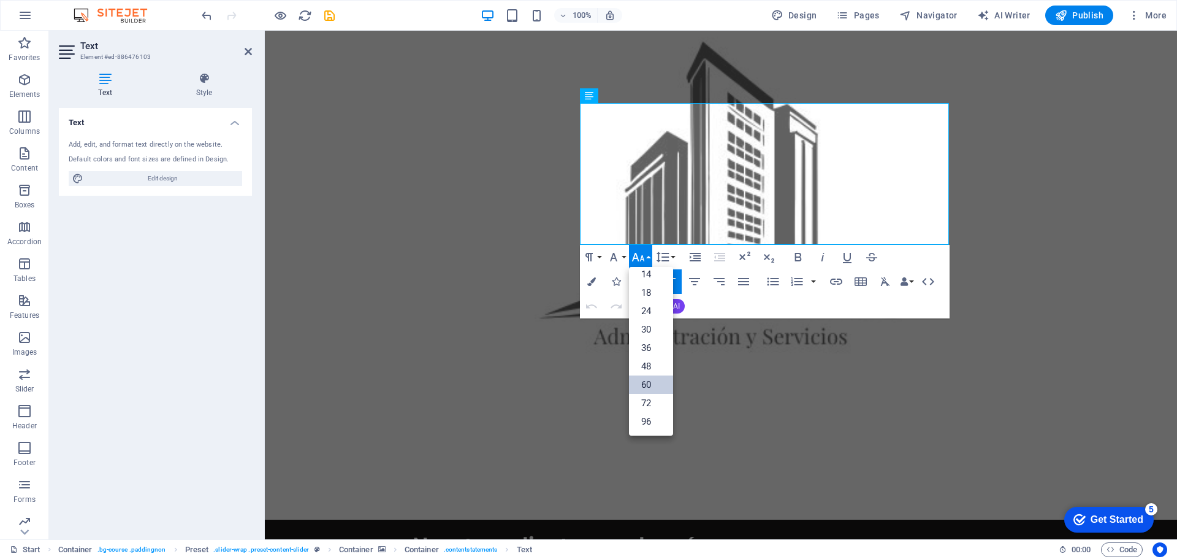
scroll to position [99, 0]
click at [654, 331] on link "30" at bounding box center [651, 329] width 44 height 18
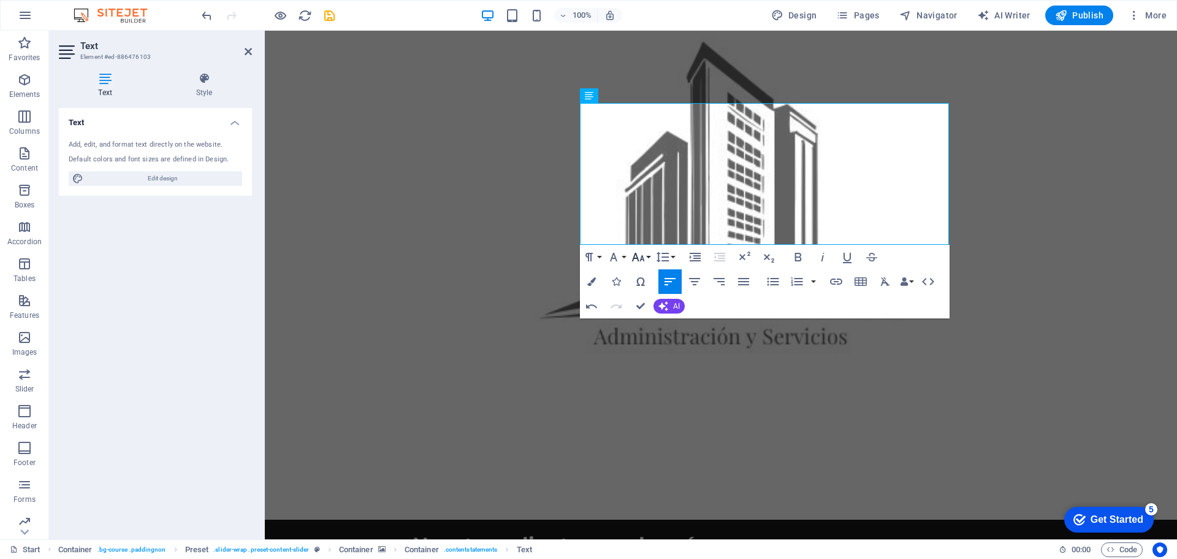
click at [651, 258] on button "Font Size" at bounding box center [640, 257] width 23 height 25
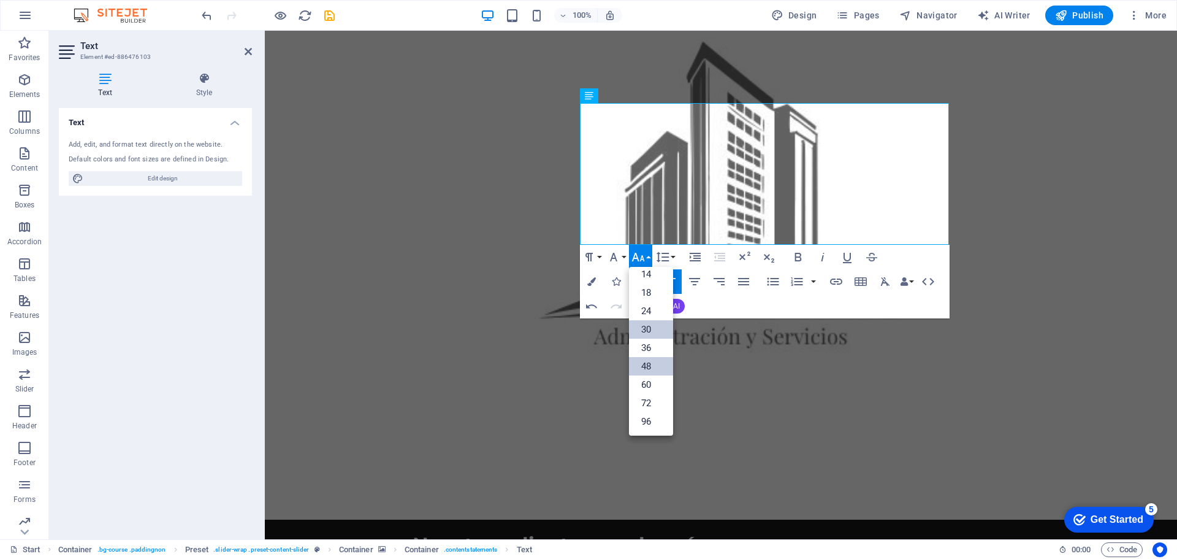
click at [654, 367] on link "48" at bounding box center [651, 366] width 44 height 18
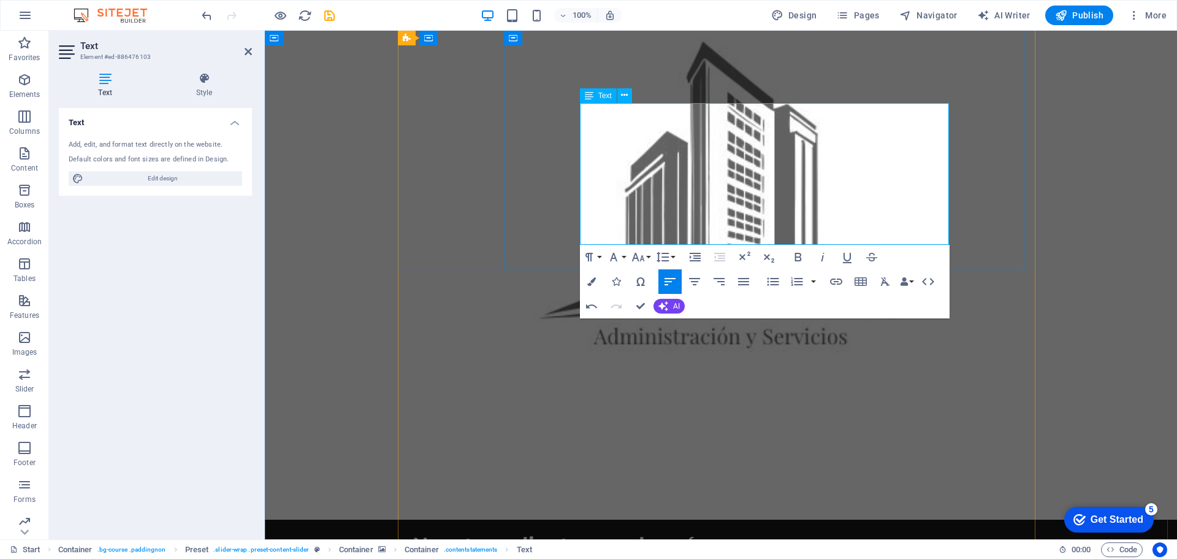
click at [643, 252] on icon "button" at bounding box center [638, 257] width 15 height 15
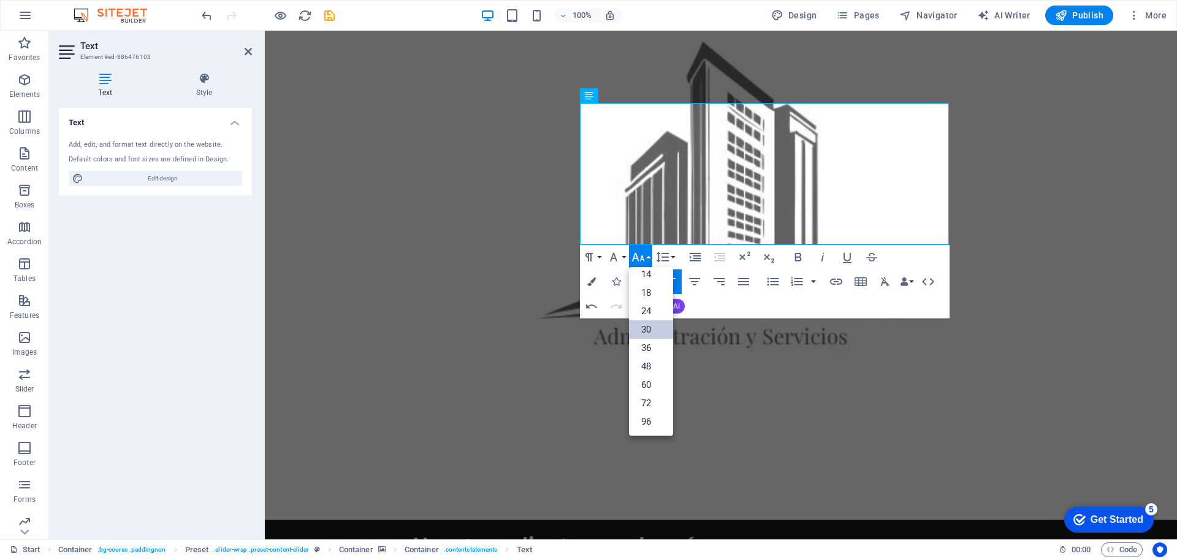
click at [653, 330] on link "30" at bounding box center [651, 329] width 44 height 18
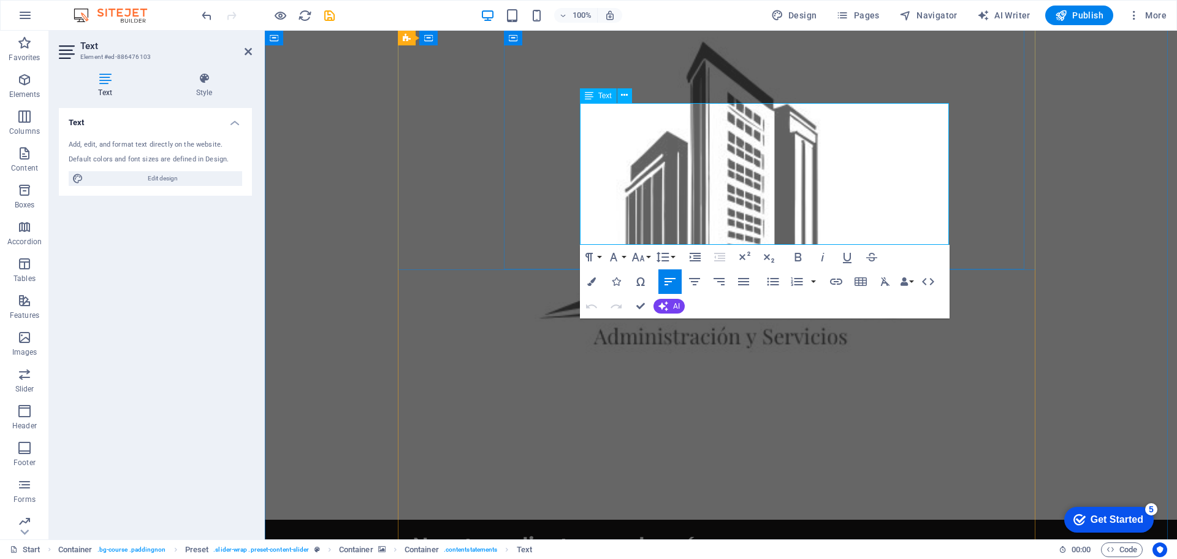
drag, startPoint x: 827, startPoint y: 174, endPoint x: 922, endPoint y: 172, distance: 94.4
click at [649, 254] on button "Font Size" at bounding box center [640, 257] width 23 height 25
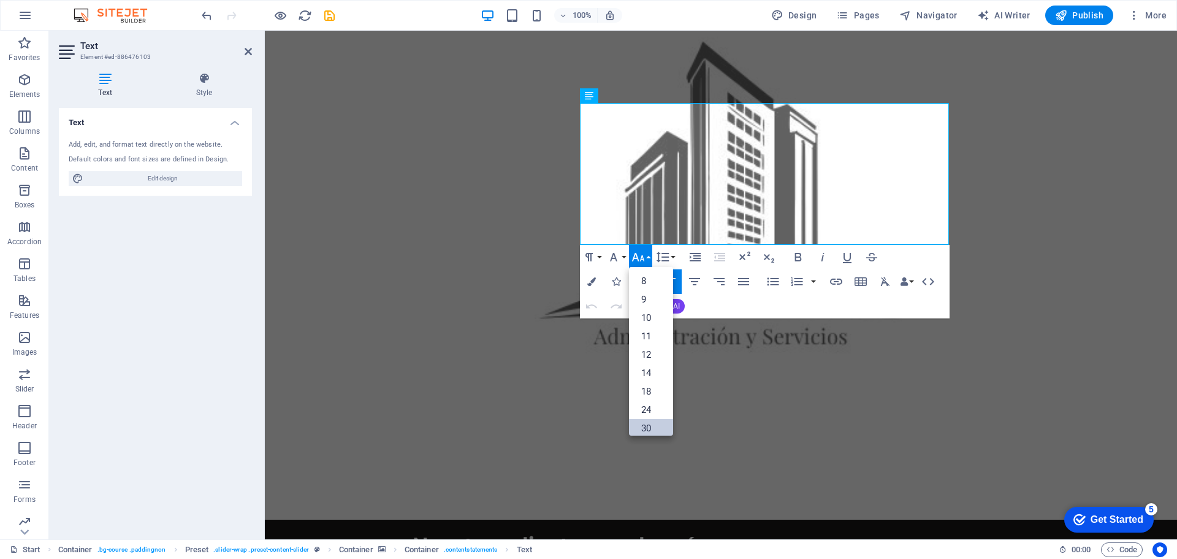
drag, startPoint x: 642, startPoint y: 422, endPoint x: 376, endPoint y: 387, distance: 267.8
click at [642, 422] on link "30" at bounding box center [651, 428] width 44 height 18
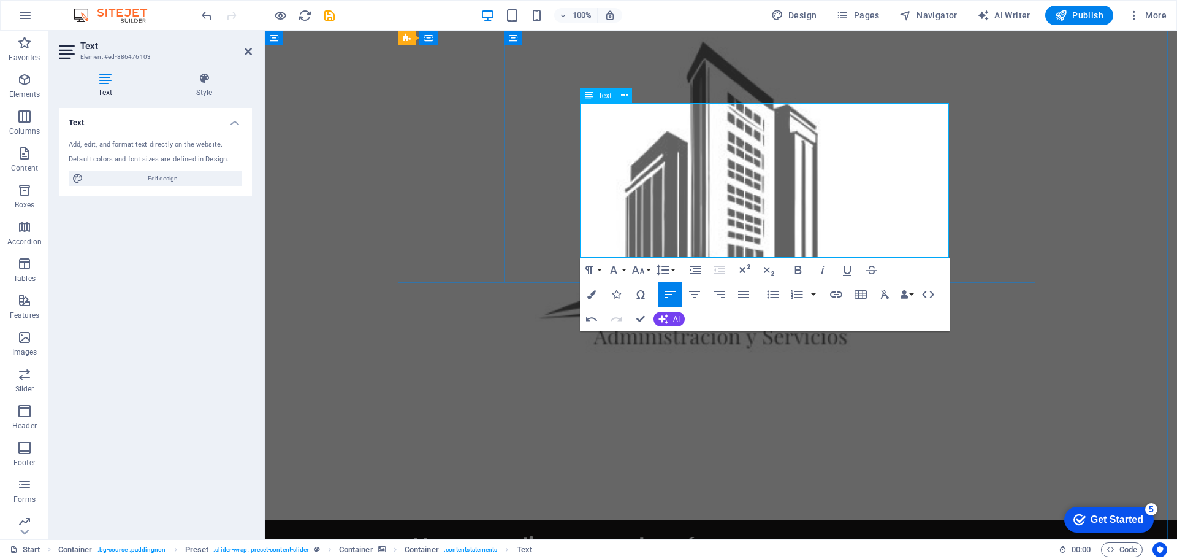
drag, startPoint x: 773, startPoint y: 202, endPoint x: 763, endPoint y: 208, distance: 11.3
drag, startPoint x: 766, startPoint y: 201, endPoint x: 869, endPoint y: 202, distance: 102.4
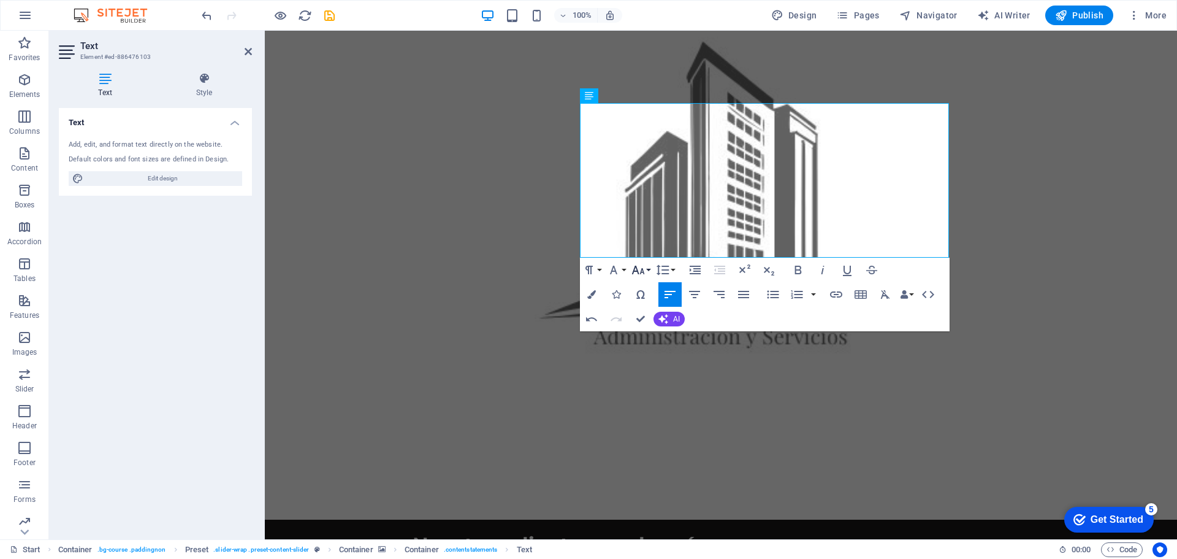
click at [641, 267] on icon "button" at bounding box center [638, 269] width 15 height 15
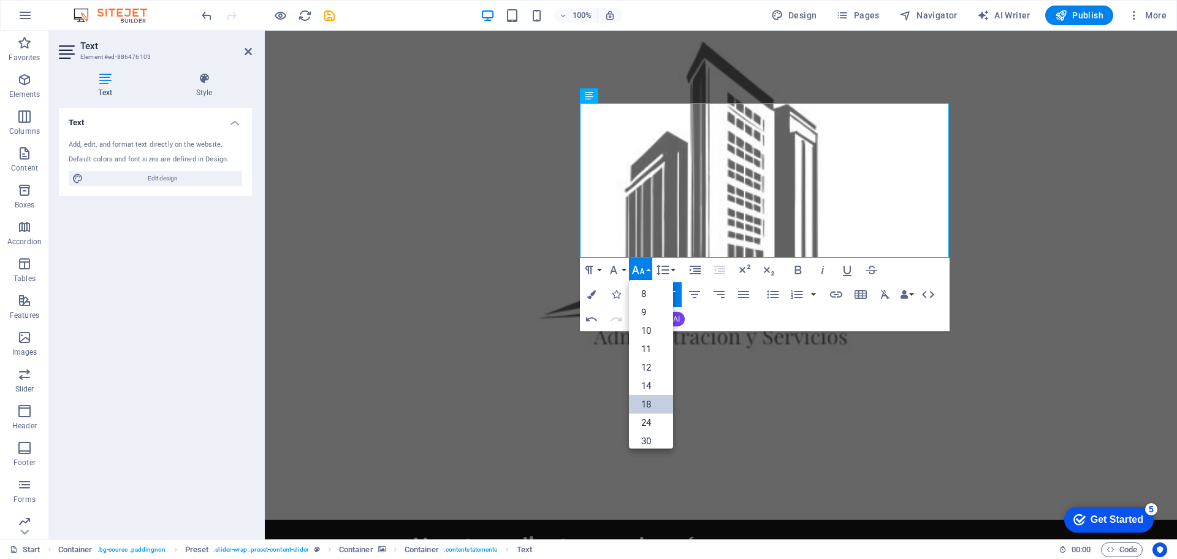
click at [637, 438] on link "30" at bounding box center [651, 441] width 44 height 18
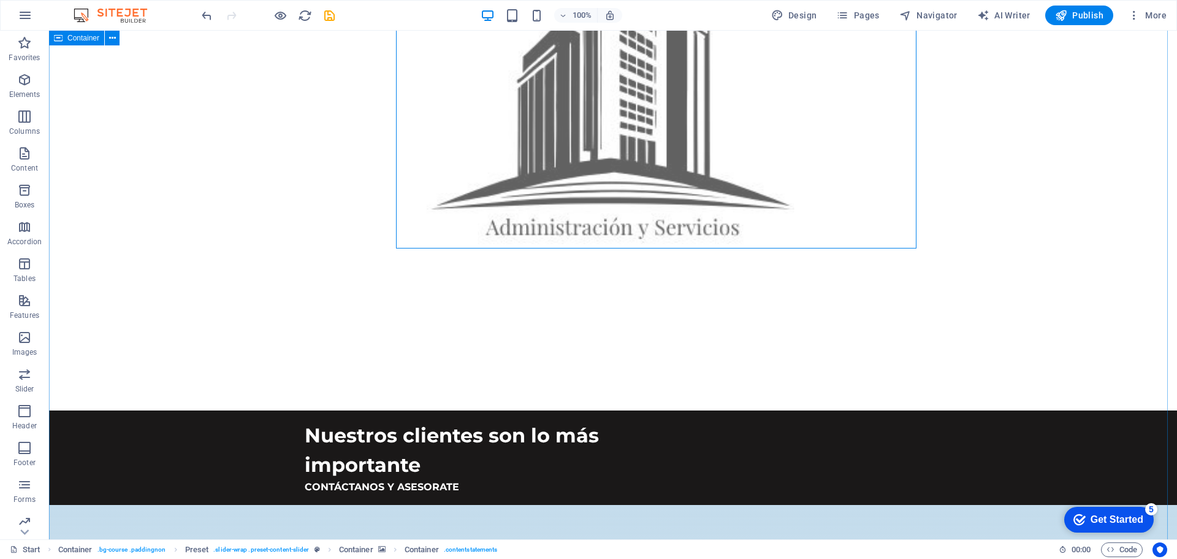
scroll to position [1074, 0]
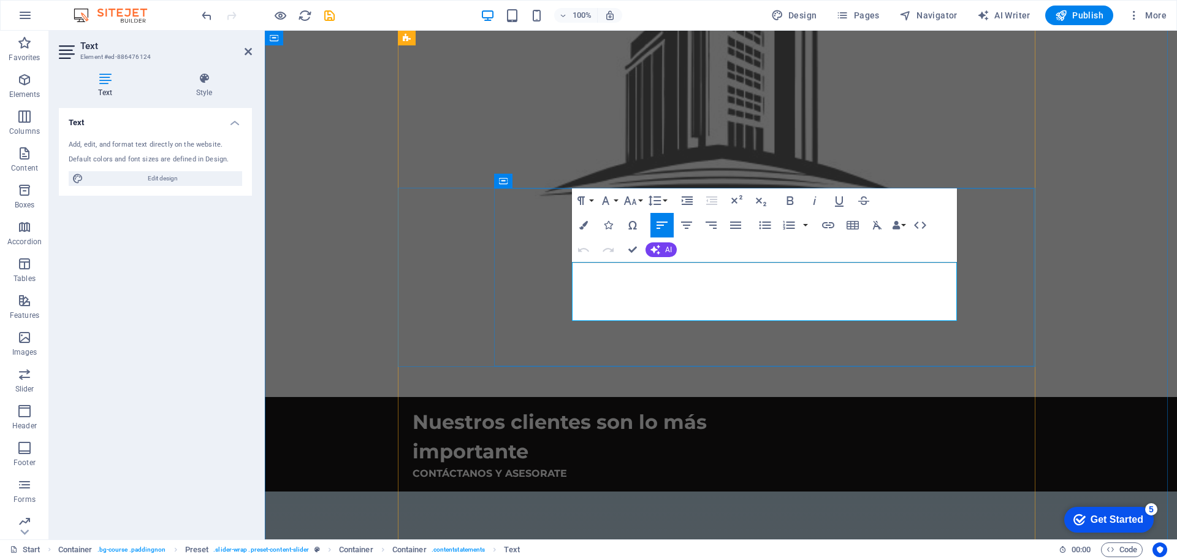
drag, startPoint x: 646, startPoint y: 267, endPoint x: 747, endPoint y: 270, distance: 101.8
click at [636, 195] on icon "button" at bounding box center [630, 200] width 15 height 15
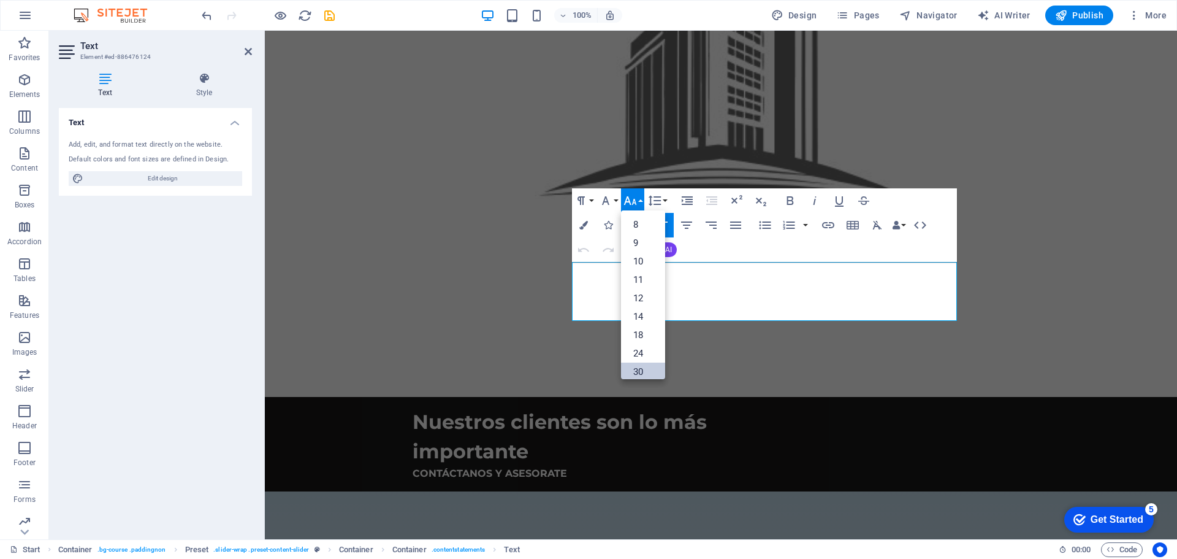
click at [632, 367] on link "30" at bounding box center [643, 371] width 44 height 18
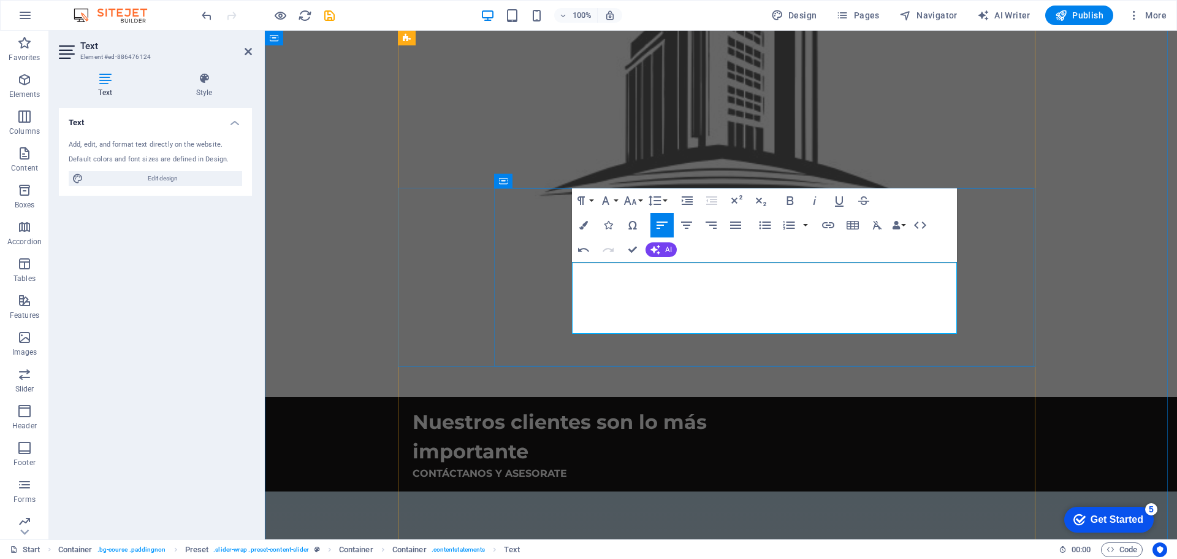
drag, startPoint x: 851, startPoint y: 276, endPoint x: 914, endPoint y: 275, distance: 62.6
click at [635, 201] on icon "button" at bounding box center [630, 200] width 13 height 9
click at [638, 367] on link "30" at bounding box center [643, 371] width 44 height 18
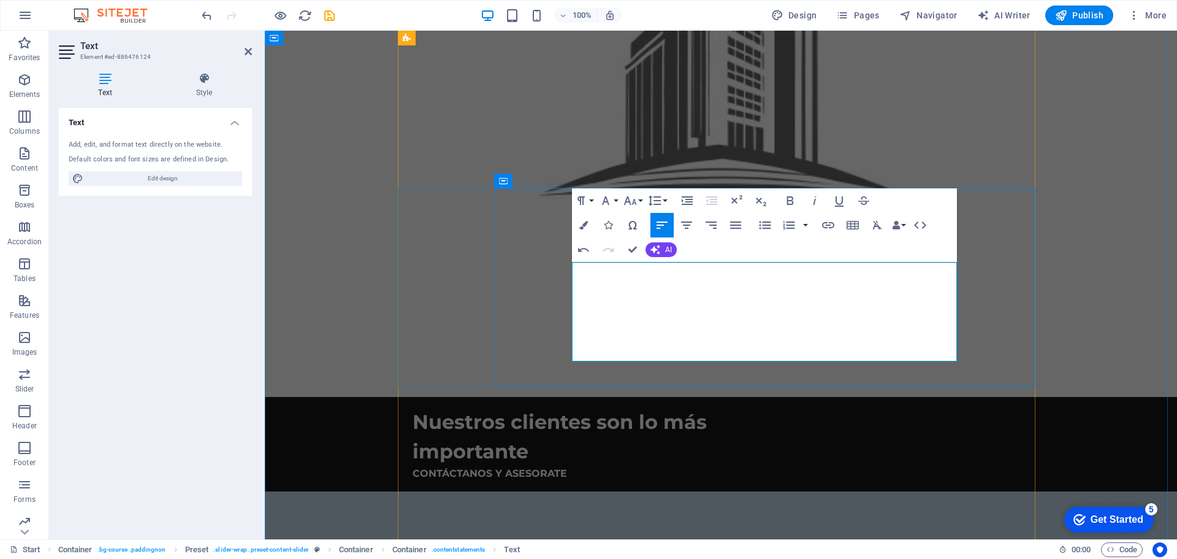
drag, startPoint x: 679, startPoint y: 322, endPoint x: 919, endPoint y: 325, distance: 239.8
click at [638, 199] on button "Font Size" at bounding box center [632, 200] width 23 height 25
click at [635, 372] on link "30" at bounding box center [643, 371] width 44 height 18
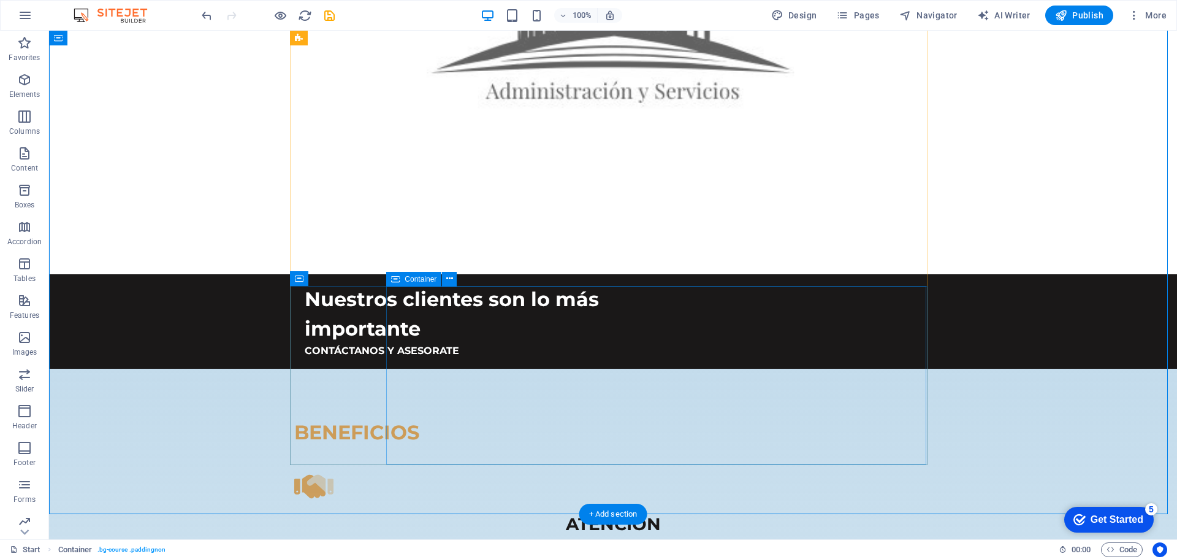
scroll to position [1258, 0]
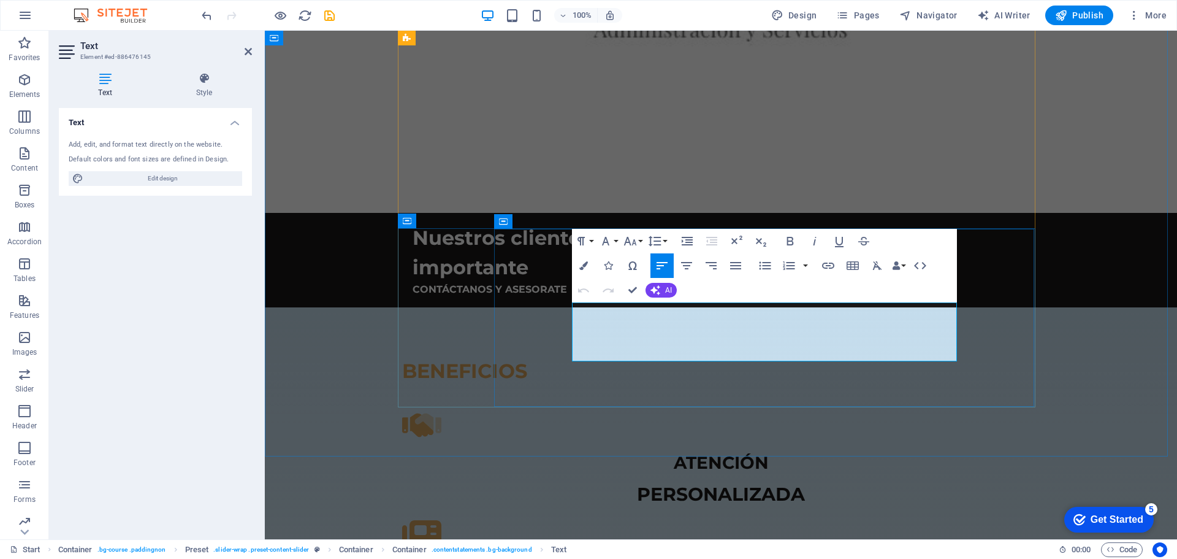
drag, startPoint x: 663, startPoint y: 309, endPoint x: 903, endPoint y: 308, distance: 240.4
click at [634, 243] on icon "button" at bounding box center [630, 241] width 13 height 9
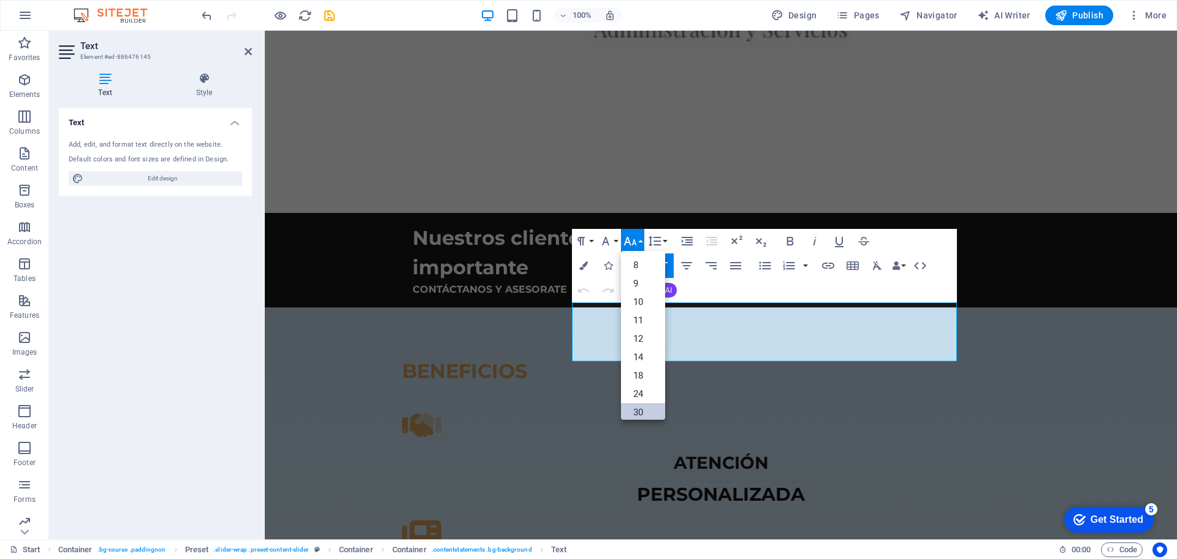
drag, startPoint x: 642, startPoint y: 413, endPoint x: 376, endPoint y: 370, distance: 269.1
click at [642, 413] on link "30" at bounding box center [643, 412] width 44 height 18
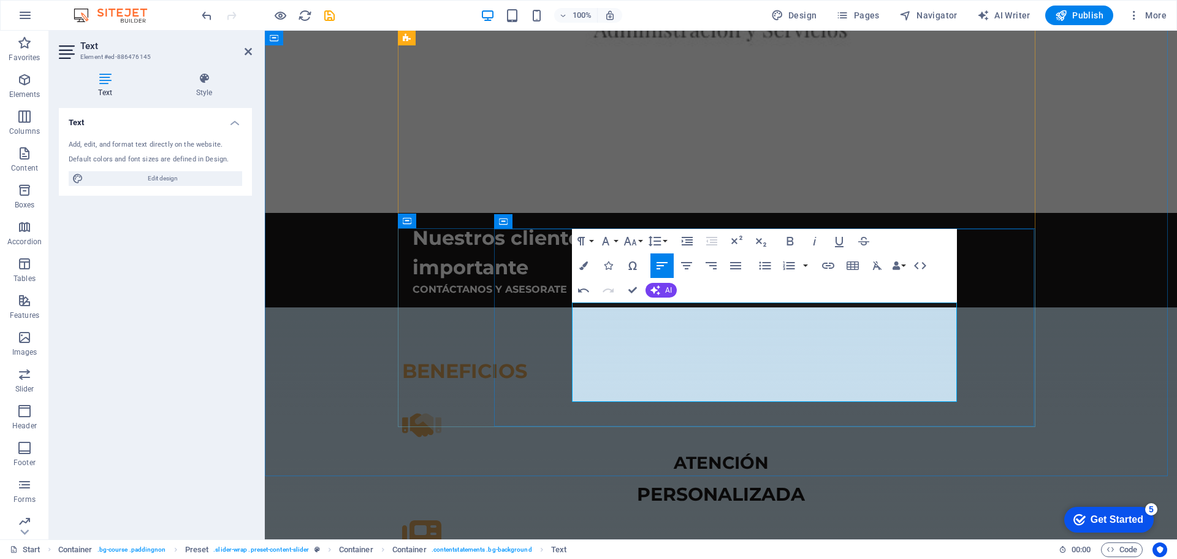
drag, startPoint x: 714, startPoint y: 364, endPoint x: 836, endPoint y: 361, distance: 122.7
click at [638, 238] on button "Font Size" at bounding box center [632, 241] width 23 height 25
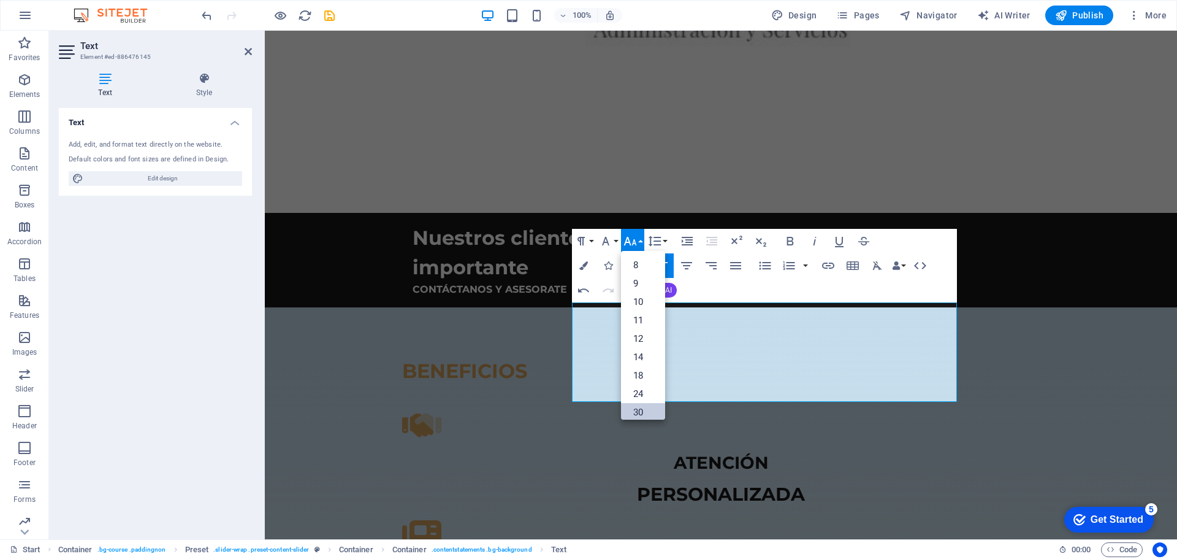
click at [643, 411] on link "30" at bounding box center [643, 412] width 44 height 18
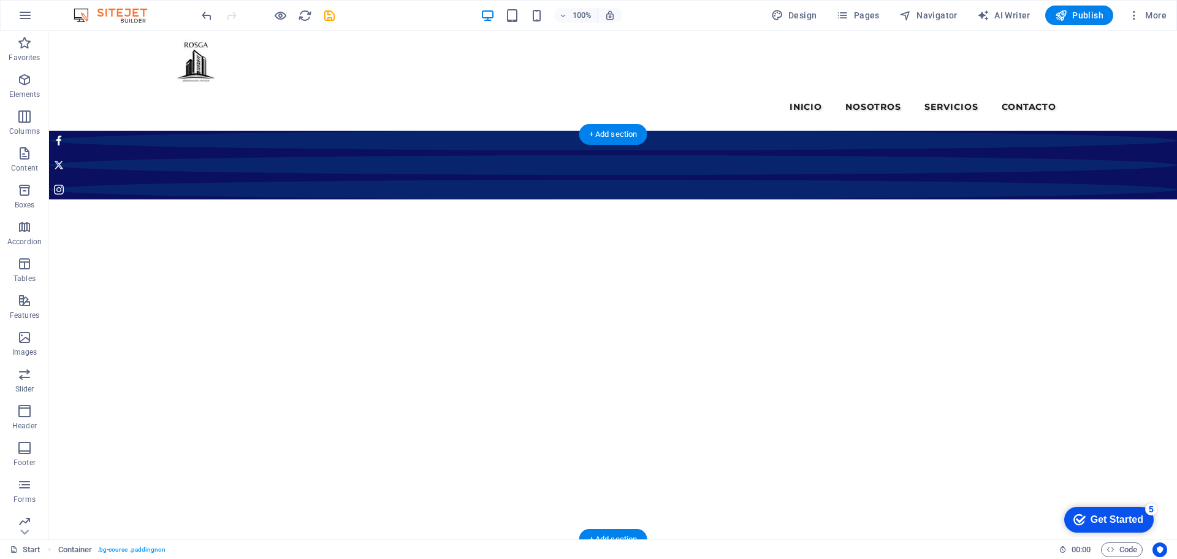
scroll to position [0, 0]
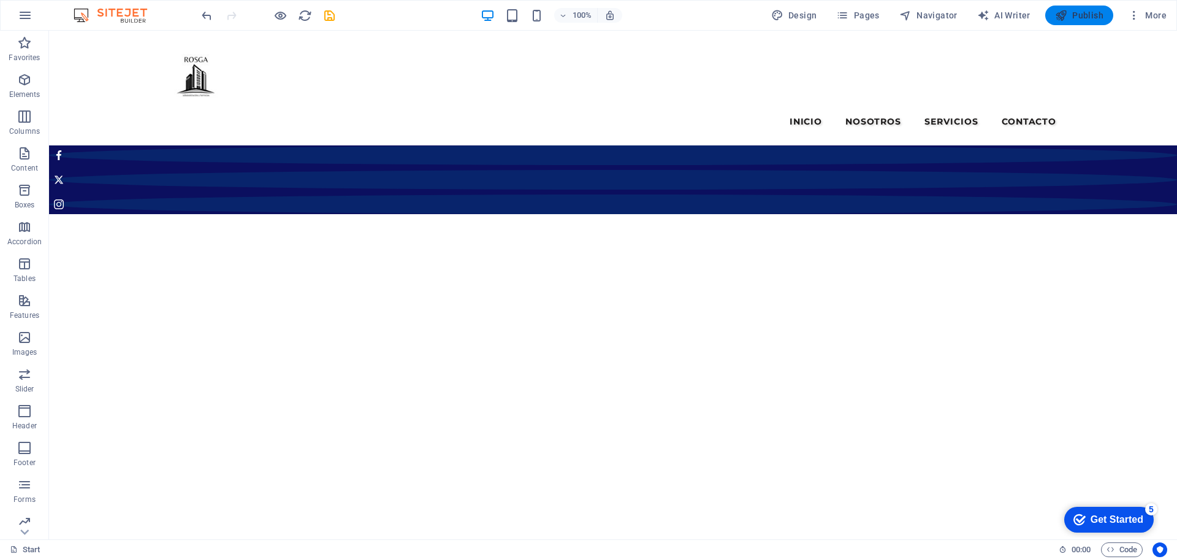
click at [1076, 14] on span "Publish" at bounding box center [1079, 15] width 48 height 12
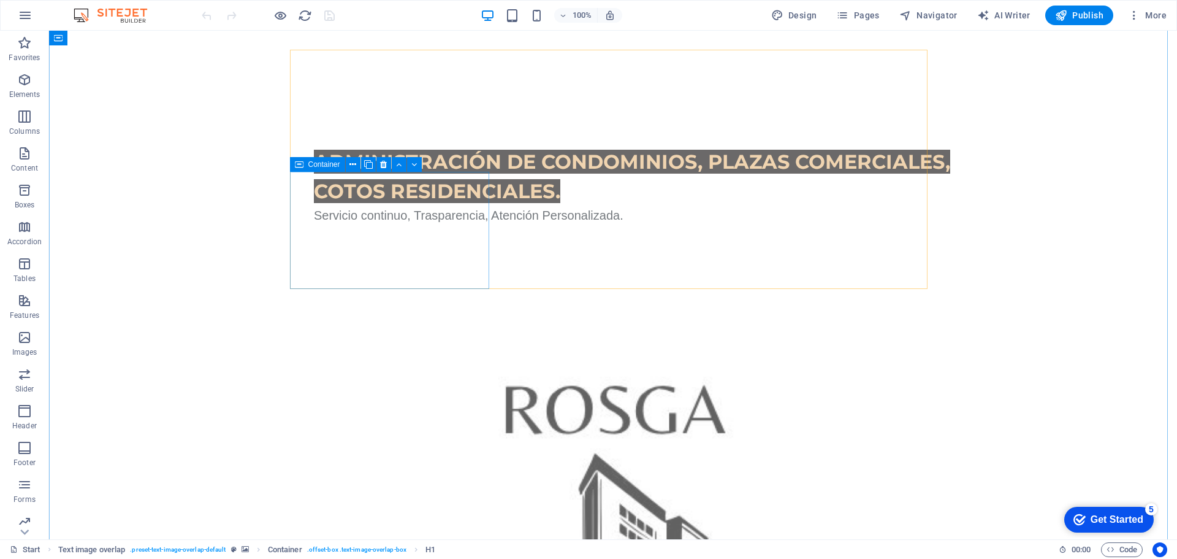
scroll to position [674, 0]
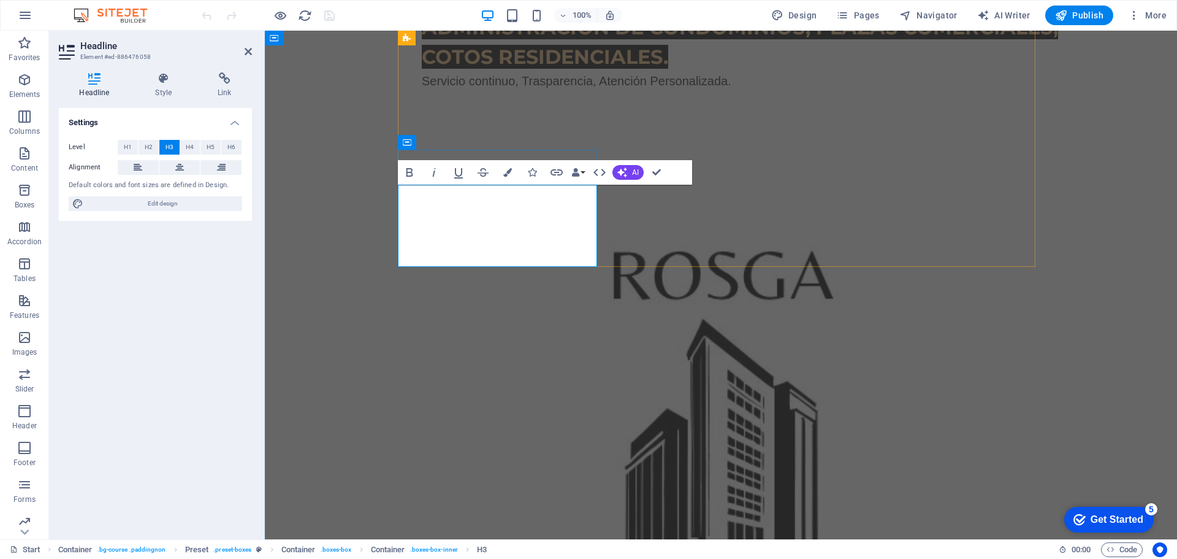
drag, startPoint x: 415, startPoint y: 254, endPoint x: 586, endPoint y: 259, distance: 171.8
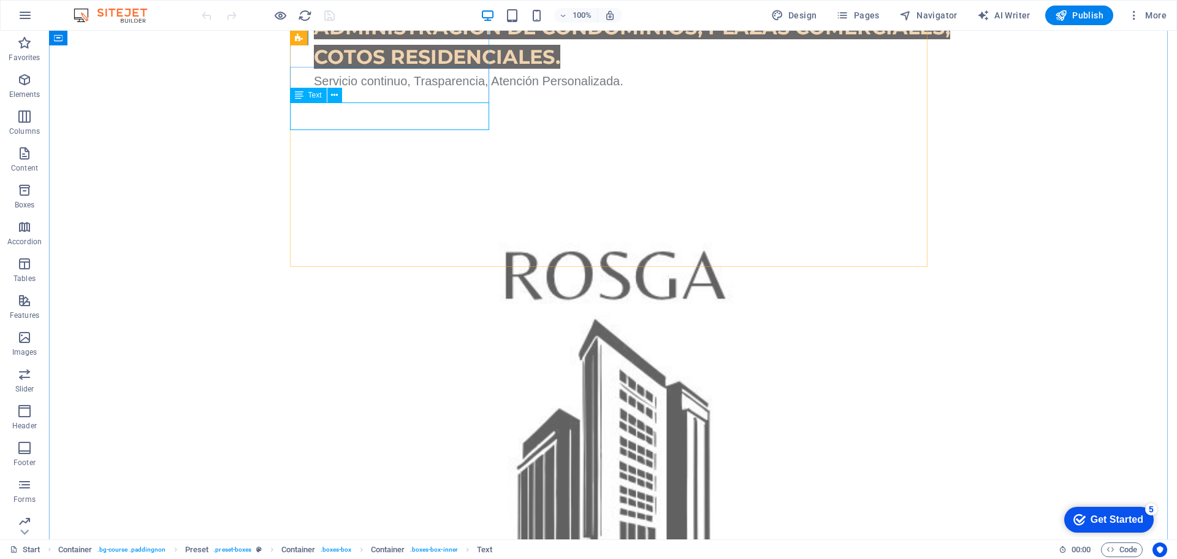
click at [335, 94] on icon at bounding box center [334, 95] width 7 height 13
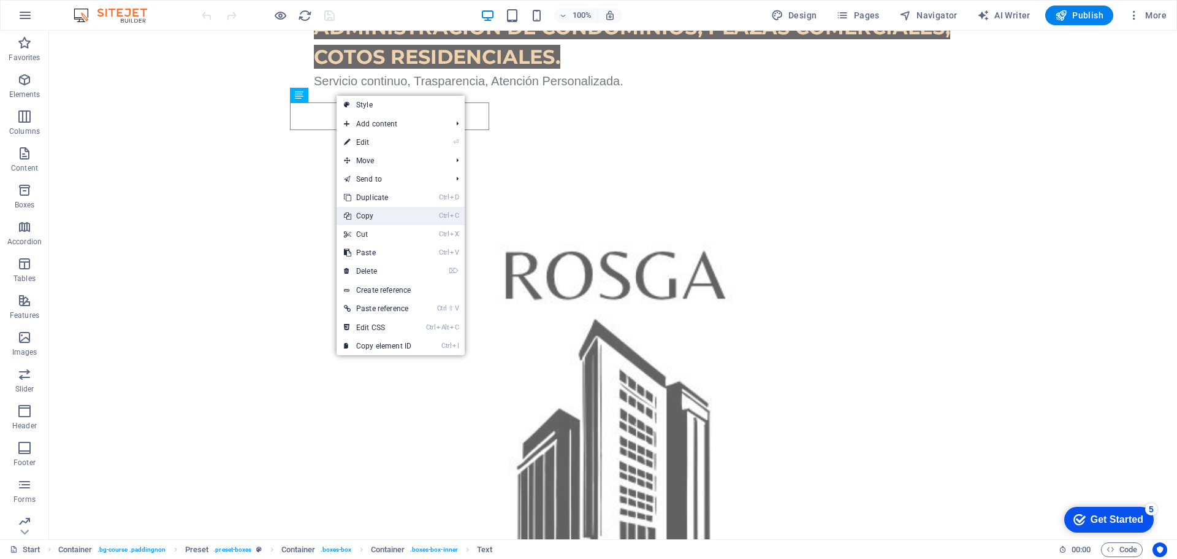
click at [375, 216] on link "Ctrl C Copy" at bounding box center [378, 216] width 82 height 18
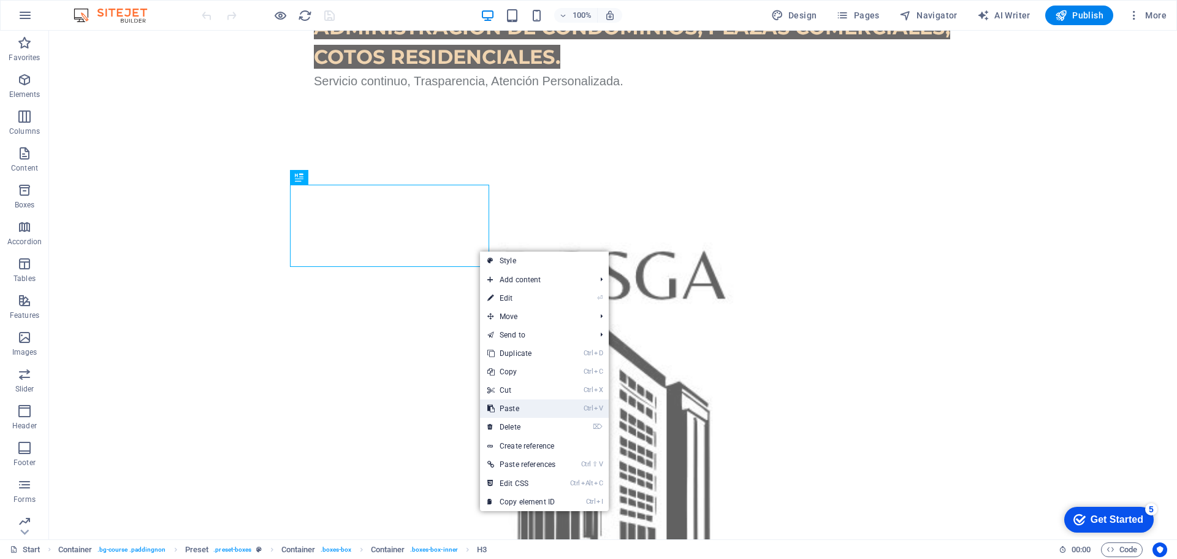
click at [513, 407] on link "Ctrl V Paste" at bounding box center [521, 408] width 83 height 18
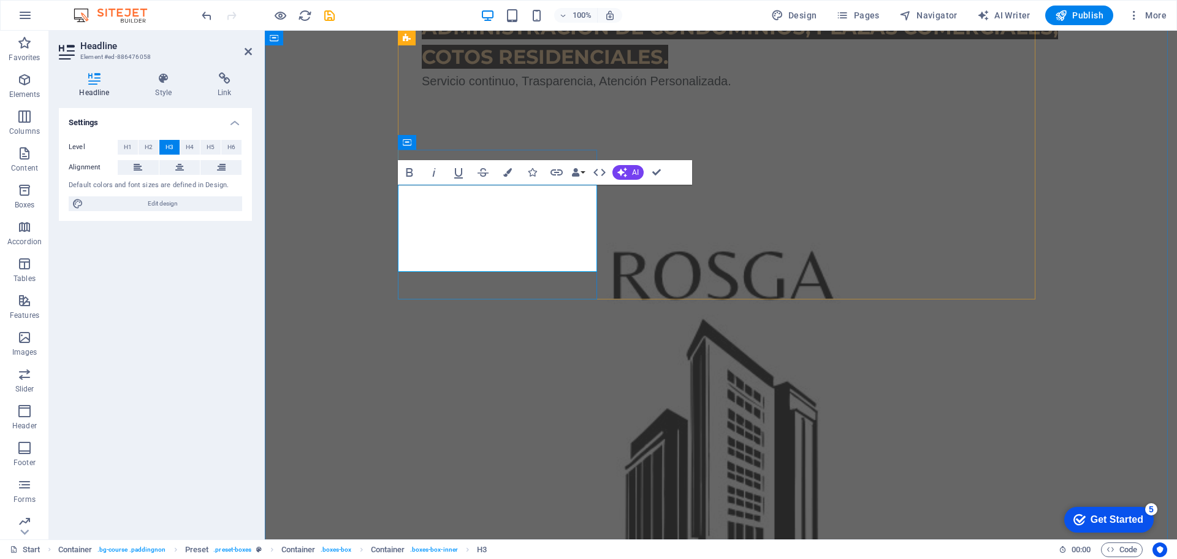
drag, startPoint x: 555, startPoint y: 226, endPoint x: 575, endPoint y: 254, distance: 34.4
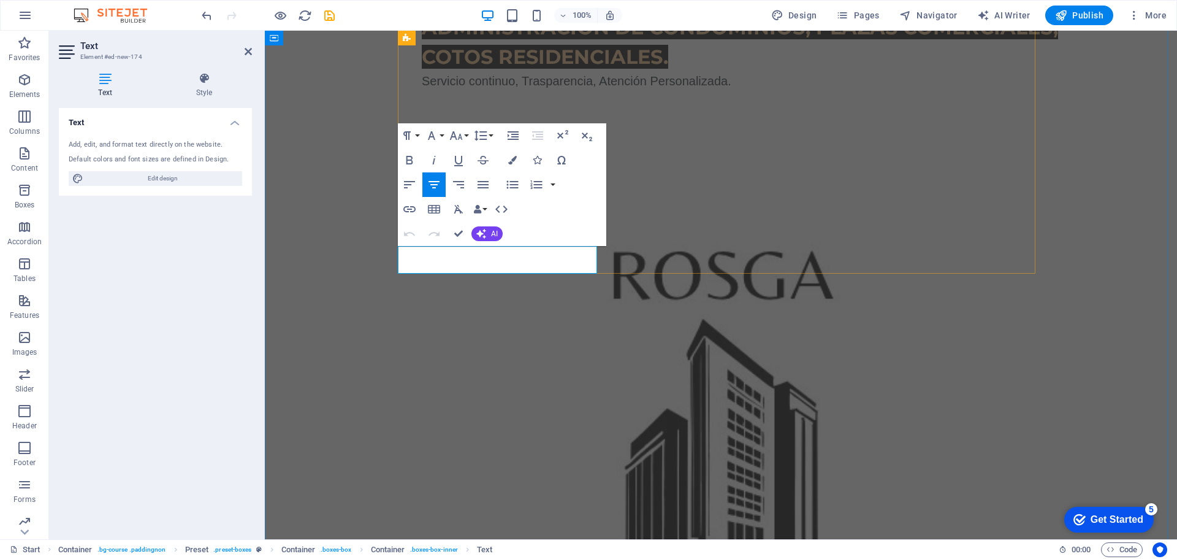
drag, startPoint x: 414, startPoint y: 258, endPoint x: 576, endPoint y: 269, distance: 162.8
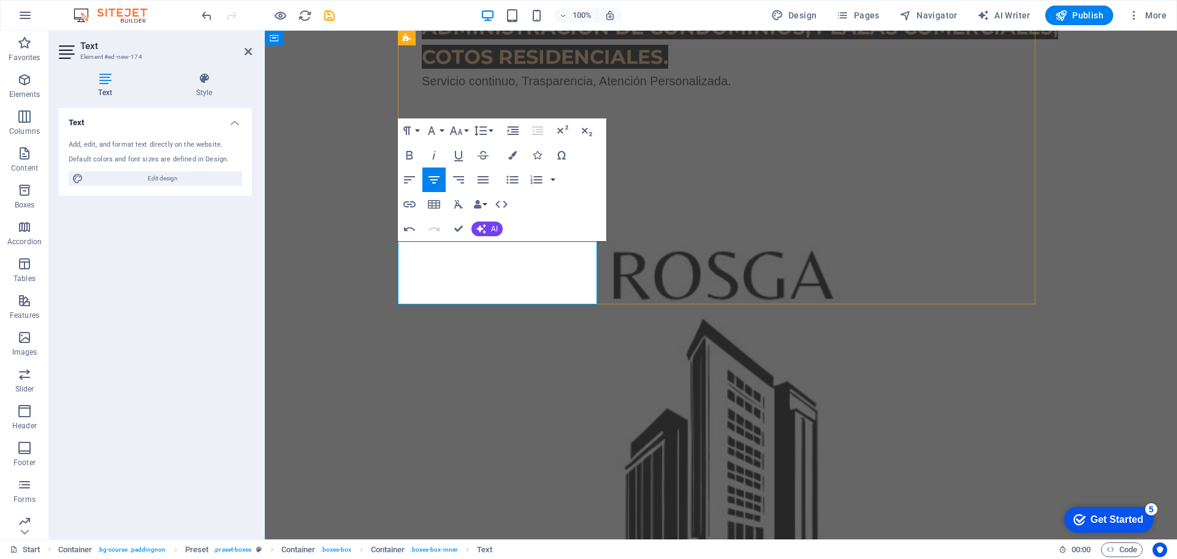
scroll to position [679, 0]
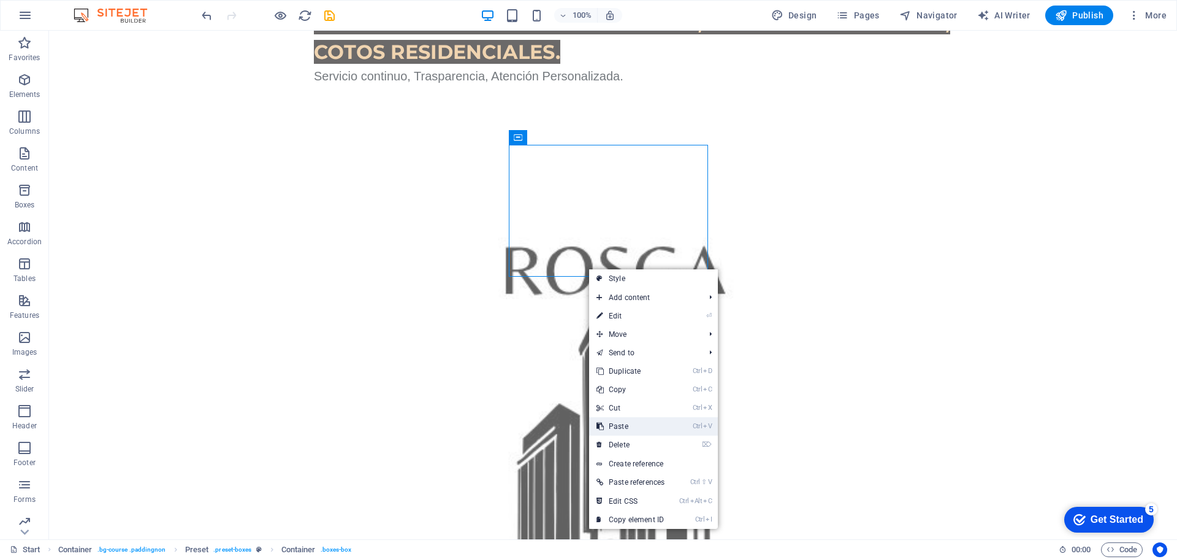
click at [634, 422] on link "Ctrl V Paste" at bounding box center [630, 426] width 83 height 18
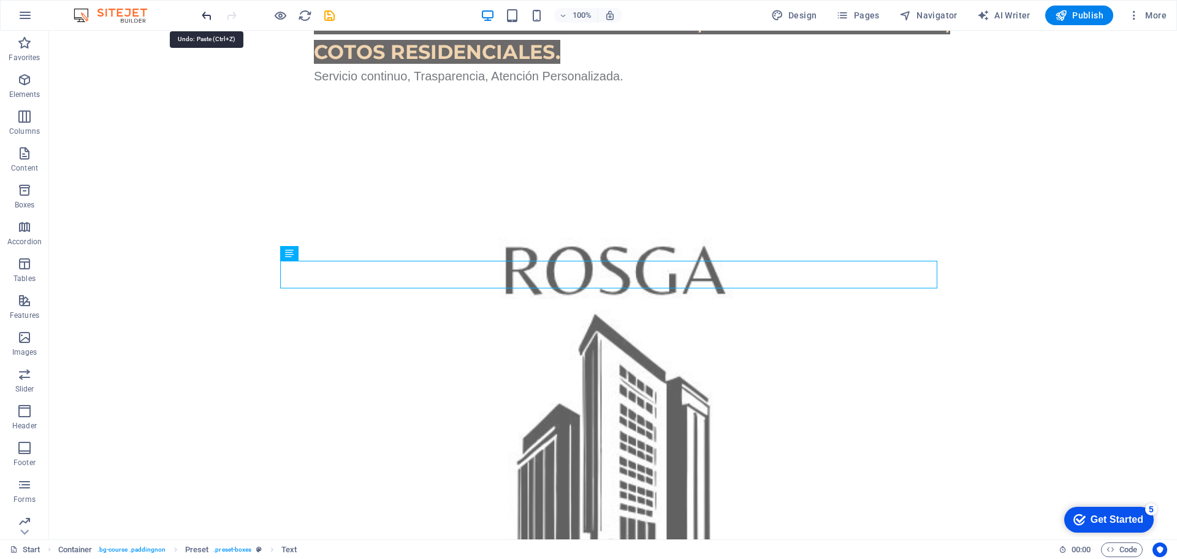
click at [205, 14] on icon "undo" at bounding box center [207, 16] width 14 height 14
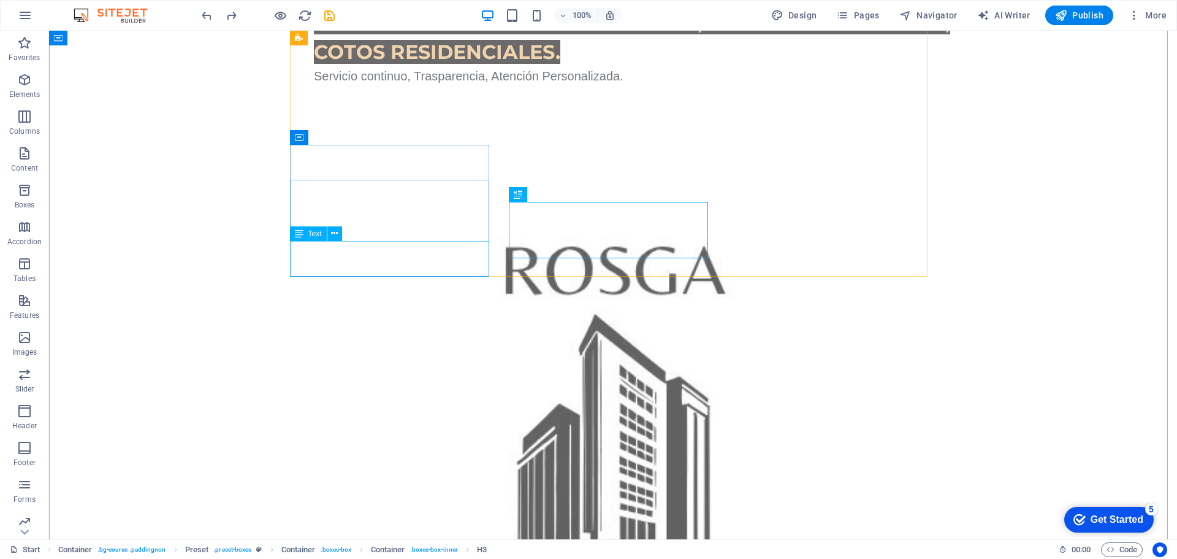
click at [331, 233] on button at bounding box center [334, 233] width 15 height 15
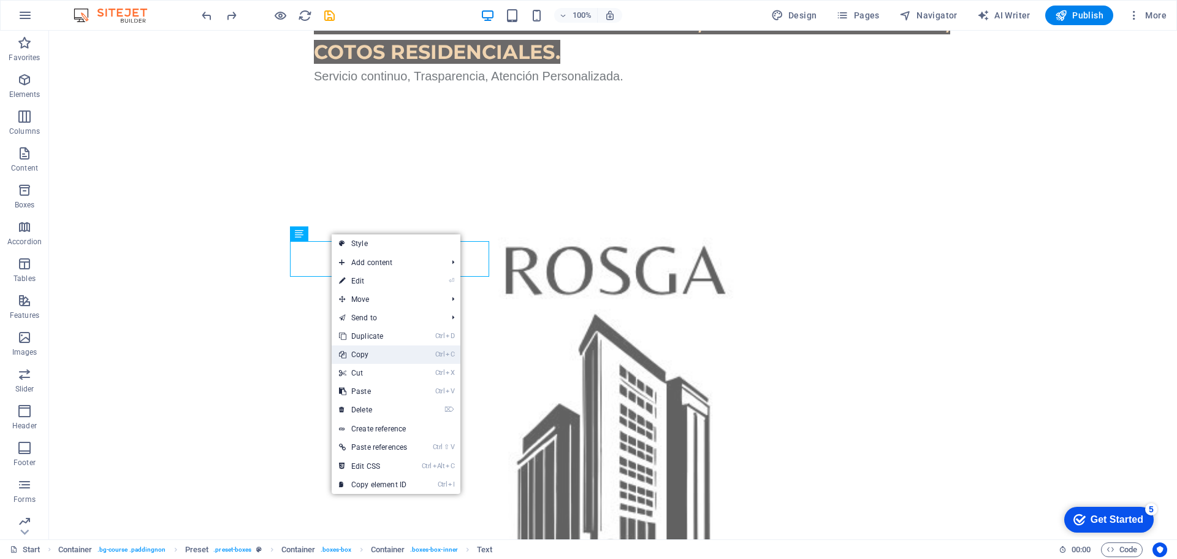
click at [365, 355] on link "Ctrl C Copy" at bounding box center [373, 354] width 83 height 18
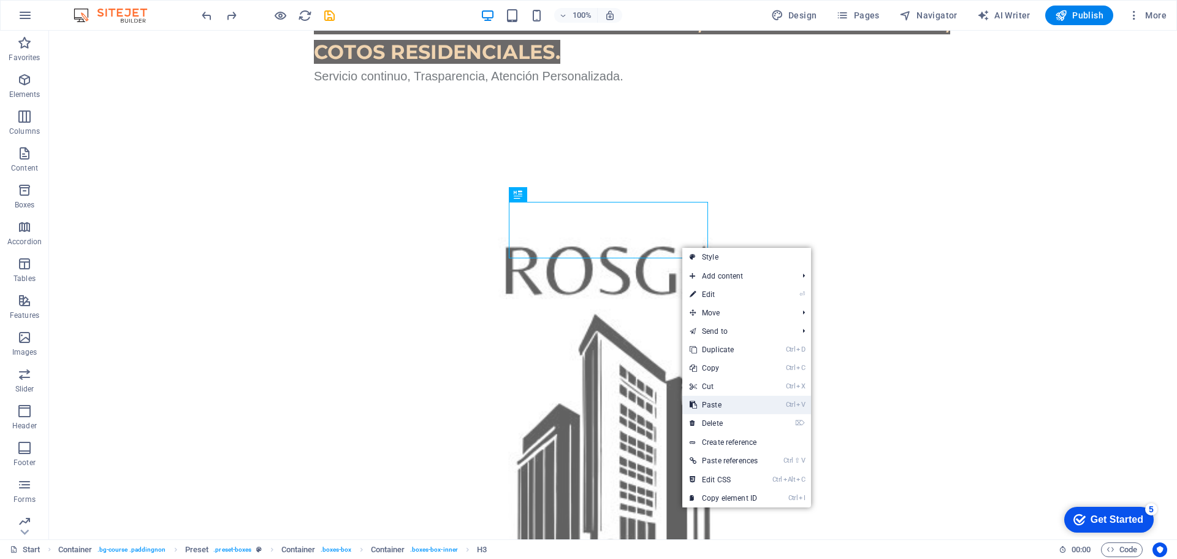
click at [704, 402] on link "Ctrl V Paste" at bounding box center [723, 405] width 83 height 18
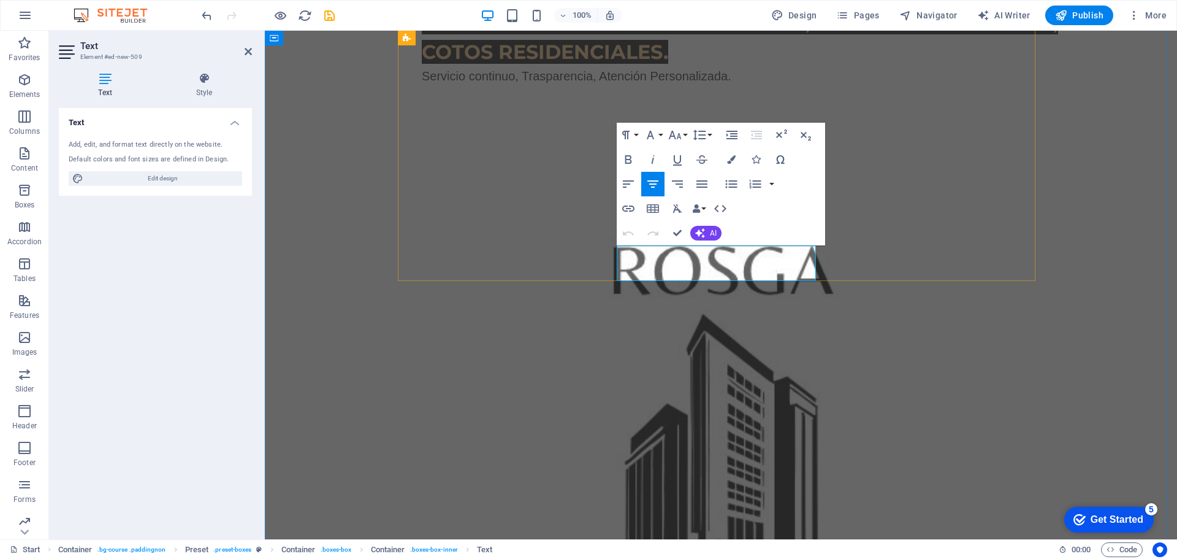
drag, startPoint x: 659, startPoint y: 268, endPoint x: 803, endPoint y: 269, distance: 144.7
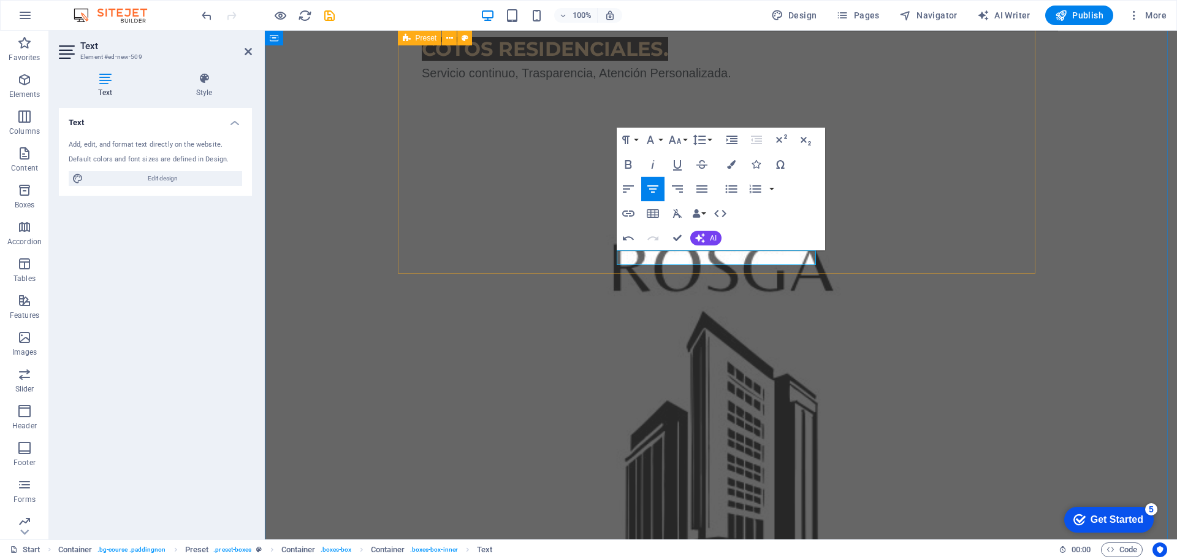
drag, startPoint x: 852, startPoint y: 137, endPoint x: 1083, endPoint y: 195, distance: 238.2
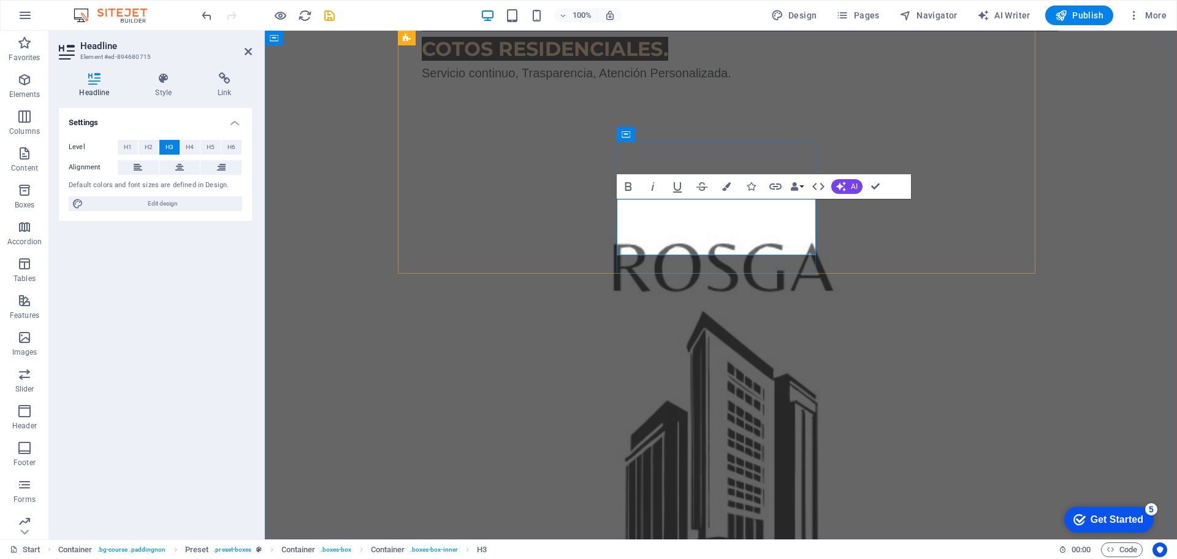
drag, startPoint x: 651, startPoint y: 242, endPoint x: 785, endPoint y: 250, distance: 133.9
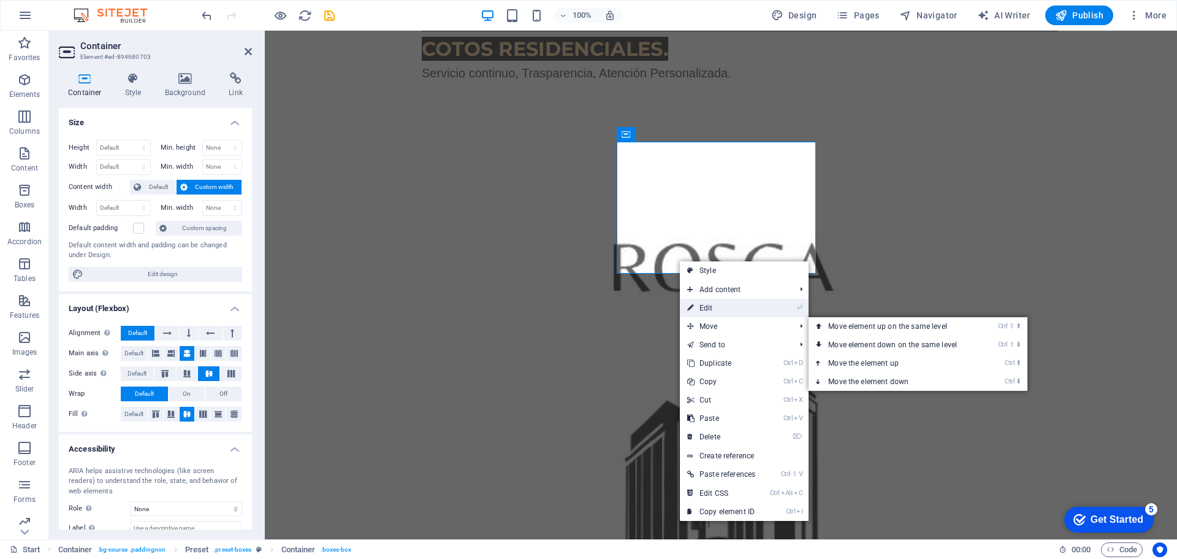
click at [716, 307] on link "⏎ Edit" at bounding box center [721, 308] width 83 height 18
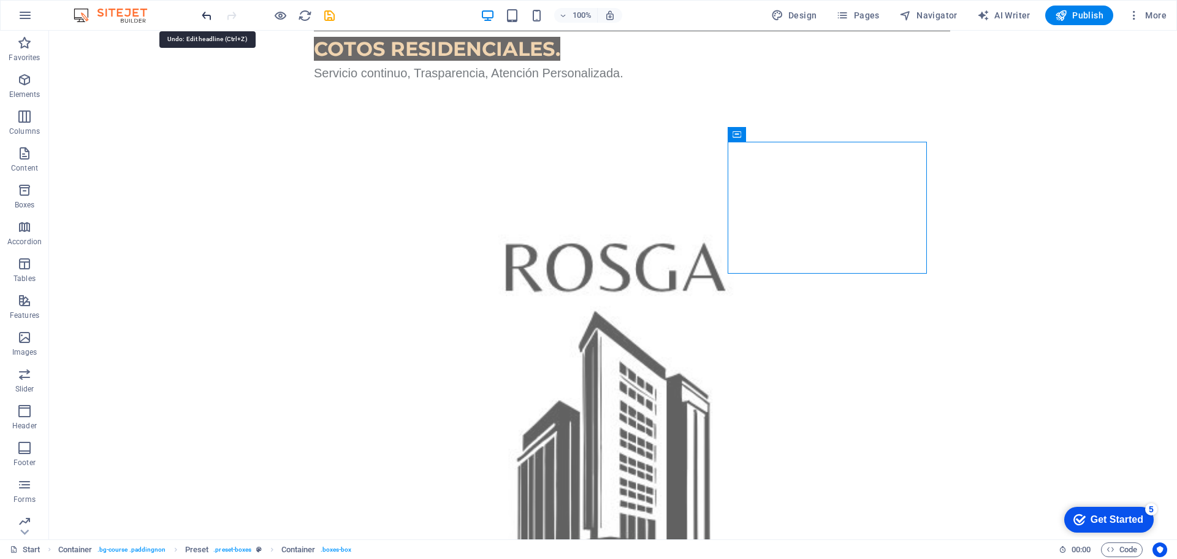
click at [205, 12] on icon "undo" at bounding box center [207, 16] width 14 height 14
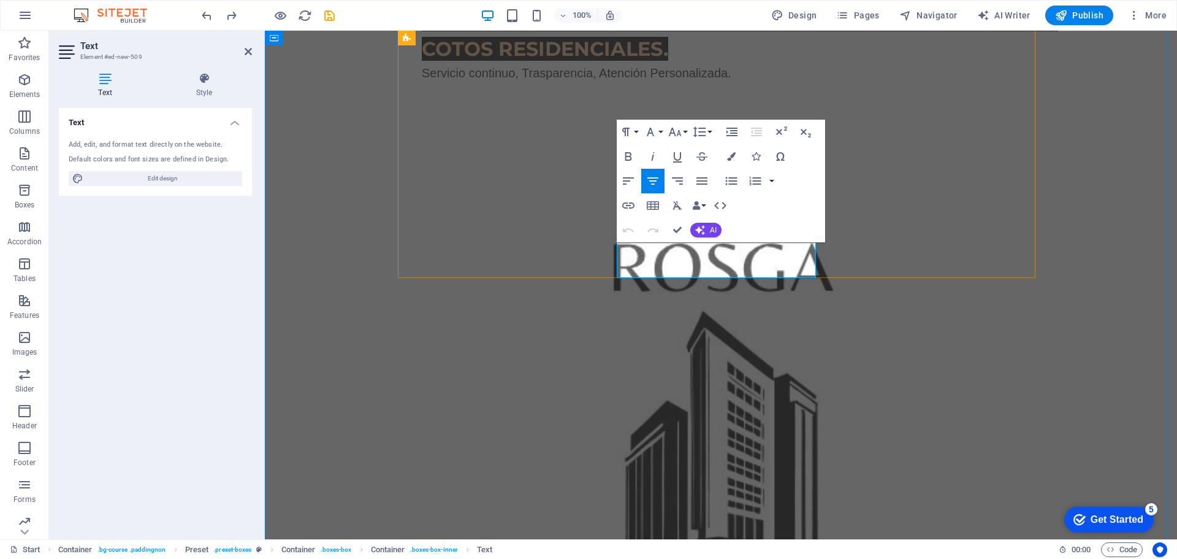
drag, startPoint x: 637, startPoint y: 259, endPoint x: 797, endPoint y: 269, distance: 160.3
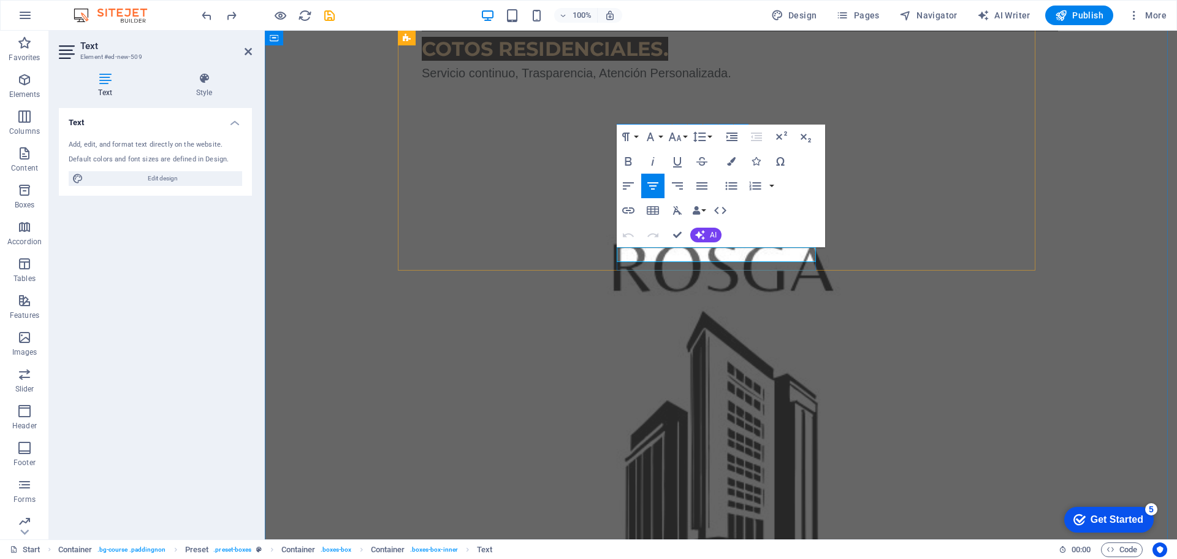
scroll to position [686, 0]
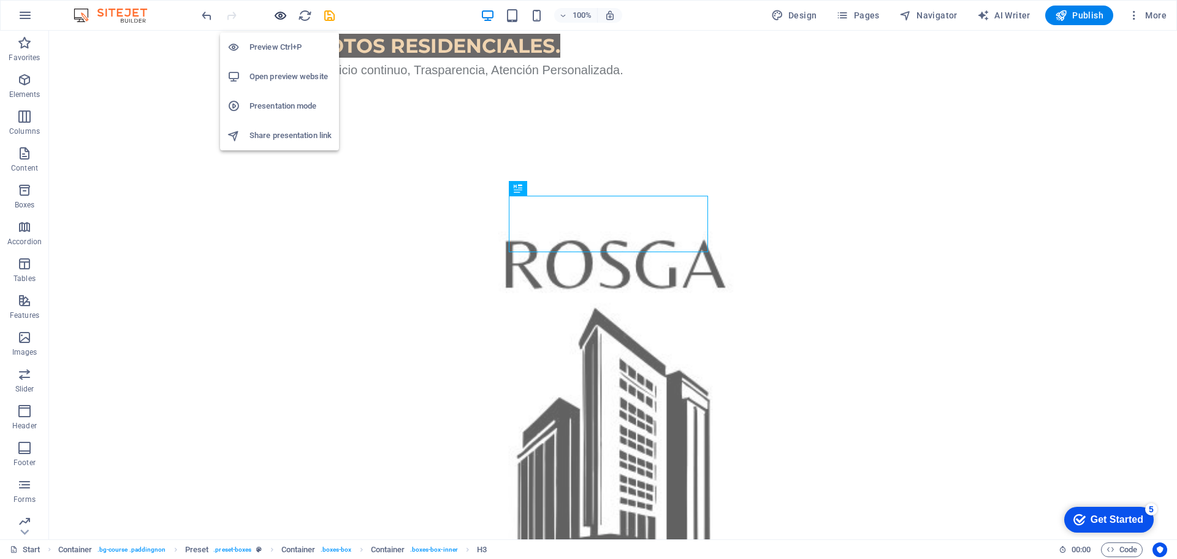
click at [281, 13] on icon "button" at bounding box center [280, 16] width 14 height 14
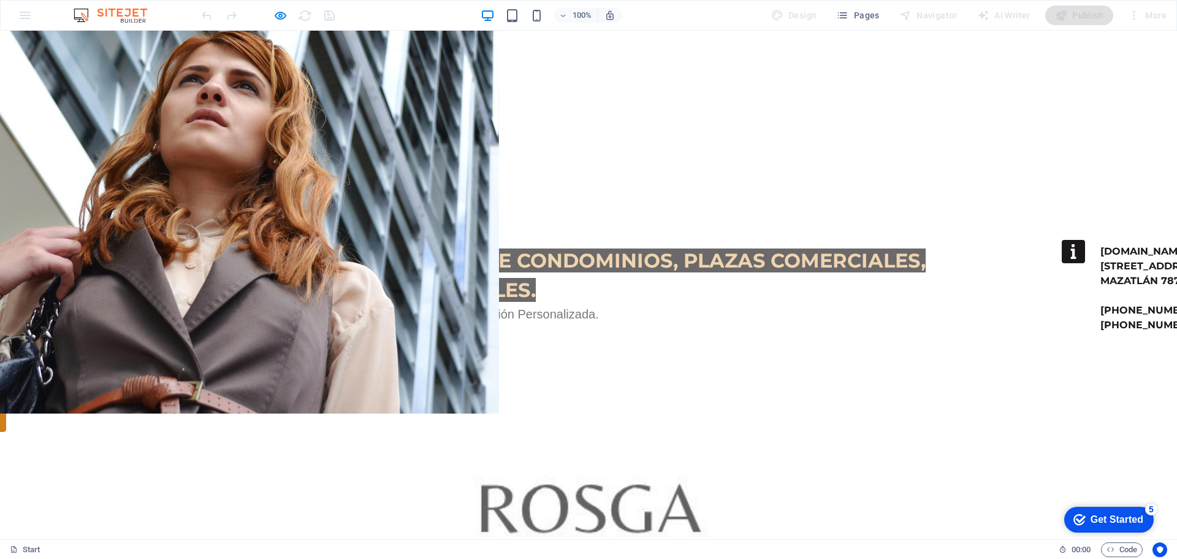
scroll to position [563, 0]
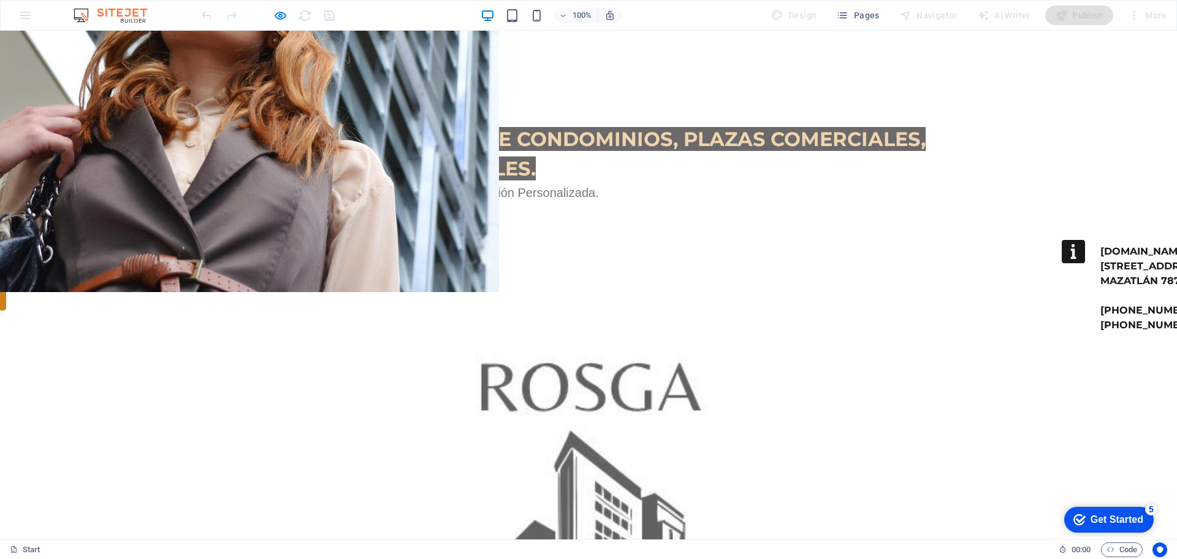
drag, startPoint x: 579, startPoint y: 360, endPoint x: 560, endPoint y: 365, distance: 19.8
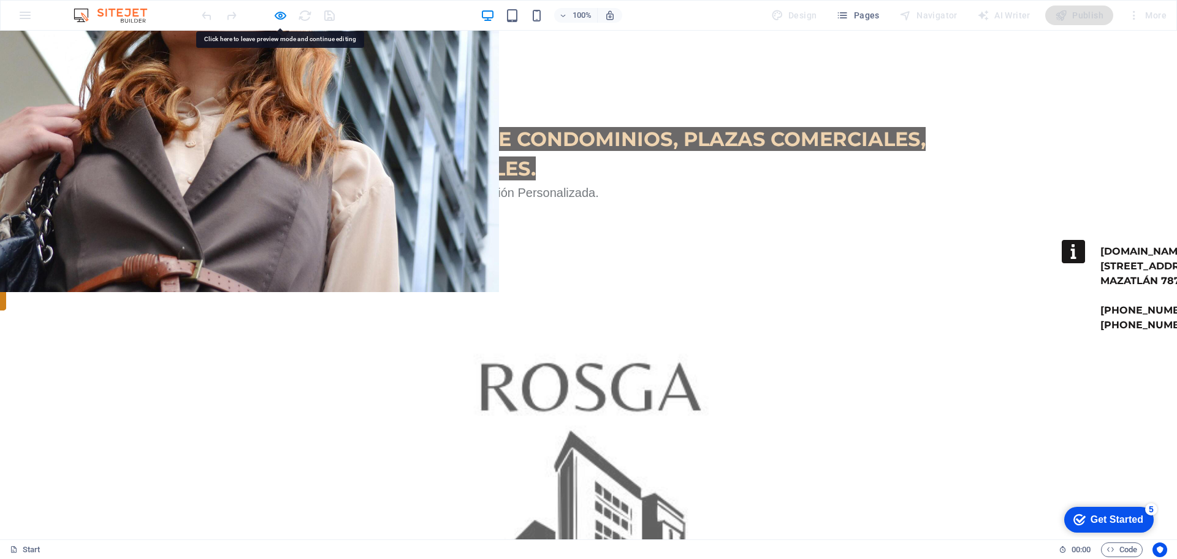
drag, startPoint x: 289, startPoint y: 17, endPoint x: 277, endPoint y: 19, distance: 11.8
click at [288, 18] on div at bounding box center [267, 16] width 137 height 20
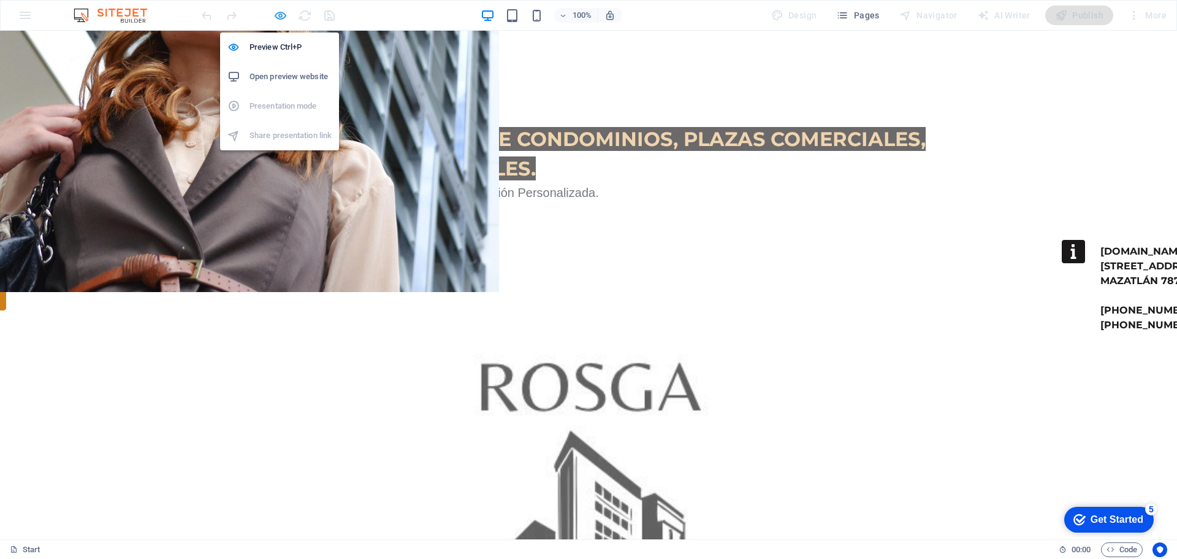
click at [277, 17] on icon "button" at bounding box center [280, 16] width 14 height 14
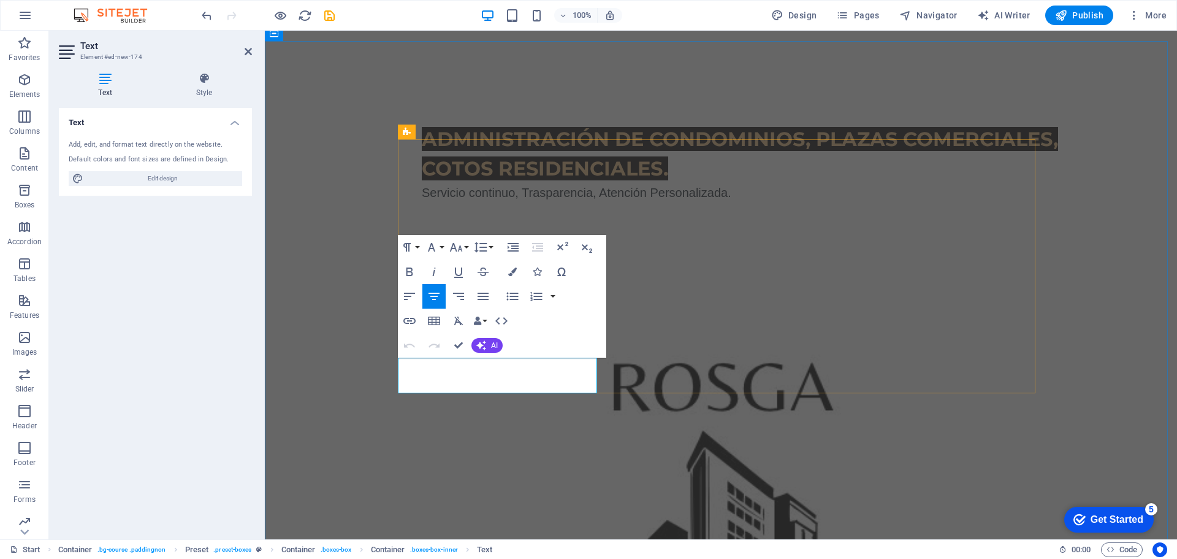
drag, startPoint x: 427, startPoint y: 372, endPoint x: 408, endPoint y: 372, distance: 19.0
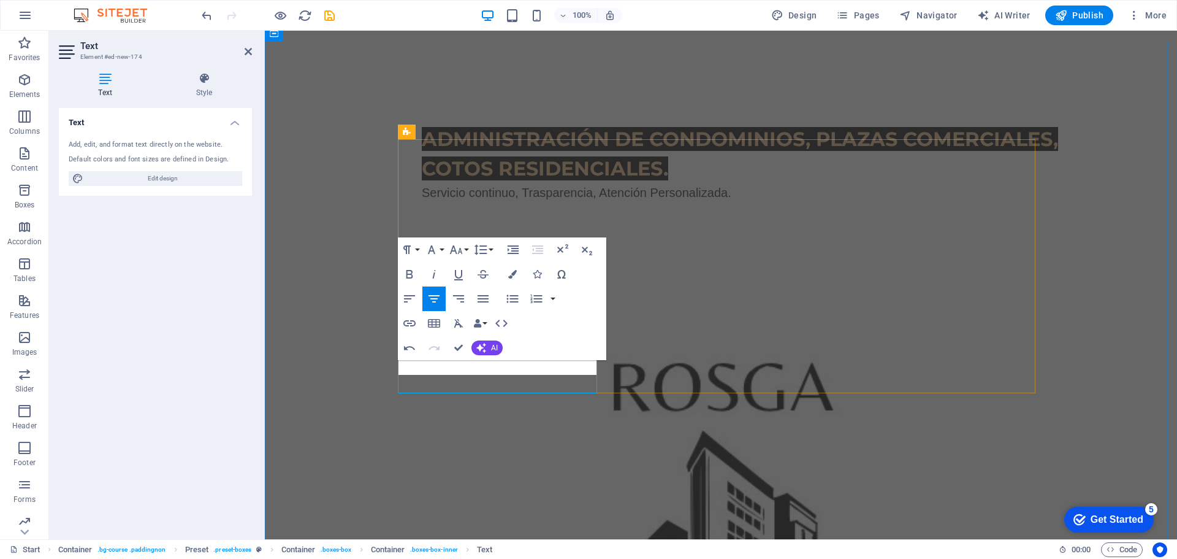
scroll to position [560, 0]
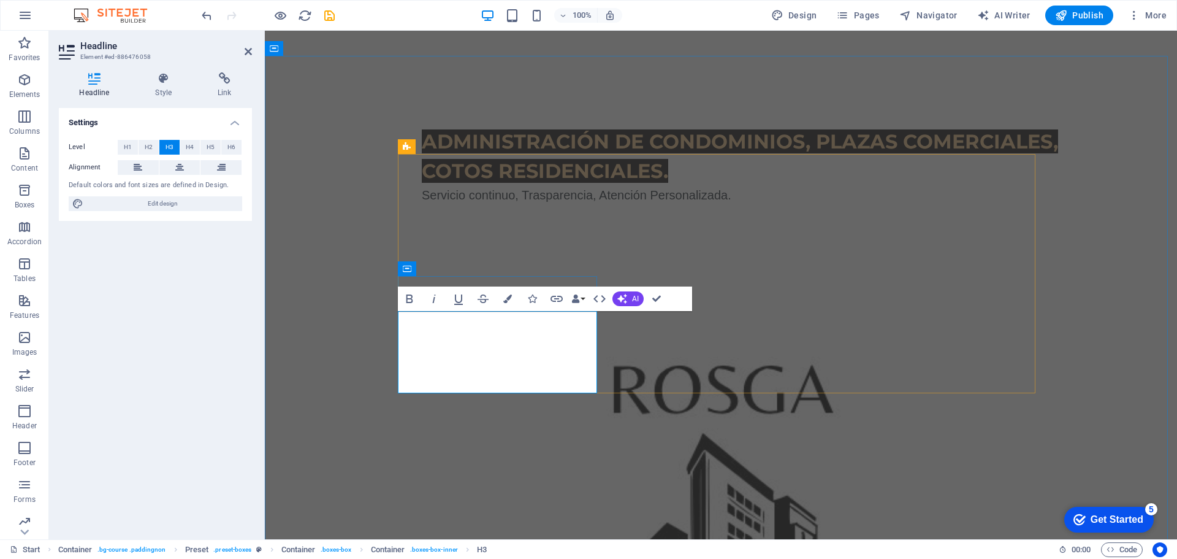
scroll to position [548, 0]
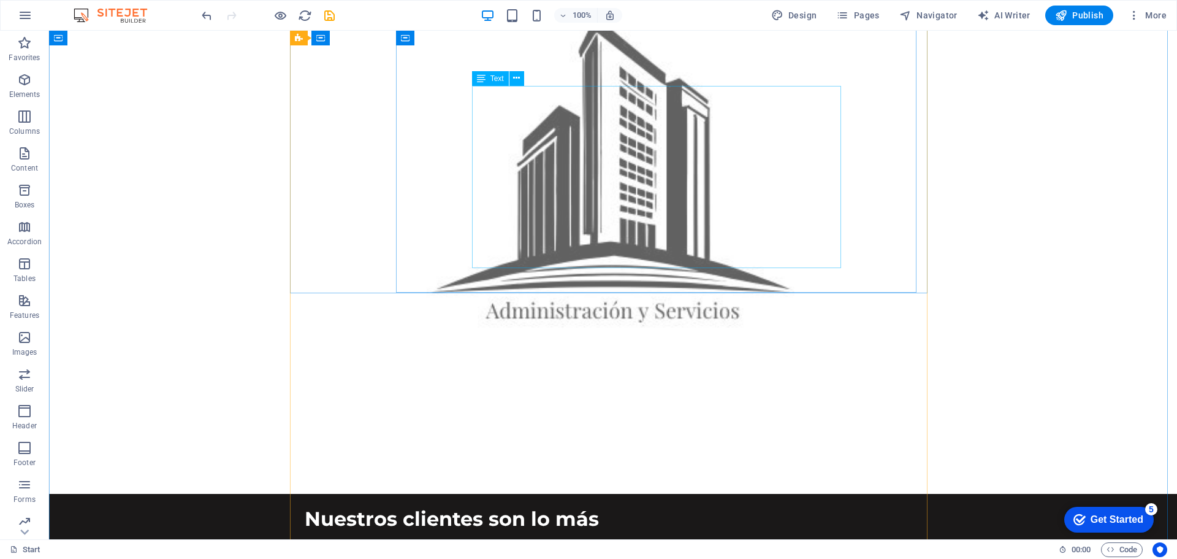
scroll to position [855, 0]
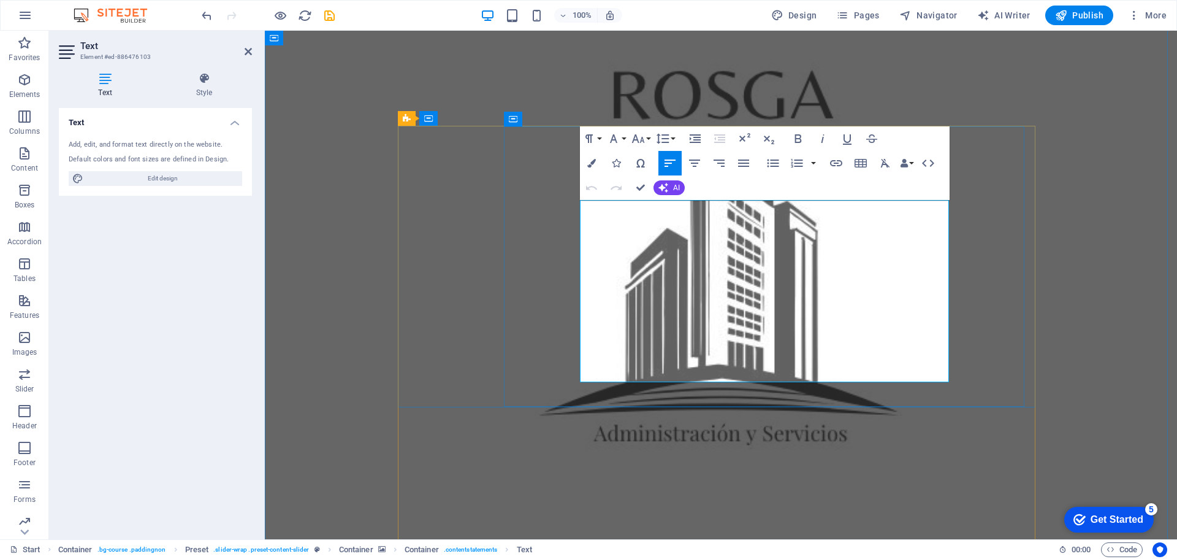
drag, startPoint x: 582, startPoint y: 233, endPoint x: 885, endPoint y: 363, distance: 329.6
click at [640, 140] on icon "button" at bounding box center [638, 138] width 15 height 15
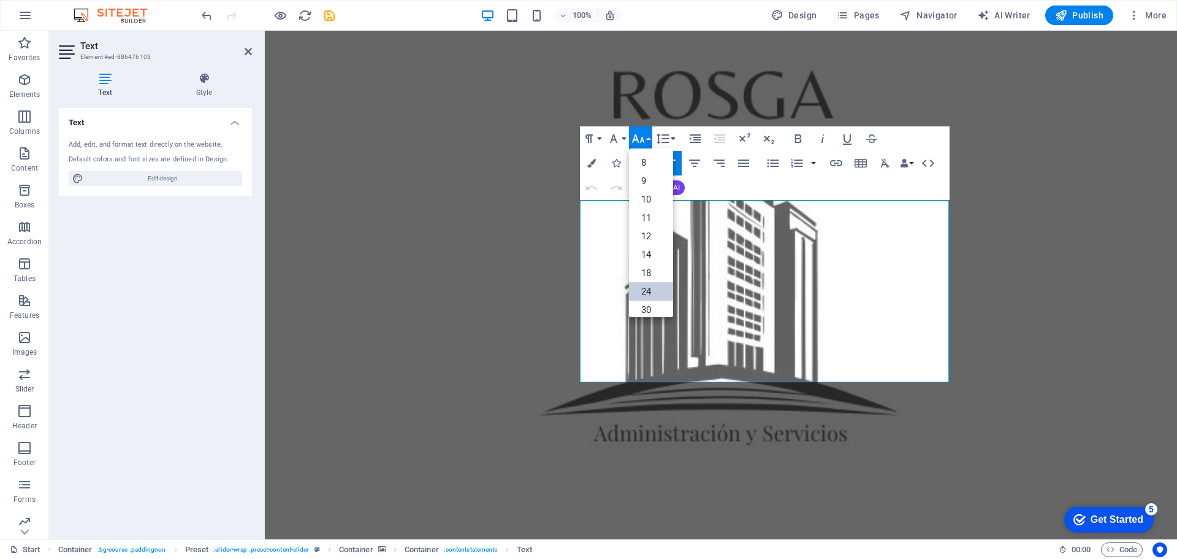
click at [650, 293] on link "24" at bounding box center [651, 291] width 44 height 18
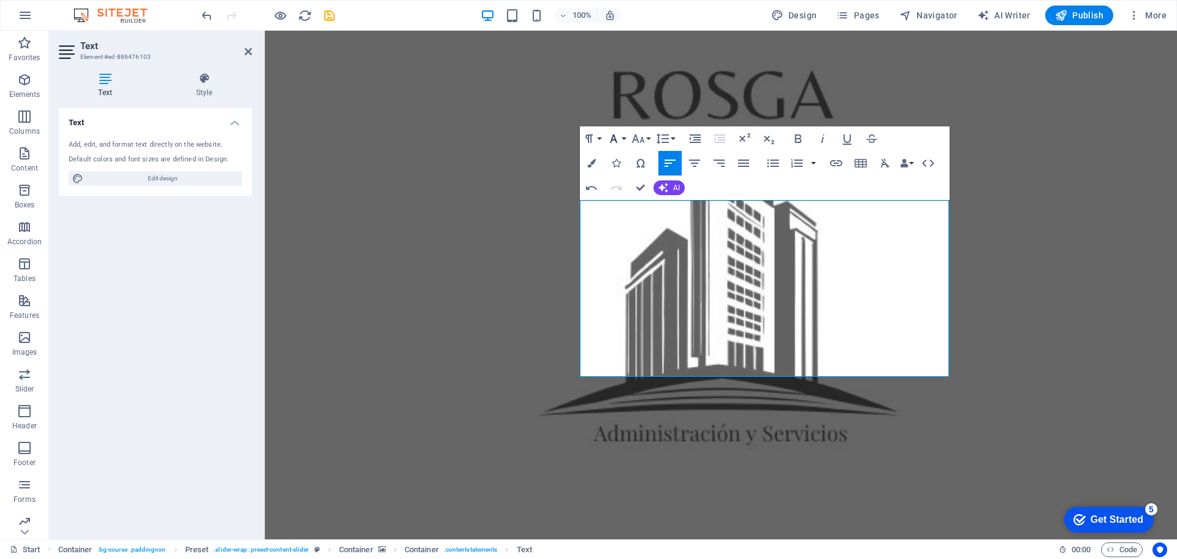
click at [621, 138] on button "Font Family" at bounding box center [616, 138] width 23 height 25
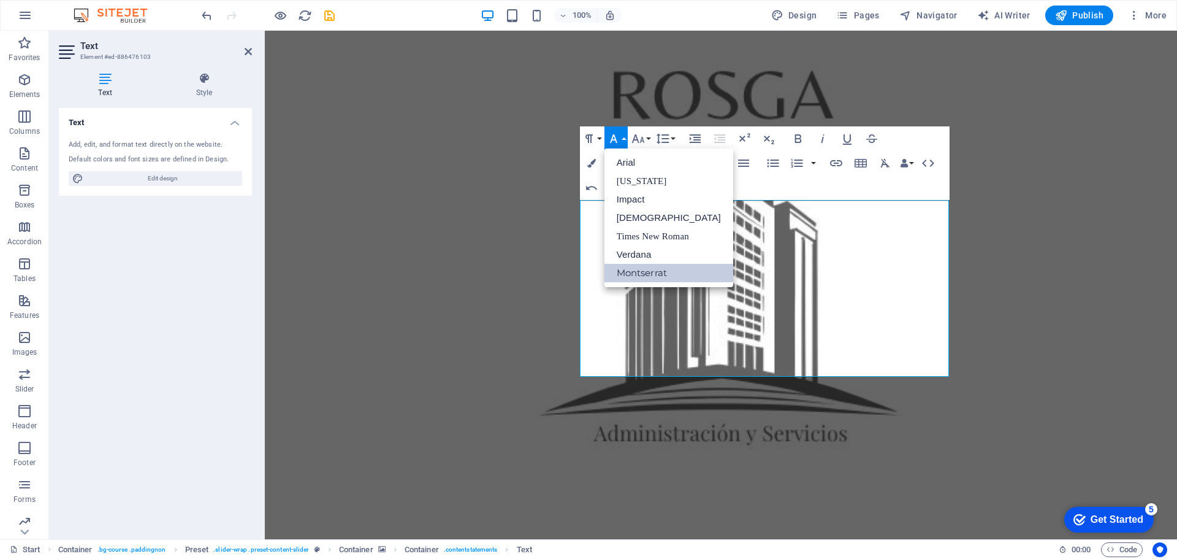
scroll to position [0, 0]
click at [648, 257] on link "Verdana" at bounding box center [669, 254] width 129 height 18
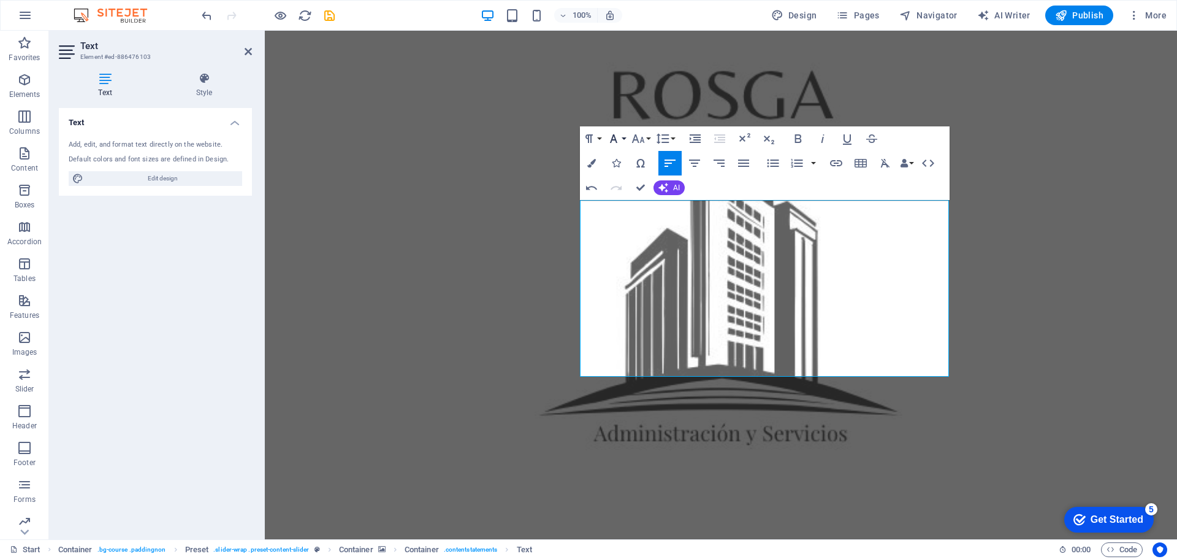
click at [616, 137] on icon "button" at bounding box center [613, 138] width 15 height 15
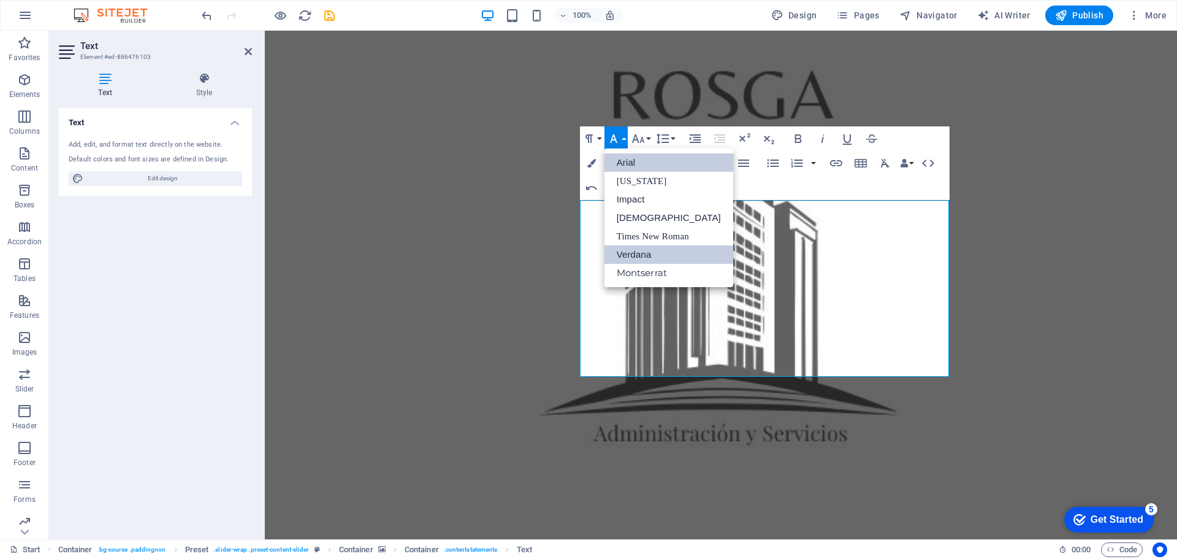
click at [650, 160] on link "Arial" at bounding box center [669, 162] width 129 height 18
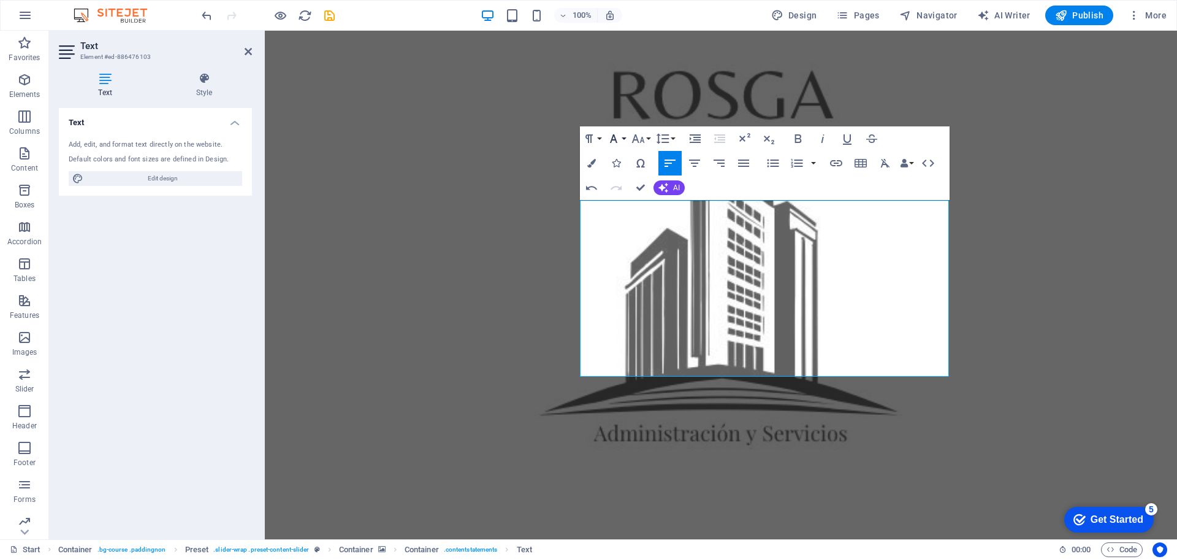
click at [618, 136] on icon "button" at bounding box center [613, 138] width 15 height 15
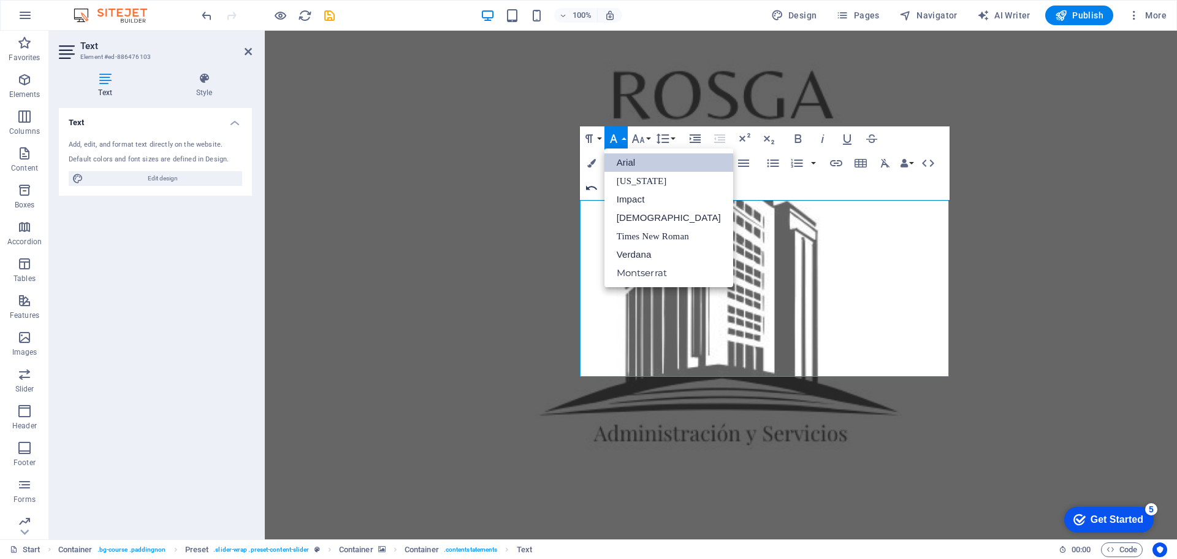
click at [586, 184] on icon "button" at bounding box center [591, 187] width 15 height 15
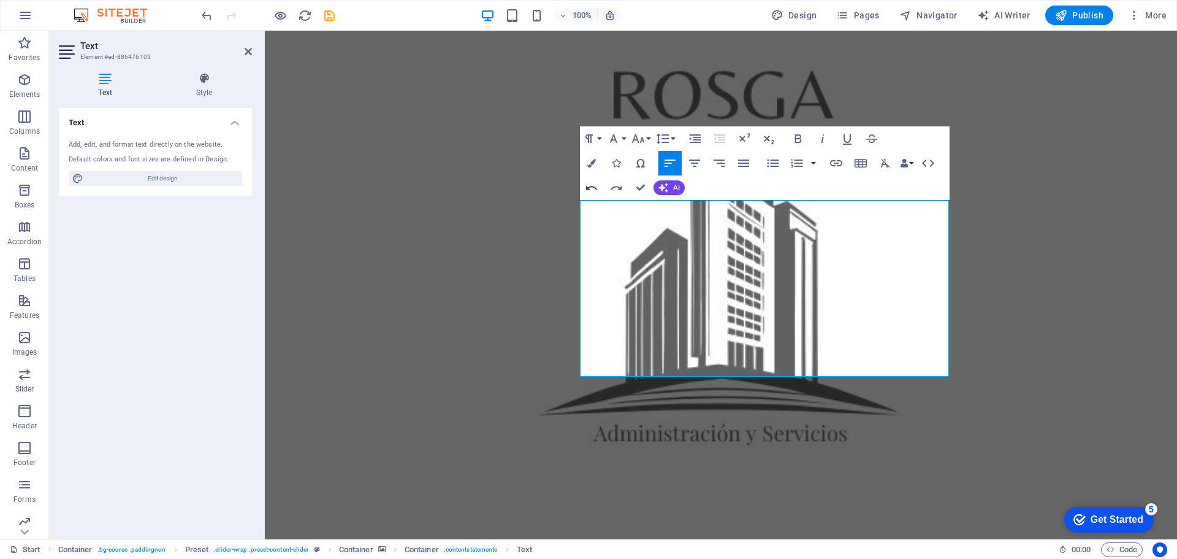
click at [591, 185] on icon "button" at bounding box center [591, 187] width 15 height 15
click at [800, 137] on icon "button" at bounding box center [798, 138] width 15 height 15
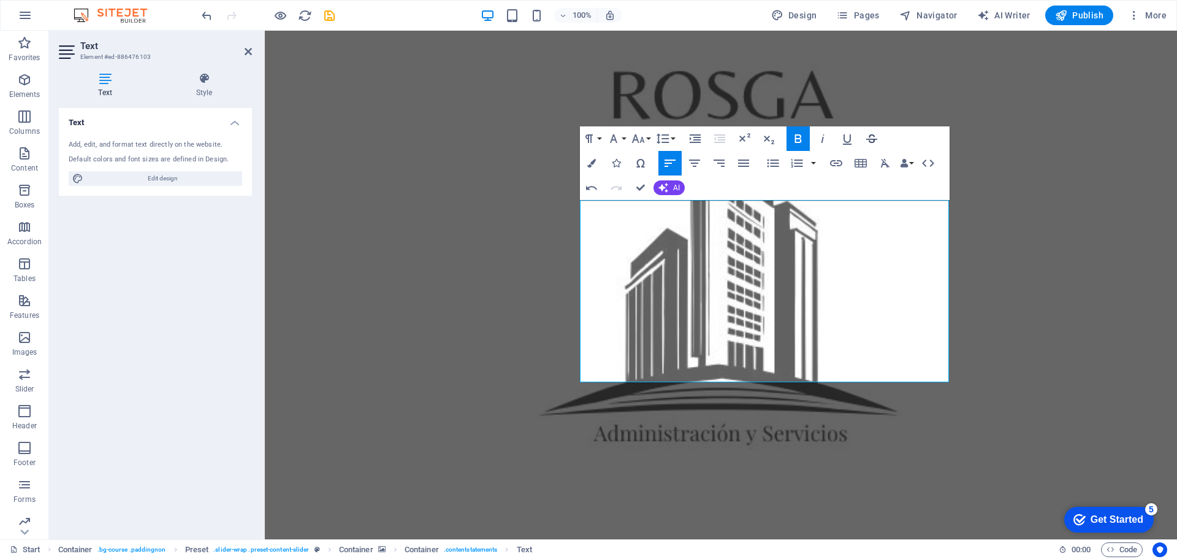
click at [874, 141] on icon "button" at bounding box center [871, 138] width 11 height 9
click at [888, 161] on icon "button" at bounding box center [885, 163] width 15 height 15
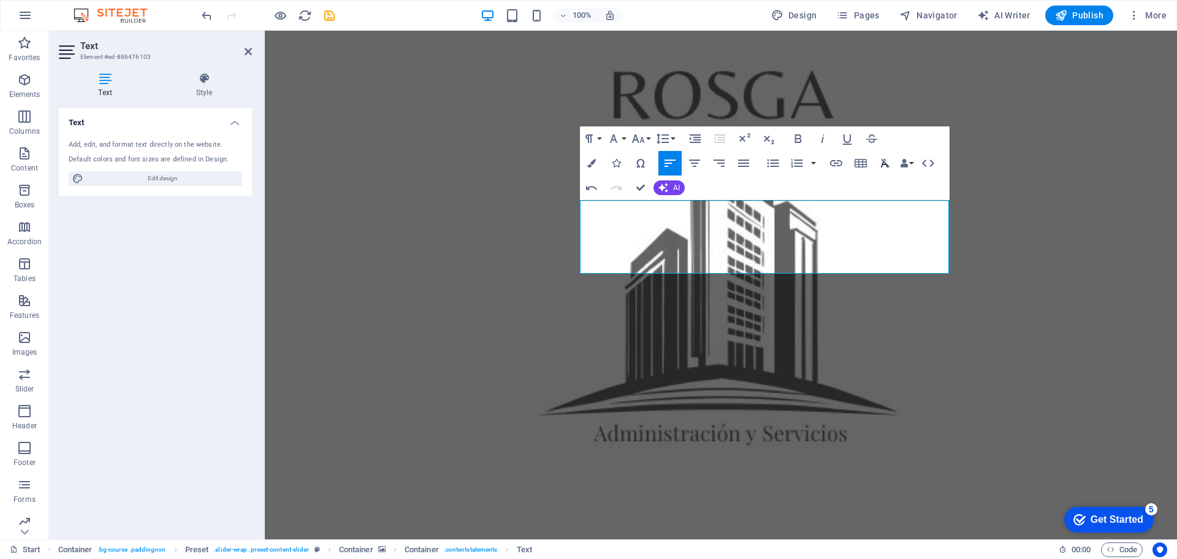
click at [888, 161] on icon "button" at bounding box center [885, 163] width 15 height 15
click at [885, 161] on icon "button" at bounding box center [885, 163] width 15 height 15
click at [749, 163] on icon "button" at bounding box center [743, 162] width 11 height 7
click at [672, 158] on icon "button" at bounding box center [670, 163] width 15 height 15
click at [591, 160] on icon "button" at bounding box center [591, 163] width 9 height 9
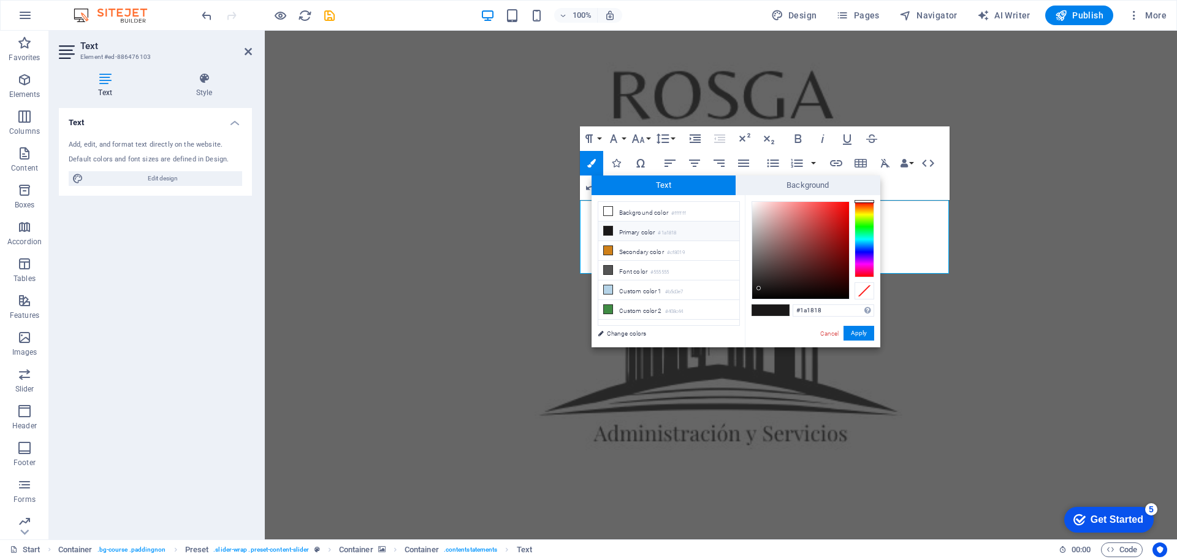
click at [915, 185] on div "Paragraph Format Normal Heading 1 Heading 2 Heading 3 Heading 4 Heading 5 Headi…" at bounding box center [765, 163] width 370 height 74
click at [911, 162] on button "Data Bindings" at bounding box center [906, 163] width 17 height 25
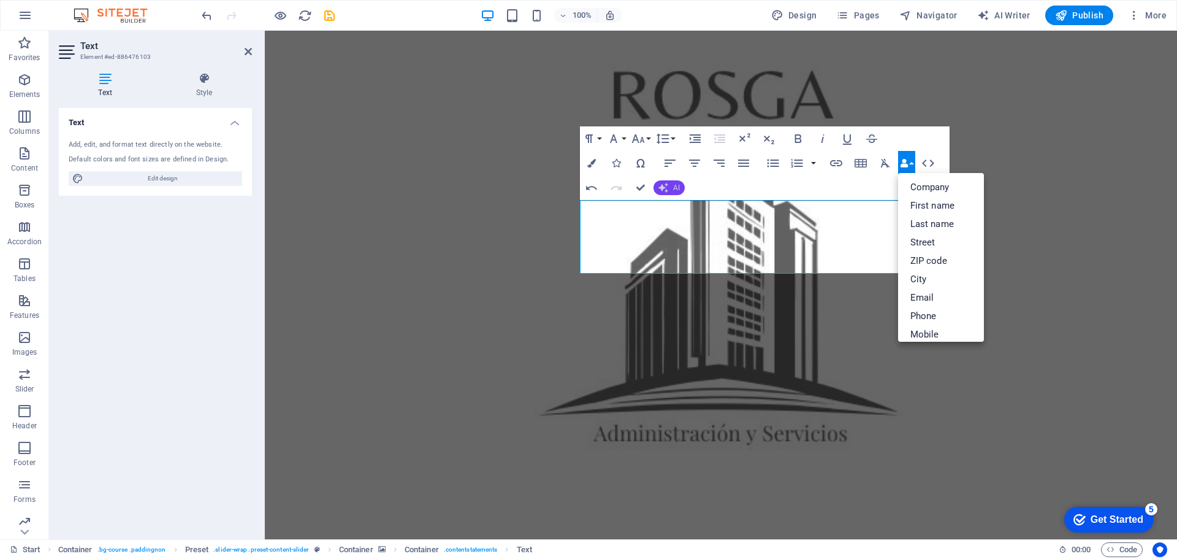
click at [675, 184] on span "AI" at bounding box center [676, 187] width 7 height 7
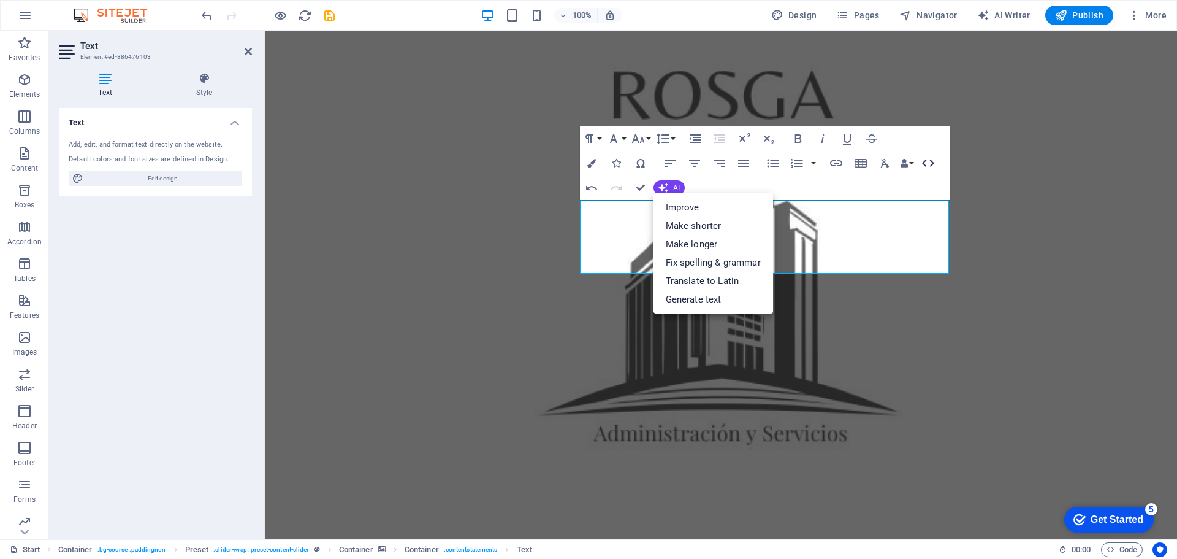
click at [934, 161] on icon "button" at bounding box center [928, 163] width 15 height 15
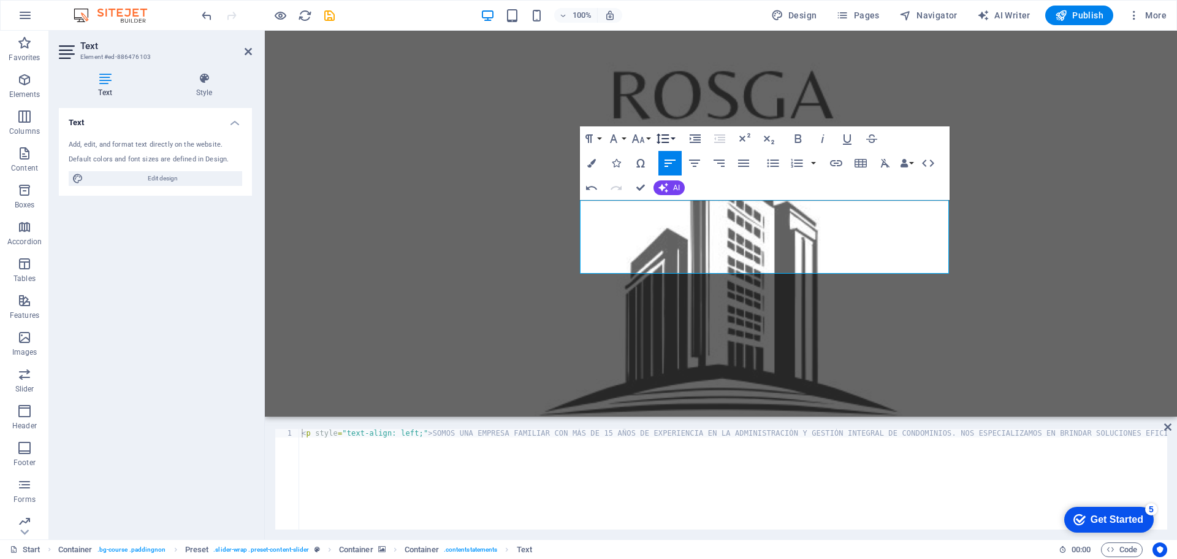
click at [670, 138] on button "Line Height" at bounding box center [665, 138] width 23 height 25
click at [673, 197] on link "1.15" at bounding box center [681, 199] width 55 height 18
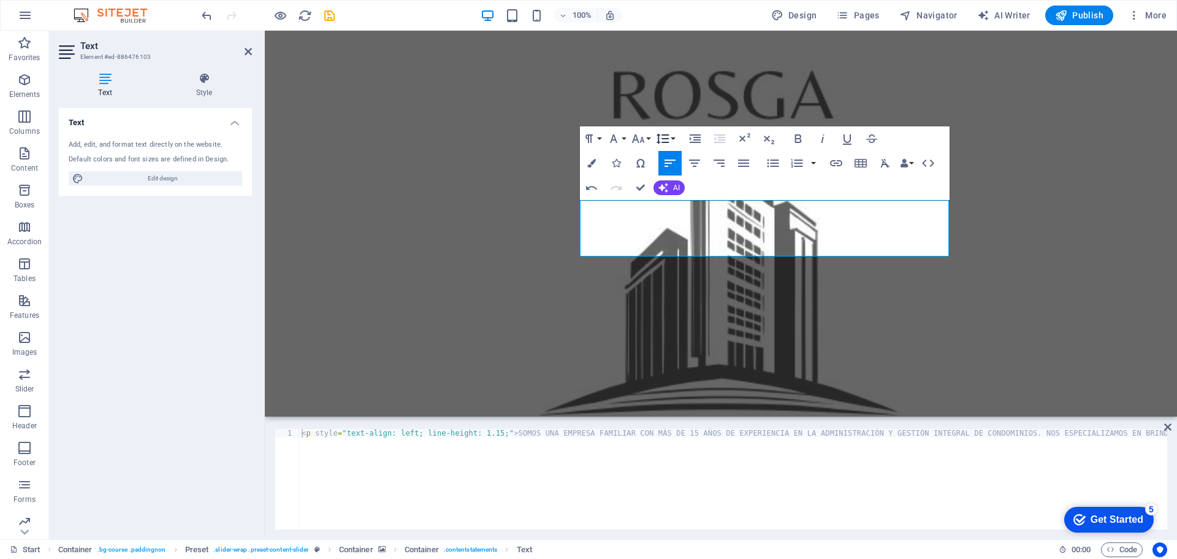
click at [667, 134] on icon "button" at bounding box center [662, 138] width 13 height 10
click at [670, 215] on link "1.5" at bounding box center [681, 217] width 55 height 18
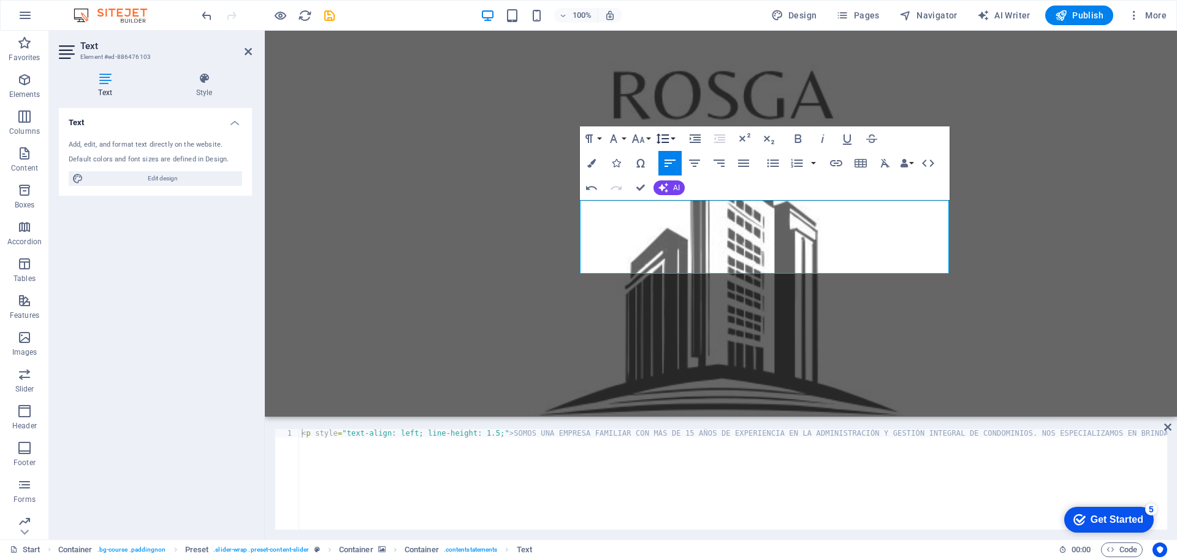
click at [667, 135] on icon "button" at bounding box center [662, 138] width 15 height 15
click at [674, 237] on link "Double" at bounding box center [681, 236] width 55 height 18
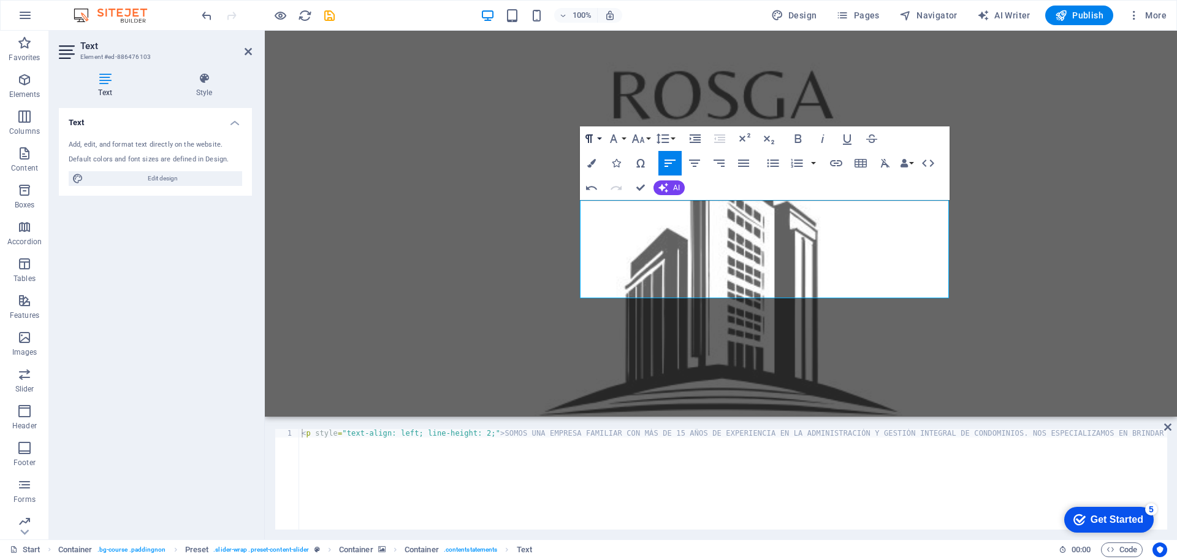
click at [598, 143] on button "Paragraph Format" at bounding box center [591, 138] width 23 height 25
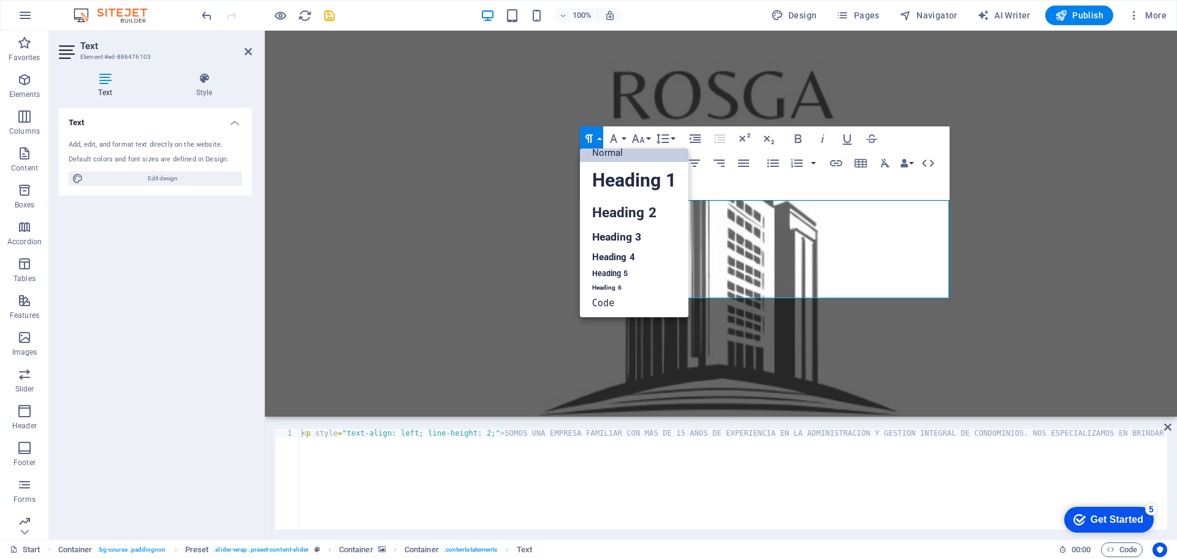
scroll to position [10, 0]
click at [610, 186] on link "Heading 1" at bounding box center [634, 180] width 109 height 37
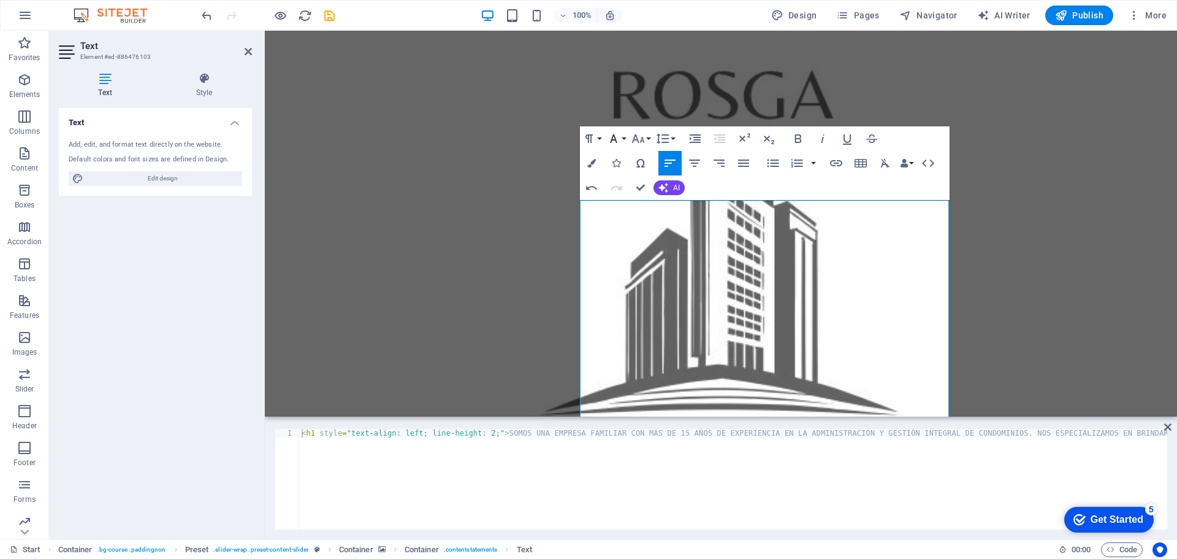
click at [619, 140] on icon "button" at bounding box center [613, 138] width 15 height 15
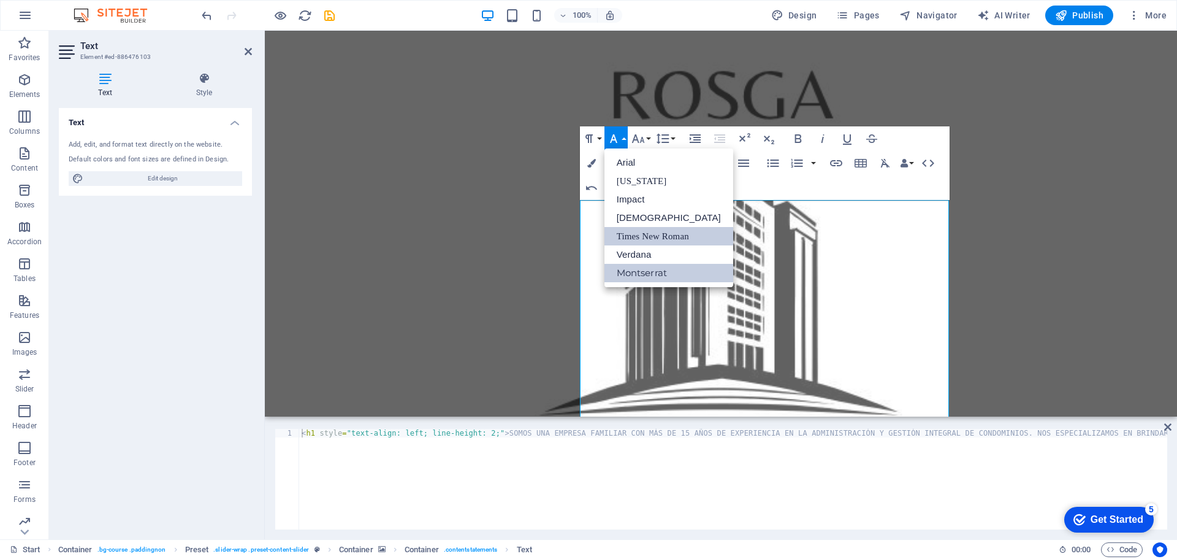
scroll to position [0, 0]
click at [596, 136] on icon "button" at bounding box center [589, 138] width 15 height 15
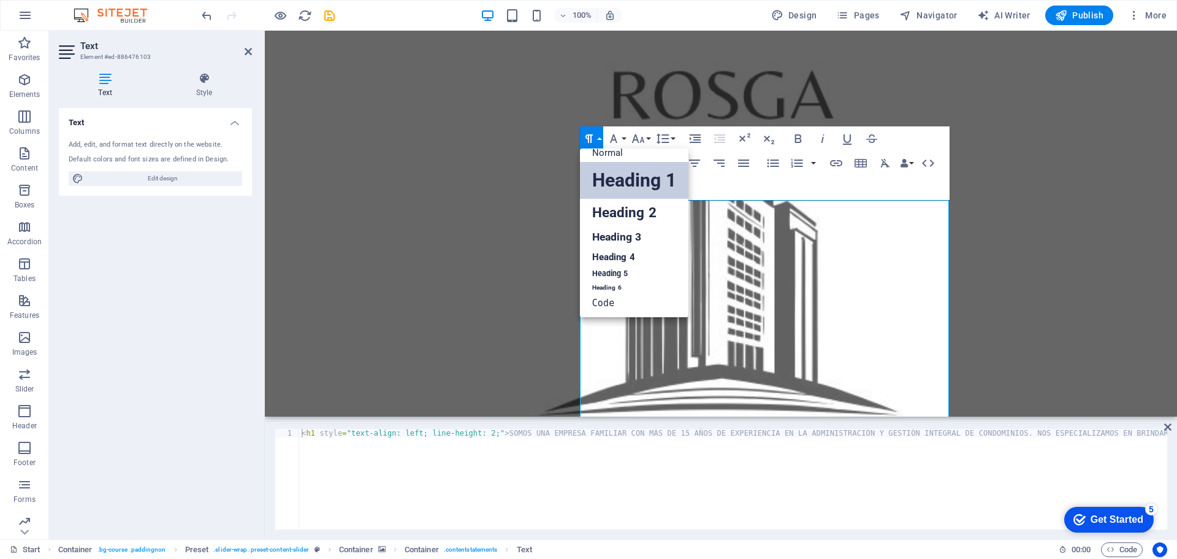
scroll to position [10, 0]
click at [605, 239] on link "Heading 3" at bounding box center [634, 236] width 109 height 21
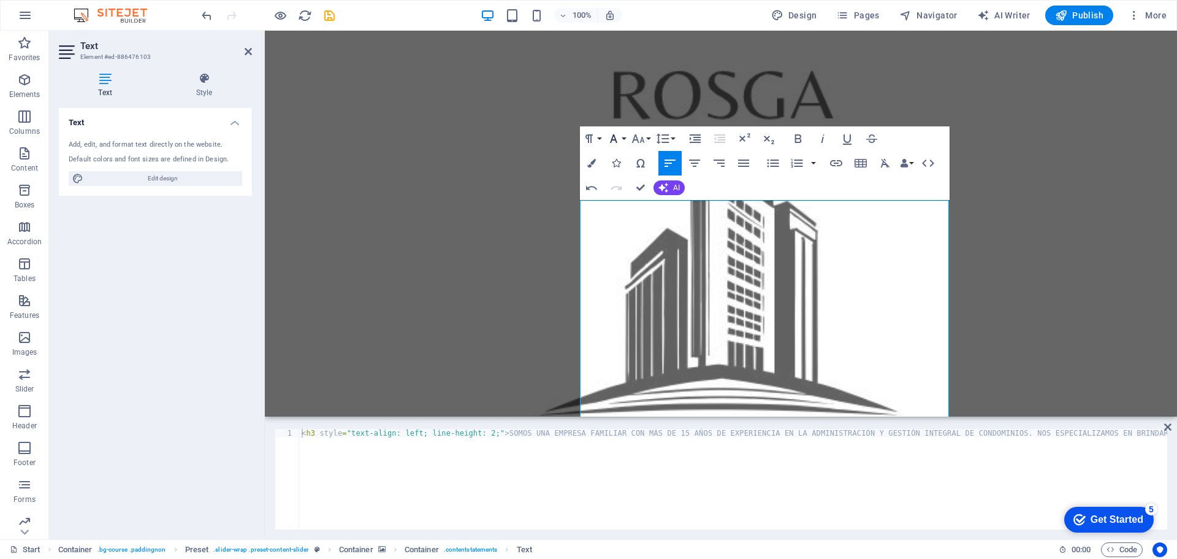
click at [619, 138] on icon "button" at bounding box center [613, 138] width 15 height 15
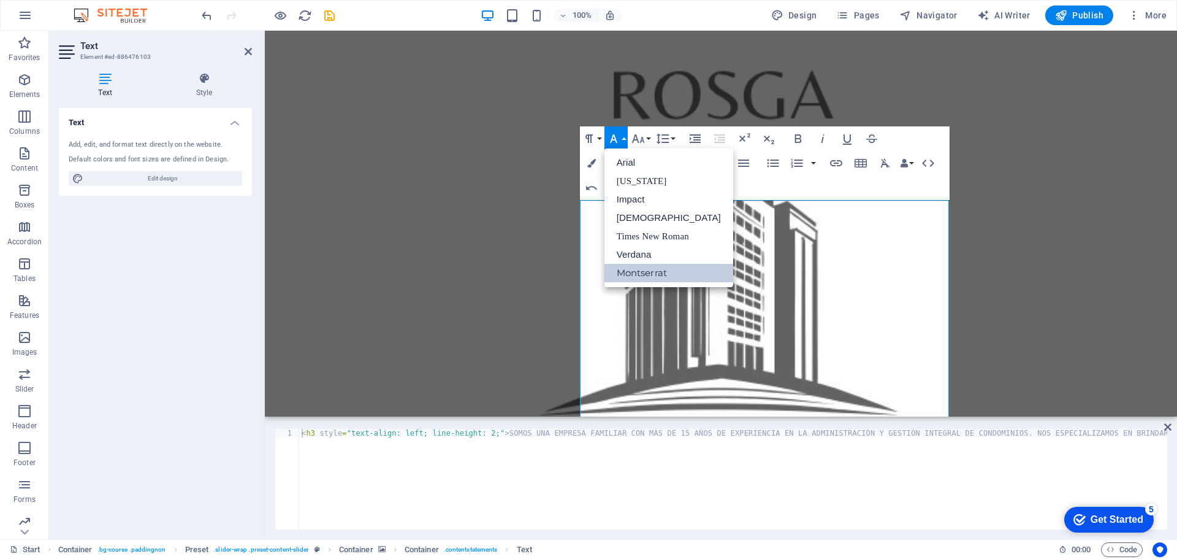
scroll to position [0, 0]
click at [598, 140] on button "Paragraph Format" at bounding box center [591, 138] width 23 height 25
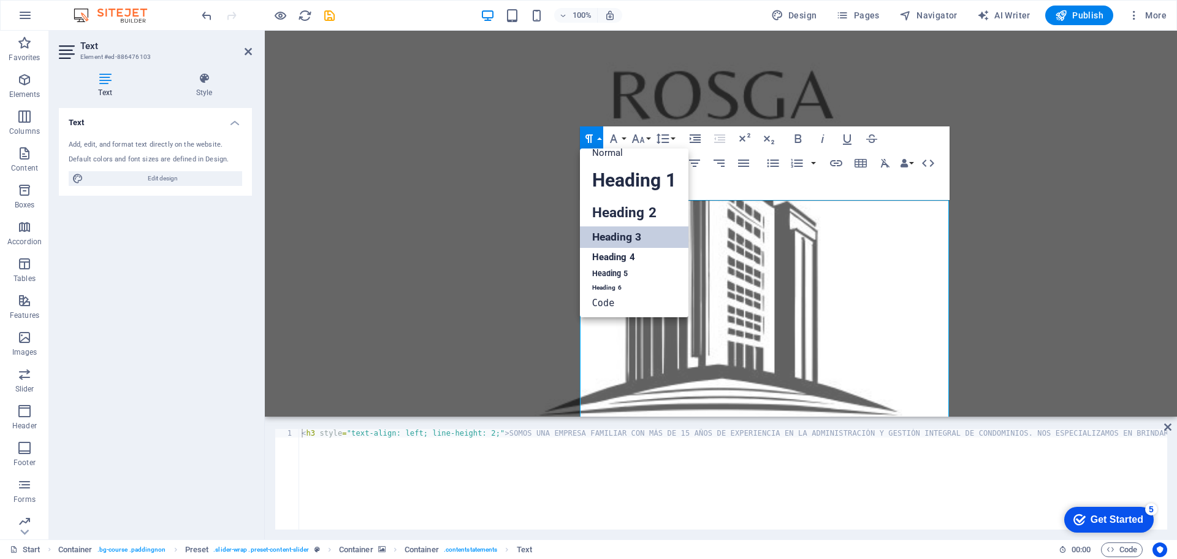
scroll to position [10, 0]
click at [597, 201] on link "Heading 2" at bounding box center [634, 213] width 109 height 28
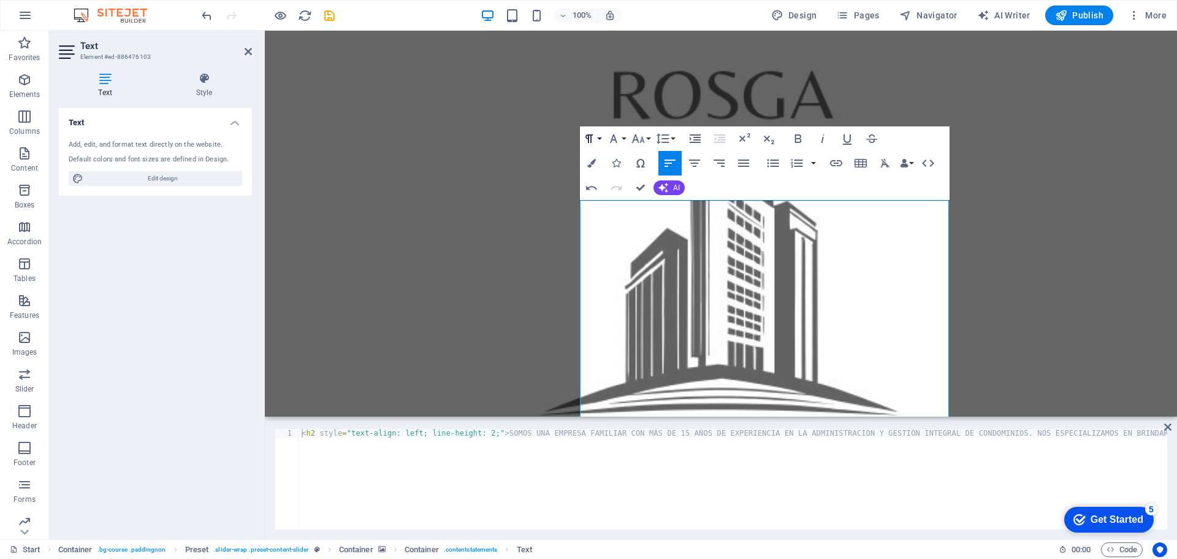
click at [602, 136] on button "Paragraph Format" at bounding box center [591, 138] width 23 height 25
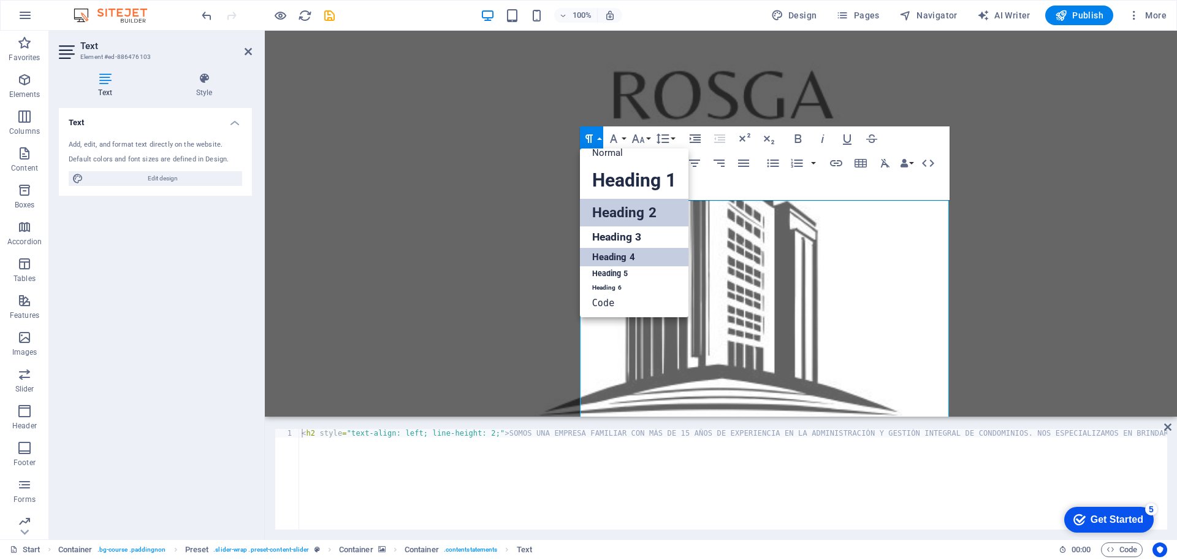
click at [604, 255] on link "Heading 4" at bounding box center [634, 257] width 109 height 18
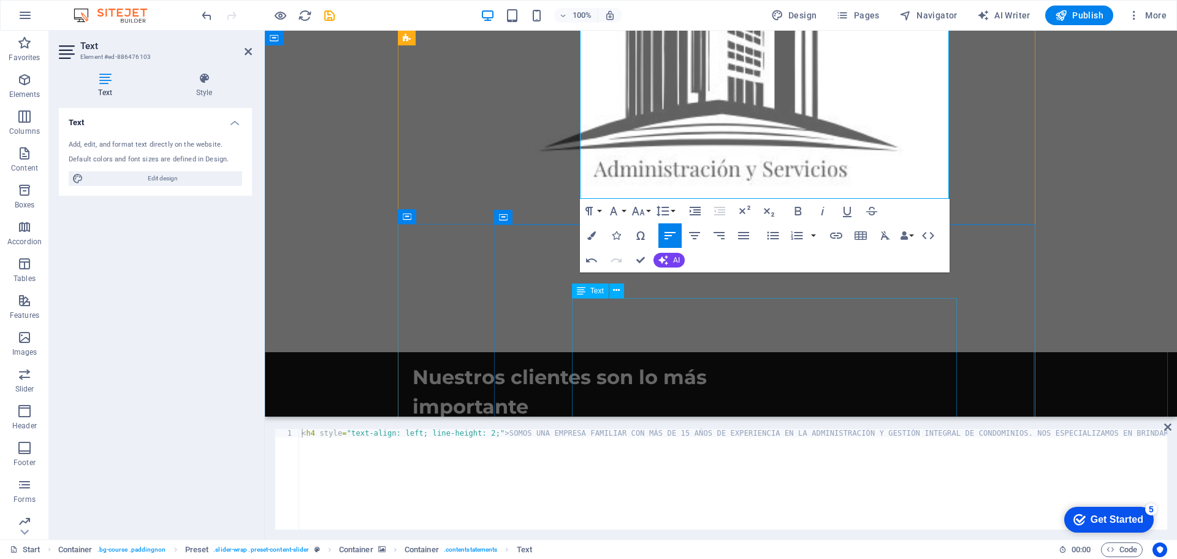
scroll to position [1039, 0]
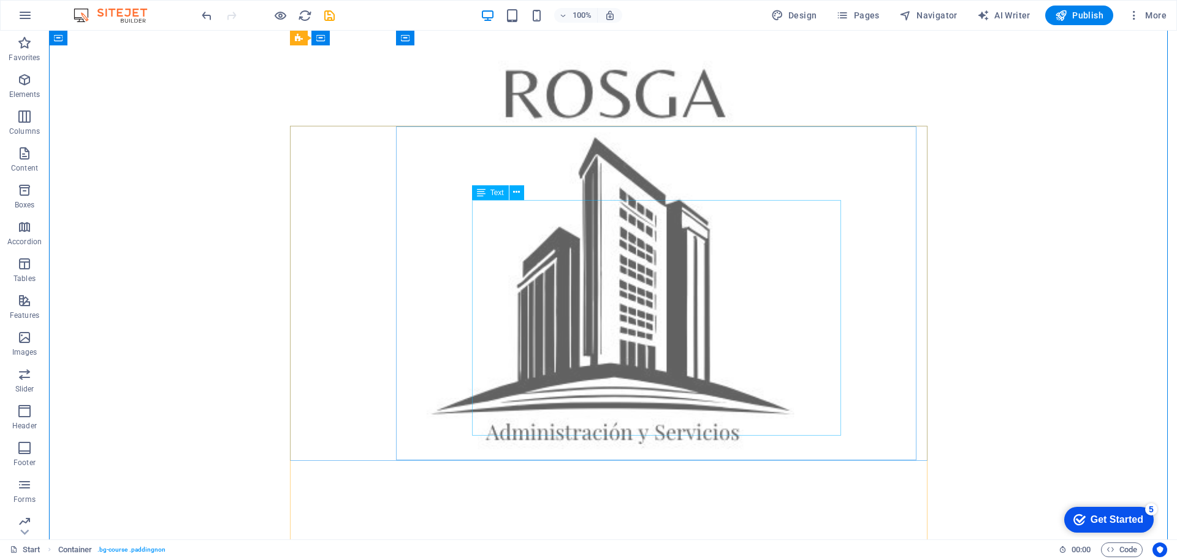
scroll to position [855, 0]
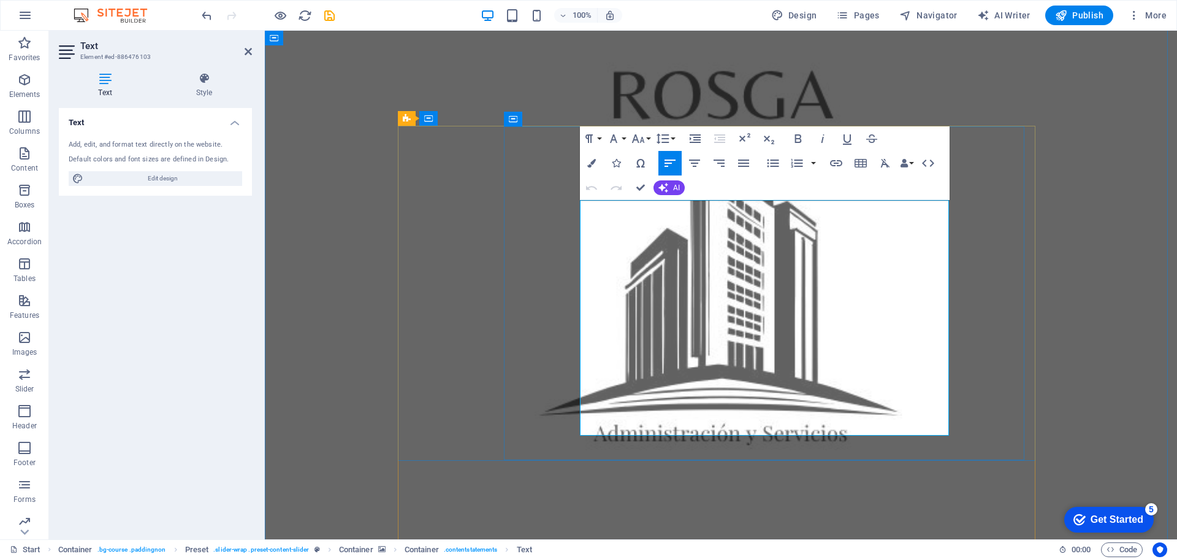
drag, startPoint x: 583, startPoint y: 213, endPoint x: 881, endPoint y: 416, distance: 359.7
click at [697, 140] on icon "button" at bounding box center [695, 138] width 11 height 9
click at [690, 140] on icon "button" at bounding box center [695, 138] width 11 height 9
click at [719, 140] on icon "button" at bounding box center [719, 138] width 11 height 9
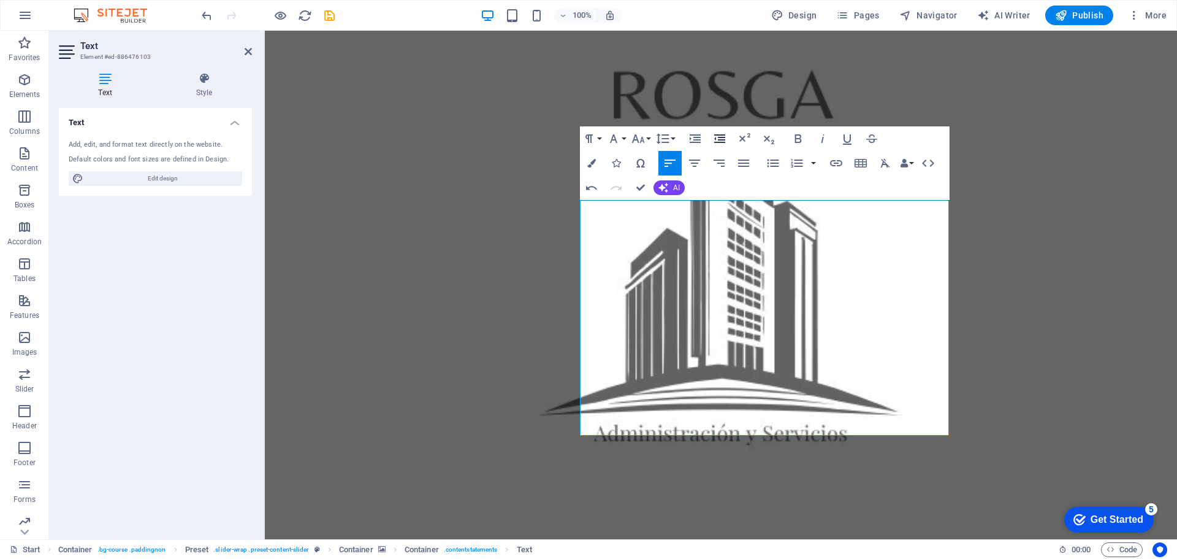
click at [719, 140] on icon "button" at bounding box center [719, 138] width 11 height 9
click at [885, 164] on icon "button" at bounding box center [885, 163] width 9 height 9
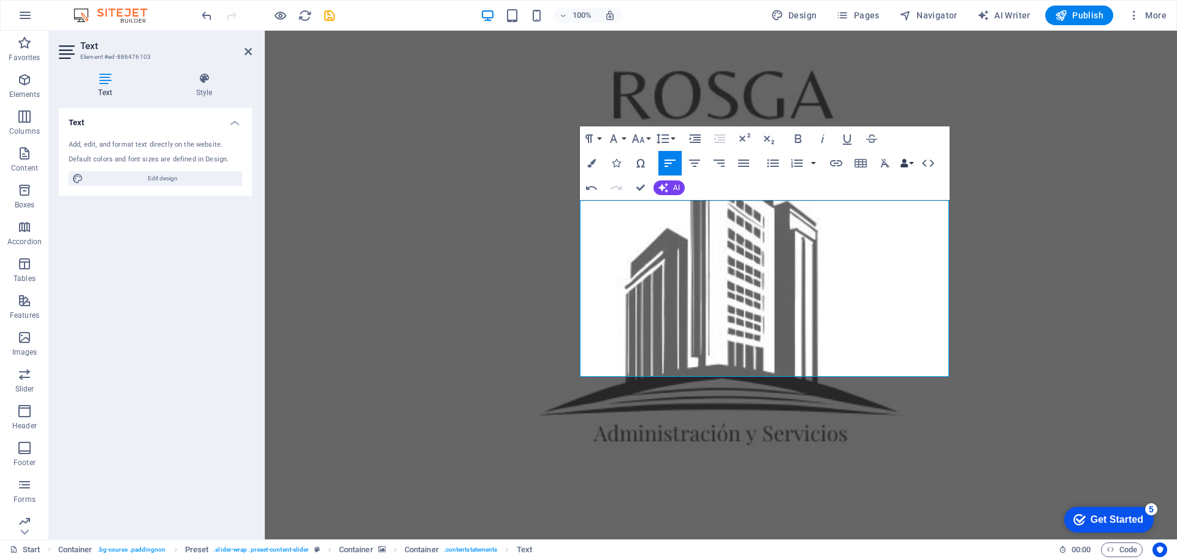
click at [910, 162] on button "Data Bindings" at bounding box center [906, 163] width 17 height 25
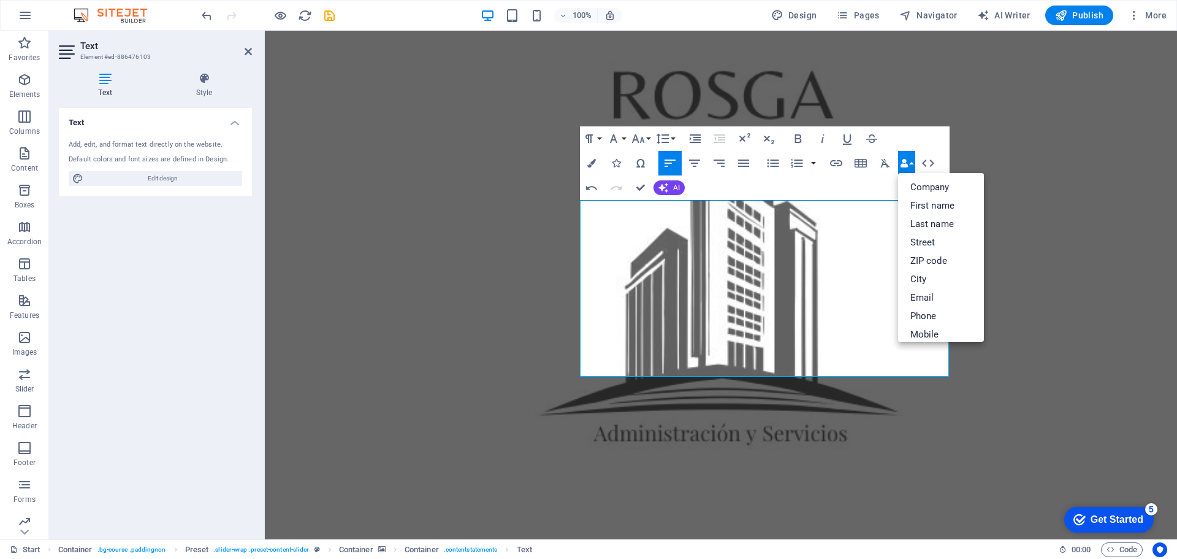
click at [910, 162] on button "Data Bindings" at bounding box center [906, 163] width 17 height 25
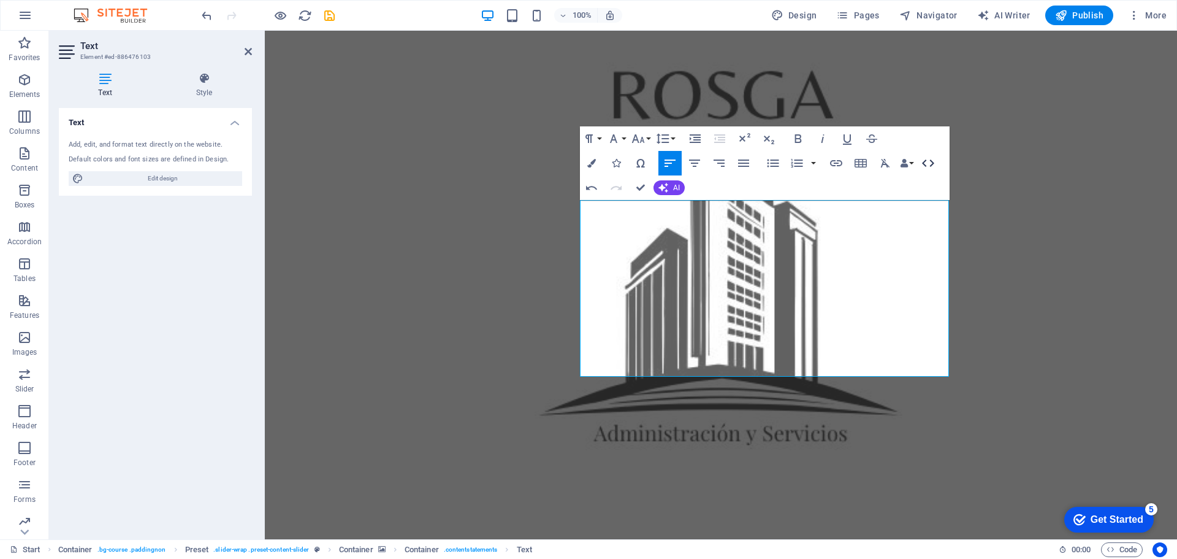
click at [930, 162] on icon "button" at bounding box center [928, 163] width 15 height 15
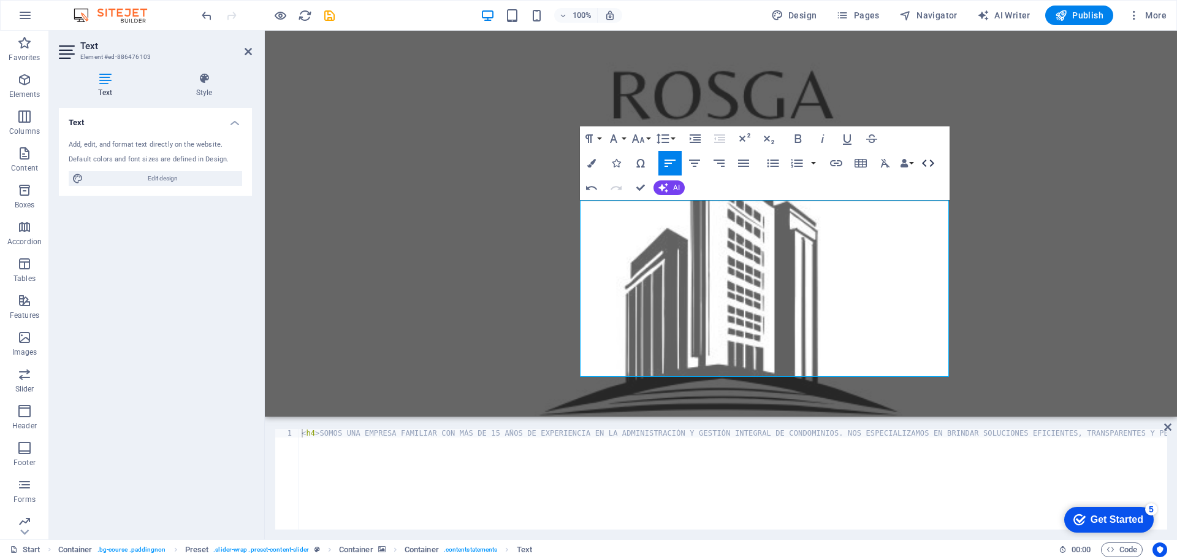
click at [925, 162] on icon "button" at bounding box center [928, 163] width 15 height 15
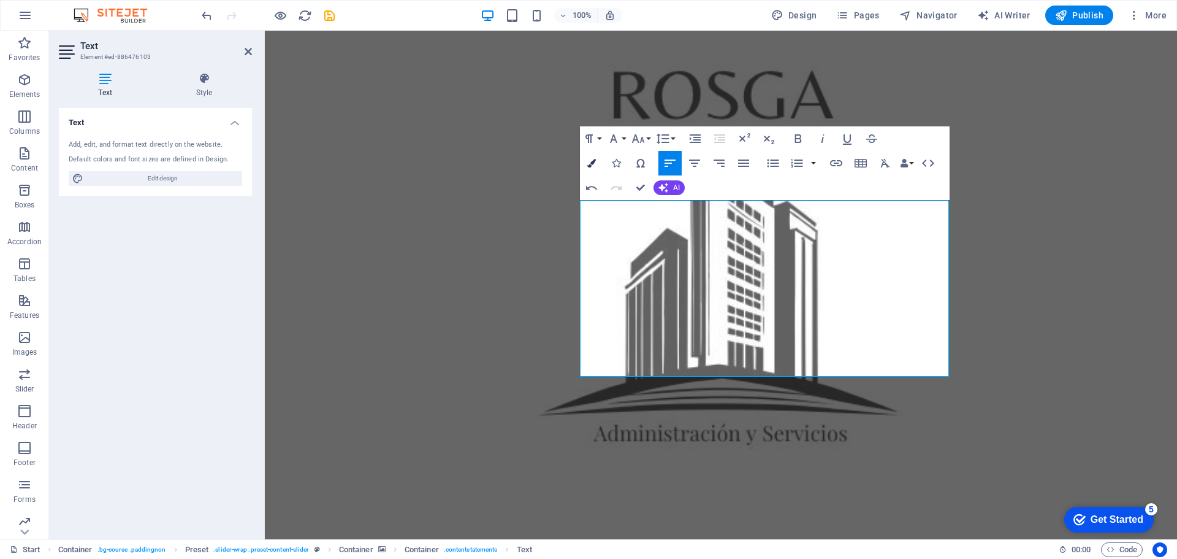
click at [592, 164] on icon "button" at bounding box center [591, 163] width 9 height 9
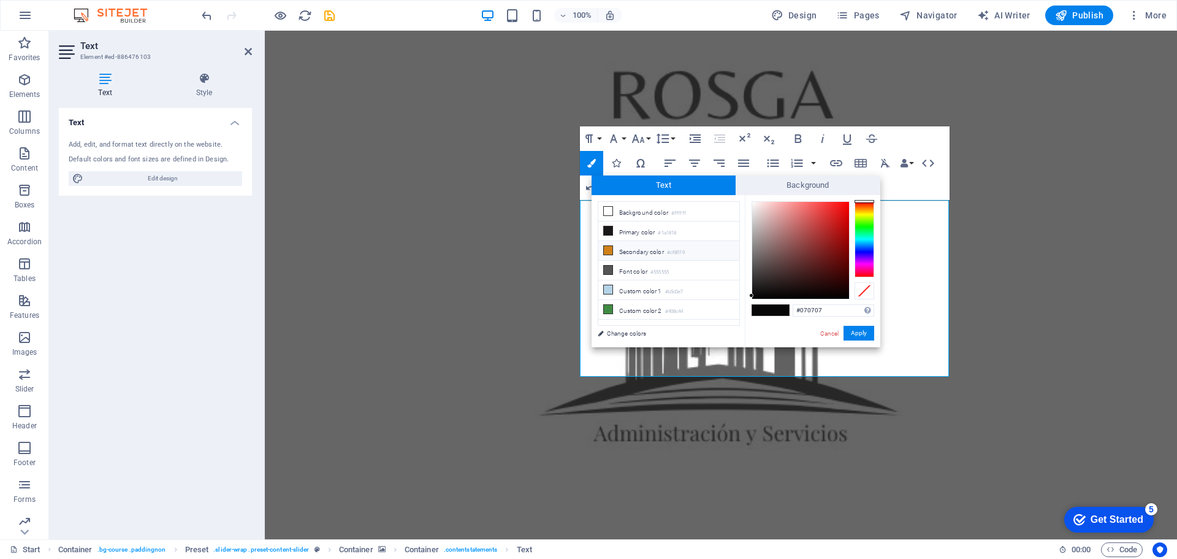
click at [606, 248] on icon at bounding box center [608, 250] width 9 height 9
type input "#cf8019"
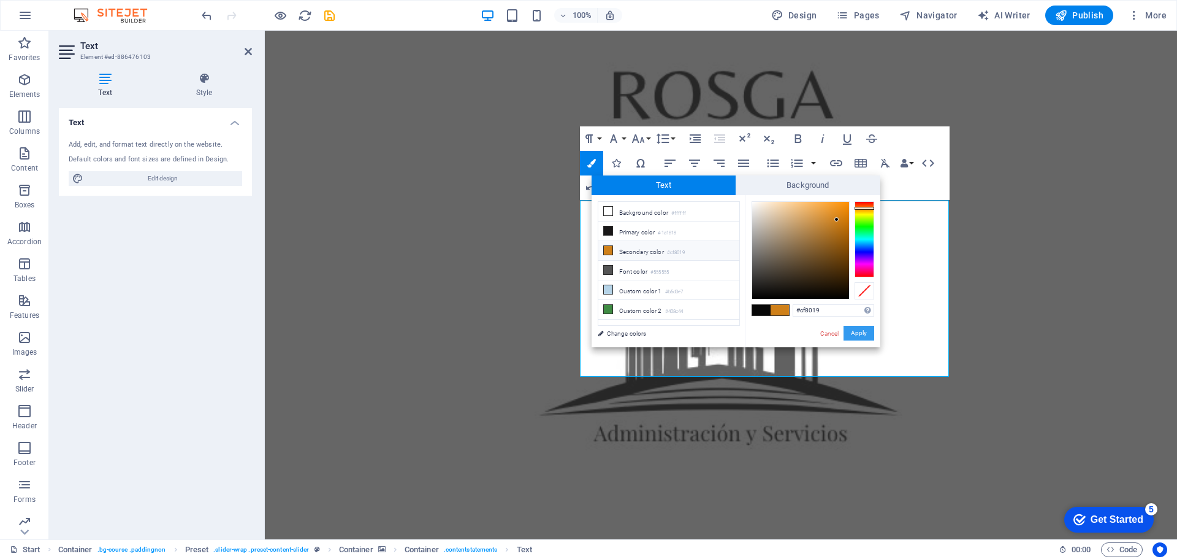
click at [853, 337] on button "Apply" at bounding box center [859, 333] width 31 height 15
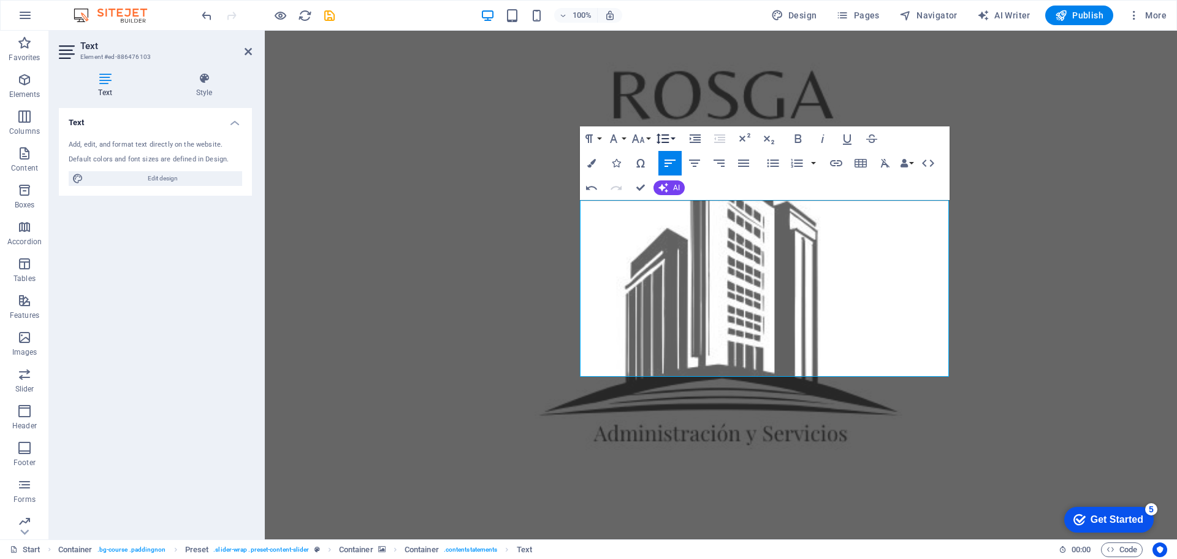
click at [670, 136] on button "Line Height" at bounding box center [665, 138] width 23 height 25
click at [643, 136] on icon "button" at bounding box center [638, 138] width 15 height 15
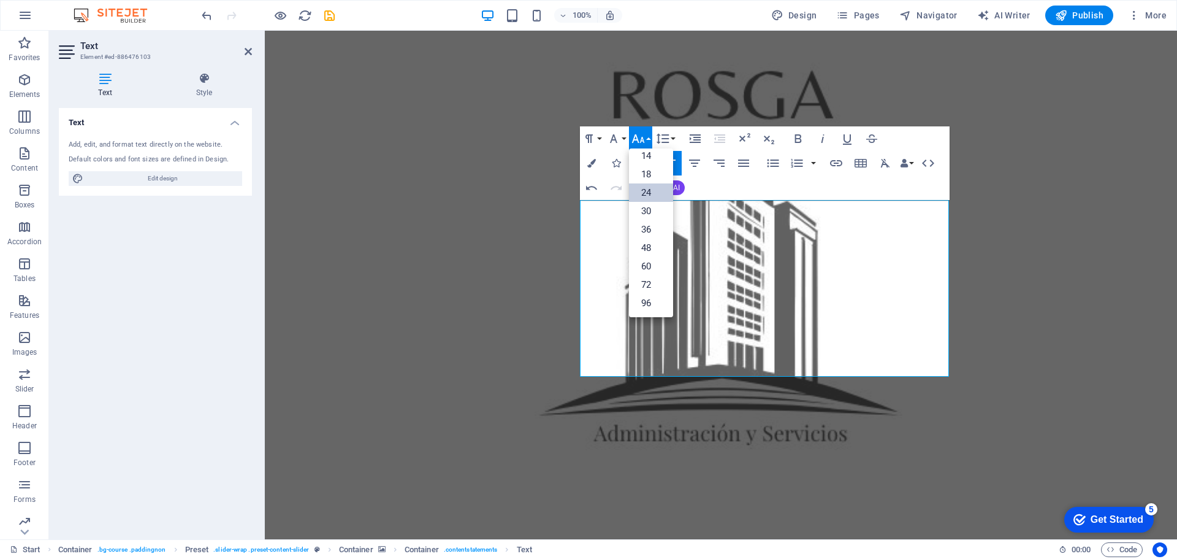
scroll to position [99, 0]
click at [643, 136] on icon "button" at bounding box center [638, 138] width 15 height 15
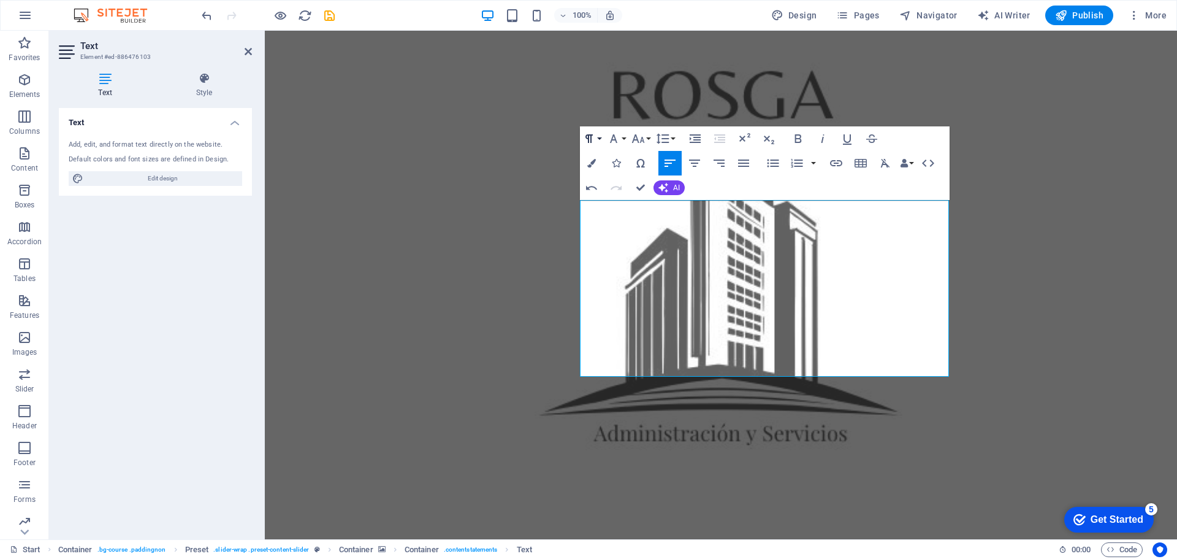
click at [598, 138] on button "Paragraph Format" at bounding box center [591, 138] width 23 height 25
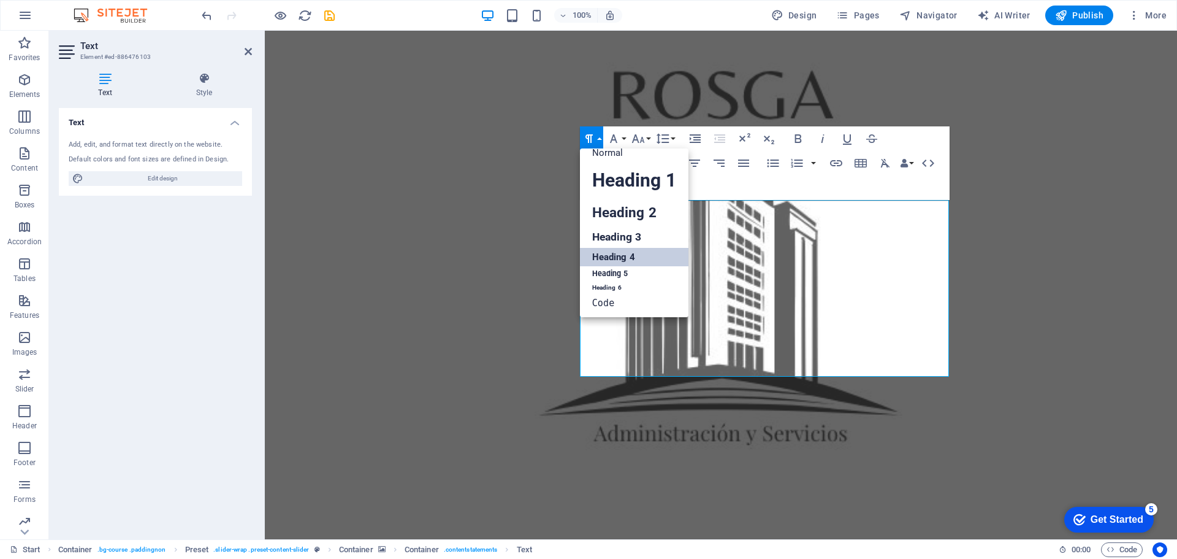
scroll to position [10, 0]
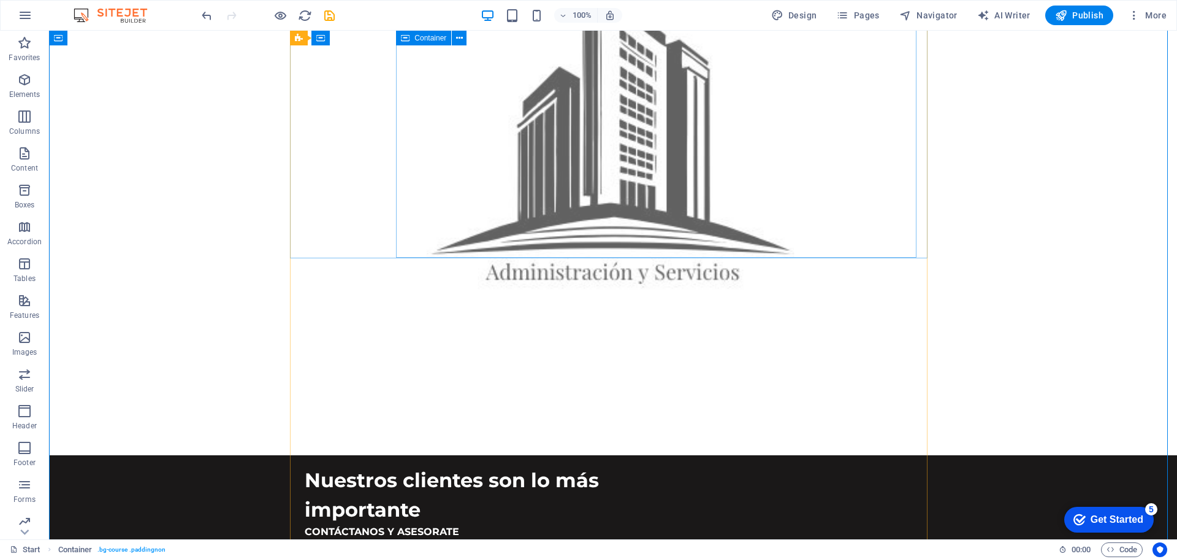
scroll to position [977, 0]
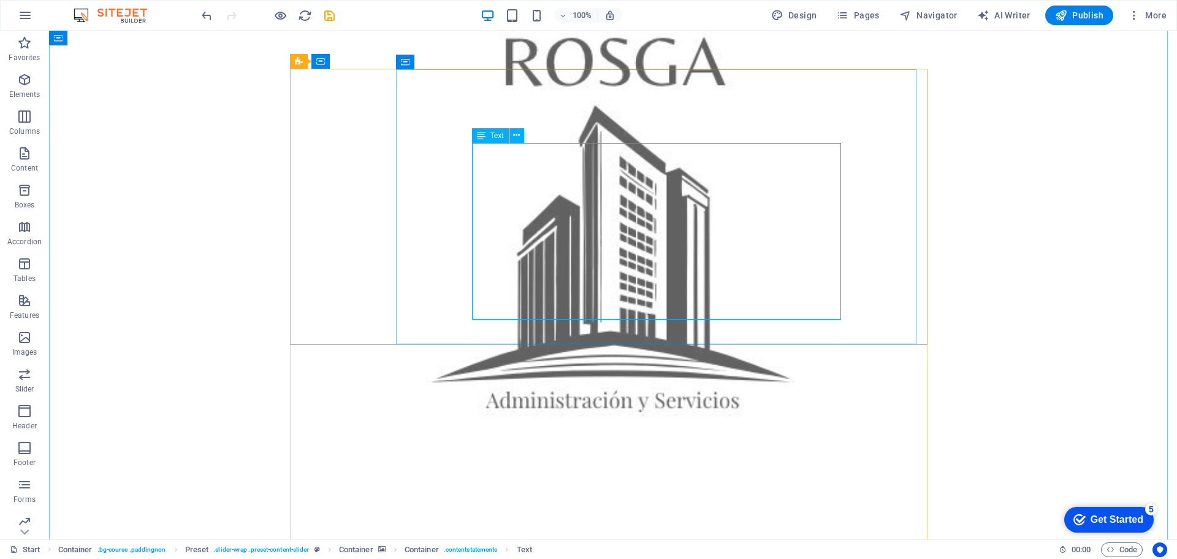
scroll to position [1100, 0]
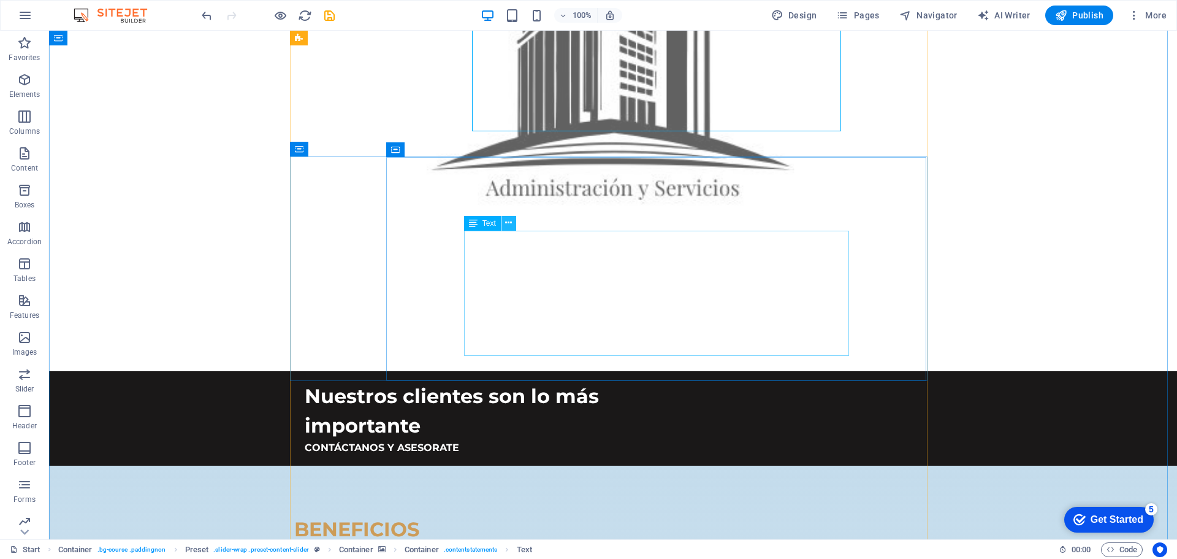
click at [510, 223] on icon at bounding box center [508, 222] width 7 height 13
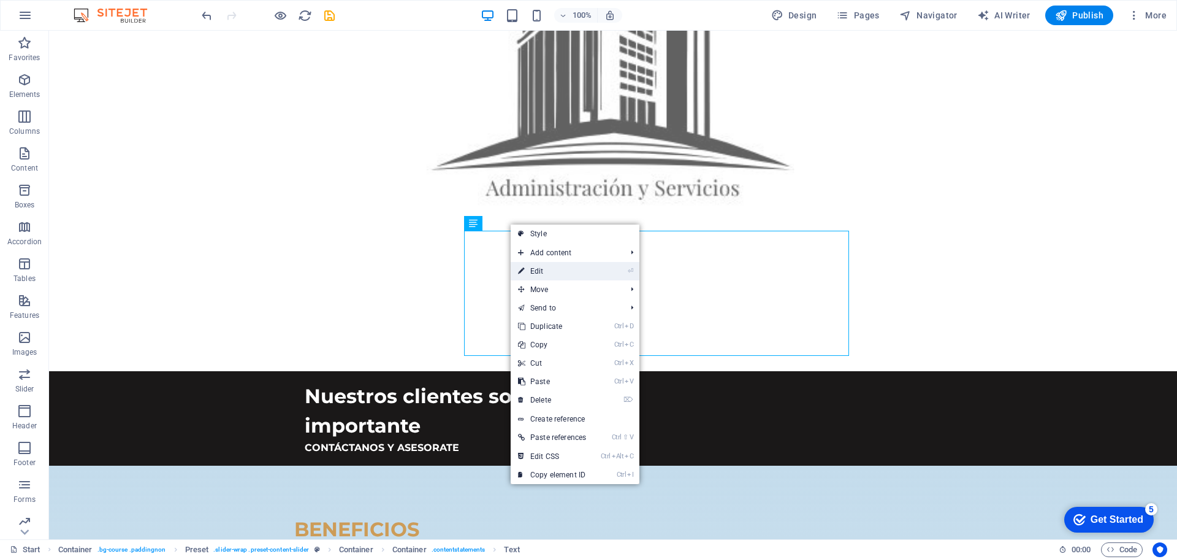
click at [540, 270] on link "⏎ Edit" at bounding box center [552, 271] width 83 height 18
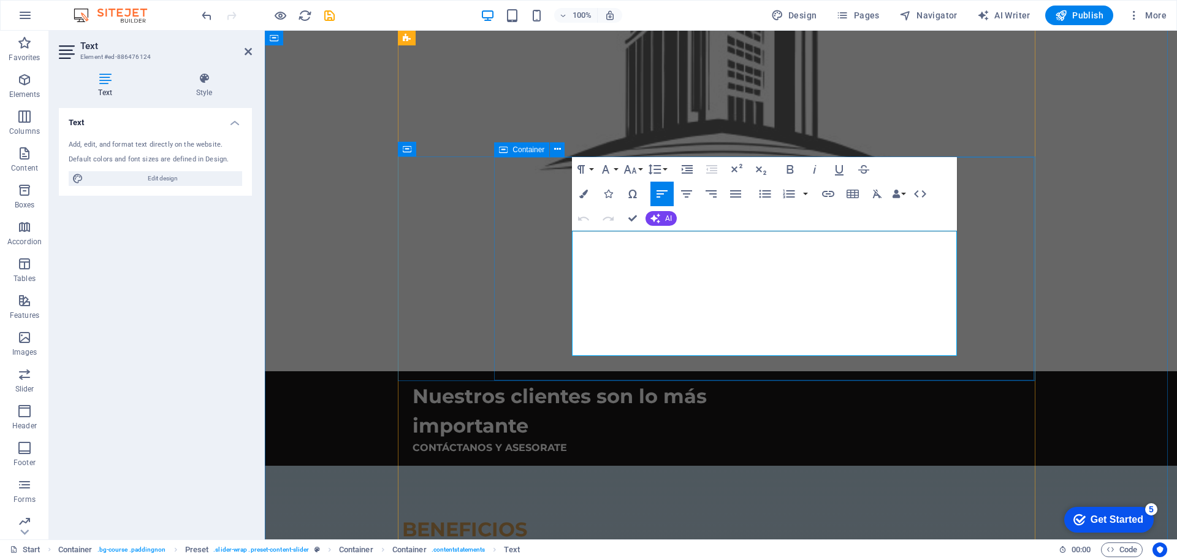
drag, startPoint x: 575, startPoint y: 243, endPoint x: 912, endPoint y: 345, distance: 352.3
click at [589, 169] on button "Paragraph Format" at bounding box center [583, 169] width 23 height 25
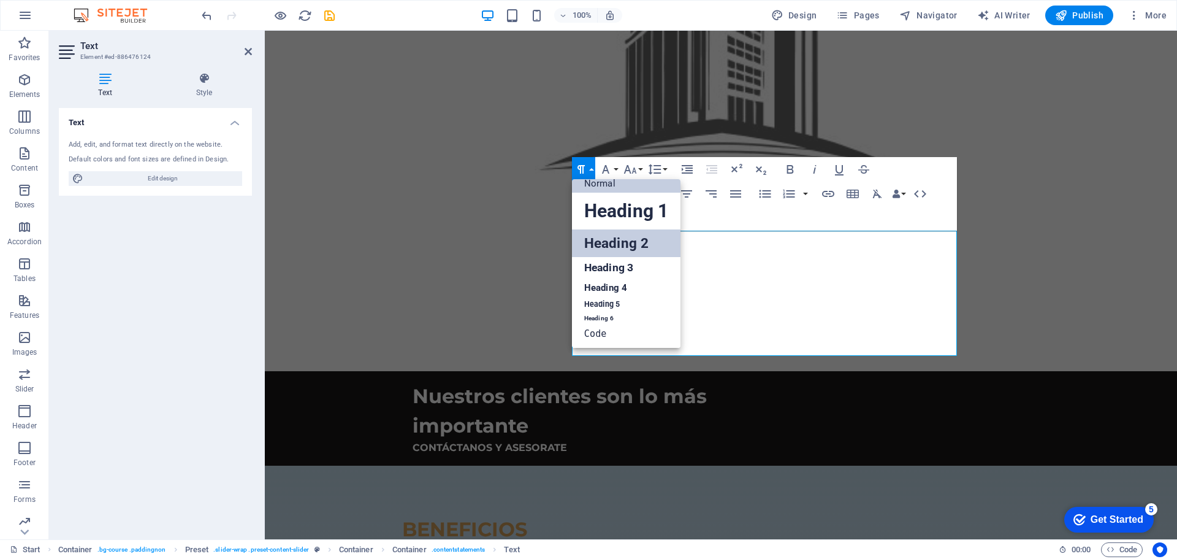
scroll to position [10, 0]
click at [597, 283] on link "Heading 4" at bounding box center [626, 287] width 109 height 18
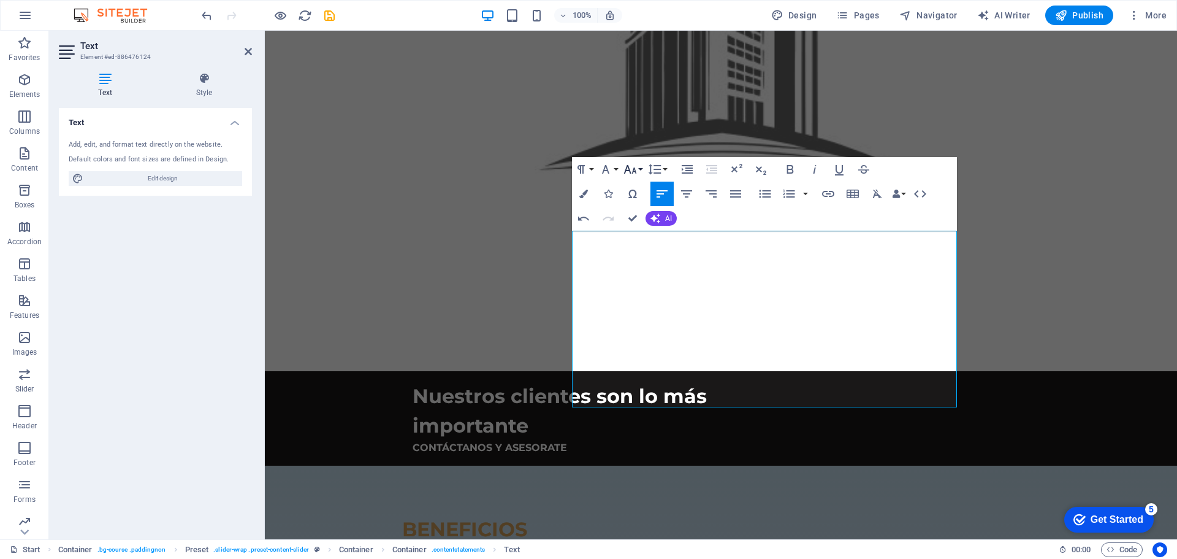
click at [633, 168] on icon "button" at bounding box center [630, 169] width 15 height 15
click at [635, 217] on link "24" at bounding box center [643, 223] width 44 height 18
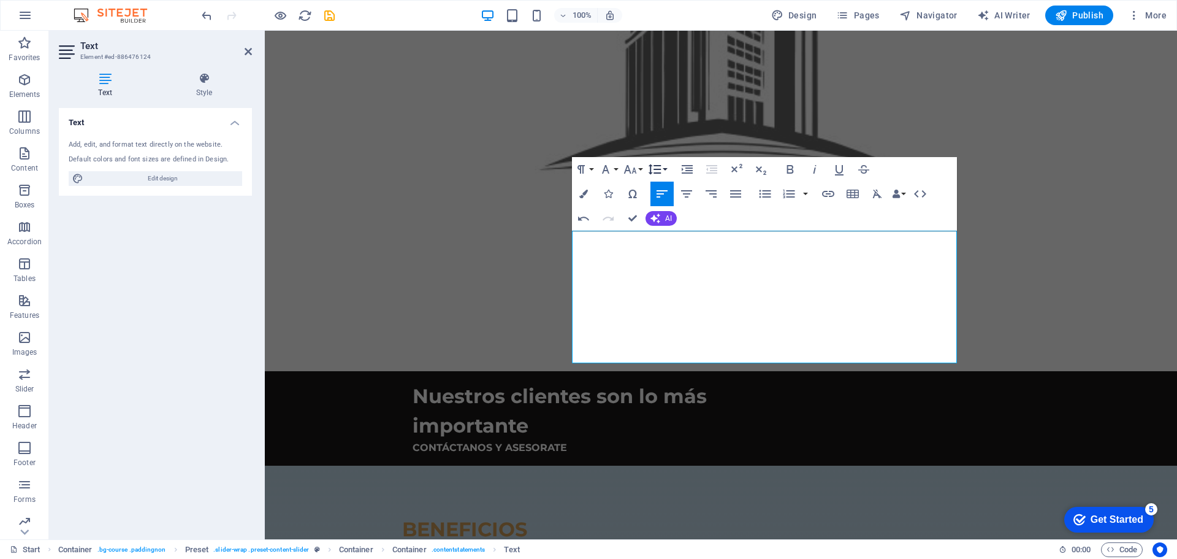
click at [657, 167] on icon "button" at bounding box center [655, 169] width 15 height 15
click at [665, 244] on link "1.5" at bounding box center [673, 248] width 55 height 18
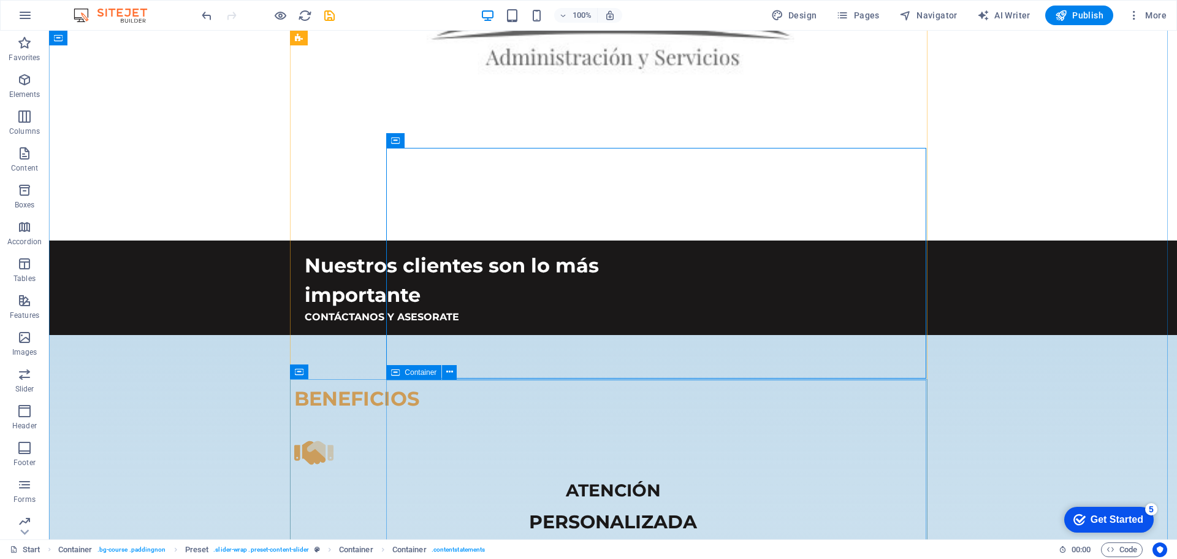
scroll to position [1345, 0]
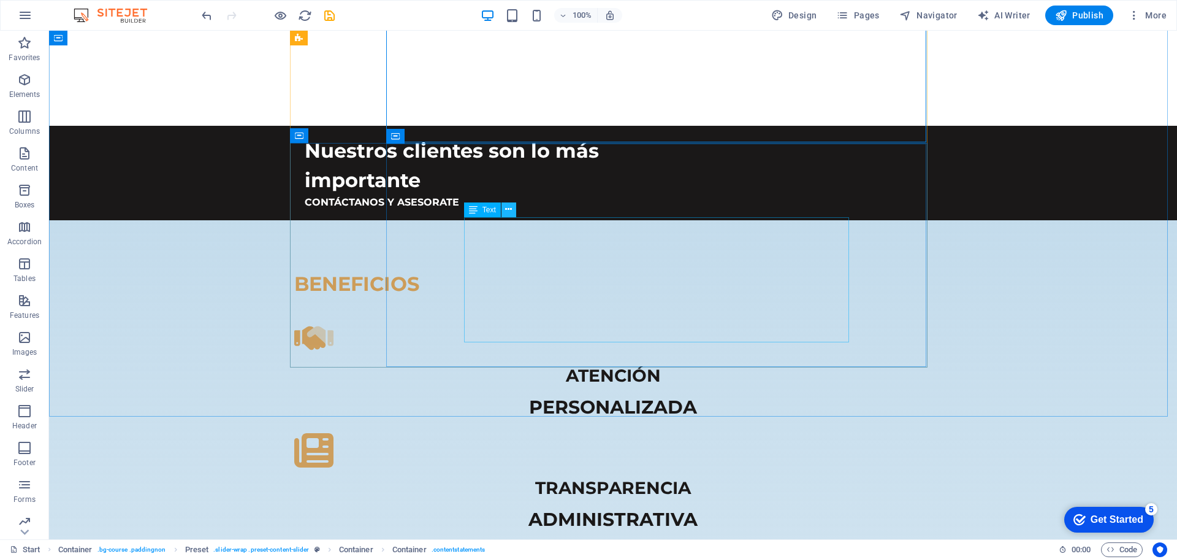
click at [508, 208] on icon at bounding box center [508, 209] width 7 height 13
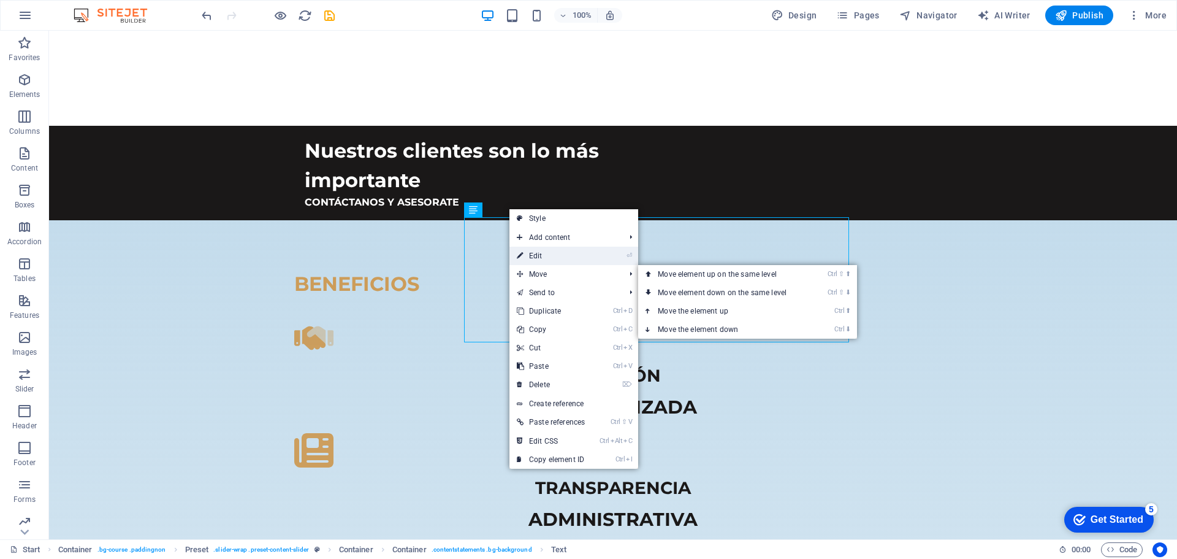
click at [550, 257] on link "⏎ Edit" at bounding box center [551, 255] width 83 height 18
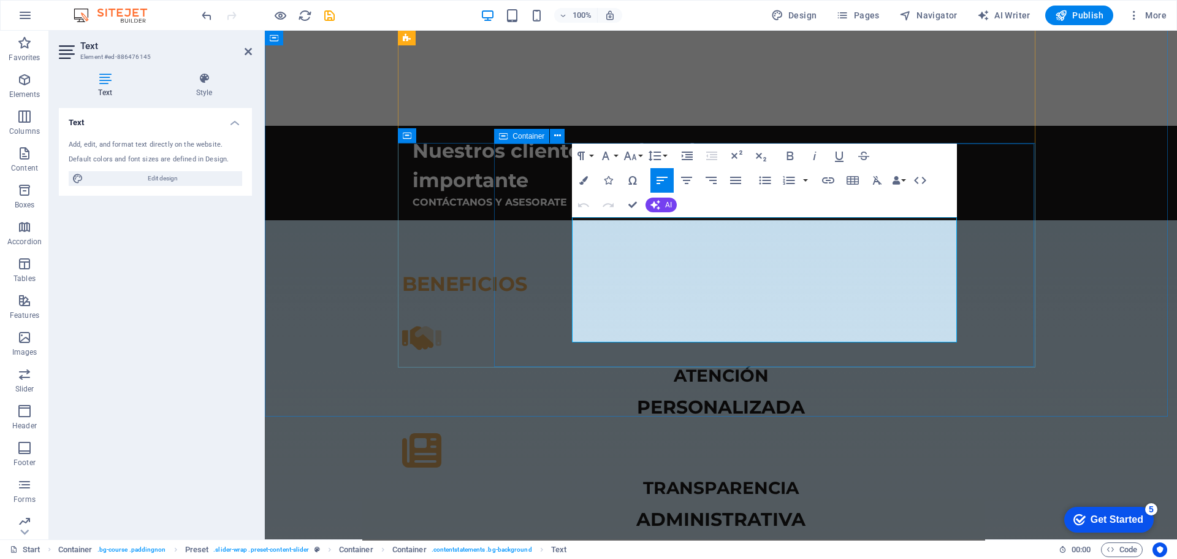
drag, startPoint x: 571, startPoint y: 231, endPoint x: 904, endPoint y: 345, distance: 351.4
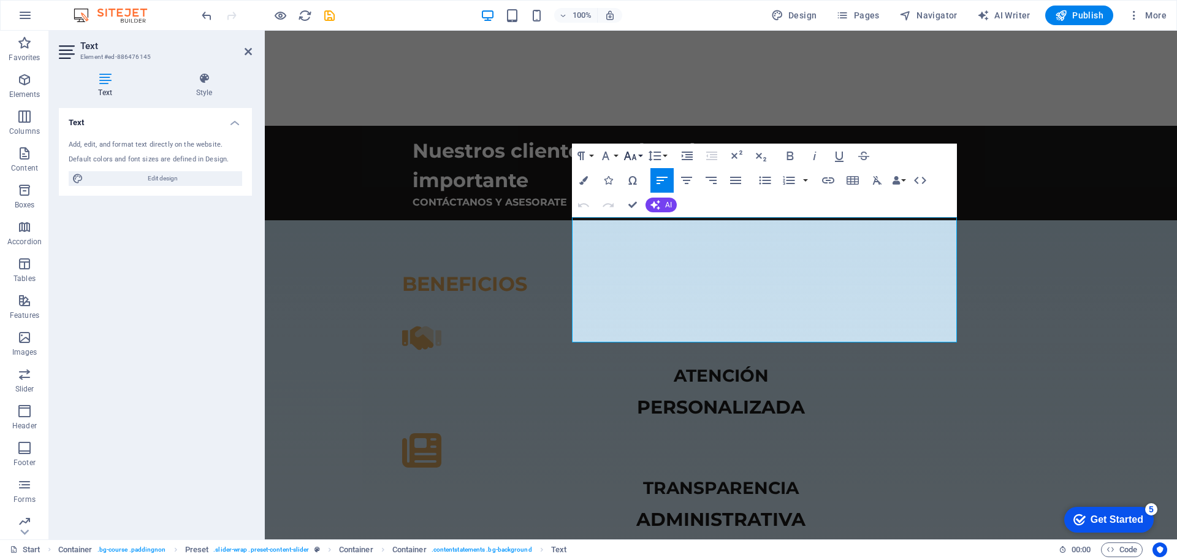
click at [637, 152] on icon "button" at bounding box center [630, 155] width 15 height 15
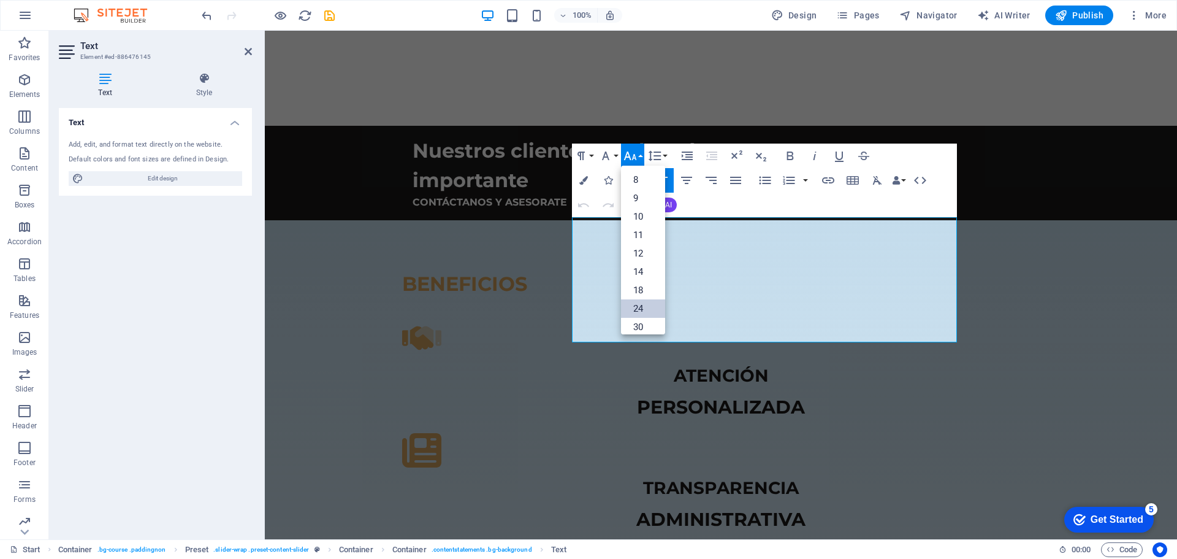
click at [638, 304] on link "24" at bounding box center [643, 308] width 44 height 18
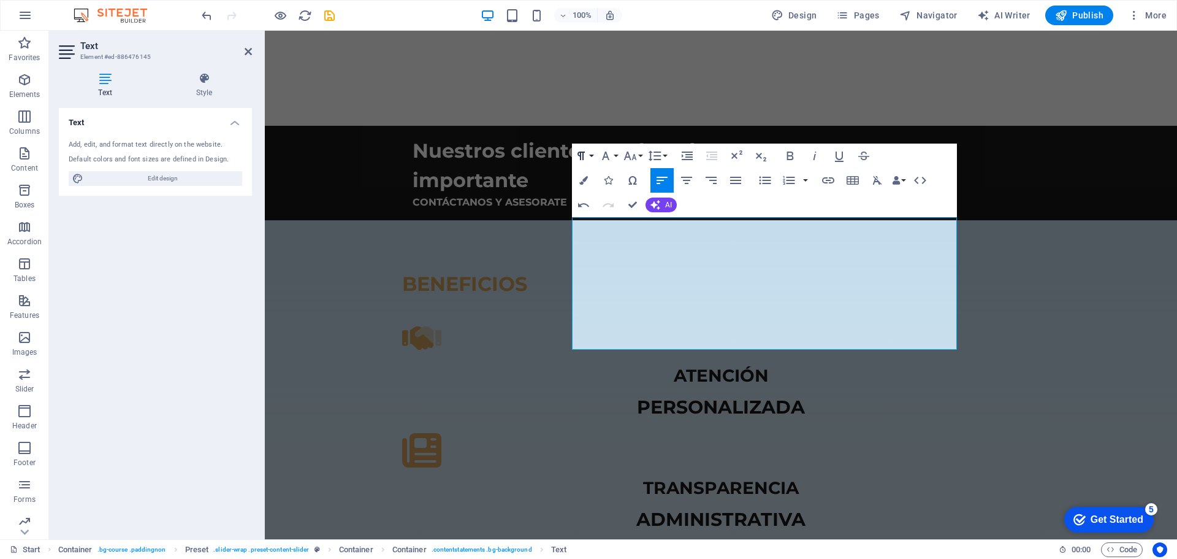
click at [591, 156] on button "Paragraph Format" at bounding box center [583, 155] width 23 height 25
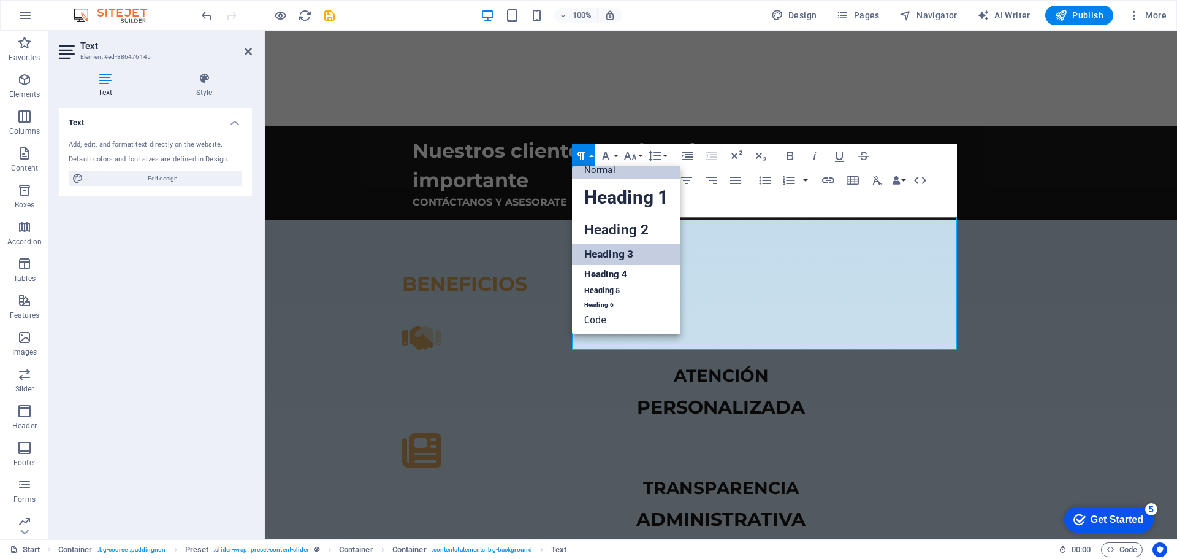
scroll to position [10, 0]
click at [610, 272] on link "Heading 4" at bounding box center [626, 274] width 109 height 18
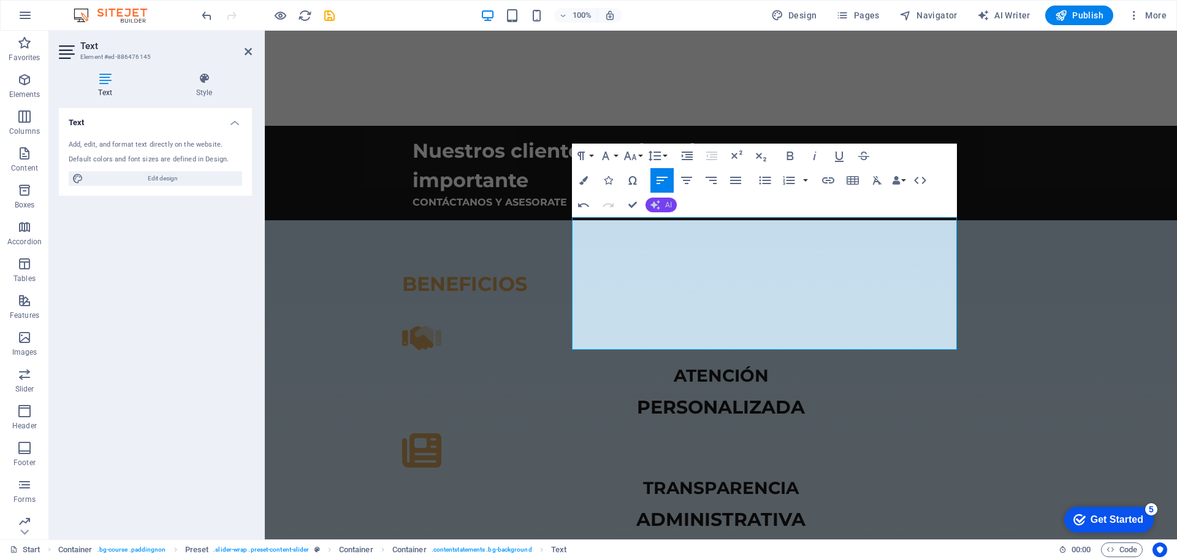
click at [660, 202] on button "AI" at bounding box center [661, 204] width 31 height 15
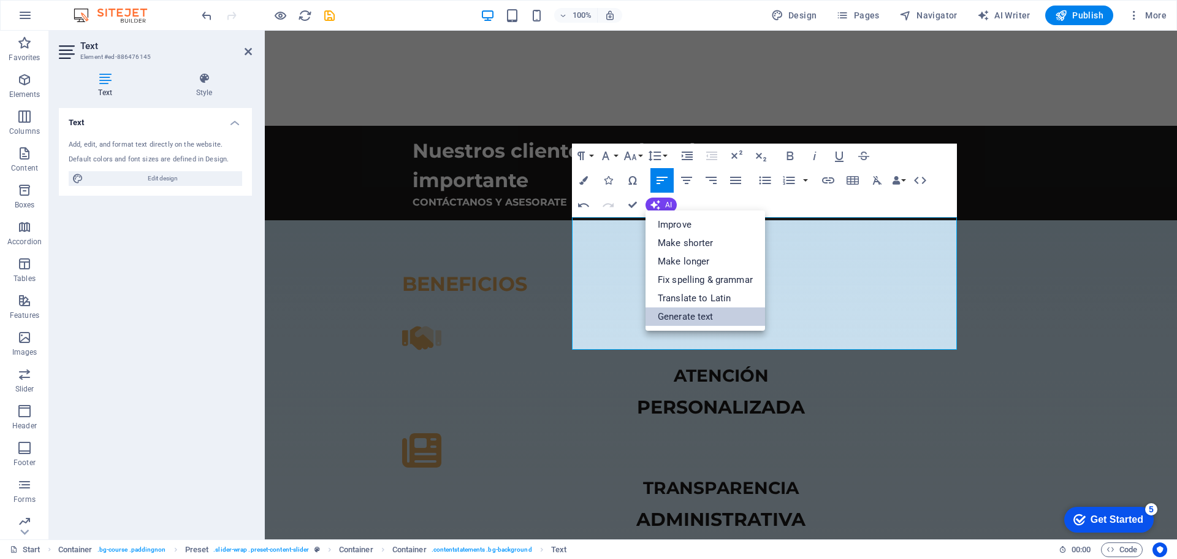
click at [695, 311] on link "Generate text" at bounding box center [706, 316] width 120 height 18
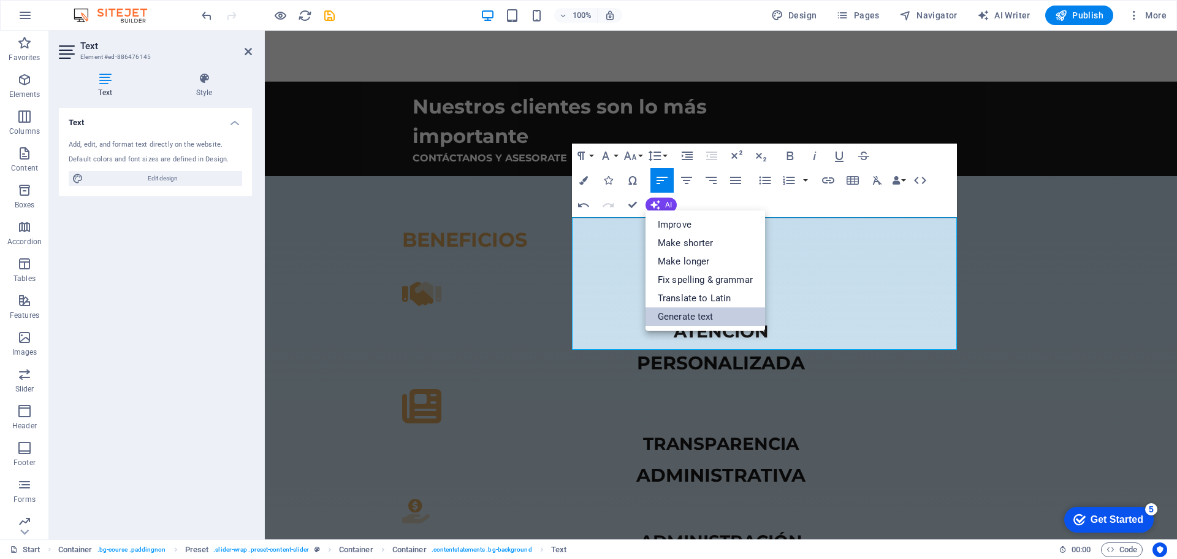
select select "English"
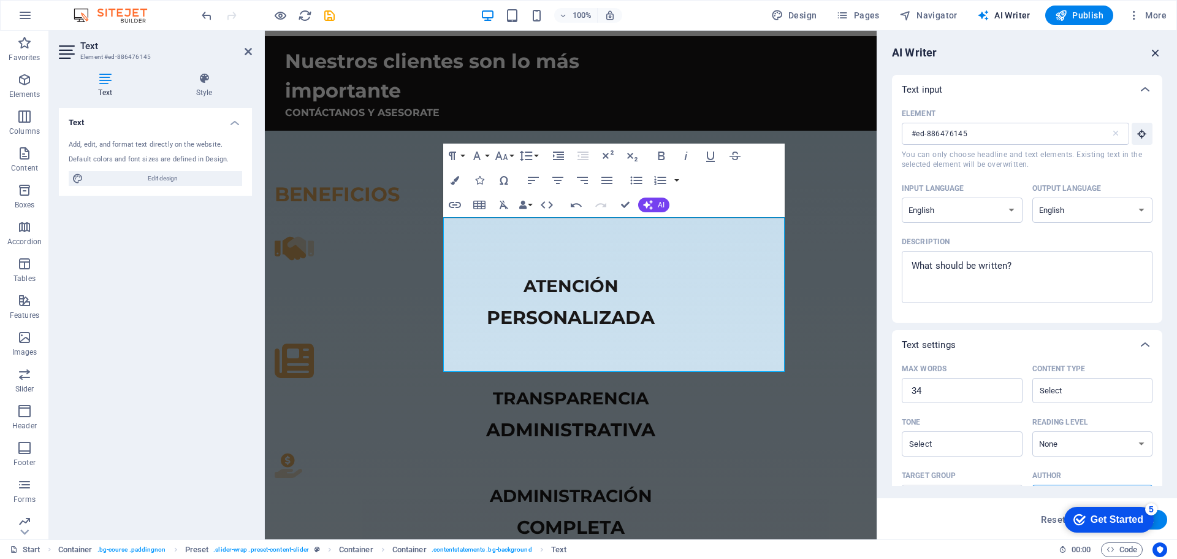
click at [1157, 48] on icon "button" at bounding box center [1155, 52] width 13 height 13
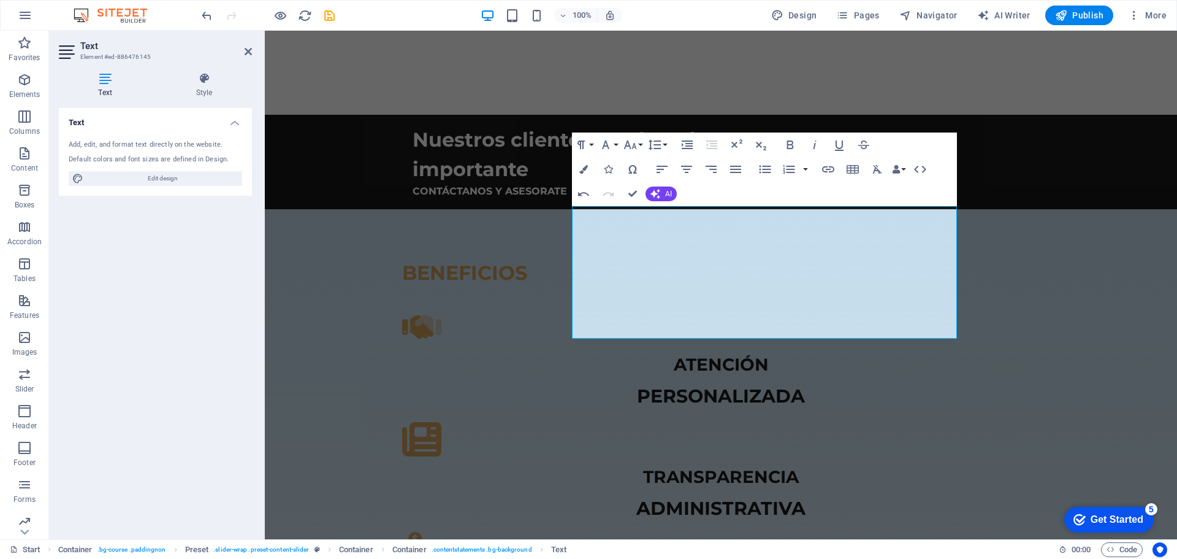
click at [669, 142] on div "Paragraph Format Normal Heading 1 Heading 2 Heading 3 Heading 4 Heading 5 Headi…" at bounding box center [620, 144] width 97 height 25
click at [666, 145] on button "Line Height" at bounding box center [657, 144] width 23 height 25
click at [673, 223] on link "1.5" at bounding box center [673, 224] width 55 height 18
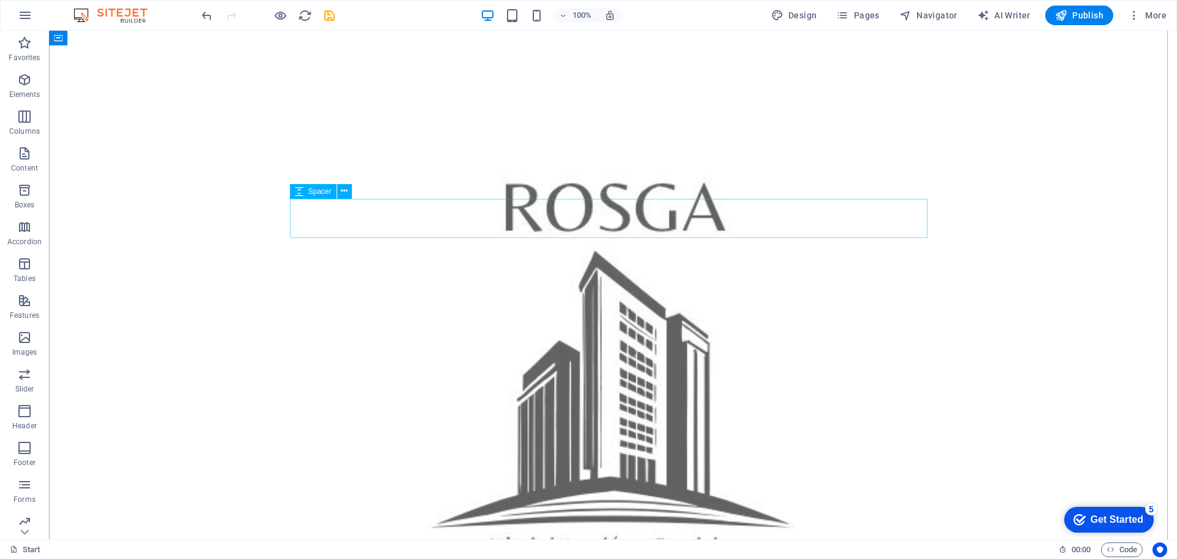
scroll to position [743, 0]
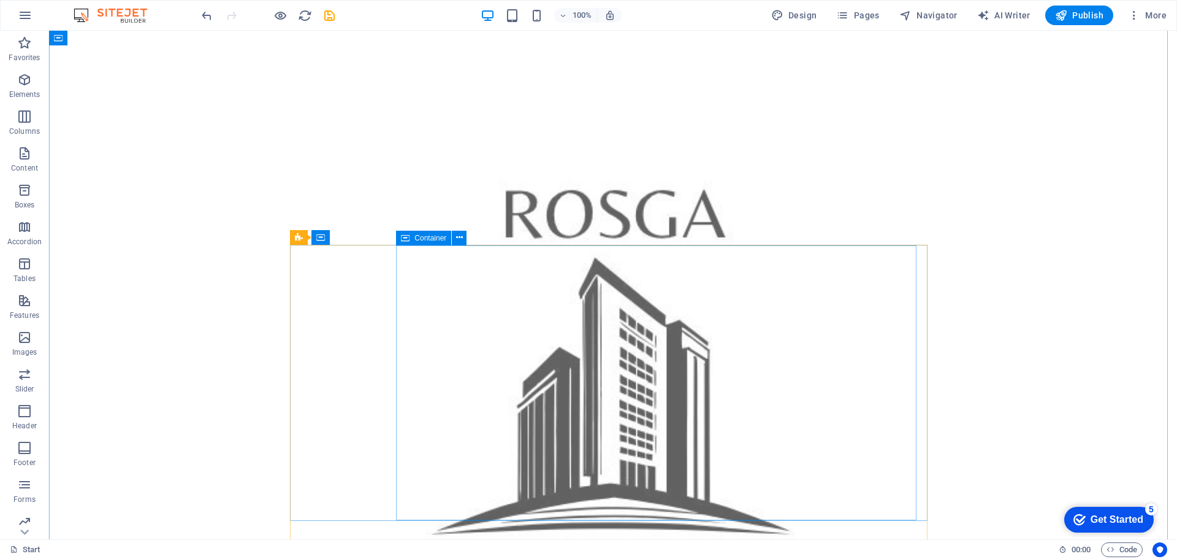
scroll to position [429, 0]
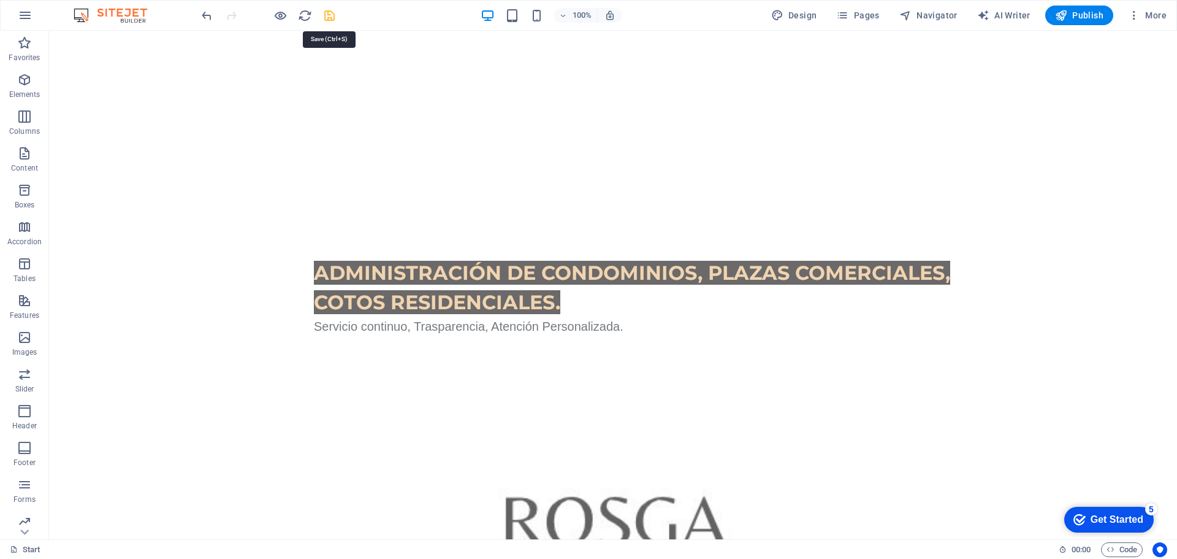
click at [329, 12] on icon "save" at bounding box center [330, 16] width 14 height 14
click at [1074, 14] on span "Publish" at bounding box center [1079, 15] width 48 height 12
